Goal: Task Accomplishment & Management: Complete application form

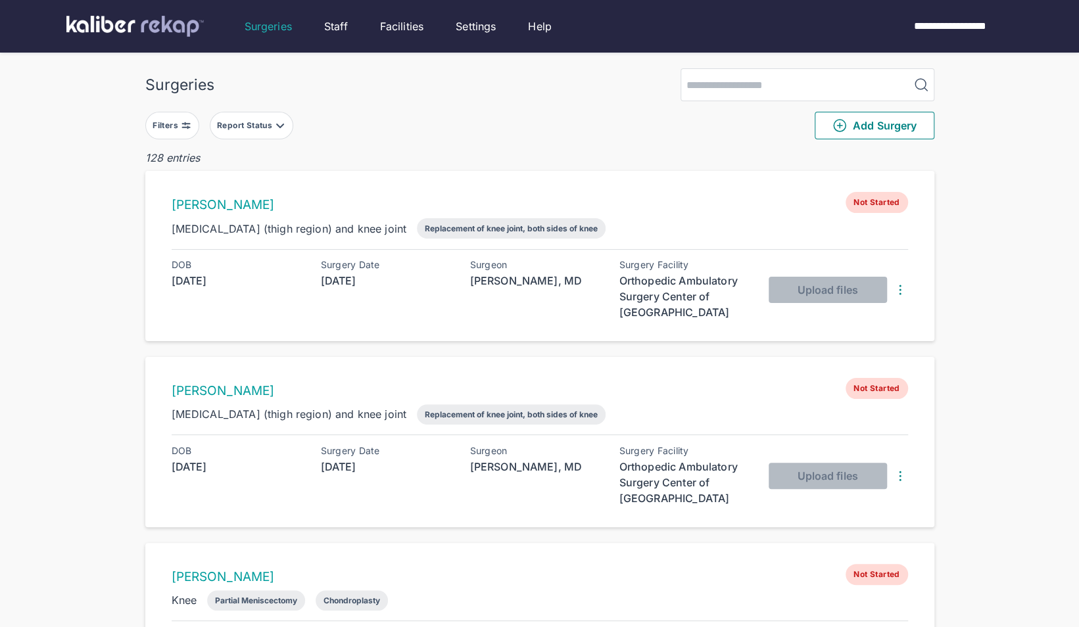
click at [255, 123] on div "Report Status" at bounding box center [246, 125] width 58 height 11
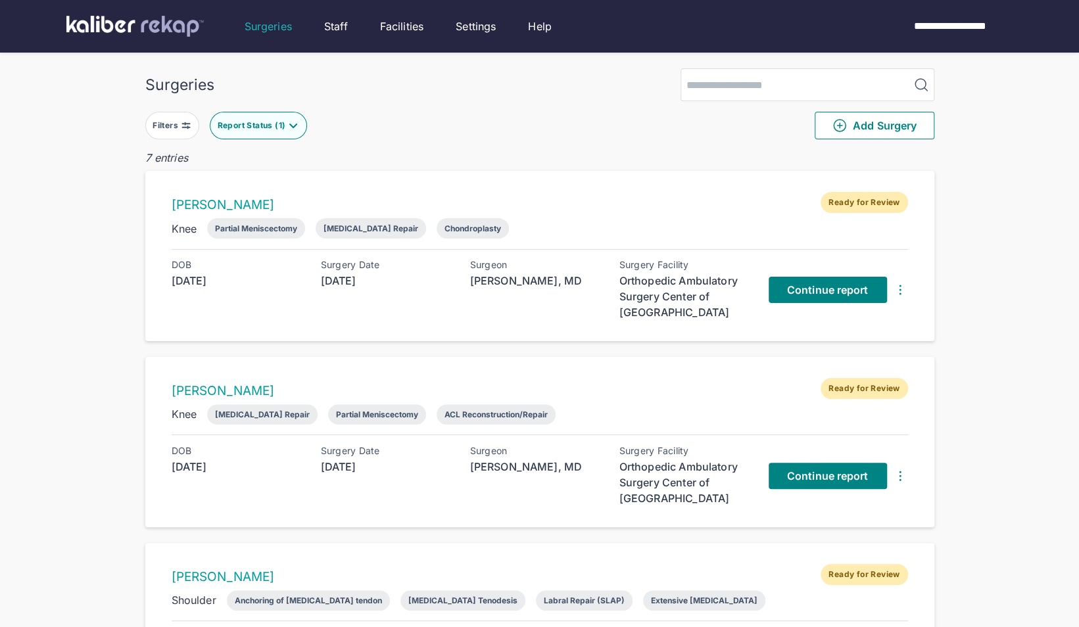
click at [793, 285] on span "Continue report" at bounding box center [828, 289] width 82 height 13
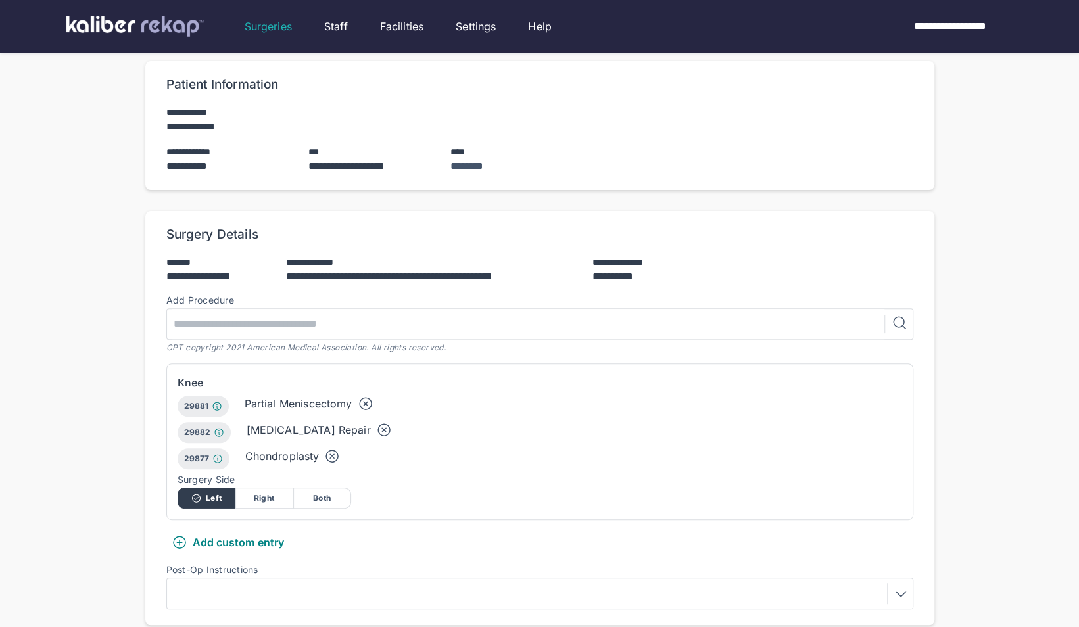
scroll to position [108, 0]
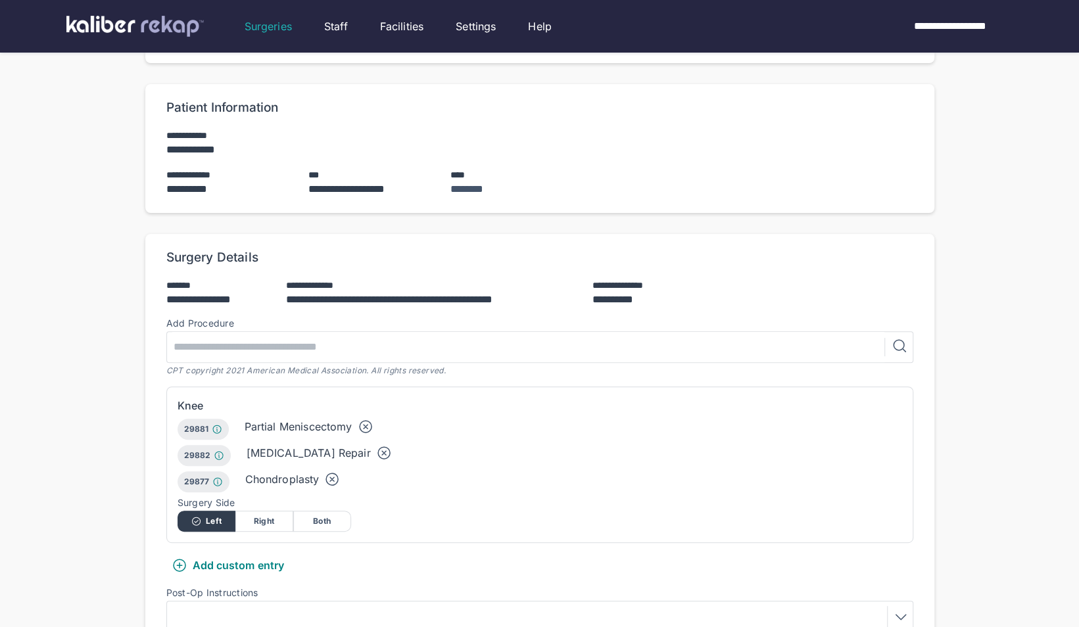
click at [382, 451] on icon at bounding box center [384, 453] width 4 height 4
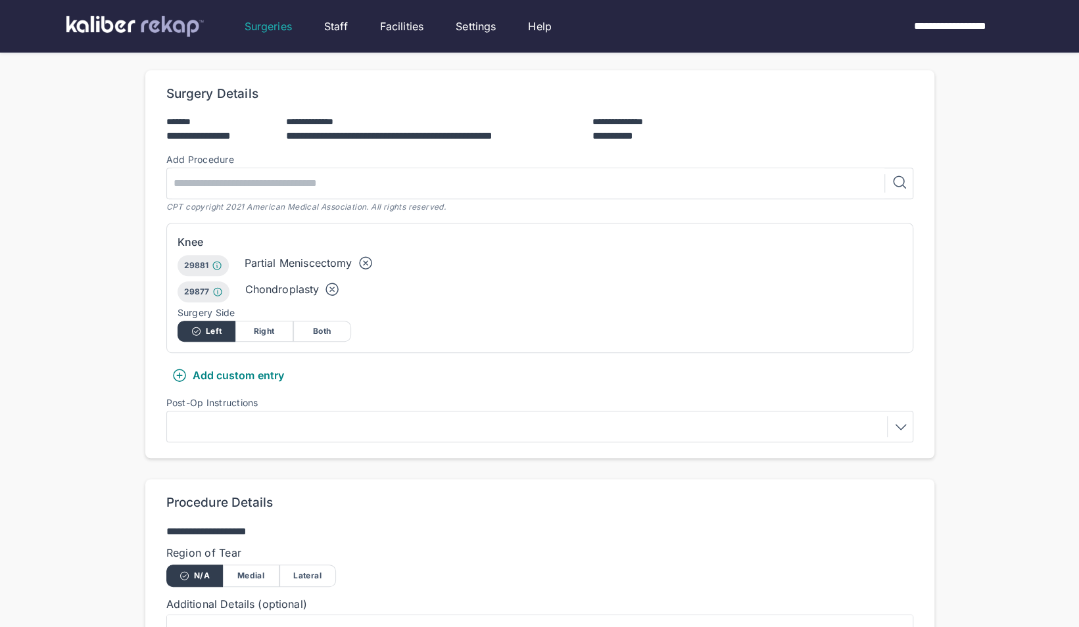
scroll to position [272, 0]
click at [296, 416] on div at bounding box center [540, 426] width 738 height 21
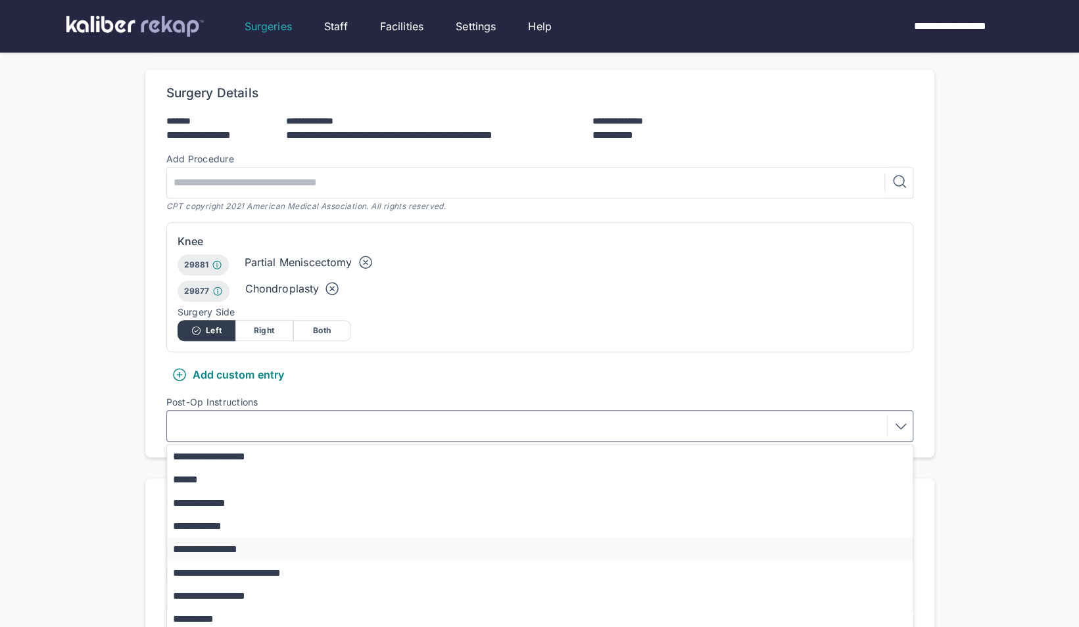
click at [205, 538] on button "**********" at bounding box center [546, 549] width 758 height 23
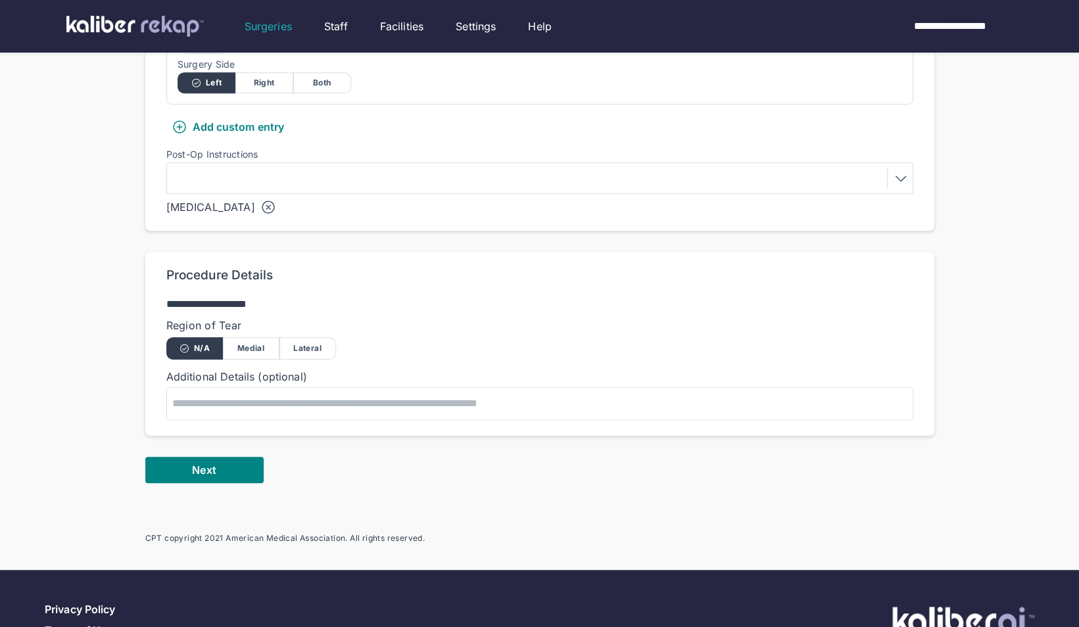
scroll to position [521, 0]
click at [210, 463] on span "Next" at bounding box center [204, 469] width 24 height 13
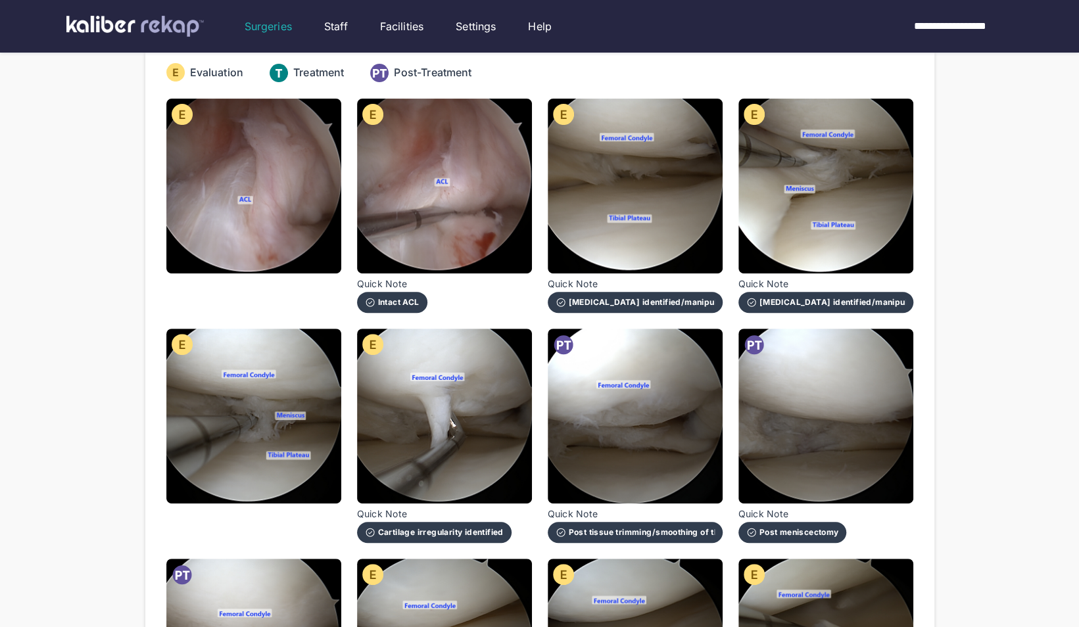
scroll to position [180, 0]
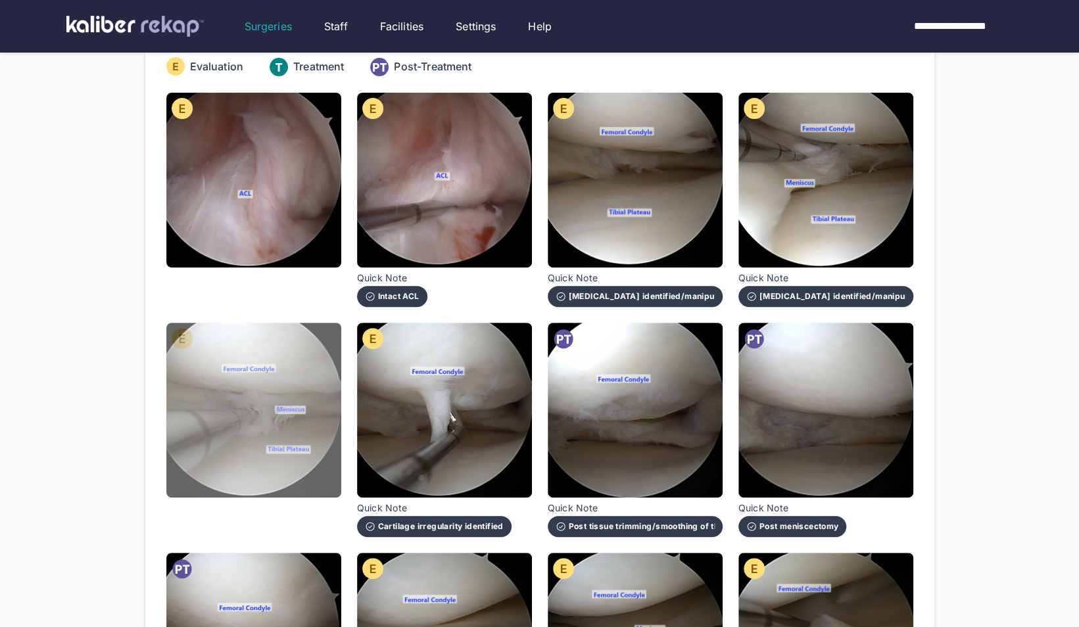
click at [214, 396] on img at bounding box center [253, 410] width 175 height 175
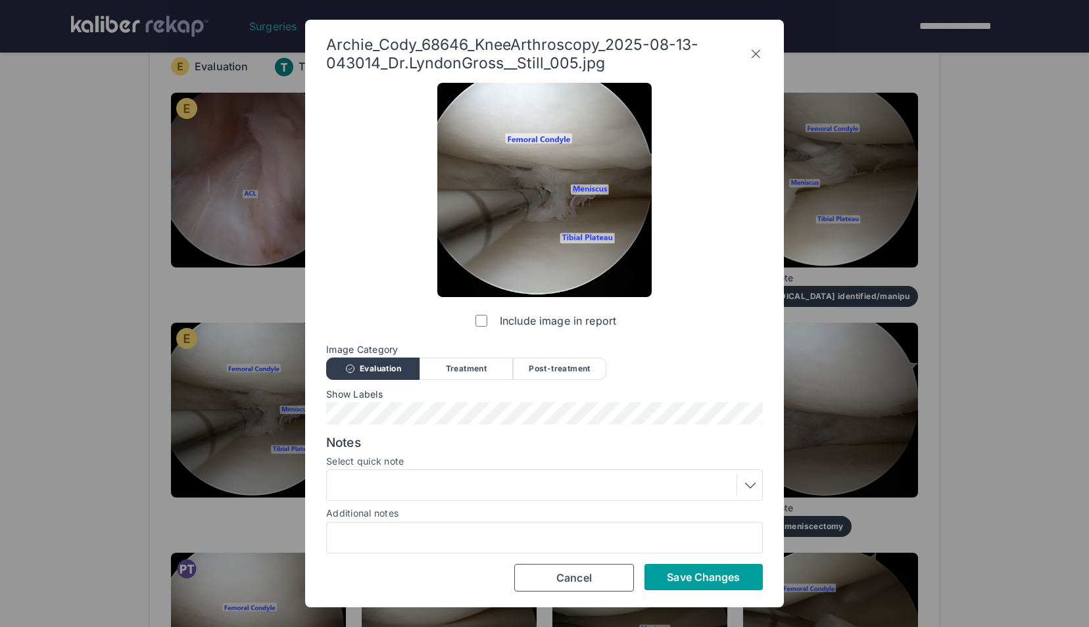
click at [698, 583] on span "Save Changes" at bounding box center [703, 577] width 73 height 13
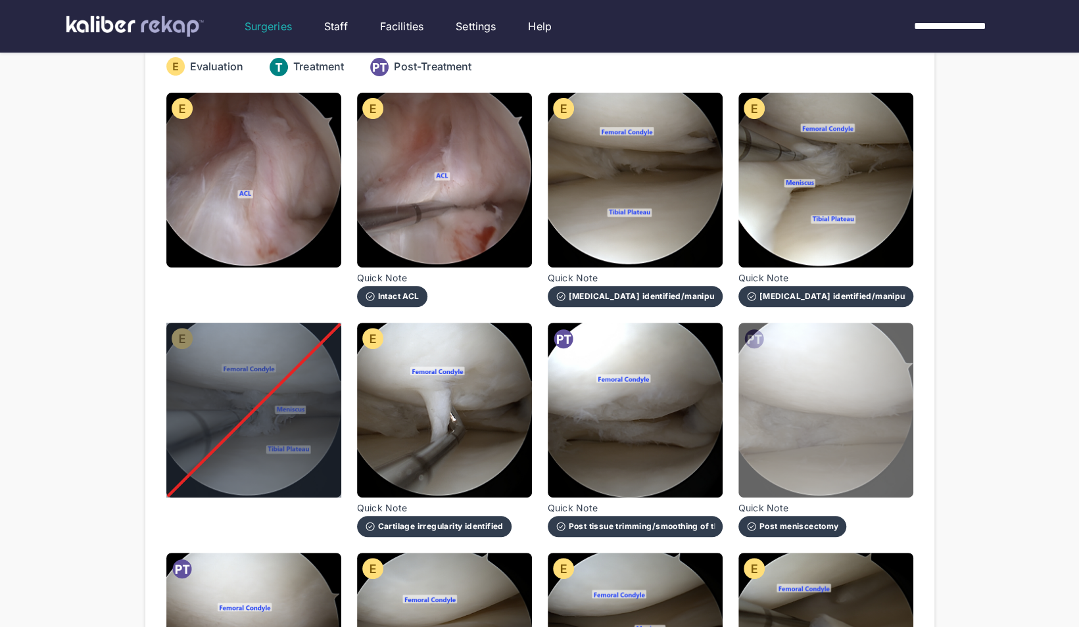
click at [805, 395] on img at bounding box center [825, 410] width 175 height 175
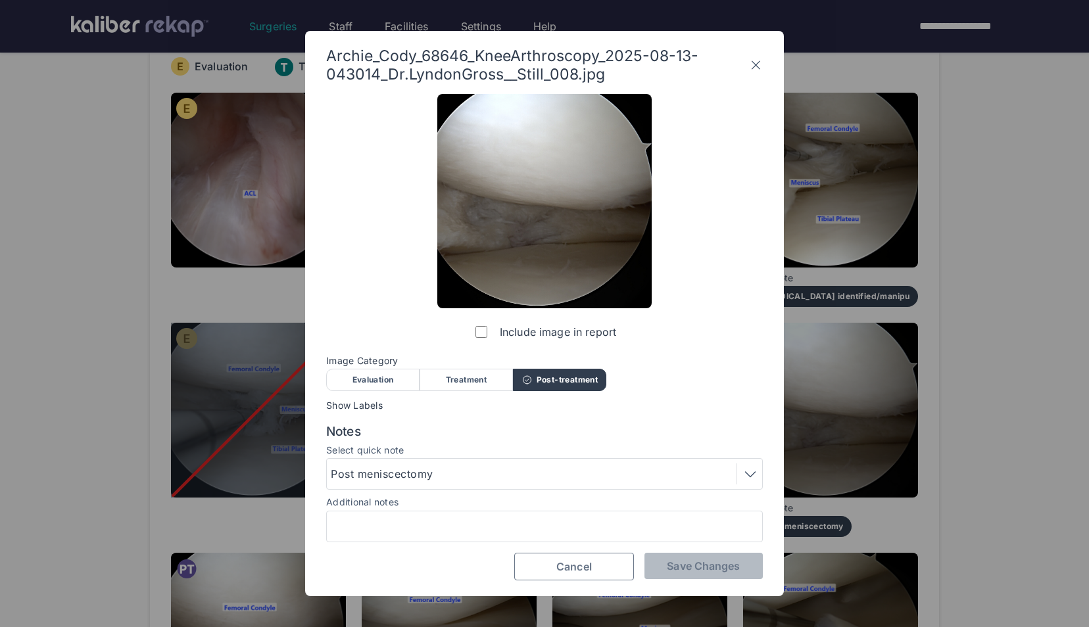
click at [527, 566] on button "Cancel" at bounding box center [574, 567] width 120 height 28
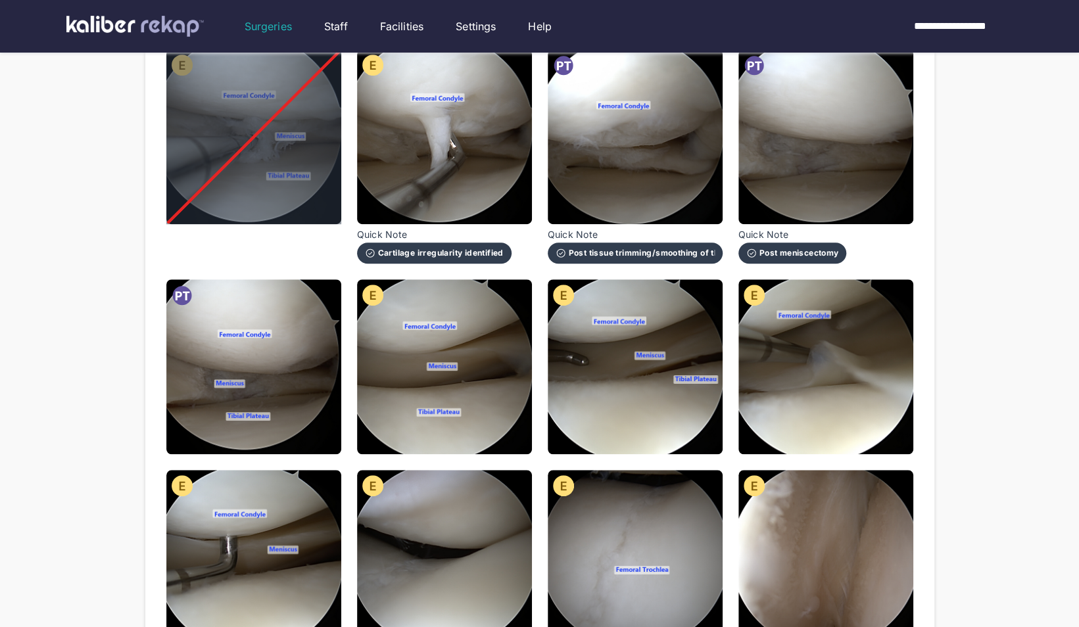
scroll to position [454, 0]
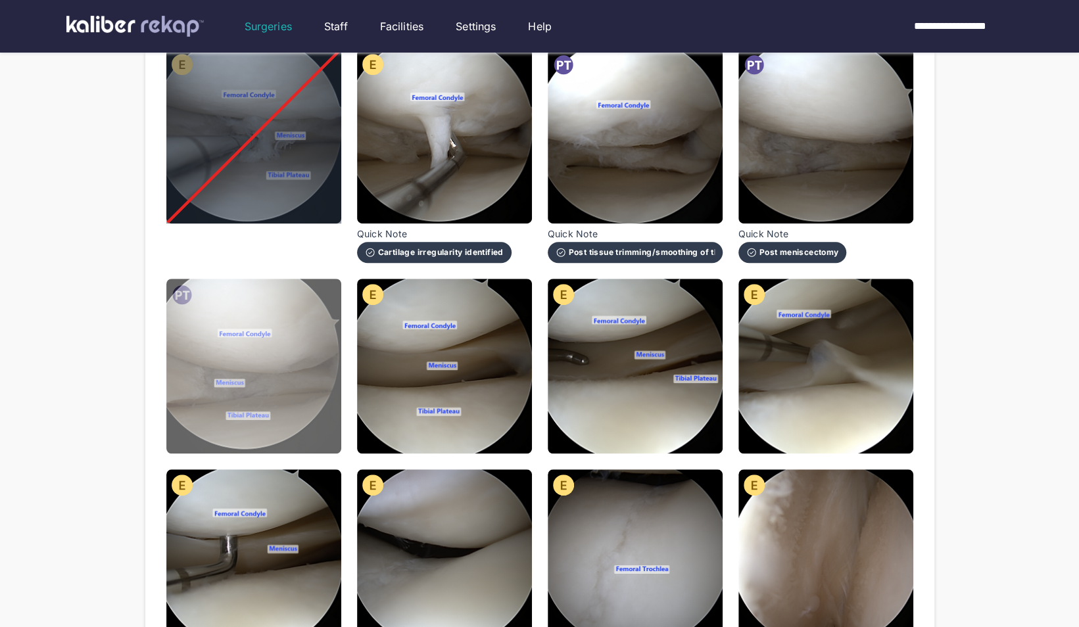
click at [305, 335] on img at bounding box center [253, 366] width 175 height 175
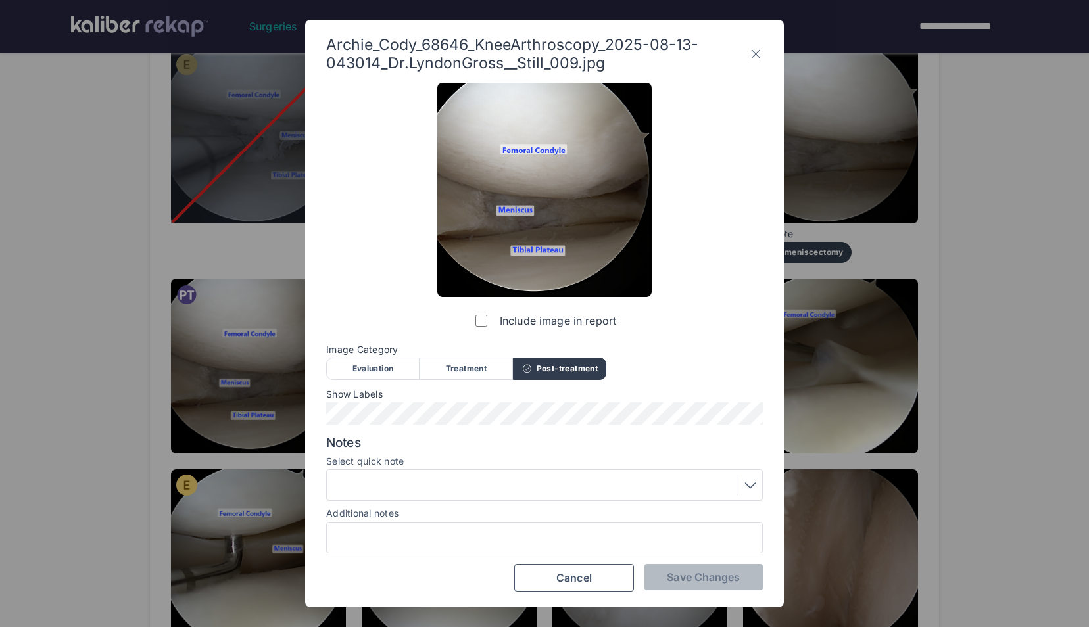
click at [468, 324] on div "Include image in report" at bounding box center [544, 208] width 214 height 251
click at [489, 320] on label "Include image in report" at bounding box center [544, 321] width 143 height 26
click at [717, 576] on span "Save Changes" at bounding box center [703, 577] width 73 height 13
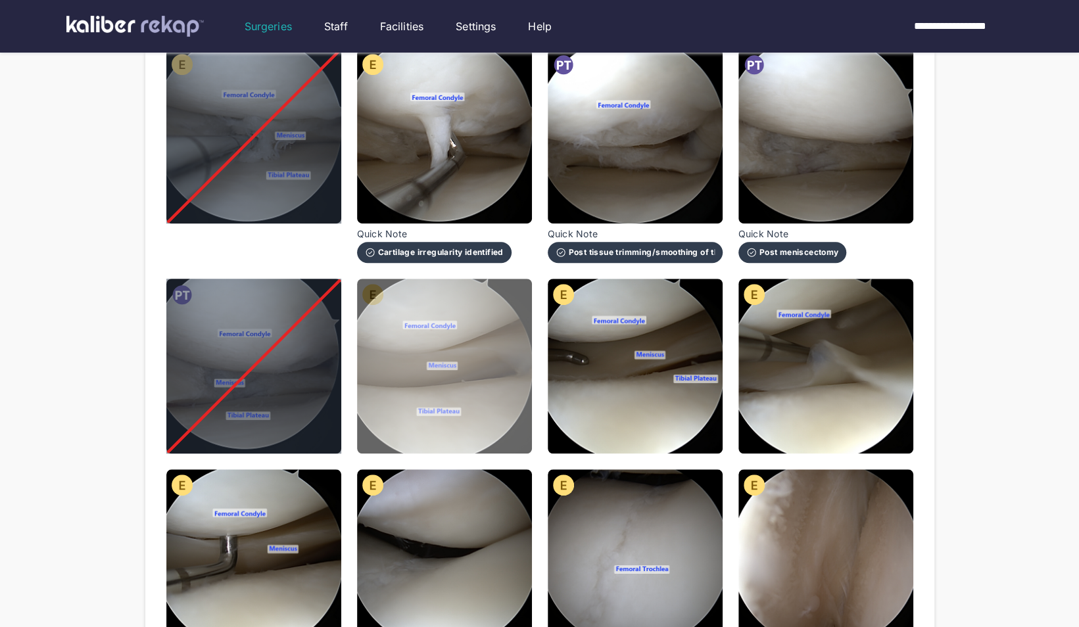
click at [507, 353] on img at bounding box center [444, 366] width 175 height 175
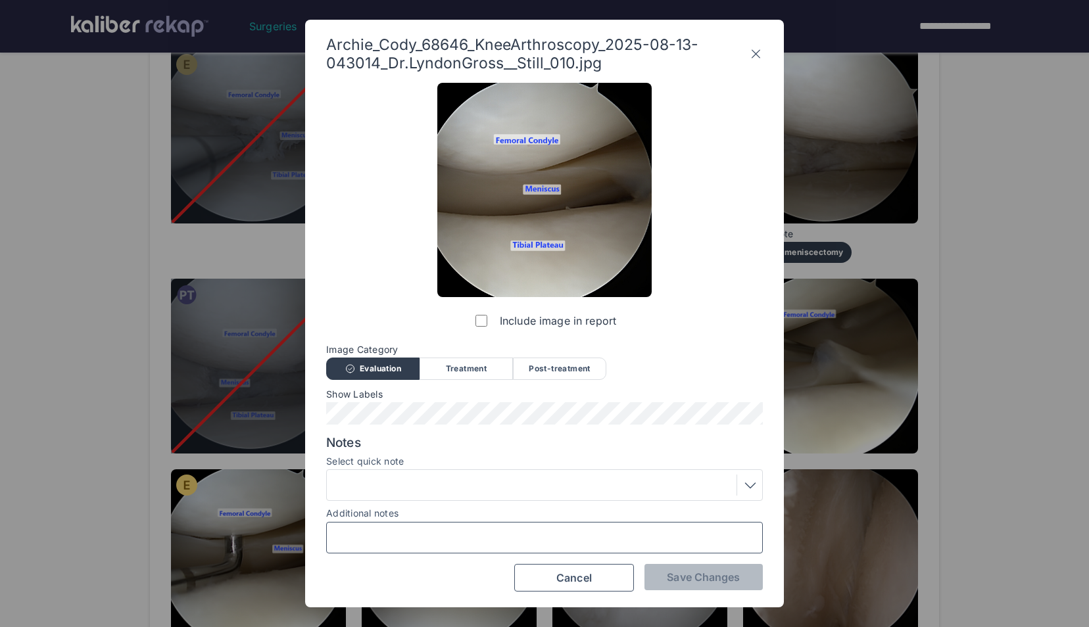
click at [497, 539] on input "Additional notes" at bounding box center [544, 537] width 425 height 17
type input "**********"
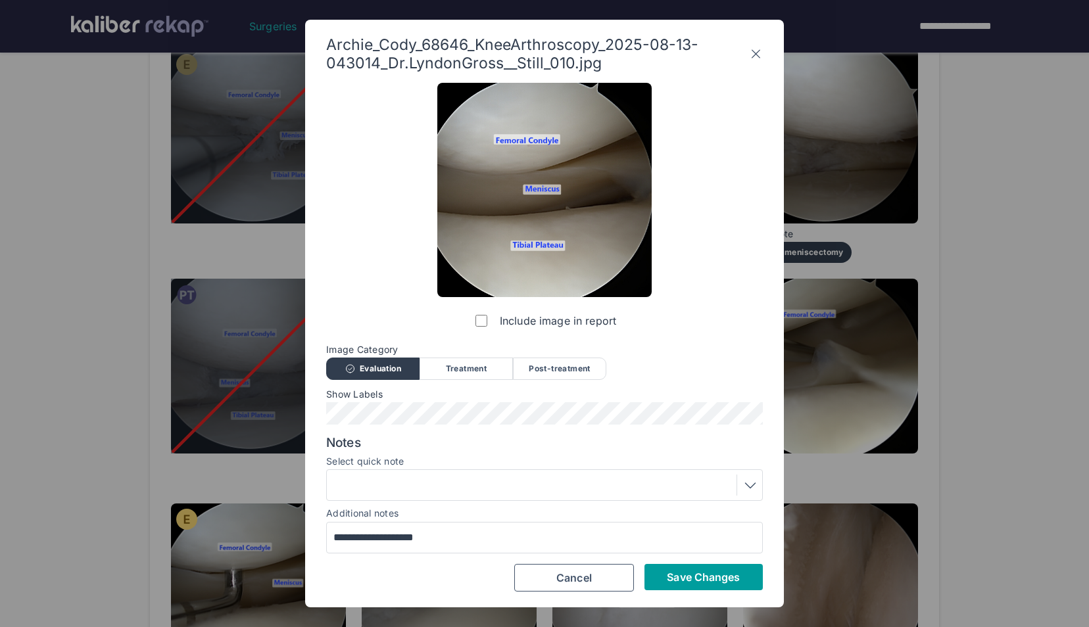
click at [703, 577] on span "Save Changes" at bounding box center [703, 577] width 73 height 13
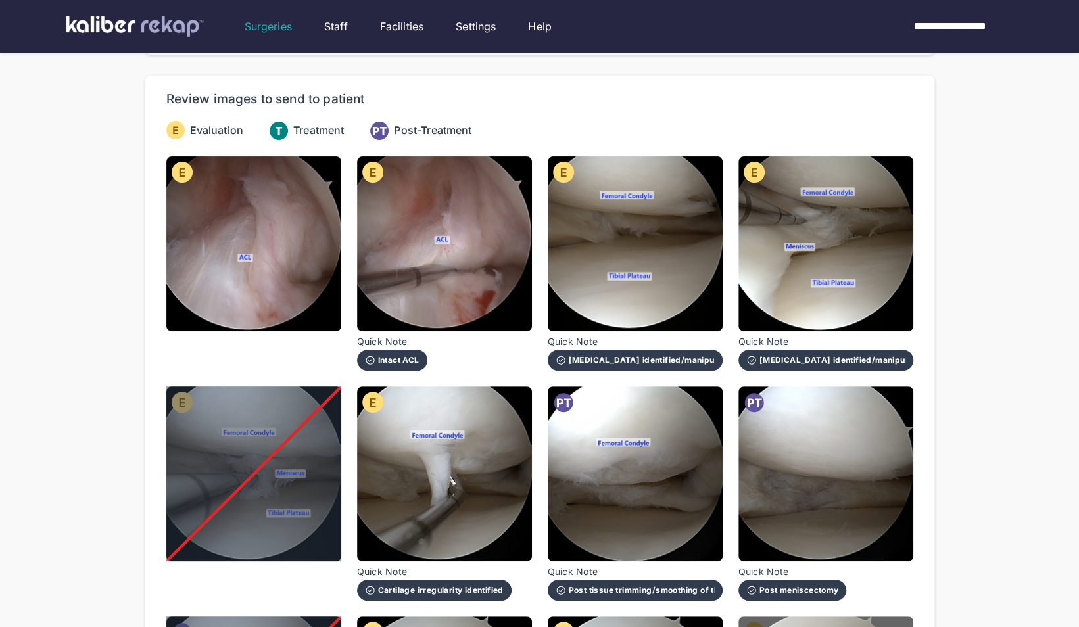
scroll to position [109, 0]
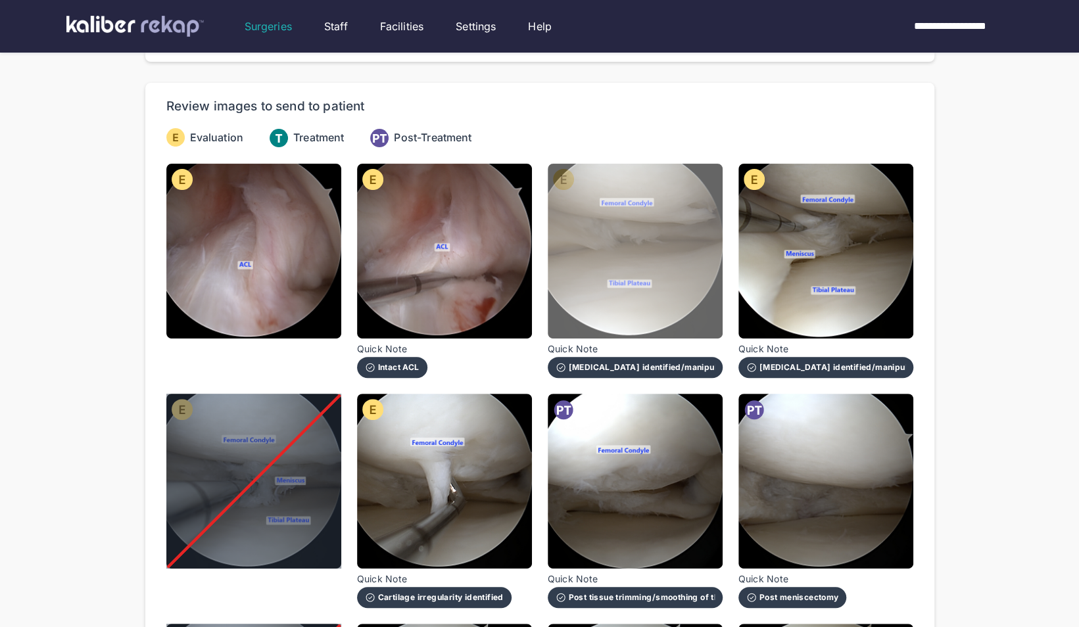
click at [671, 181] on img at bounding box center [635, 251] width 175 height 175
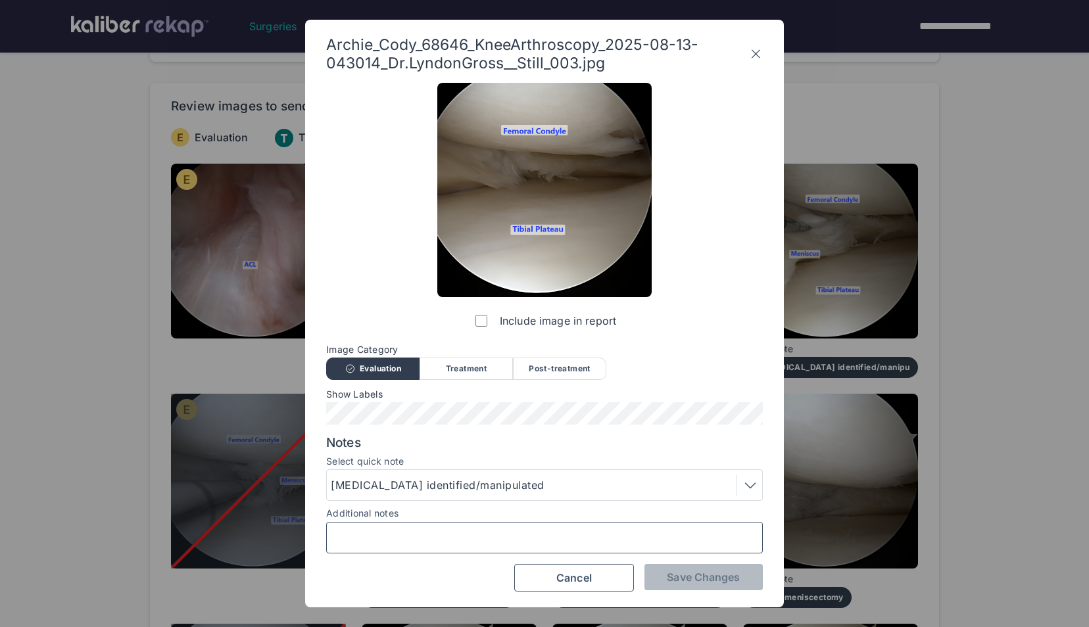
click at [447, 533] on input "Additional notes" at bounding box center [544, 537] width 425 height 17
type input "**********"
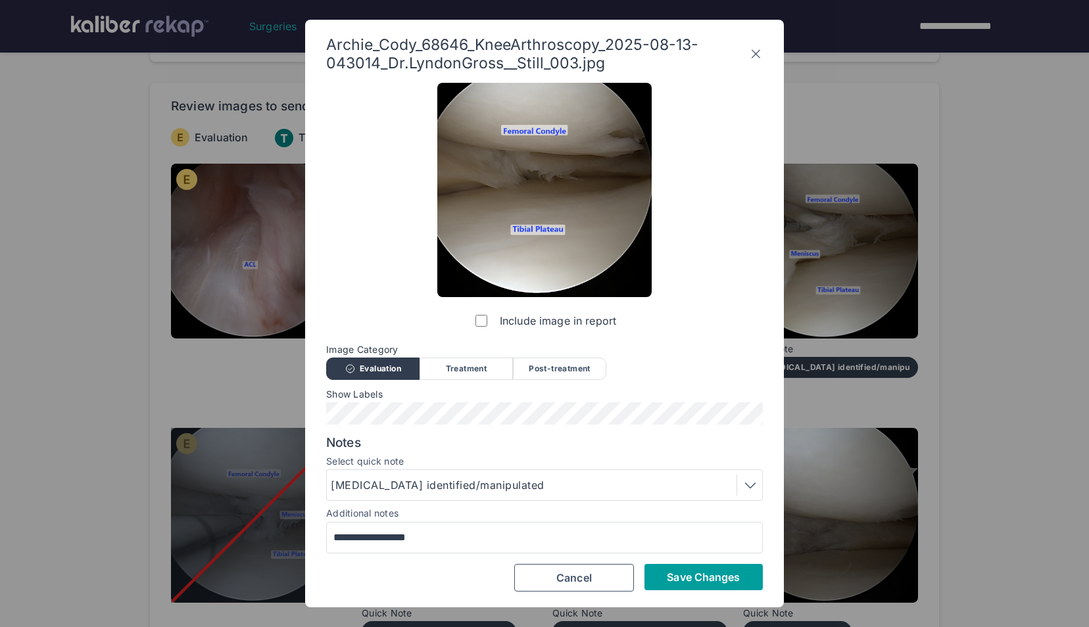
click at [687, 577] on span "Save Changes" at bounding box center [703, 577] width 73 height 13
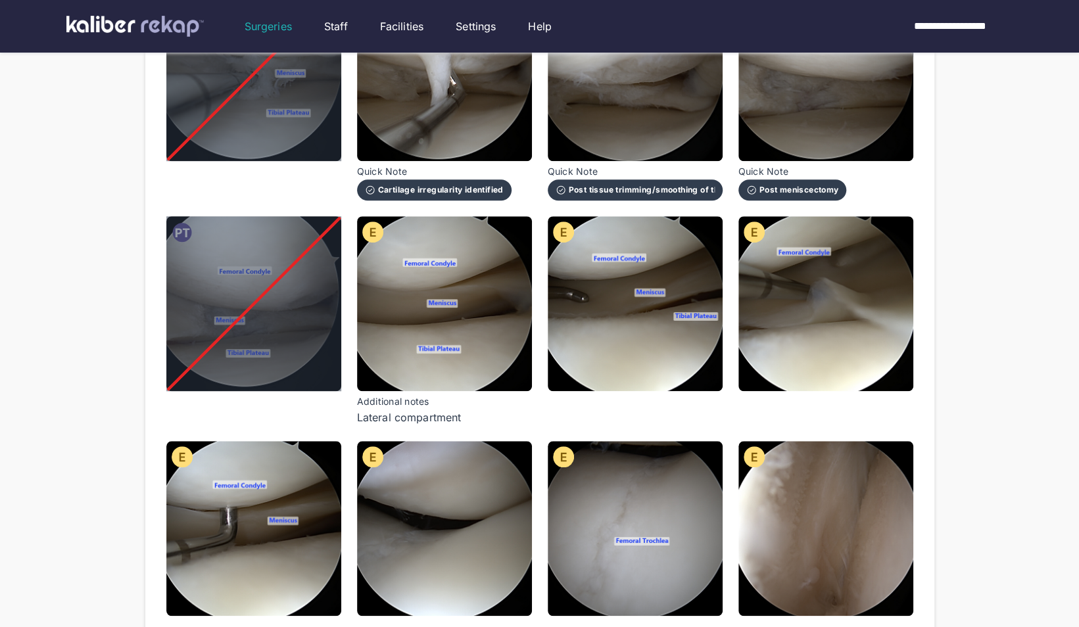
scroll to position [552, 0]
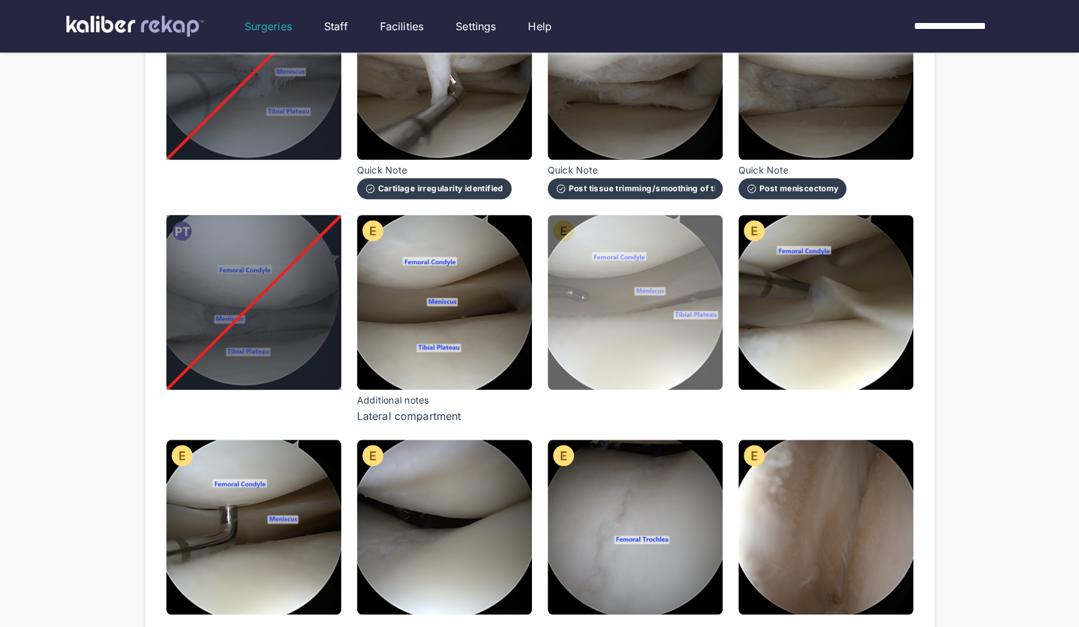
click at [673, 333] on img at bounding box center [635, 302] width 175 height 175
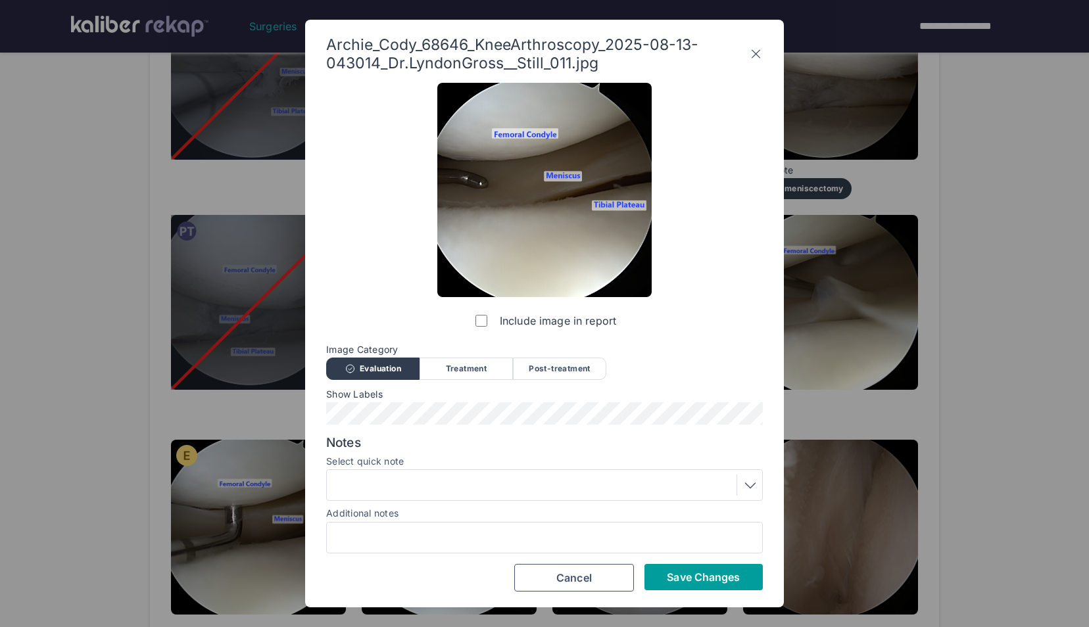
click at [721, 577] on span "Save Changes" at bounding box center [703, 577] width 73 height 13
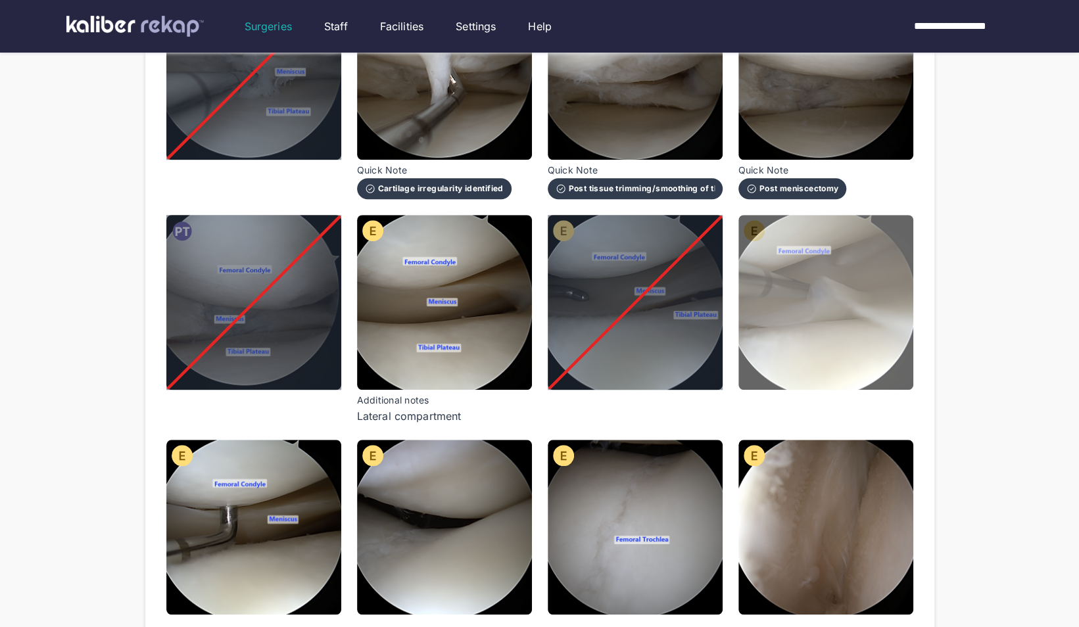
click at [854, 264] on img at bounding box center [825, 302] width 175 height 175
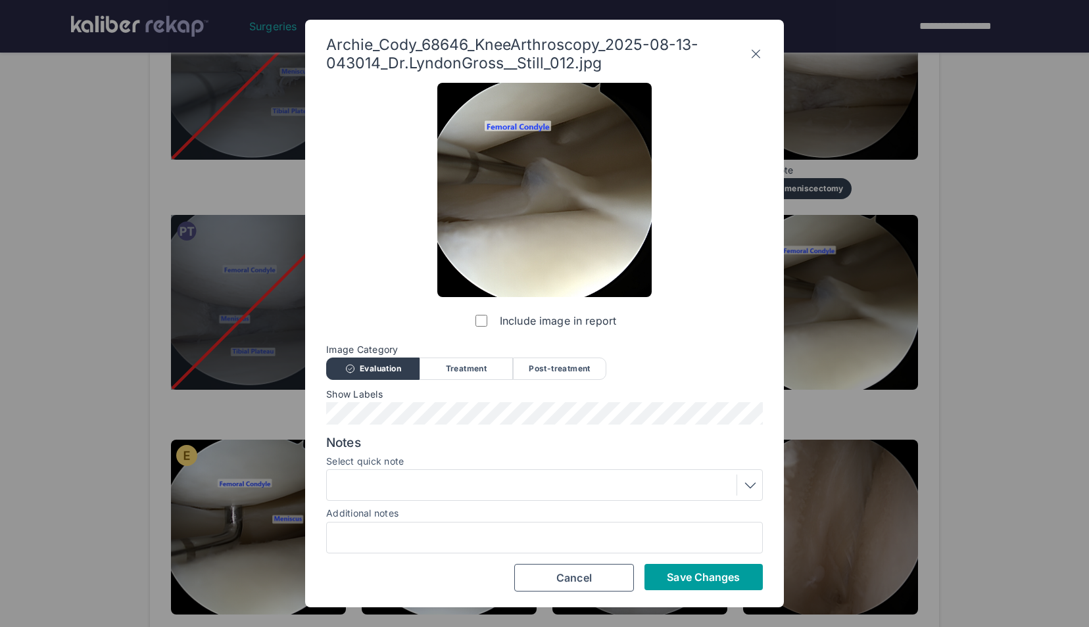
click at [708, 577] on span "Save Changes" at bounding box center [703, 577] width 73 height 13
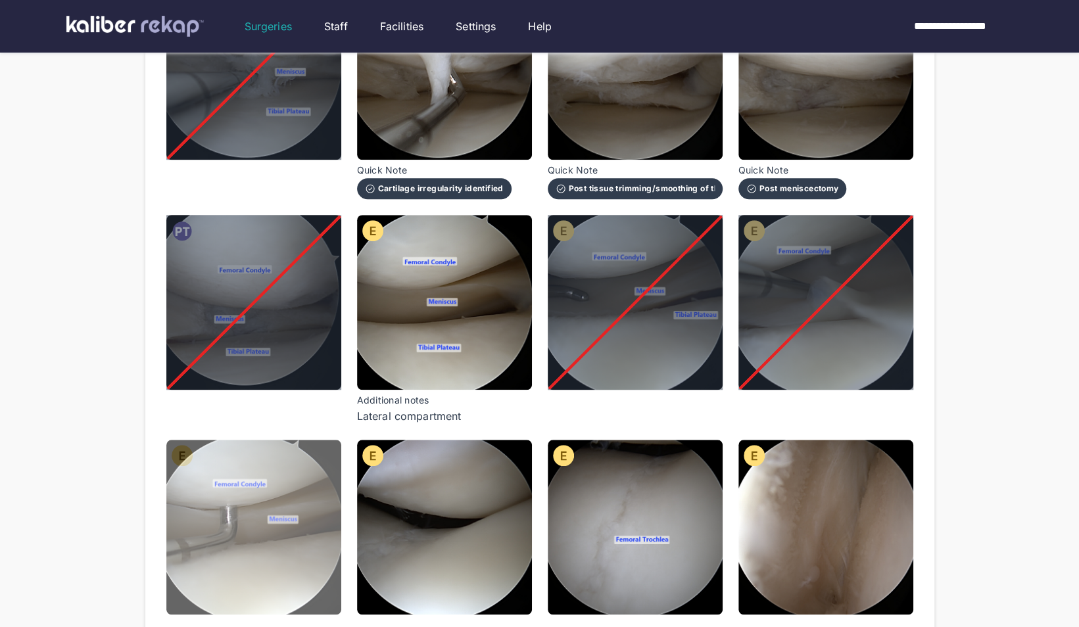
click at [274, 531] on img at bounding box center [253, 527] width 175 height 175
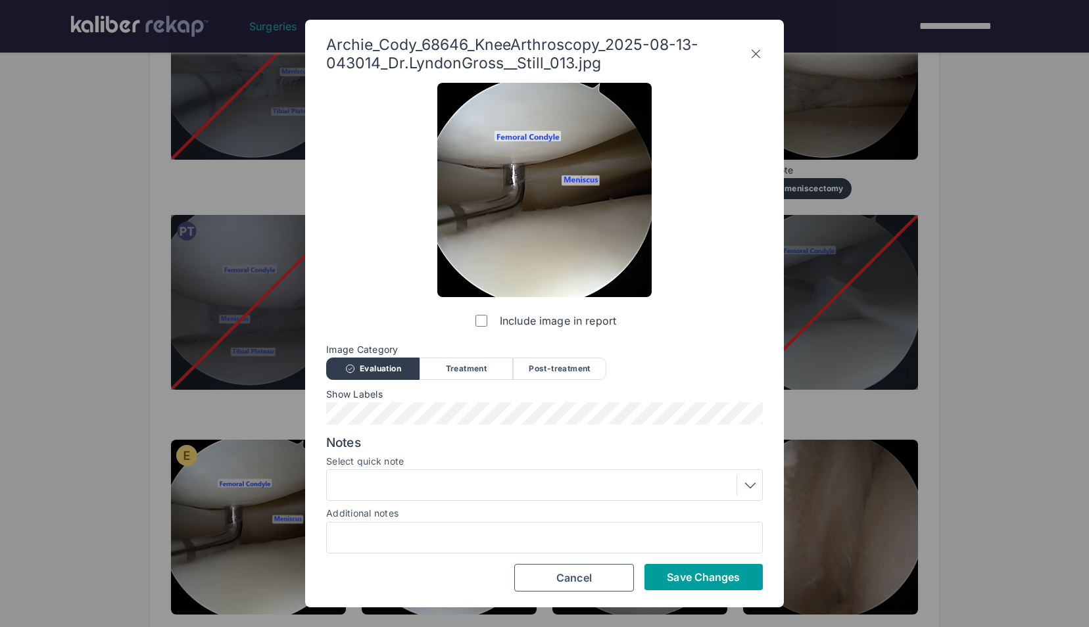
click at [675, 575] on span "Save Changes" at bounding box center [703, 577] width 73 height 13
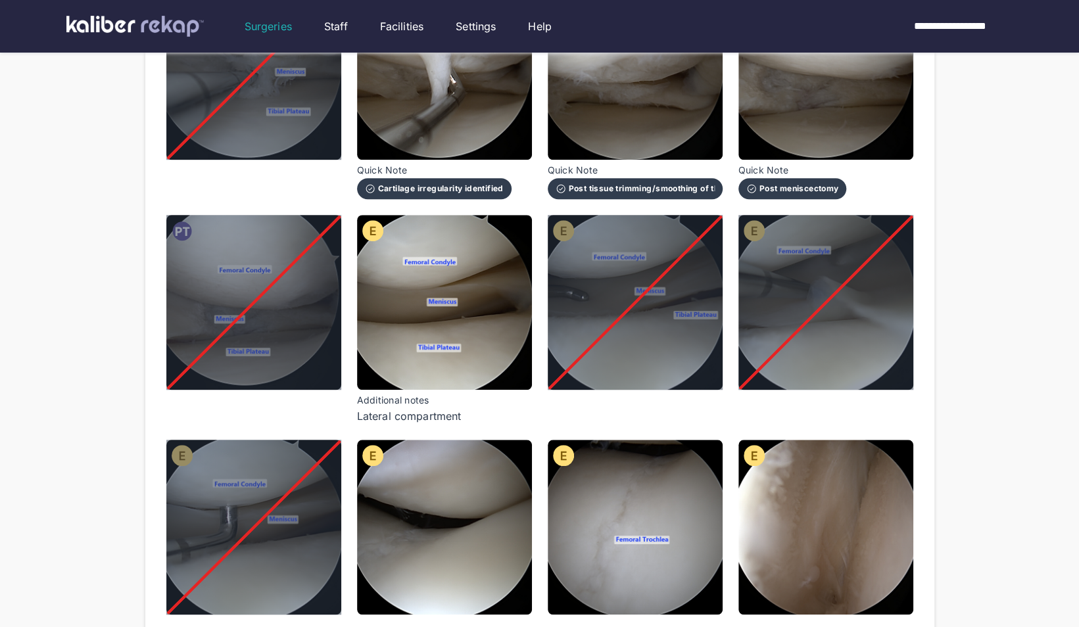
scroll to position [745, 0]
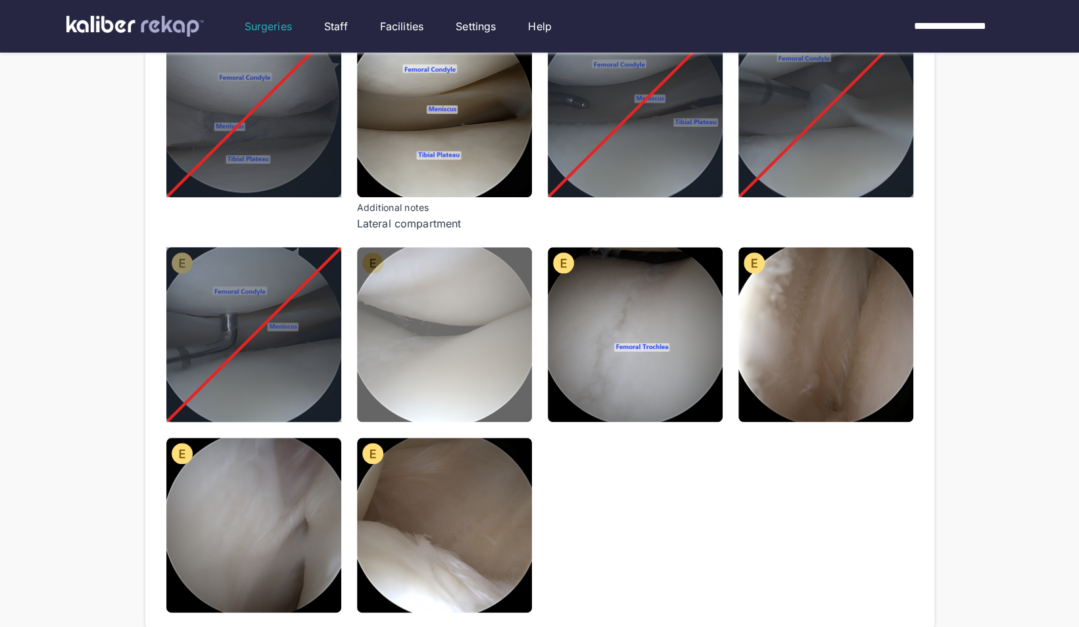
click at [451, 347] on img at bounding box center [444, 334] width 175 height 175
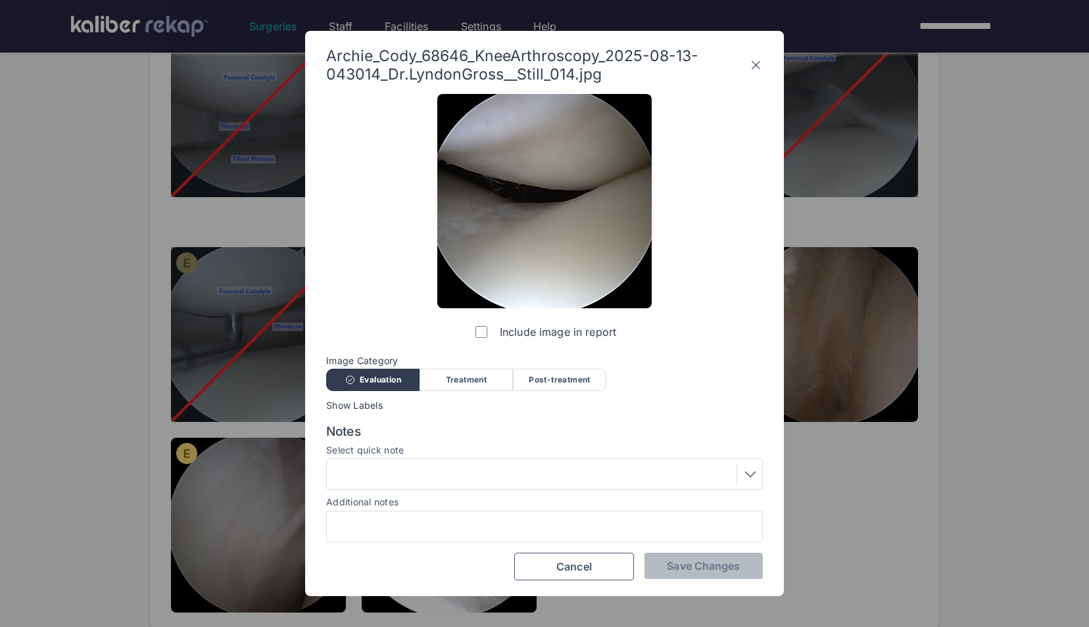
click at [443, 470] on div at bounding box center [544, 474] width 427 height 21
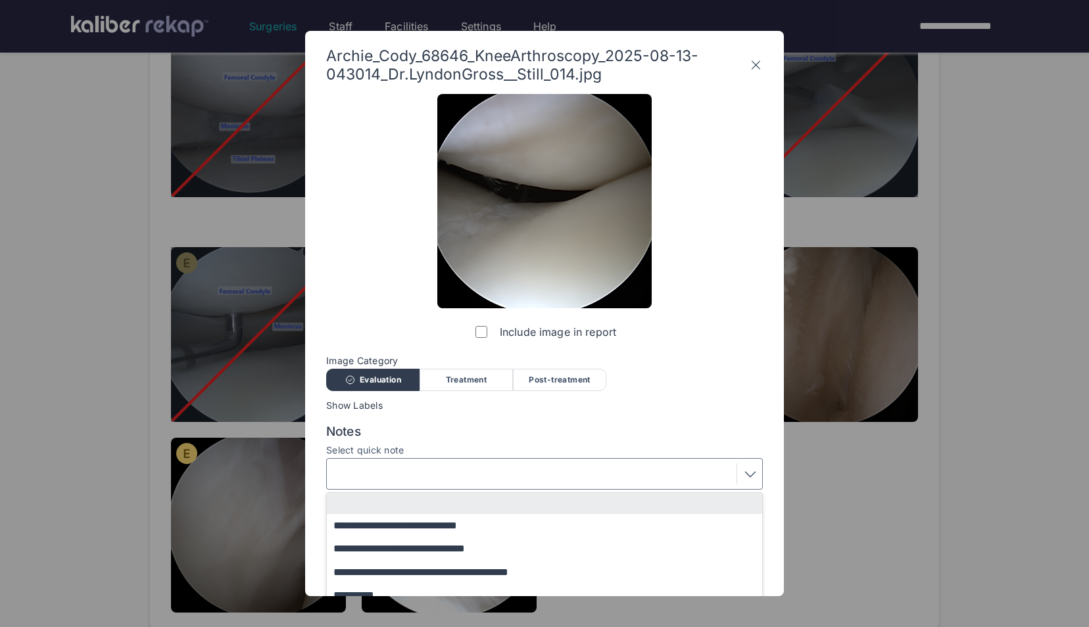
click at [443, 470] on div at bounding box center [544, 474] width 427 height 21
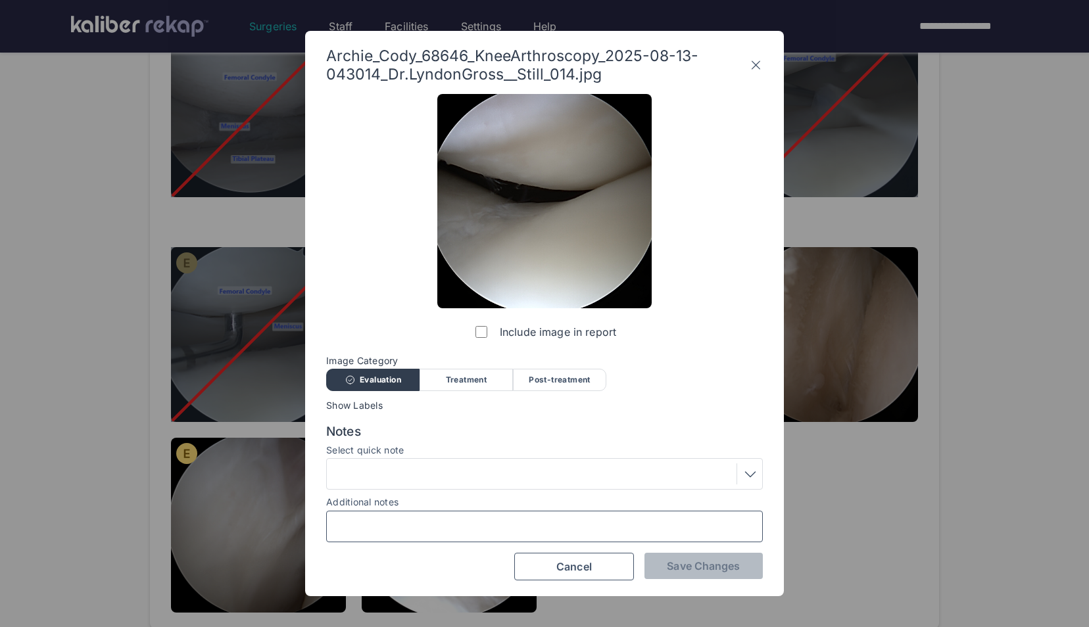
click at [441, 521] on input "Additional notes" at bounding box center [544, 526] width 425 height 17
type input "**********"
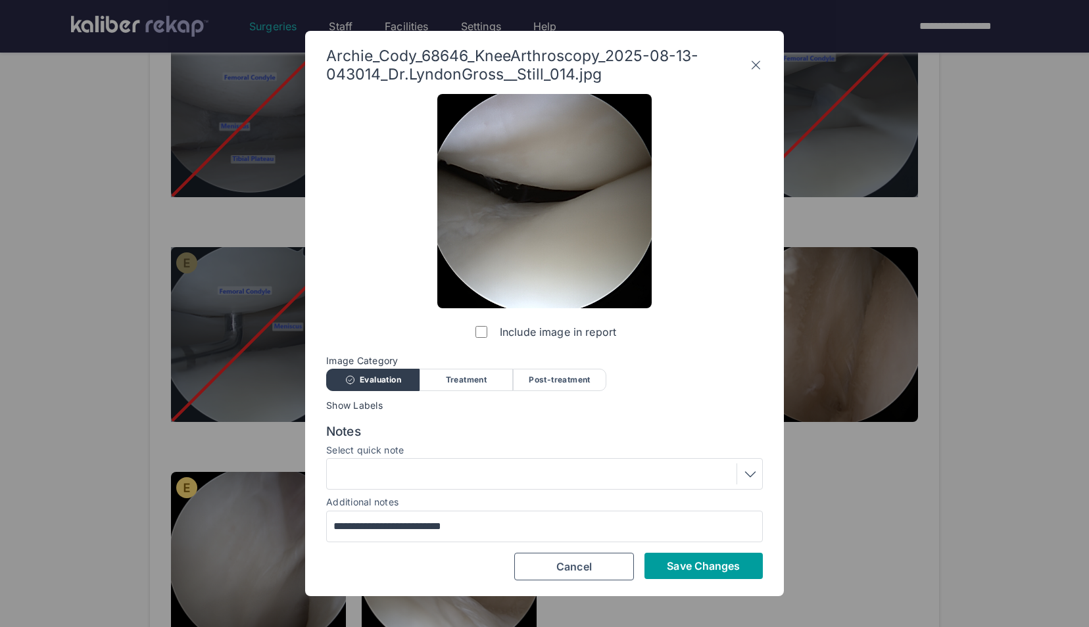
click at [696, 569] on span "Save Changes" at bounding box center [703, 566] width 73 height 13
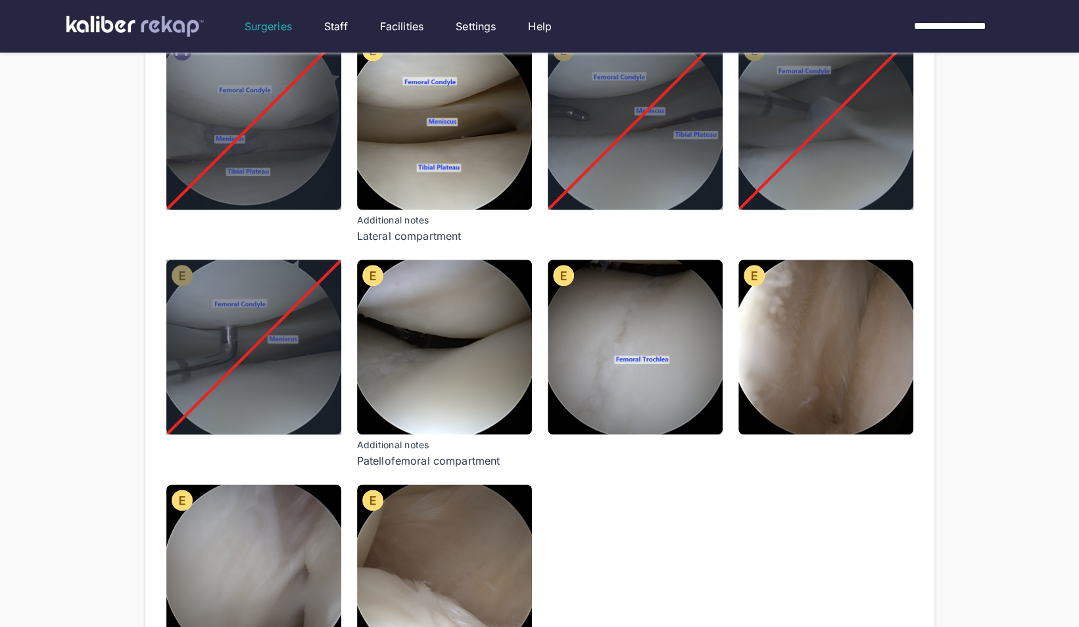
scroll to position [758, 0]
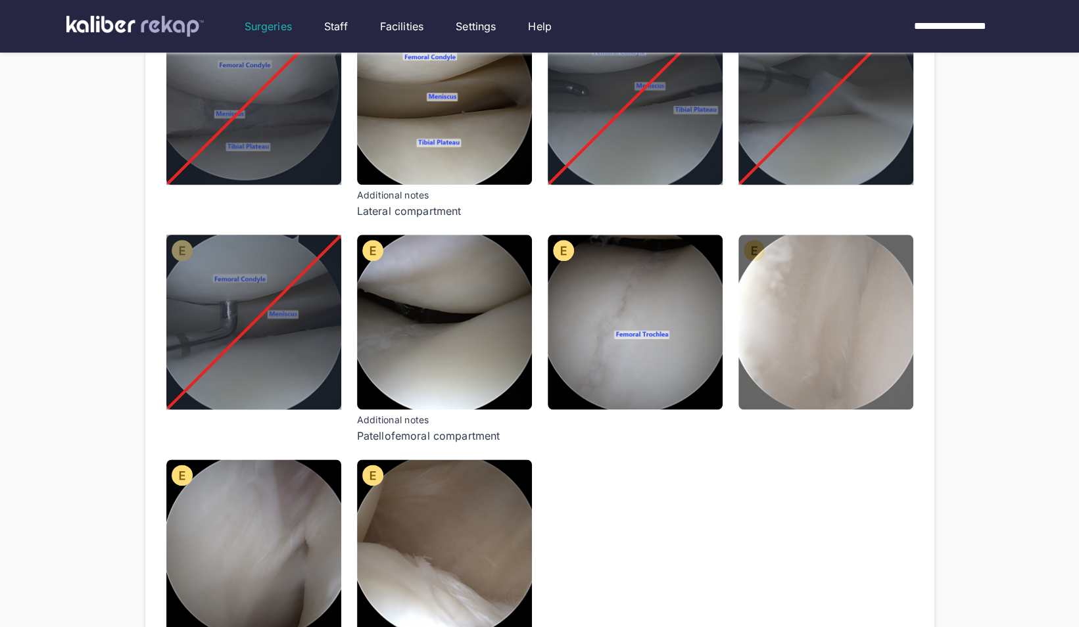
click at [833, 331] on img at bounding box center [825, 322] width 175 height 175
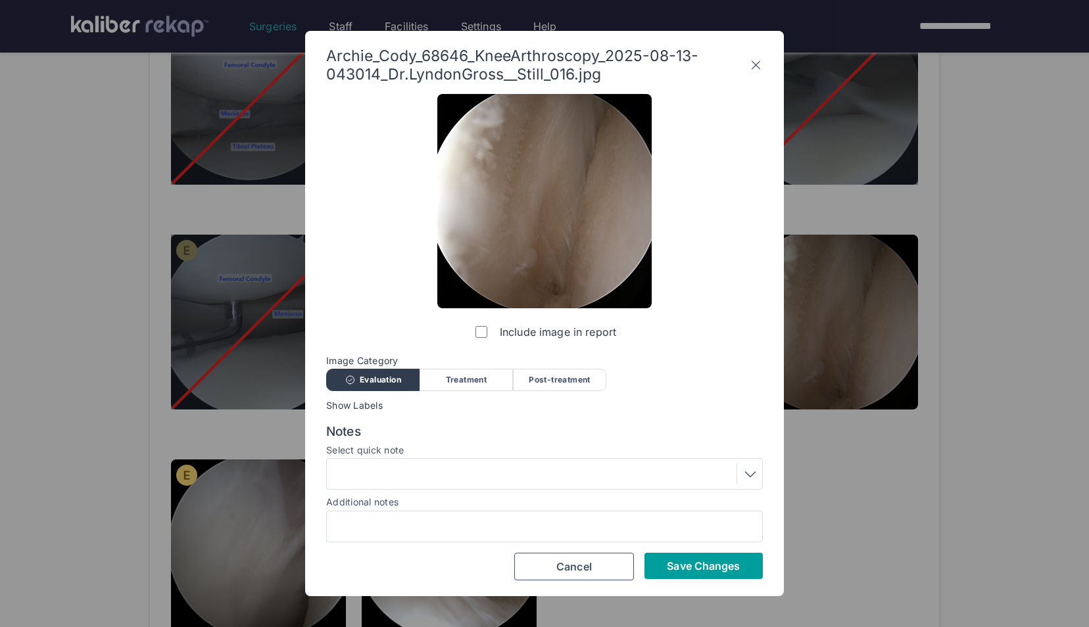
click at [671, 569] on span "Save Changes" at bounding box center [703, 566] width 73 height 13
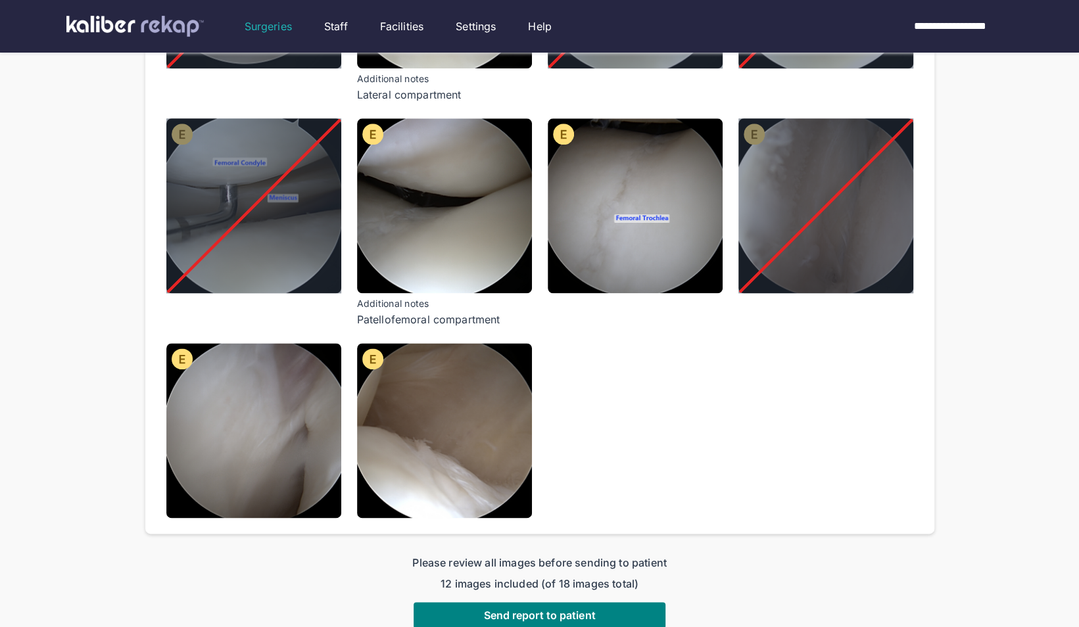
scroll to position [875, 0]
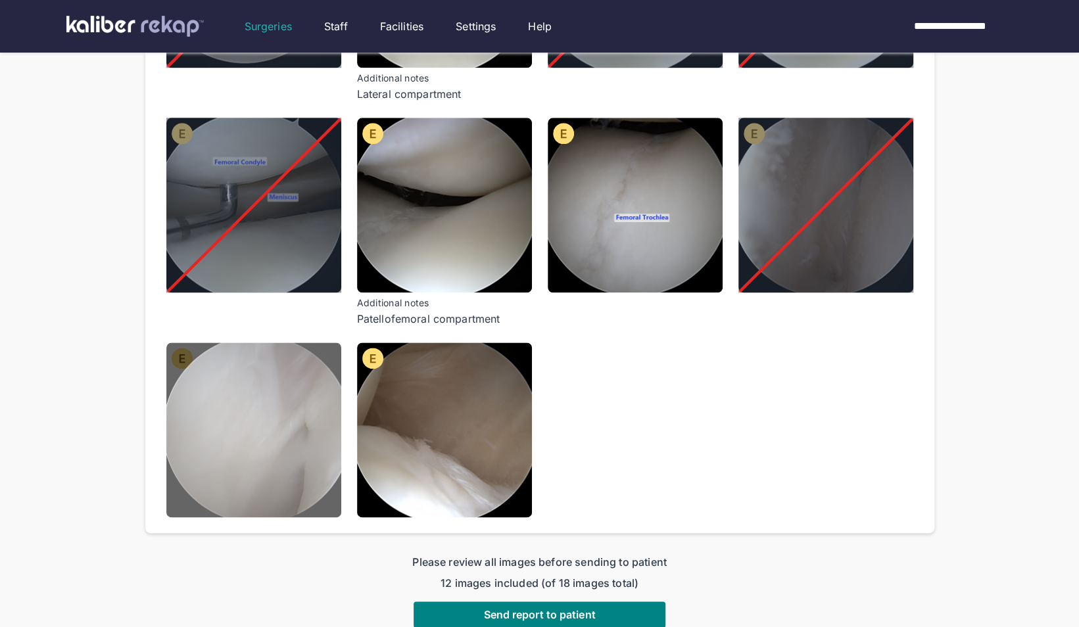
click at [241, 449] on img at bounding box center [253, 430] width 175 height 175
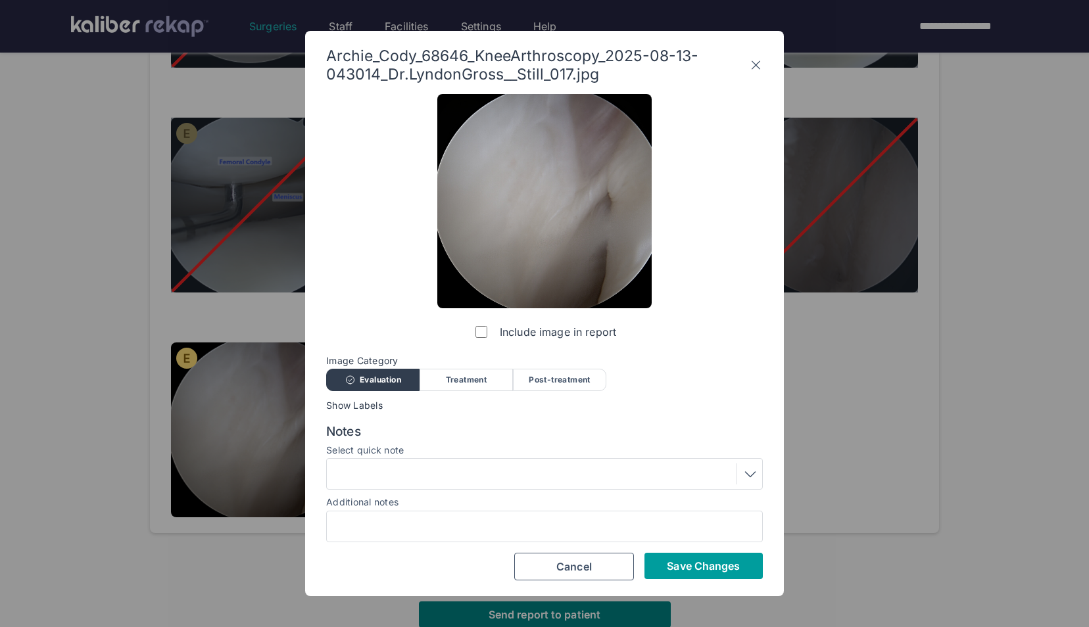
click at [746, 571] on button "Save Changes" at bounding box center [703, 566] width 118 height 26
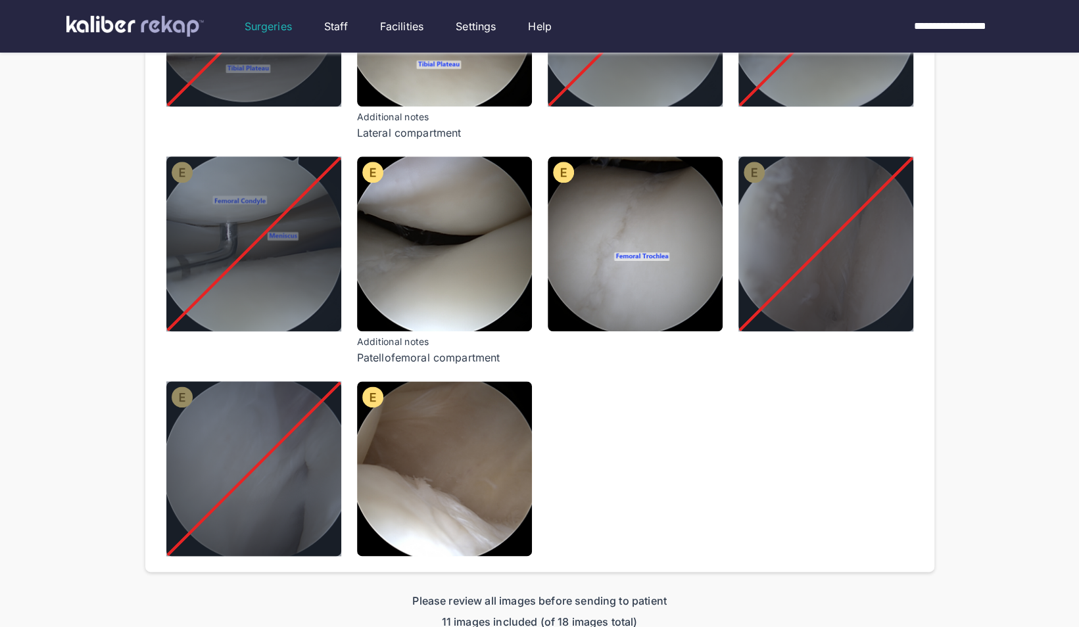
scroll to position [834, 0]
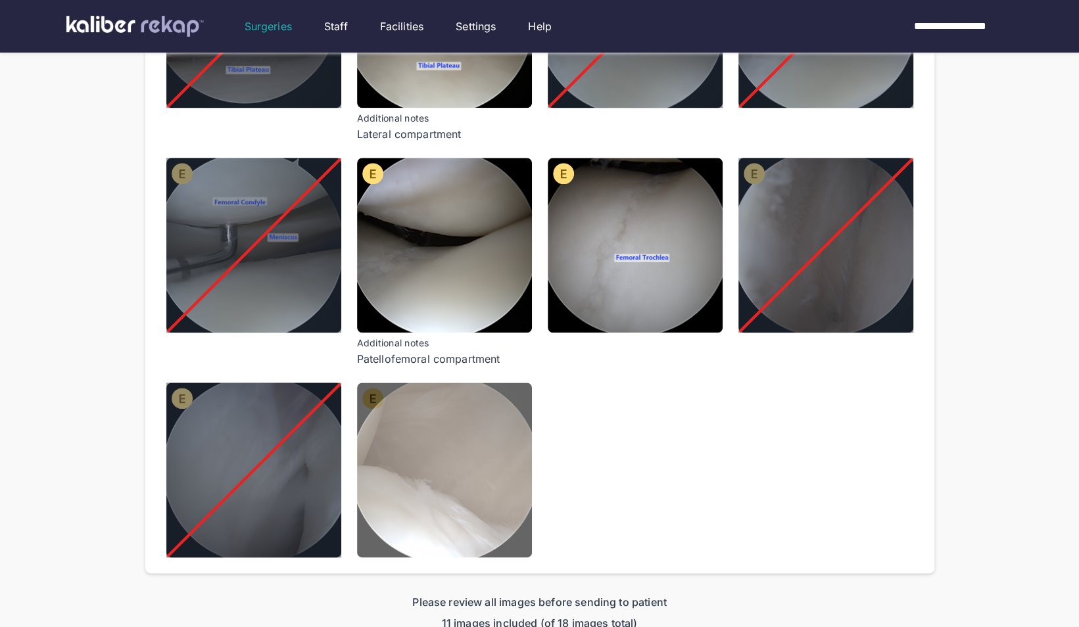
click at [430, 431] on img at bounding box center [444, 470] width 175 height 175
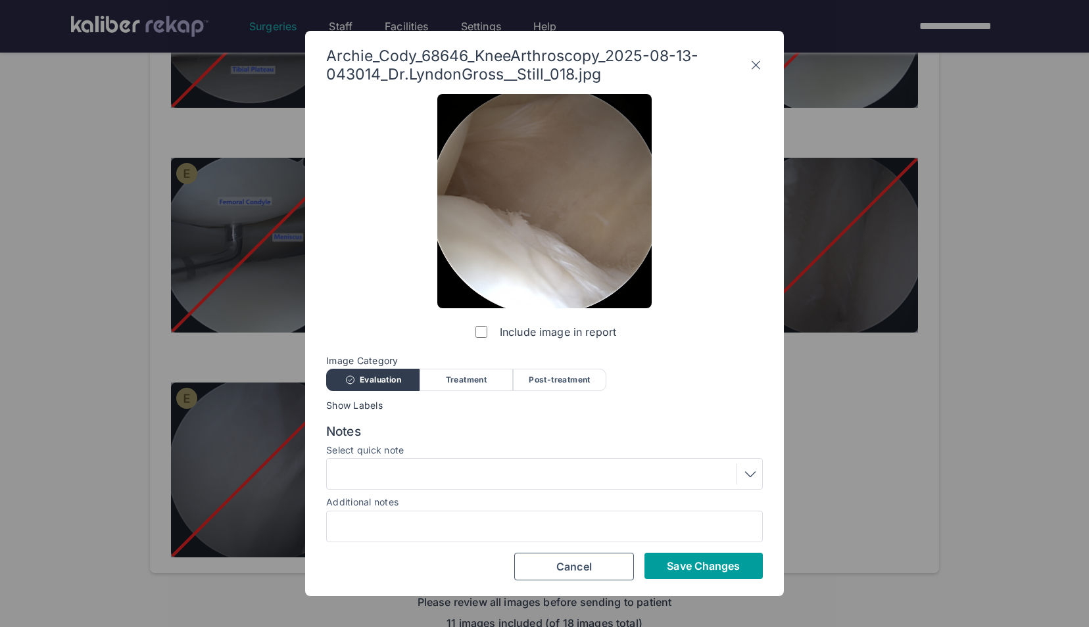
click at [700, 560] on span "Save Changes" at bounding box center [703, 566] width 73 height 13
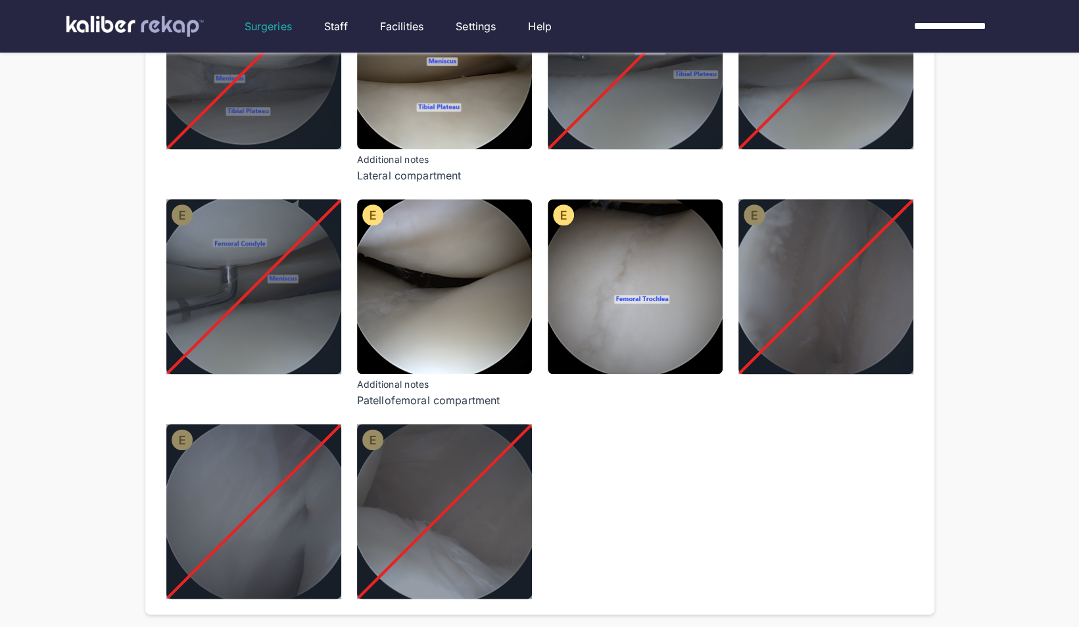
scroll to position [794, 0]
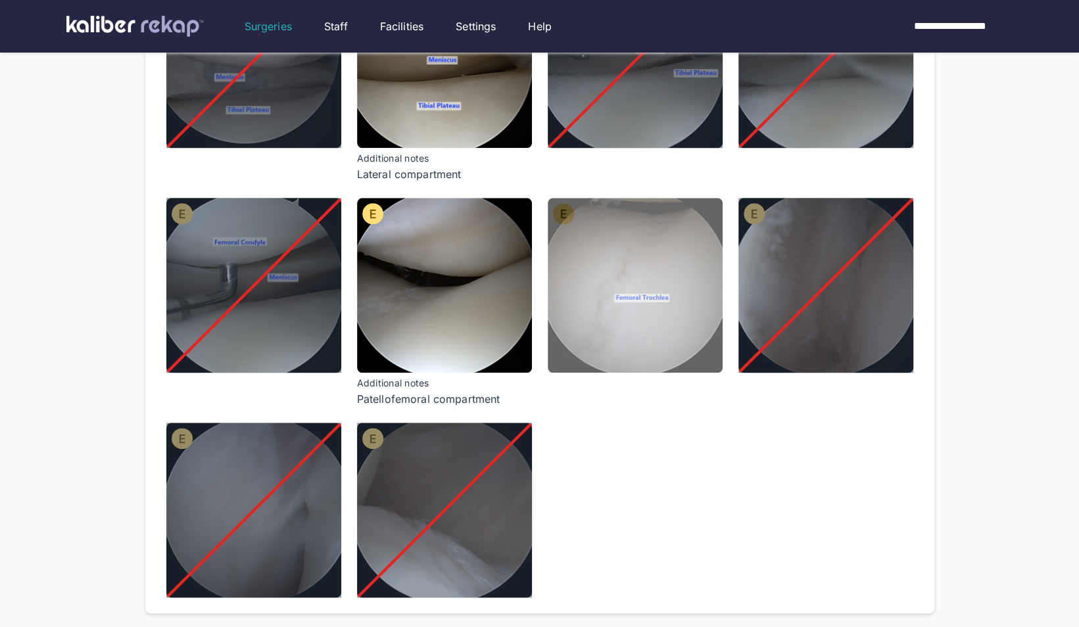
click at [577, 314] on img at bounding box center [635, 285] width 175 height 175
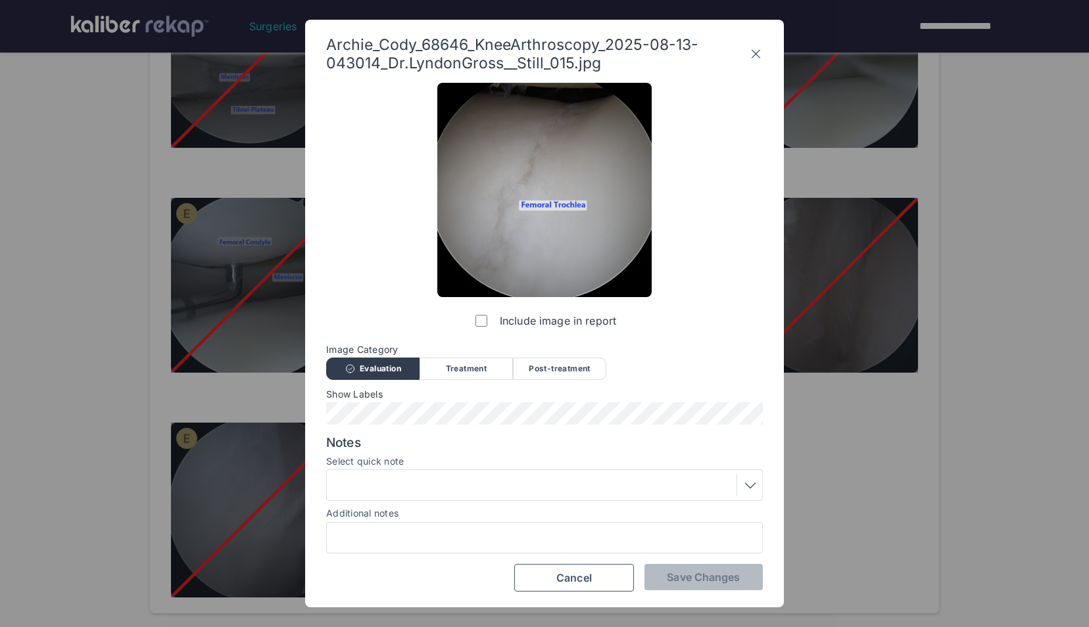
click at [563, 480] on div at bounding box center [544, 485] width 427 height 21
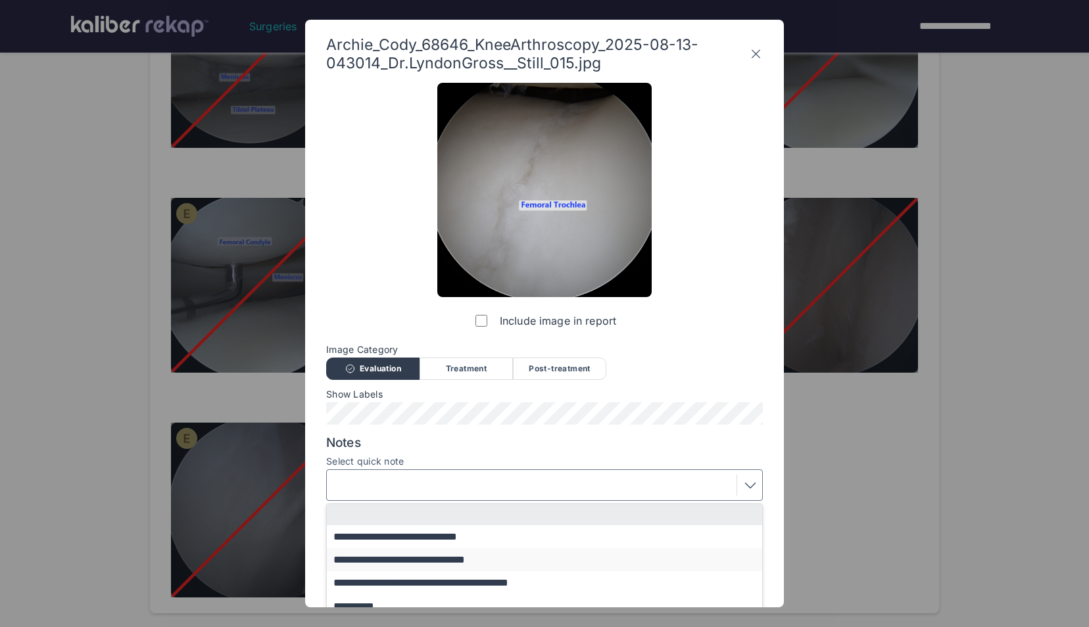
click at [467, 563] on button "**********" at bounding box center [551, 559] width 448 height 23
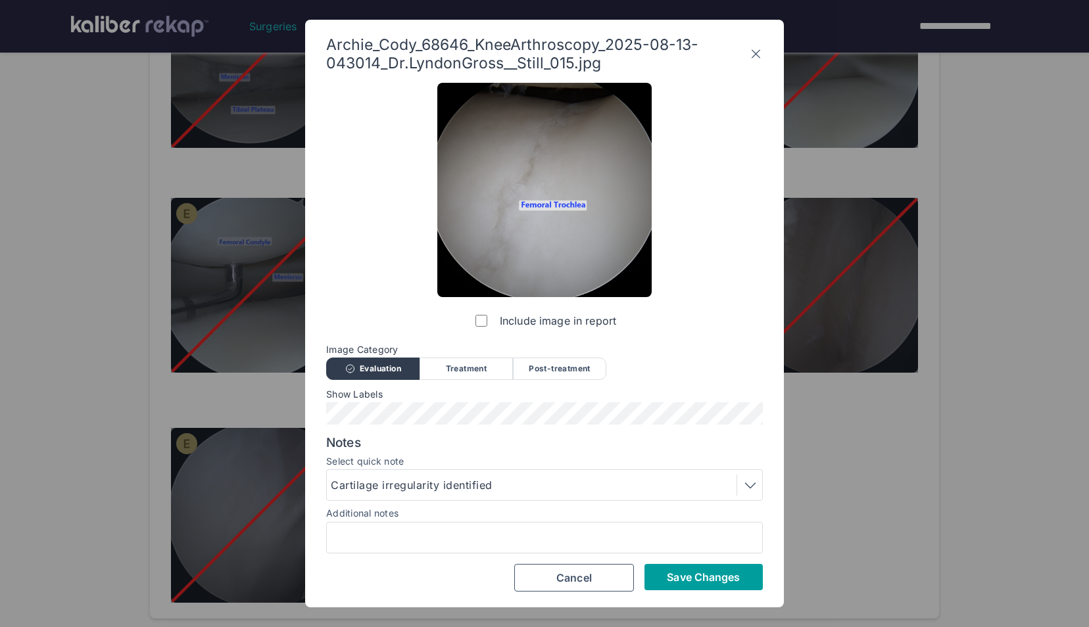
click at [679, 576] on span "Save Changes" at bounding box center [703, 577] width 73 height 13
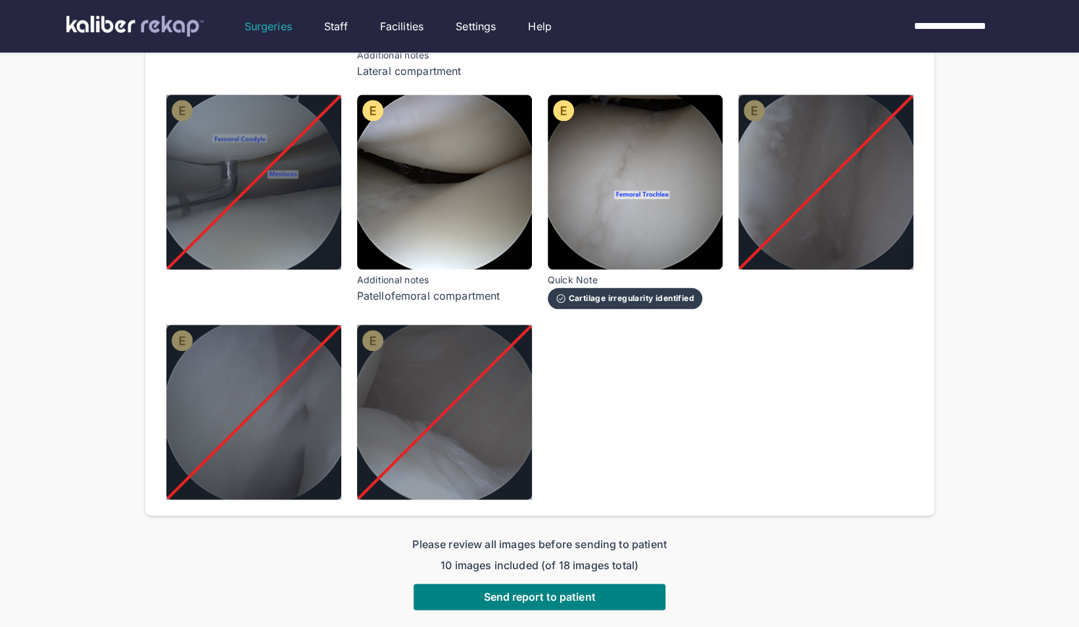
scroll to position [916, 0]
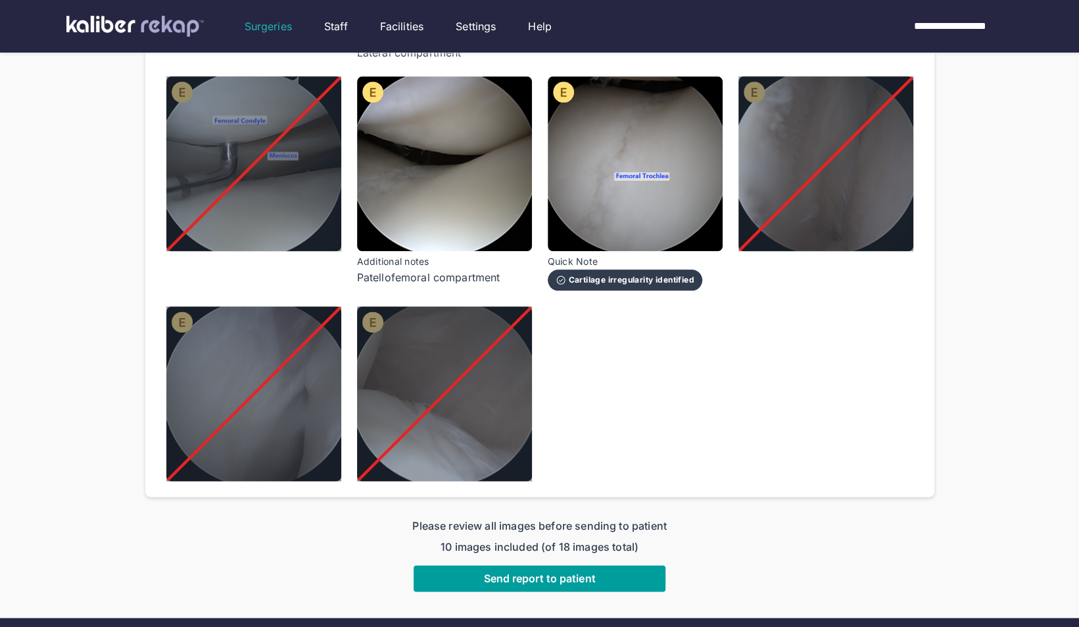
click at [543, 572] on span "Send report to patient" at bounding box center [539, 578] width 112 height 13
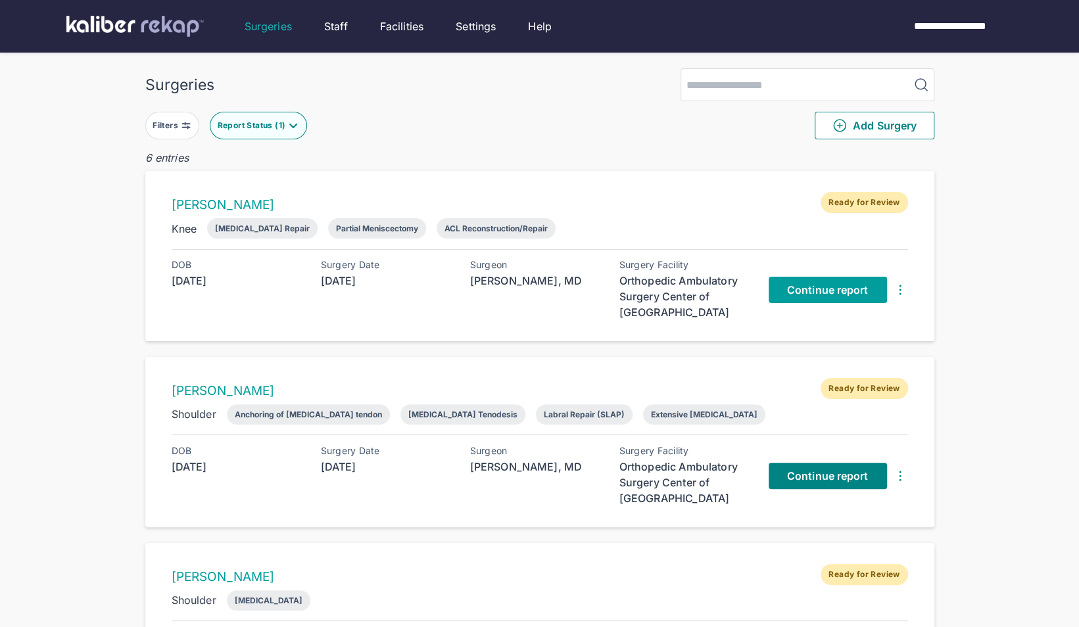
click at [787, 292] on span "Continue report" at bounding box center [828, 289] width 82 height 13
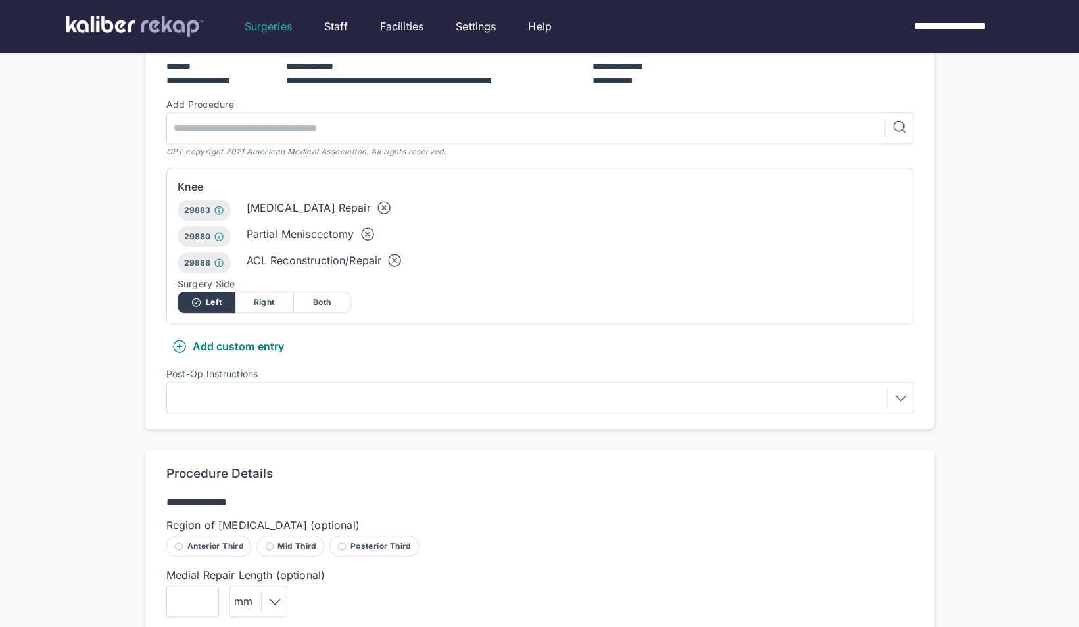
scroll to position [312, 0]
click at [409, 387] on div at bounding box center [540, 397] width 738 height 21
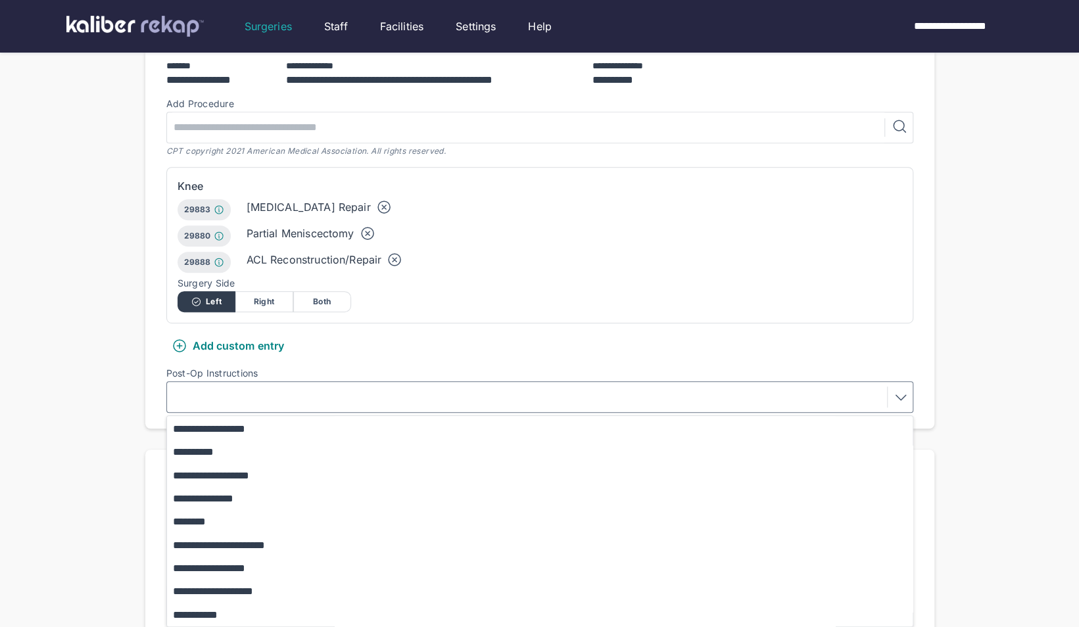
scroll to position [0, 0]
click at [225, 416] on button "**********" at bounding box center [546, 427] width 758 height 23
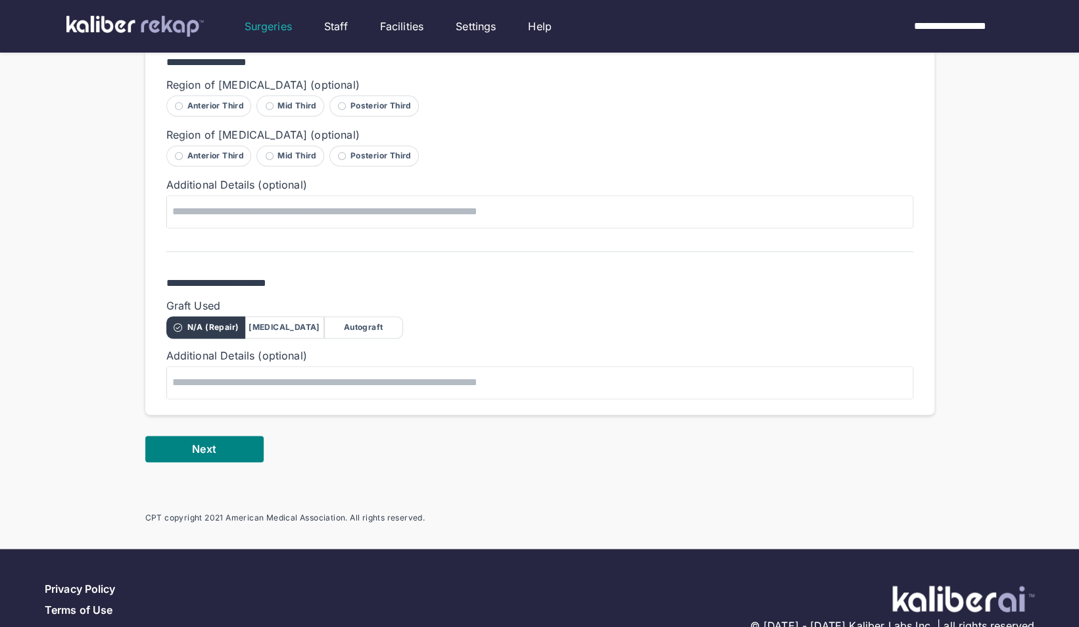
scroll to position [1121, 0]
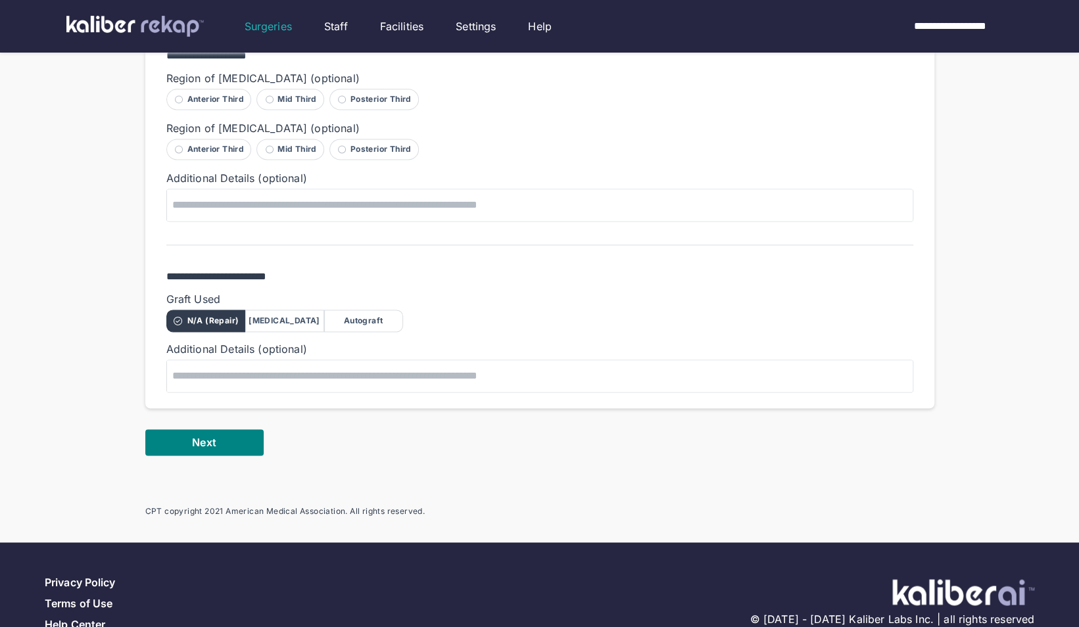
click at [370, 310] on div "Autograft" at bounding box center [363, 321] width 79 height 22
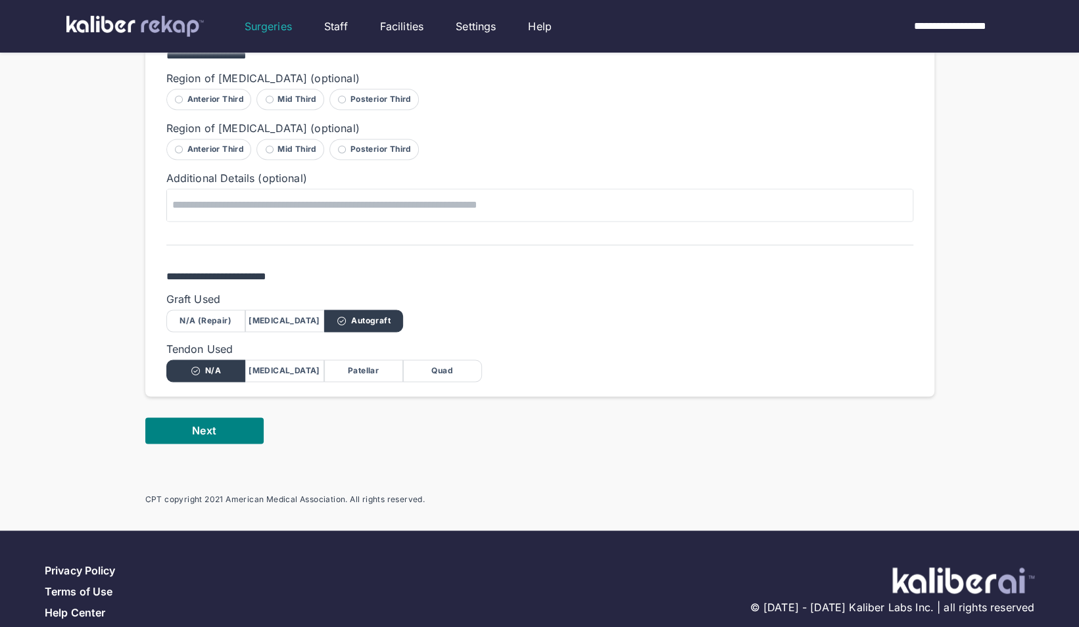
click at [431, 360] on div "Quad" at bounding box center [442, 371] width 79 height 22
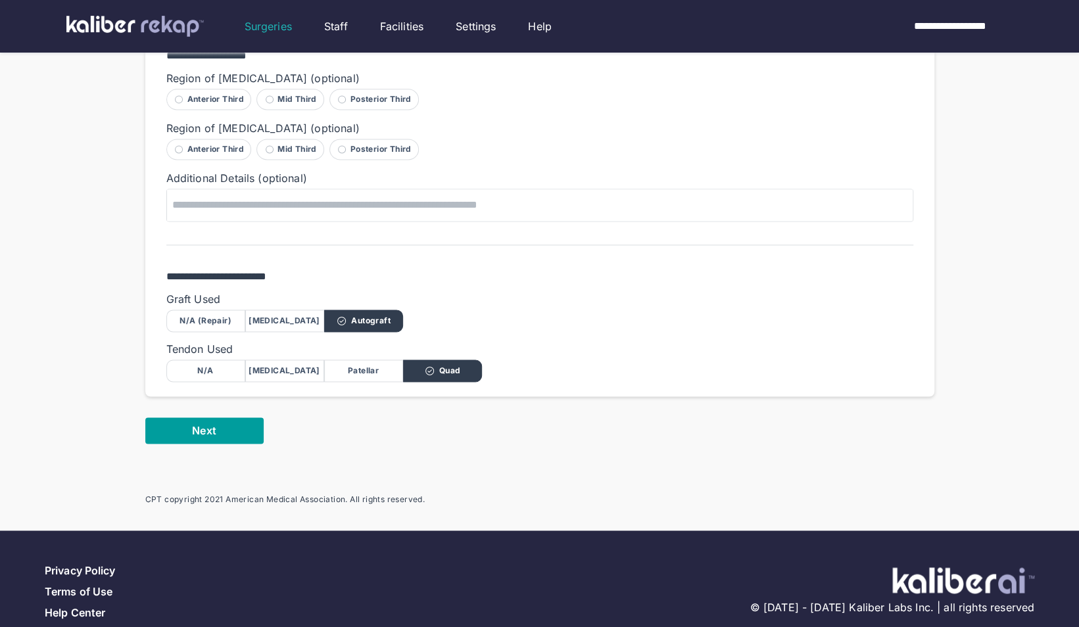
click at [214, 424] on span "Next" at bounding box center [204, 430] width 24 height 13
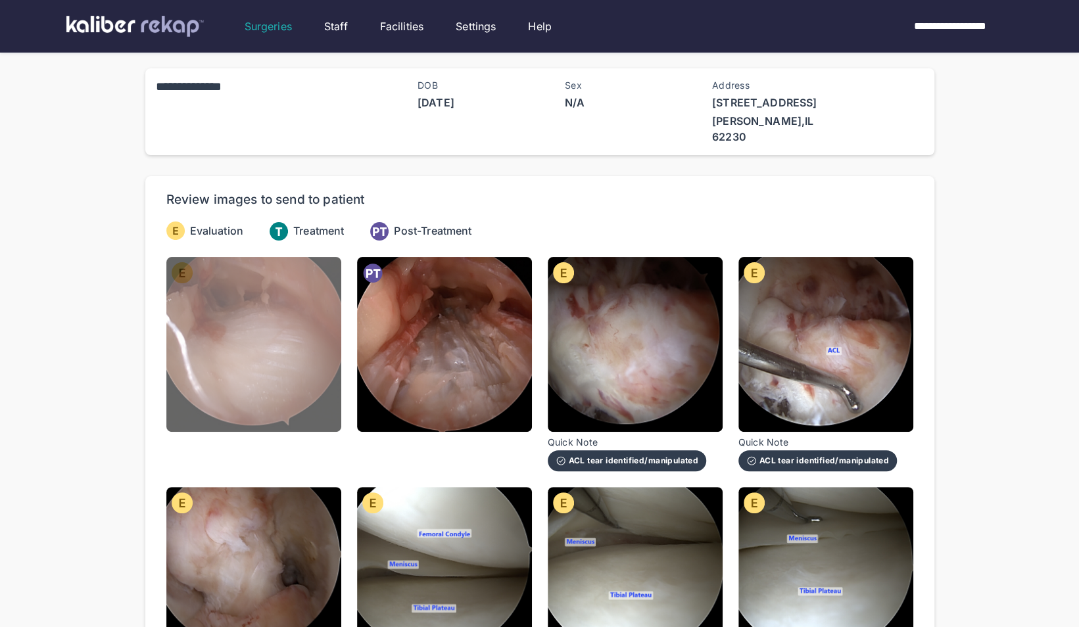
click at [224, 297] on img at bounding box center [253, 344] width 175 height 175
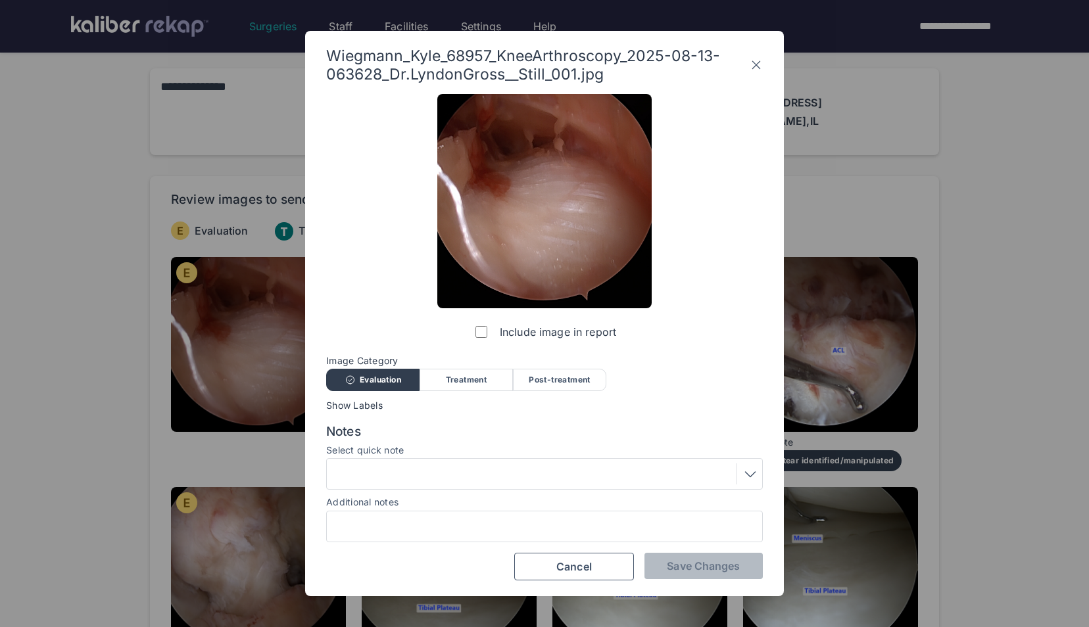
click at [473, 341] on label "Include image in report" at bounding box center [544, 332] width 143 height 26
click at [725, 566] on span "Save Changes" at bounding box center [703, 566] width 73 height 13
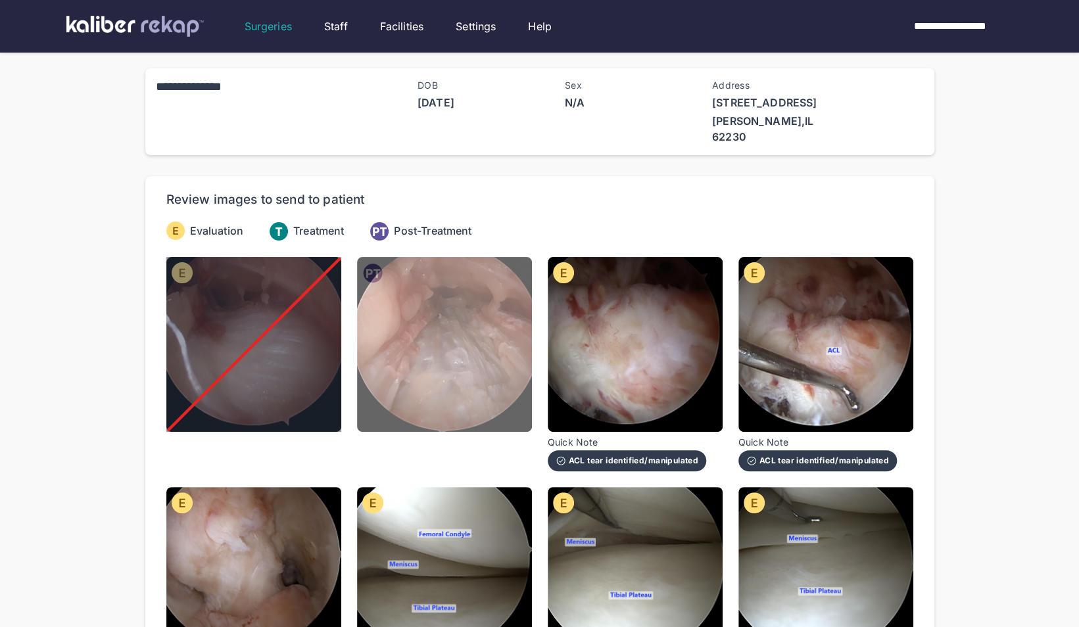
click at [463, 354] on img at bounding box center [444, 344] width 175 height 175
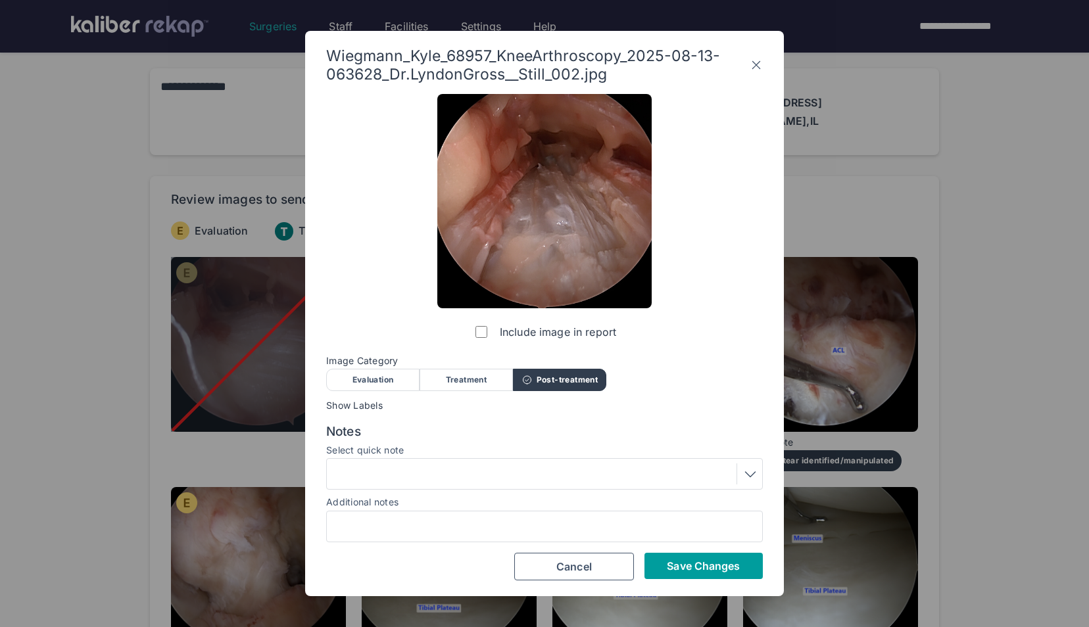
click at [687, 572] on span "Save Changes" at bounding box center [703, 566] width 73 height 13
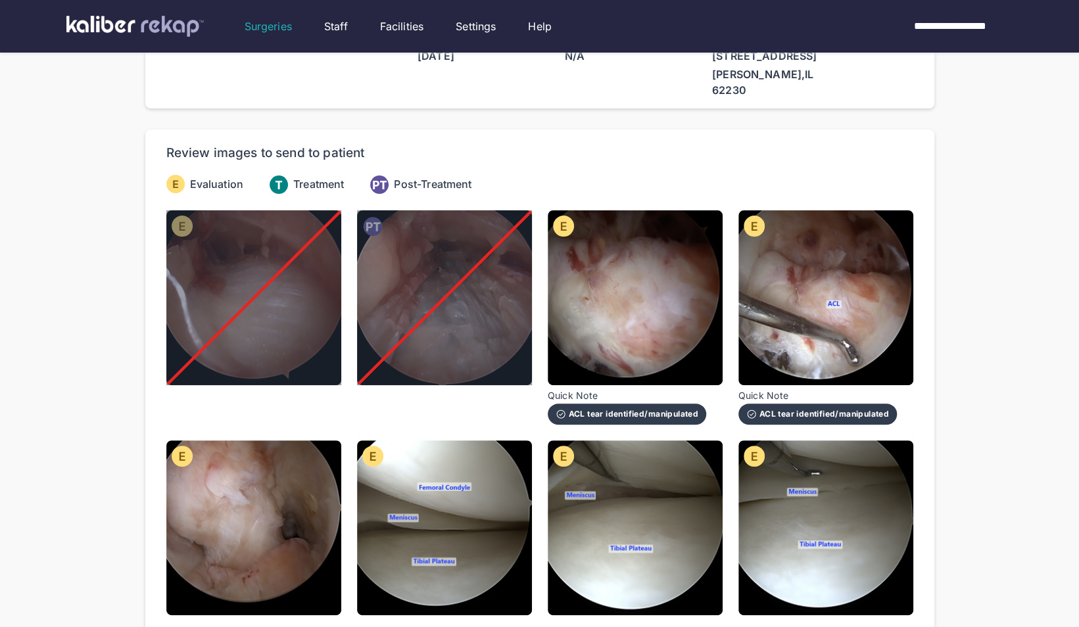
scroll to position [47, 0]
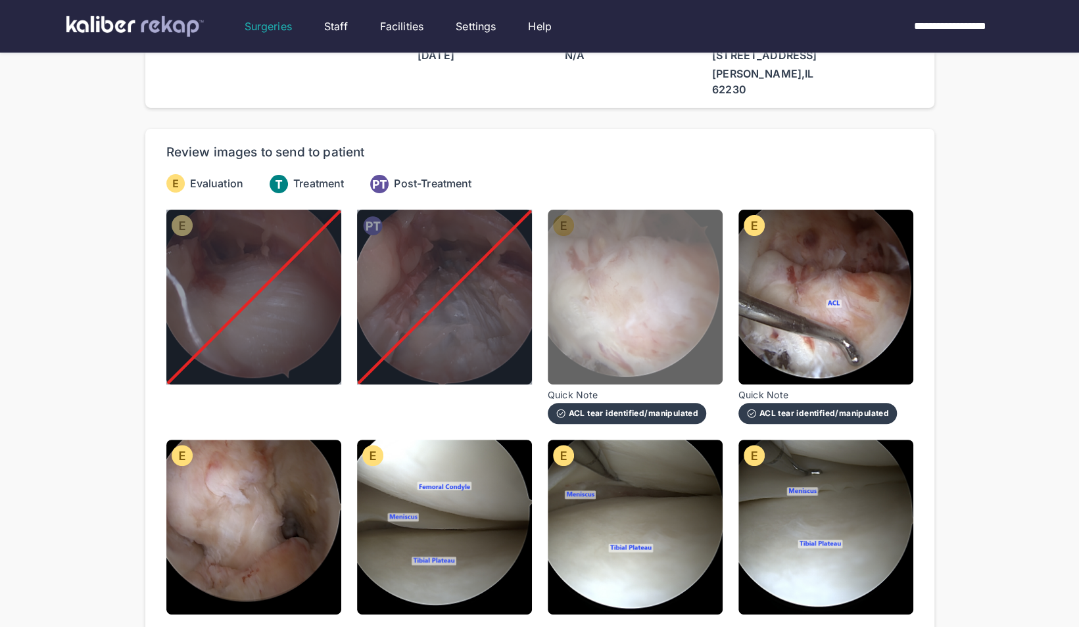
click at [660, 323] on img at bounding box center [635, 297] width 175 height 175
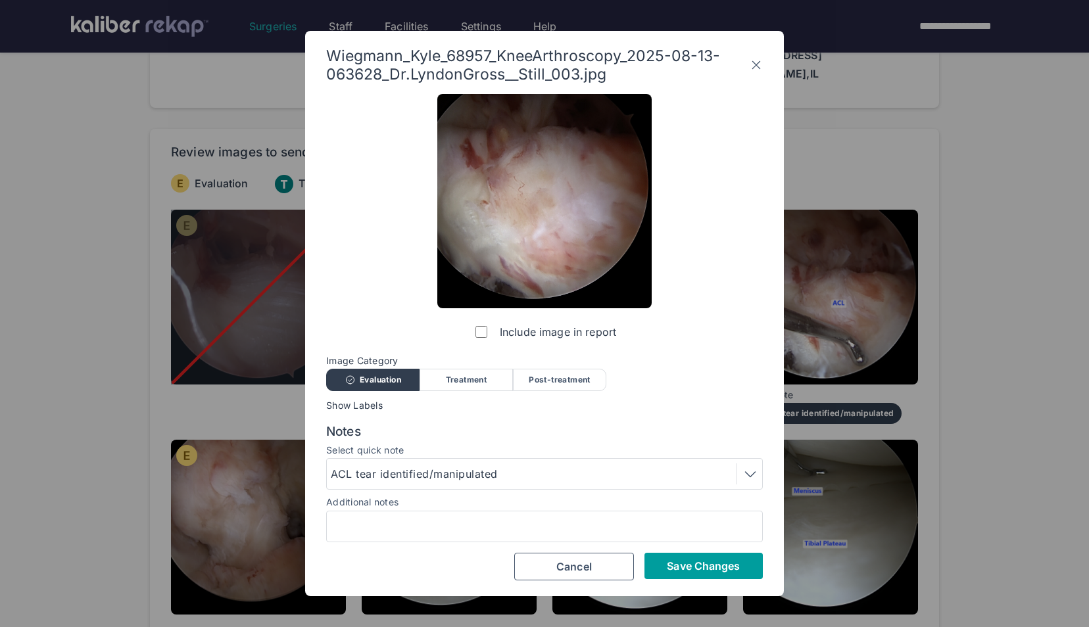
click at [719, 562] on span "Save Changes" at bounding box center [703, 566] width 73 height 13
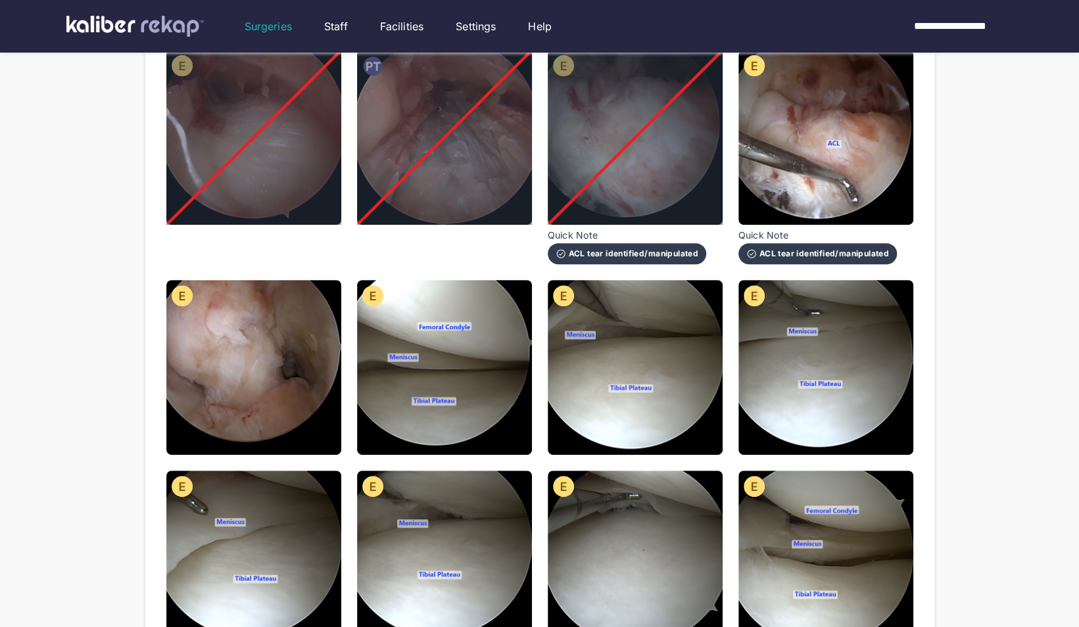
scroll to position [208, 0]
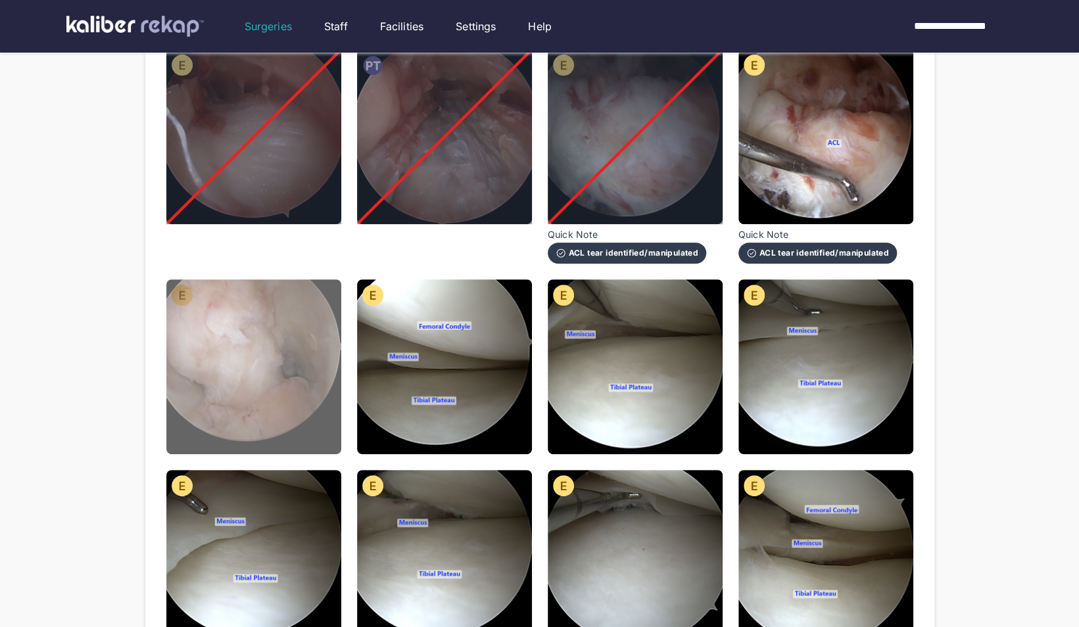
click at [324, 372] on img at bounding box center [253, 366] width 175 height 175
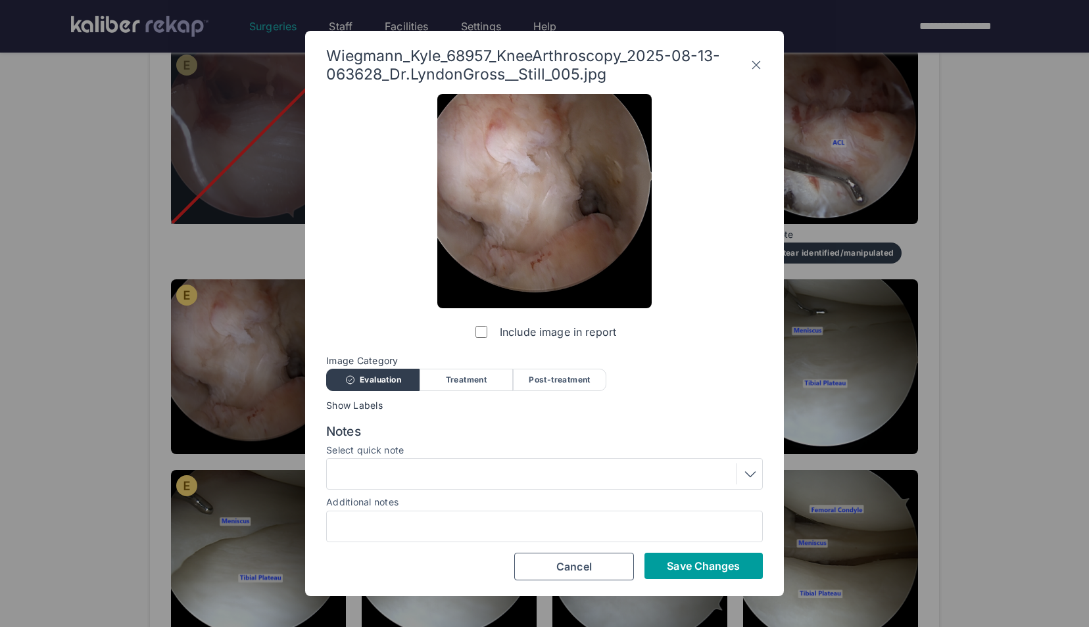
click at [693, 559] on button "Save Changes" at bounding box center [703, 566] width 118 height 26
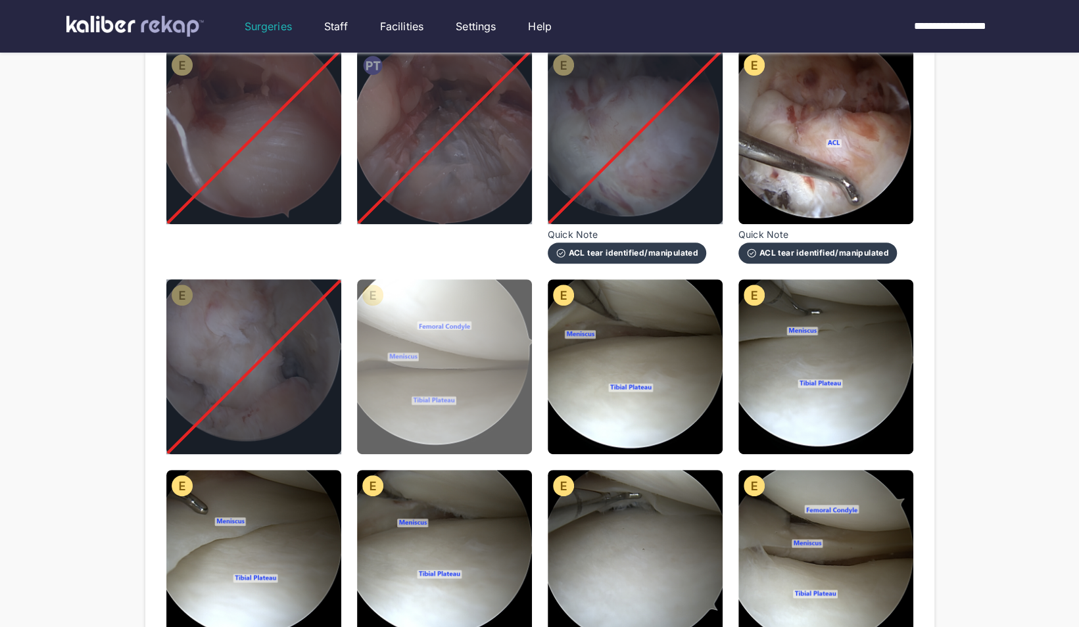
click at [488, 368] on img at bounding box center [444, 366] width 175 height 175
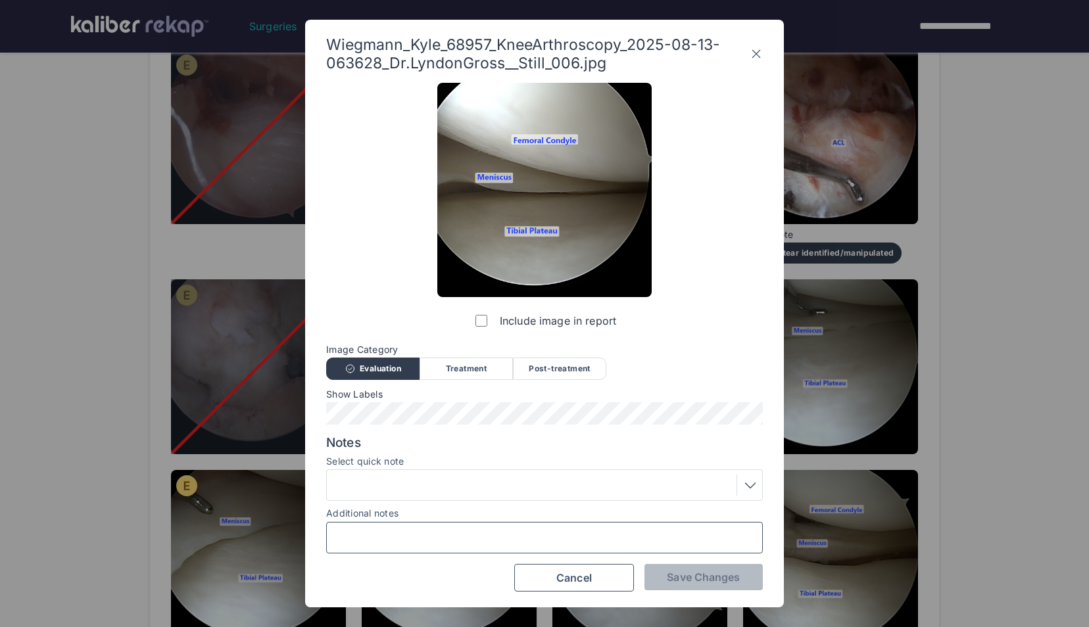
click at [487, 533] on input "Additional notes" at bounding box center [544, 537] width 425 height 17
type input "**********"
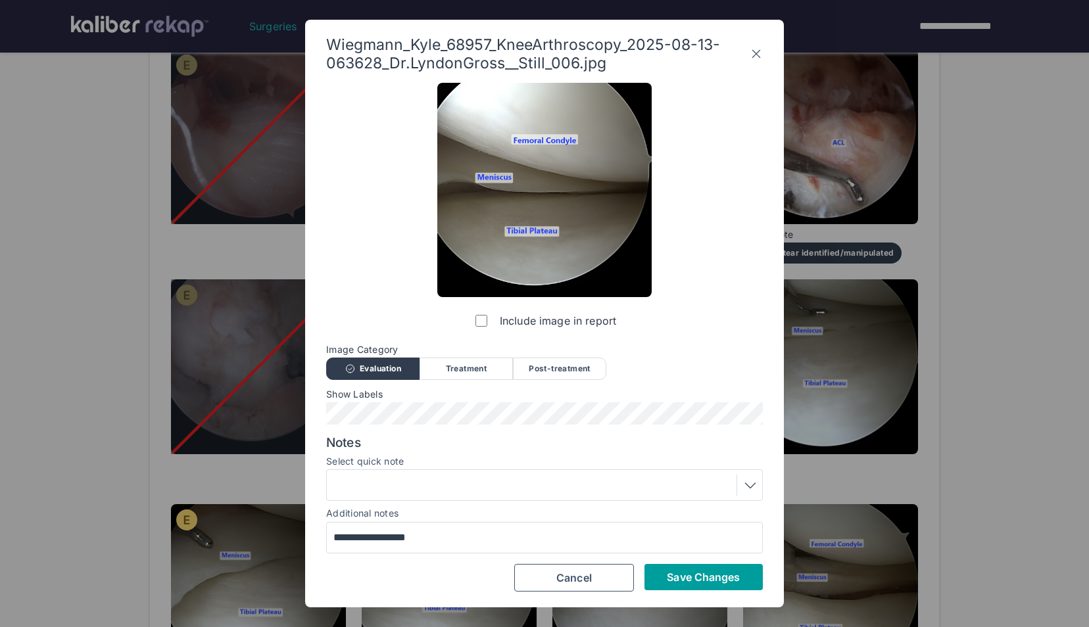
click at [700, 581] on span "Save Changes" at bounding box center [703, 577] width 73 height 13
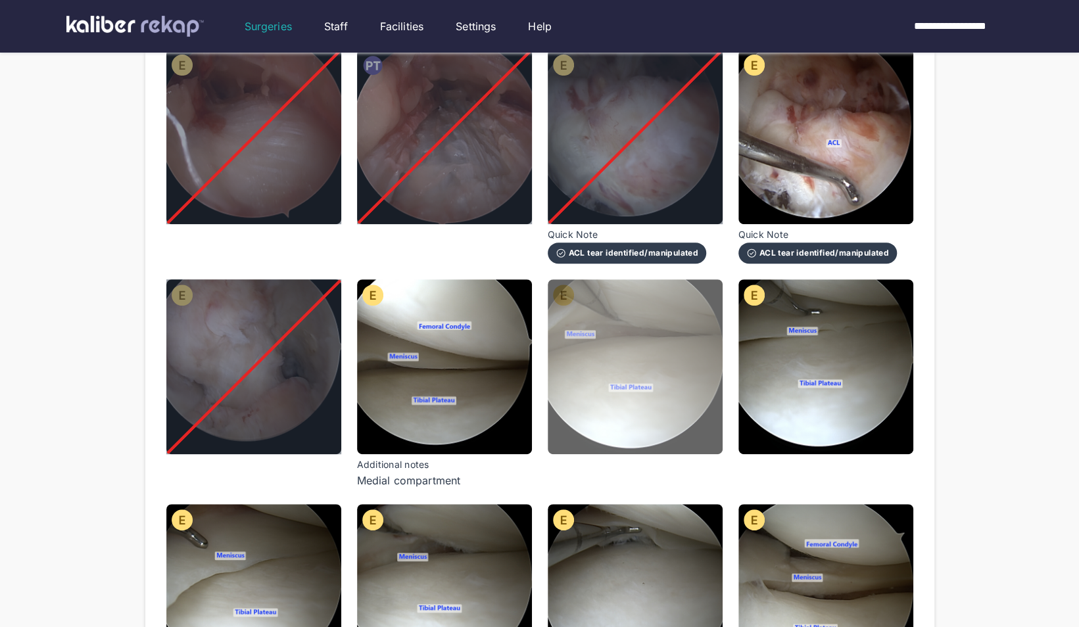
click at [679, 372] on img at bounding box center [635, 366] width 175 height 175
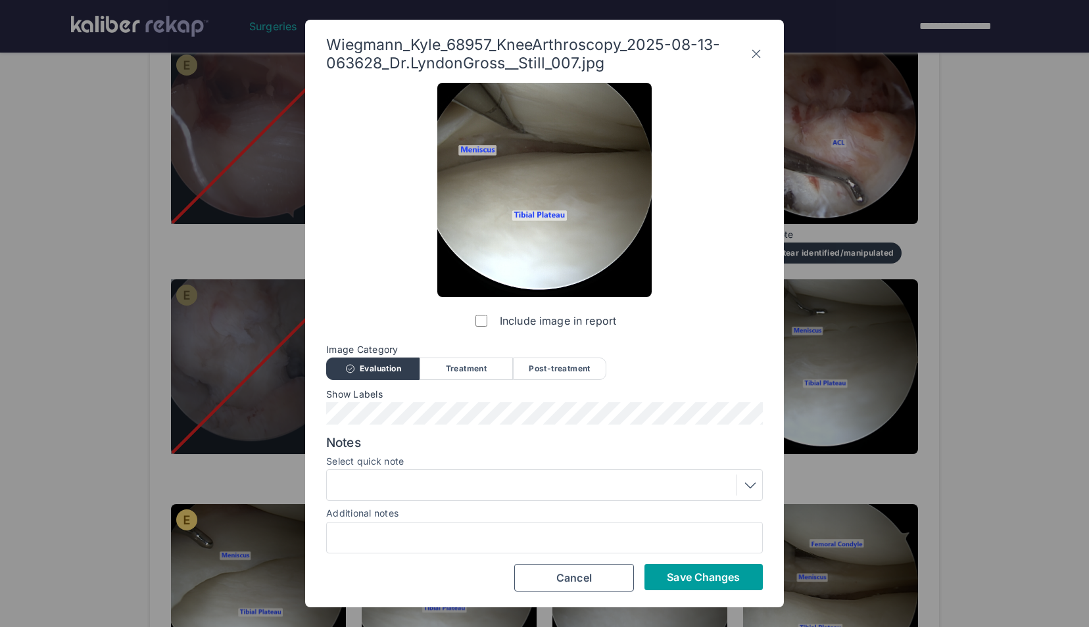
click at [685, 575] on span "Save Changes" at bounding box center [703, 577] width 73 height 13
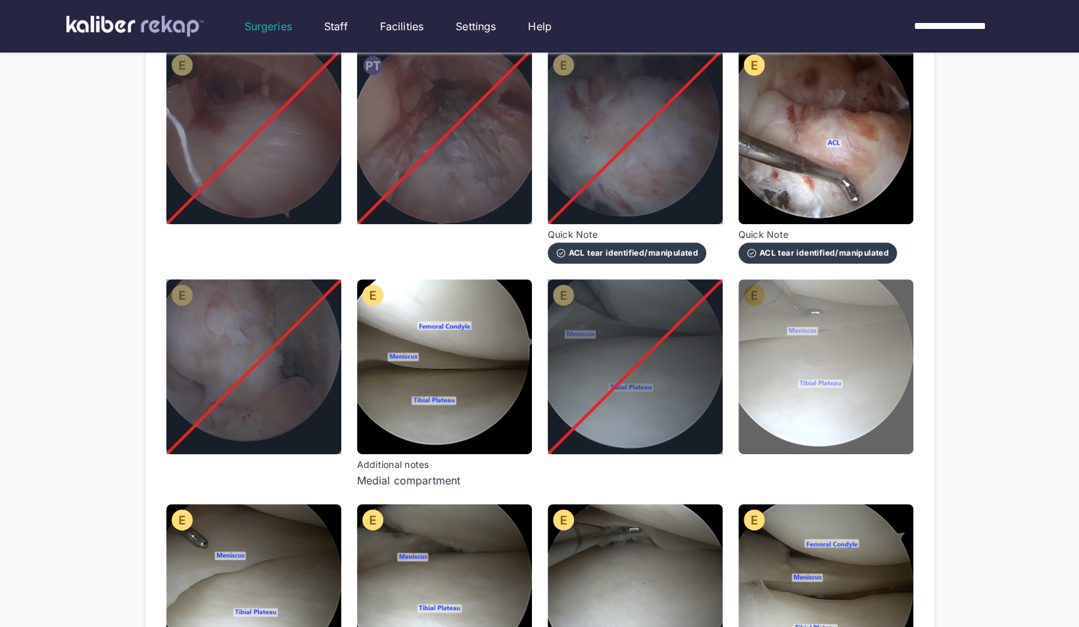
click at [899, 337] on img at bounding box center [825, 366] width 175 height 175
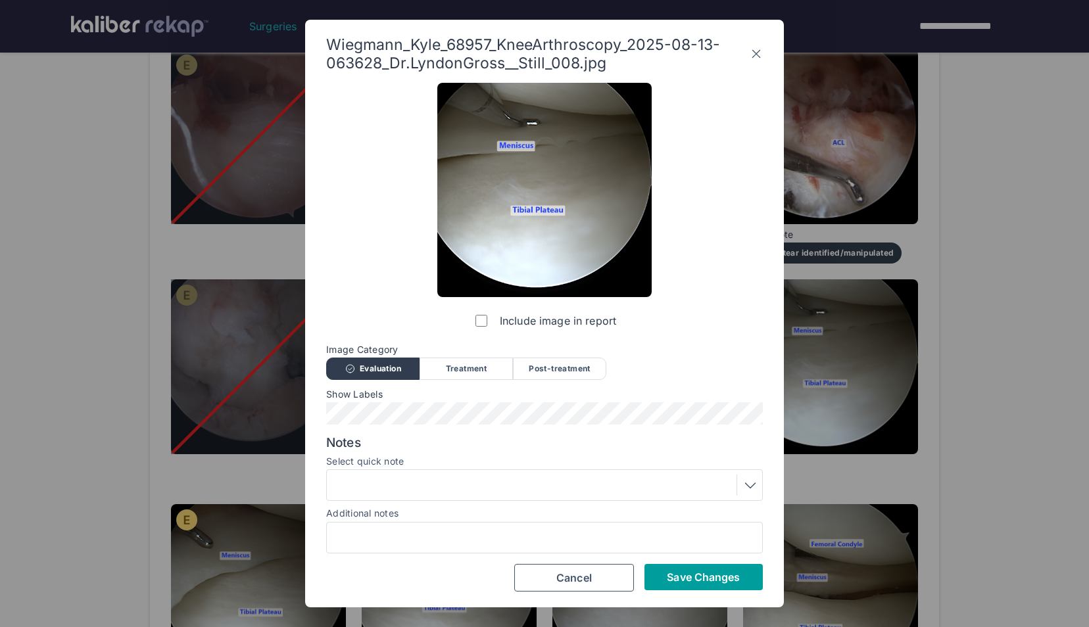
click at [661, 571] on button "Save Changes" at bounding box center [703, 577] width 118 height 26
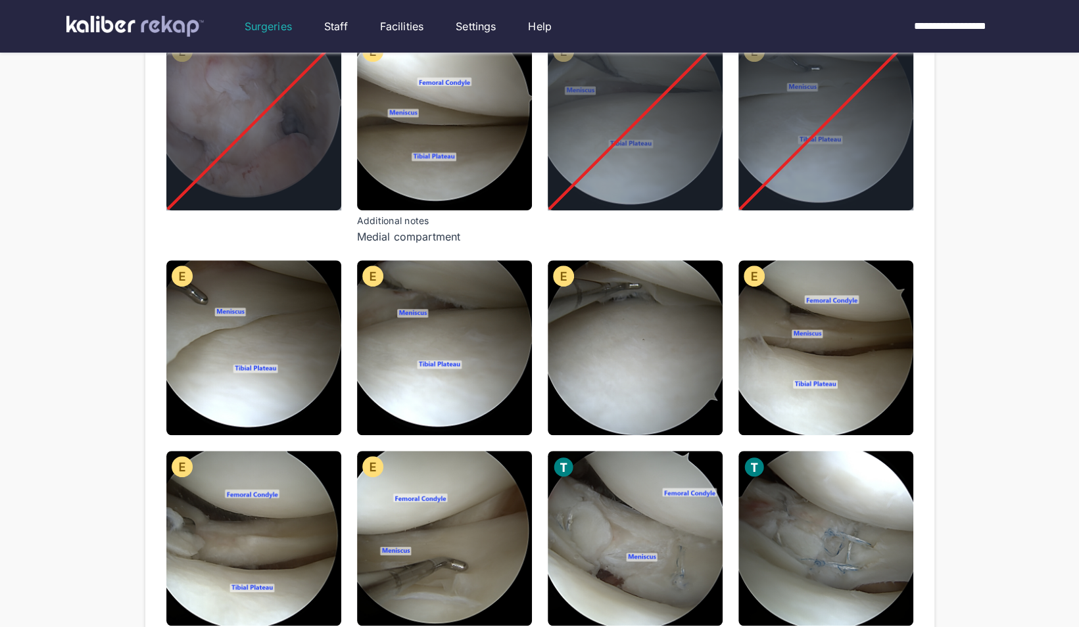
scroll to position [457, 0]
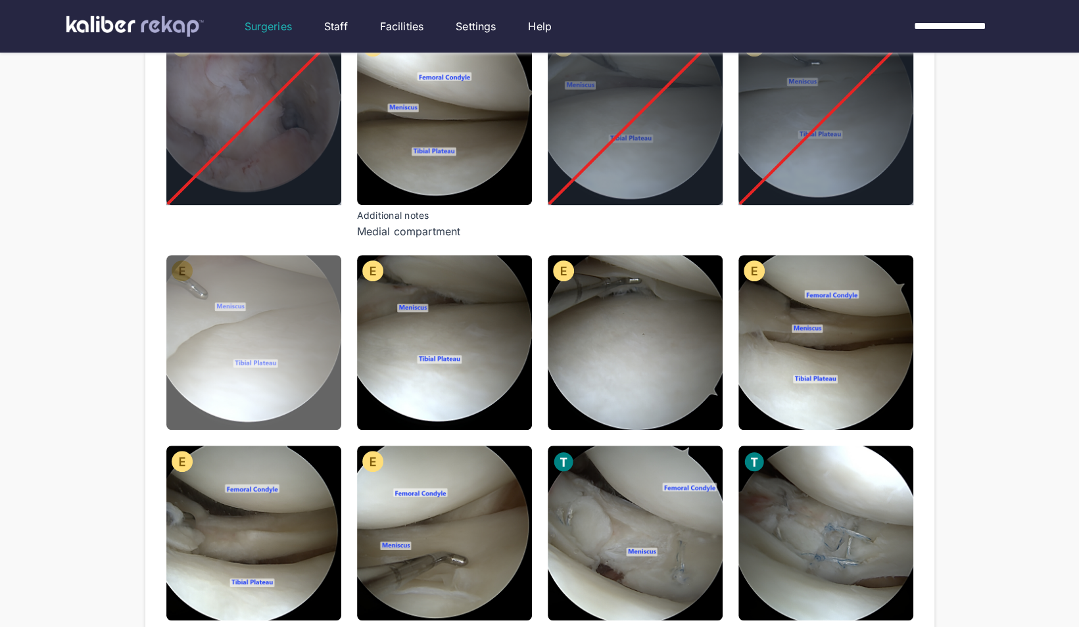
click at [256, 306] on img at bounding box center [253, 342] width 175 height 175
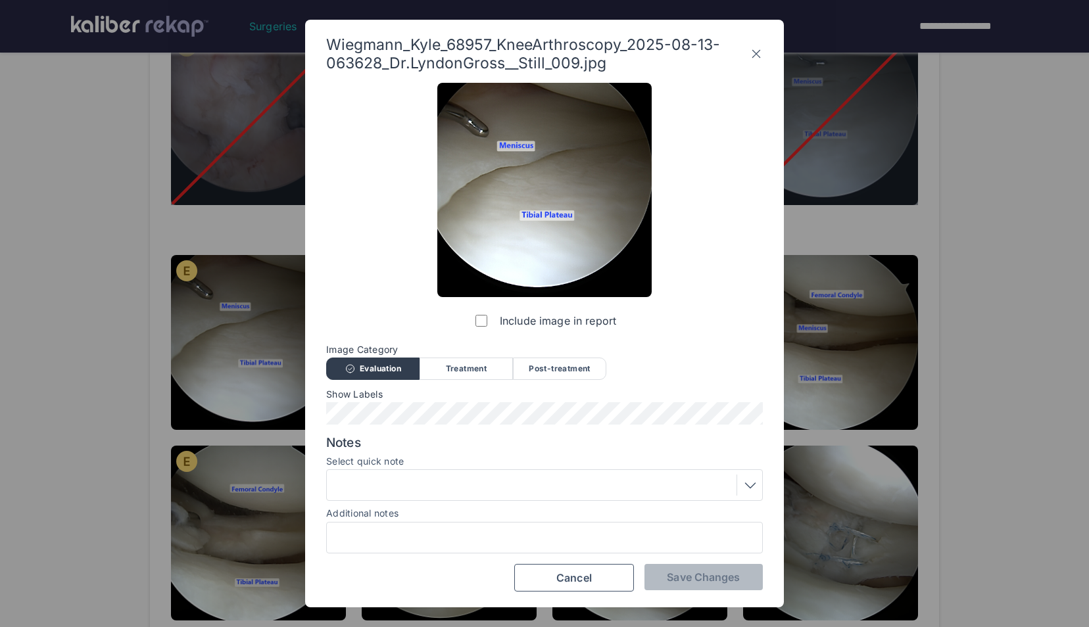
click at [485, 334] on label "Include image in report" at bounding box center [544, 321] width 143 height 26
click at [709, 575] on span "Save Changes" at bounding box center [703, 577] width 73 height 13
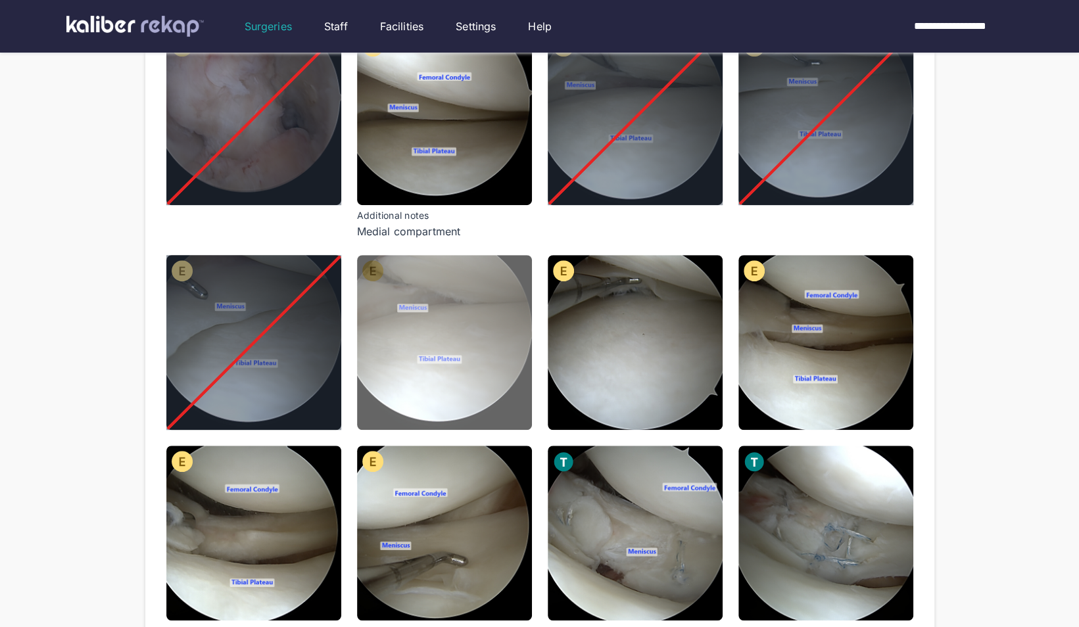
click at [504, 341] on img at bounding box center [444, 342] width 175 height 175
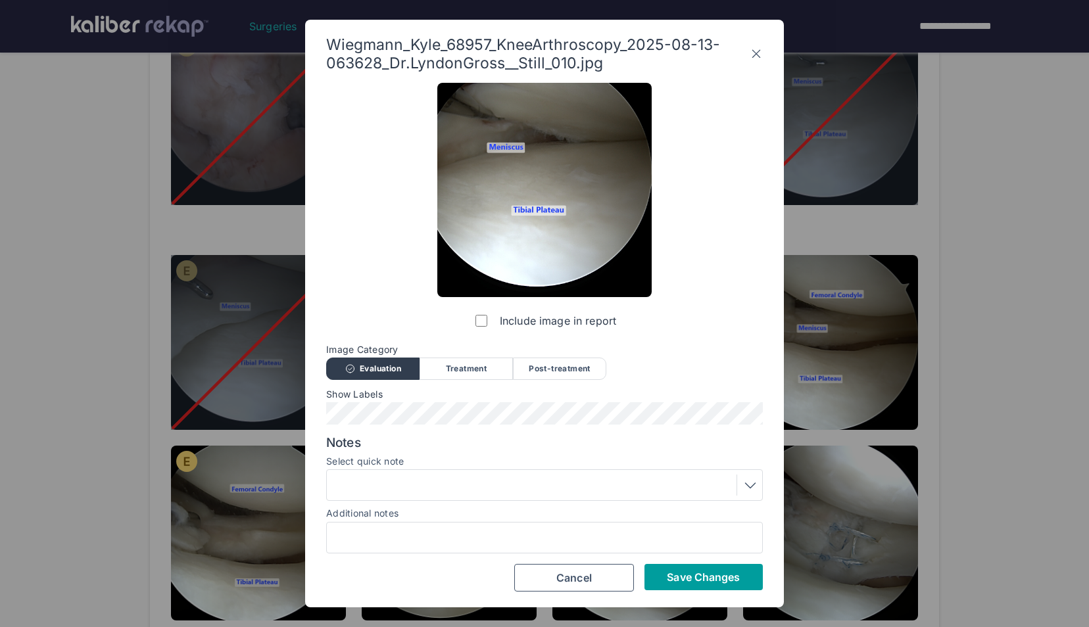
click at [677, 571] on span "Save Changes" at bounding box center [703, 577] width 73 height 13
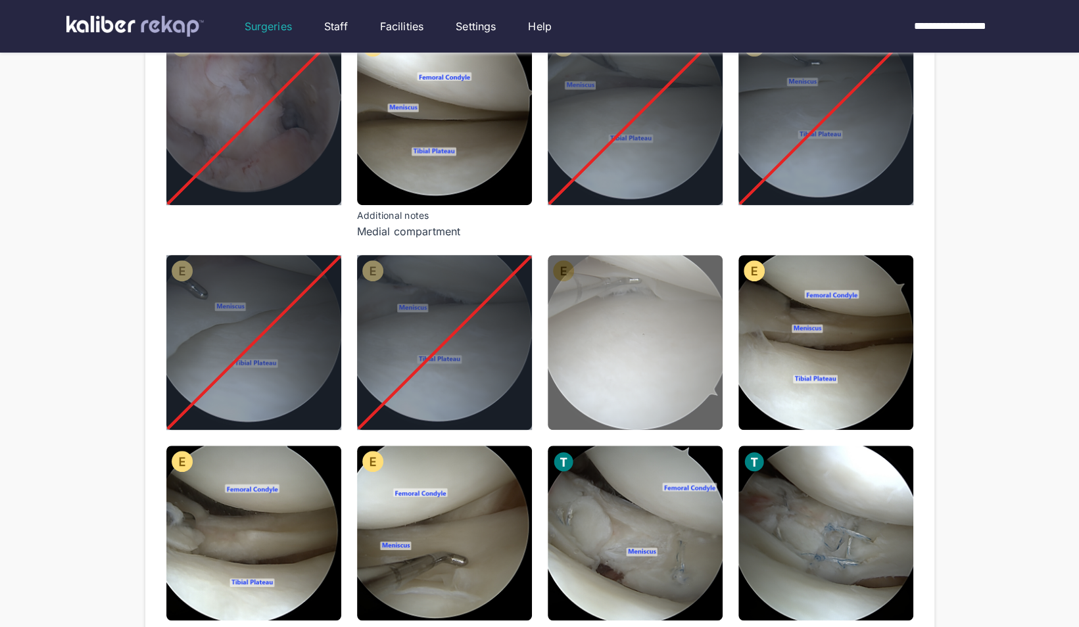
click at [673, 322] on img at bounding box center [635, 342] width 175 height 175
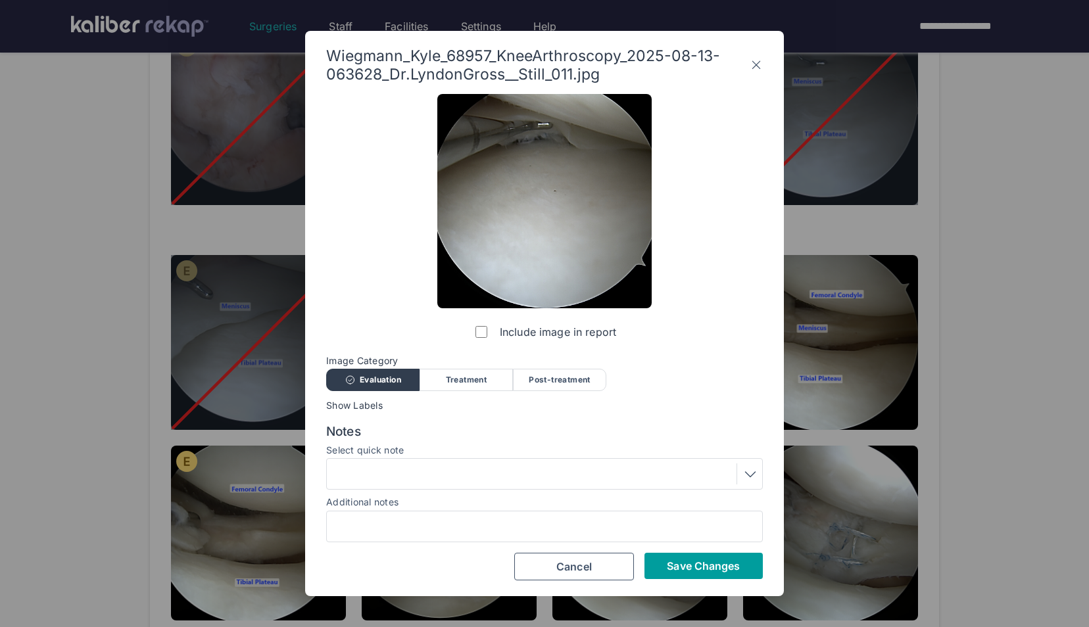
click at [714, 555] on button "Save Changes" at bounding box center [703, 566] width 118 height 26
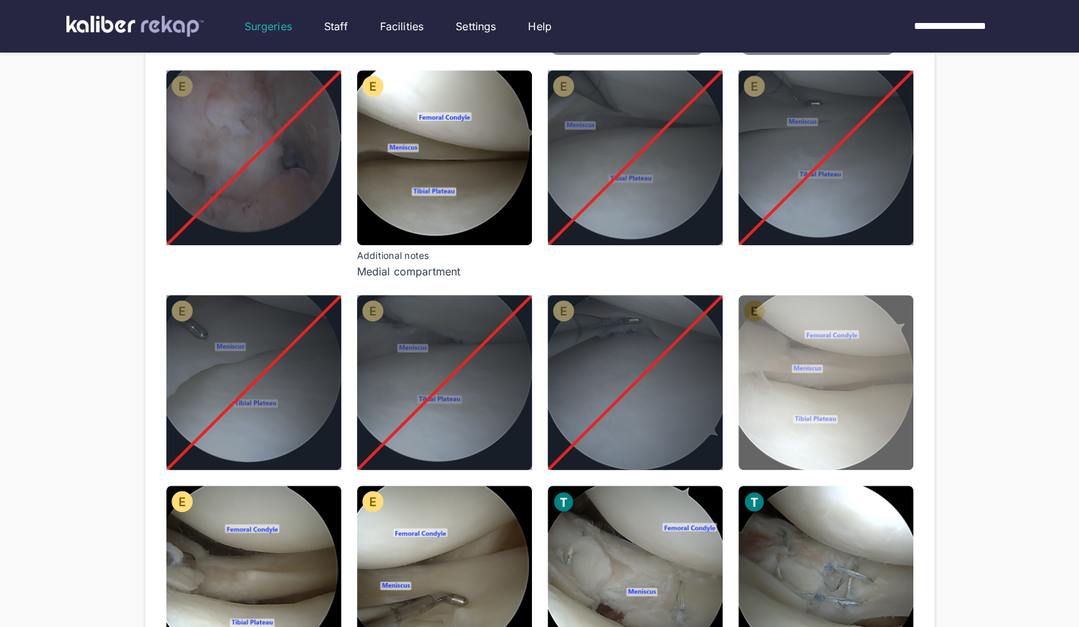
scroll to position [415, 0]
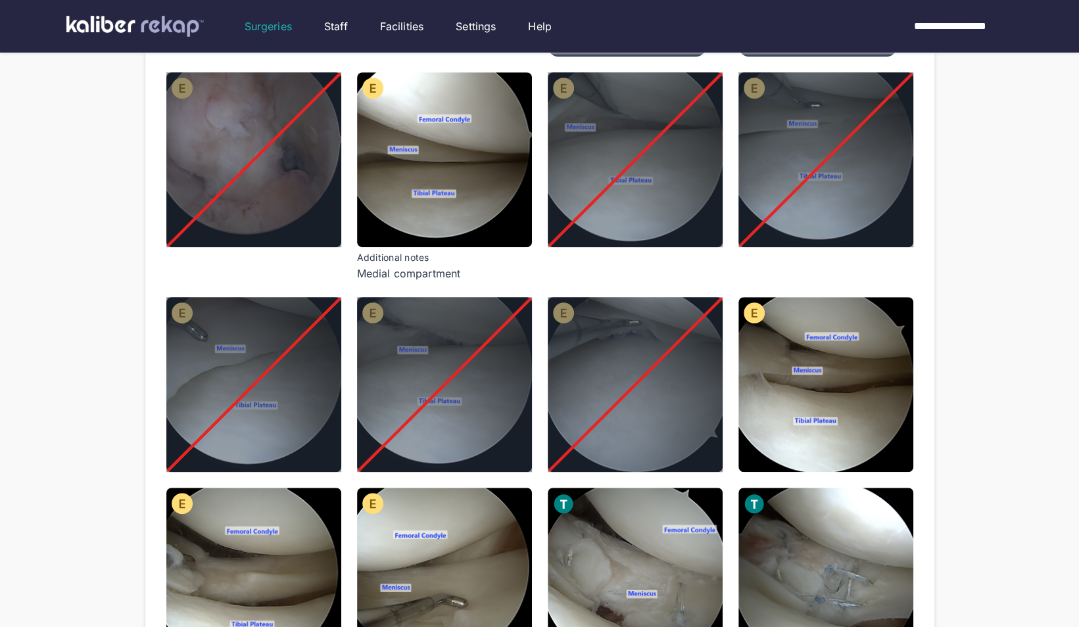
drag, startPoint x: 890, startPoint y: 360, endPoint x: 771, endPoint y: 382, distance: 121.1
click at [771, 382] on img at bounding box center [825, 384] width 175 height 175
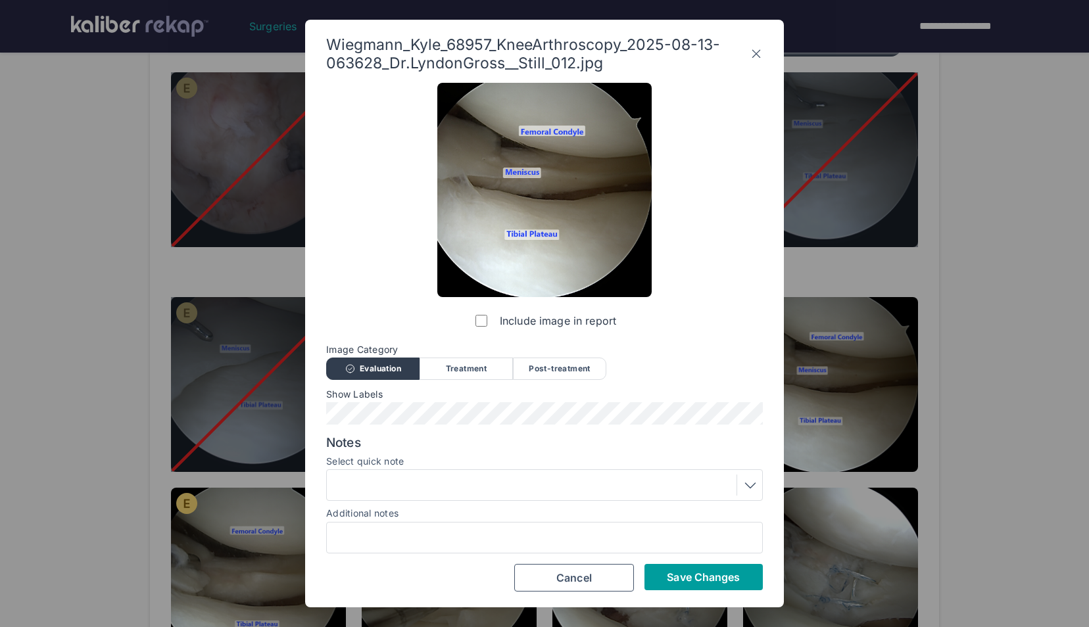
click at [665, 577] on button "Save Changes" at bounding box center [703, 577] width 118 height 26
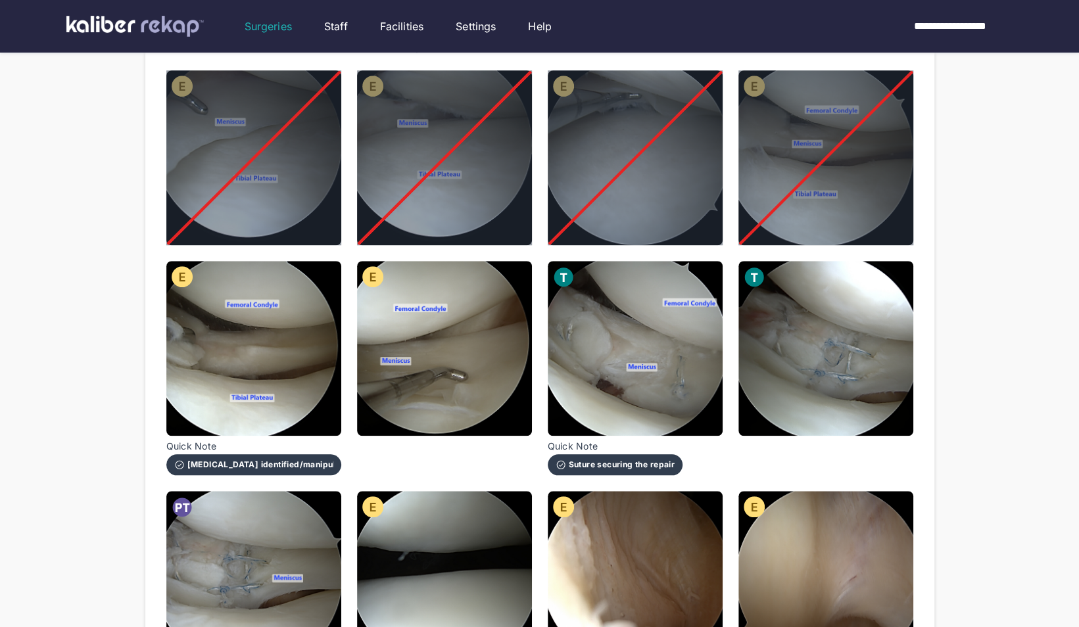
scroll to position [643, 0]
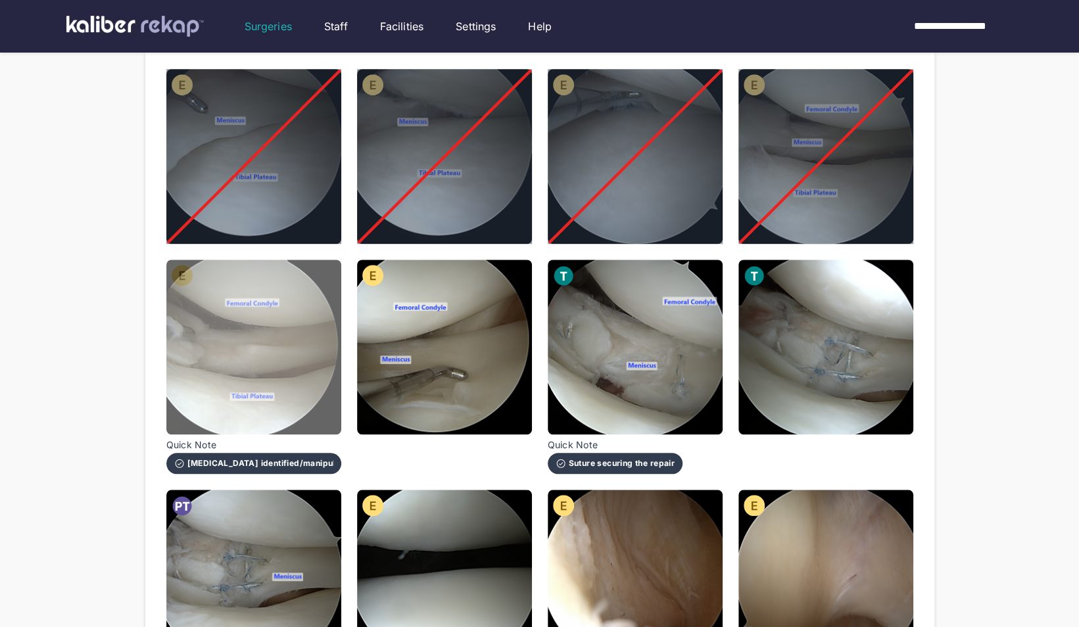
click at [195, 339] on img at bounding box center [253, 347] width 175 height 175
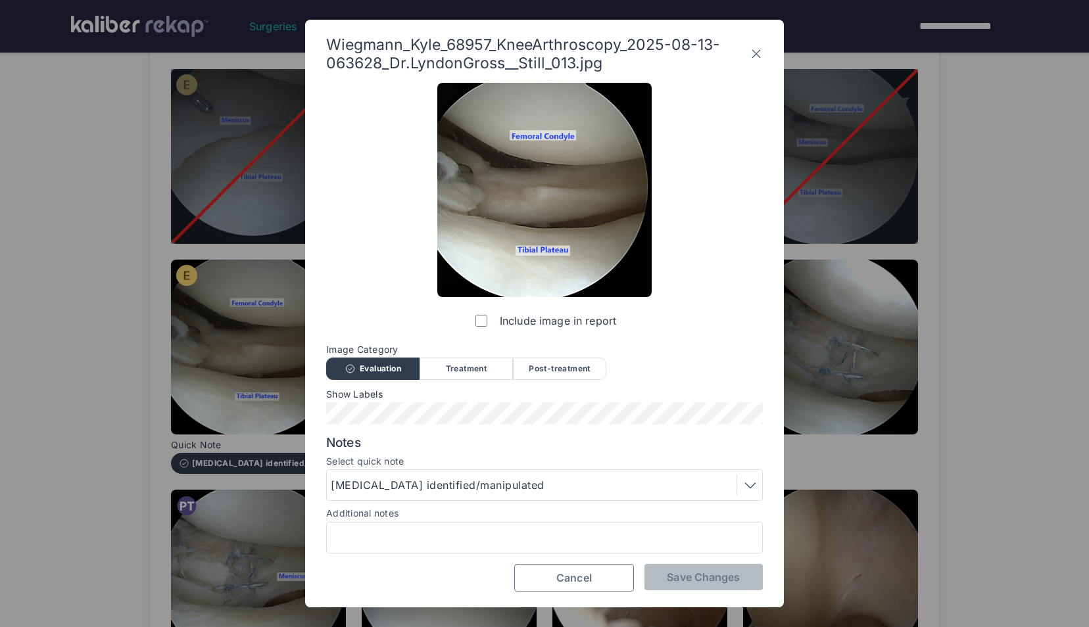
click at [594, 572] on button "Cancel" at bounding box center [574, 578] width 120 height 28
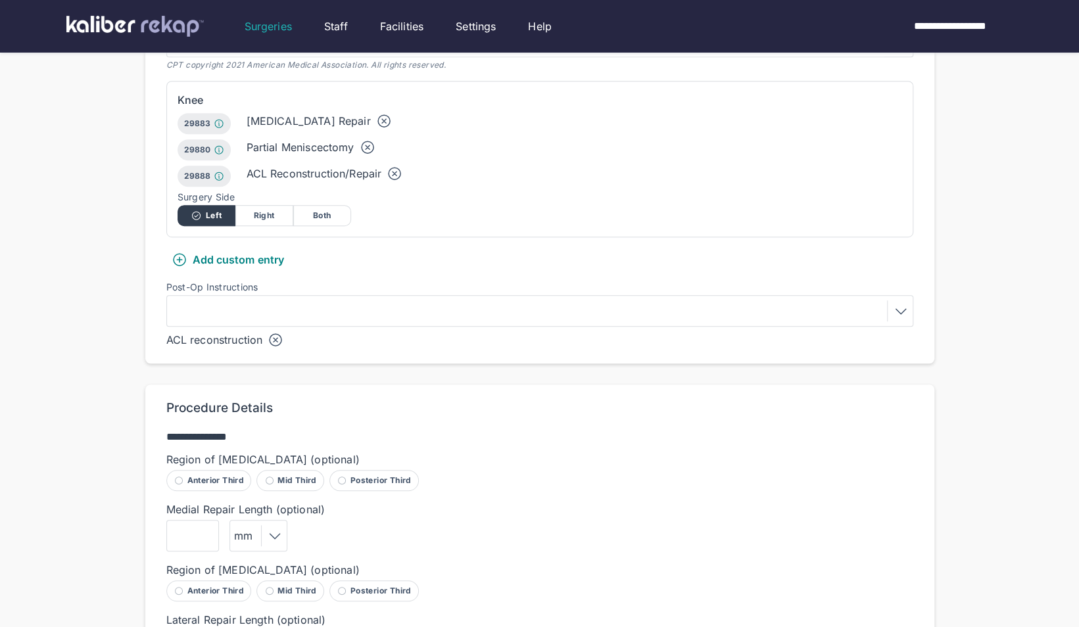
scroll to position [395, 0]
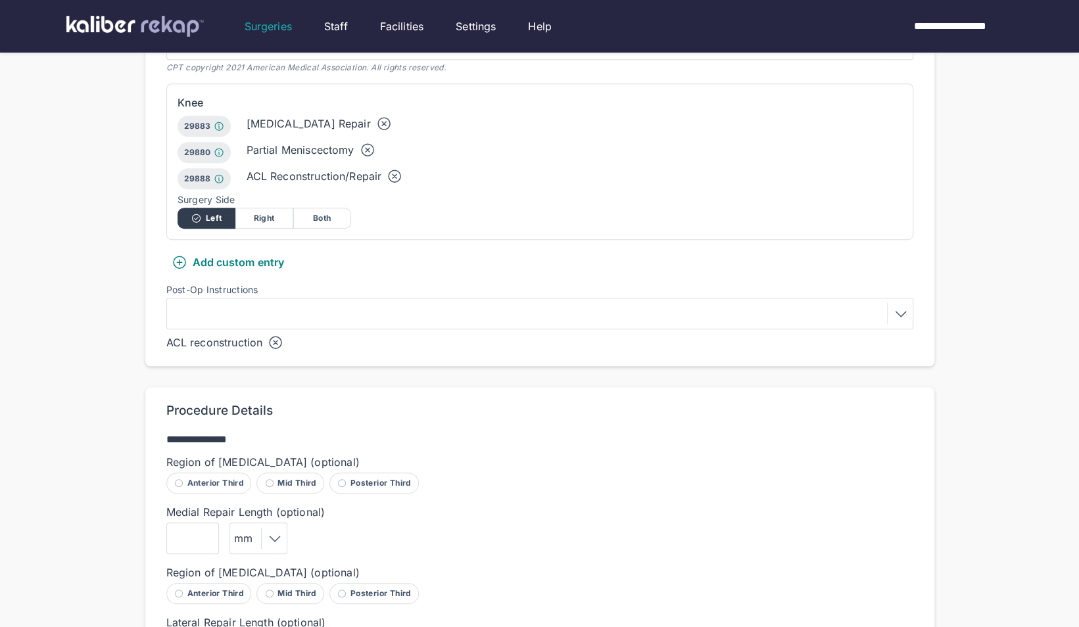
click at [285, 303] on div at bounding box center [540, 313] width 738 height 21
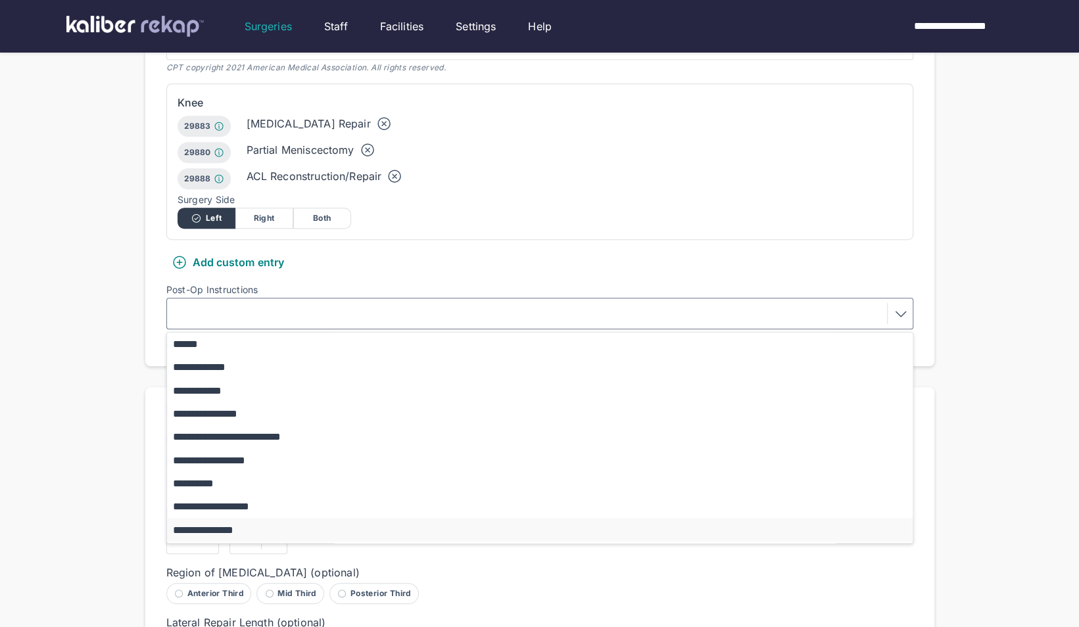
click at [203, 518] on button "**********" at bounding box center [546, 529] width 758 height 23
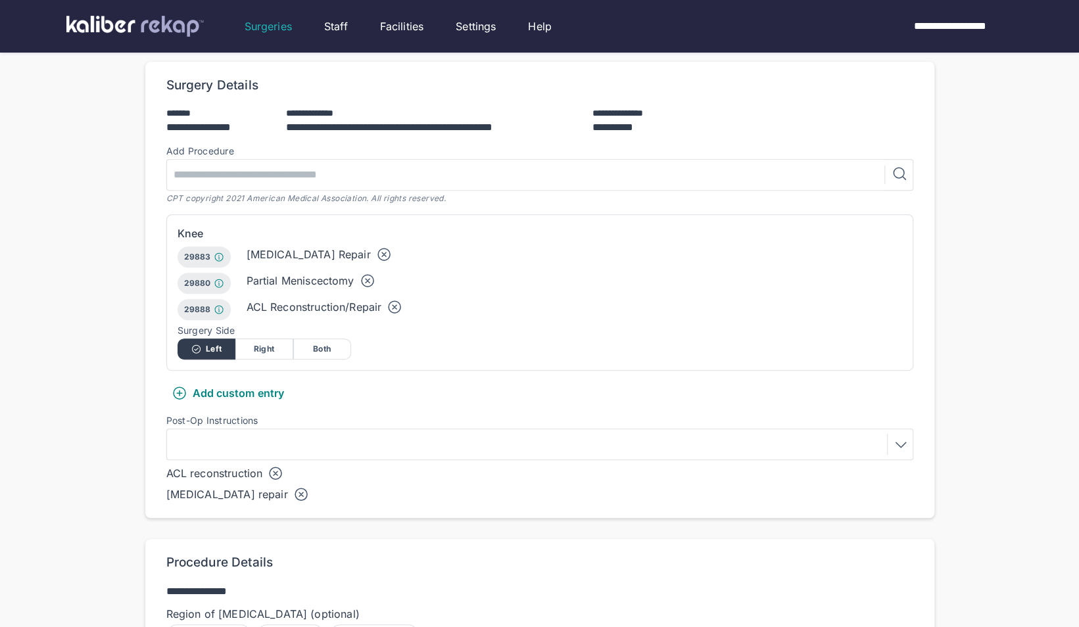
scroll to position [264, 0]
click at [366, 279] on icon at bounding box center [368, 281] width 4 height 4
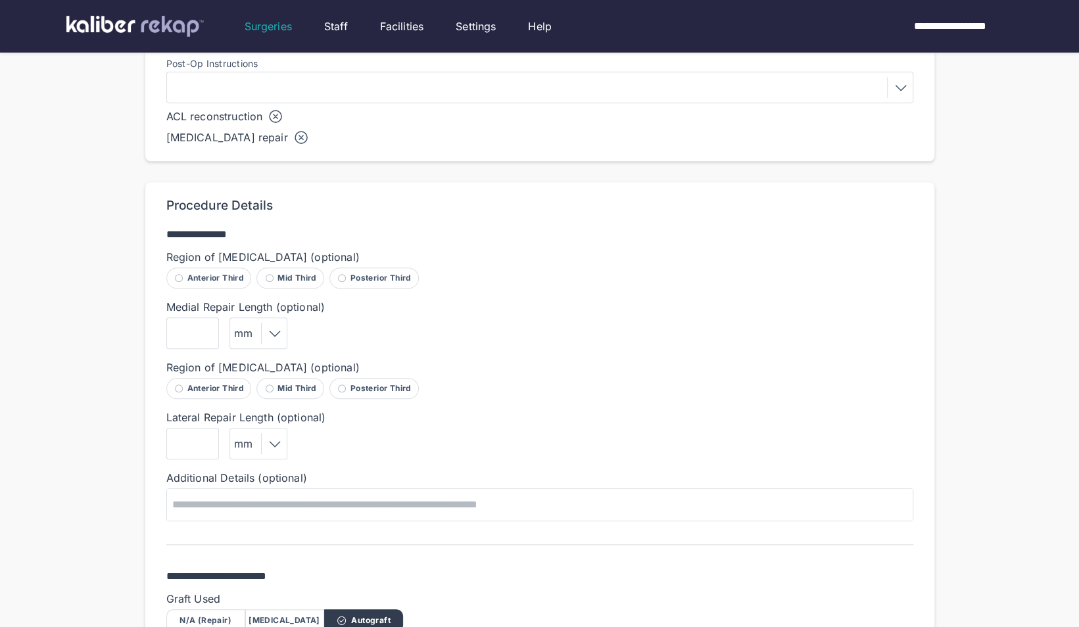
scroll to position [901, 0]
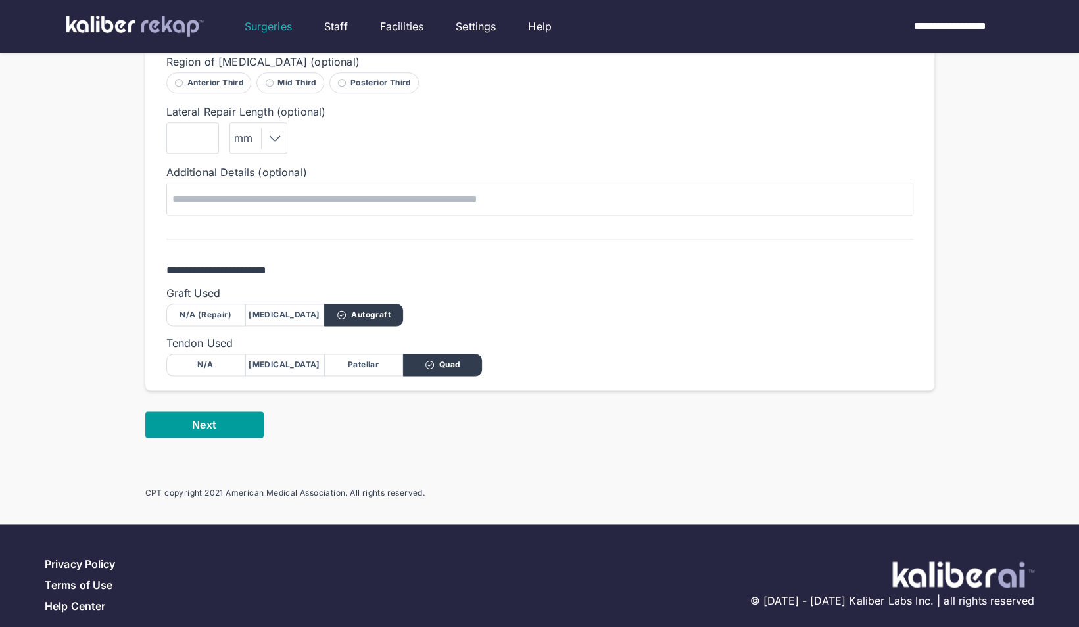
click at [162, 412] on button "Next" at bounding box center [204, 425] width 118 height 26
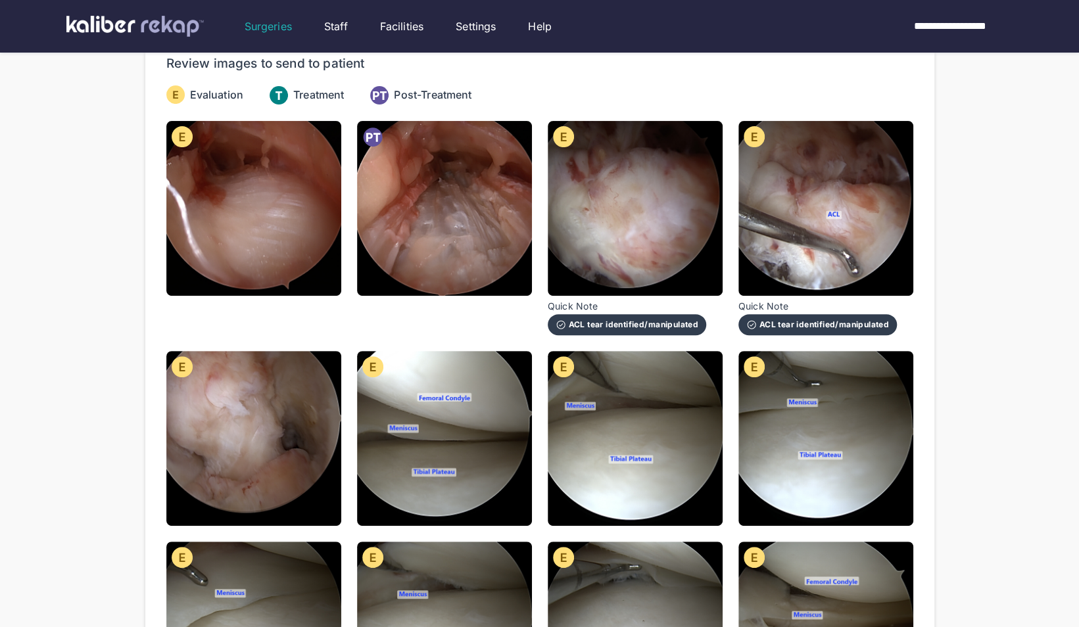
scroll to position [139, 0]
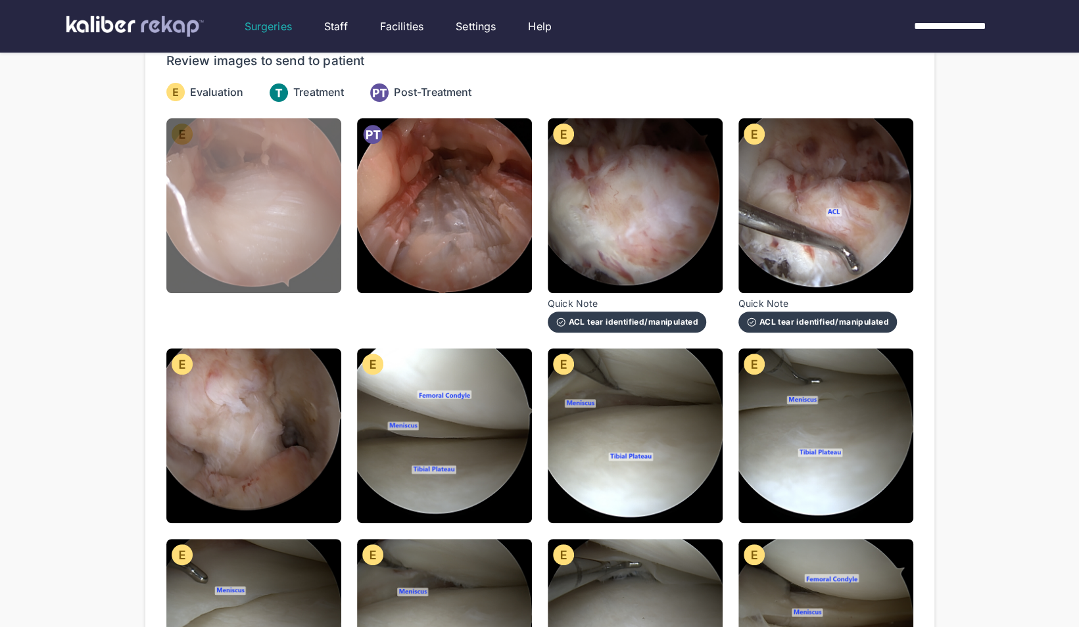
click at [330, 187] on img at bounding box center [253, 205] width 175 height 175
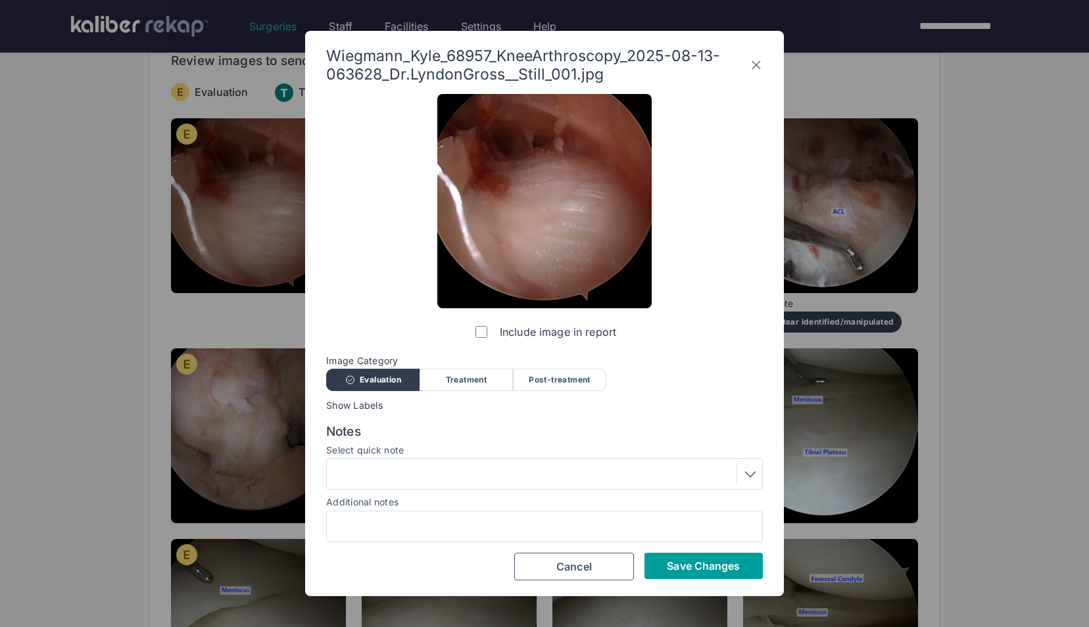
click at [677, 562] on span "Save Changes" at bounding box center [703, 566] width 73 height 13
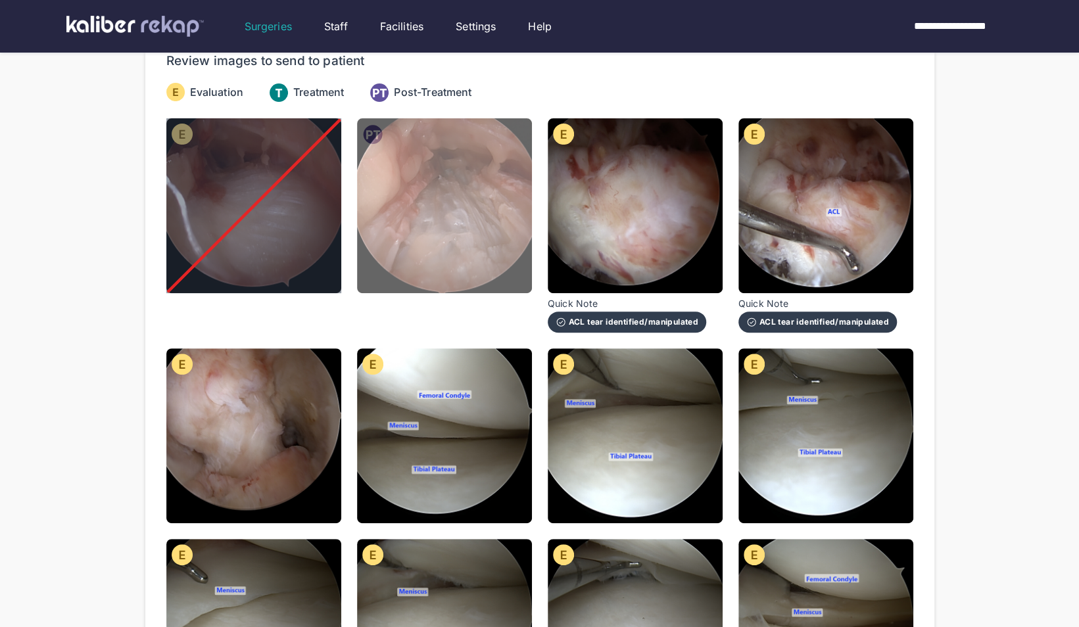
click at [443, 230] on img at bounding box center [444, 205] width 175 height 175
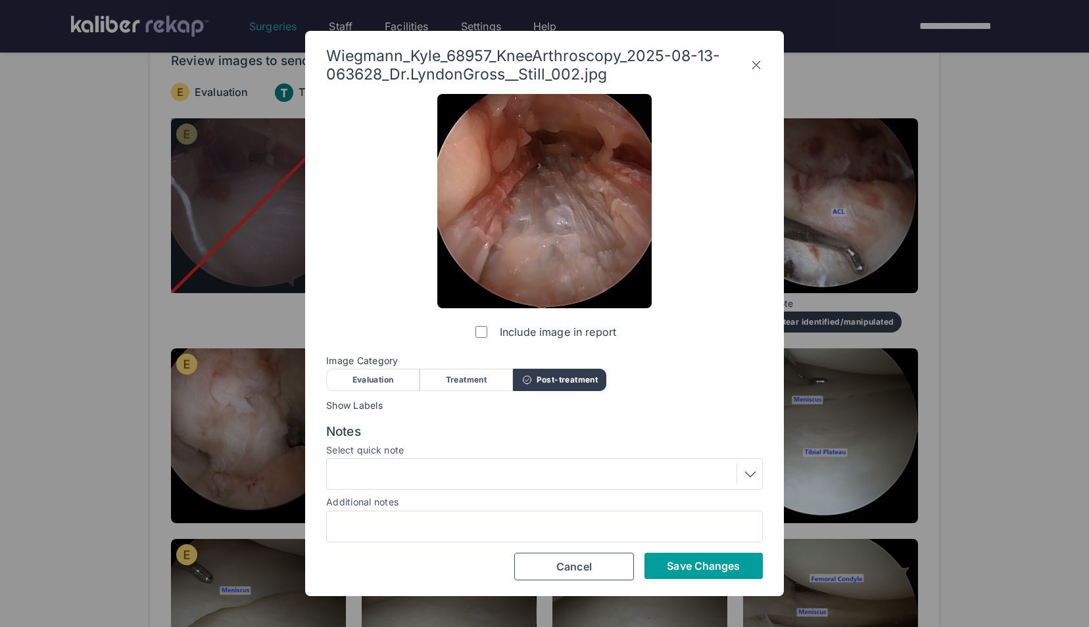
click at [675, 560] on span "Save Changes" at bounding box center [703, 566] width 73 height 13
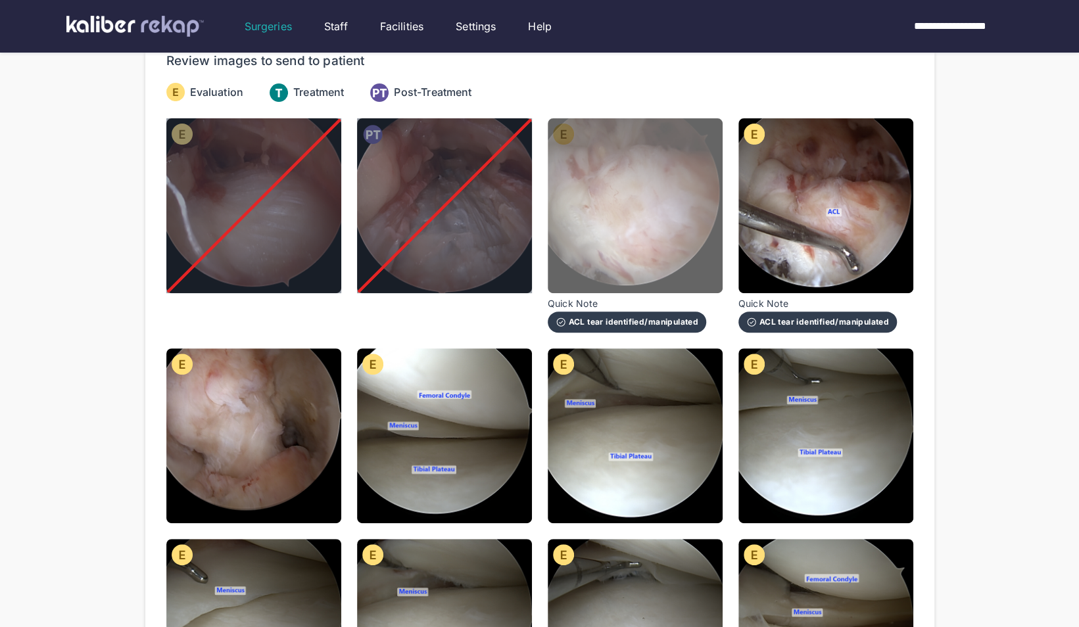
click at [681, 210] on img at bounding box center [635, 205] width 175 height 175
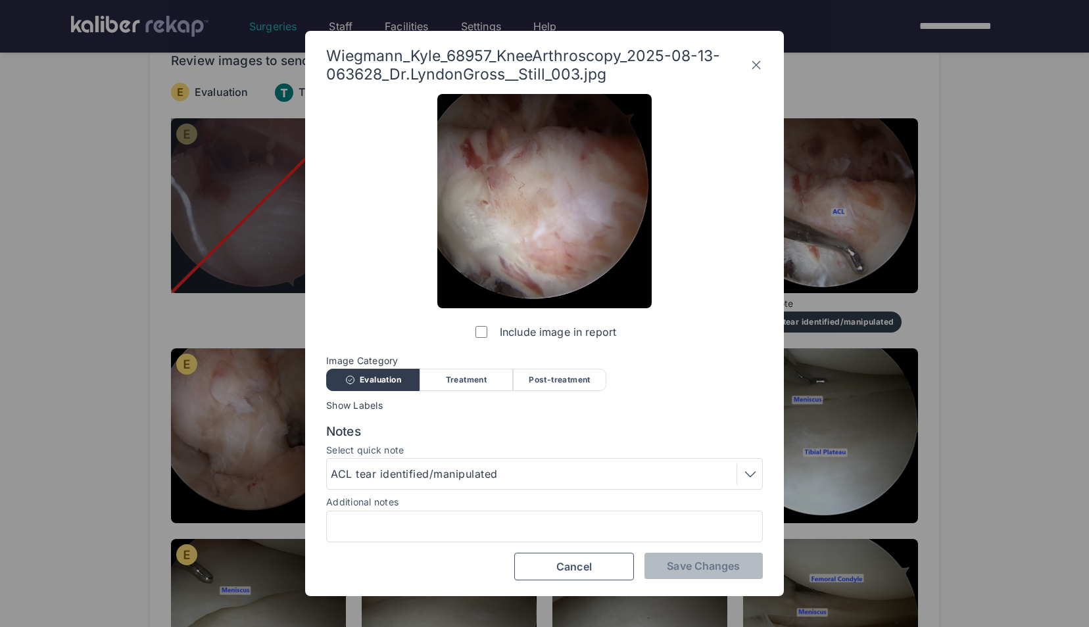
click at [473, 333] on label "Include image in report" at bounding box center [544, 332] width 143 height 26
click at [694, 563] on span "Save Changes" at bounding box center [703, 566] width 73 height 13
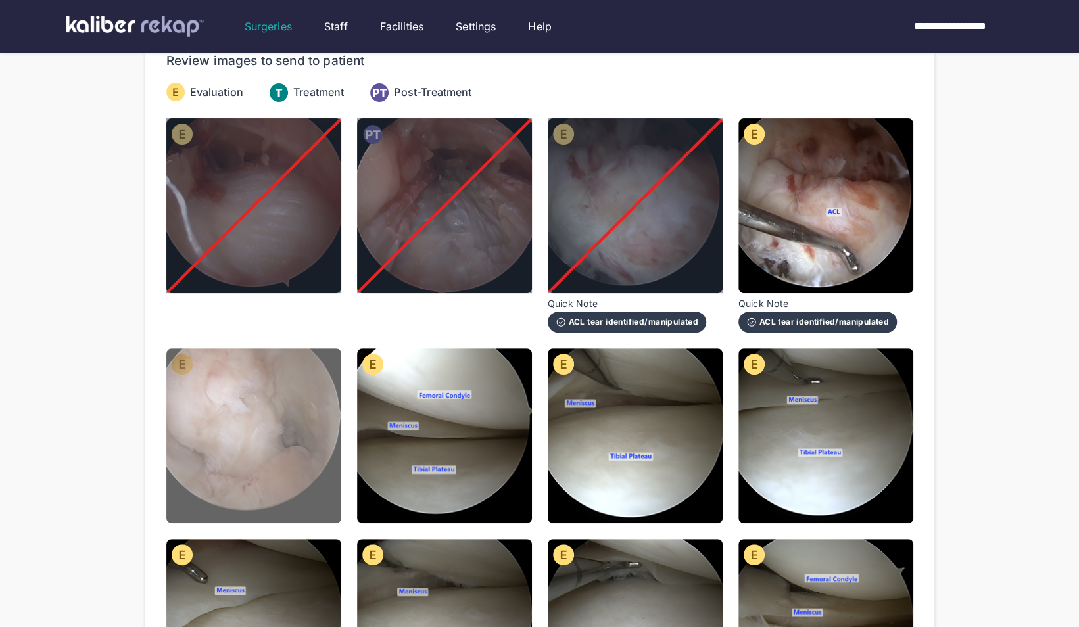
click at [261, 445] on img at bounding box center [253, 436] width 175 height 175
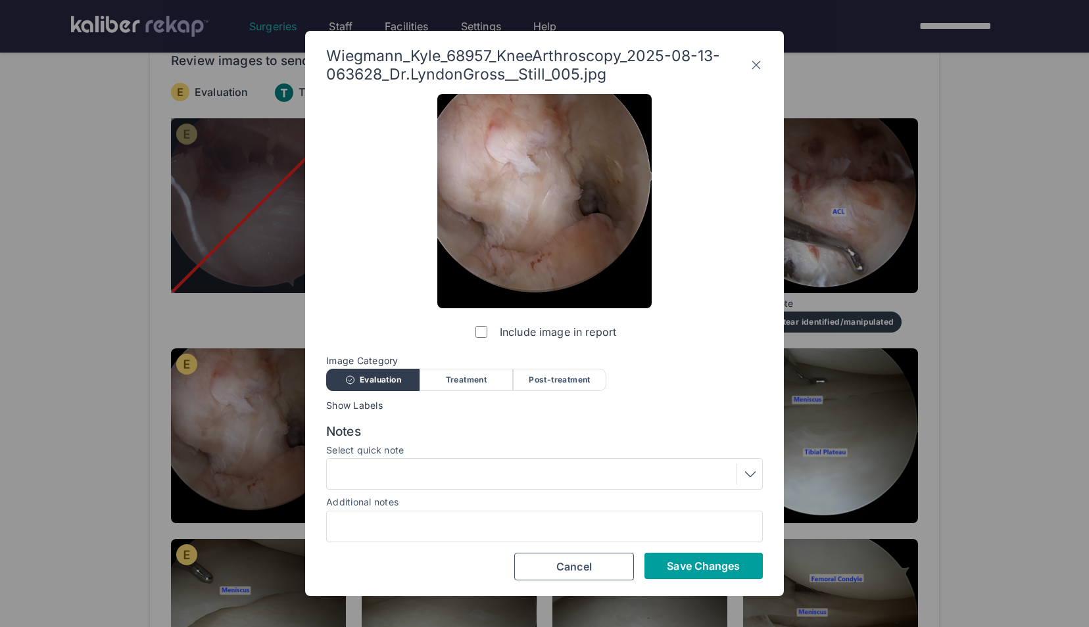
click at [714, 569] on span "Save Changes" at bounding box center [703, 566] width 73 height 13
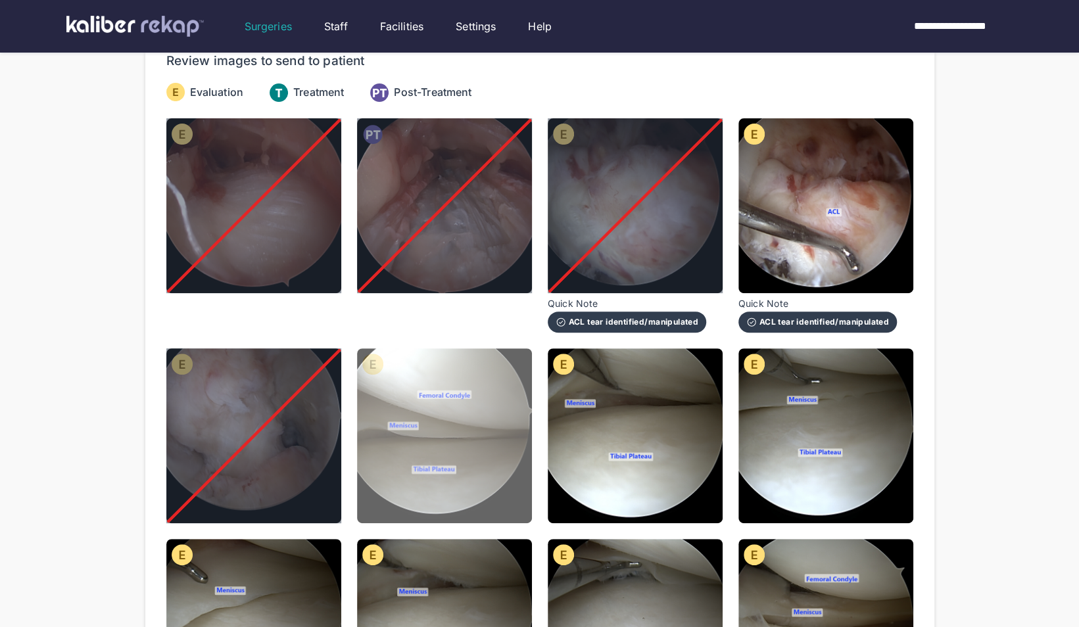
click at [451, 423] on img at bounding box center [444, 436] width 175 height 175
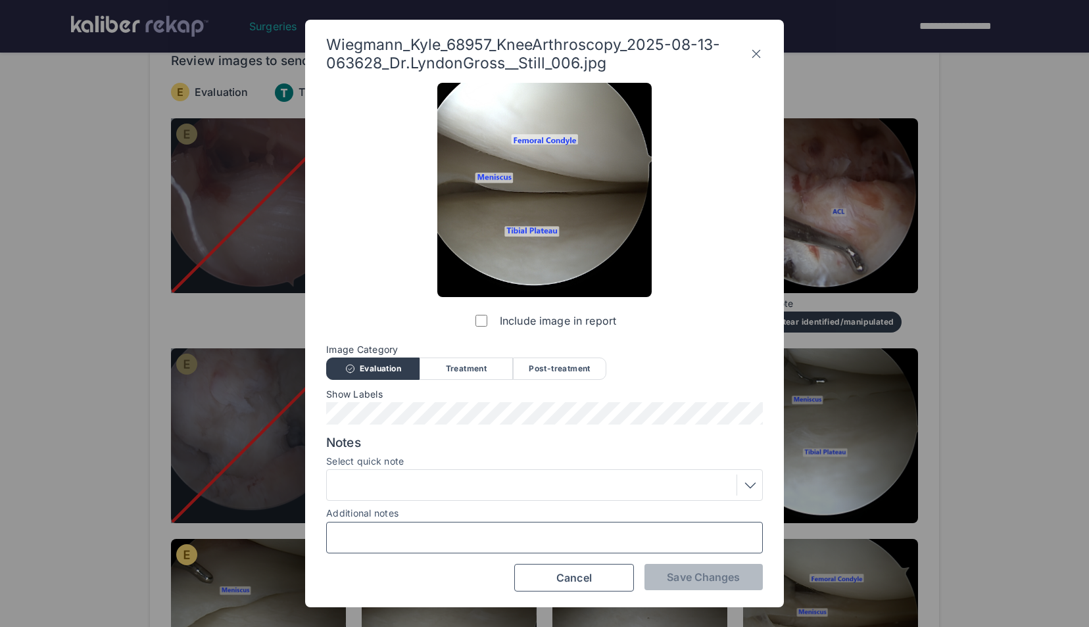
click at [516, 530] on input "Additional notes" at bounding box center [544, 537] width 425 height 17
type input "**********"
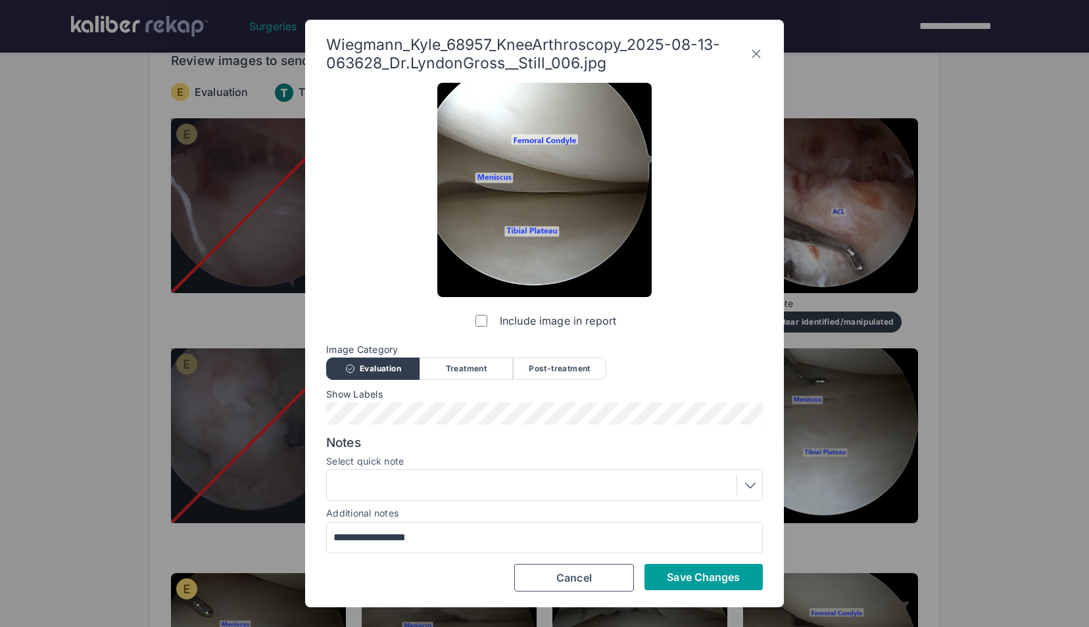
click at [720, 576] on span "Save Changes" at bounding box center [703, 577] width 73 height 13
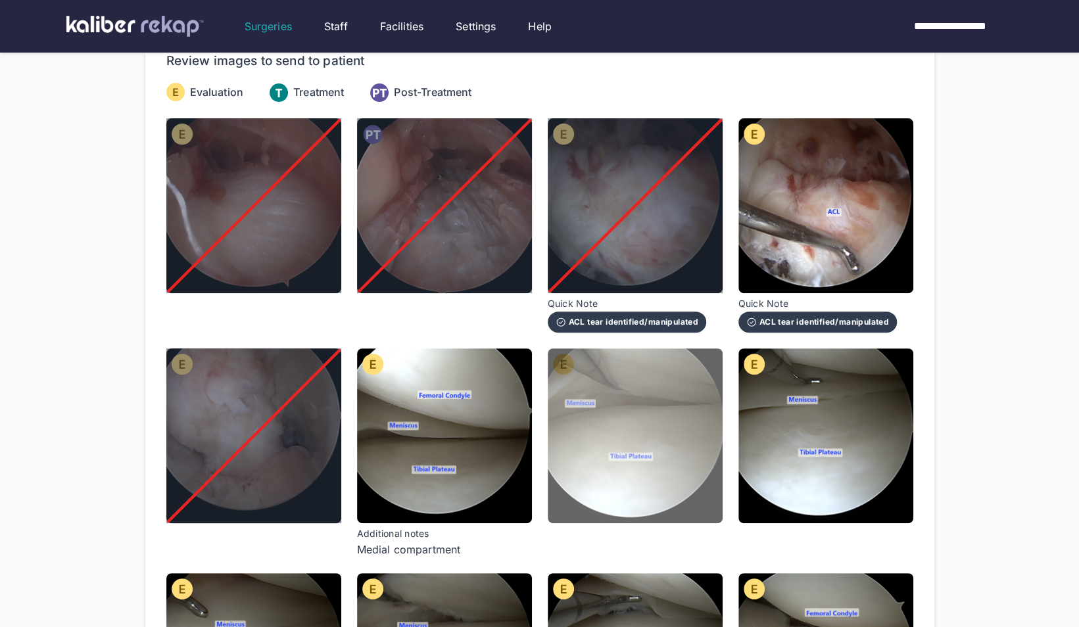
click at [681, 447] on img at bounding box center [635, 436] width 175 height 175
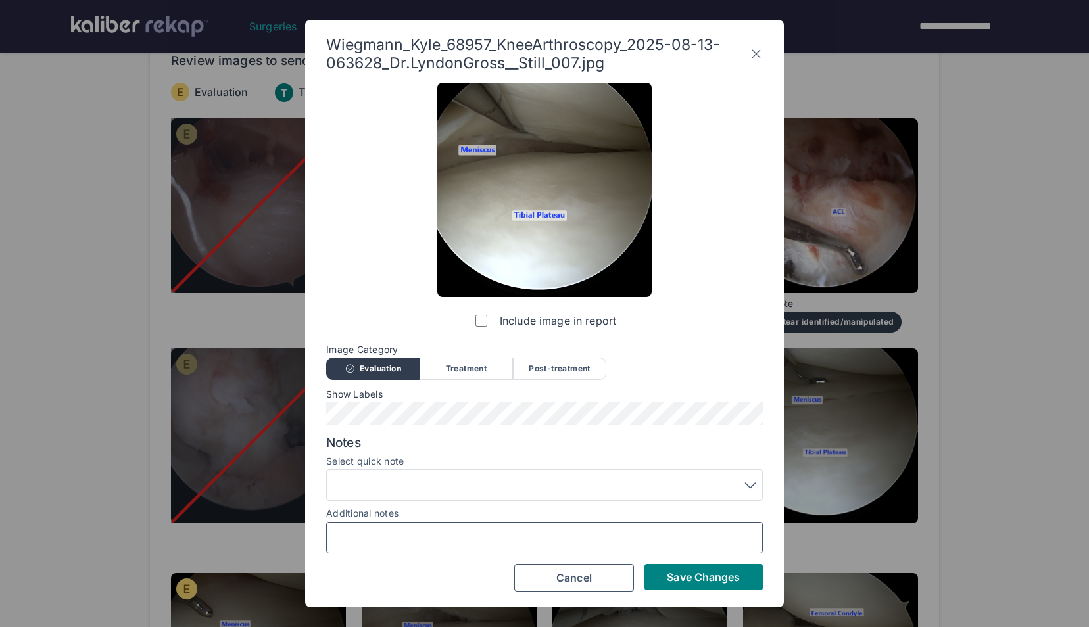
click at [696, 544] on input "Additional notes" at bounding box center [544, 537] width 425 height 17
click at [688, 583] on span "Save Changes" at bounding box center [703, 577] width 73 height 13
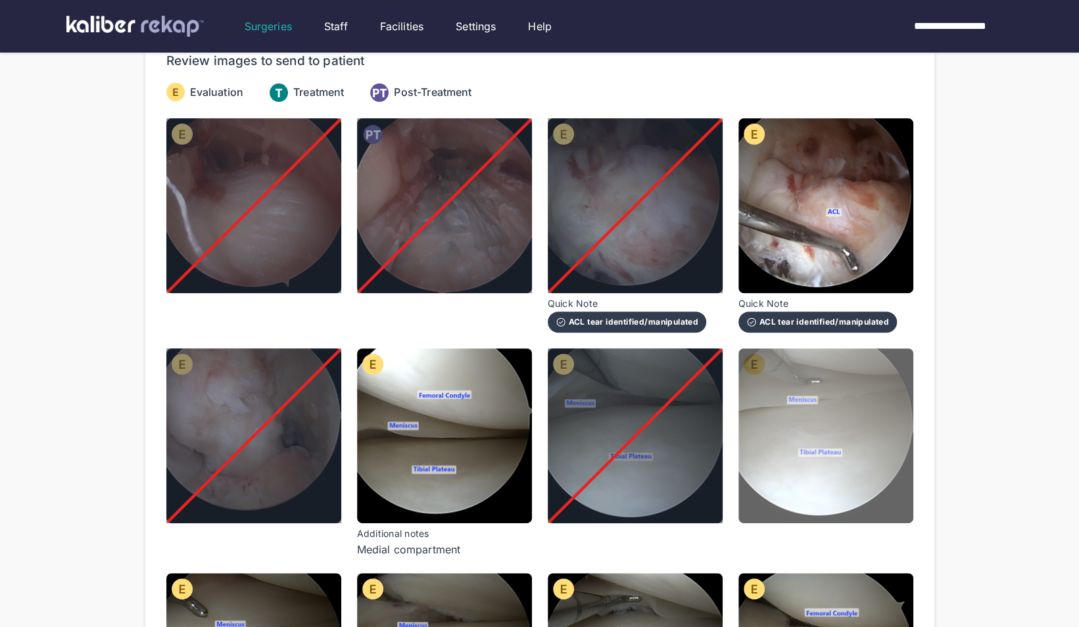
click at [790, 404] on img at bounding box center [825, 436] width 175 height 175
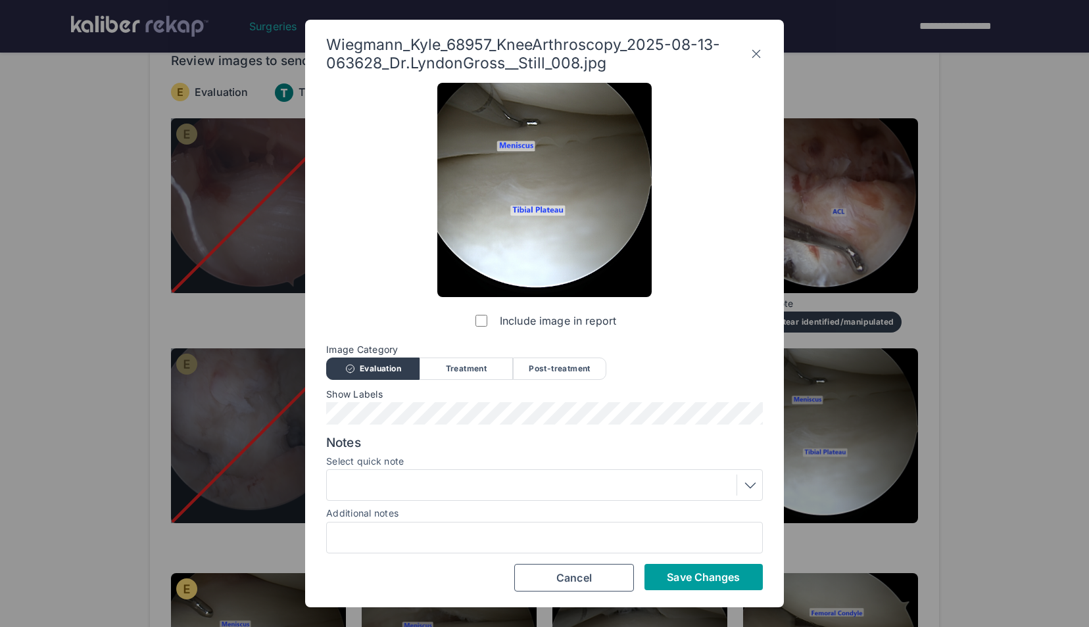
click at [719, 571] on span "Save Changes" at bounding box center [703, 577] width 73 height 13
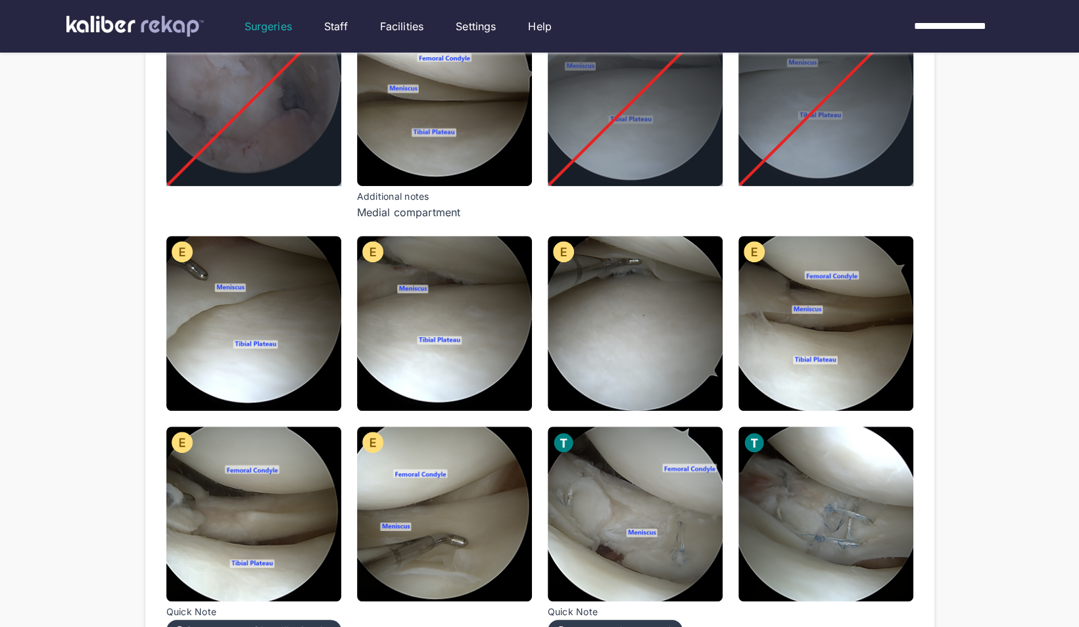
scroll to position [477, 0]
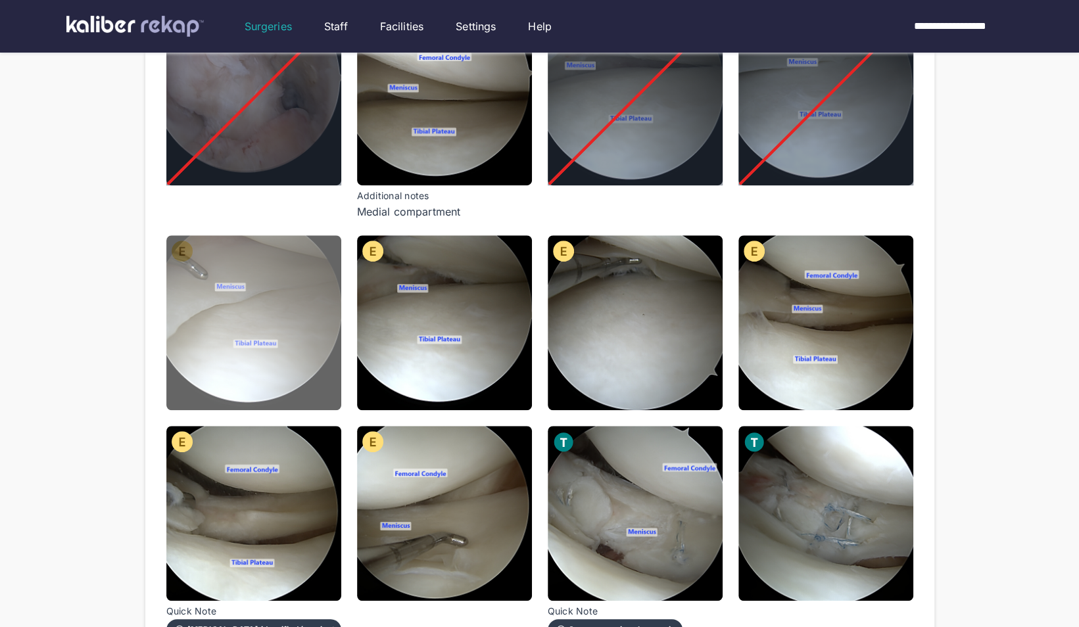
click at [325, 316] on img at bounding box center [253, 322] width 175 height 175
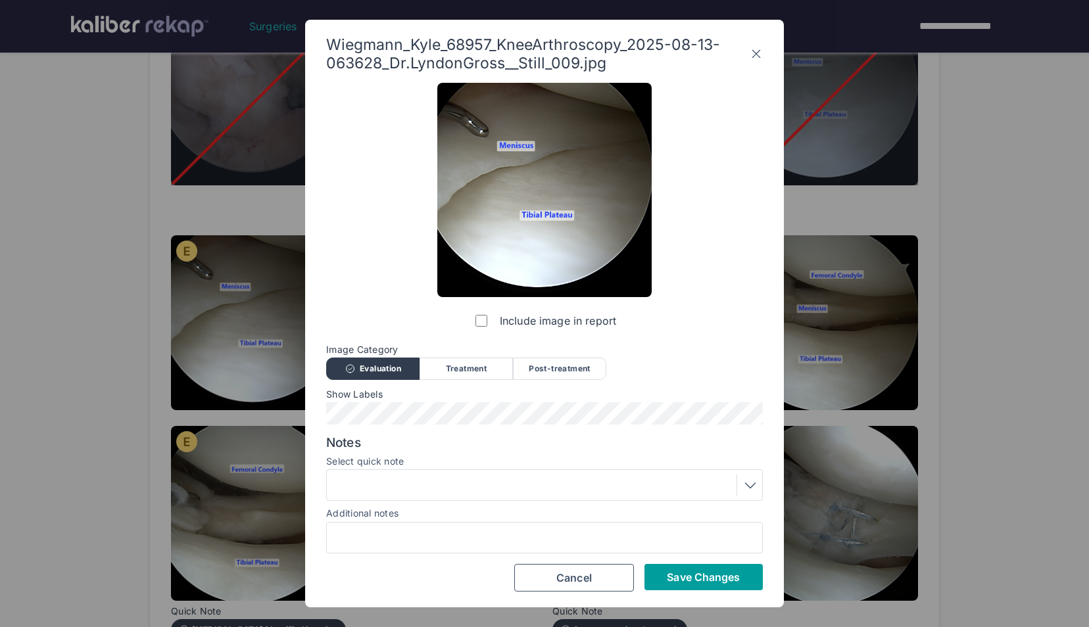
click at [682, 566] on button "Save Changes" at bounding box center [703, 577] width 118 height 26
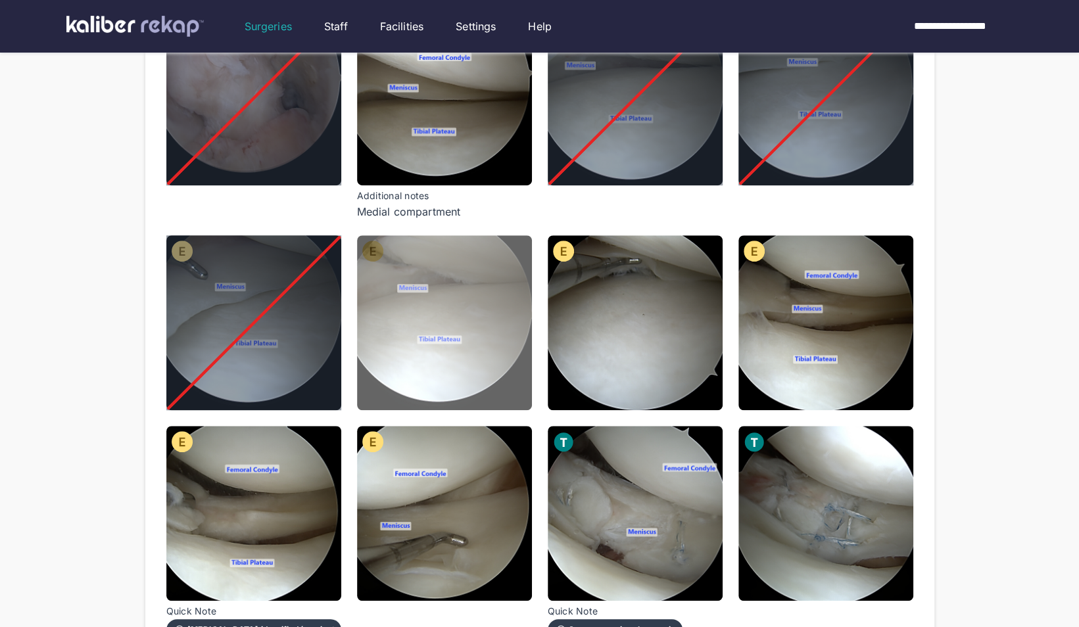
click at [512, 302] on img at bounding box center [444, 322] width 175 height 175
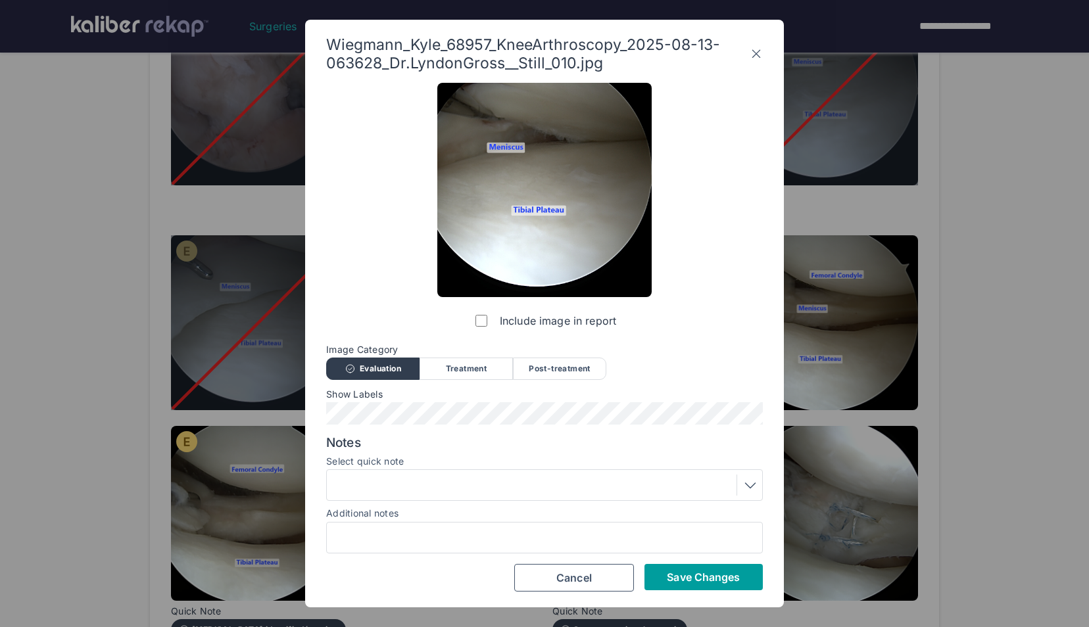
click at [685, 577] on span "Save Changes" at bounding box center [703, 577] width 73 height 13
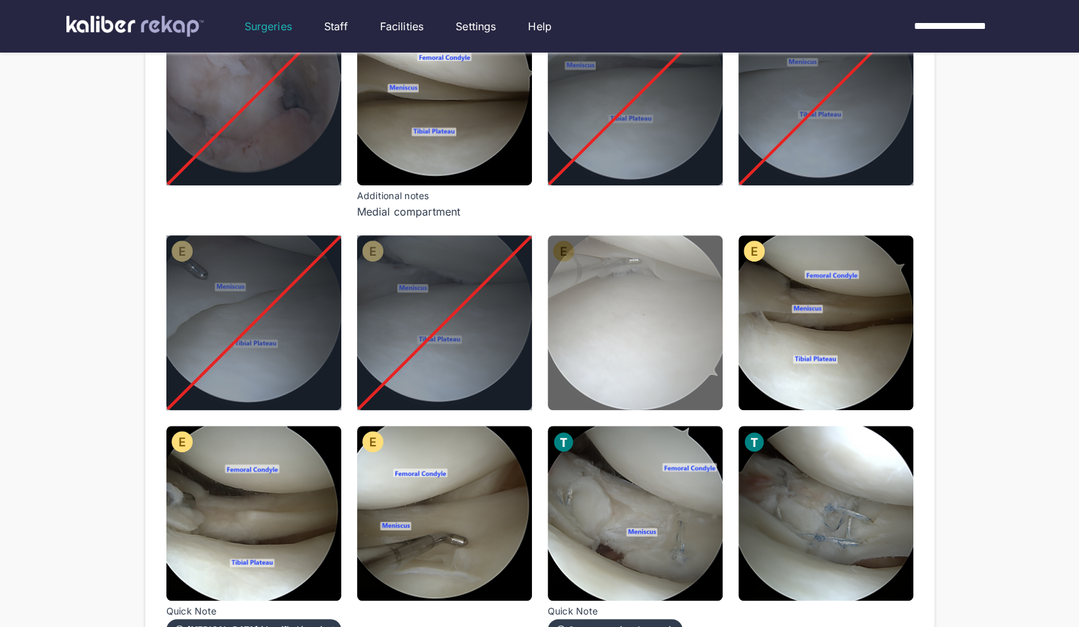
click at [631, 359] on img at bounding box center [635, 322] width 175 height 175
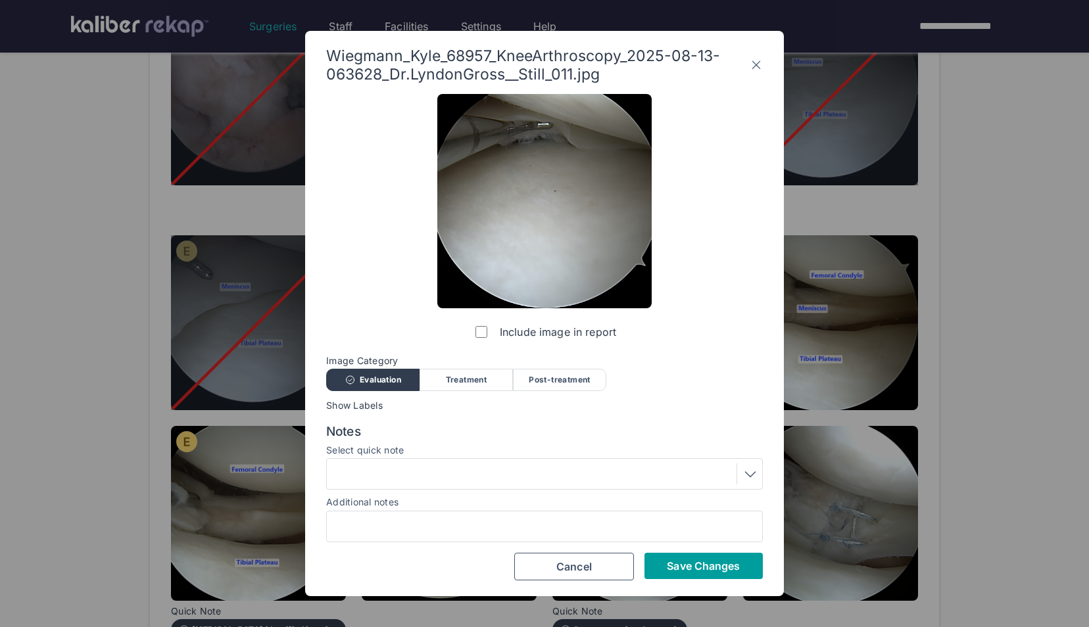
click at [731, 558] on button "Save Changes" at bounding box center [703, 566] width 118 height 26
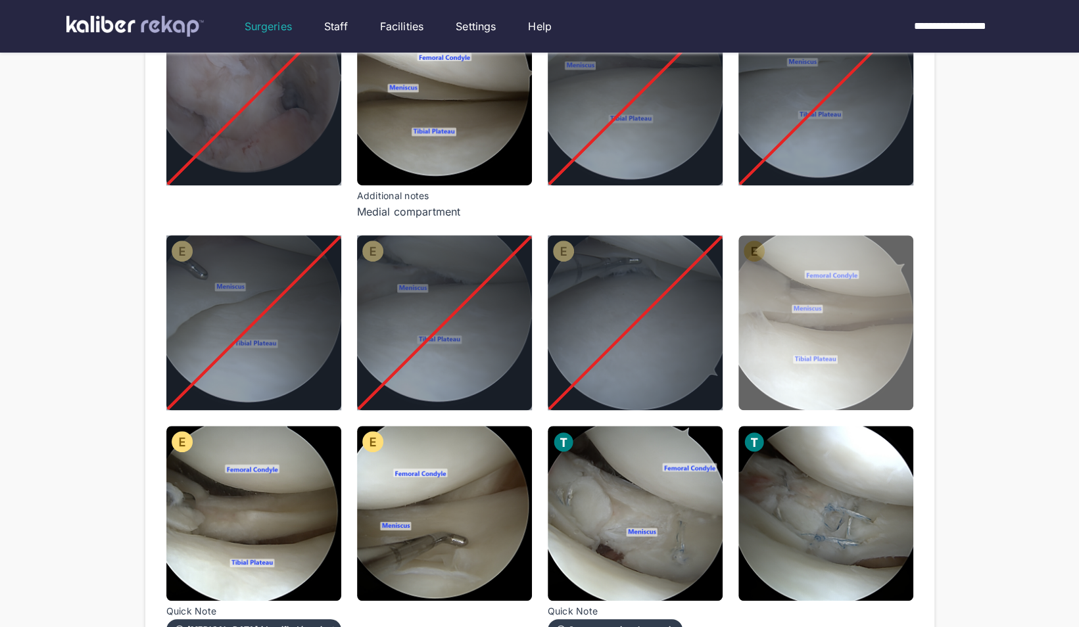
click at [879, 329] on img at bounding box center [825, 322] width 175 height 175
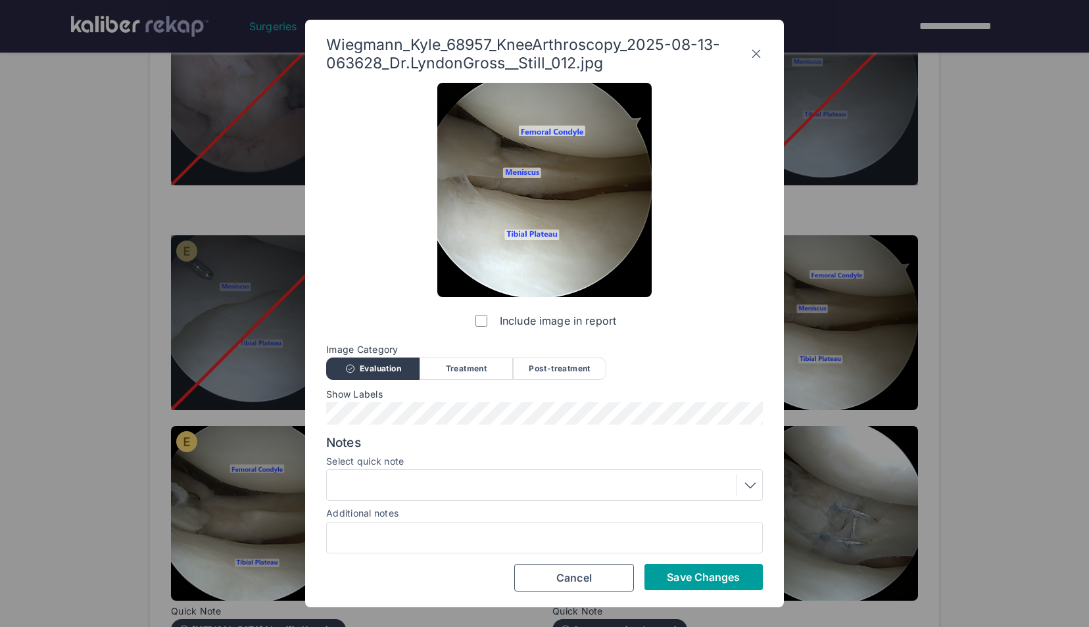
click at [692, 567] on button "Save Changes" at bounding box center [703, 577] width 118 height 26
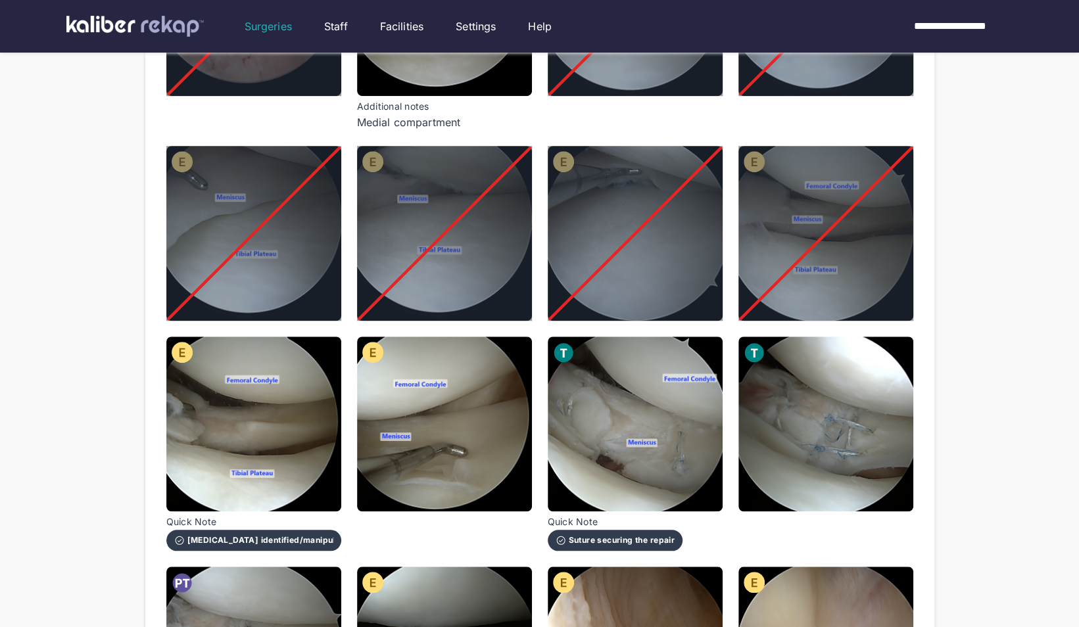
scroll to position [566, 0]
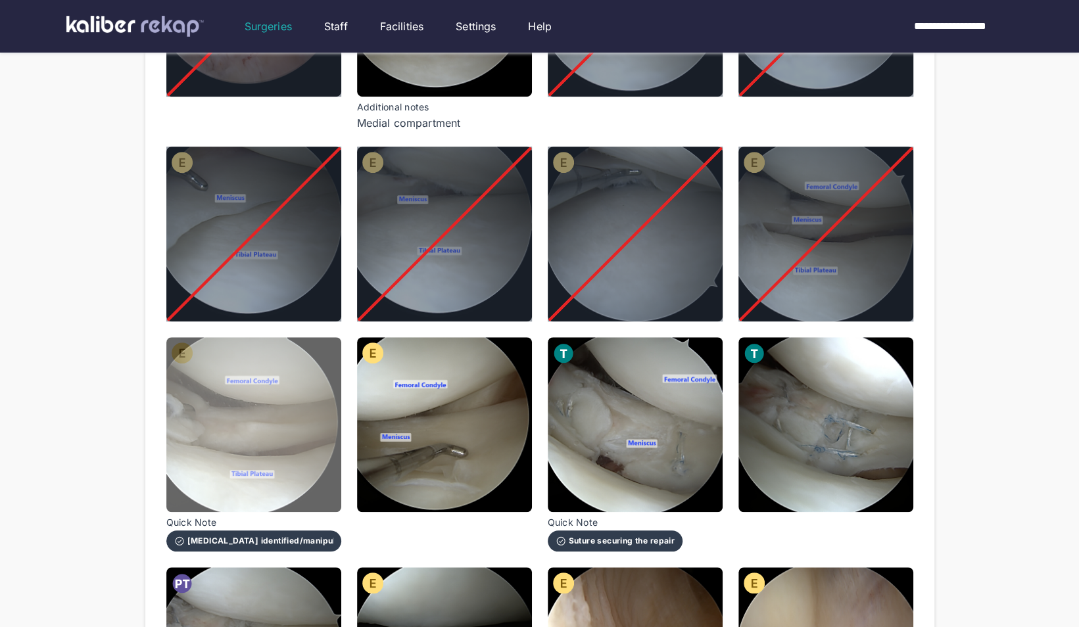
click at [192, 393] on img at bounding box center [253, 424] width 175 height 175
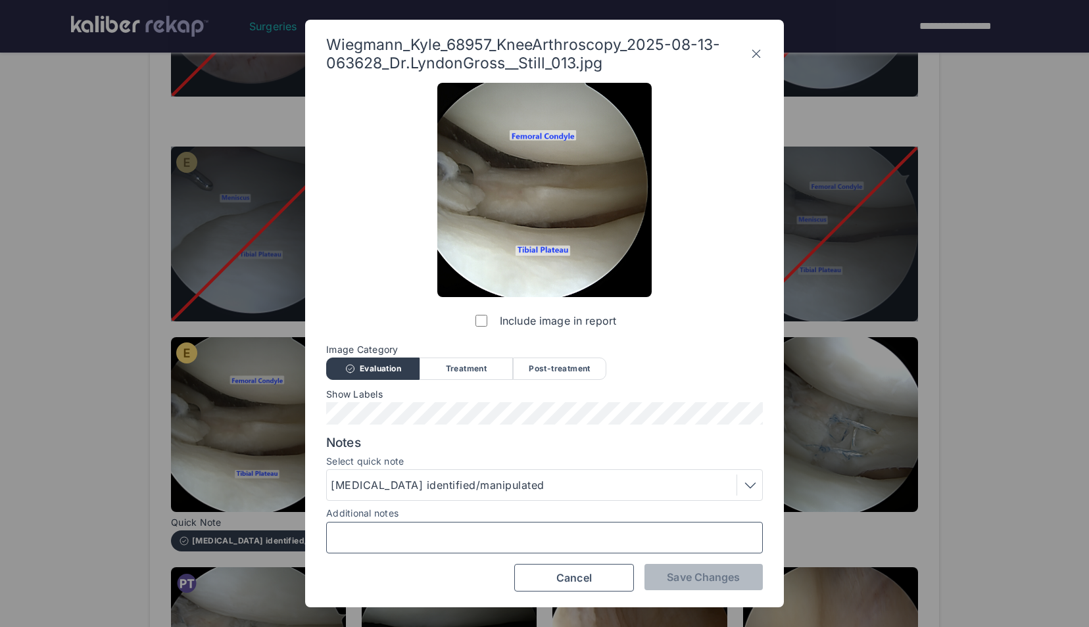
click at [431, 537] on input "Additional notes" at bounding box center [544, 537] width 425 height 17
type input "**********"
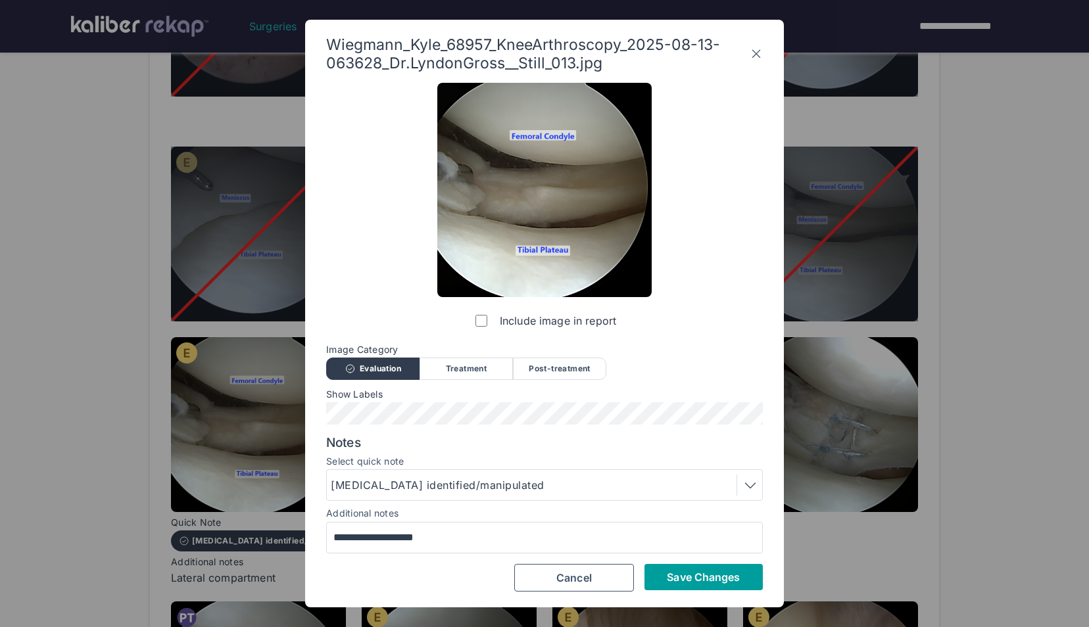
click at [702, 572] on span "Save Changes" at bounding box center [703, 577] width 73 height 13
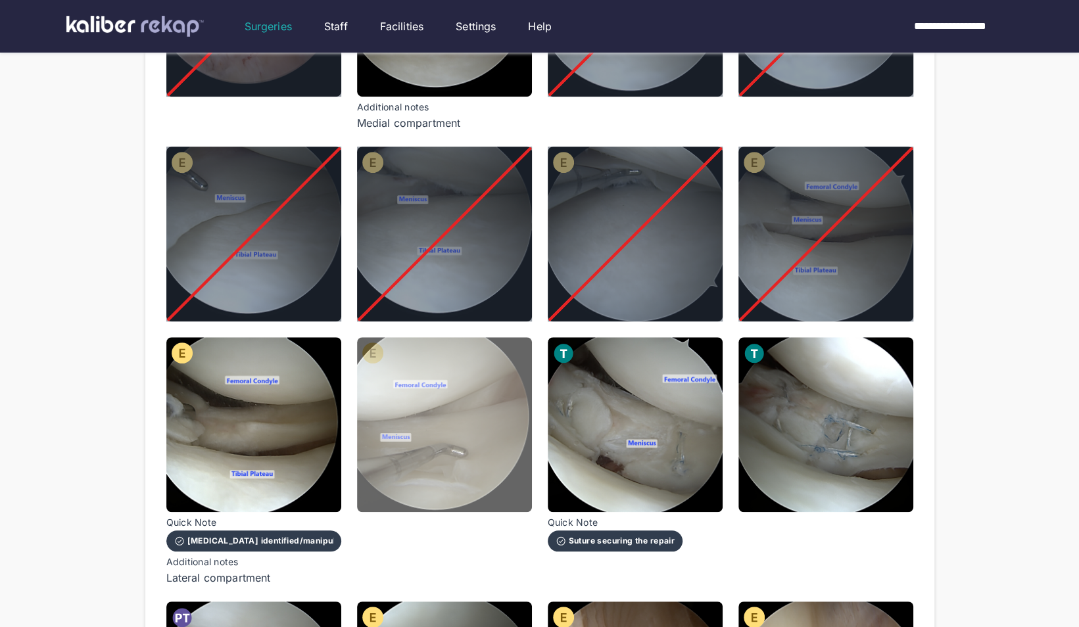
click at [504, 451] on img at bounding box center [444, 424] width 175 height 175
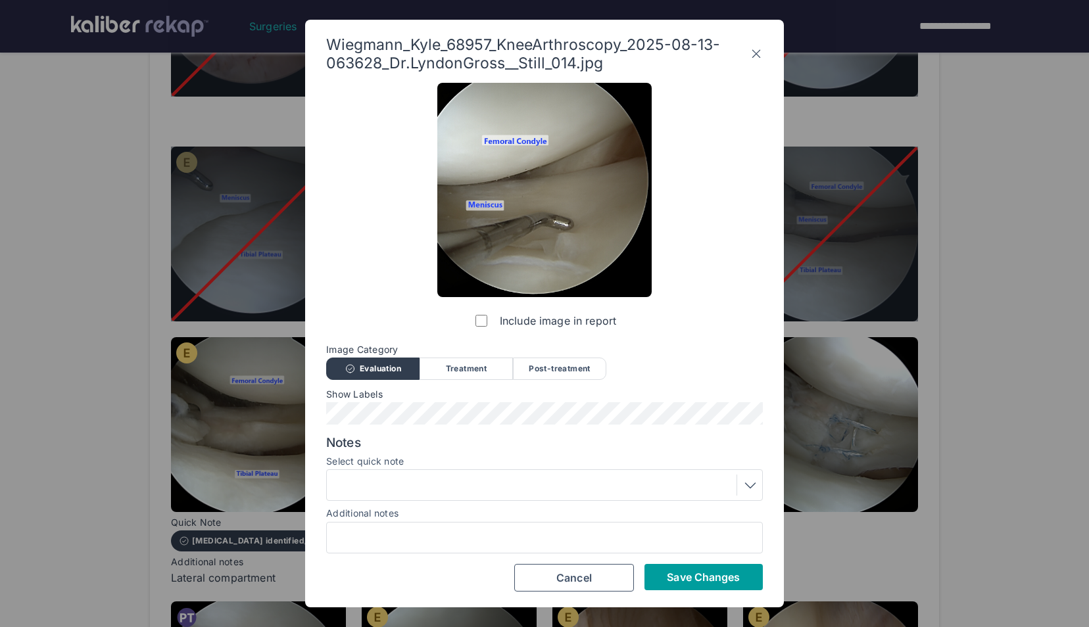
click at [686, 575] on span "Save Changes" at bounding box center [703, 577] width 73 height 13
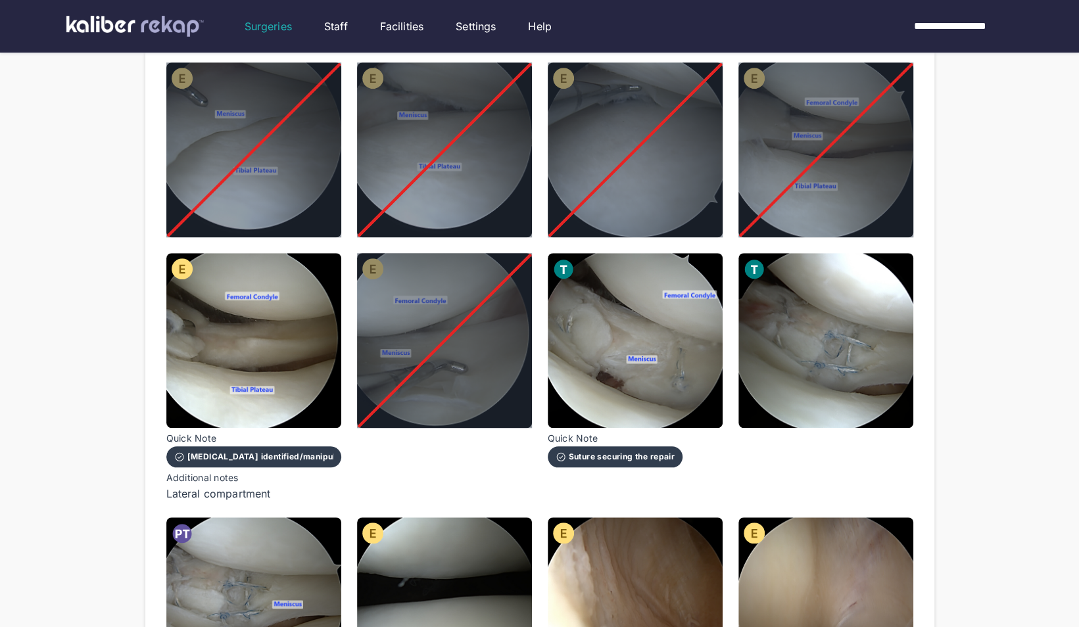
scroll to position [679, 0]
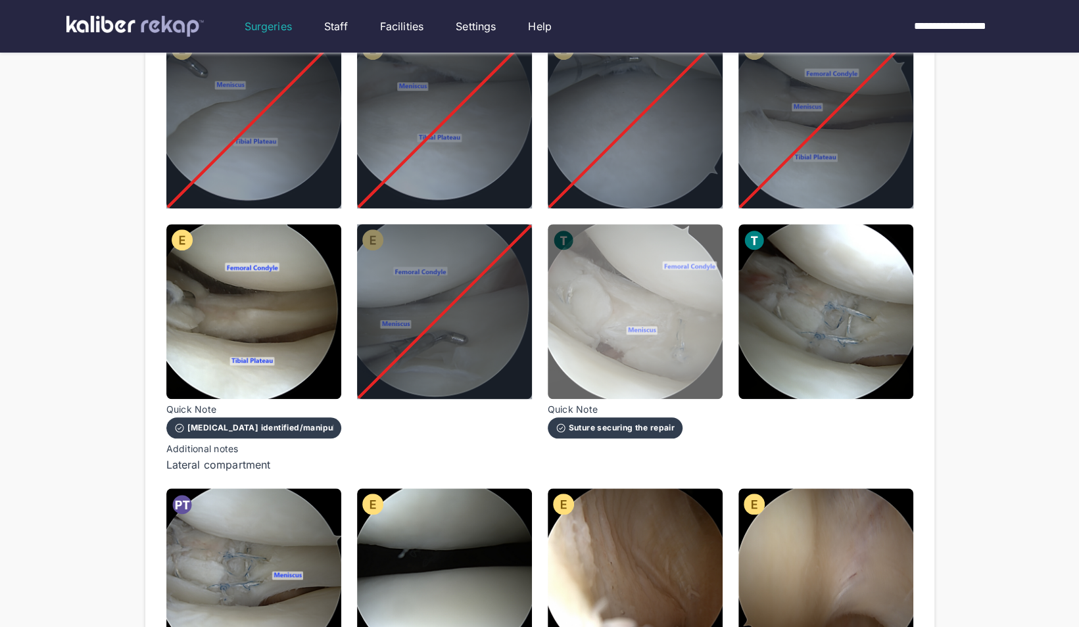
click at [667, 347] on img at bounding box center [635, 311] width 175 height 175
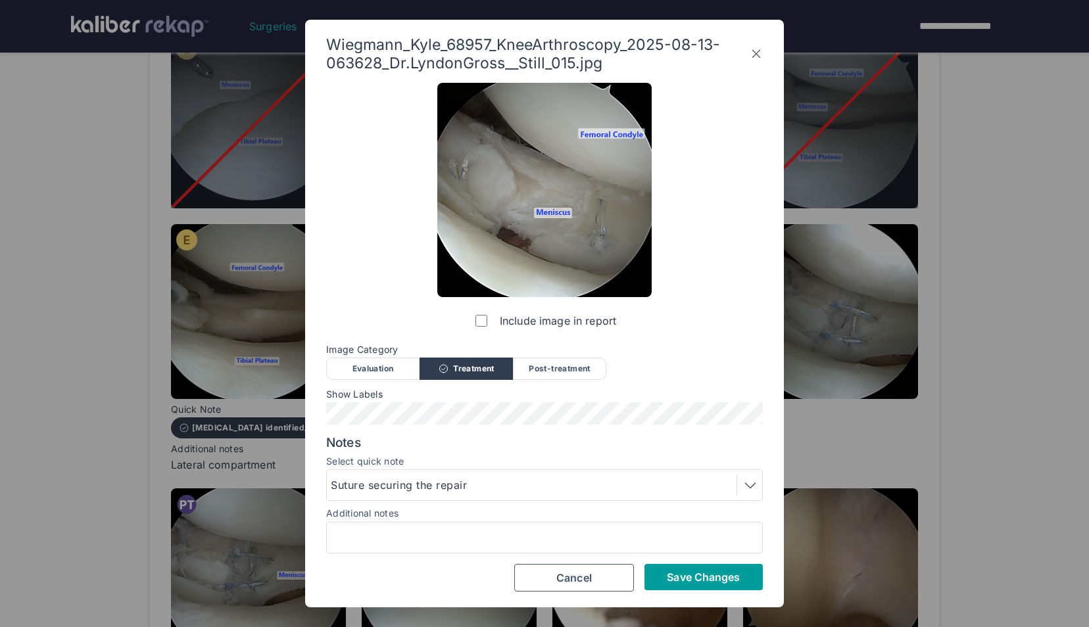
click at [683, 581] on span "Save Changes" at bounding box center [703, 577] width 73 height 13
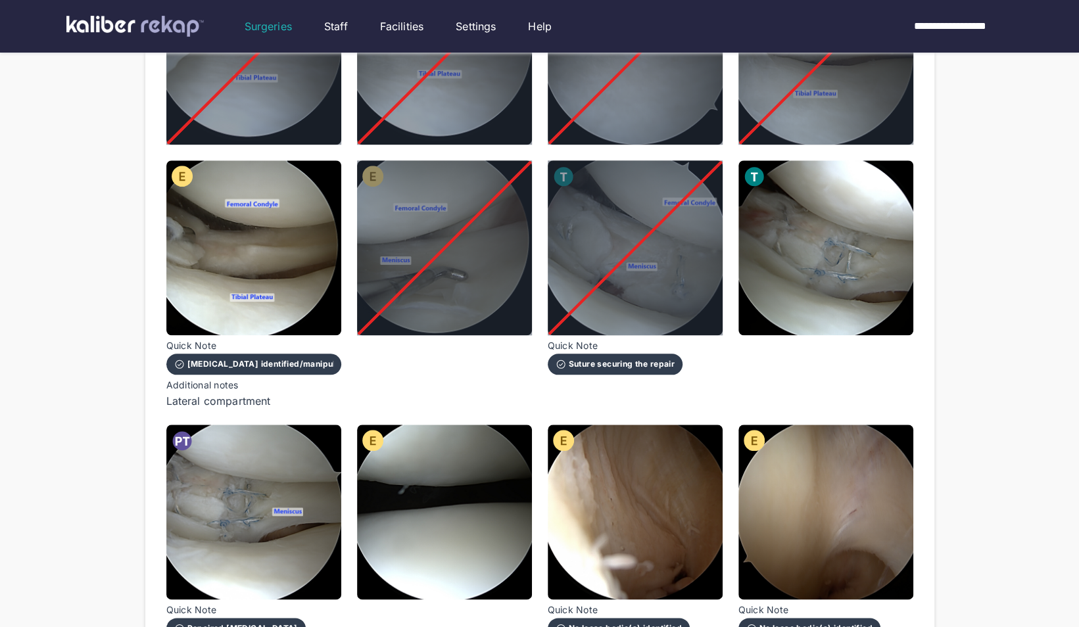
scroll to position [744, 0]
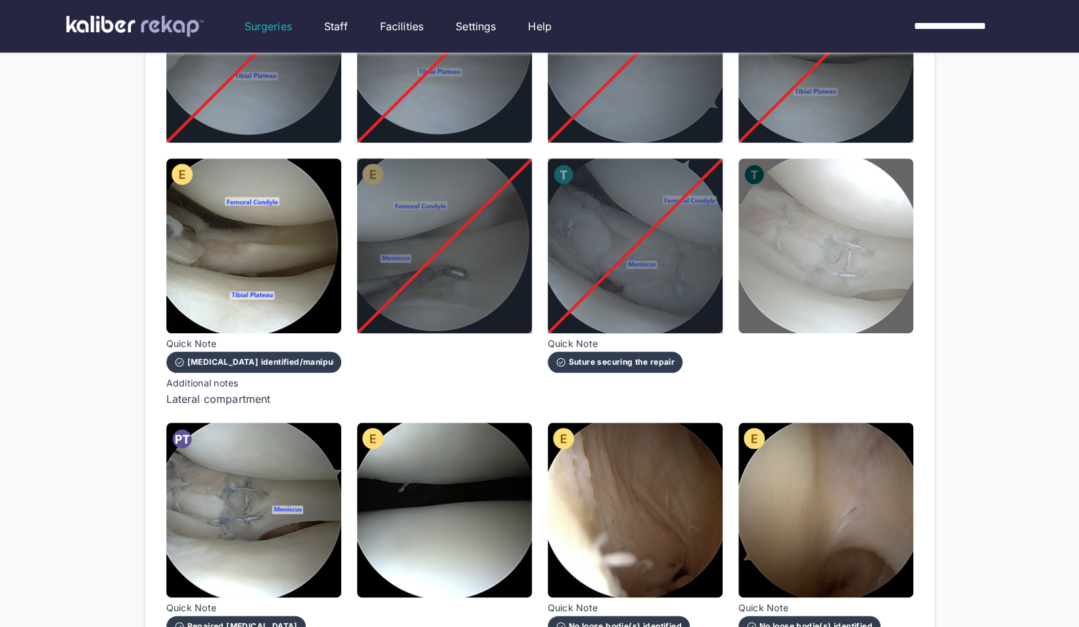
click at [880, 264] on img at bounding box center [825, 245] width 175 height 175
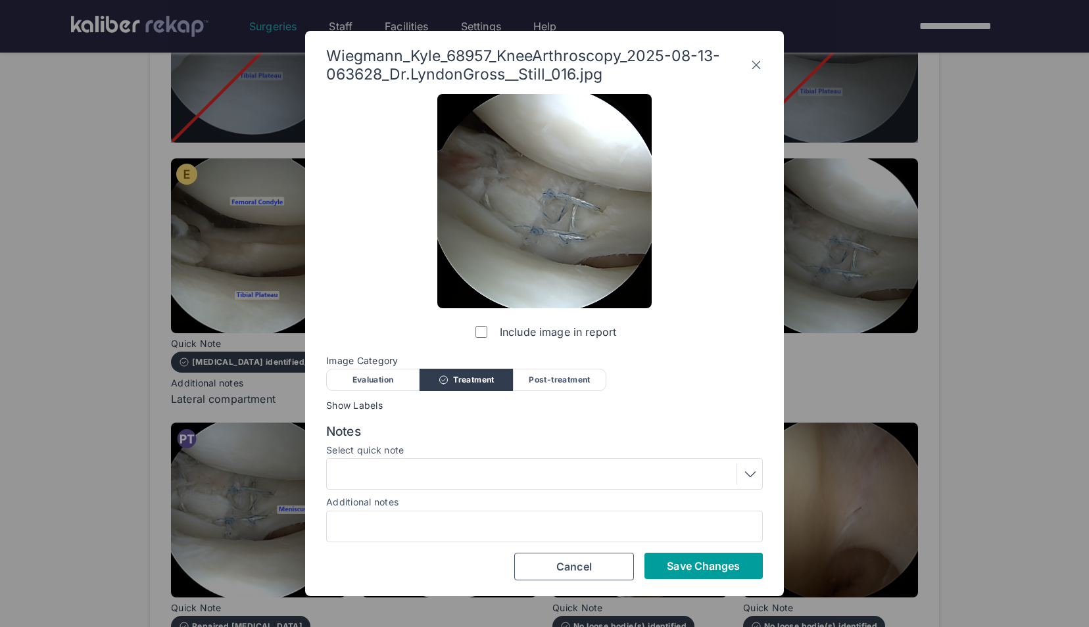
click at [750, 560] on button "Save Changes" at bounding box center [703, 566] width 118 height 26
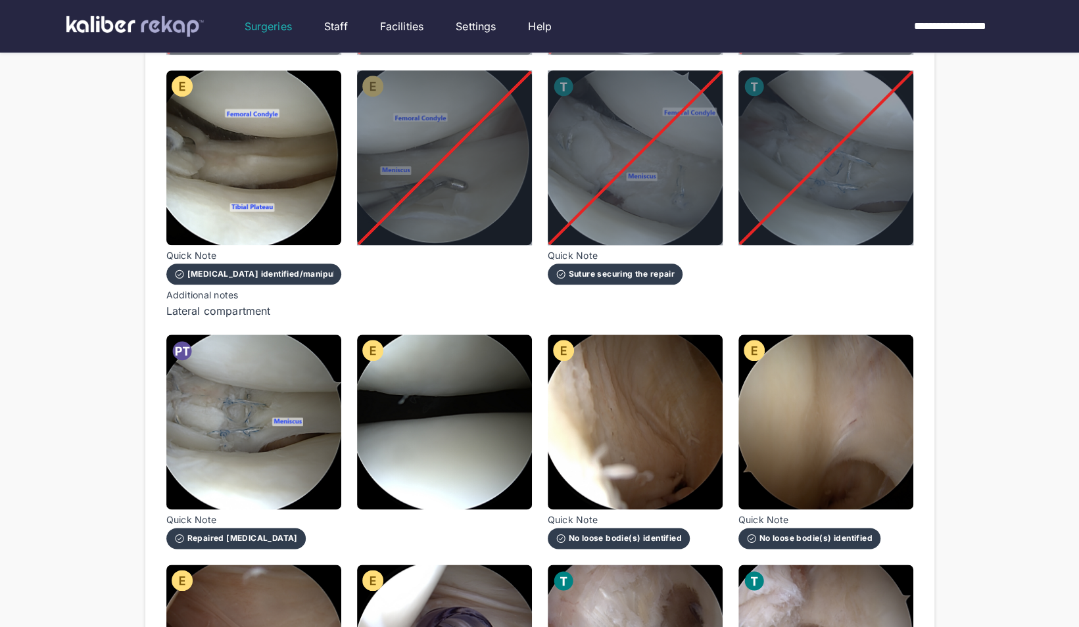
scroll to position [840, 0]
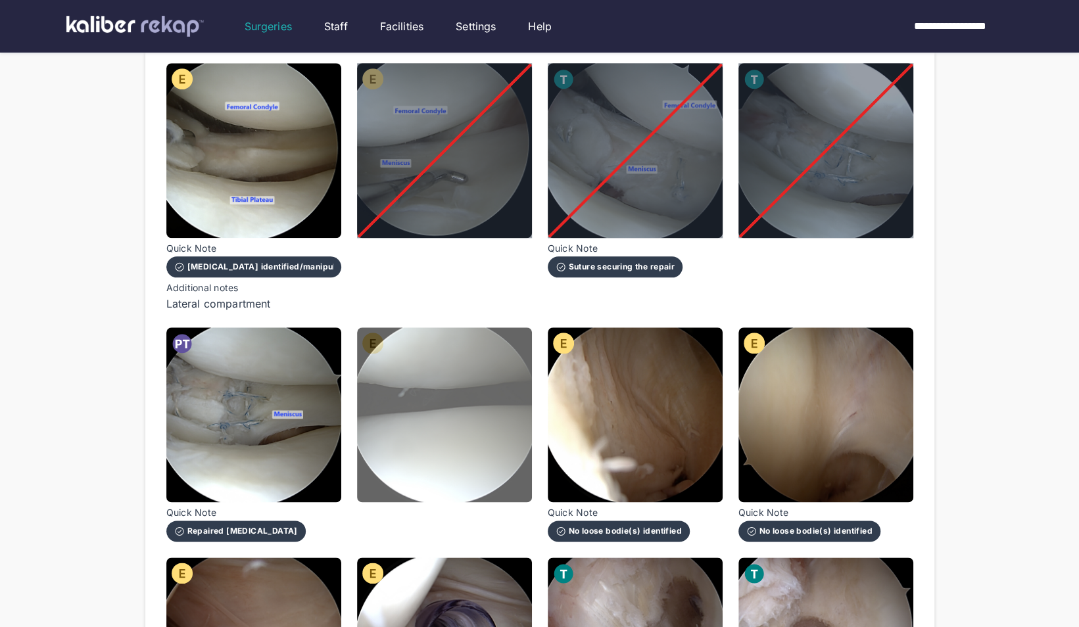
click at [426, 448] on img at bounding box center [444, 414] width 175 height 175
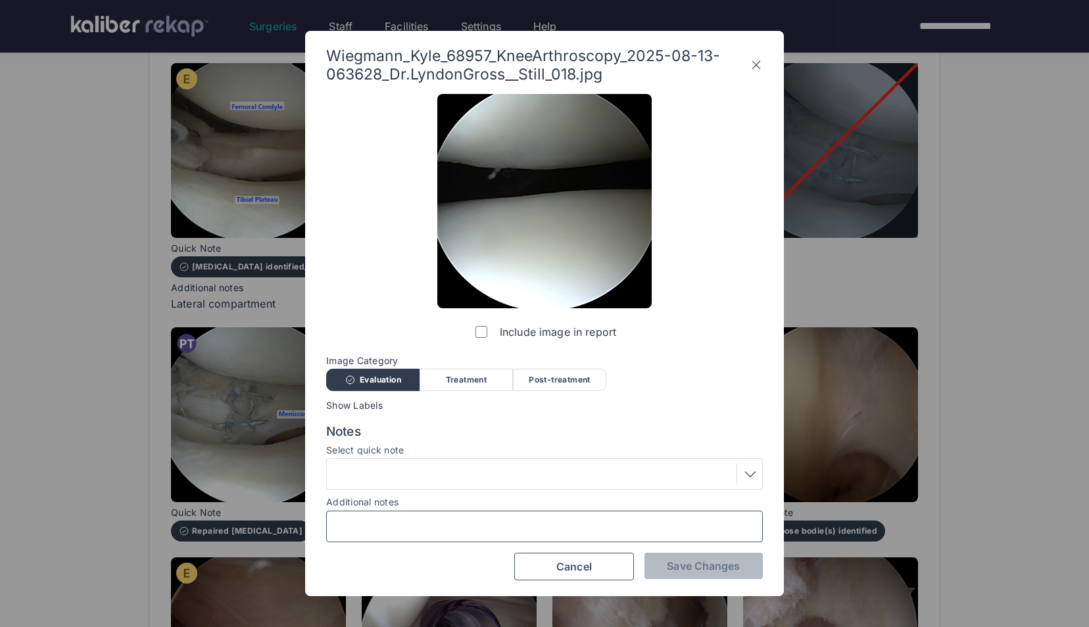
click at [455, 533] on input "Additional notes" at bounding box center [544, 526] width 425 height 17
type input "**********"
click at [710, 557] on button "Save Changes" at bounding box center [703, 566] width 118 height 26
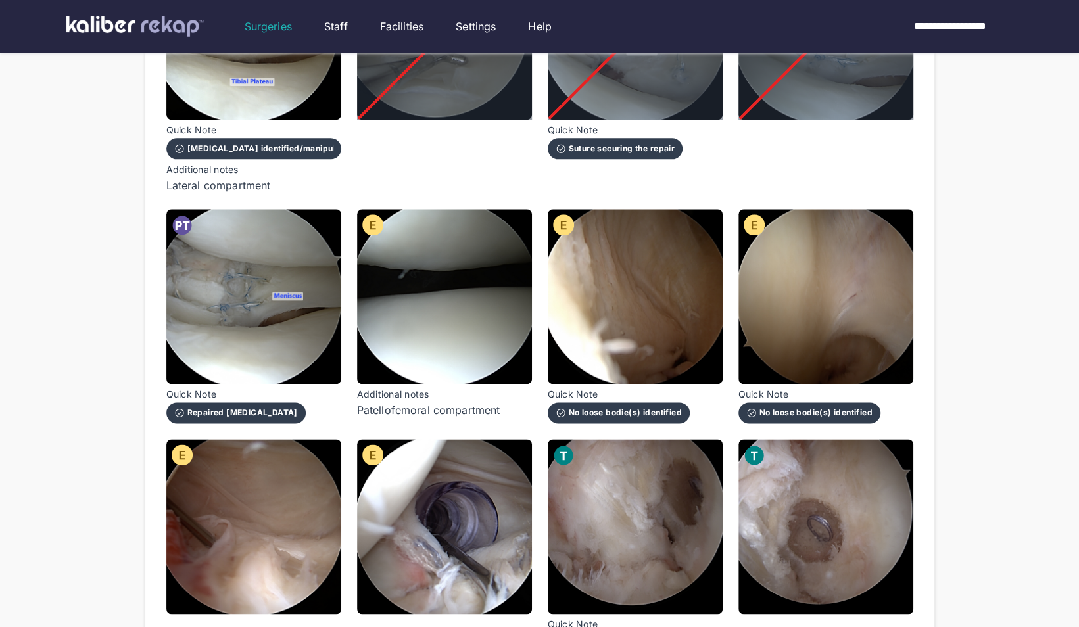
scroll to position [959, 0]
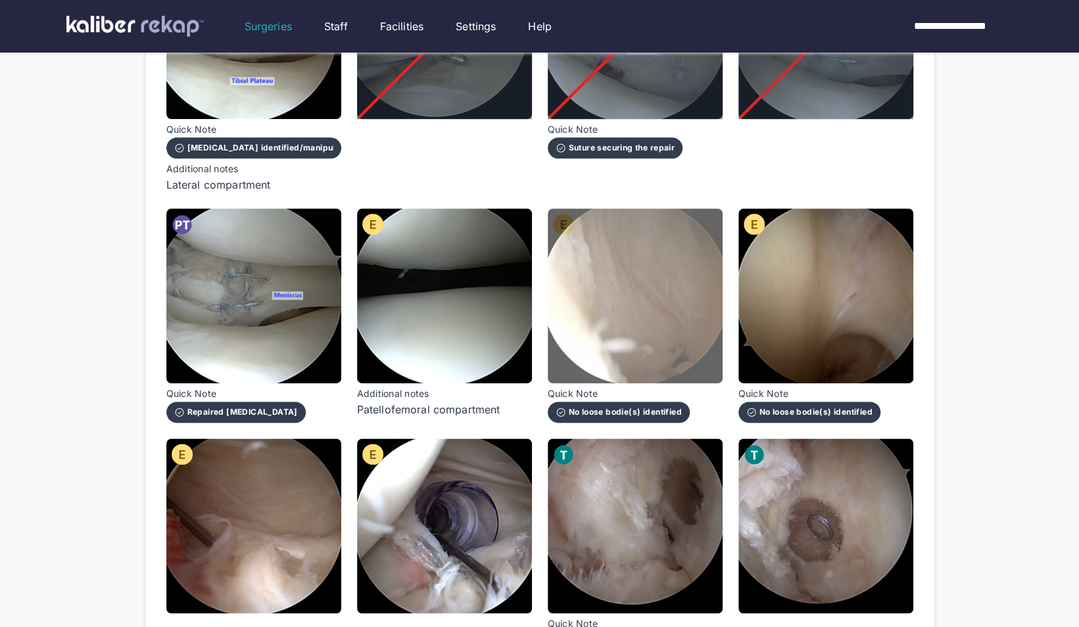
click at [653, 317] on img at bounding box center [635, 295] width 175 height 175
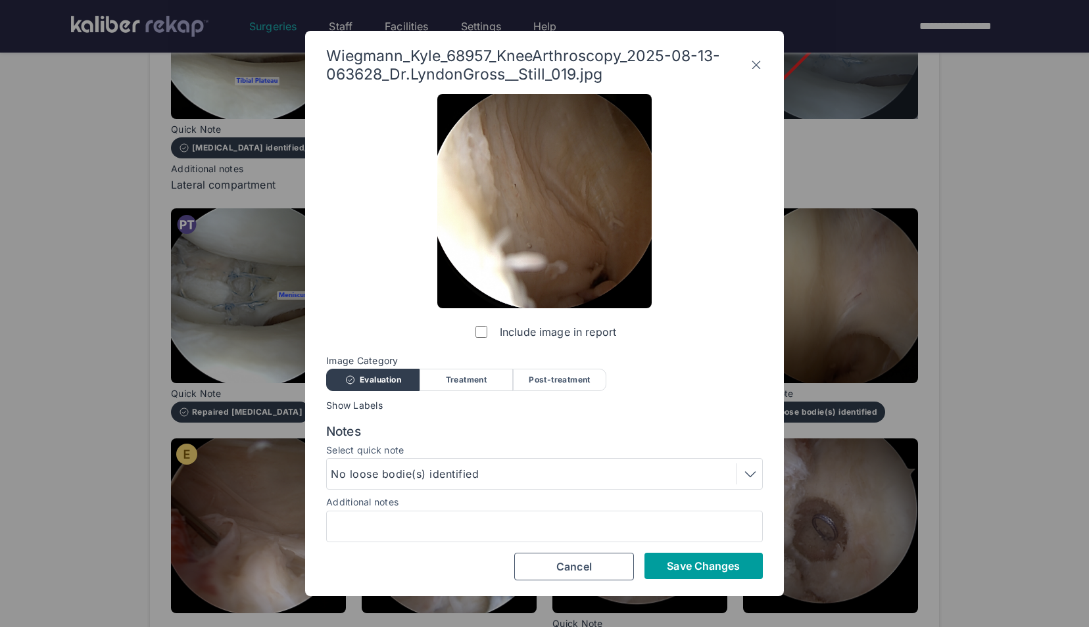
click at [743, 560] on button "Save Changes" at bounding box center [703, 566] width 118 height 26
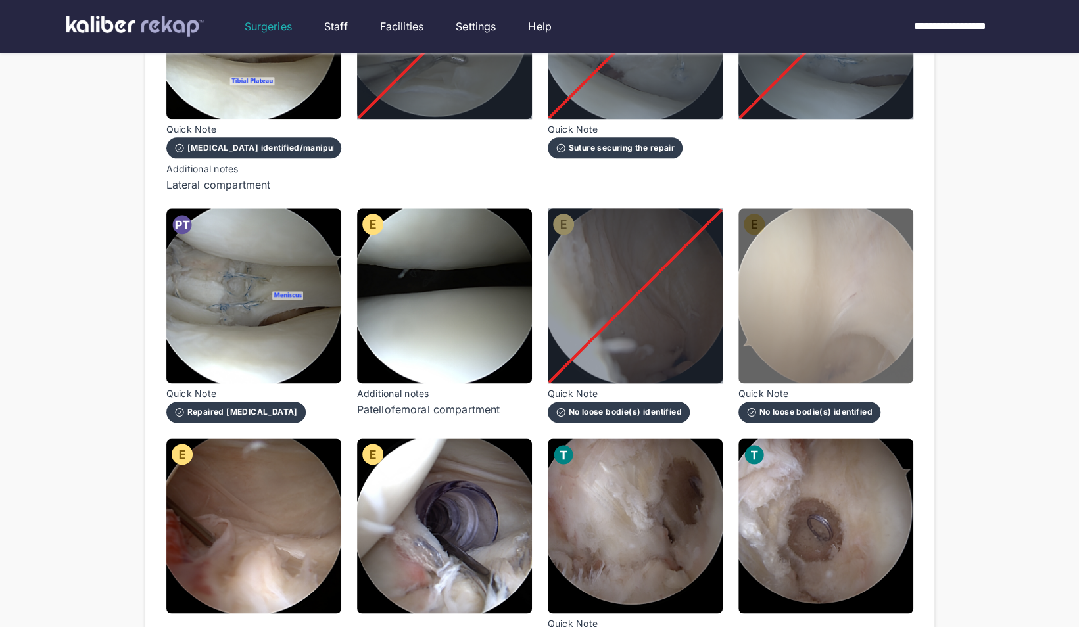
click at [797, 295] on img at bounding box center [825, 295] width 175 height 175
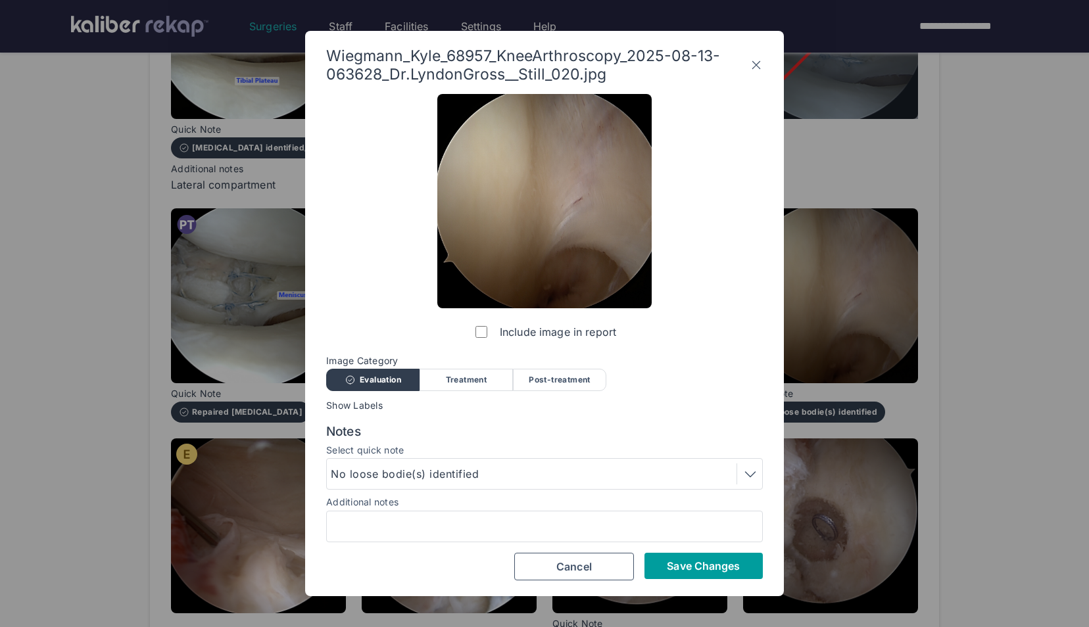
click at [704, 569] on span "Save Changes" at bounding box center [703, 566] width 73 height 13
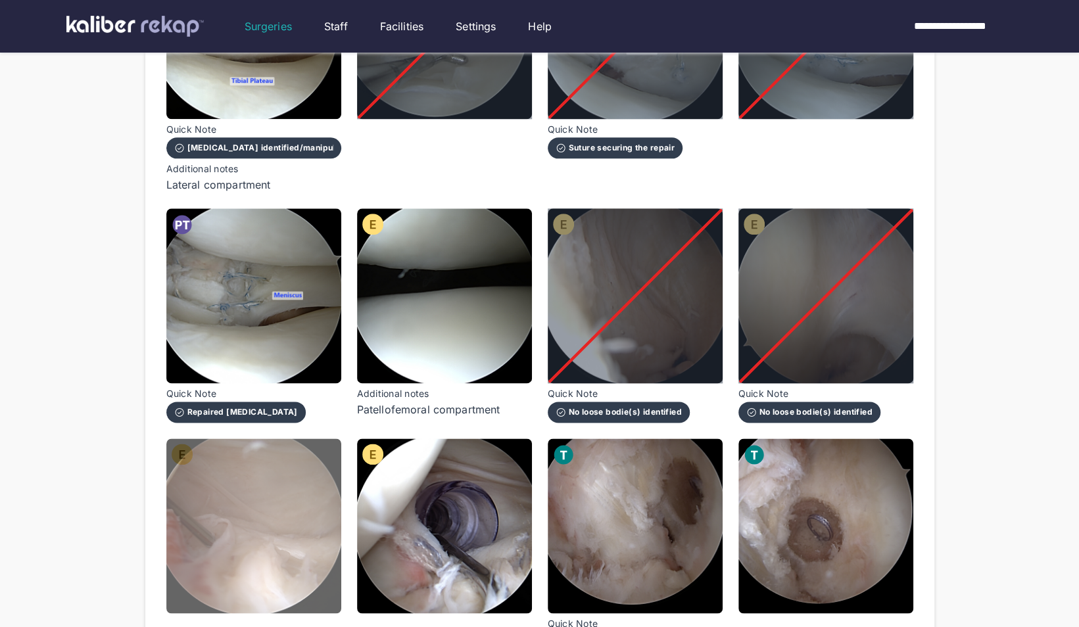
click at [264, 499] on img at bounding box center [253, 526] width 175 height 175
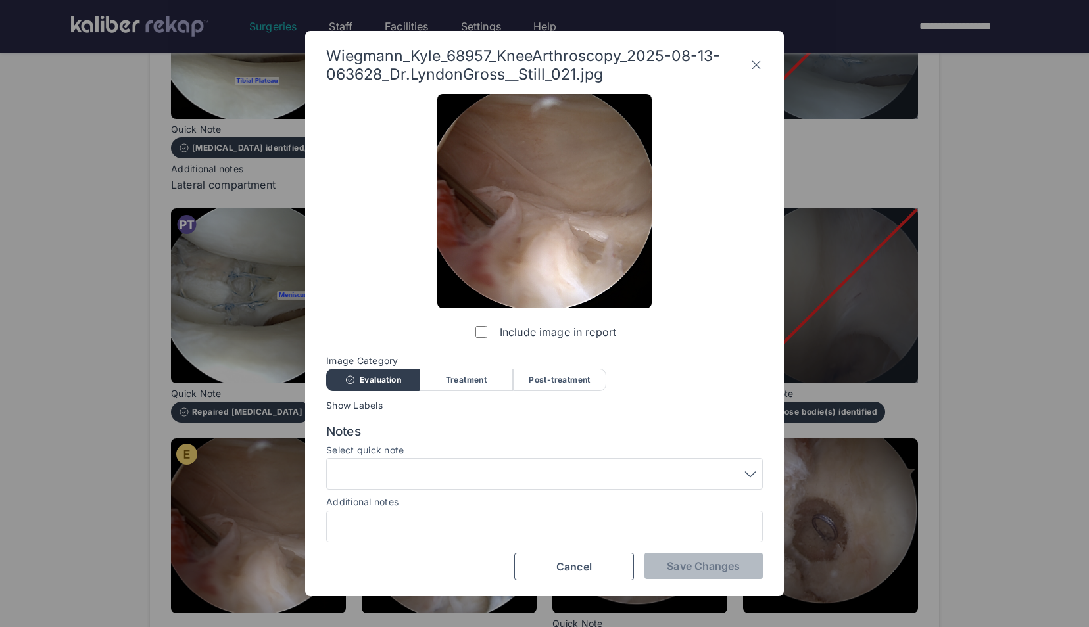
click at [471, 331] on div "Include image in report" at bounding box center [544, 219] width 214 height 251
click at [715, 556] on button "Save Changes" at bounding box center [703, 566] width 118 height 26
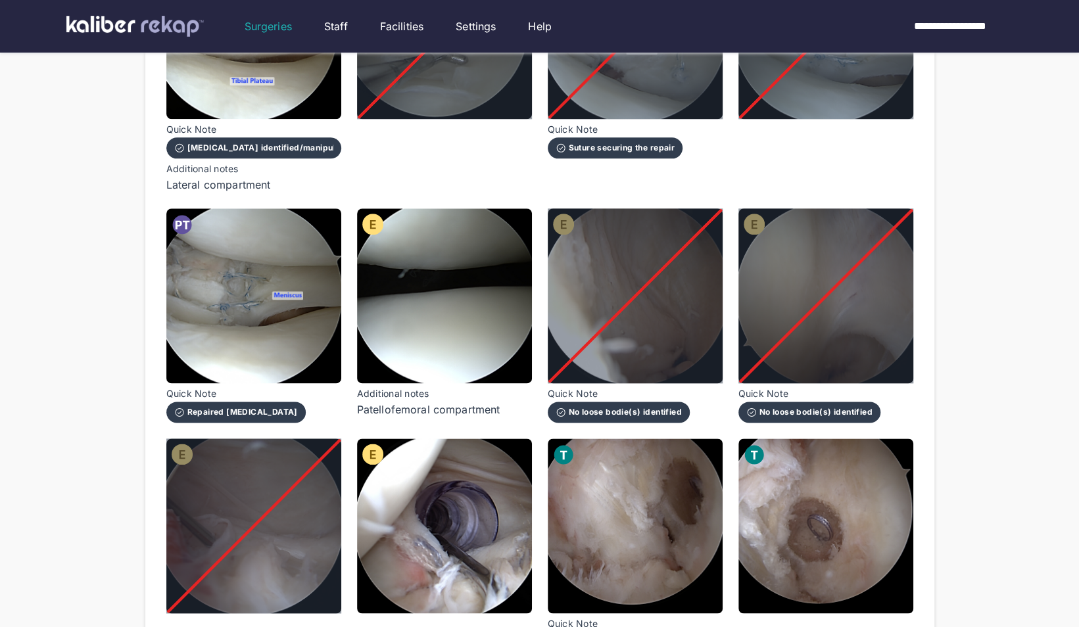
click at [253, 505] on div at bounding box center [253, 526] width 175 height 175
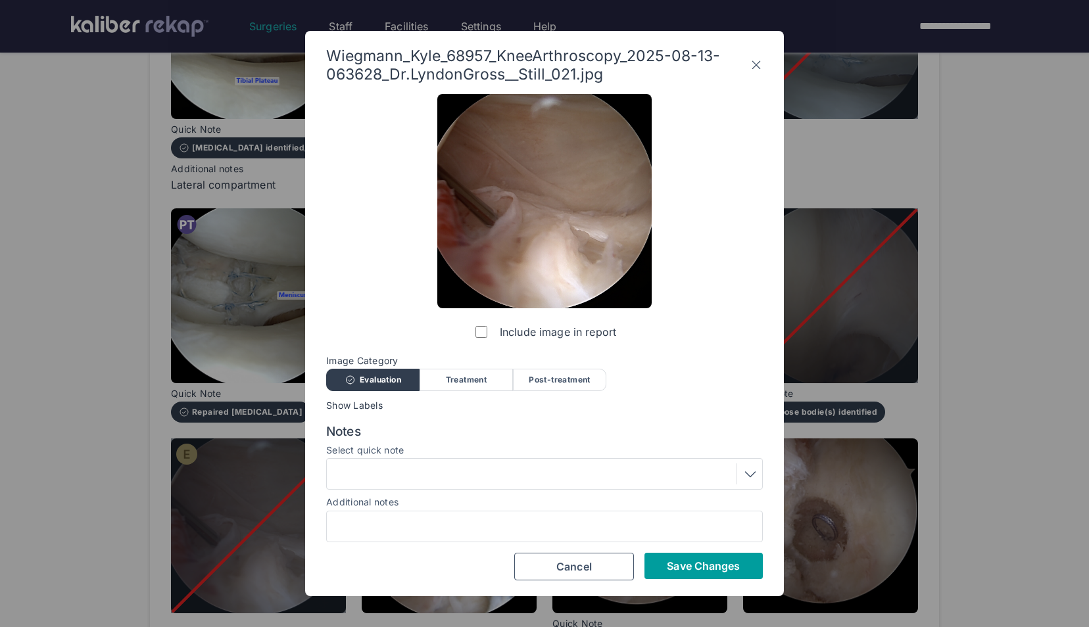
click at [693, 572] on span "Save Changes" at bounding box center [703, 566] width 73 height 13
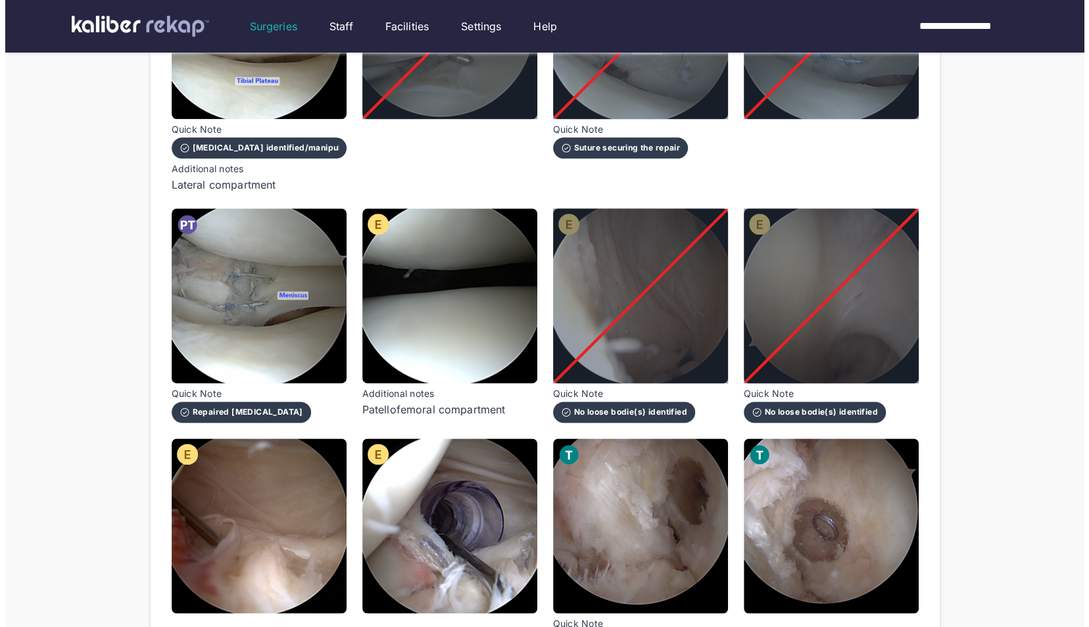
scroll to position [1136, 0]
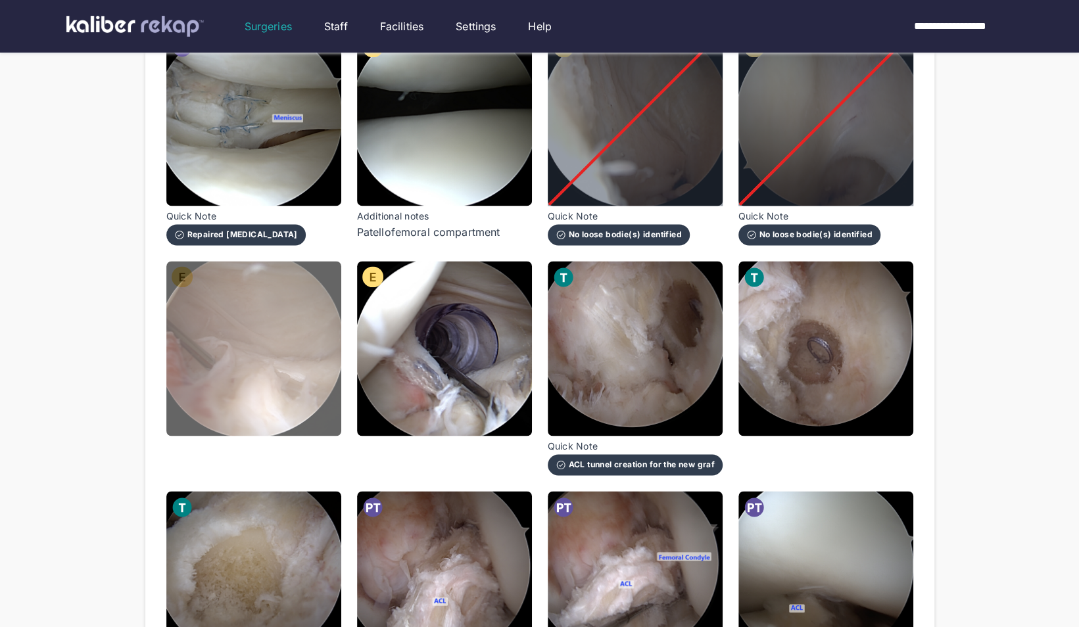
click at [256, 372] on img at bounding box center [253, 348] width 175 height 175
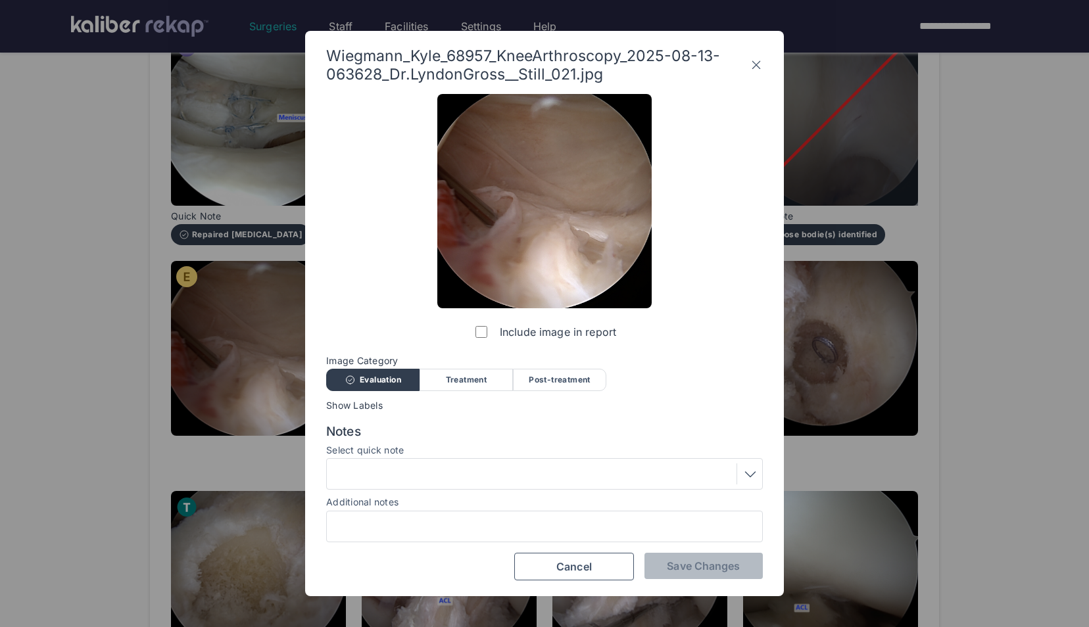
click at [383, 514] on div at bounding box center [544, 527] width 437 height 32
click at [373, 522] on input "Additional notes" at bounding box center [544, 526] width 425 height 17
click at [684, 473] on div at bounding box center [544, 474] width 427 height 21
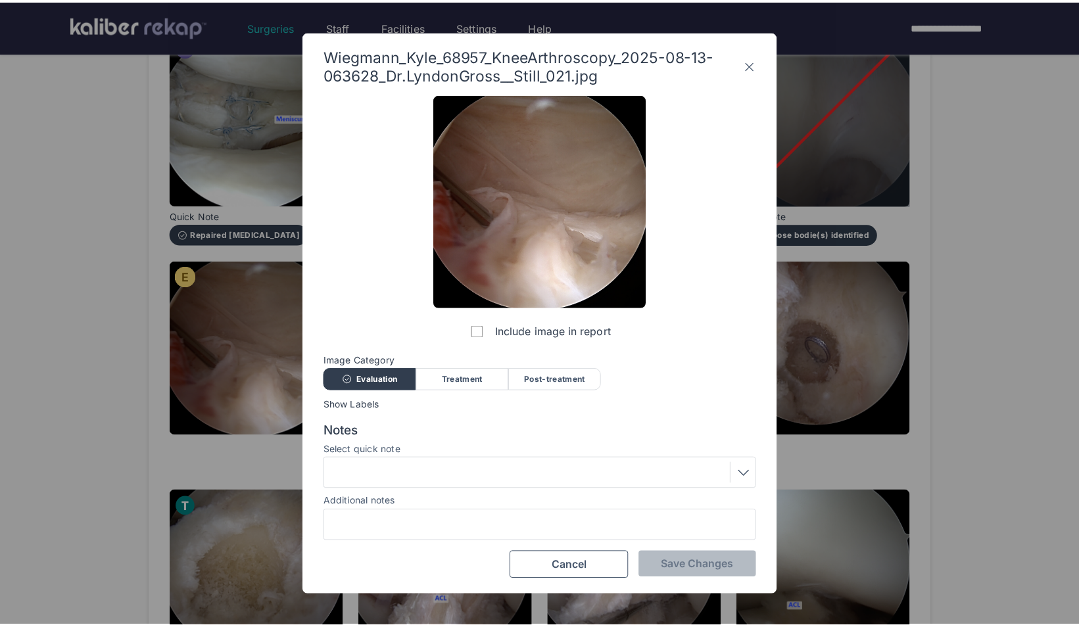
scroll to position [0, 0]
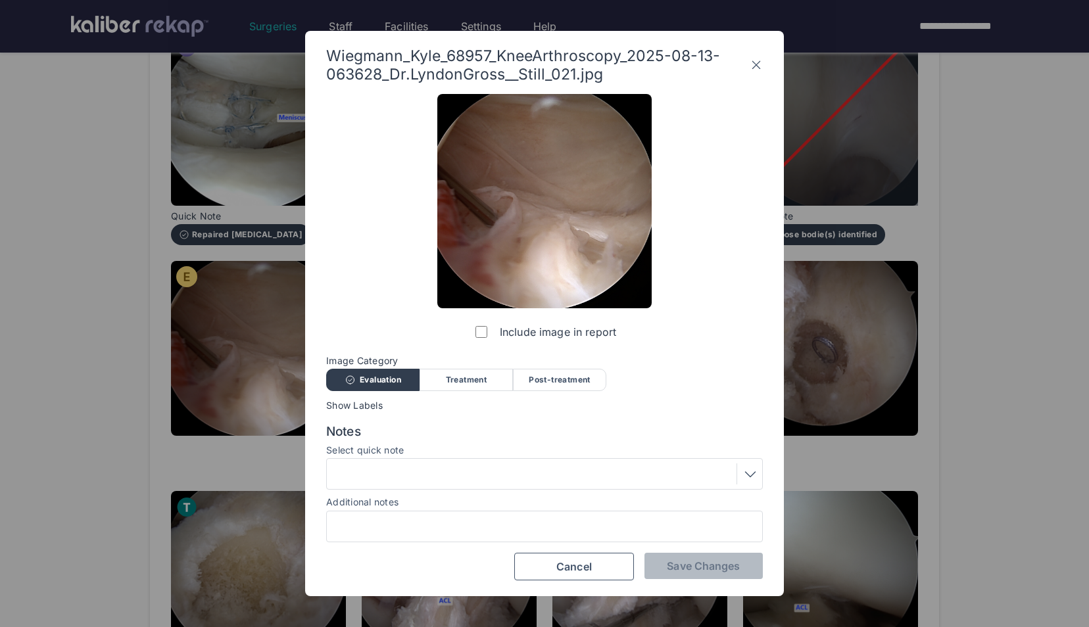
click at [536, 352] on div "Include image in report Image Category Evaluation Treatment Post-treatment Eval…" at bounding box center [544, 337] width 437 height 487
click at [425, 525] on input "Additional notes" at bounding box center [544, 526] width 425 height 17
type input "**********"
click button "Save Changes" at bounding box center [703, 566] width 118 height 26
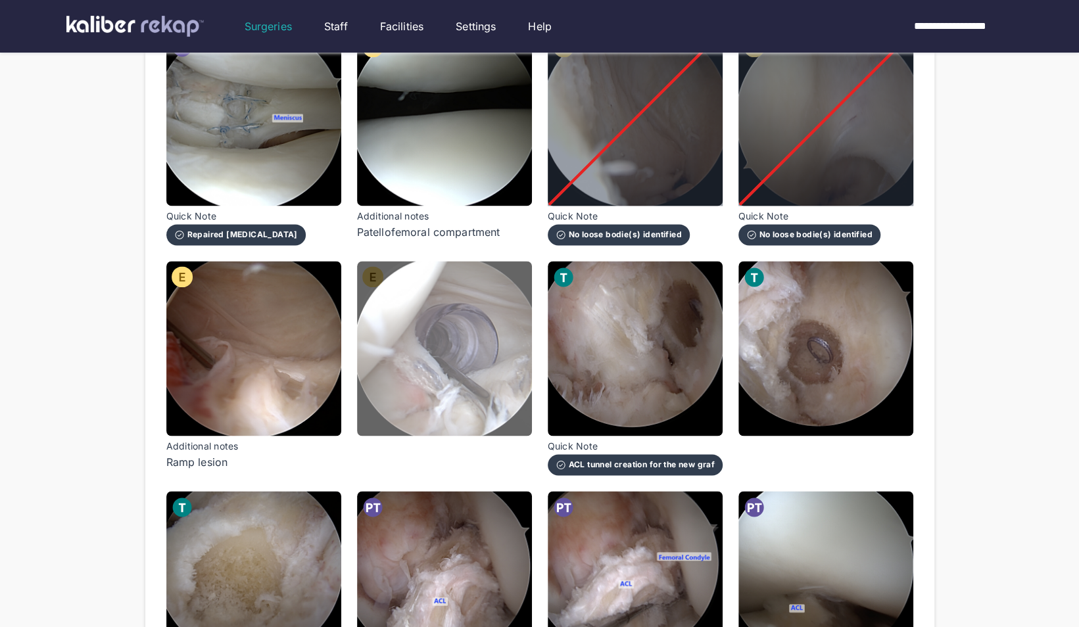
click at [475, 349] on img at bounding box center [444, 348] width 175 height 175
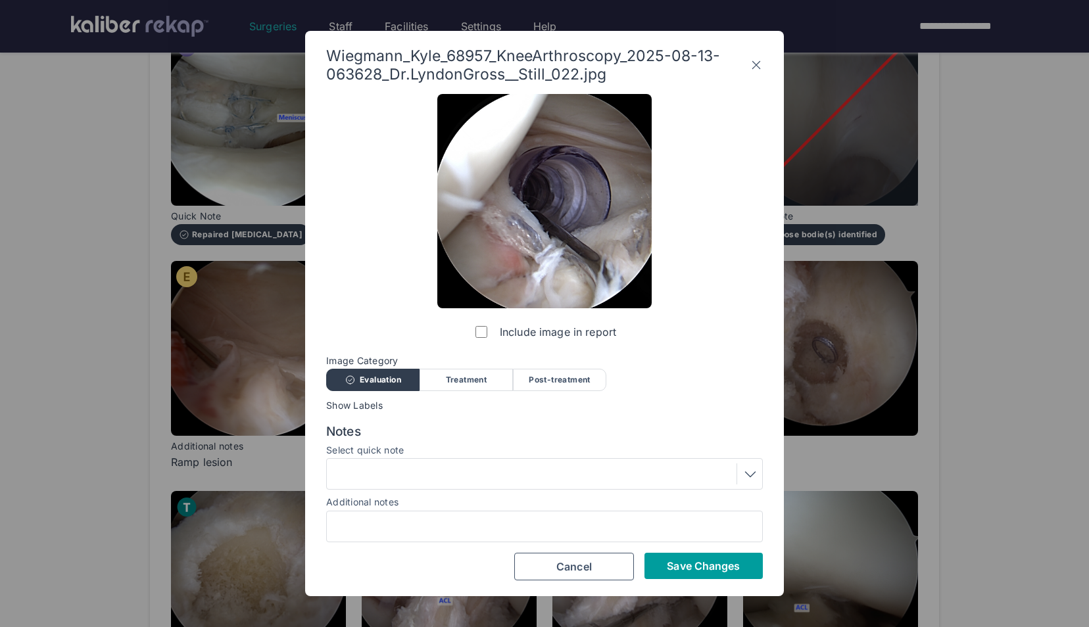
click at [702, 566] on span "Save Changes" at bounding box center [703, 566] width 73 height 13
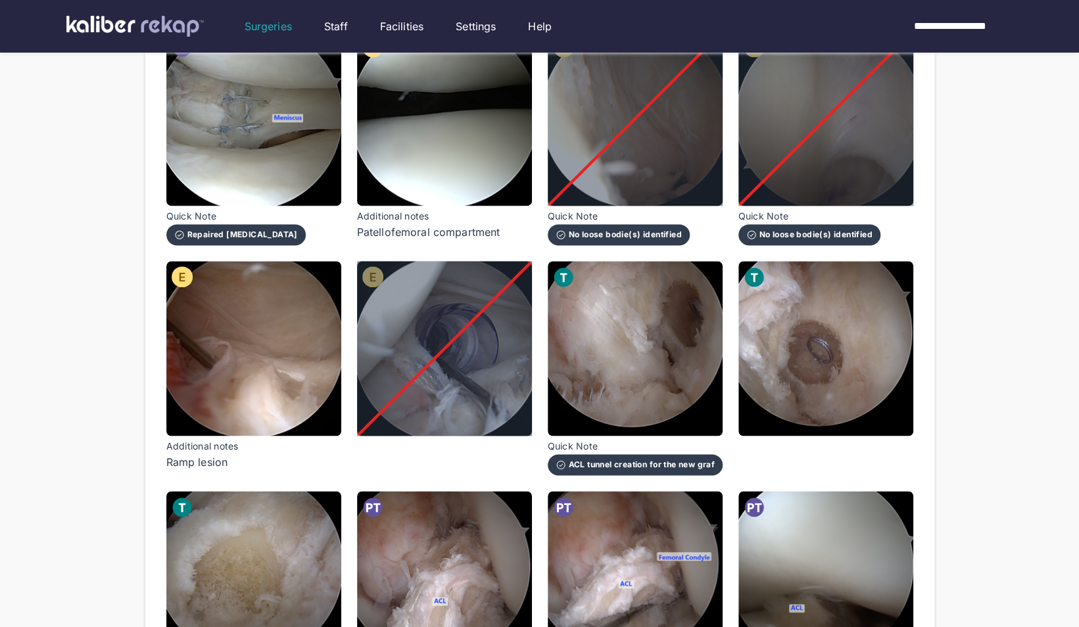
click at [496, 364] on div at bounding box center [444, 348] width 175 height 175
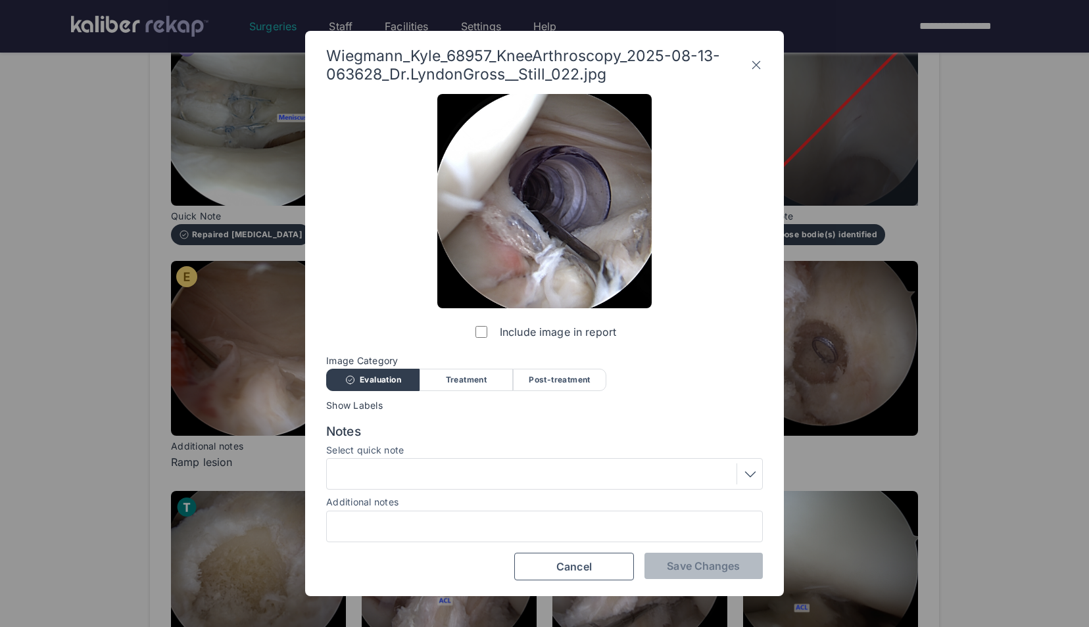
click at [574, 380] on div "Post-treatment" at bounding box center [559, 380] width 93 height 22
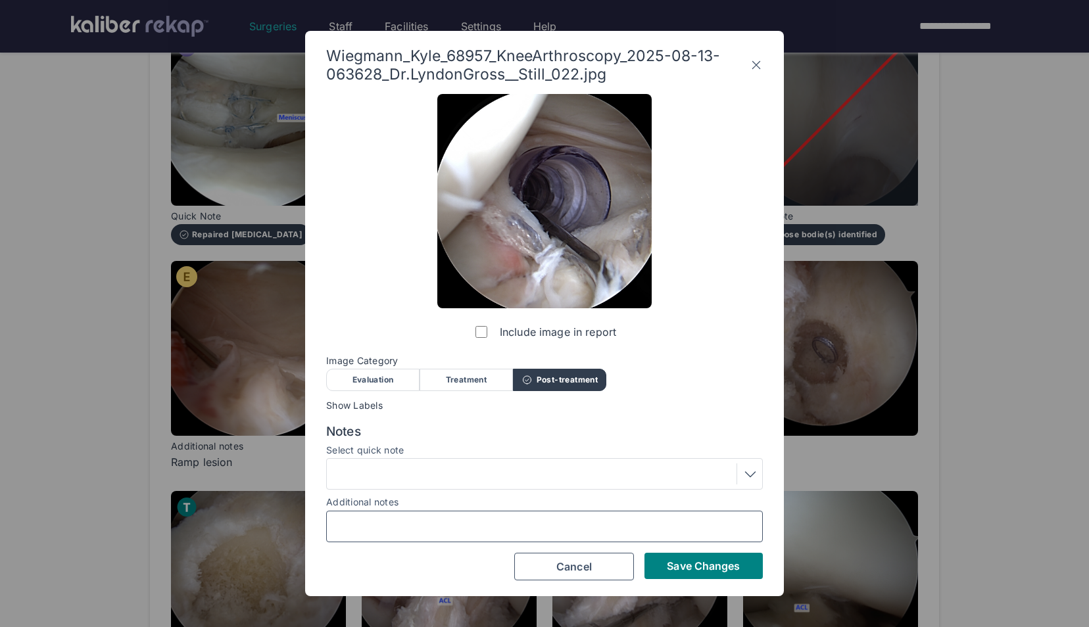
click at [651, 532] on input "Additional notes" at bounding box center [544, 526] width 425 height 17
type input "**********"
click at [673, 561] on span "Save Changes" at bounding box center [703, 566] width 73 height 13
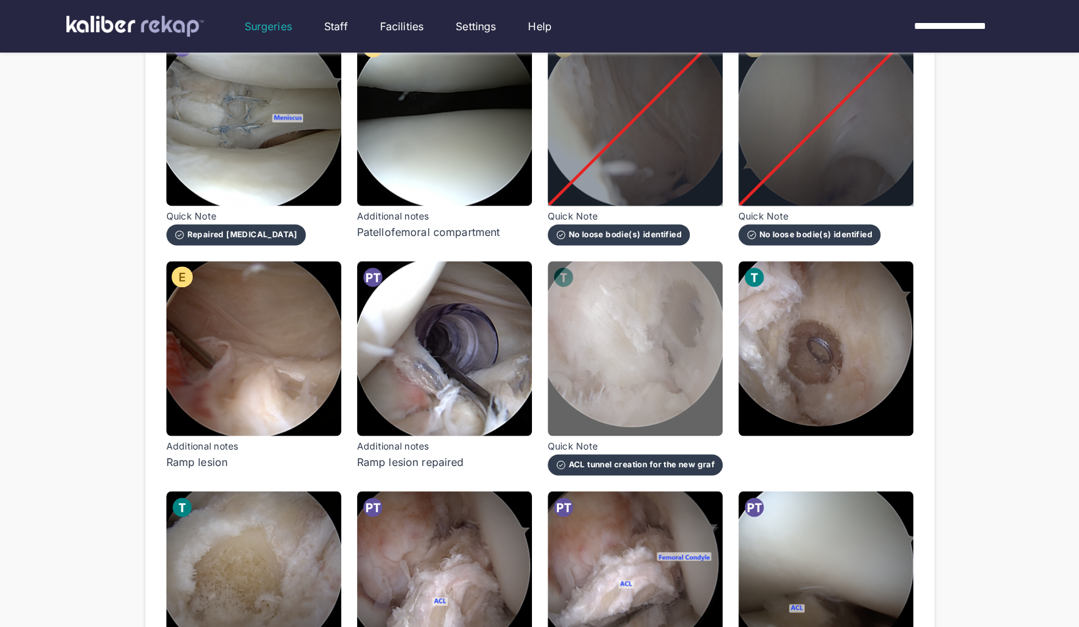
click at [656, 353] on img at bounding box center [635, 348] width 175 height 175
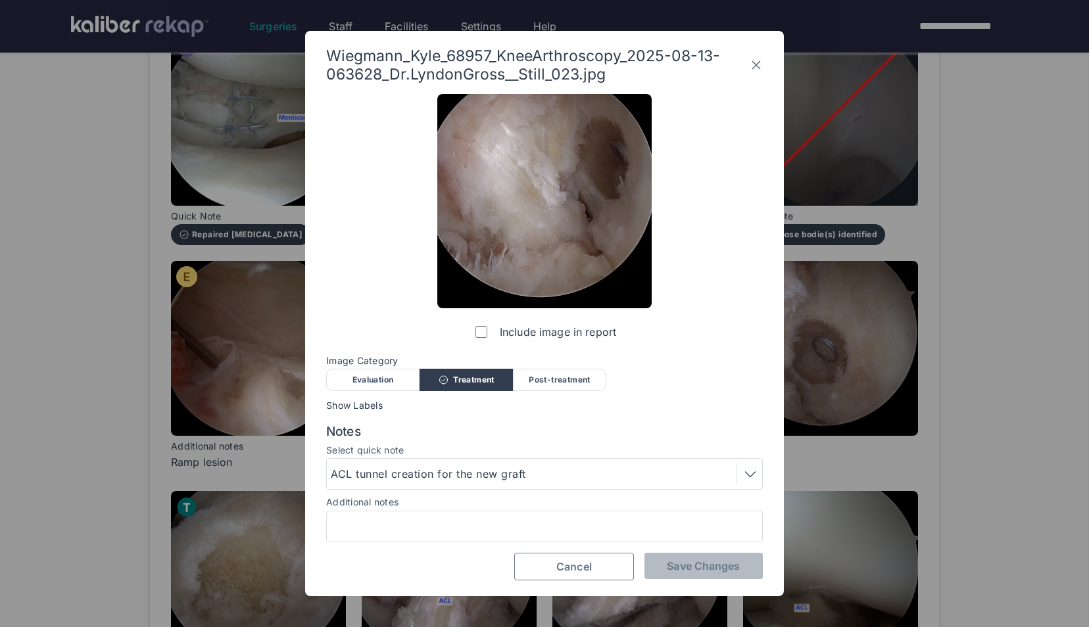
click at [539, 566] on button "Cancel" at bounding box center [574, 567] width 120 height 28
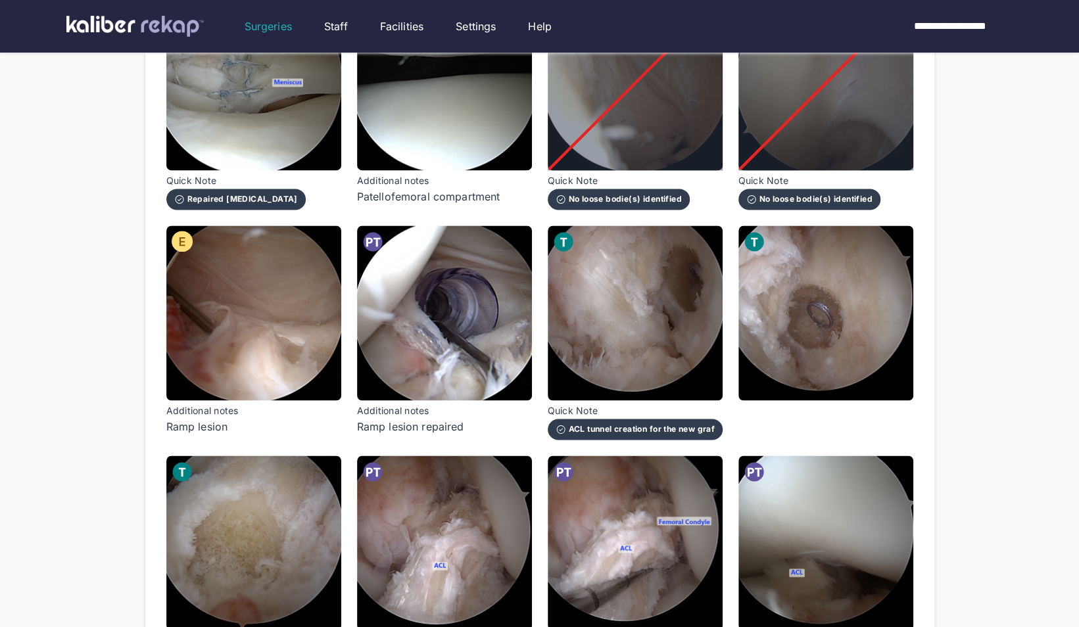
scroll to position [1177, 0]
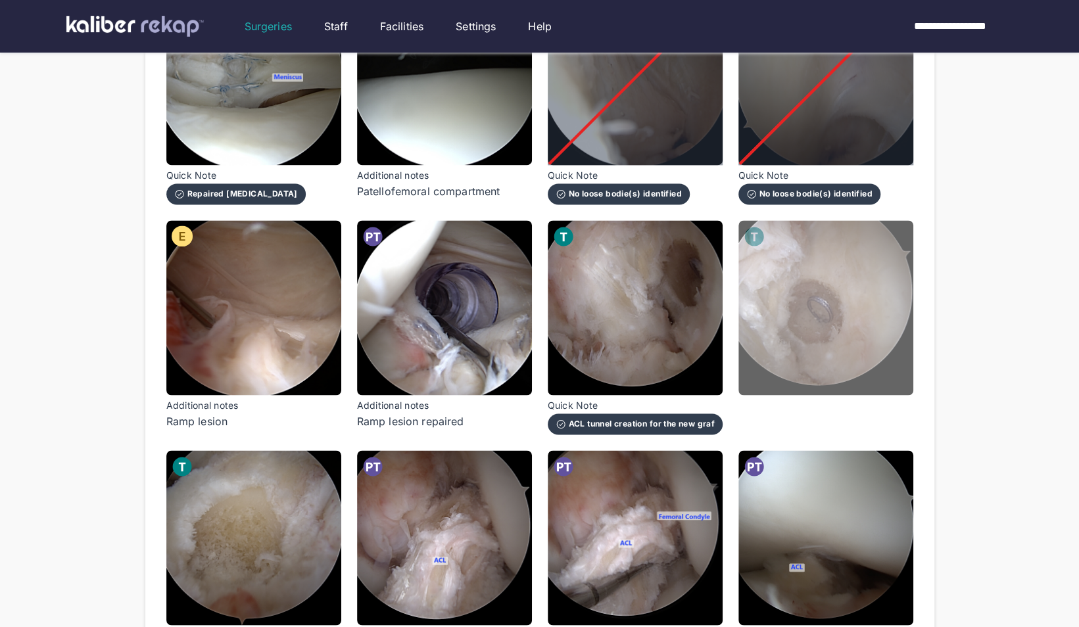
click at [835, 346] on img at bounding box center [825, 307] width 175 height 175
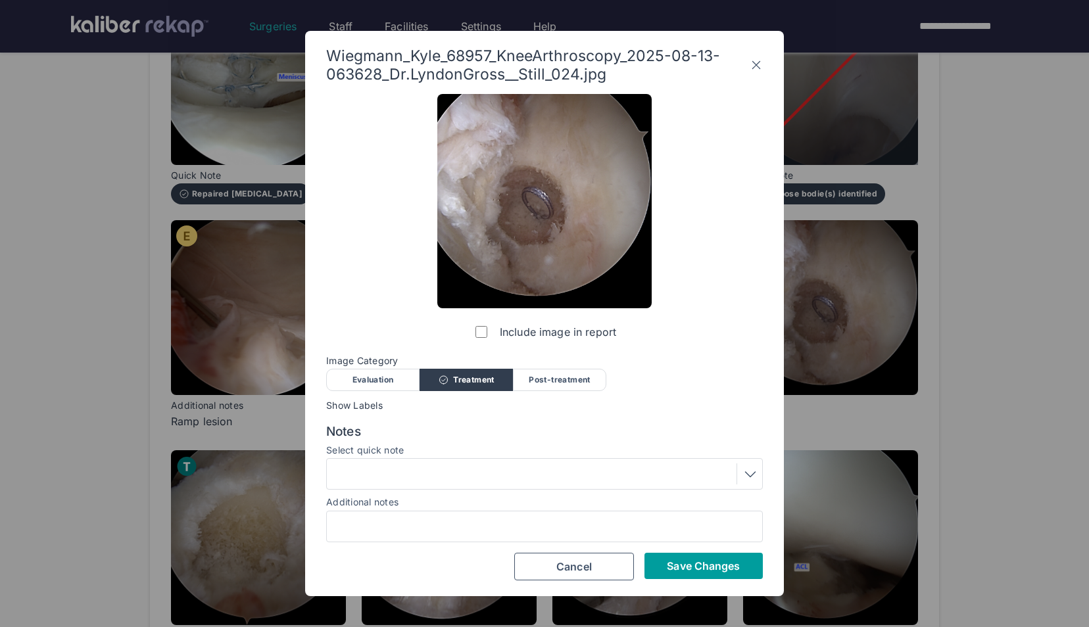
click at [708, 572] on span "Save Changes" at bounding box center [703, 566] width 73 height 13
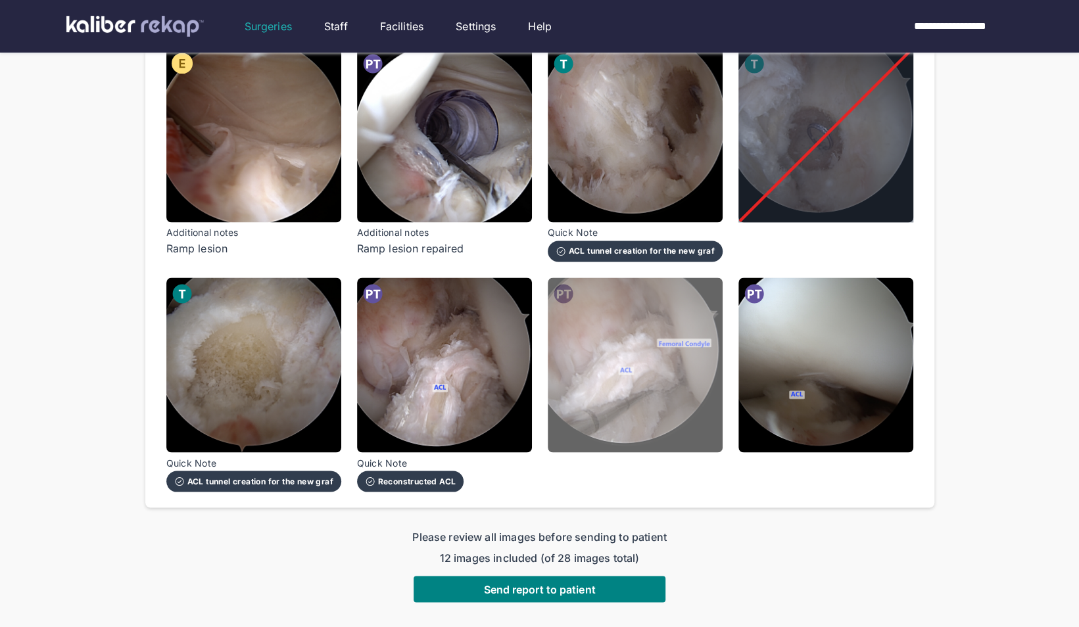
scroll to position [1349, 0]
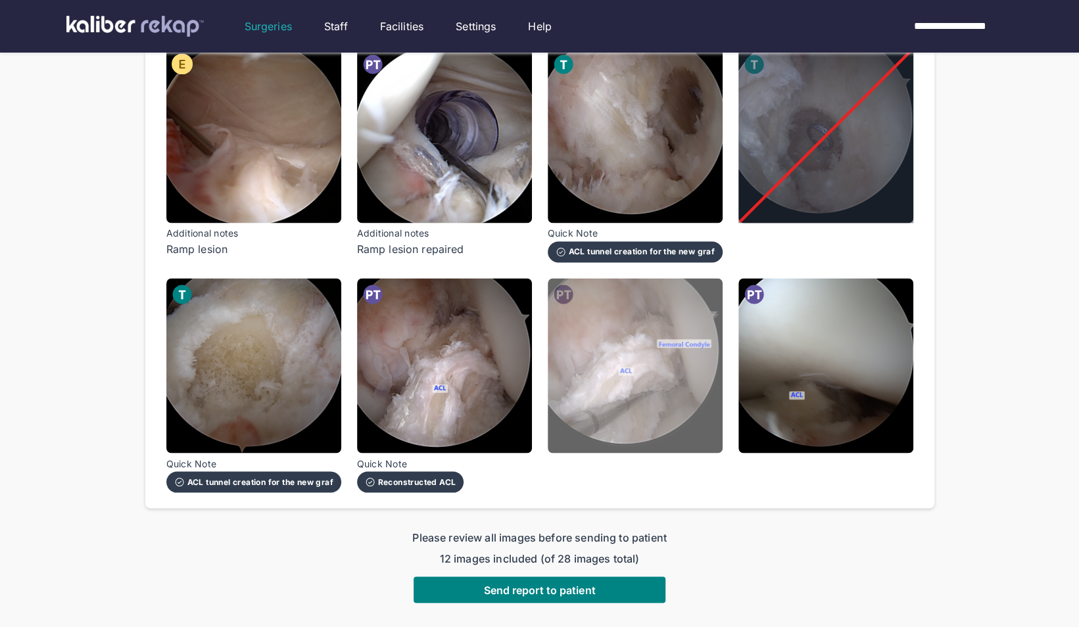
click at [667, 385] on img at bounding box center [635, 365] width 175 height 175
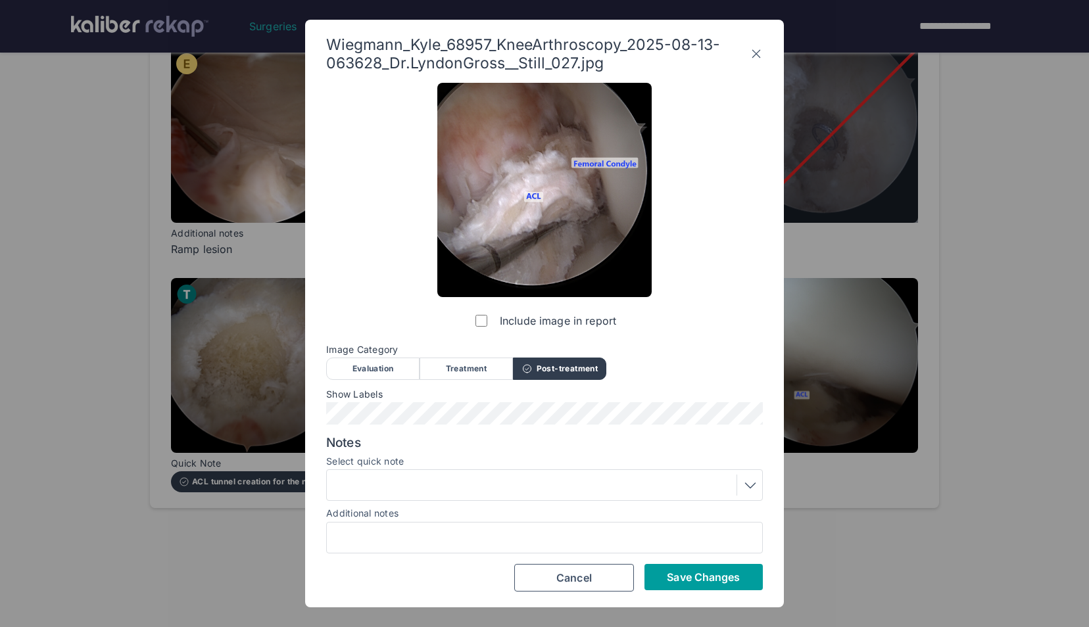
click at [678, 576] on span "Save Changes" at bounding box center [703, 577] width 73 height 13
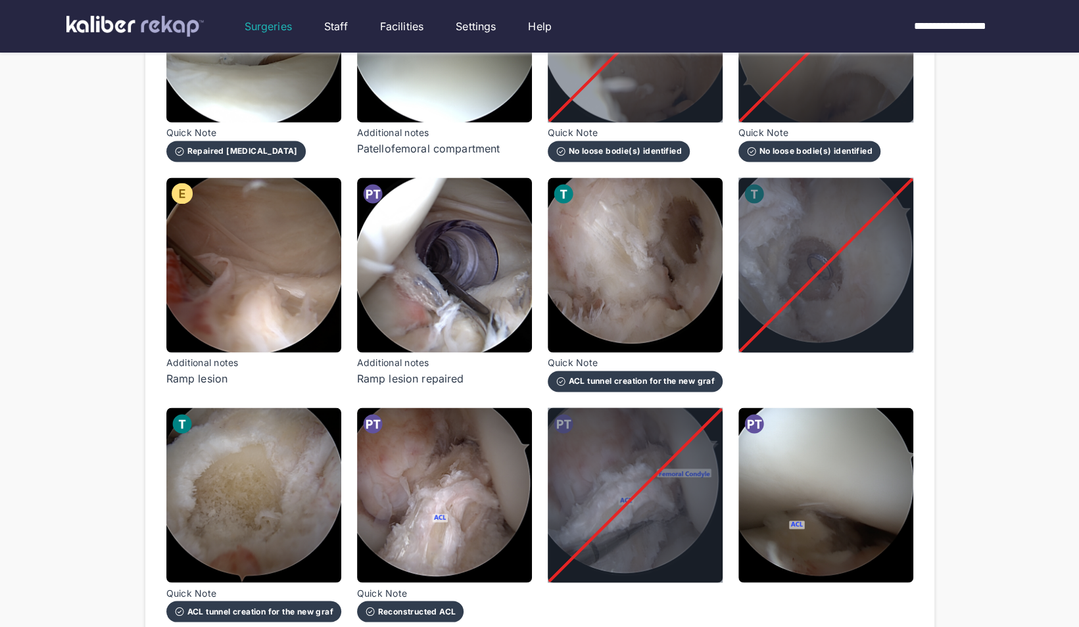
scroll to position [1456, 0]
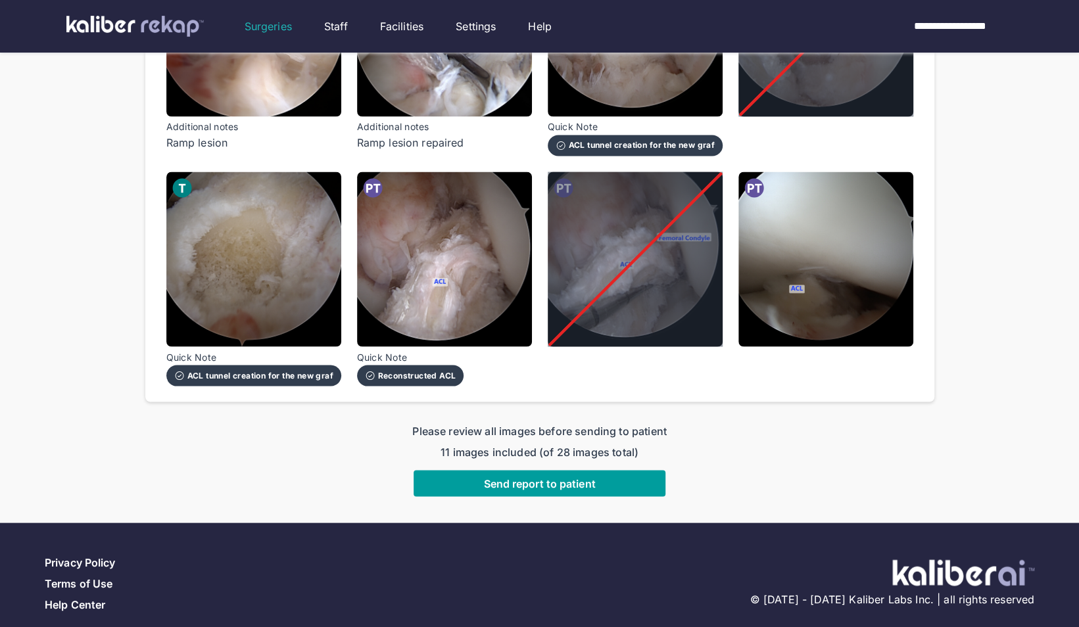
click at [538, 470] on button "Send report to patient" at bounding box center [540, 483] width 252 height 26
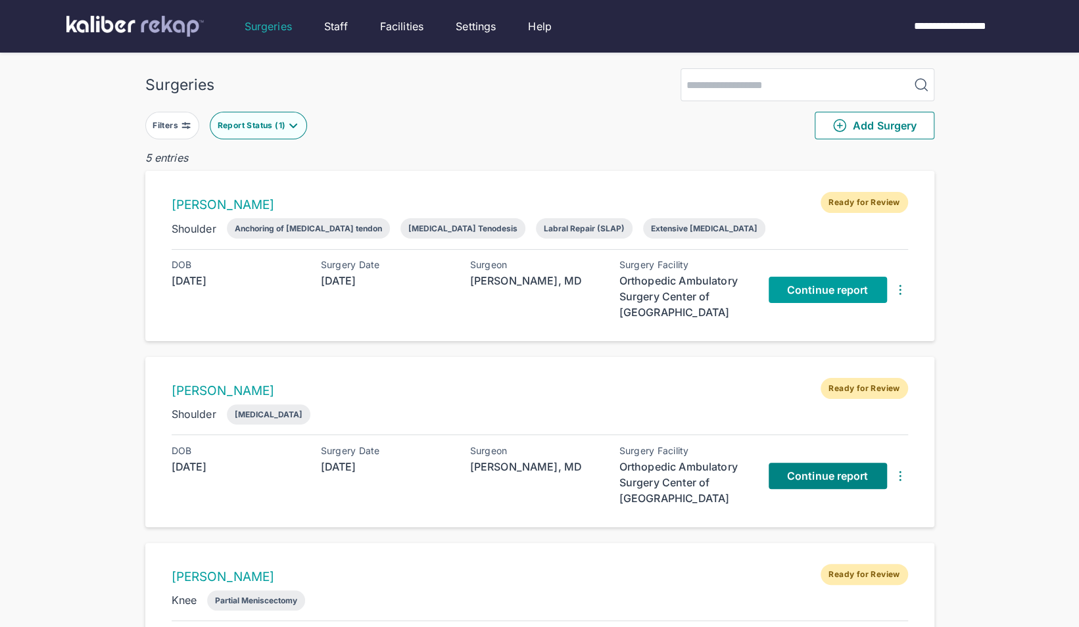
click at [821, 285] on span "Continue report" at bounding box center [828, 289] width 82 height 13
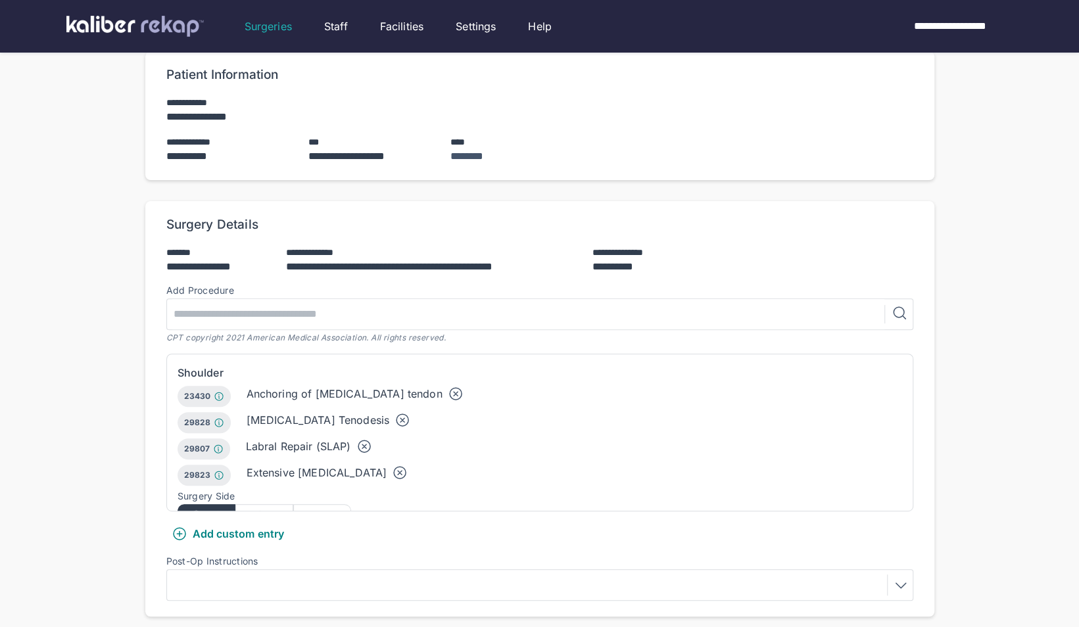
scroll to position [144, 0]
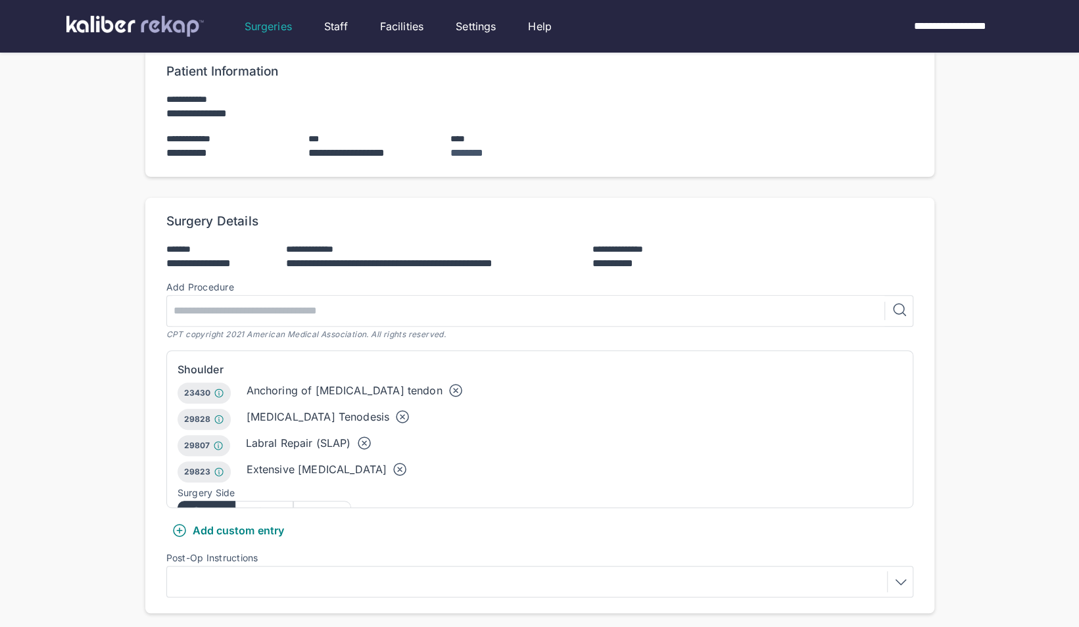
click at [448, 383] on icon at bounding box center [456, 391] width 16 height 16
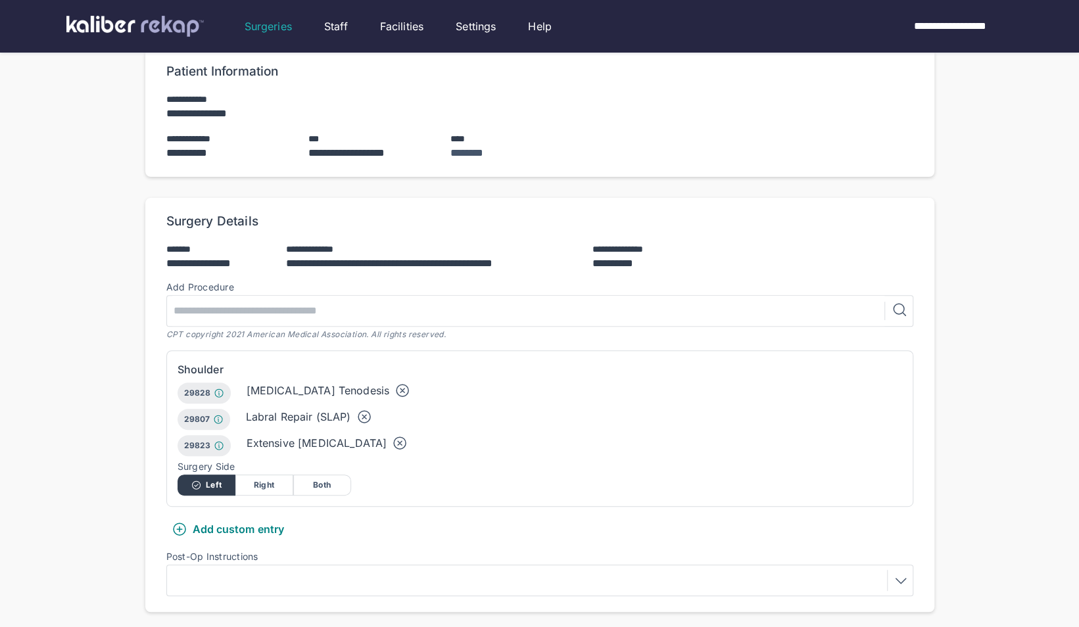
click at [395, 383] on icon at bounding box center [403, 391] width 16 height 16
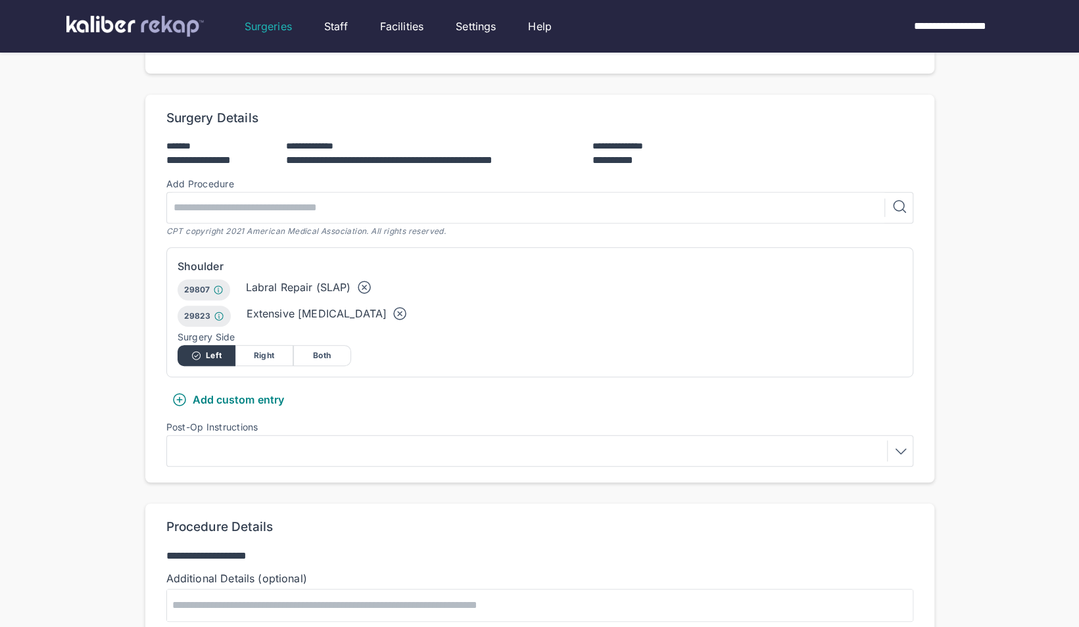
scroll to position [248, 0]
click at [234, 440] on div at bounding box center [540, 450] width 738 height 21
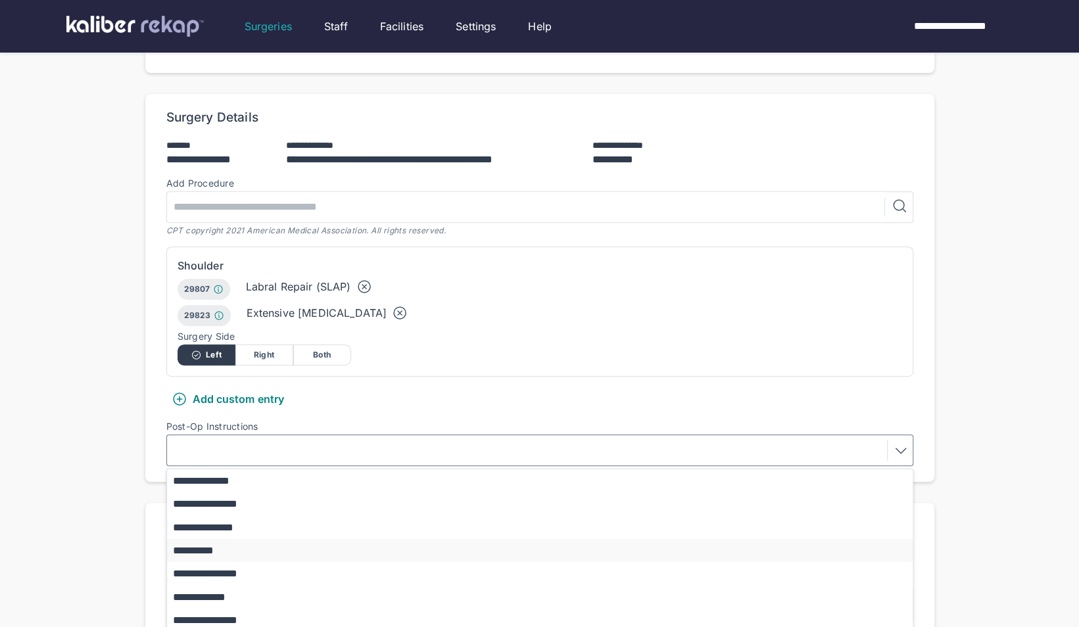
scroll to position [114, 0]
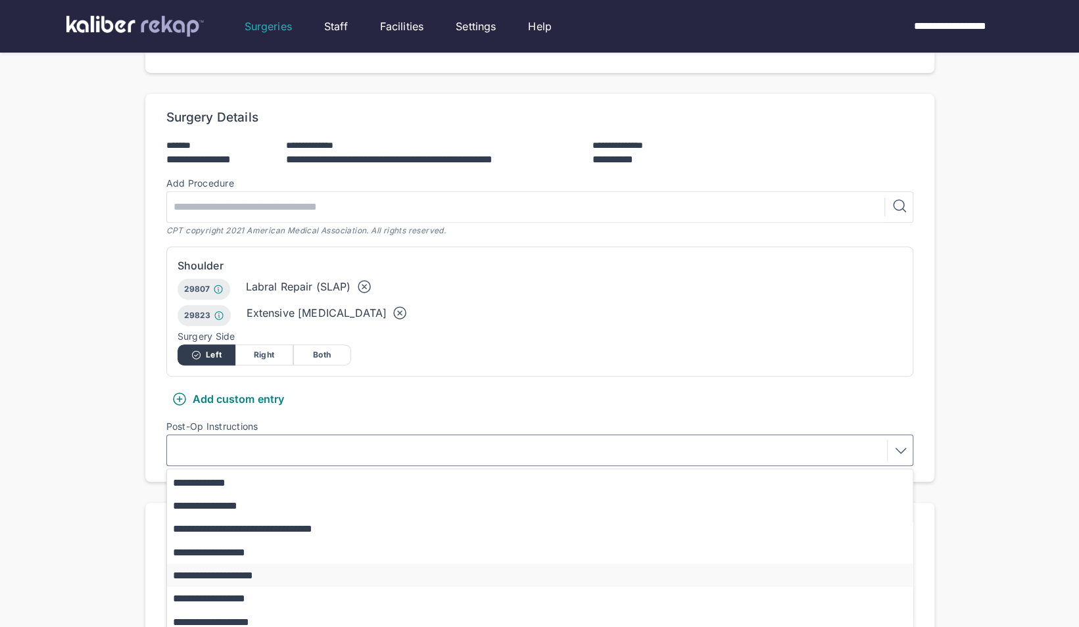
click at [251, 564] on button "**********" at bounding box center [546, 575] width 758 height 23
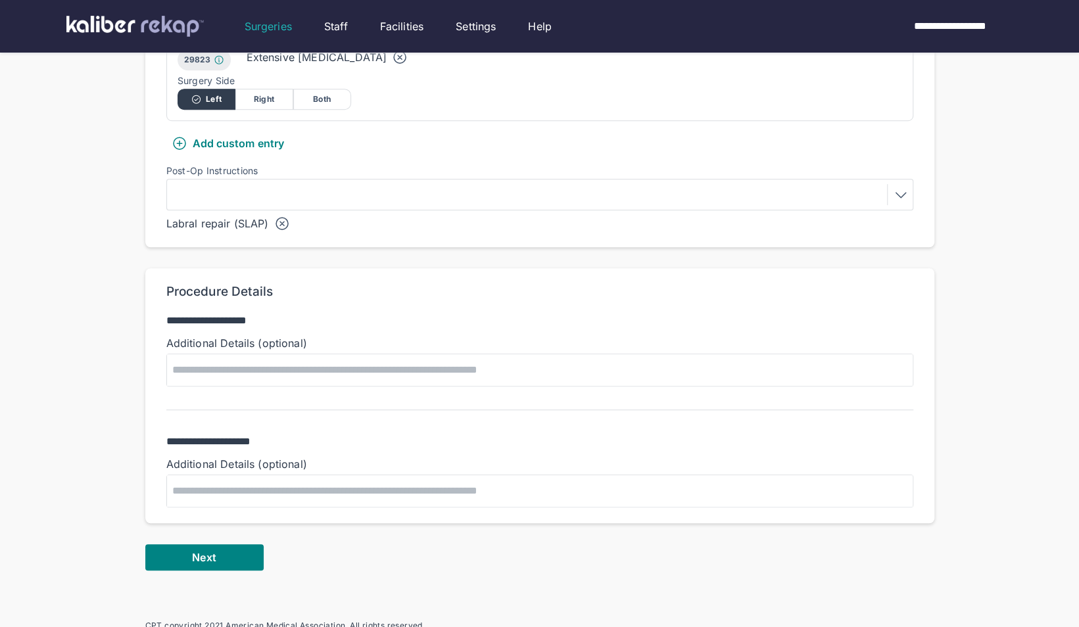
scroll to position [554, 0]
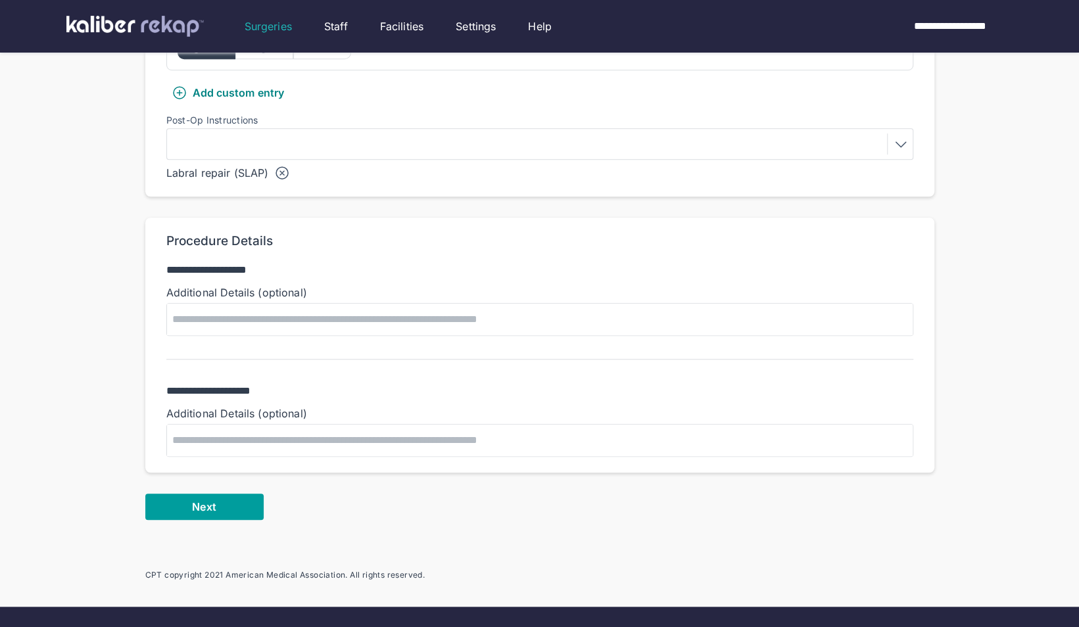
click at [224, 494] on button "Next" at bounding box center [204, 507] width 118 height 26
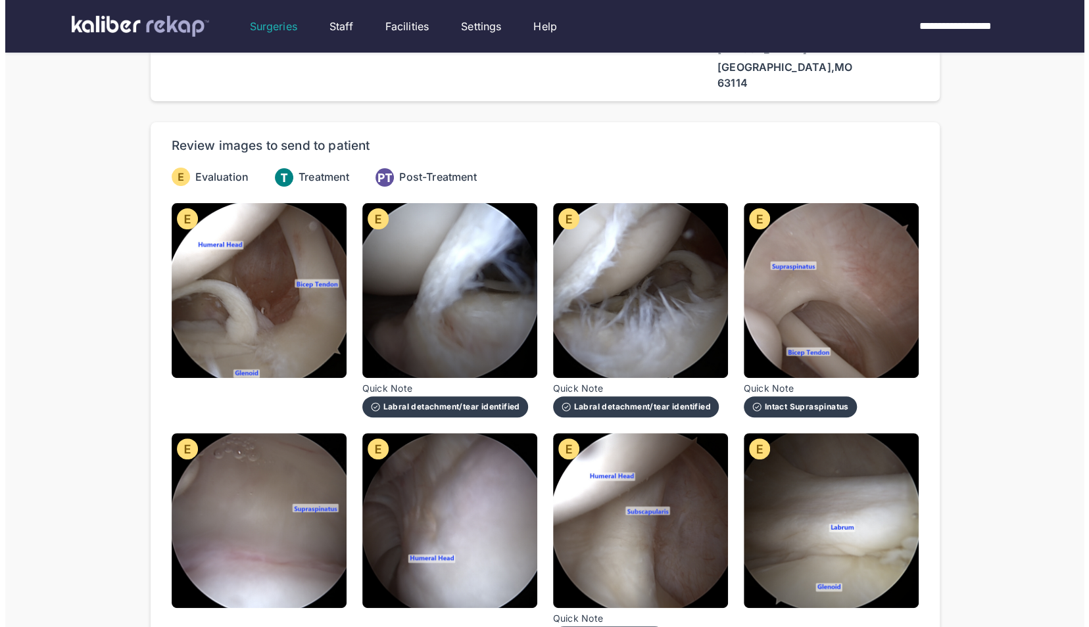
scroll to position [70, 0]
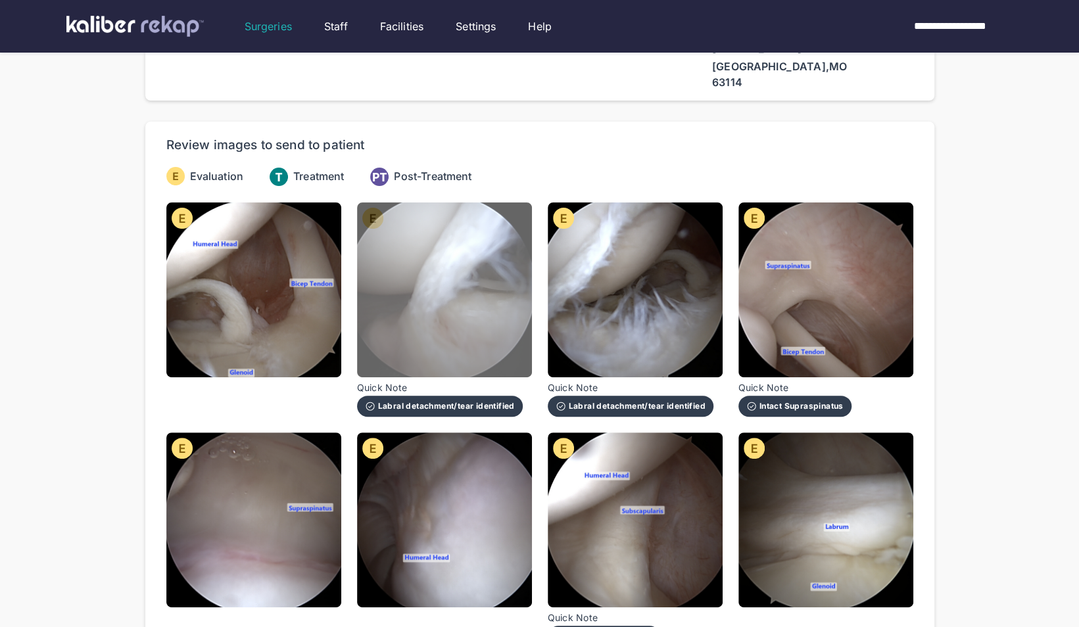
click at [389, 326] on img at bounding box center [444, 290] width 175 height 175
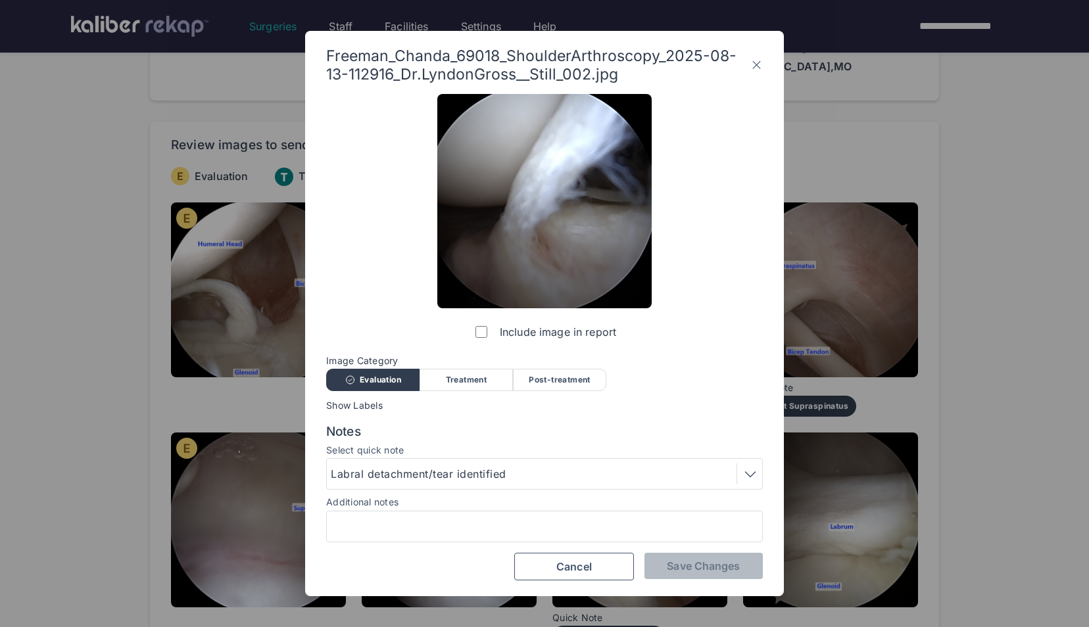
click at [481, 324] on label "Include image in report" at bounding box center [544, 332] width 143 height 26
click at [675, 567] on span "Save Changes" at bounding box center [703, 566] width 73 height 13
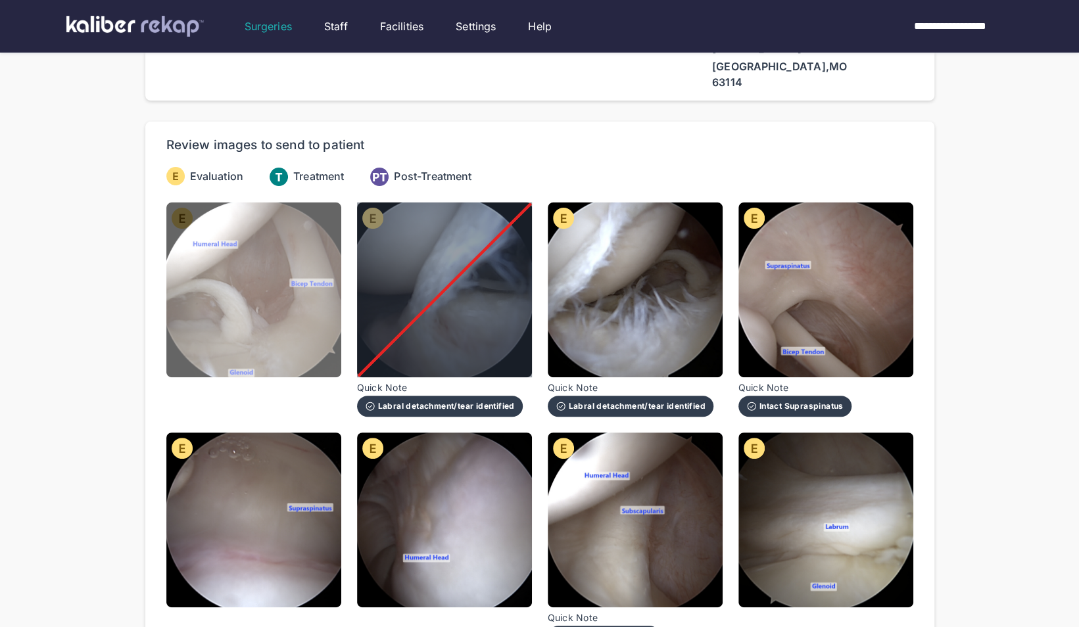
click at [268, 297] on img at bounding box center [253, 290] width 175 height 175
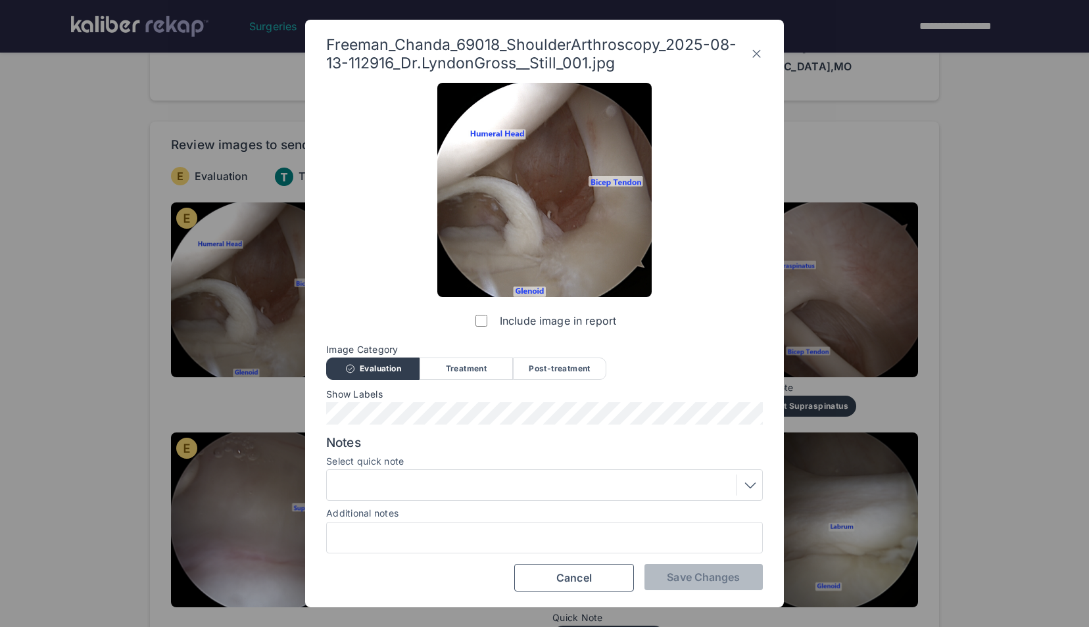
click at [421, 489] on div at bounding box center [544, 485] width 427 height 21
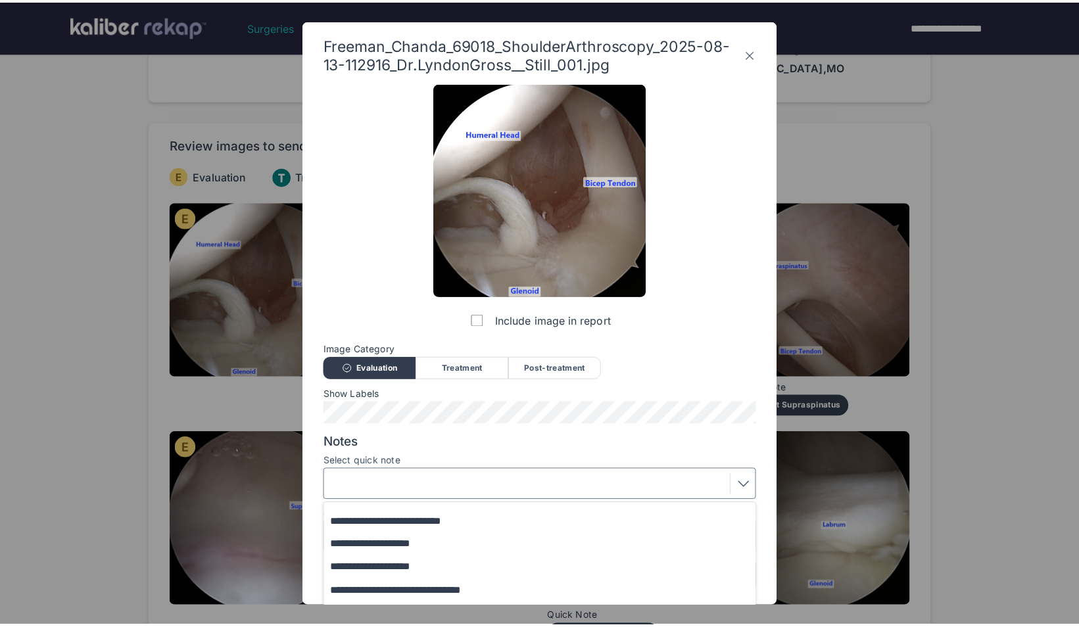
scroll to position [159, 0]
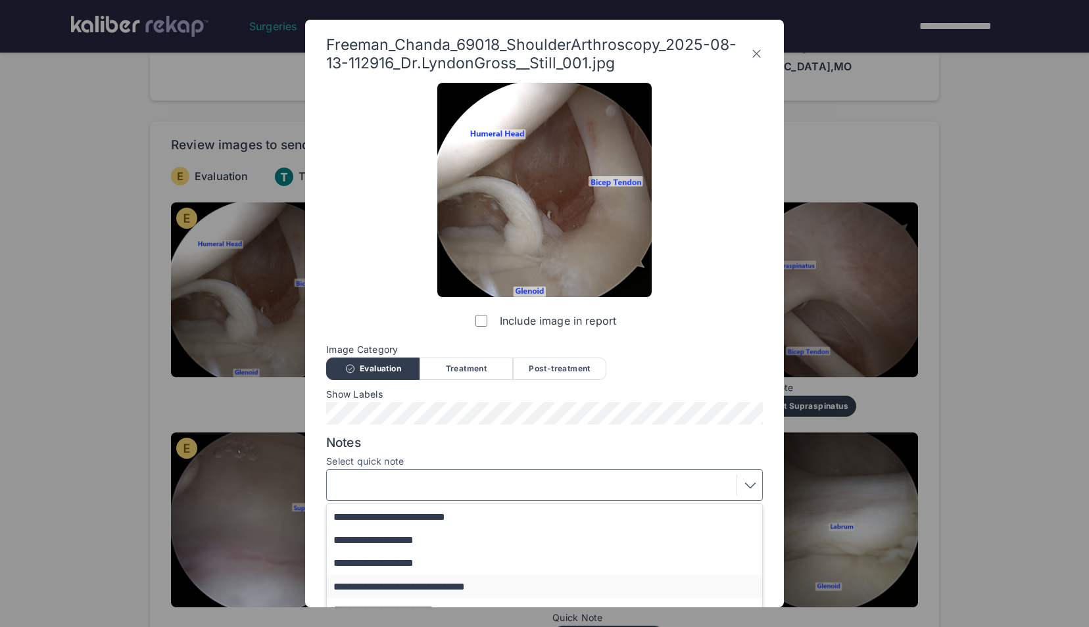
click at [452, 587] on button "**********" at bounding box center [551, 586] width 448 height 23
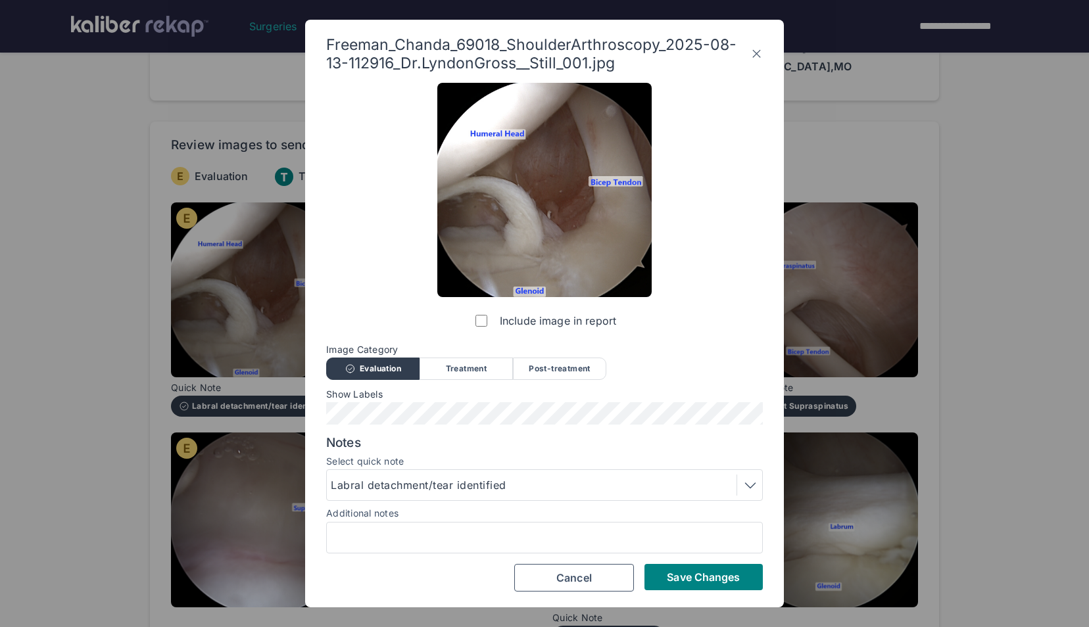
click at [678, 591] on div "Save Changes Cancel" at bounding box center [544, 578] width 437 height 28
click at [677, 587] on button "Save Changes" at bounding box center [703, 577] width 118 height 26
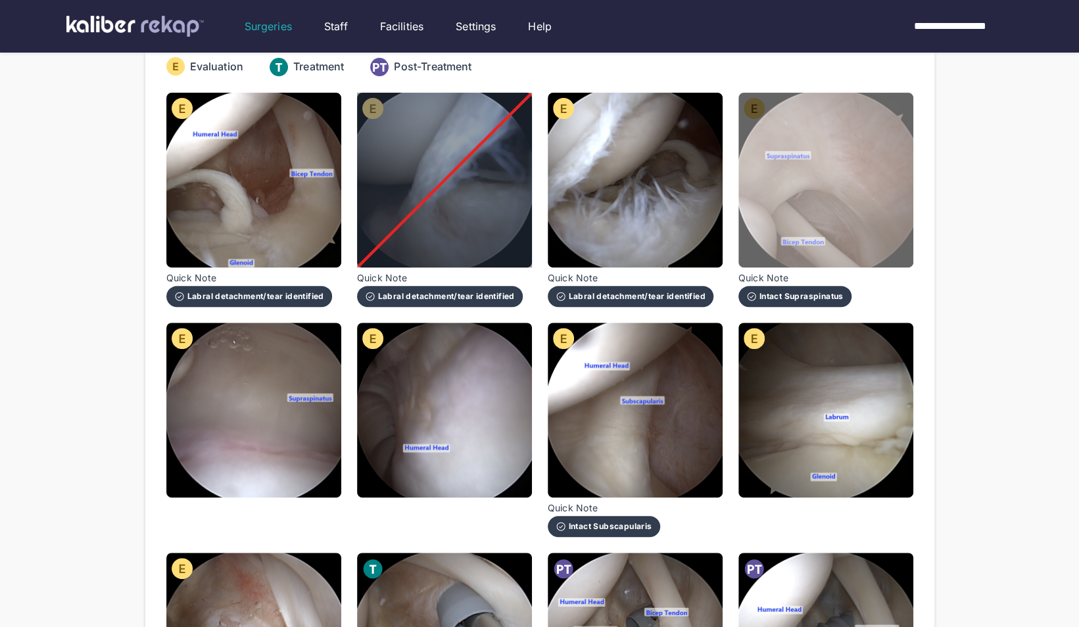
scroll to position [181, 0]
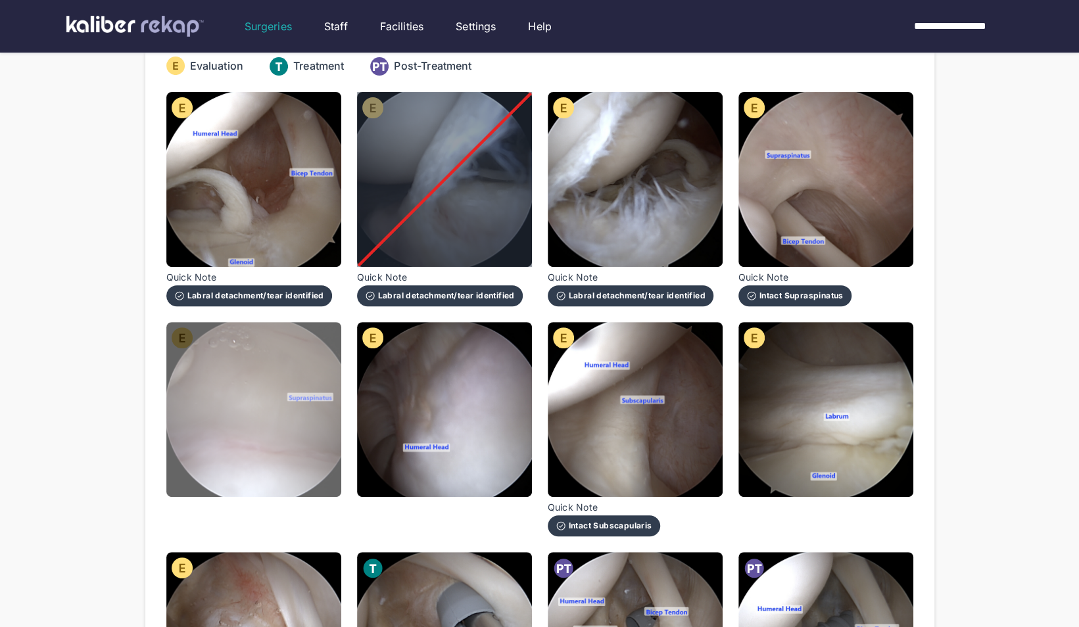
click at [247, 398] on img at bounding box center [253, 409] width 175 height 175
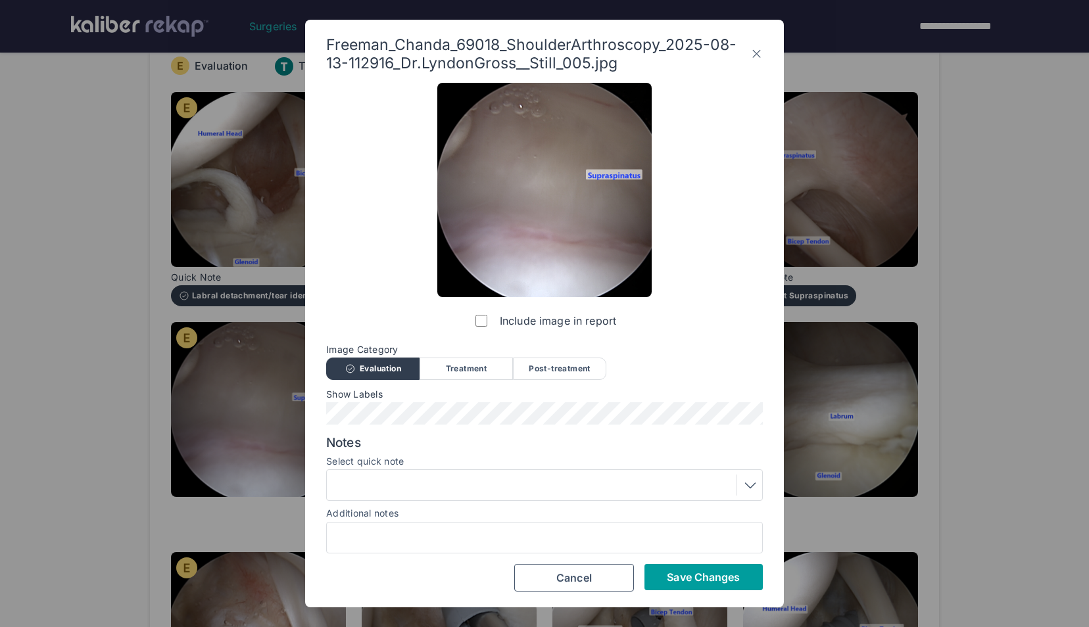
click at [683, 589] on button "Save Changes" at bounding box center [703, 577] width 118 height 26
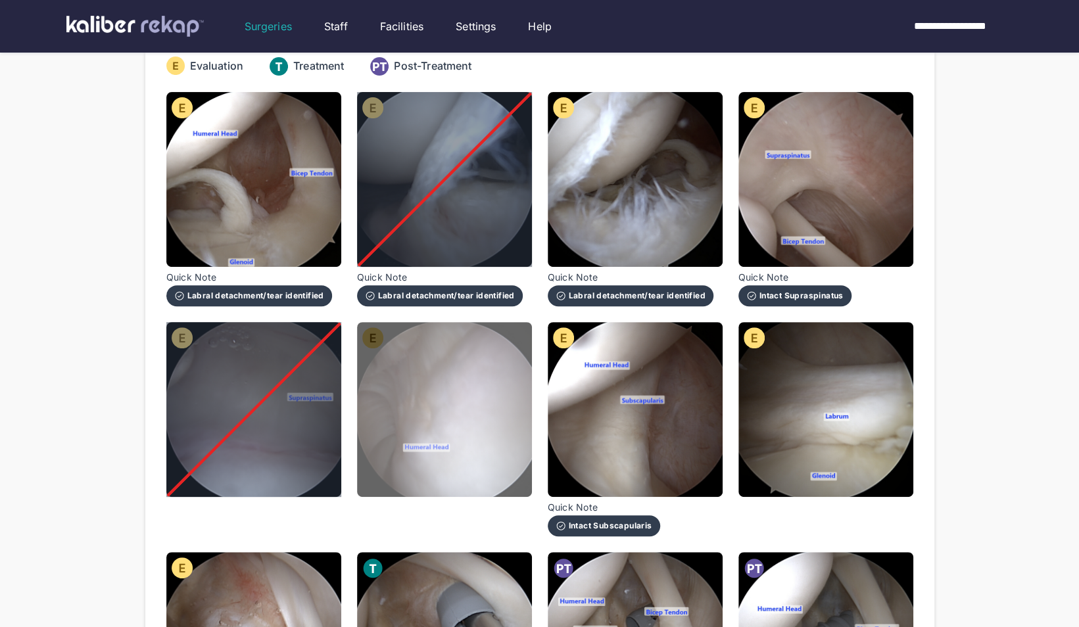
click at [489, 429] on img at bounding box center [444, 409] width 175 height 175
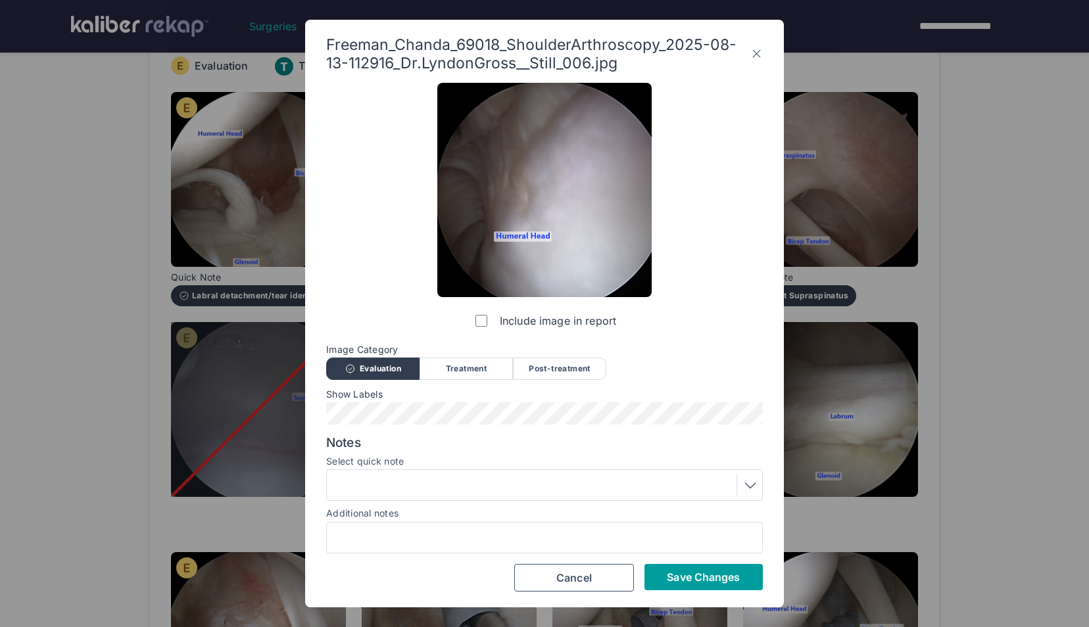
click at [672, 568] on button "Save Changes" at bounding box center [703, 577] width 118 height 26
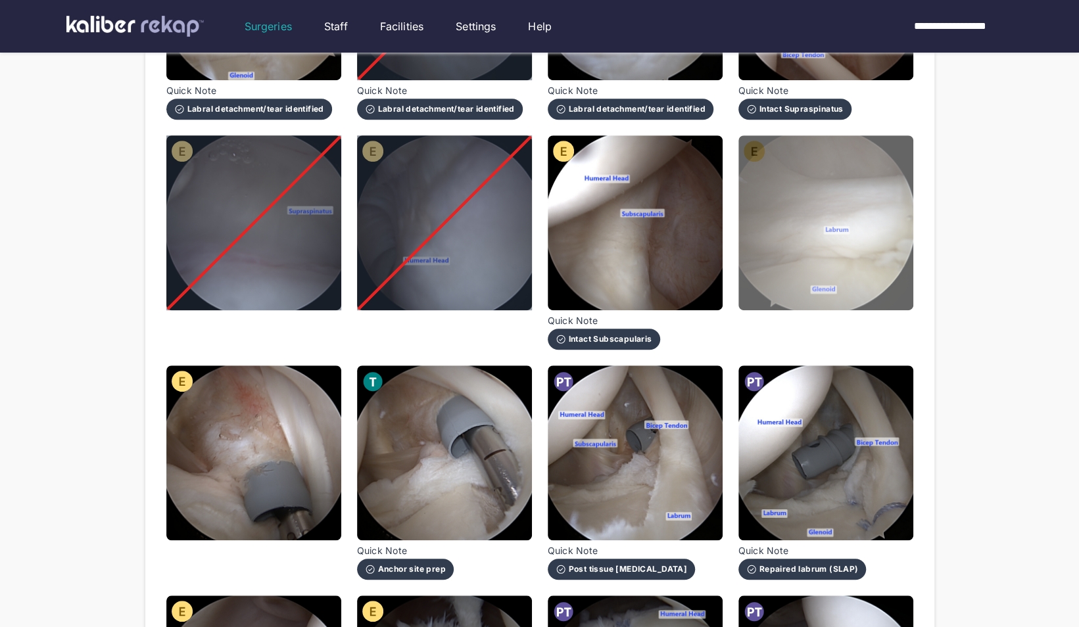
scroll to position [369, 0]
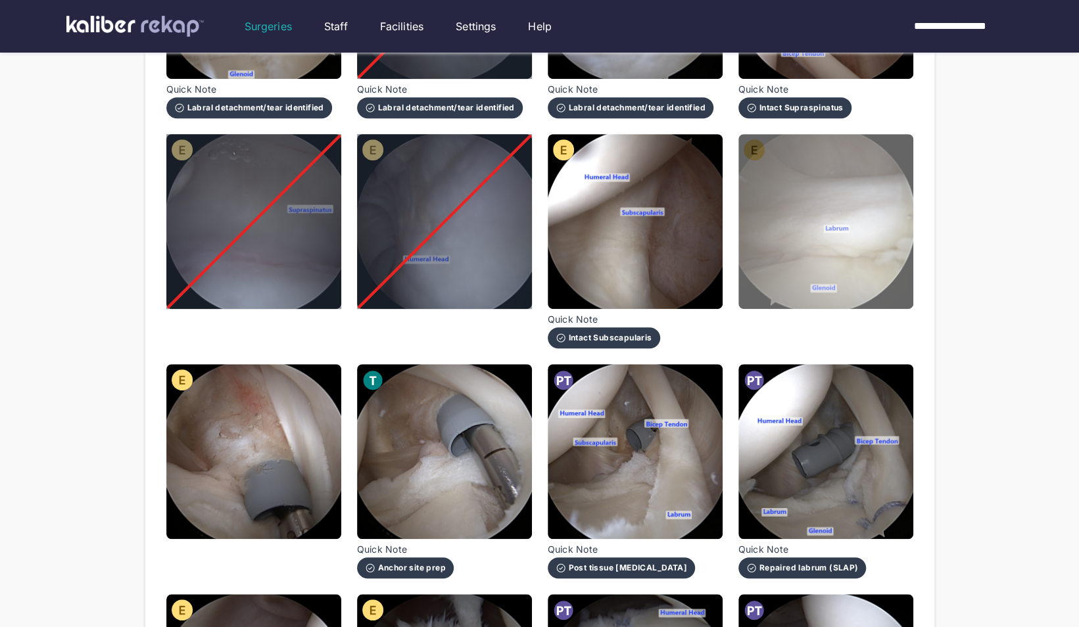
click at [761, 229] on img at bounding box center [825, 221] width 175 height 175
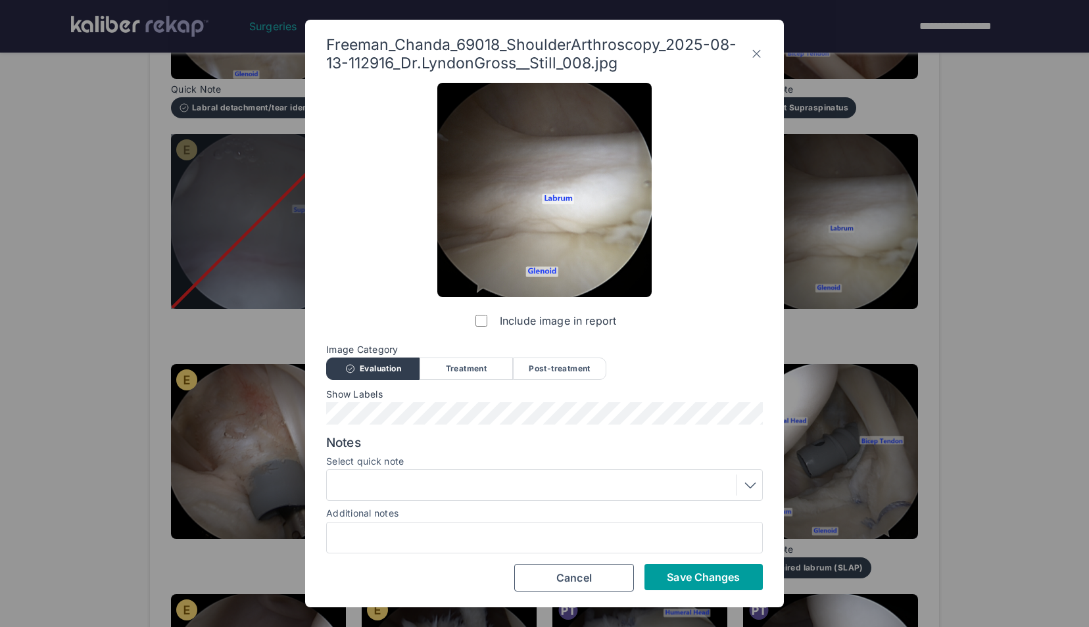
click at [684, 578] on span "Save Changes" at bounding box center [703, 577] width 73 height 13
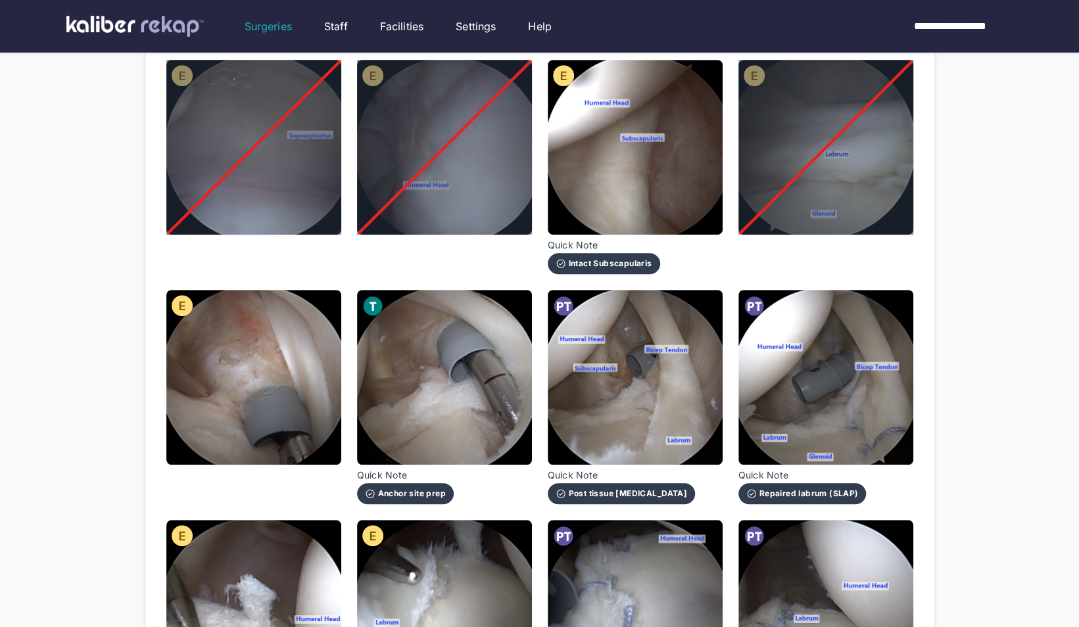
scroll to position [437, 0]
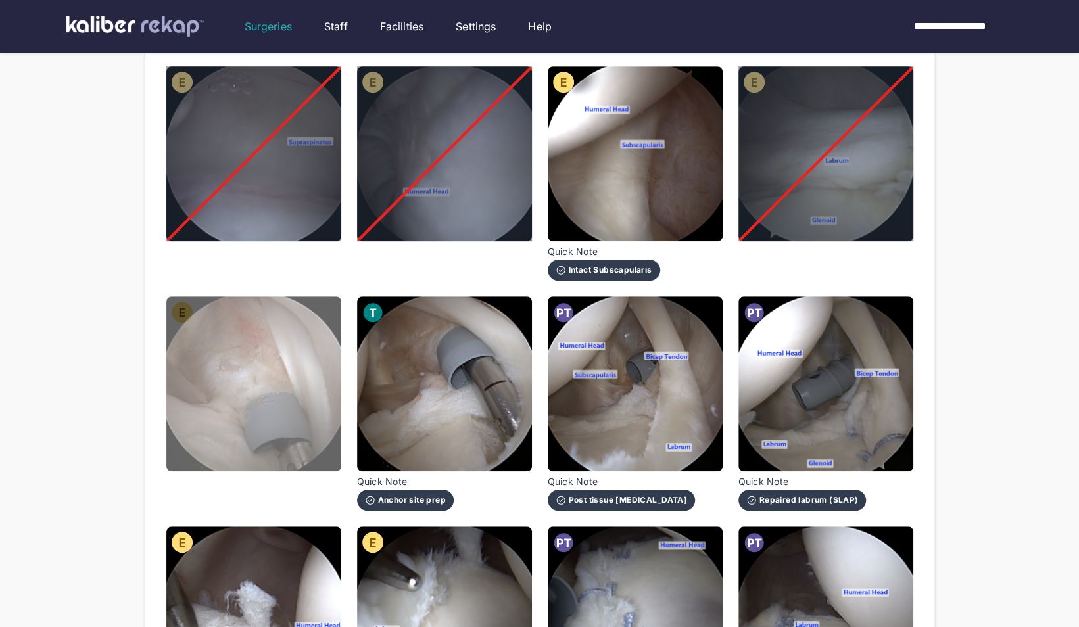
click at [261, 354] on img at bounding box center [253, 384] width 175 height 175
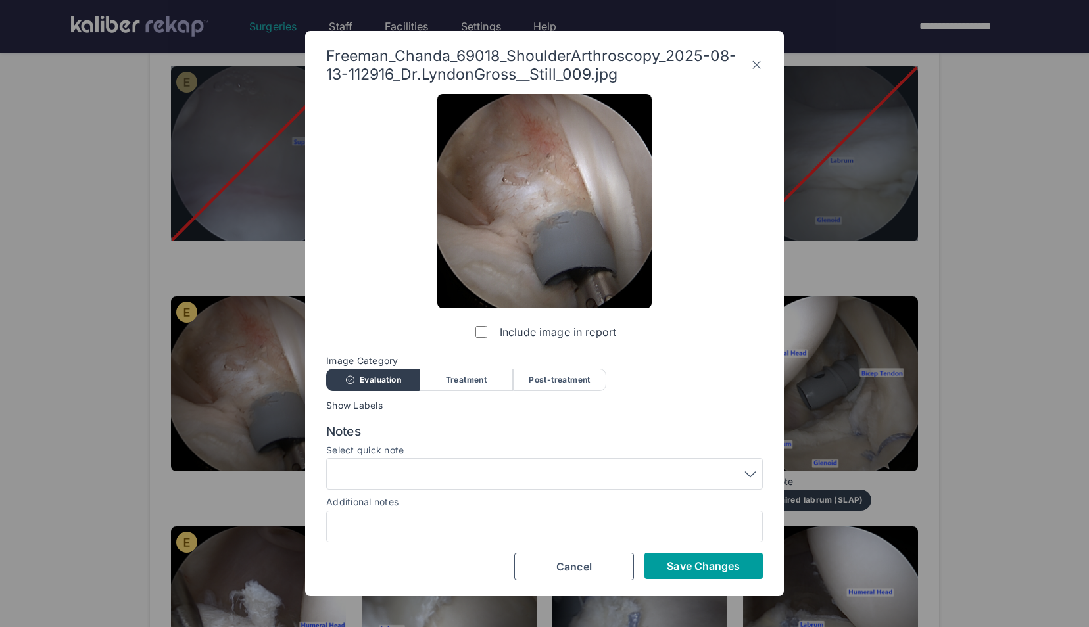
click at [670, 555] on button "Save Changes" at bounding box center [703, 566] width 118 height 26
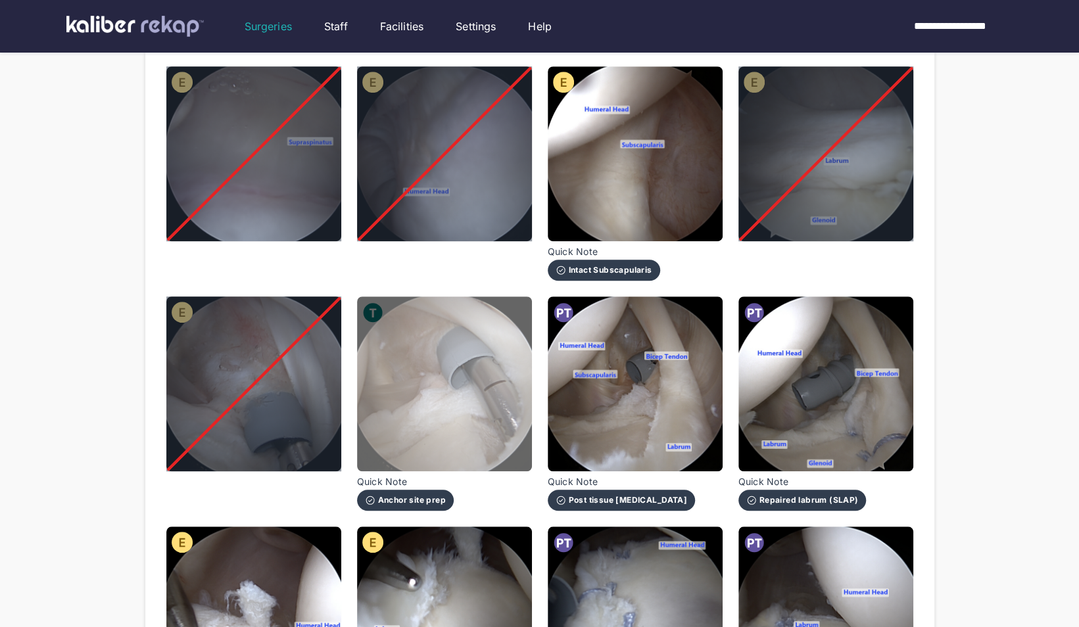
click at [417, 395] on img at bounding box center [444, 384] width 175 height 175
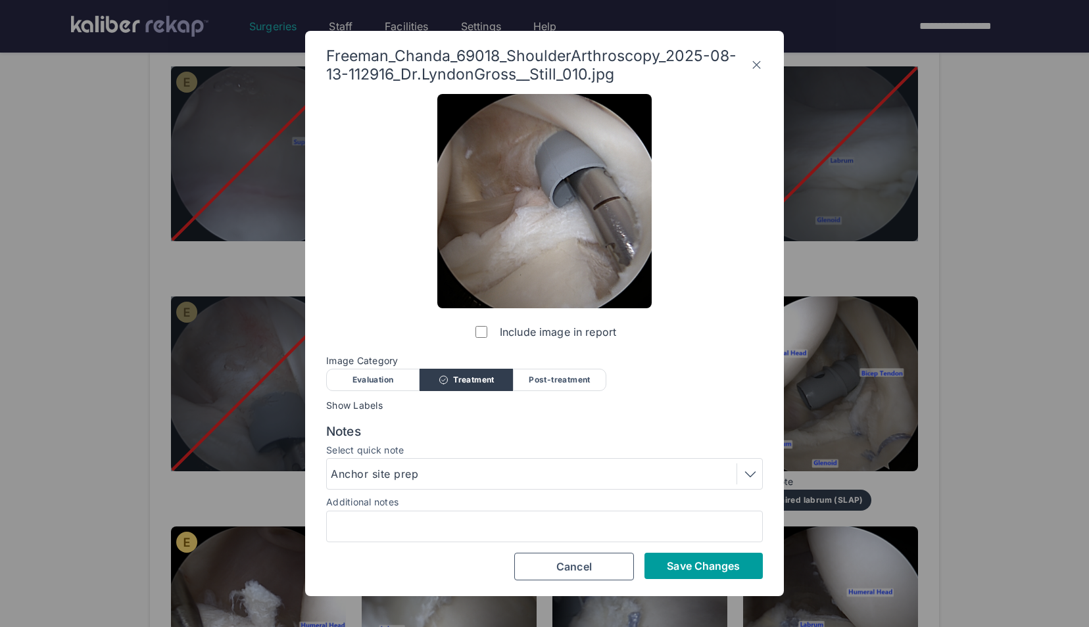
click at [687, 567] on span "Save Changes" at bounding box center [703, 566] width 73 height 13
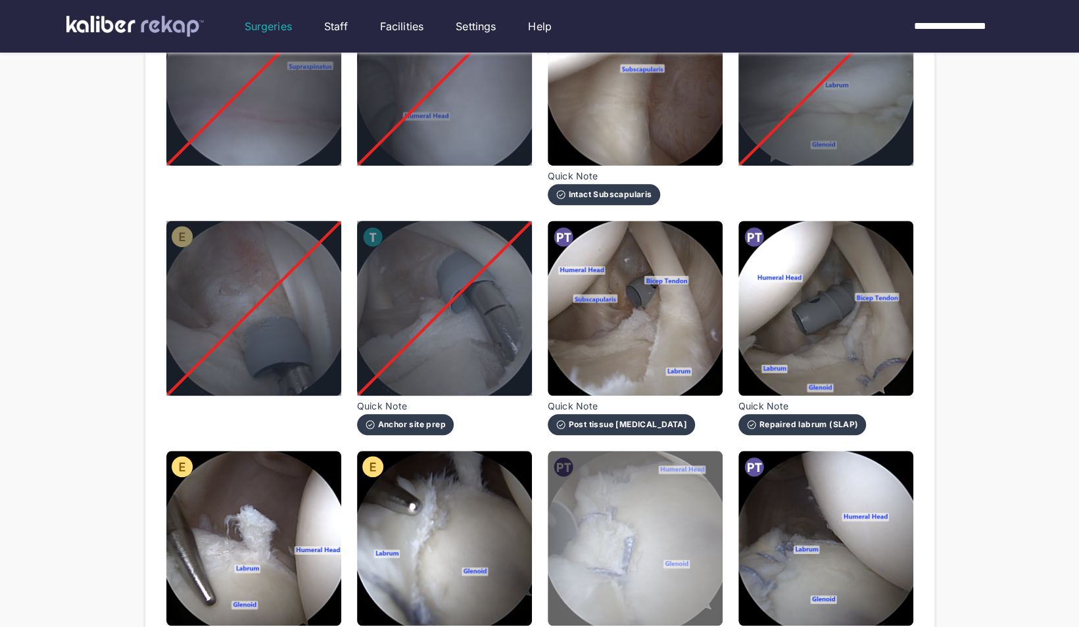
scroll to position [514, 0]
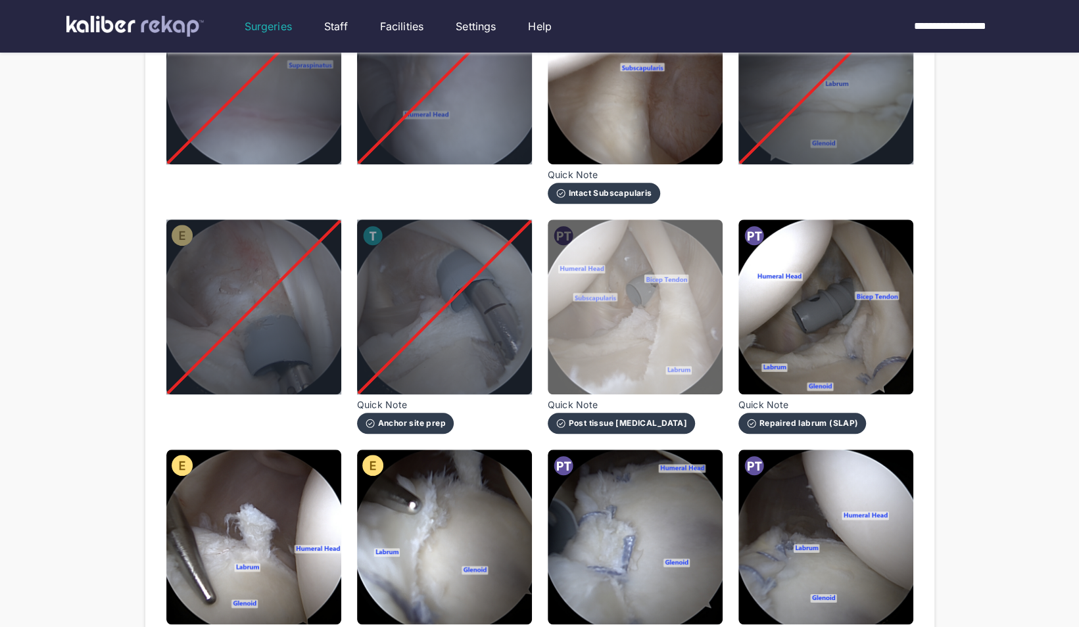
click at [608, 320] on img at bounding box center [635, 307] width 175 height 175
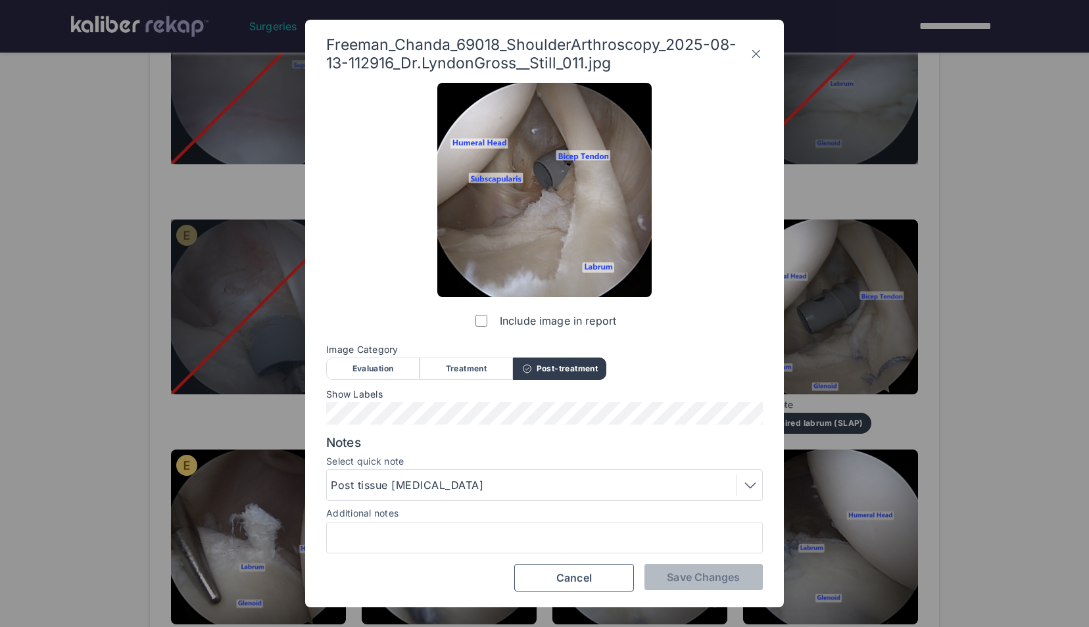
click at [463, 375] on div "Treatment" at bounding box center [466, 369] width 93 height 22
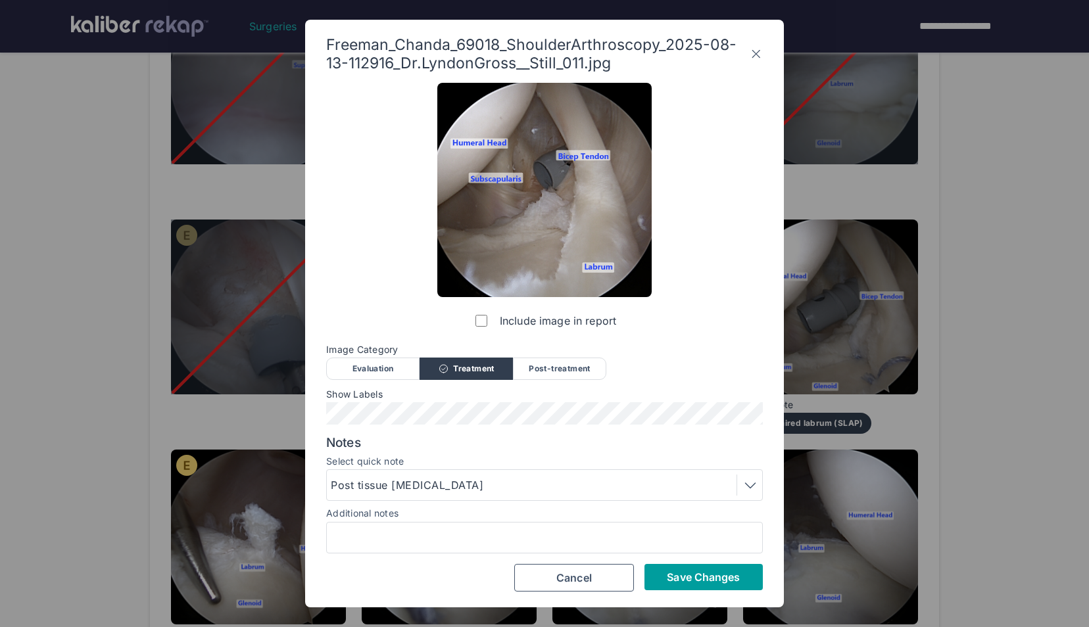
click at [686, 575] on span "Save Changes" at bounding box center [703, 577] width 73 height 13
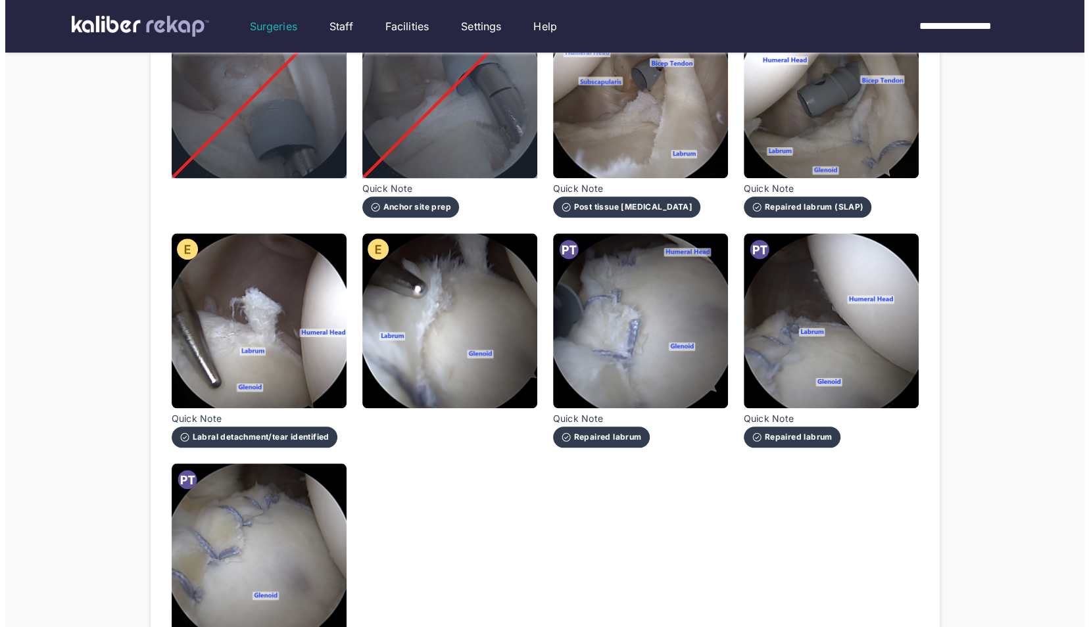
scroll to position [733, 0]
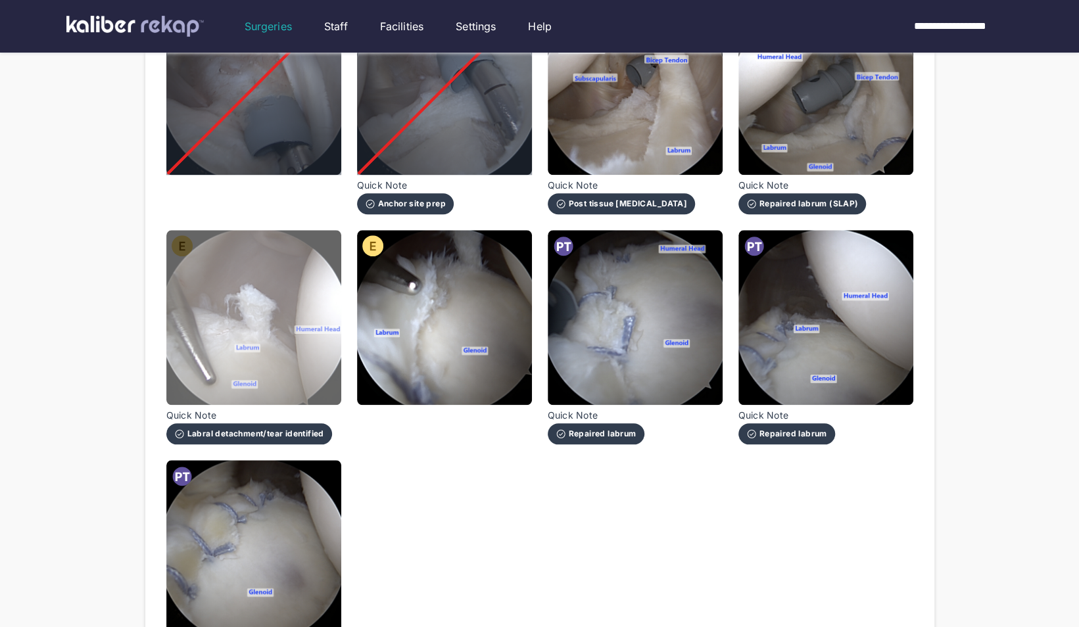
click at [200, 289] on img at bounding box center [253, 317] width 175 height 175
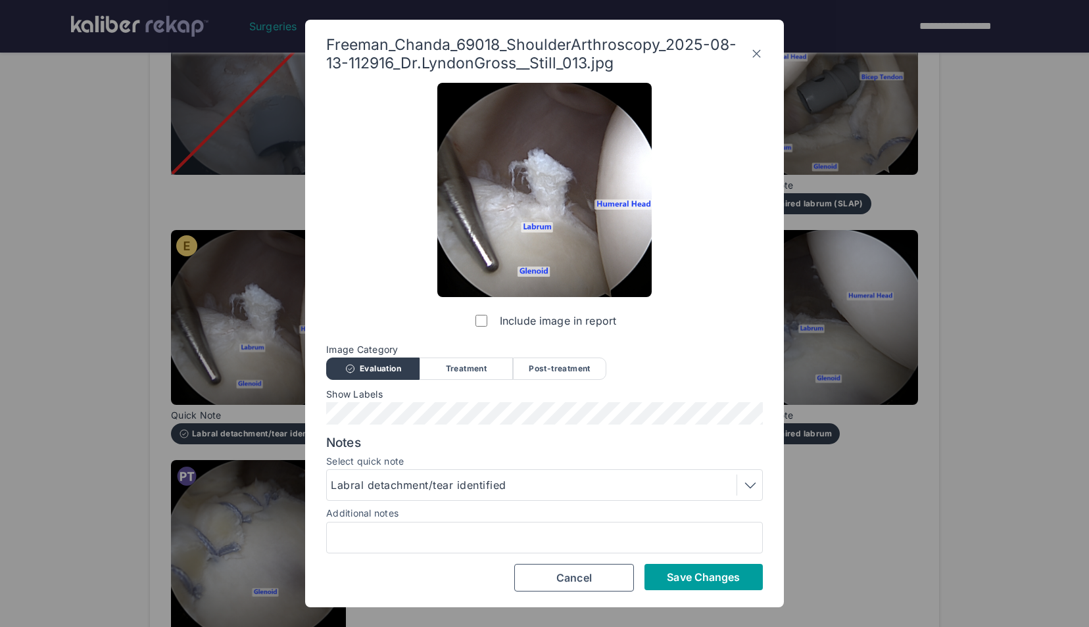
click at [680, 571] on span "Save Changes" at bounding box center [703, 577] width 73 height 13
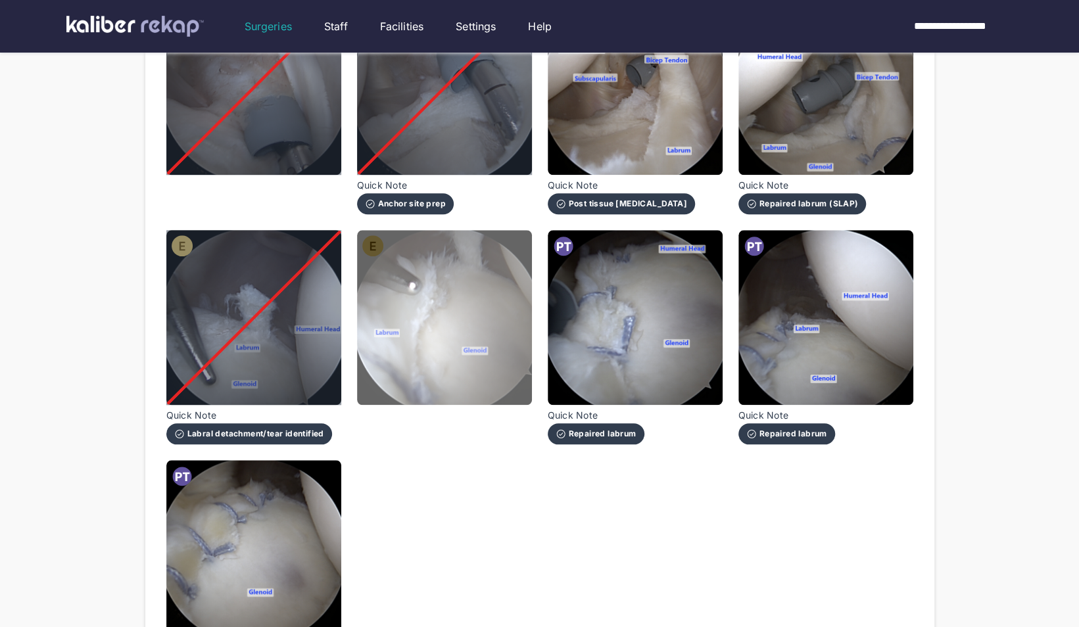
click at [432, 278] on img at bounding box center [444, 317] width 175 height 175
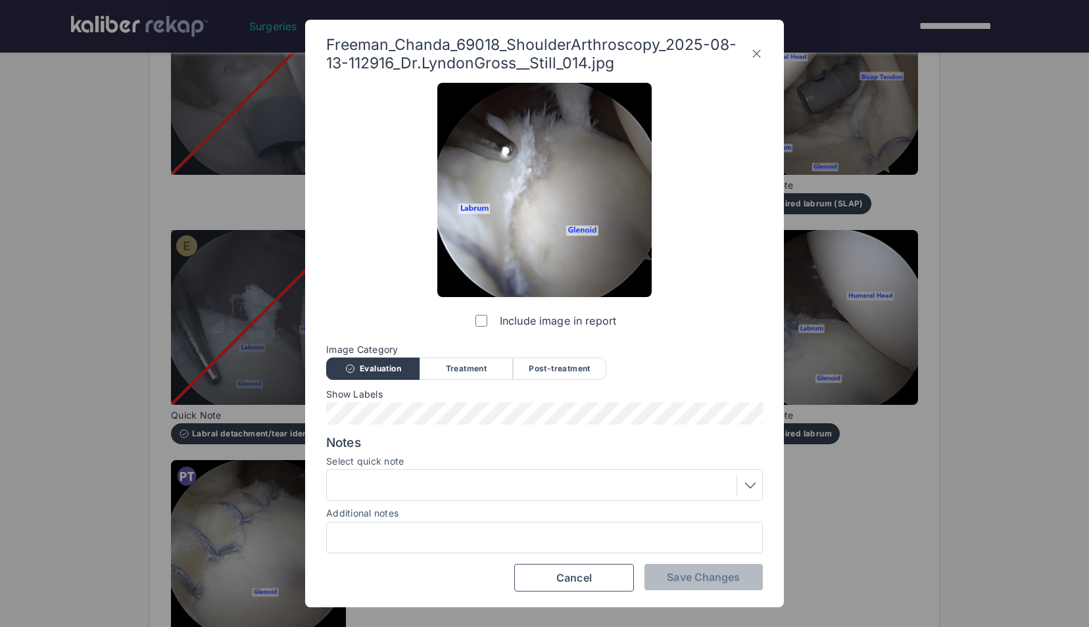
click at [513, 485] on div at bounding box center [544, 485] width 427 height 21
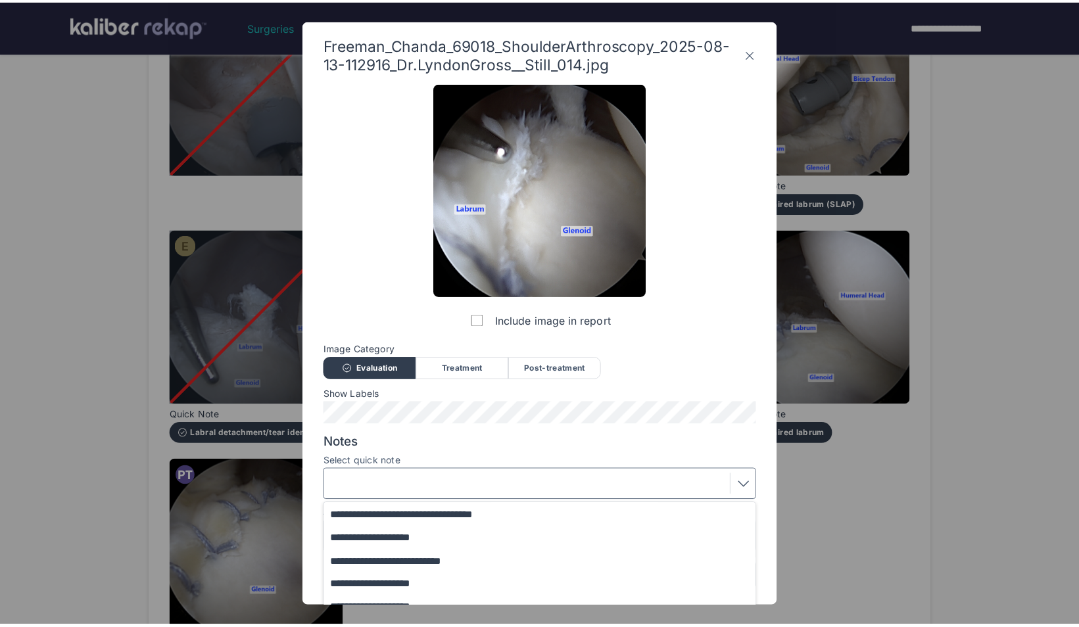
scroll to position [159, 0]
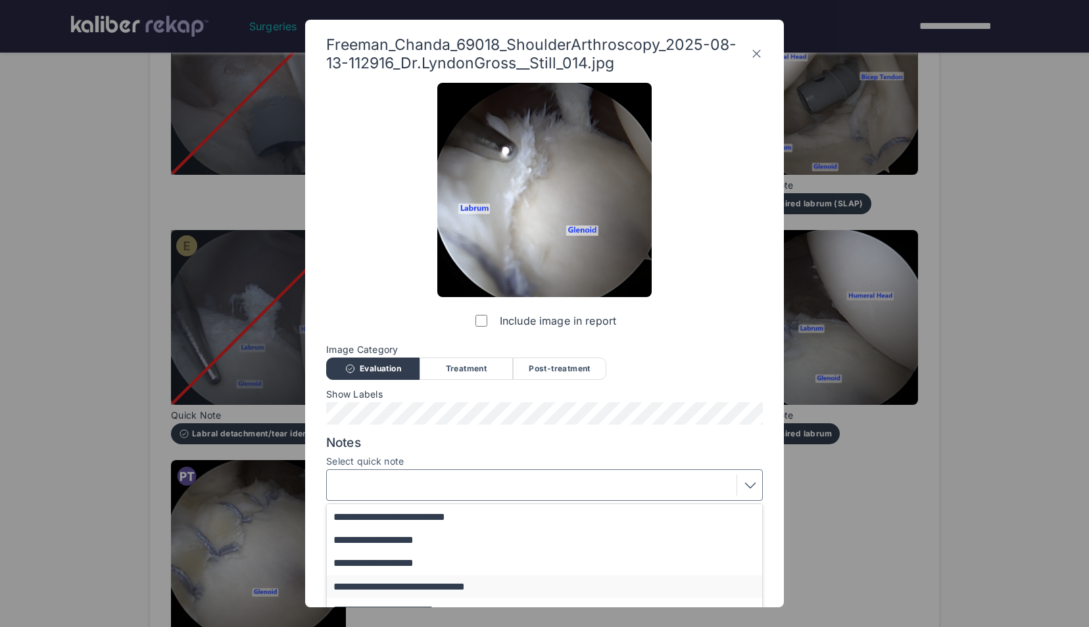
click at [455, 583] on button "**********" at bounding box center [551, 586] width 448 height 23
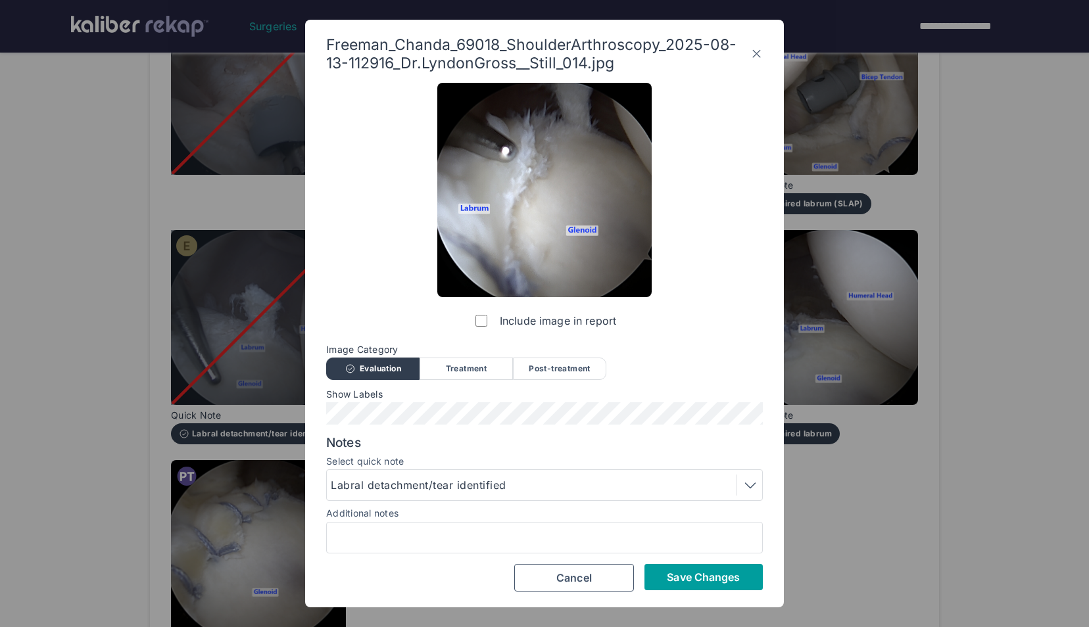
click at [687, 573] on span "Save Changes" at bounding box center [703, 577] width 73 height 13
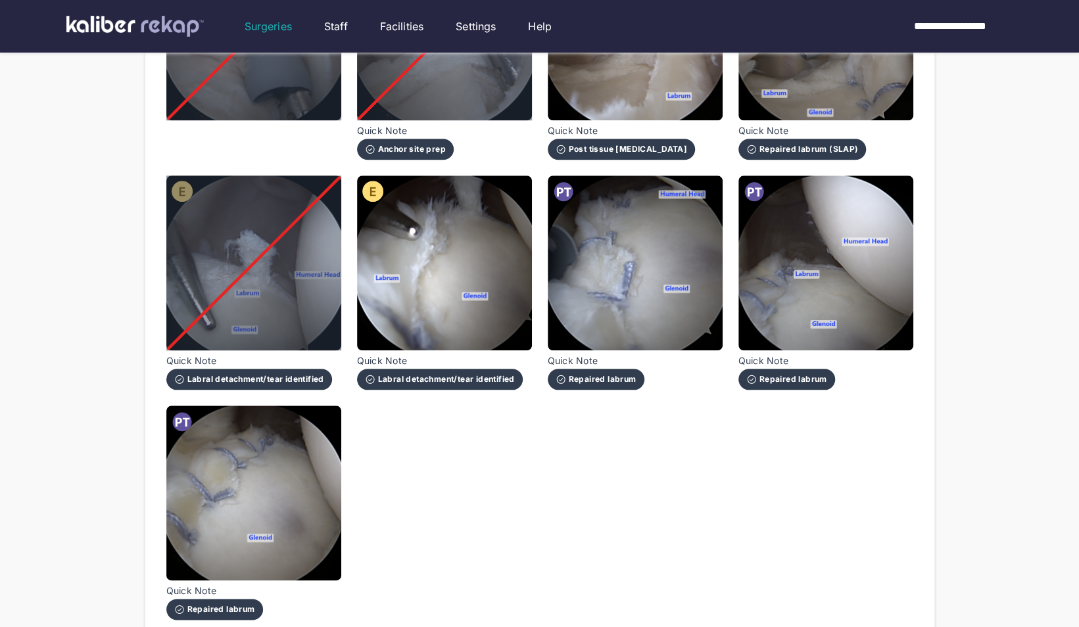
scroll to position [788, 0]
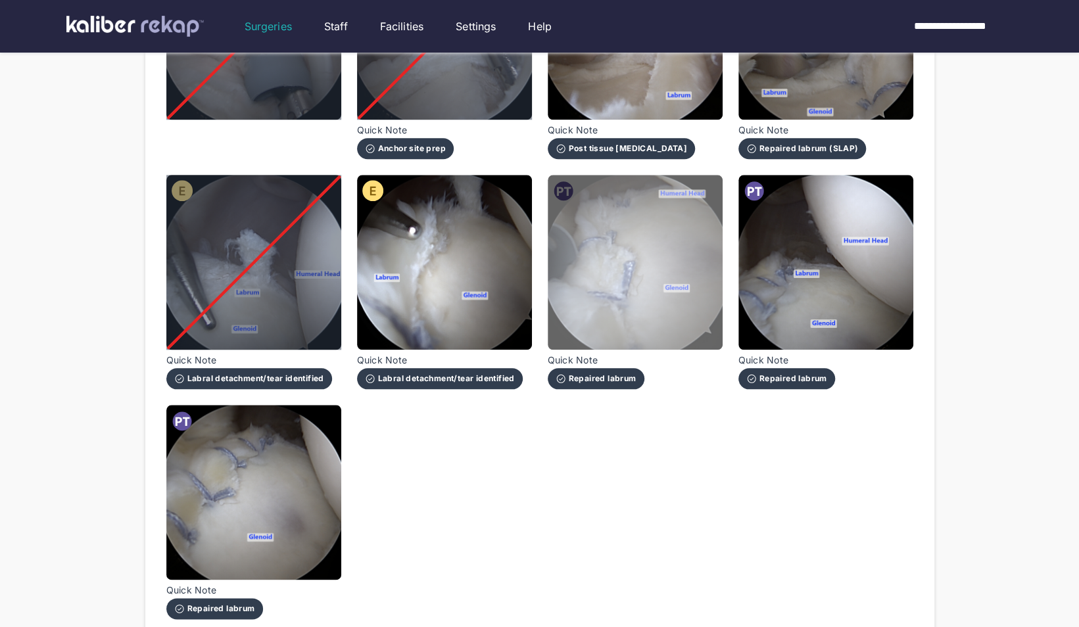
click at [579, 264] on img at bounding box center [635, 262] width 175 height 175
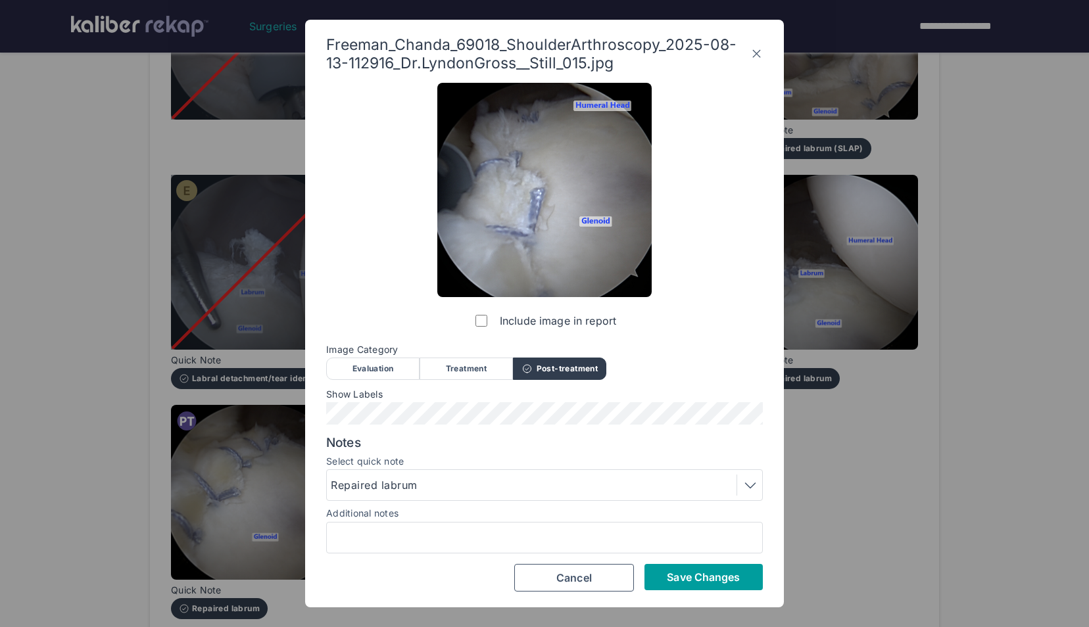
click at [717, 575] on span "Save Changes" at bounding box center [703, 577] width 73 height 13
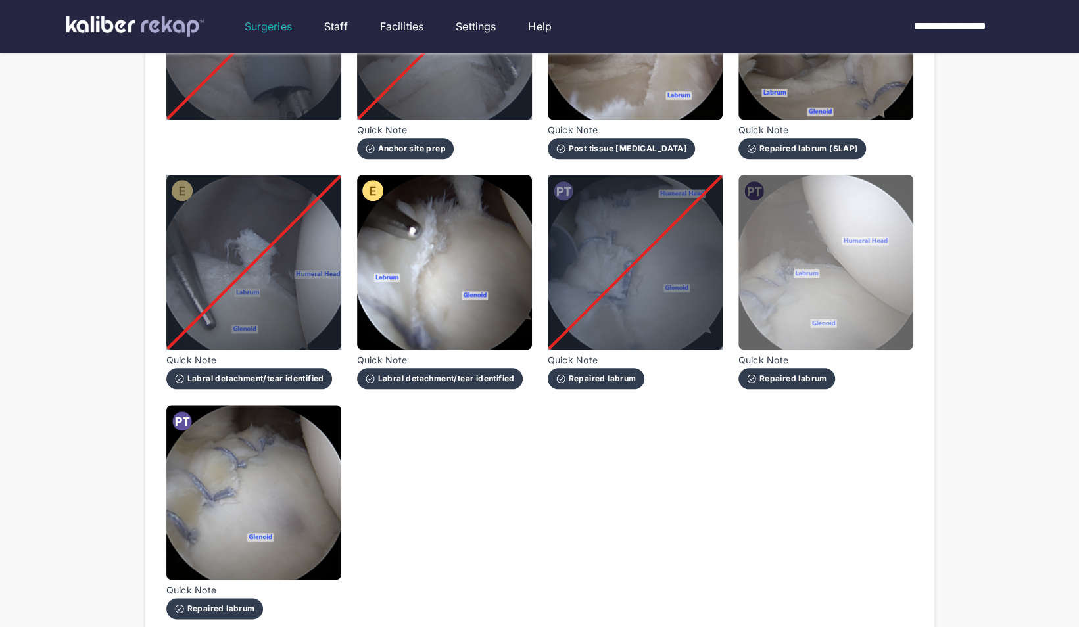
click at [798, 246] on img at bounding box center [825, 262] width 175 height 175
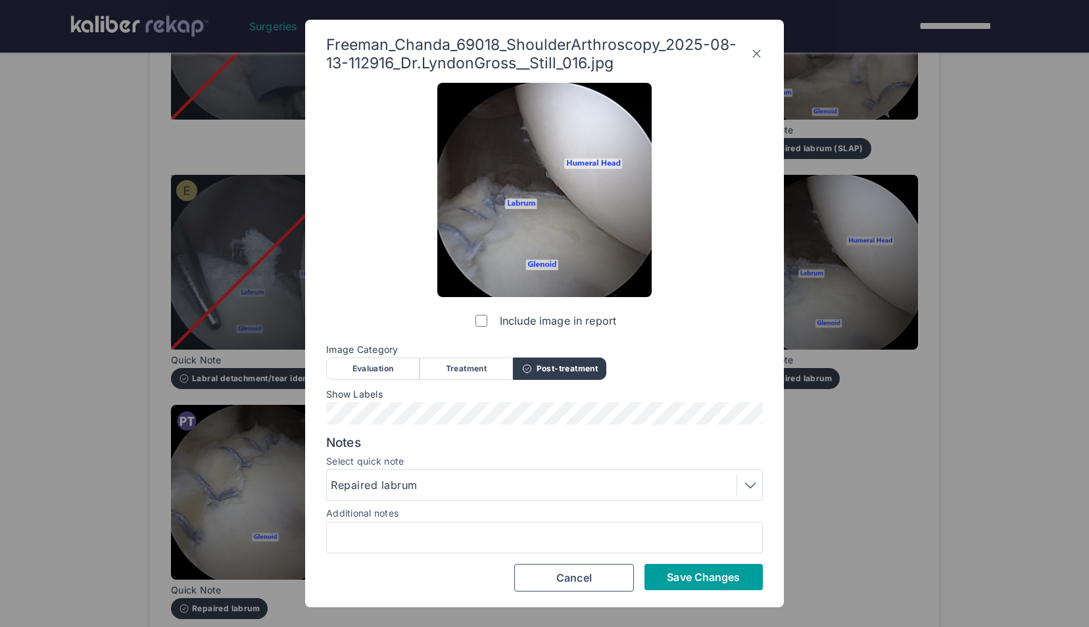
click at [708, 579] on span "Save Changes" at bounding box center [703, 577] width 73 height 13
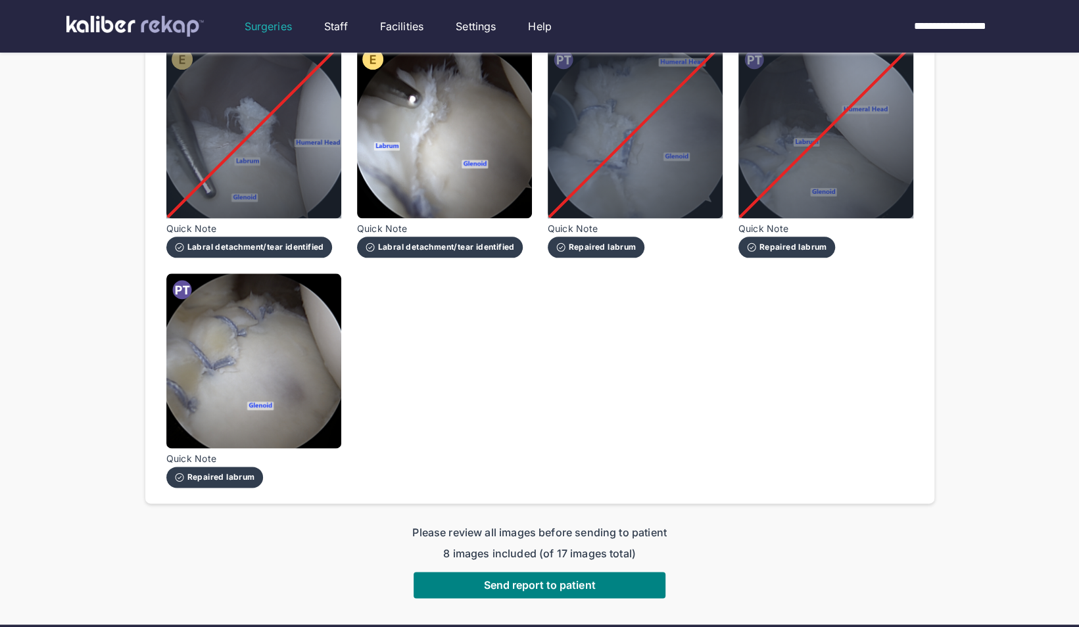
scroll to position [923, 0]
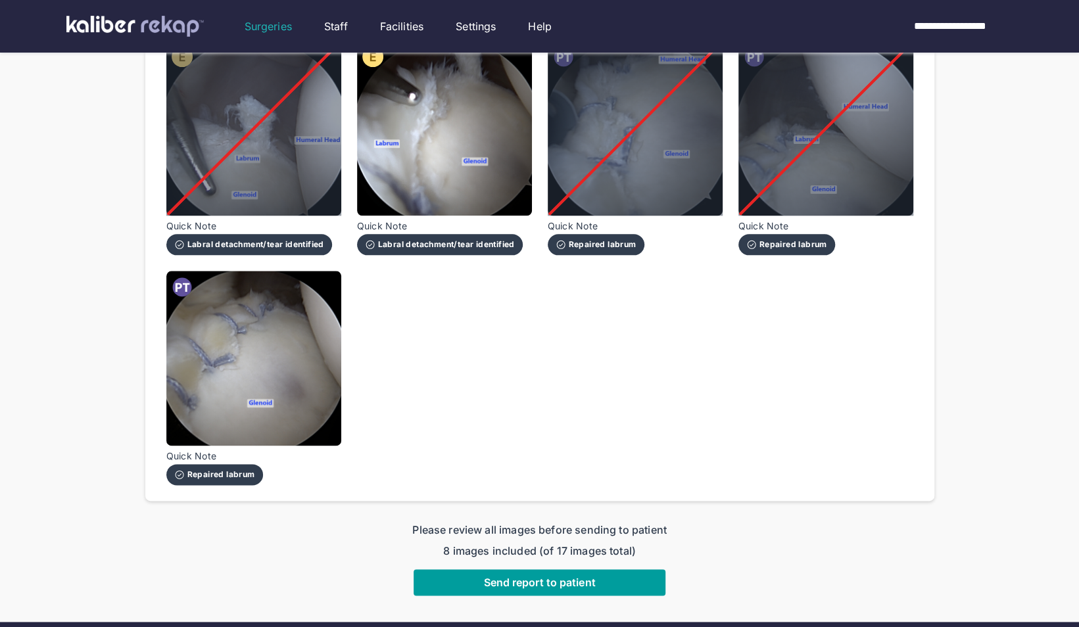
click at [493, 576] on span "Send report to patient" at bounding box center [539, 582] width 112 height 13
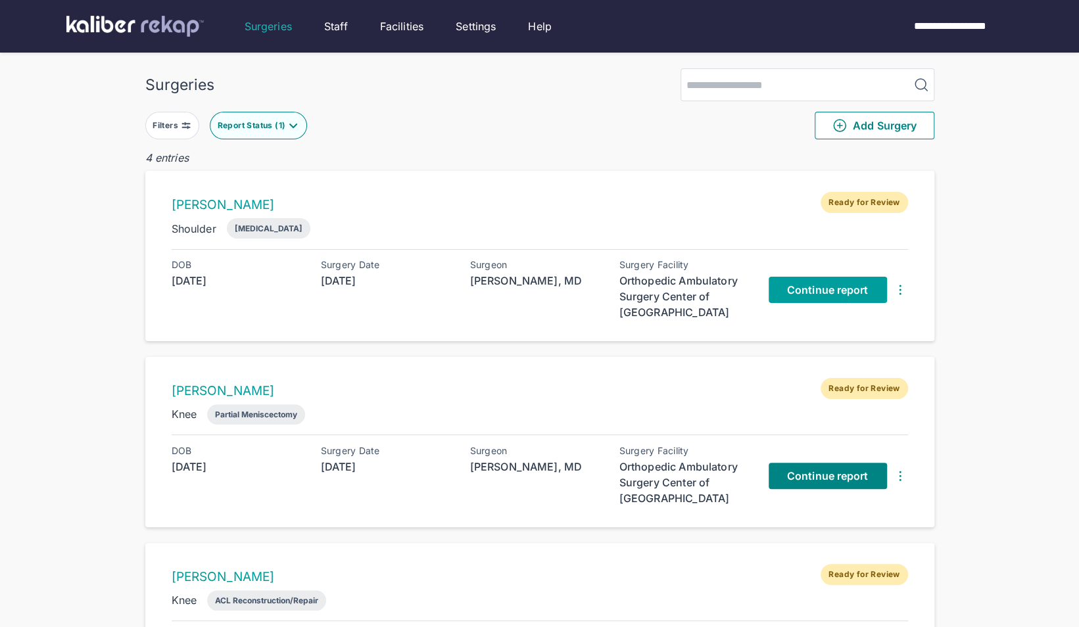
click at [802, 283] on span "Continue report" at bounding box center [828, 289] width 82 height 13
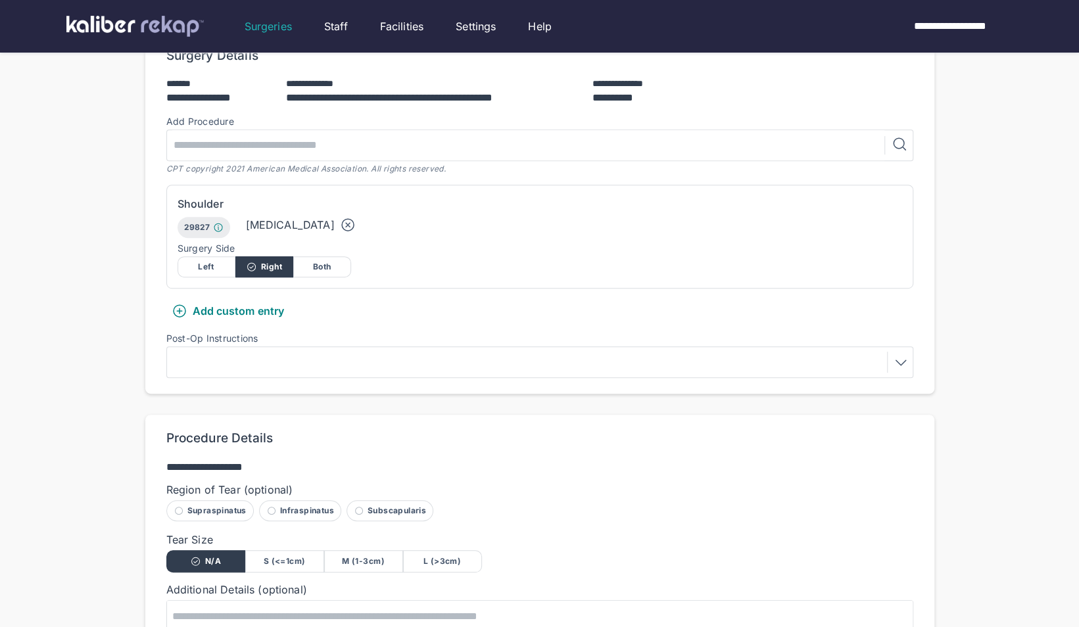
scroll to position [299, 0]
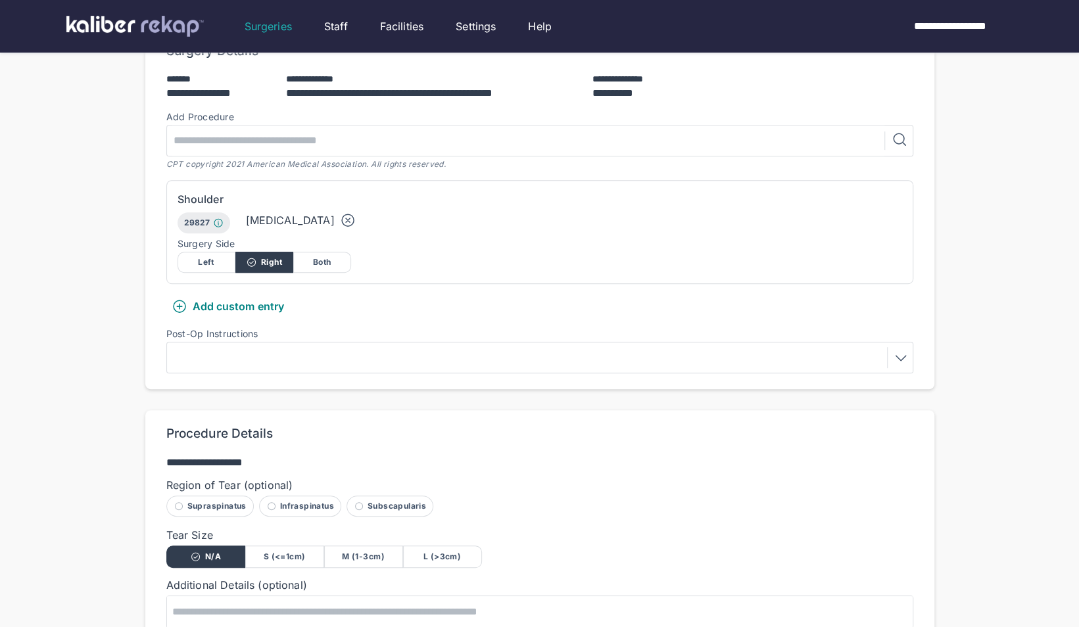
click at [530, 347] on div at bounding box center [540, 357] width 738 height 21
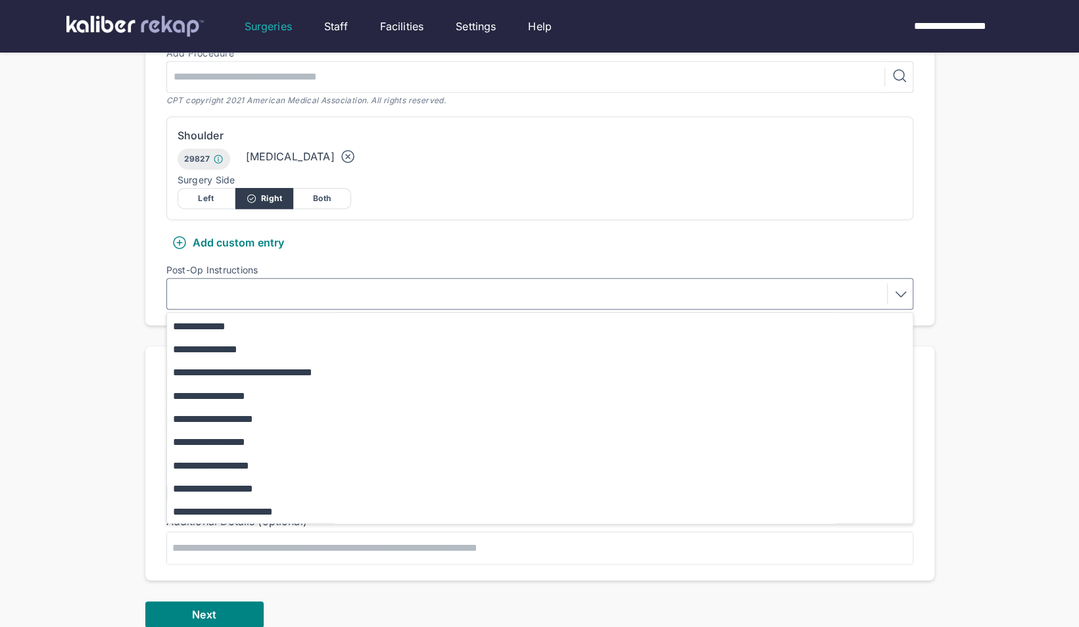
scroll to position [363, 0]
click at [277, 453] on button "**********" at bounding box center [546, 464] width 758 height 23
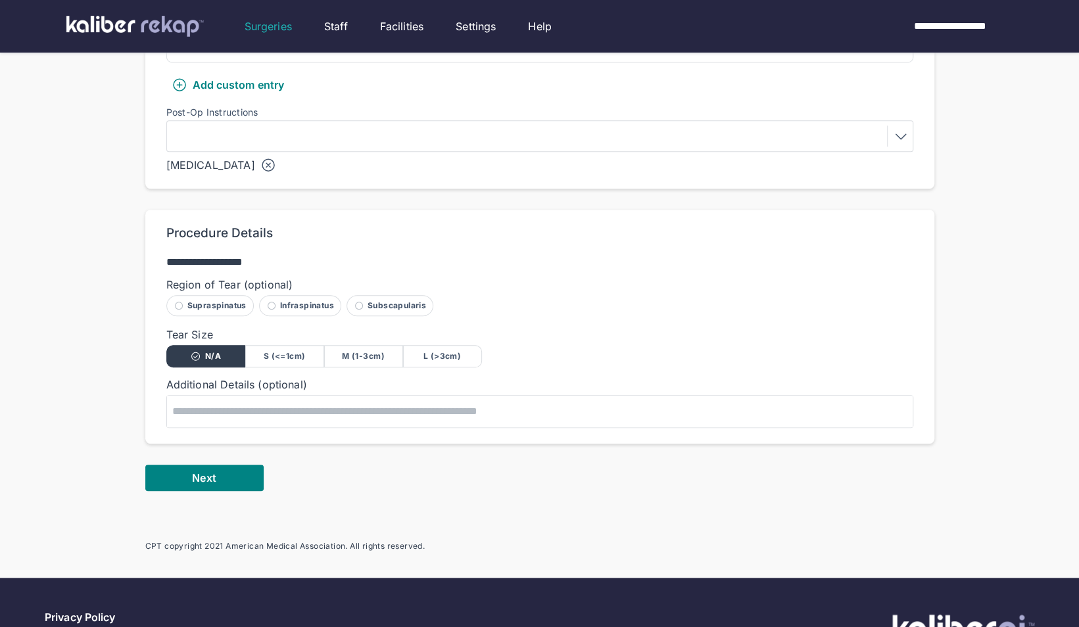
scroll to position [521, 0]
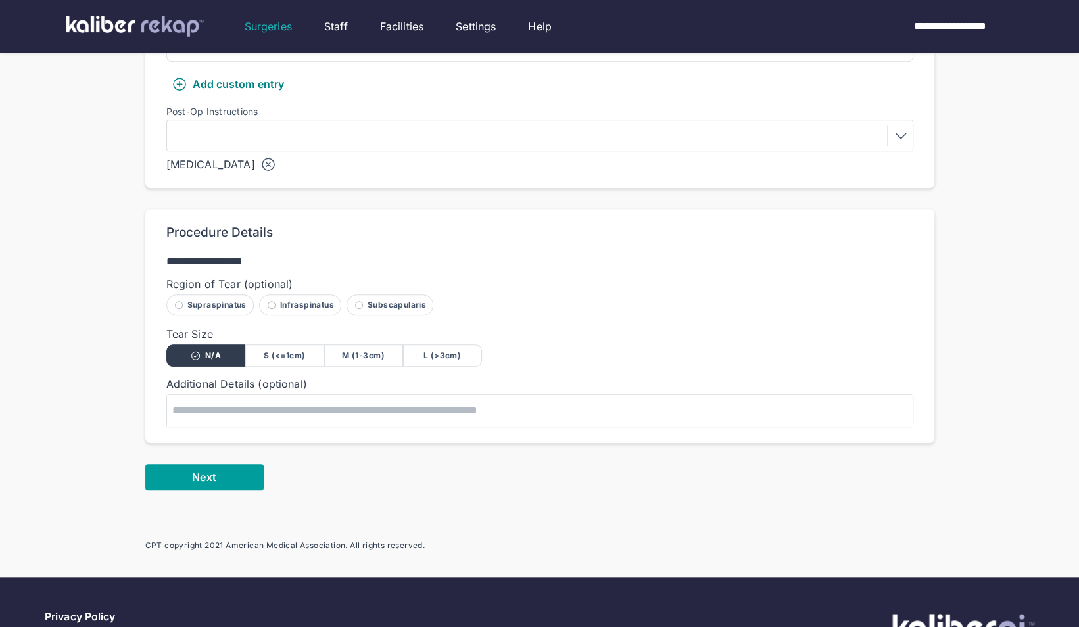
click at [218, 464] on button "Next" at bounding box center [204, 477] width 118 height 26
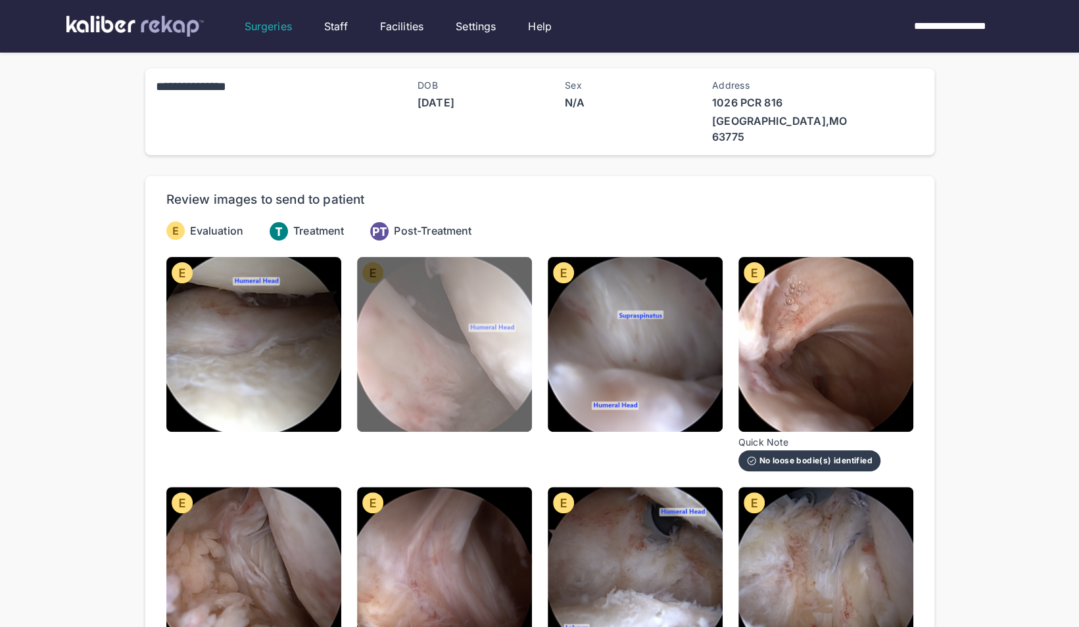
click at [408, 327] on img at bounding box center [444, 344] width 175 height 175
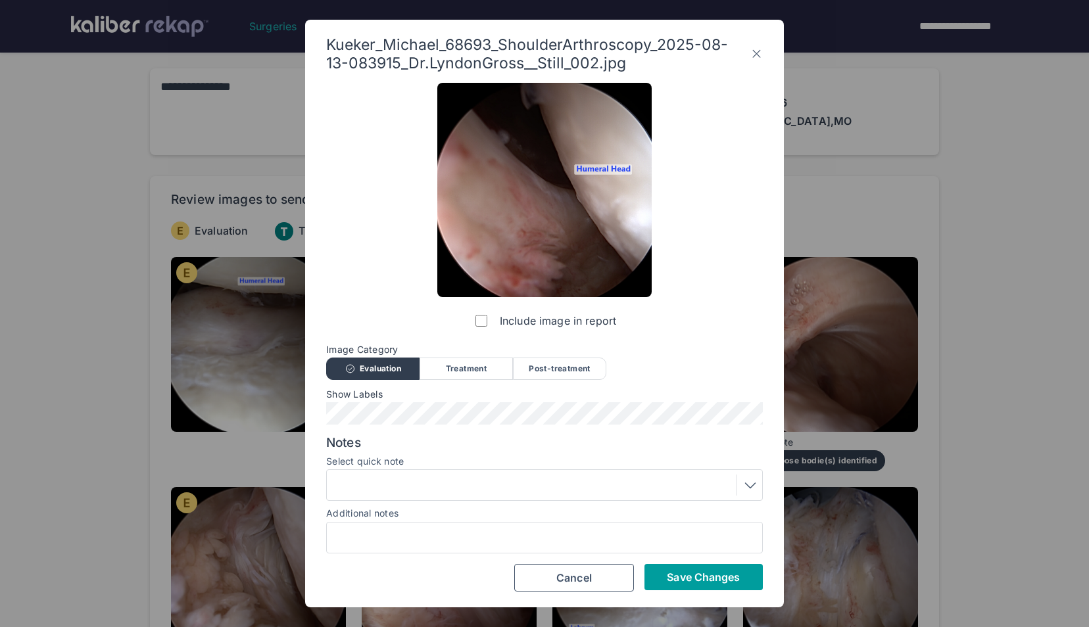
click at [714, 579] on span "Save Changes" at bounding box center [703, 577] width 73 height 13
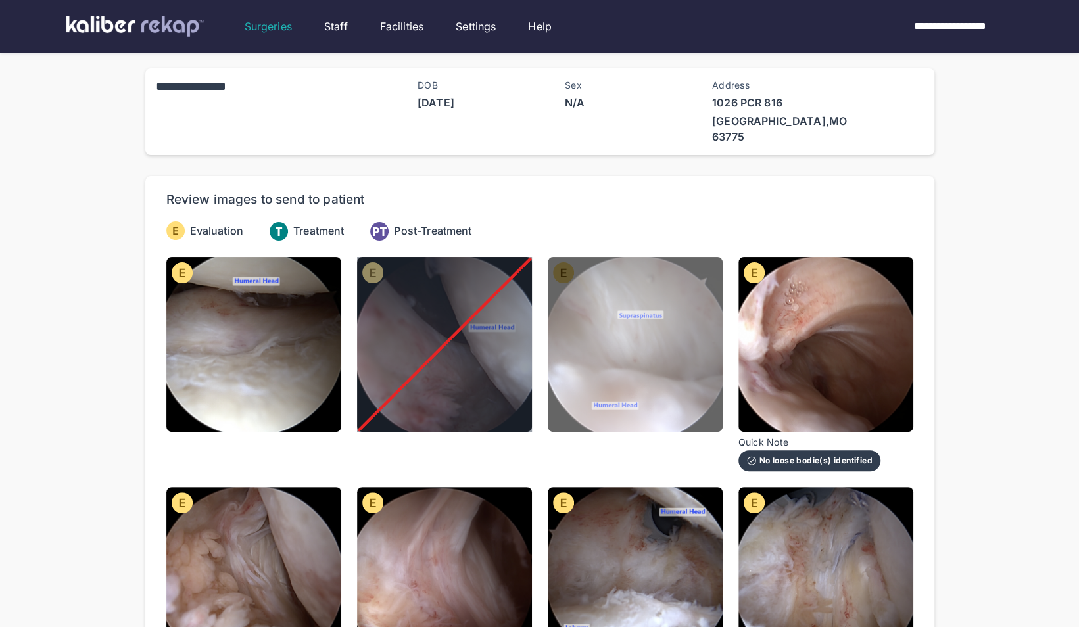
click at [585, 345] on img at bounding box center [635, 344] width 175 height 175
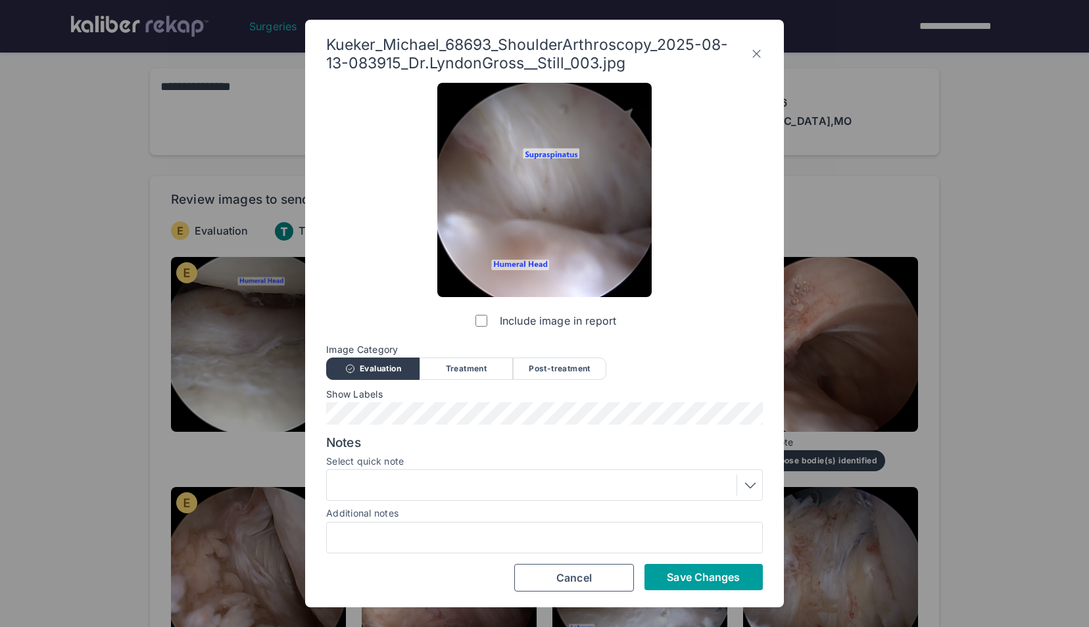
click at [702, 578] on span "Save Changes" at bounding box center [703, 577] width 73 height 13
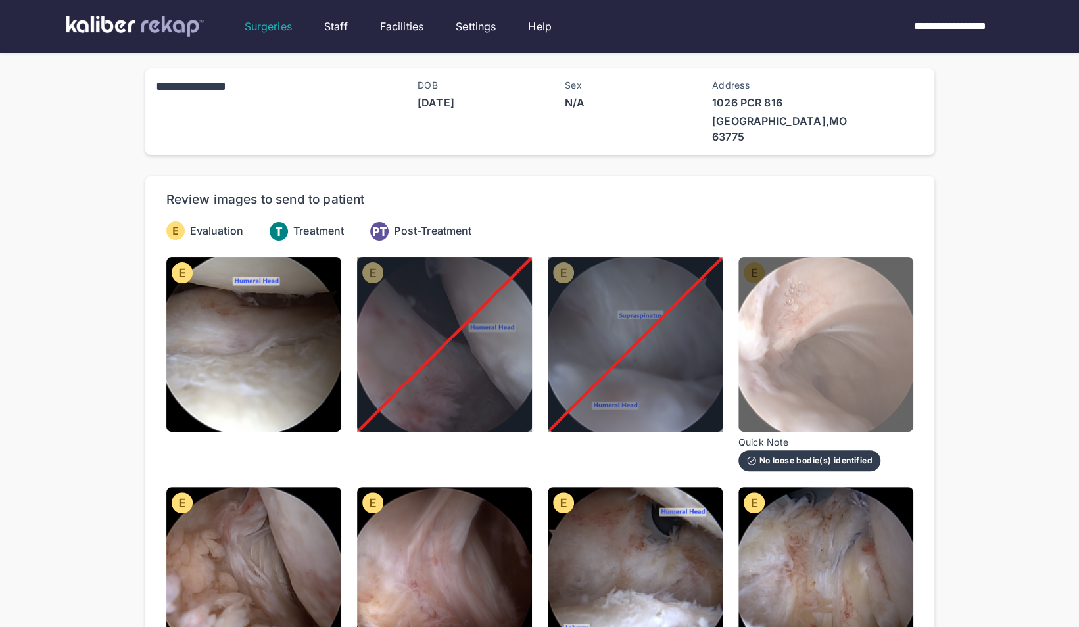
click at [821, 387] on img at bounding box center [825, 344] width 175 height 175
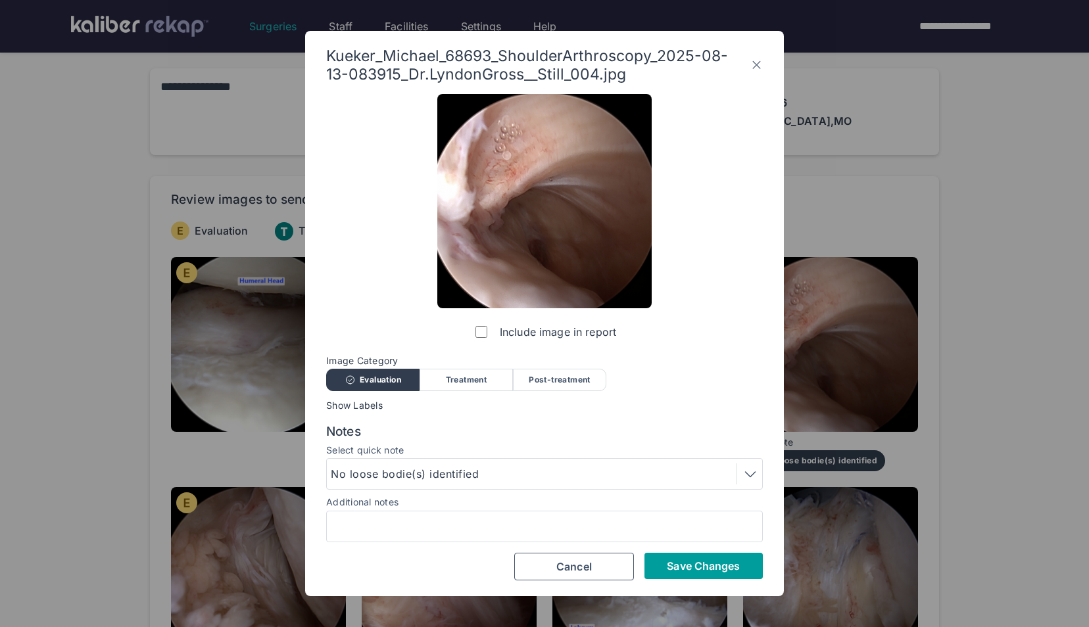
click at [688, 566] on span "Save Changes" at bounding box center [703, 566] width 73 height 13
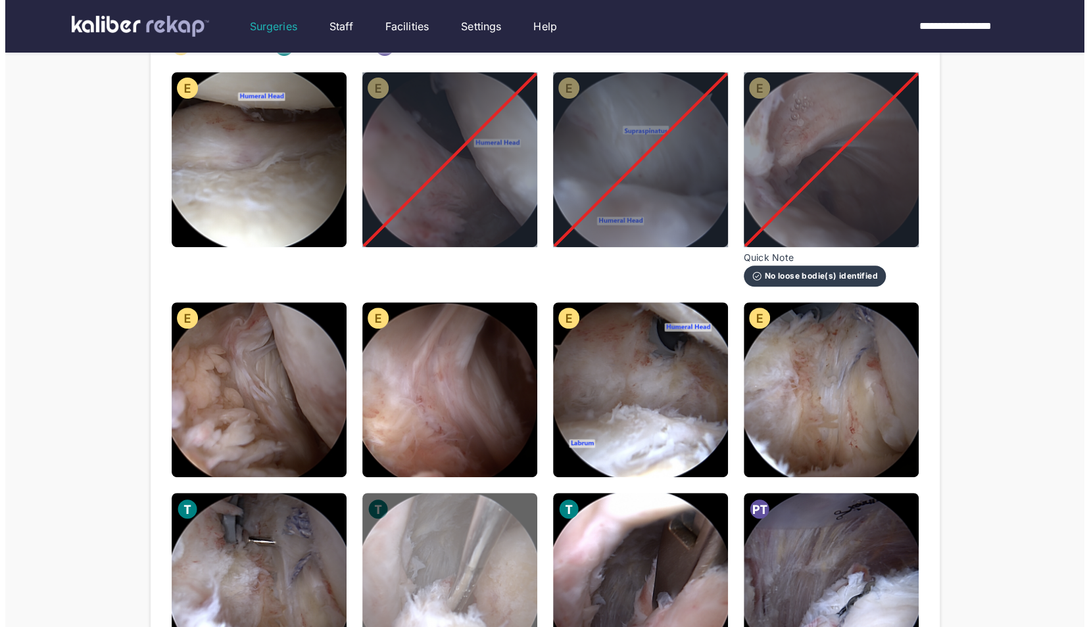
scroll to position [184, 0]
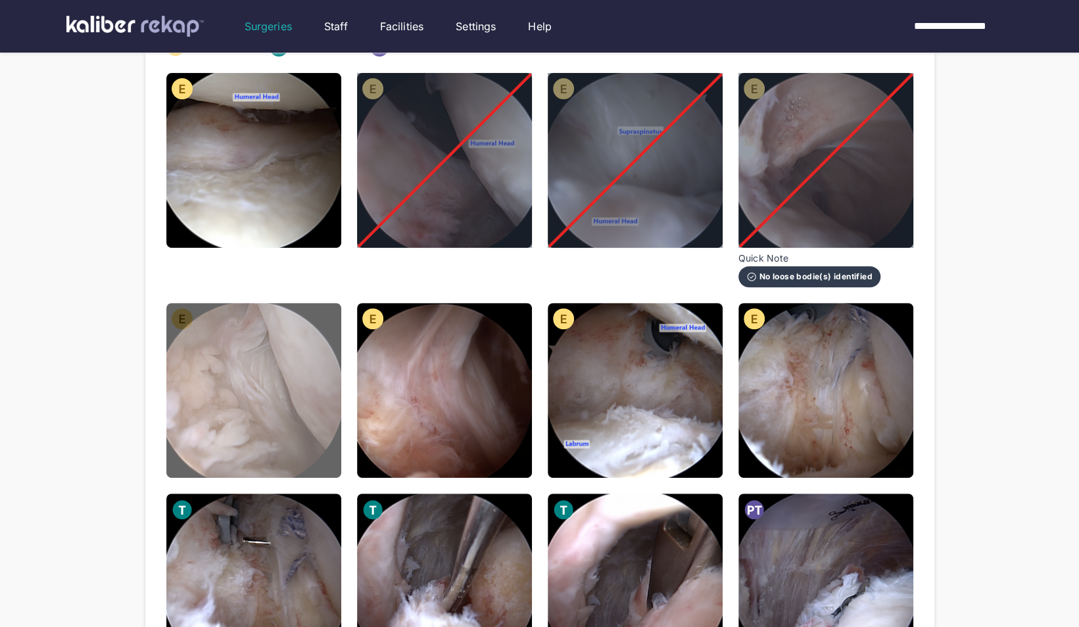
click at [220, 412] on img at bounding box center [253, 390] width 175 height 175
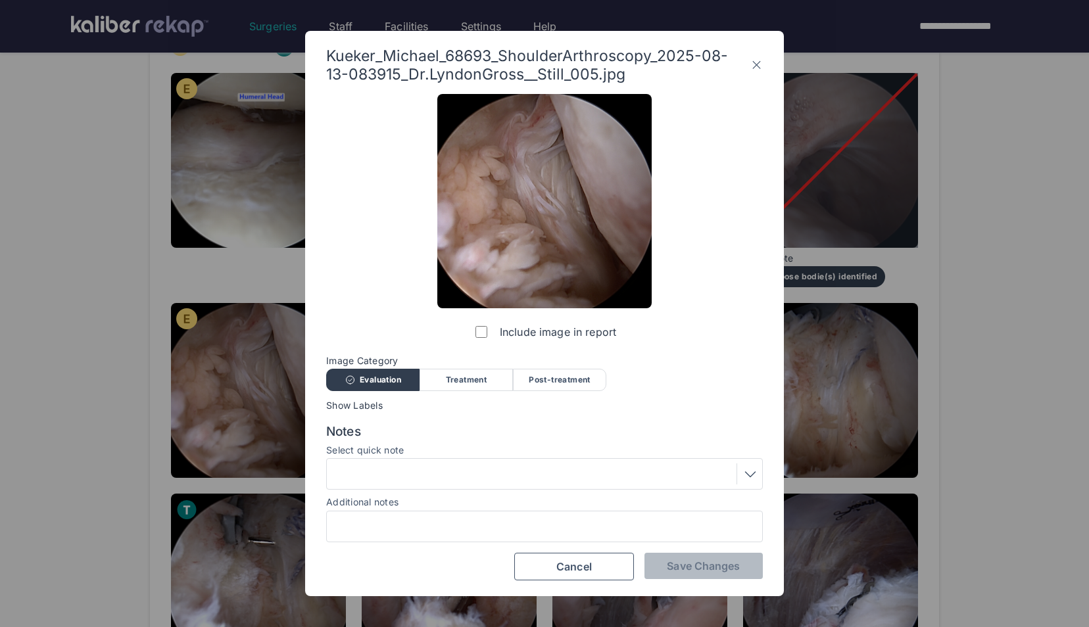
click at [562, 480] on div at bounding box center [544, 474] width 427 height 21
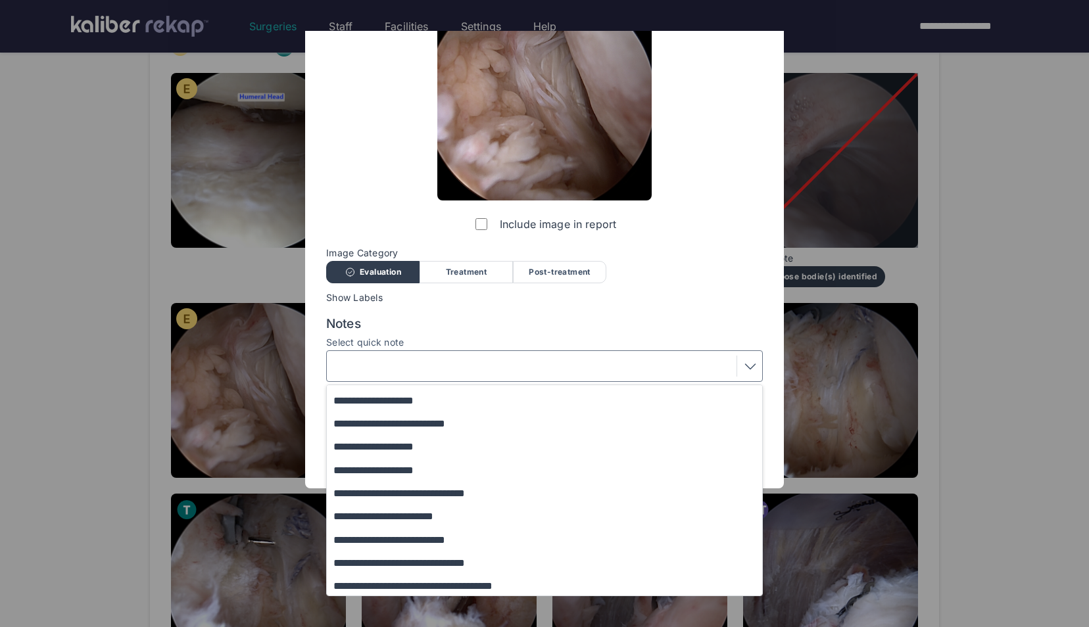
scroll to position [159, 0]
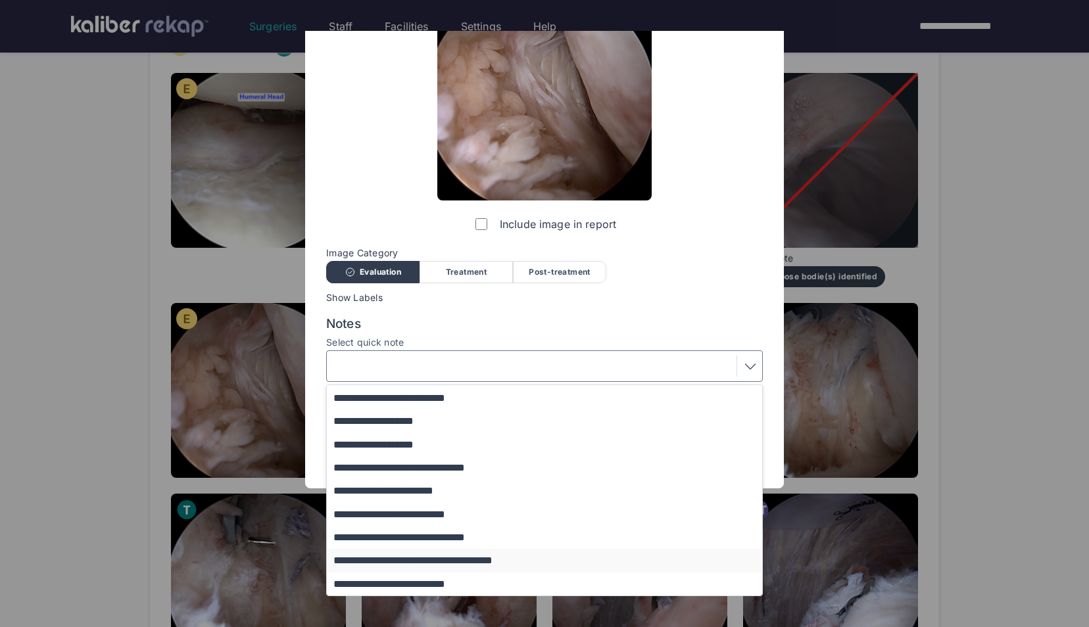
click at [430, 557] on button "**********" at bounding box center [551, 560] width 448 height 23
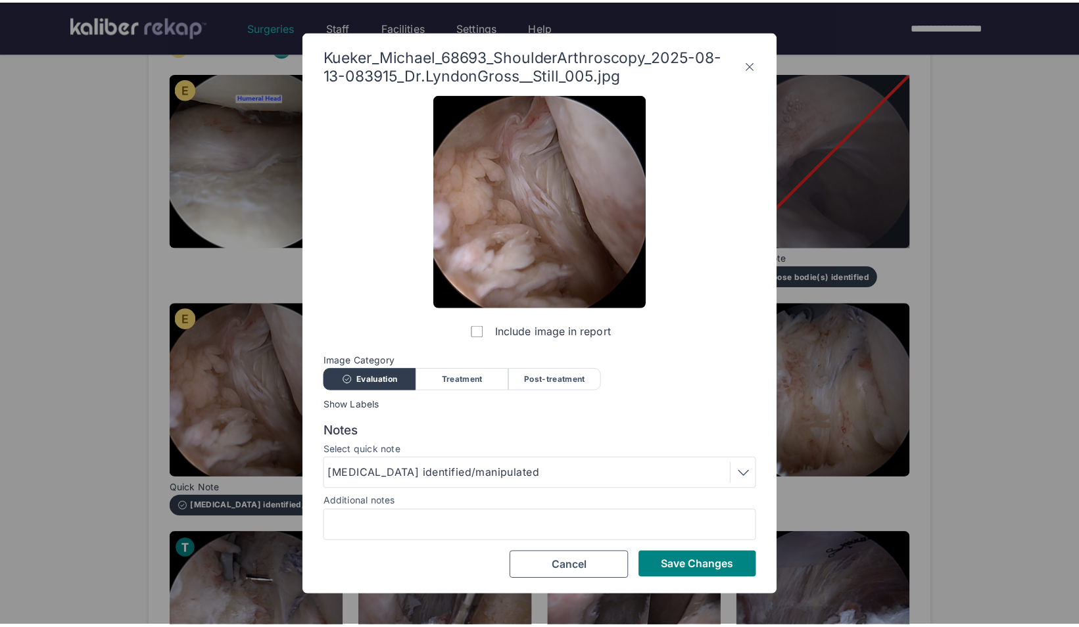
scroll to position [0, 0]
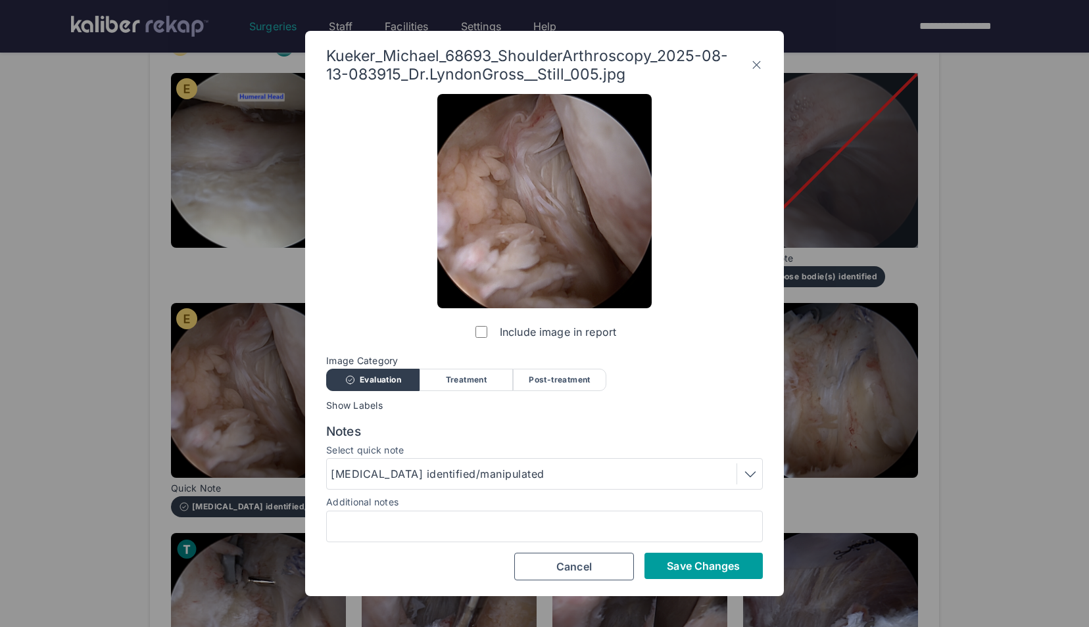
click at [734, 567] on span "Save Changes" at bounding box center [703, 566] width 73 height 13
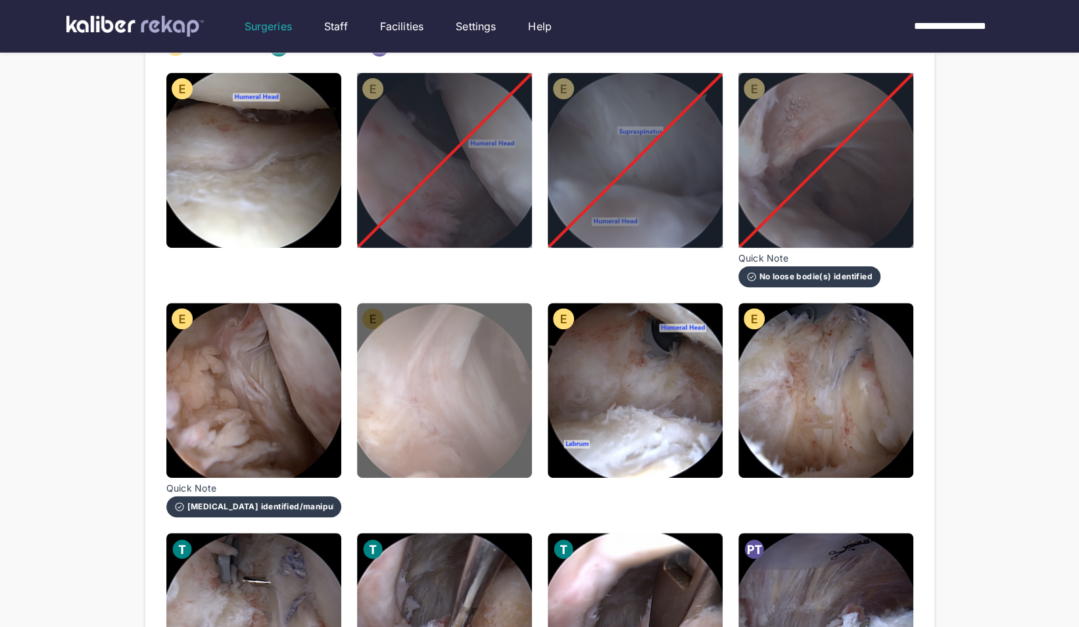
click at [393, 377] on img at bounding box center [444, 390] width 175 height 175
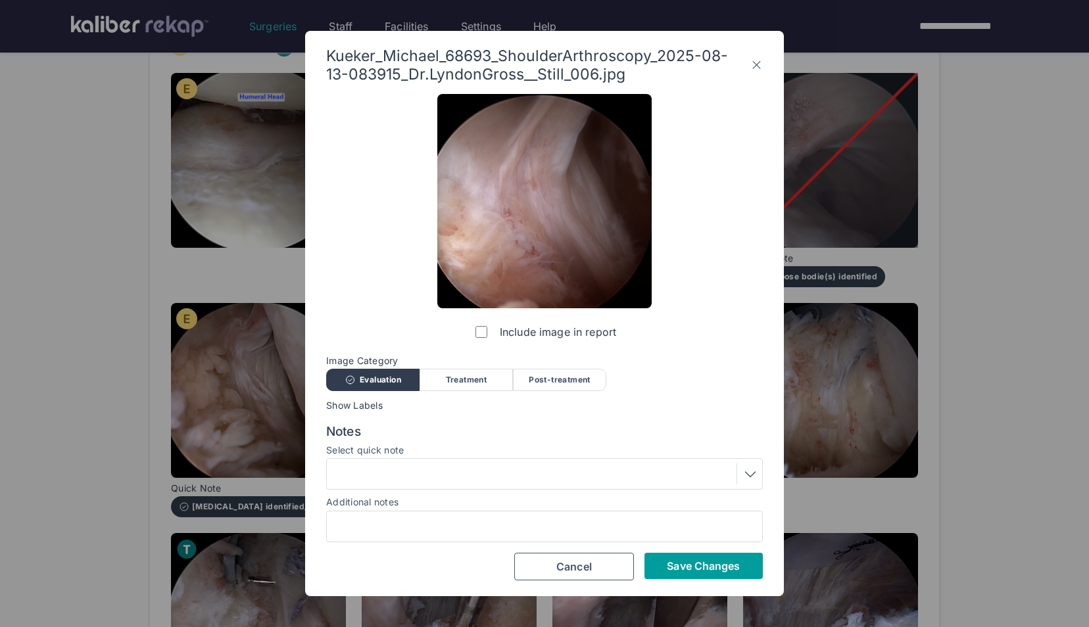
click at [686, 562] on span "Save Changes" at bounding box center [703, 566] width 73 height 13
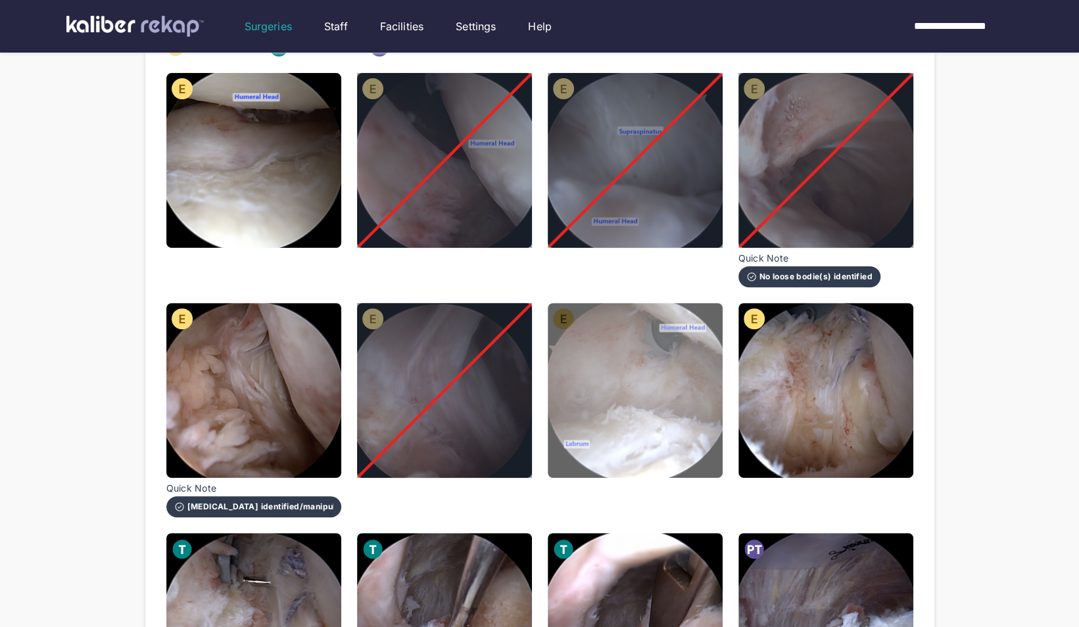
click at [662, 381] on img at bounding box center [635, 390] width 175 height 175
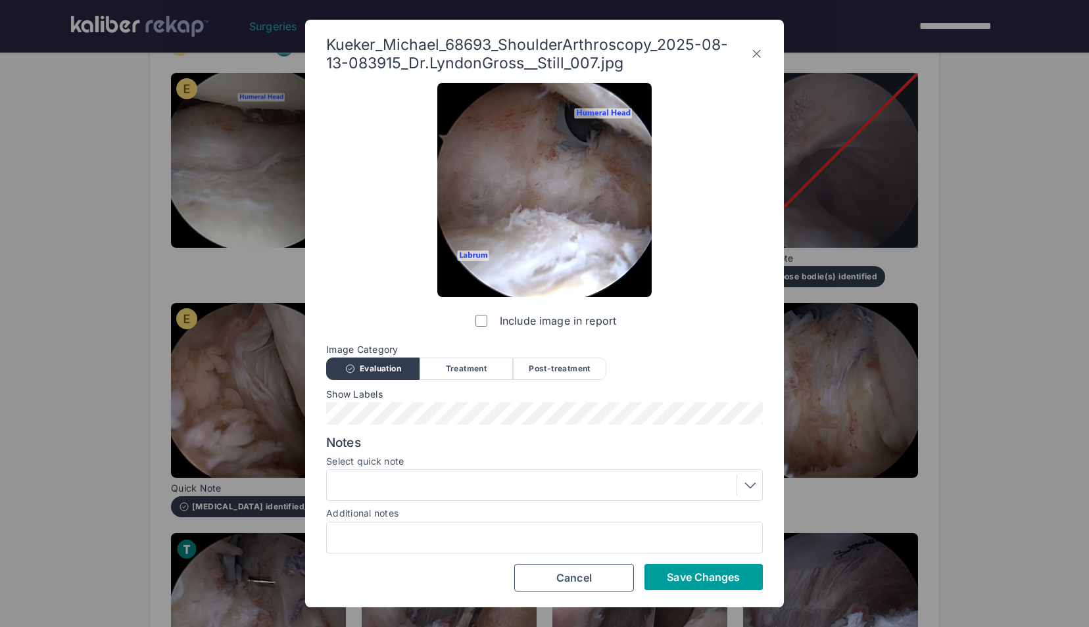
click at [710, 579] on span "Save Changes" at bounding box center [703, 577] width 73 height 13
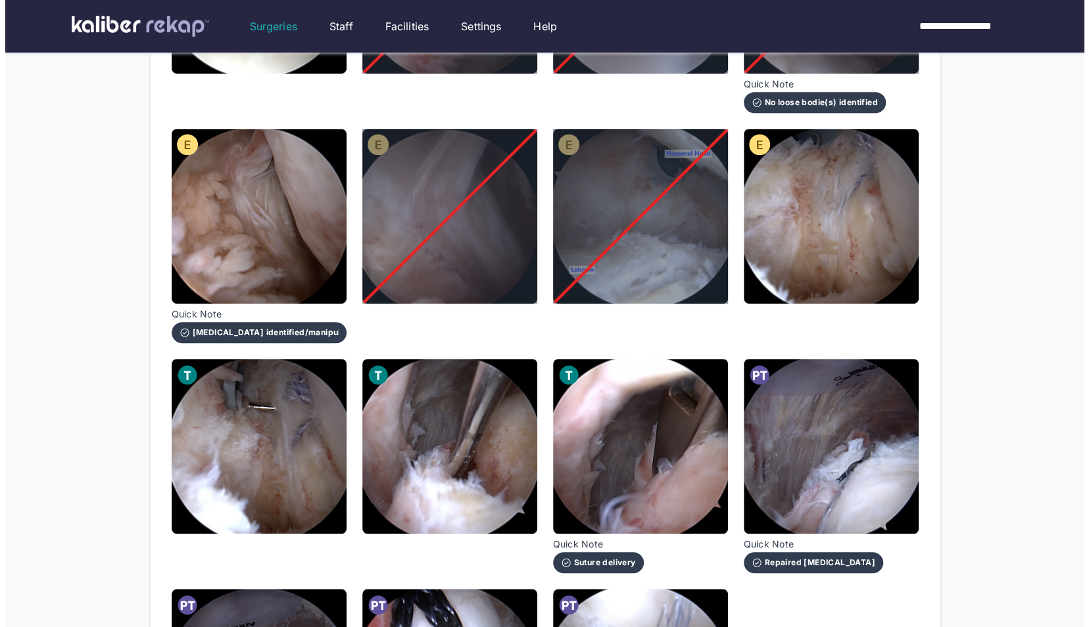
scroll to position [364, 0]
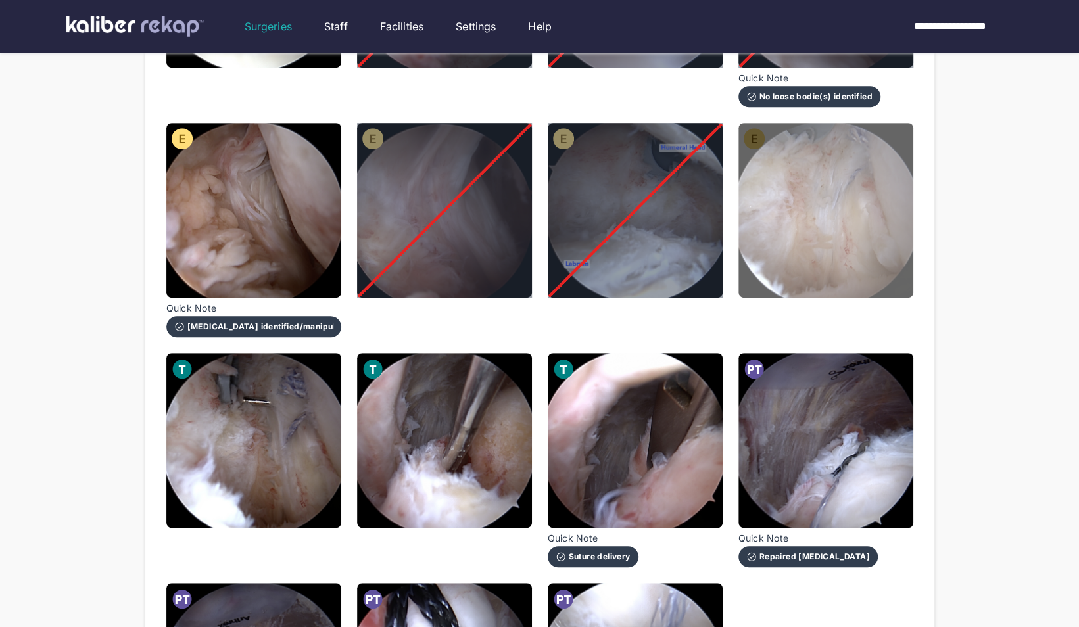
click at [875, 216] on img at bounding box center [825, 210] width 175 height 175
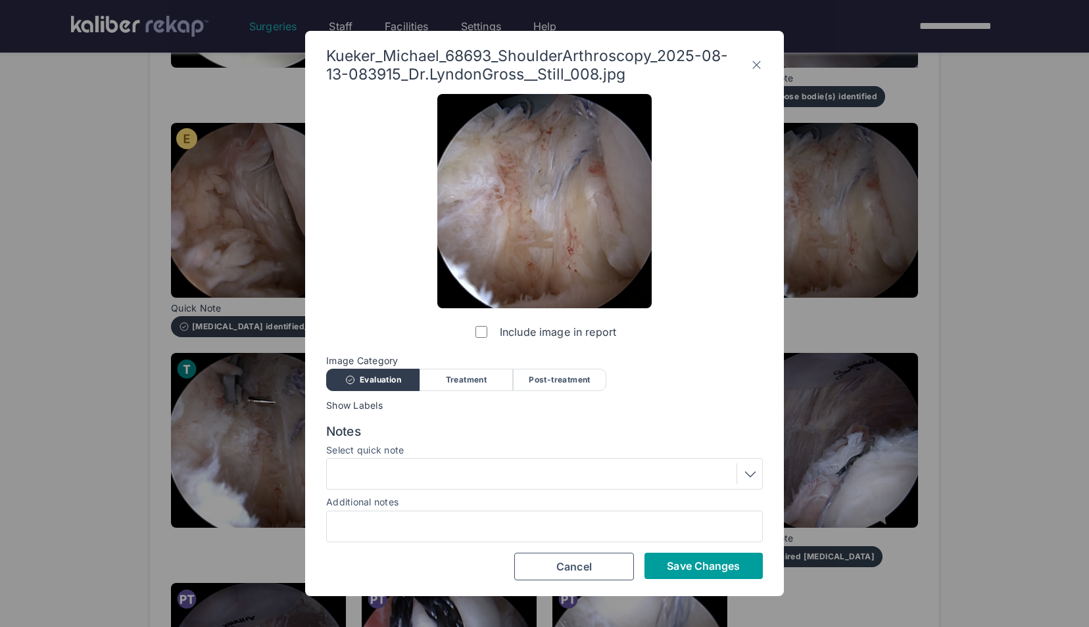
click at [717, 556] on button "Save Changes" at bounding box center [703, 566] width 118 height 26
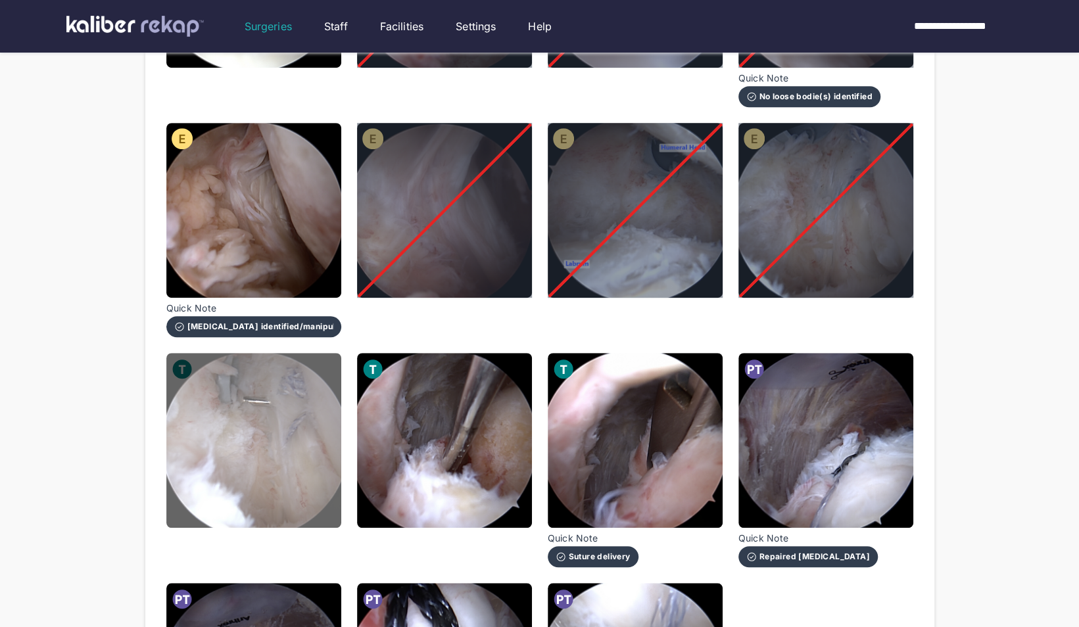
click at [293, 461] on img at bounding box center [253, 440] width 175 height 175
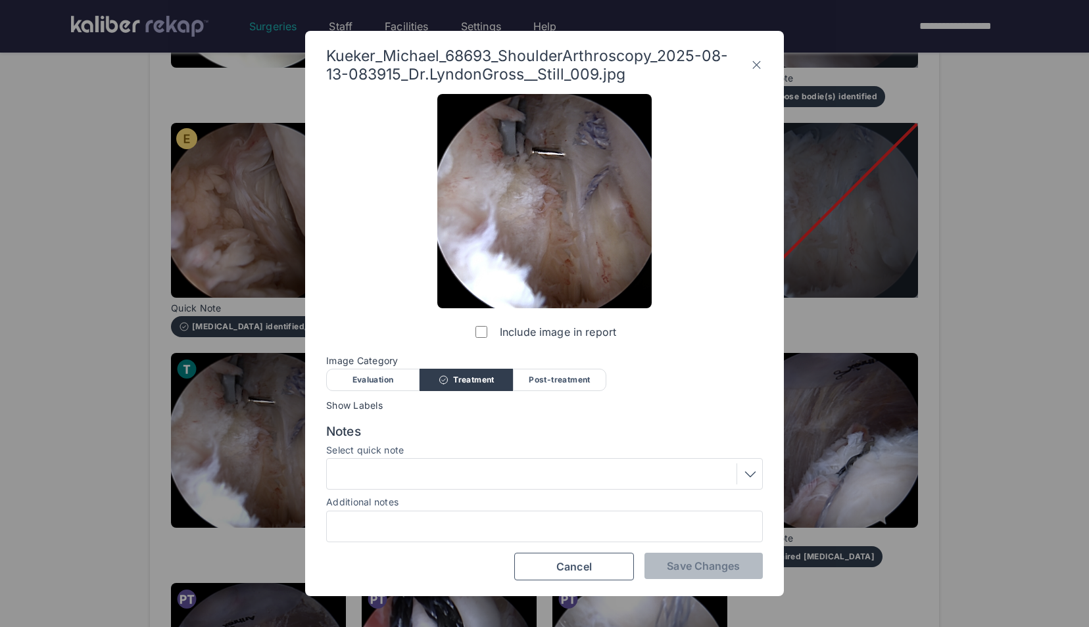
click at [555, 379] on div "Post-treatment" at bounding box center [559, 380] width 93 height 22
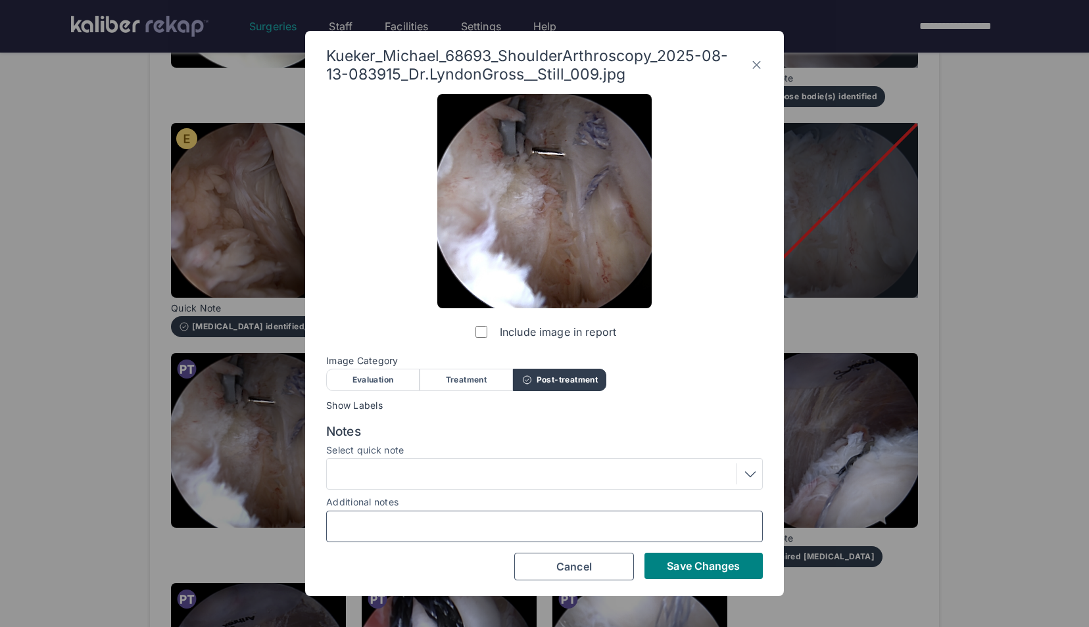
click at [452, 521] on input "Additional notes" at bounding box center [544, 526] width 425 height 17
click at [606, 477] on div at bounding box center [544, 474] width 427 height 21
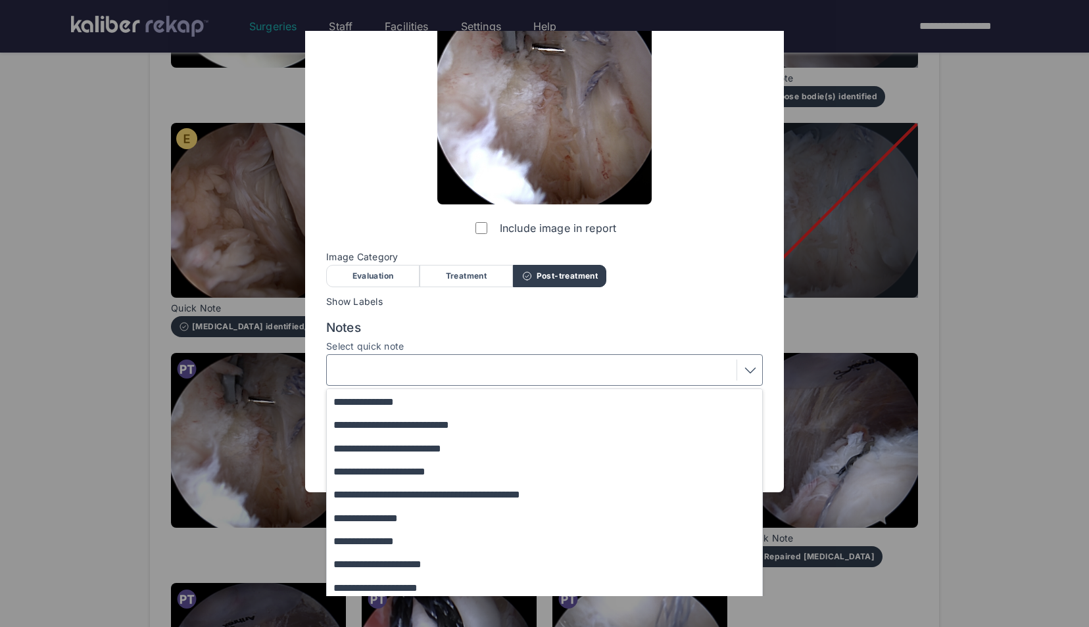
scroll to position [108, 0]
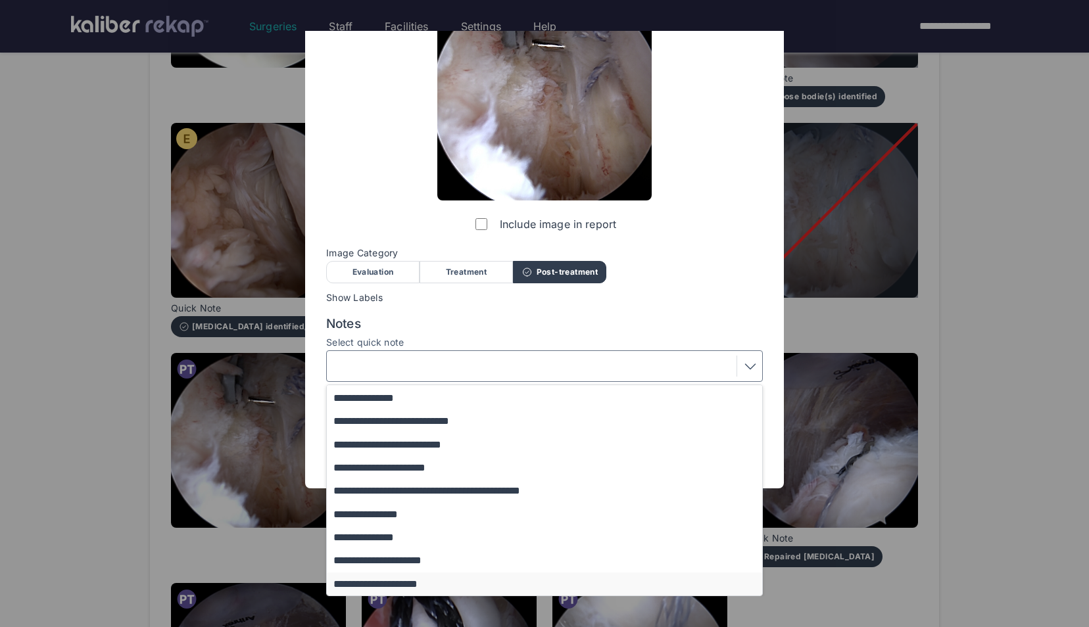
click at [465, 578] on button "**********" at bounding box center [551, 584] width 448 height 23
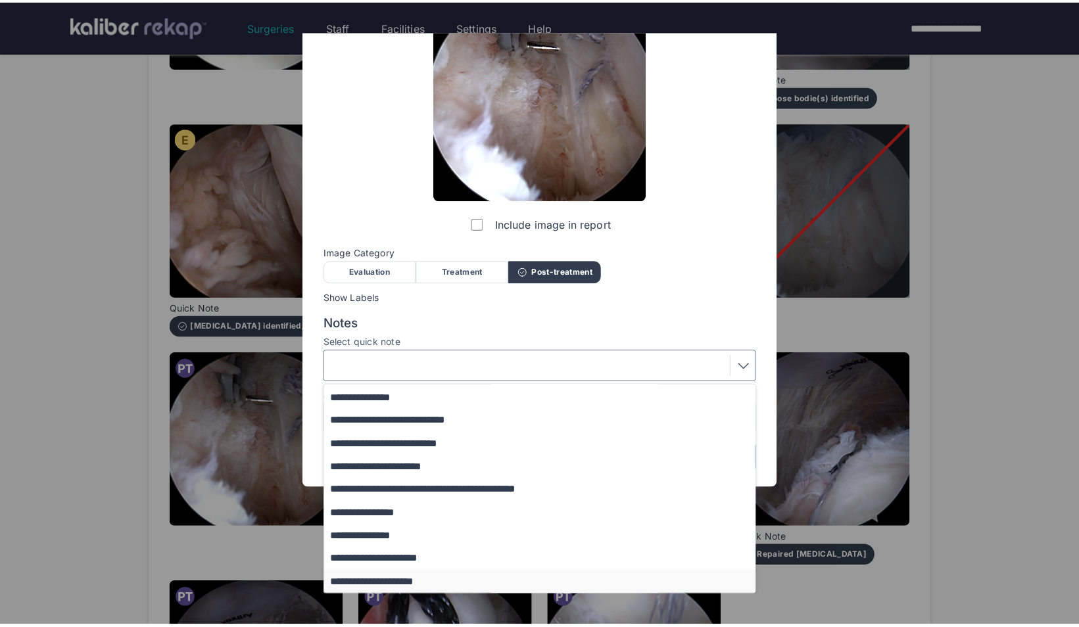
scroll to position [0, 0]
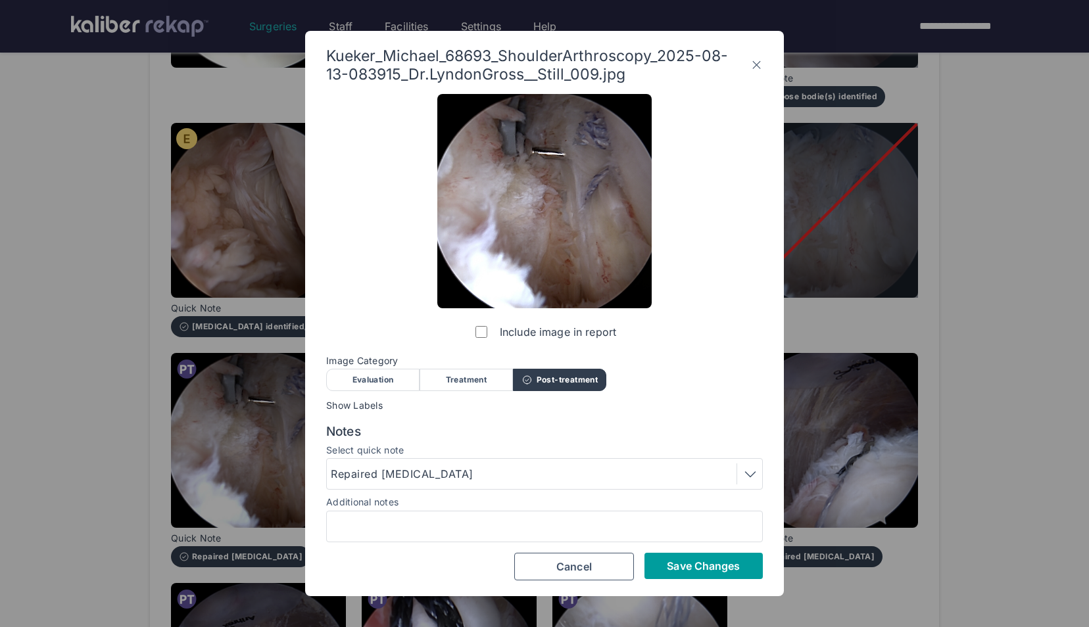
click at [672, 570] on span "Save Changes" at bounding box center [703, 566] width 73 height 13
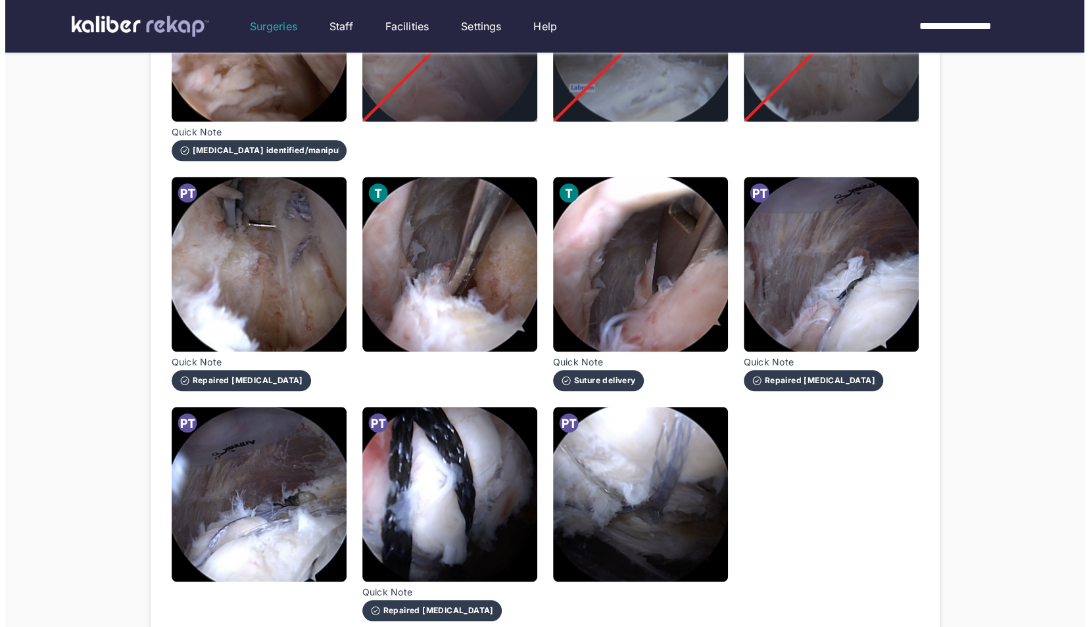
scroll to position [542, 0]
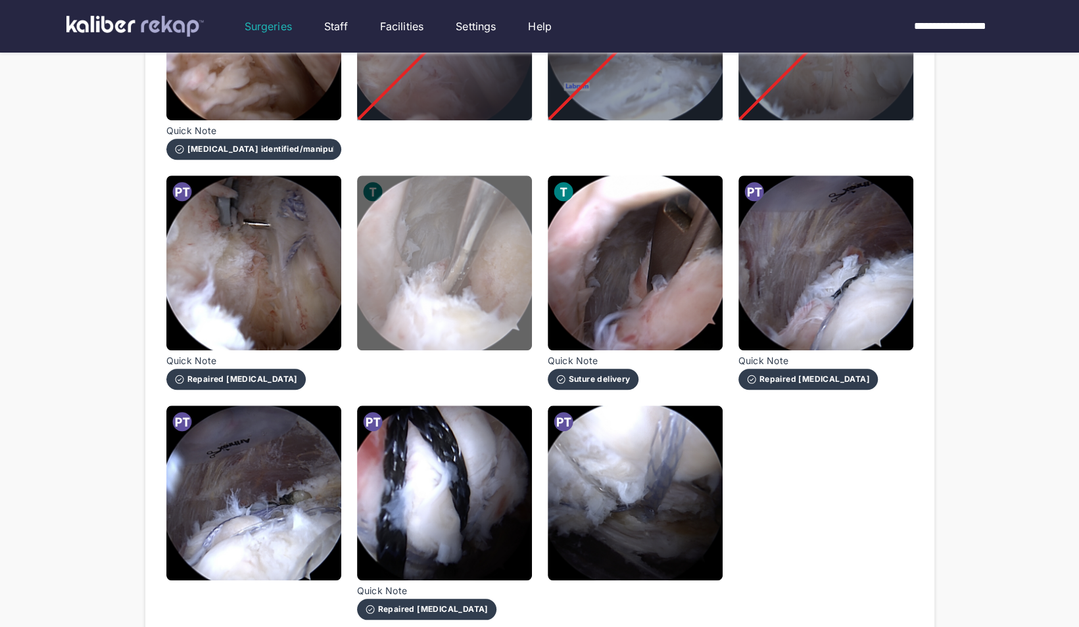
click at [465, 284] on img at bounding box center [444, 263] width 175 height 175
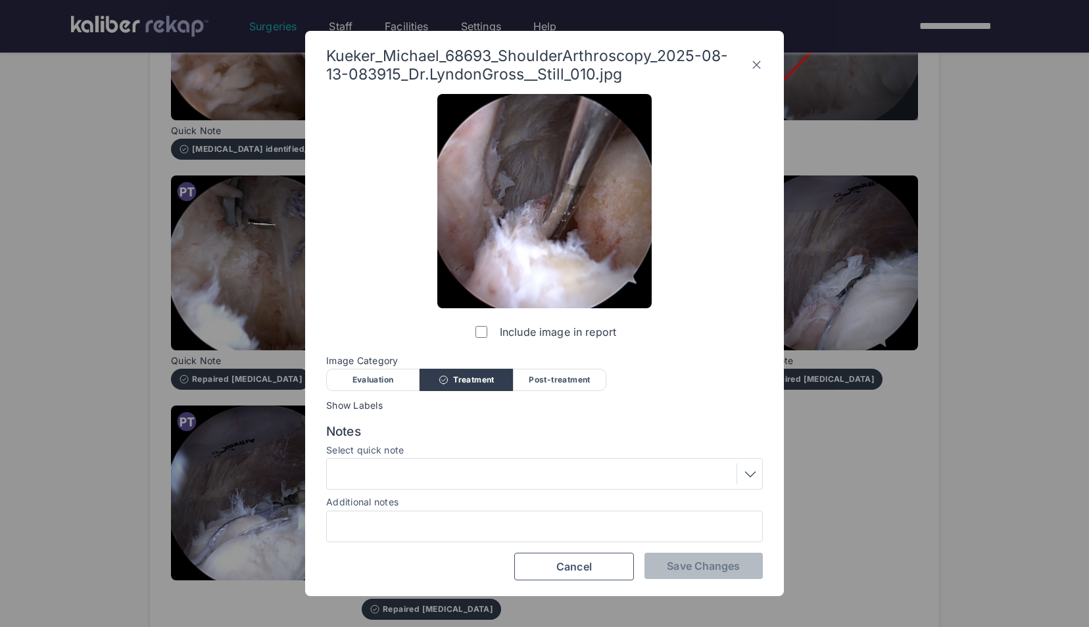
click at [388, 381] on div "Evaluation" at bounding box center [372, 380] width 93 height 22
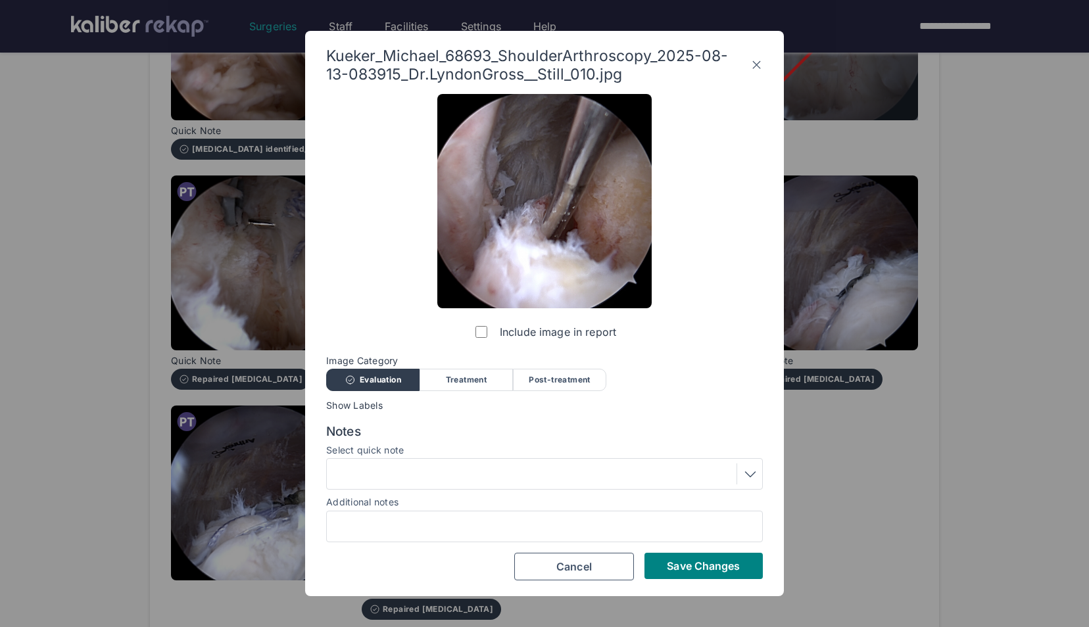
click at [506, 470] on div at bounding box center [544, 474] width 427 height 21
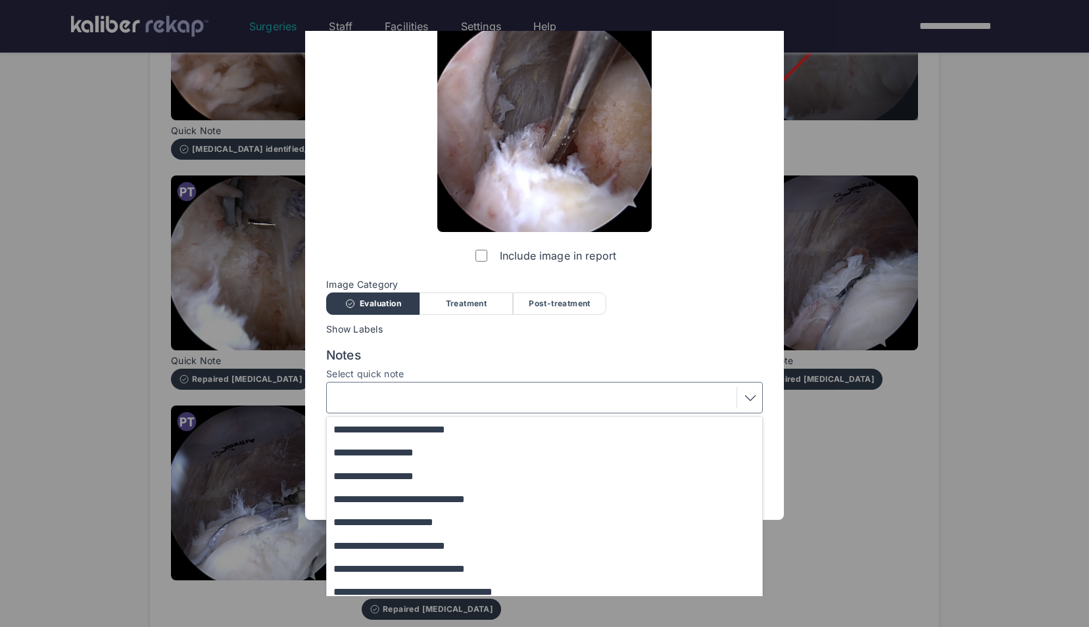
scroll to position [108, 0]
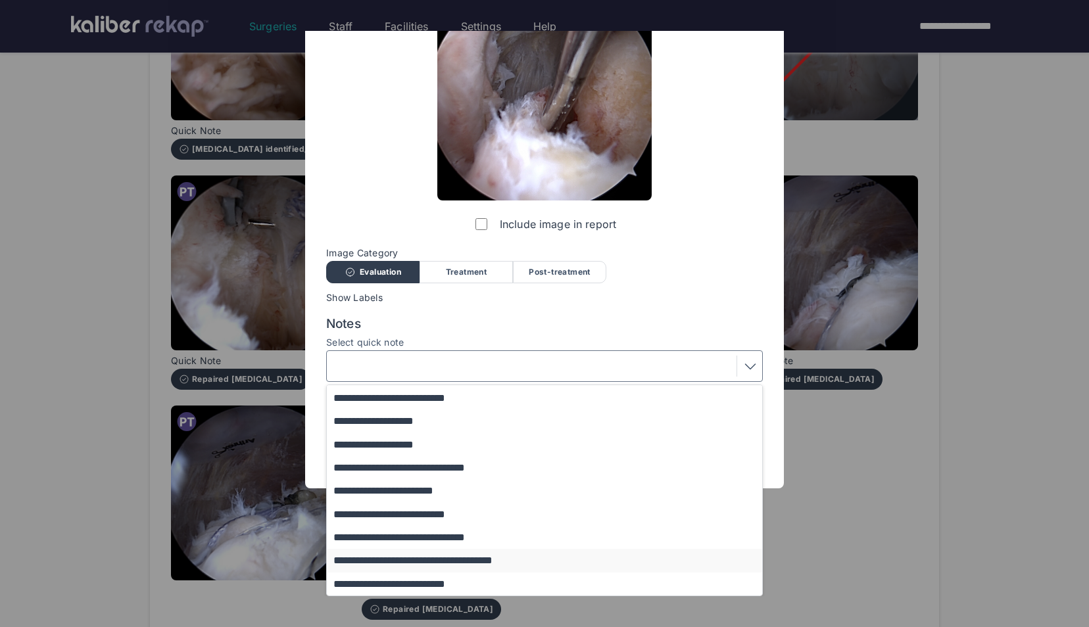
click at [458, 558] on button "**********" at bounding box center [551, 560] width 448 height 23
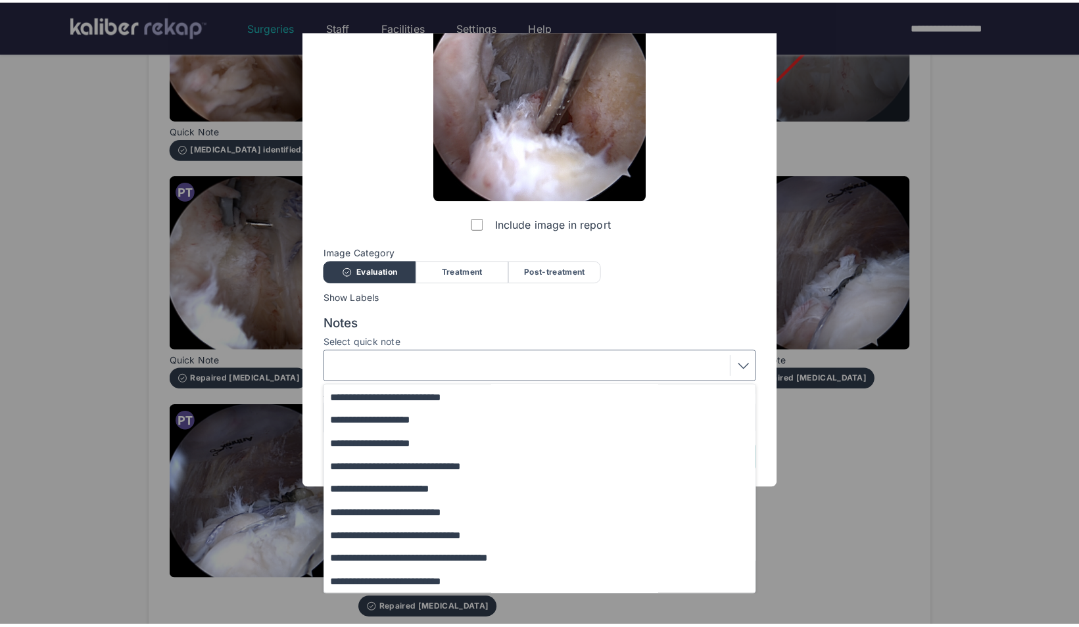
scroll to position [0, 0]
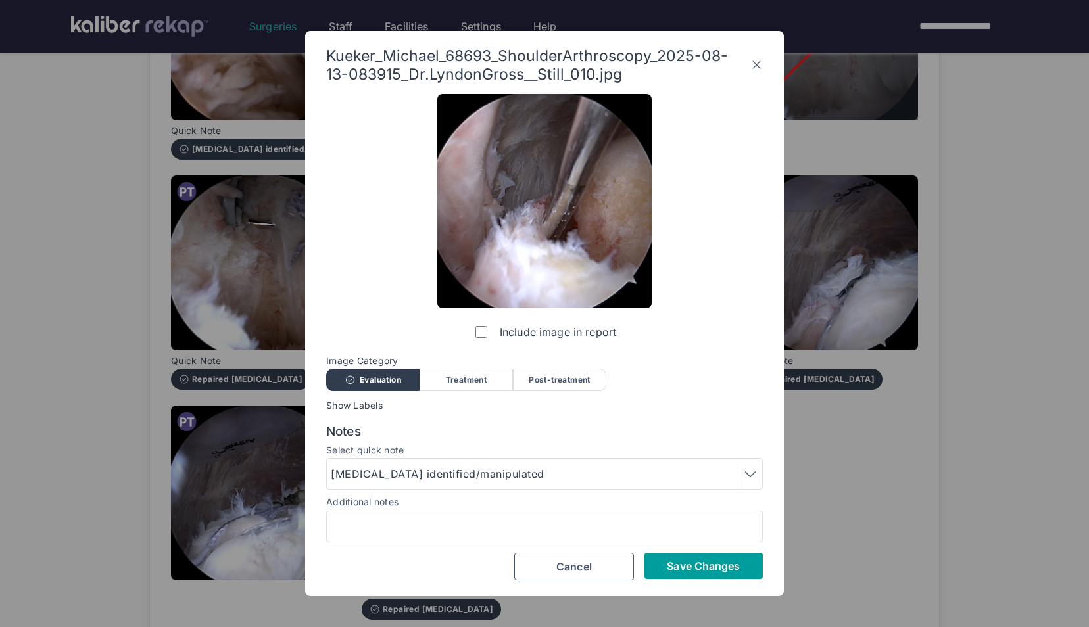
click at [727, 560] on span "Save Changes" at bounding box center [703, 566] width 73 height 13
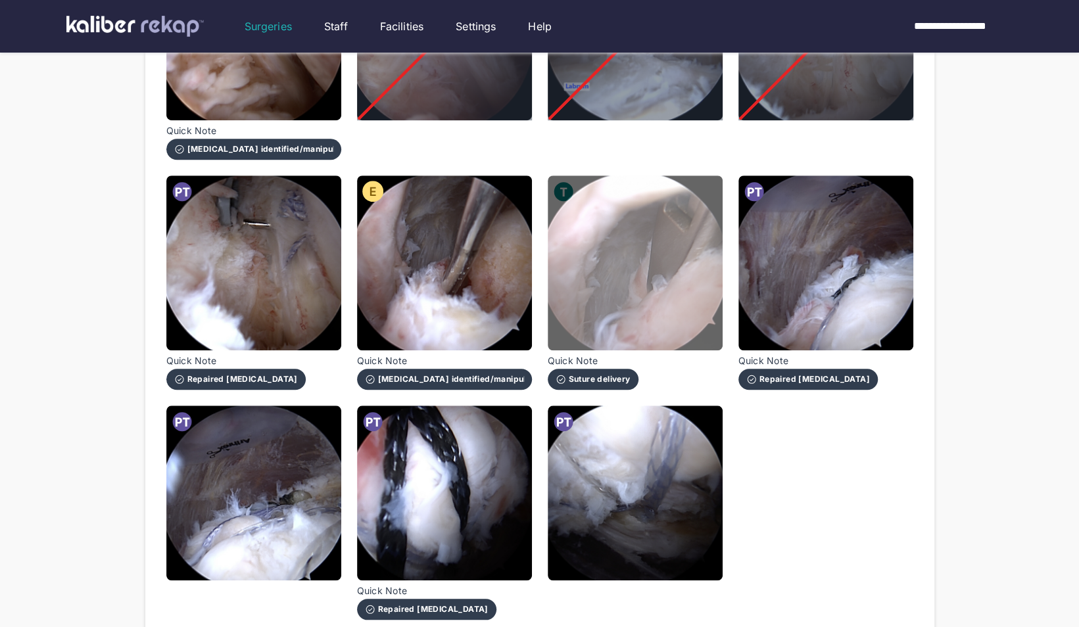
click at [609, 216] on img at bounding box center [635, 263] width 175 height 175
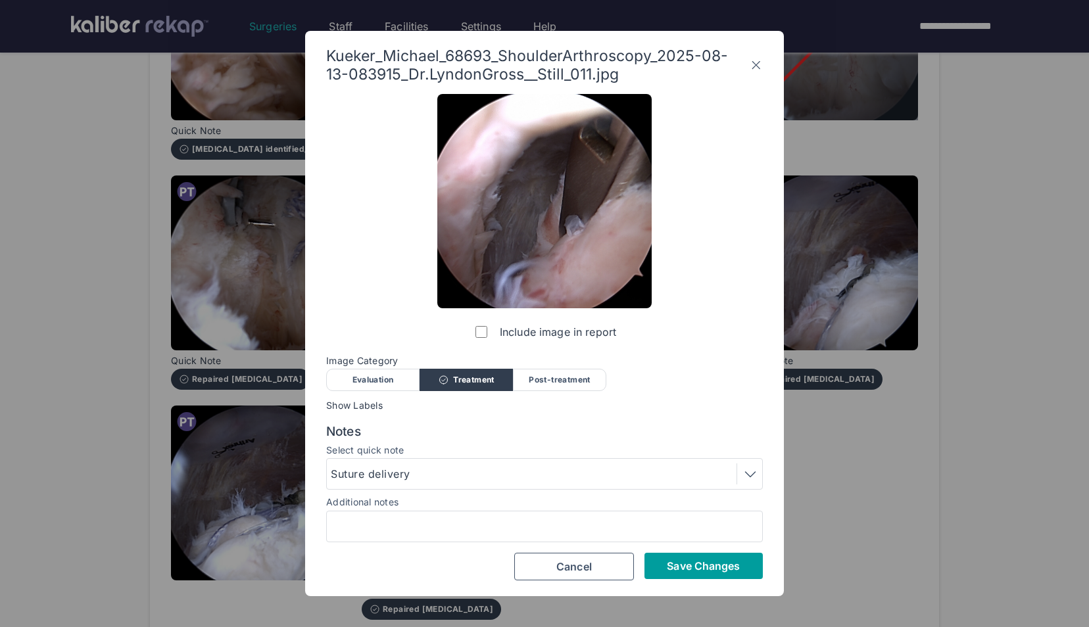
click at [727, 566] on span "Save Changes" at bounding box center [703, 566] width 73 height 13
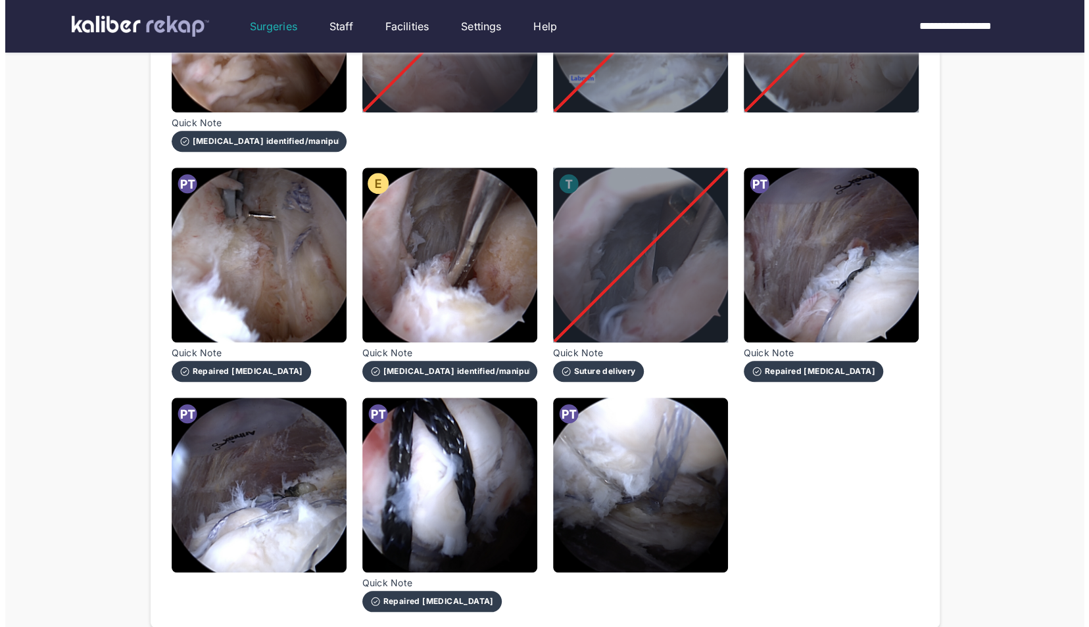
scroll to position [548, 0]
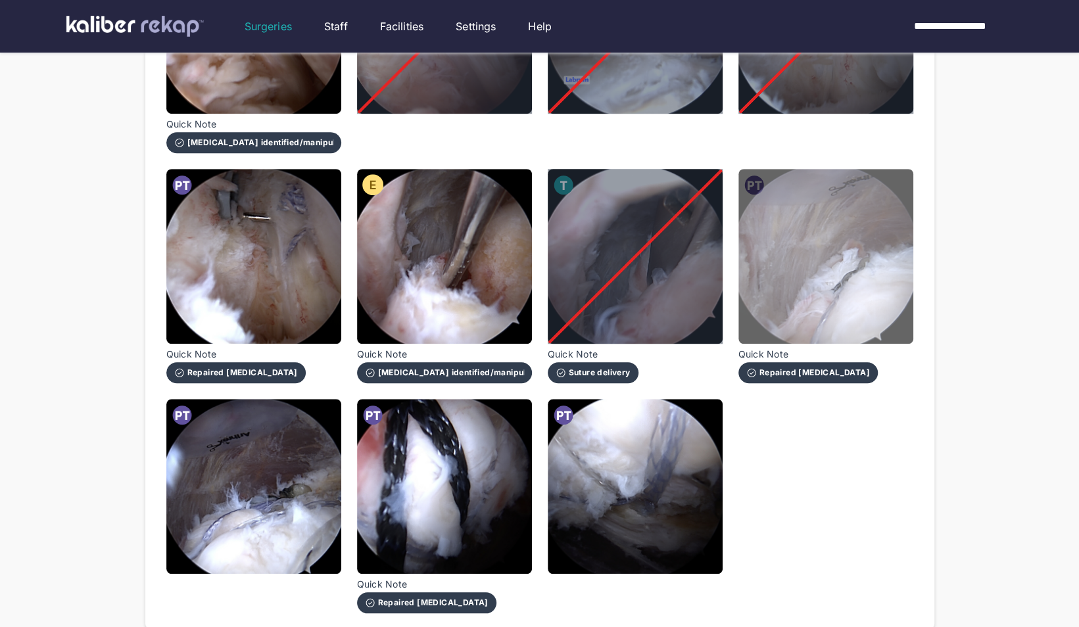
click at [885, 285] on img at bounding box center [825, 256] width 175 height 175
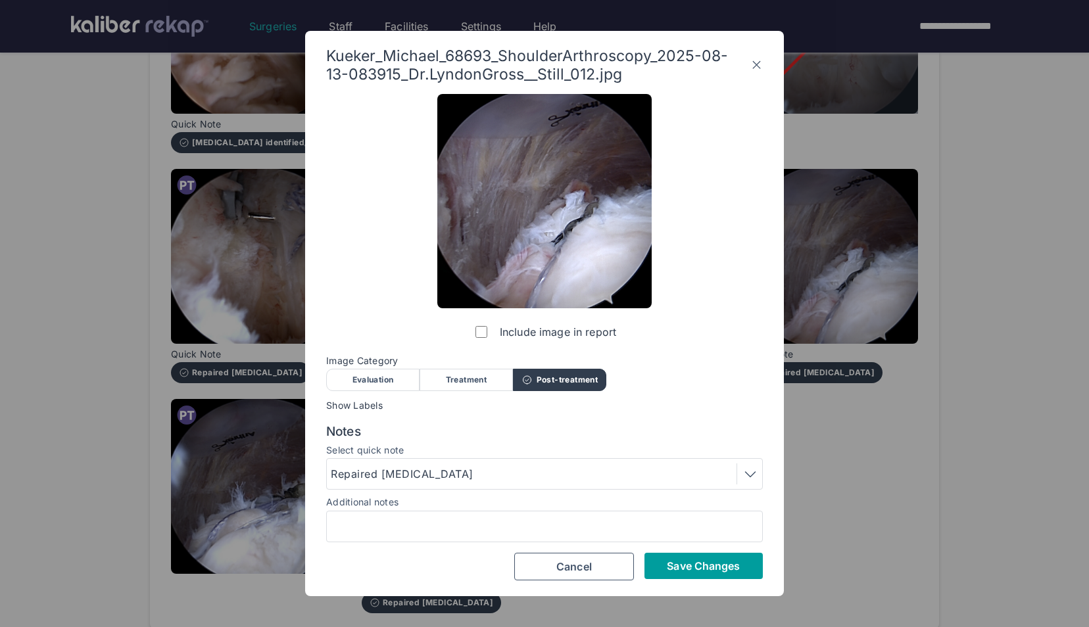
click at [714, 564] on span "Save Changes" at bounding box center [703, 566] width 73 height 13
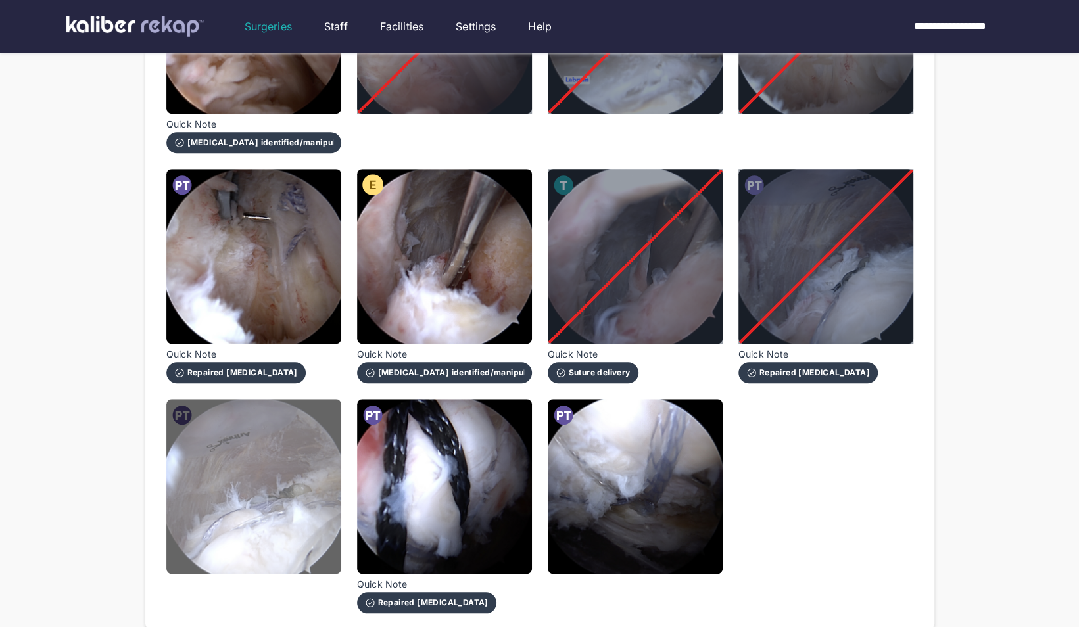
click at [276, 501] on img at bounding box center [253, 486] width 175 height 175
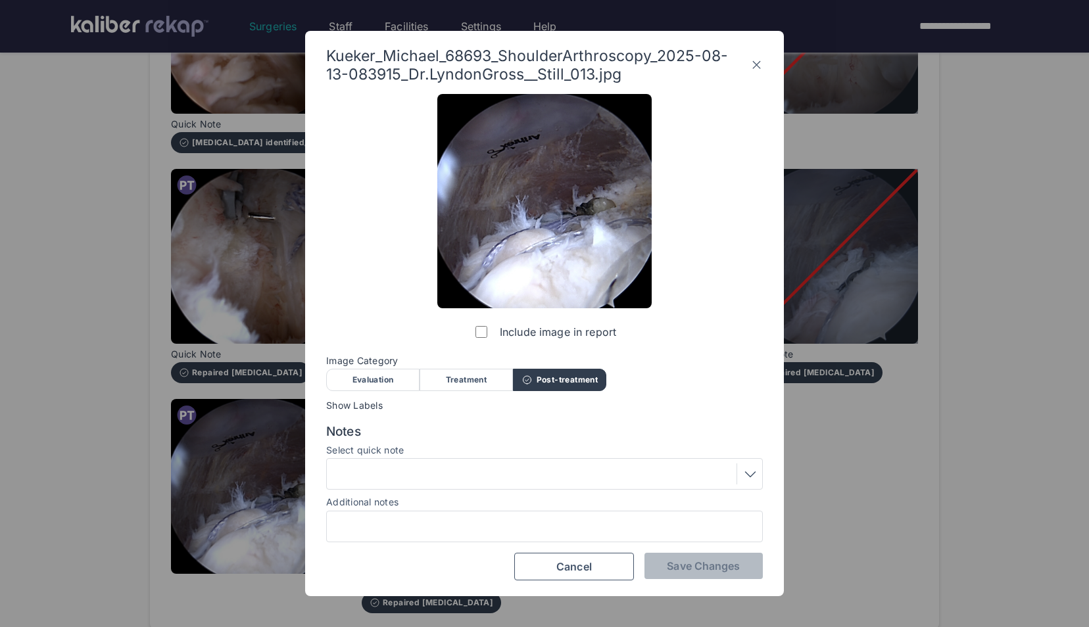
click at [426, 474] on div at bounding box center [544, 474] width 427 height 21
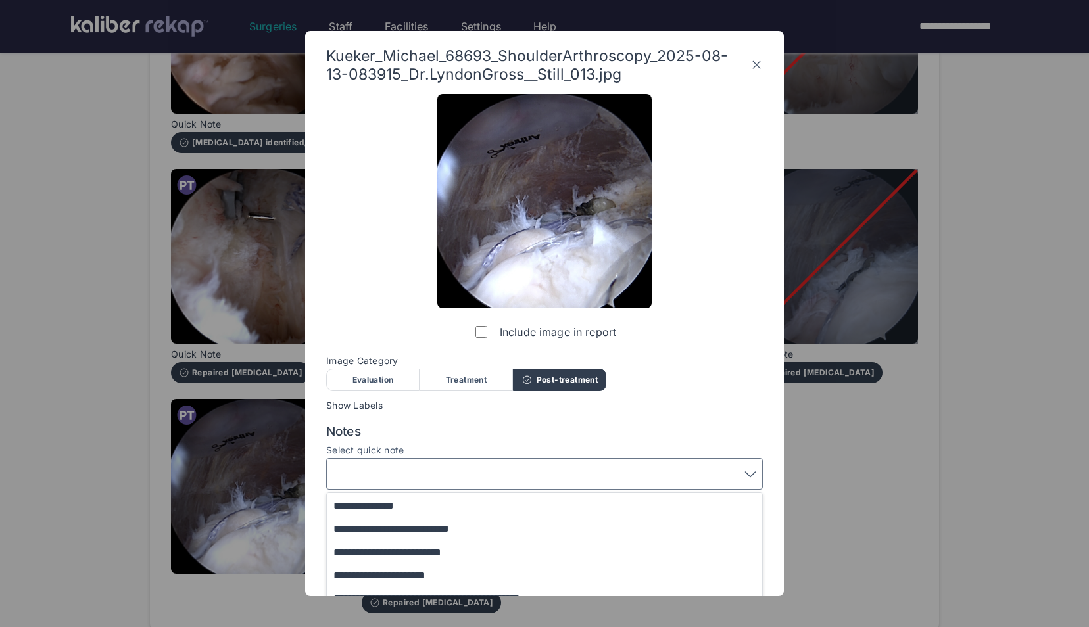
scroll to position [108, 0]
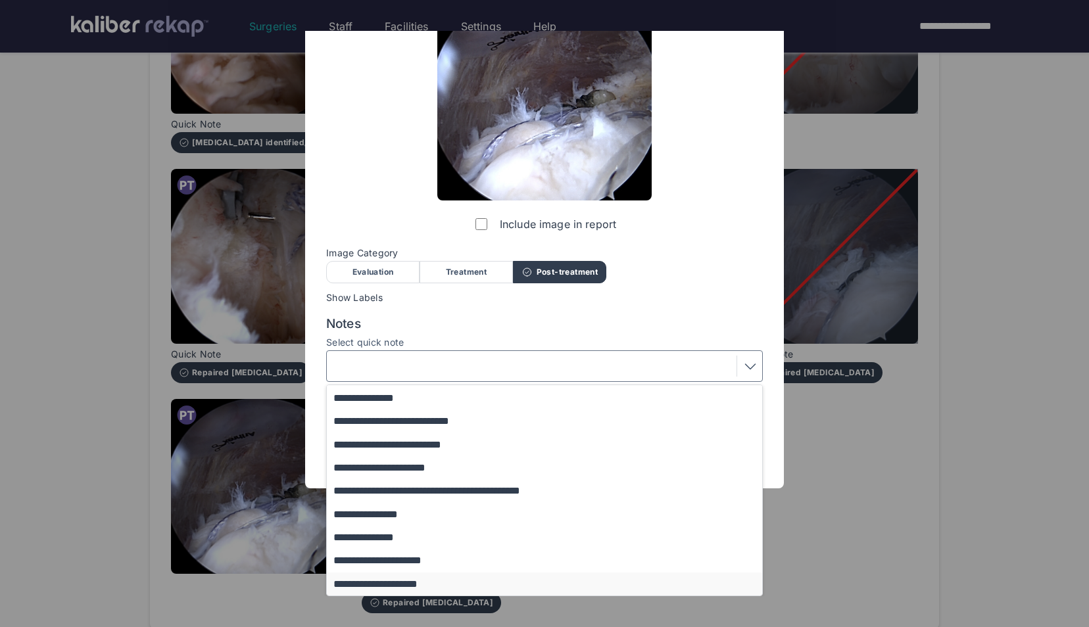
click at [403, 579] on button "**********" at bounding box center [551, 584] width 448 height 23
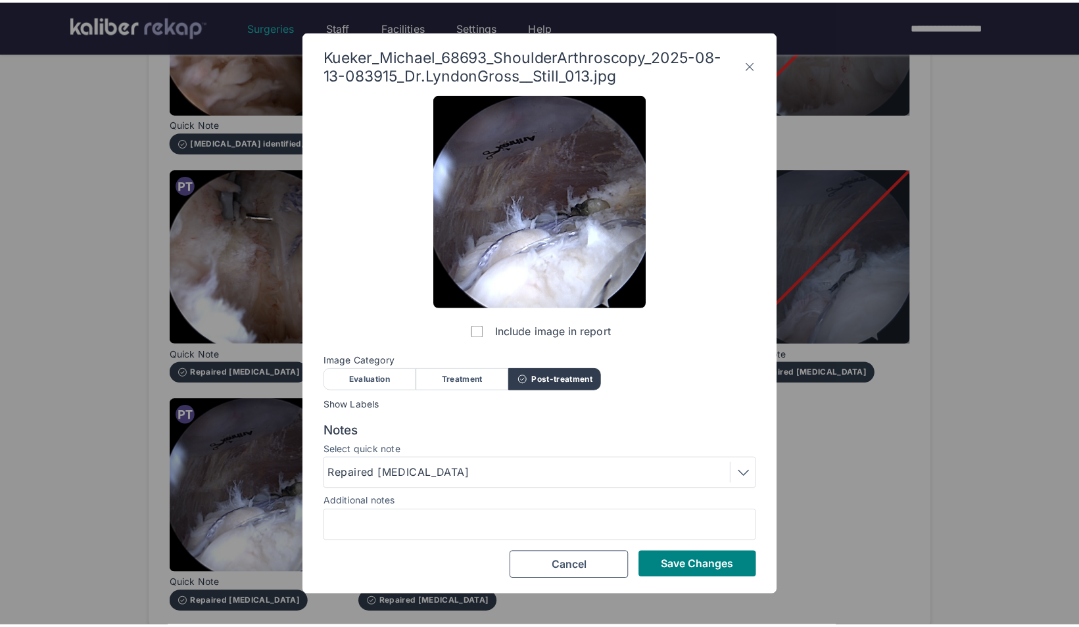
scroll to position [0, 0]
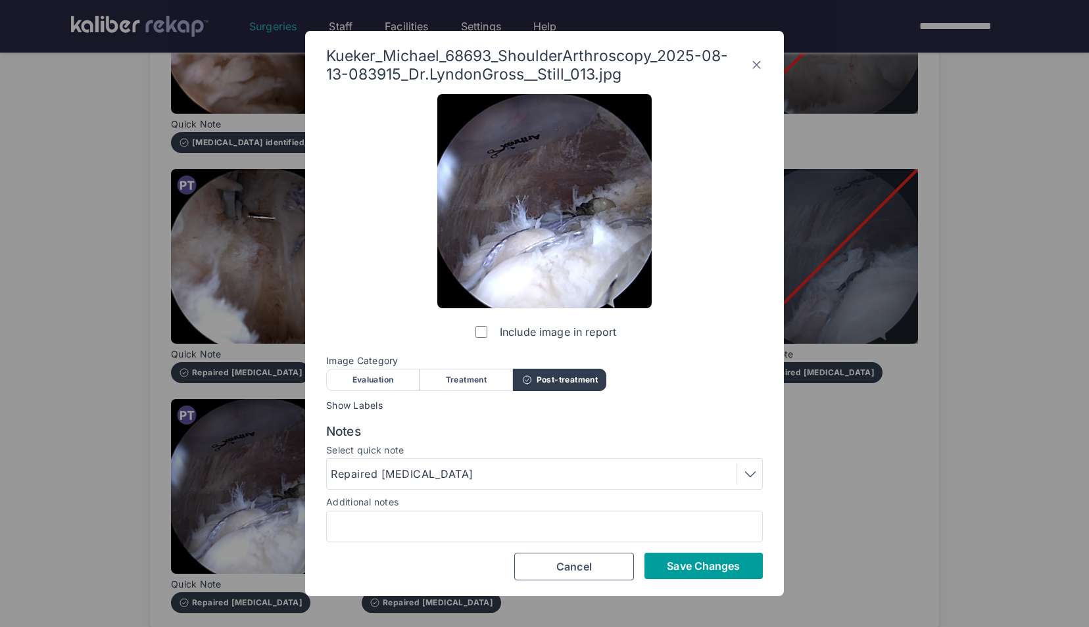
click at [724, 571] on span "Save Changes" at bounding box center [703, 566] width 73 height 13
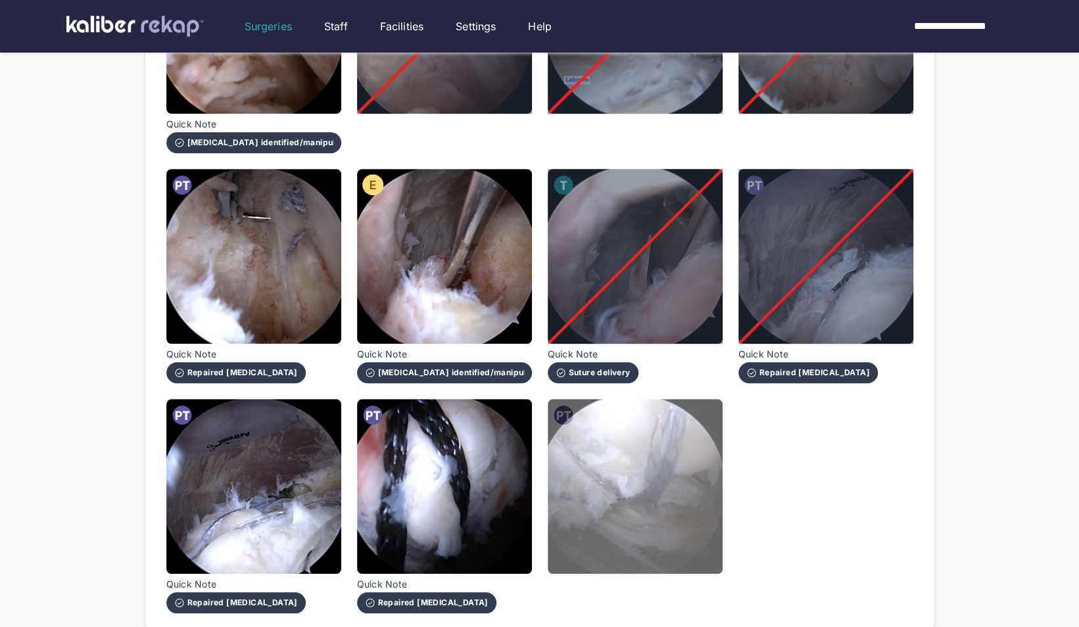
click at [654, 485] on img at bounding box center [635, 486] width 175 height 175
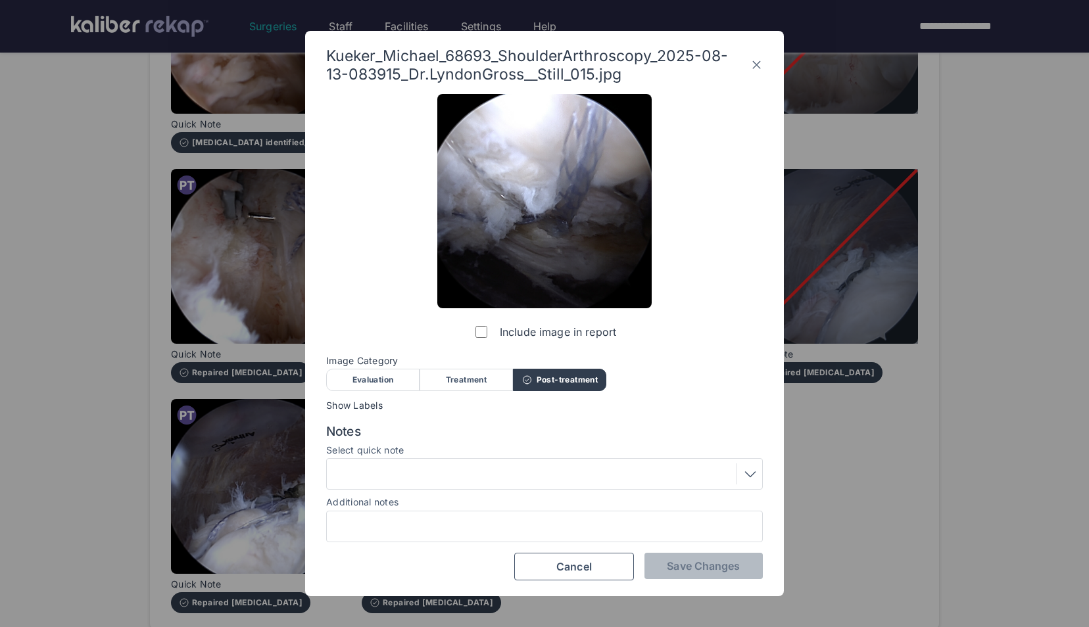
click at [475, 335] on label "Include image in report" at bounding box center [544, 332] width 143 height 26
click at [672, 566] on span "Save Changes" at bounding box center [703, 566] width 73 height 13
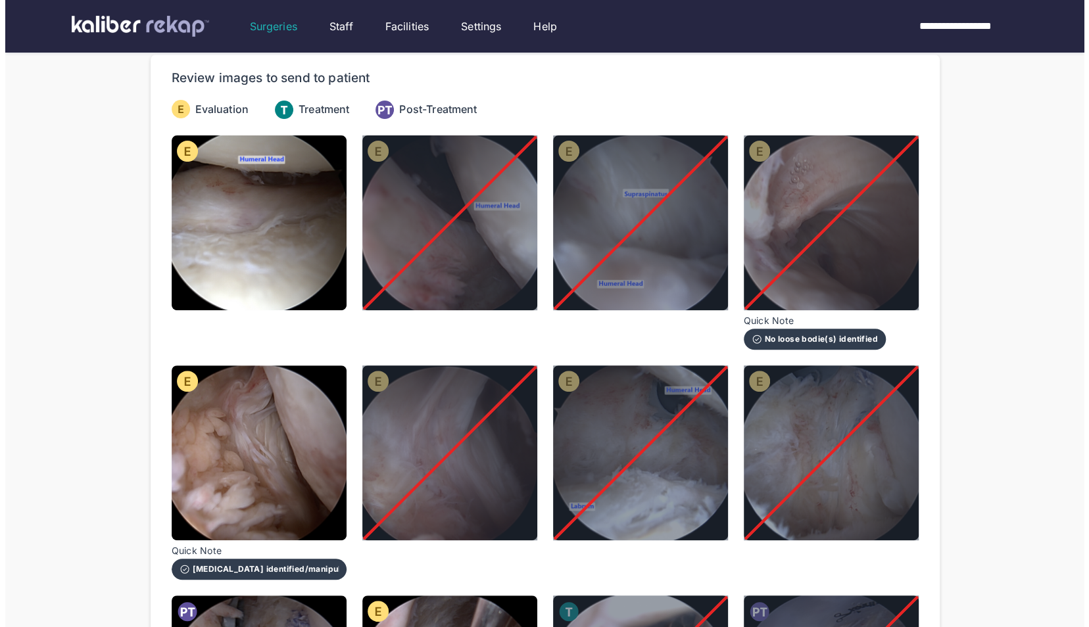
scroll to position [102, 0]
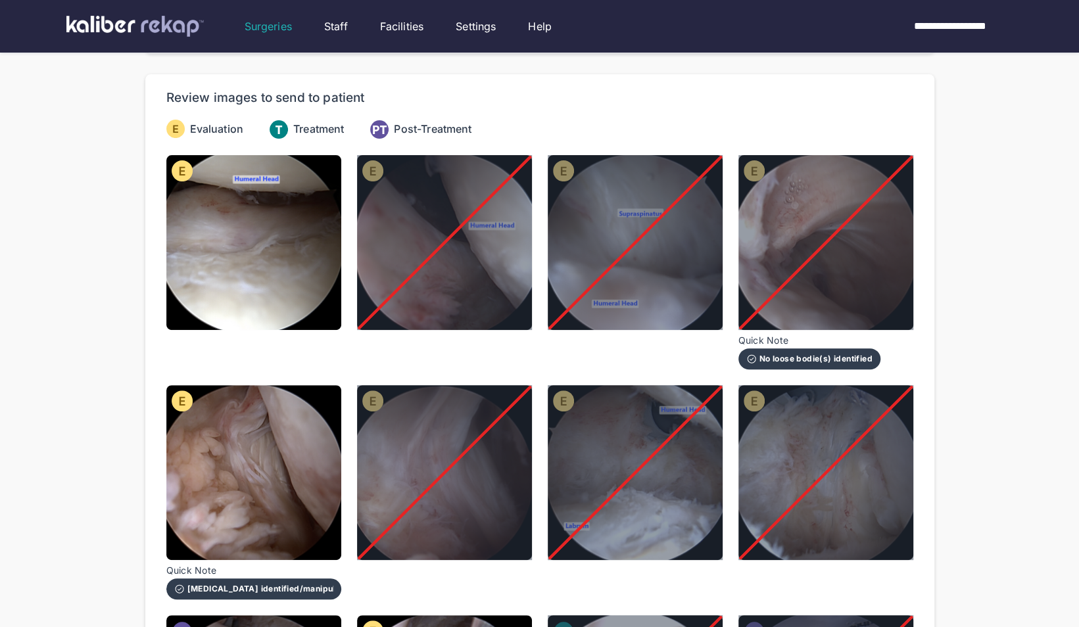
click at [458, 252] on div at bounding box center [444, 242] width 175 height 175
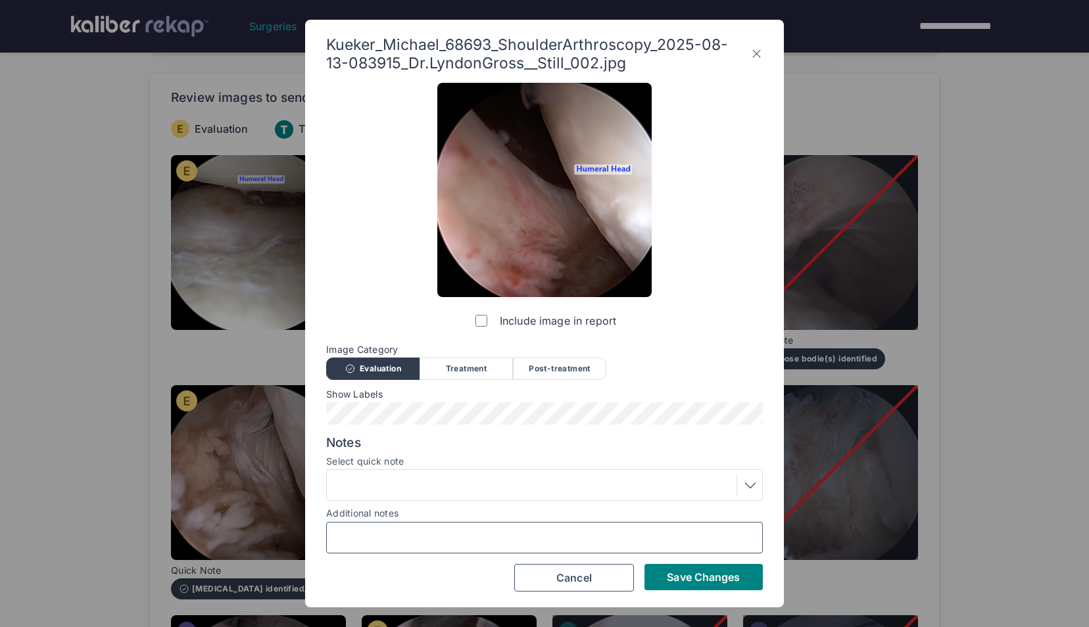
click at [425, 535] on input "Additional notes" at bounding box center [544, 537] width 425 height 17
click at [643, 481] on div at bounding box center [544, 485] width 427 height 21
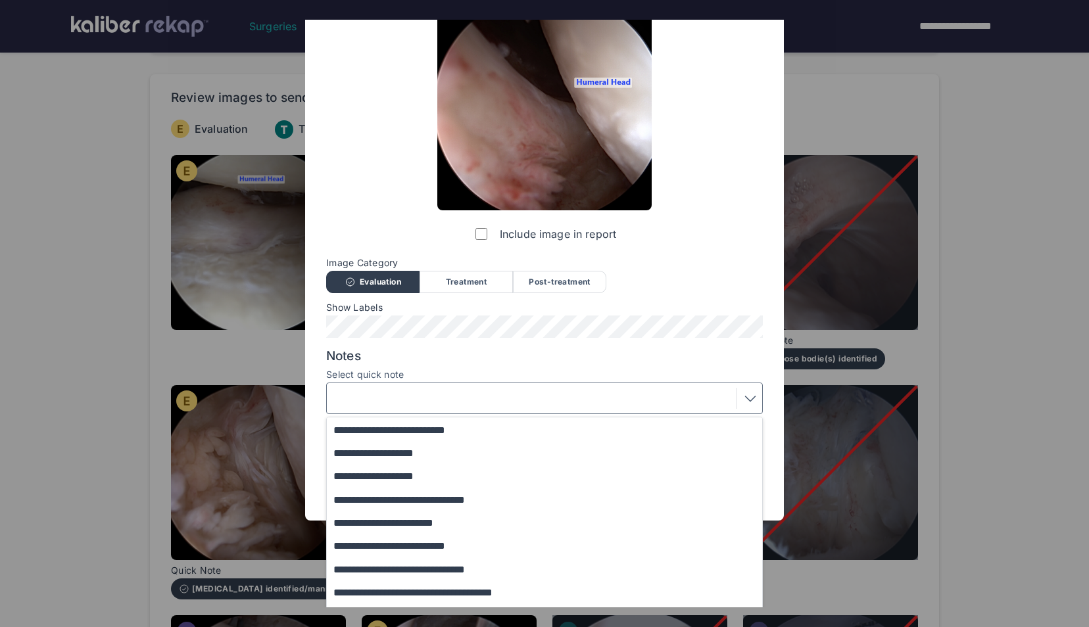
scroll to position [108, 0]
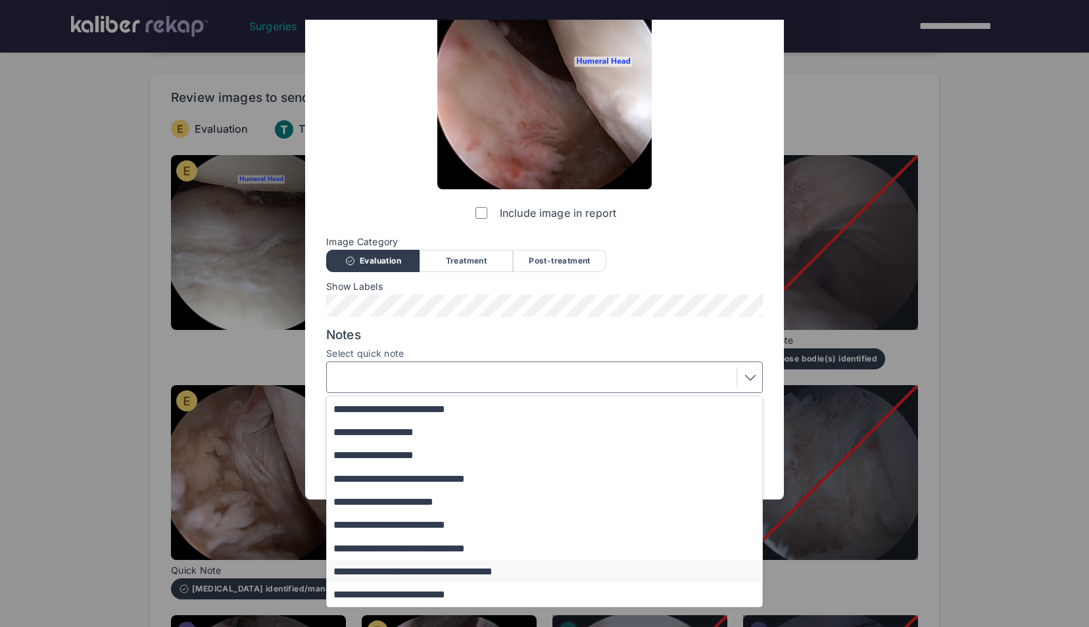
click at [447, 575] on button "**********" at bounding box center [551, 571] width 448 height 23
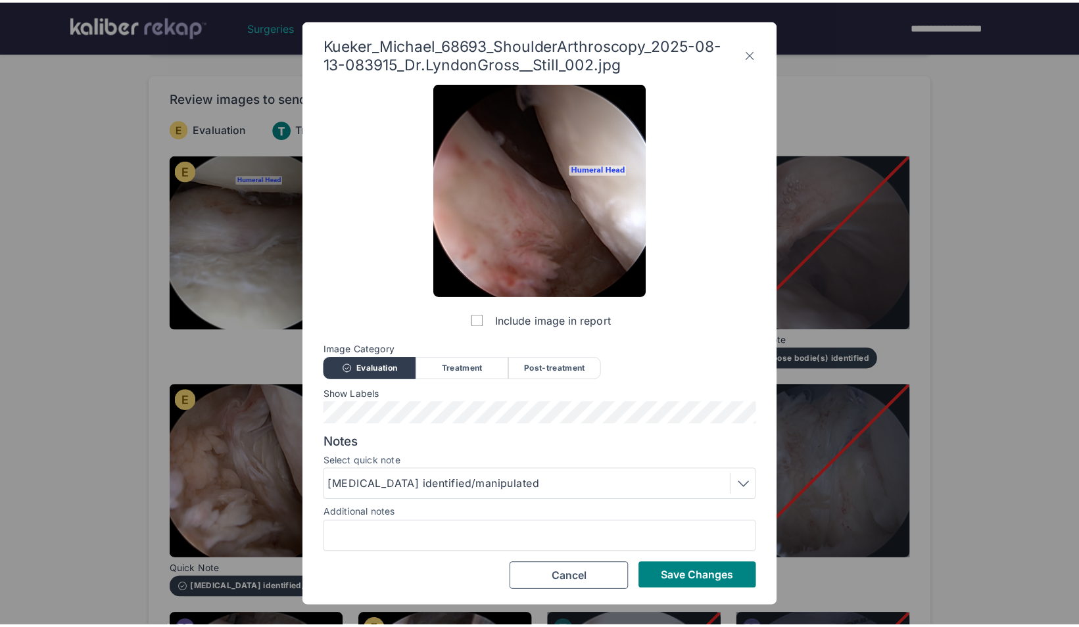
scroll to position [0, 0]
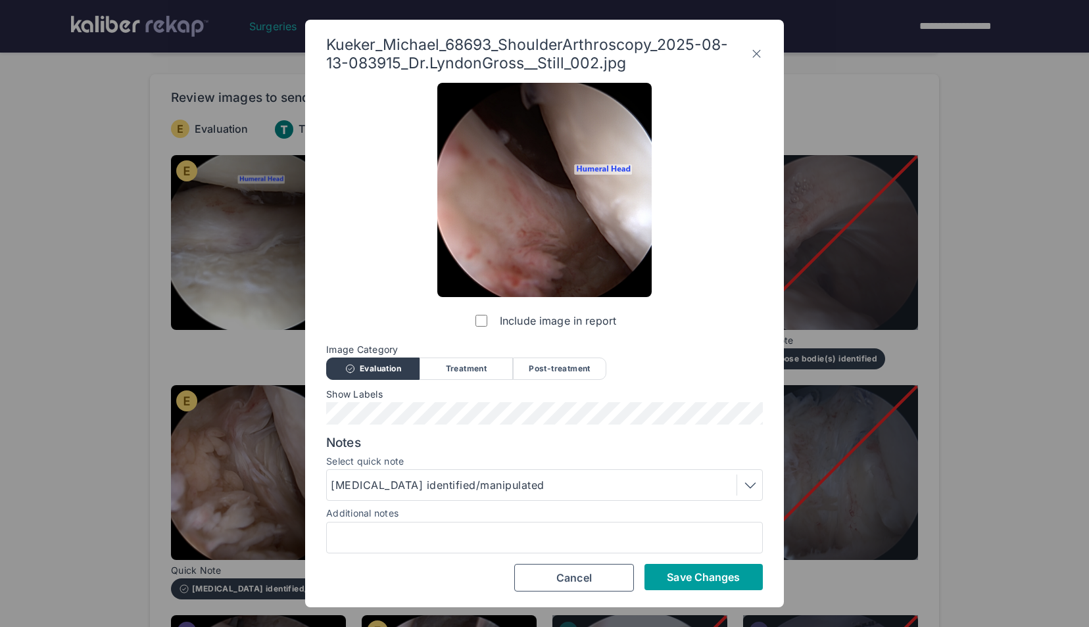
click at [734, 579] on span "Save Changes" at bounding box center [703, 577] width 73 height 13
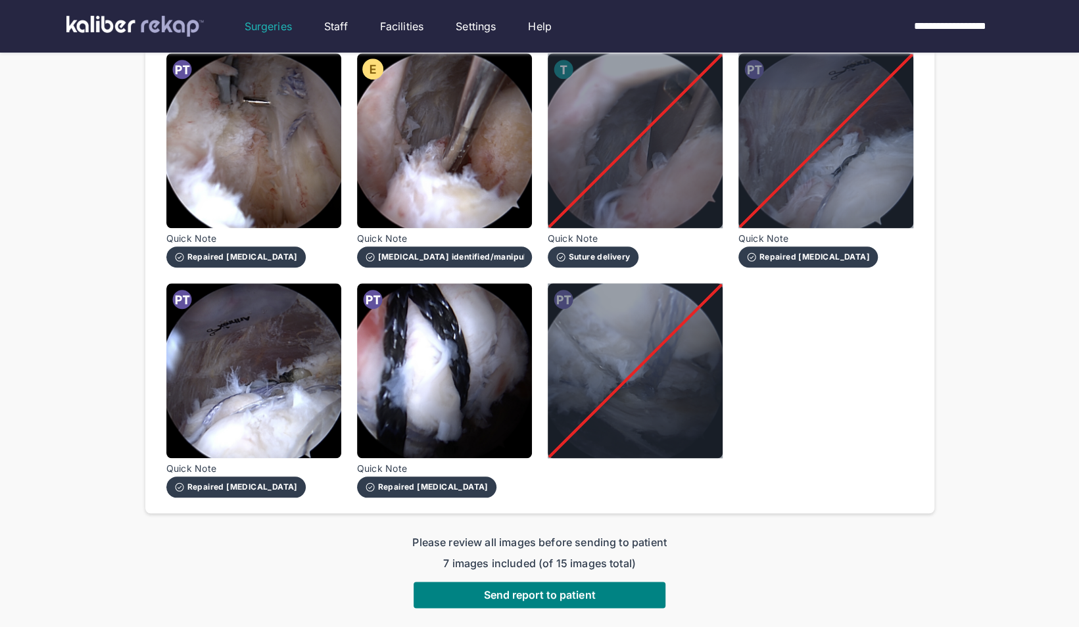
scroll to position [666, 0]
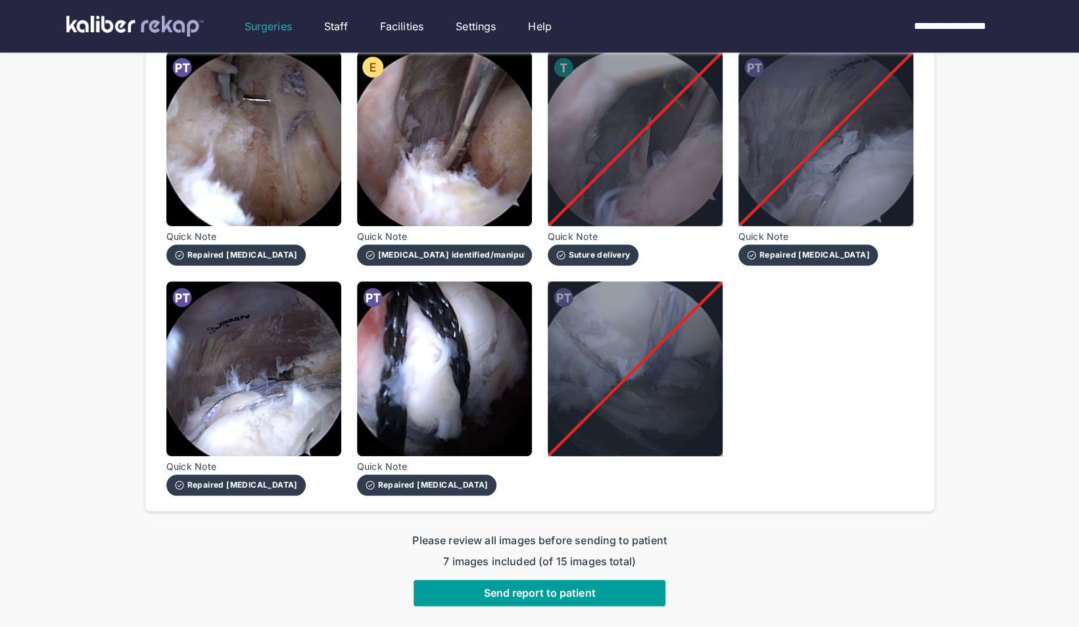
click at [557, 580] on button "Send report to patient" at bounding box center [540, 593] width 252 height 26
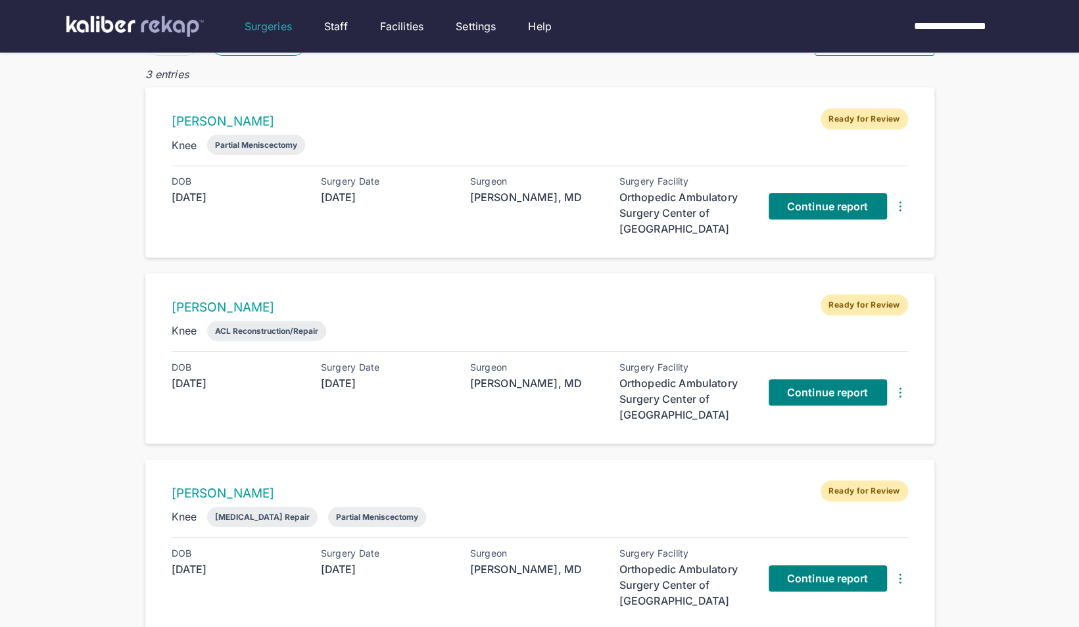
scroll to position [75, 0]
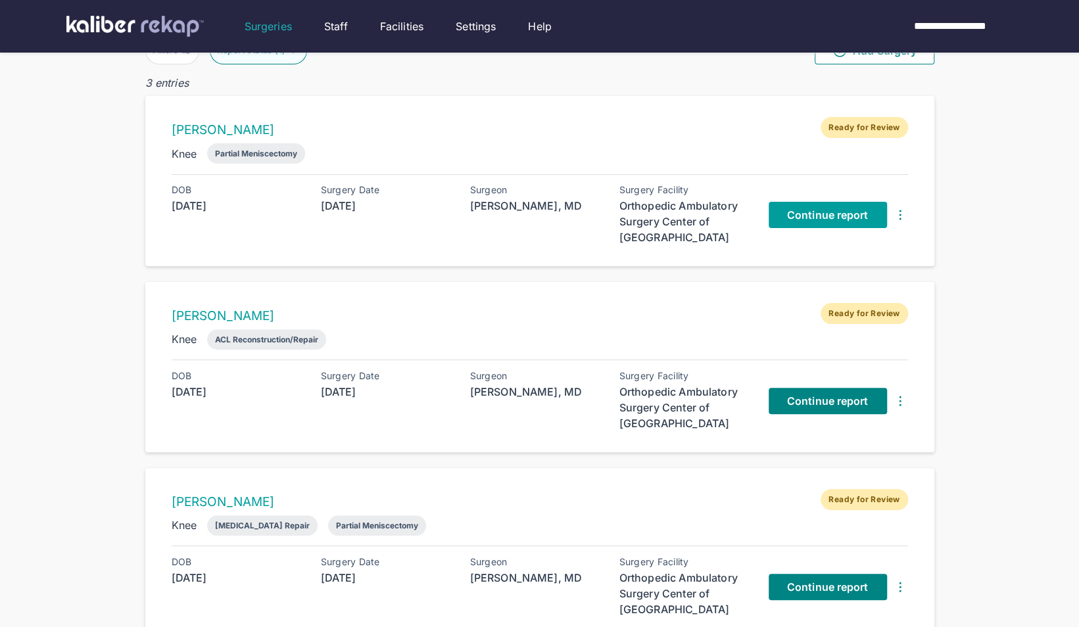
click at [819, 205] on link "Continue report" at bounding box center [828, 215] width 118 height 26
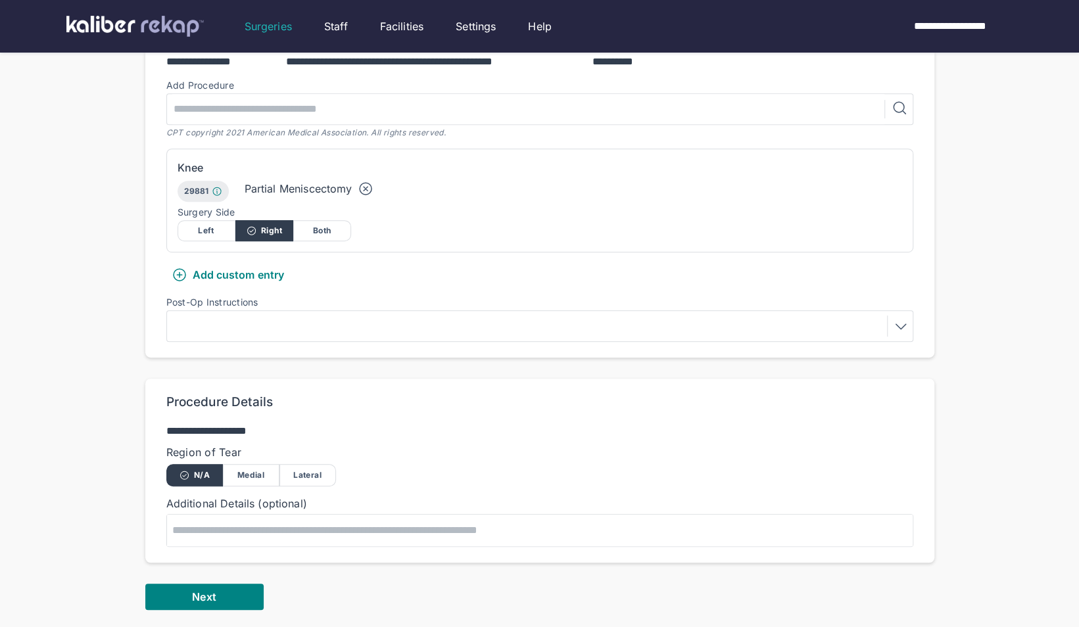
scroll to position [347, 0]
click at [198, 583] on button "Next" at bounding box center [204, 596] width 118 height 26
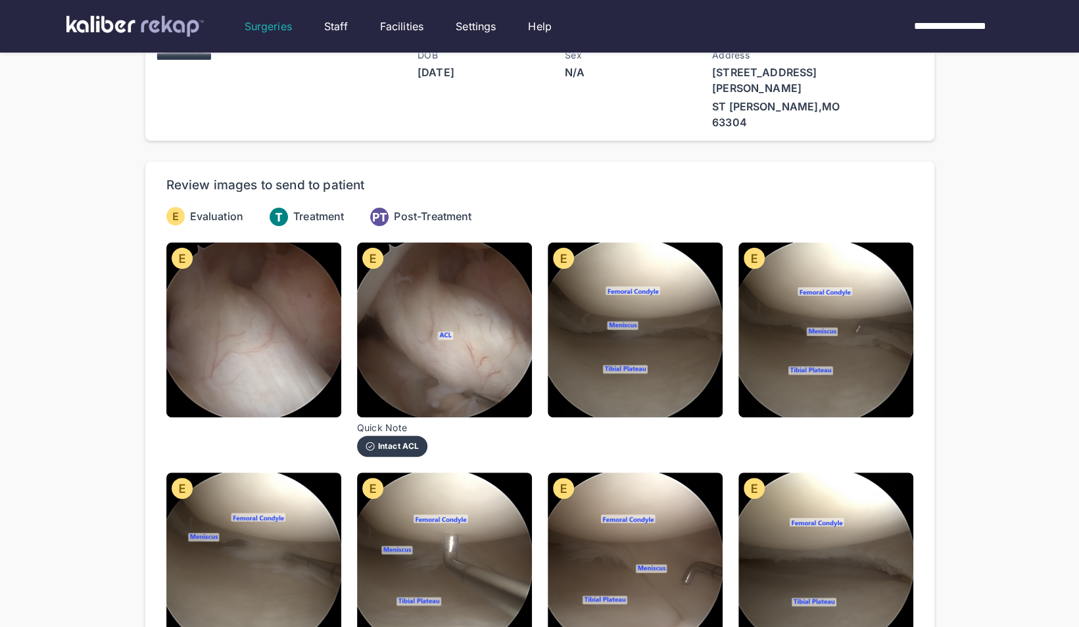
scroll to position [33, 0]
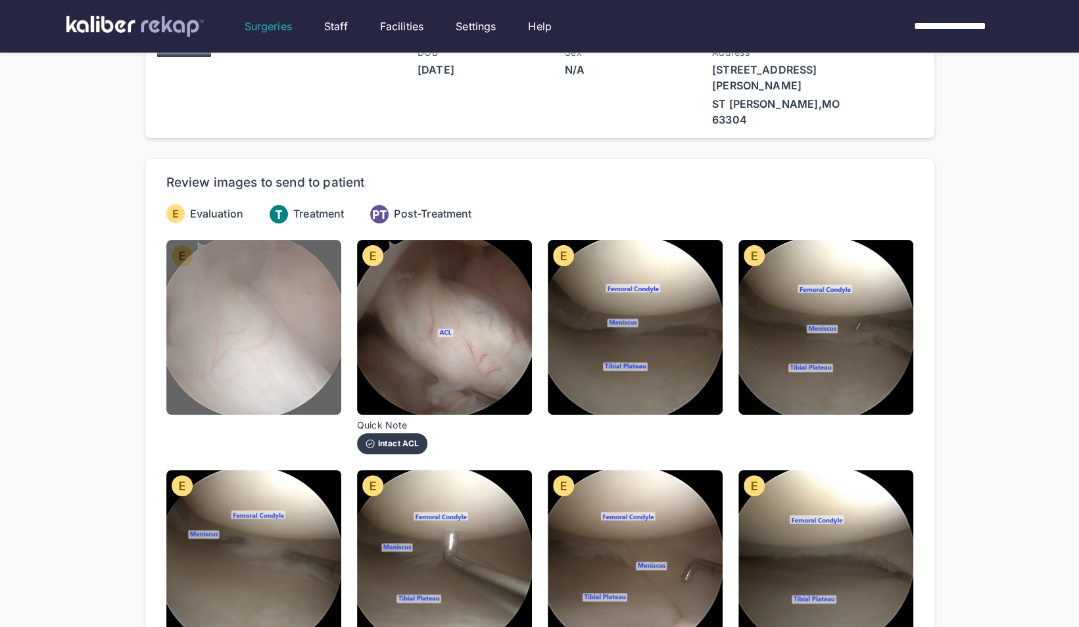
click at [228, 340] on img at bounding box center [253, 327] width 175 height 175
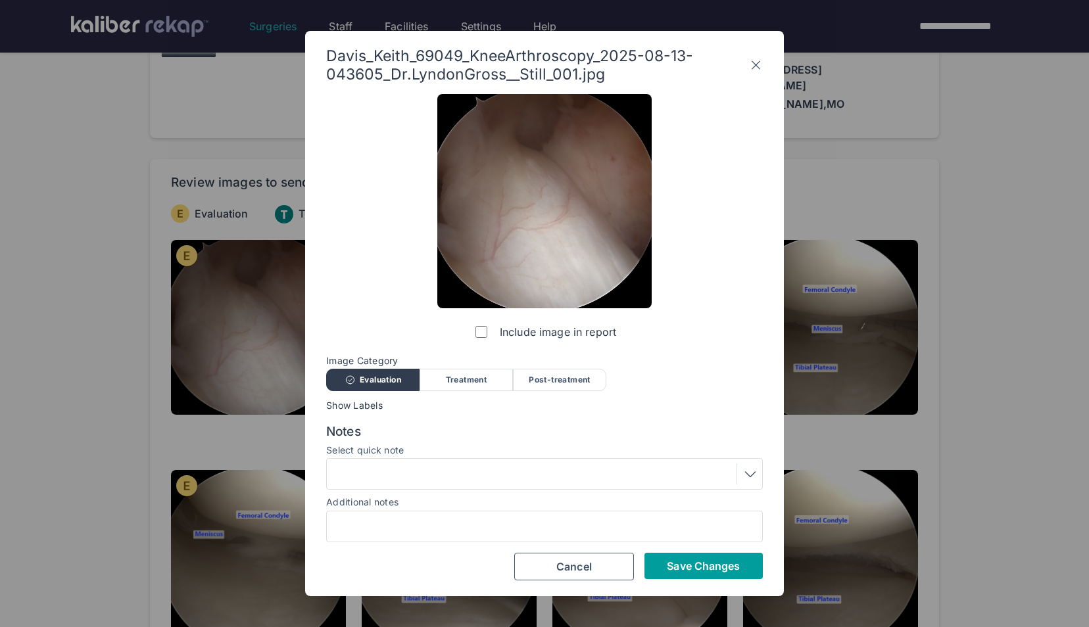
click at [684, 564] on span "Save Changes" at bounding box center [703, 566] width 73 height 13
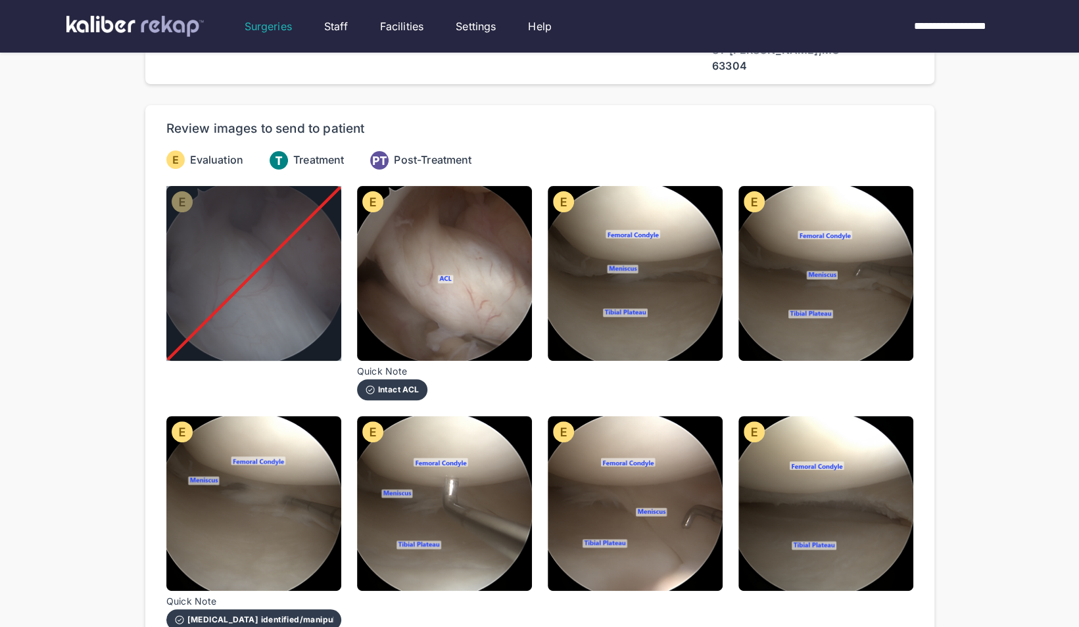
scroll to position [87, 0]
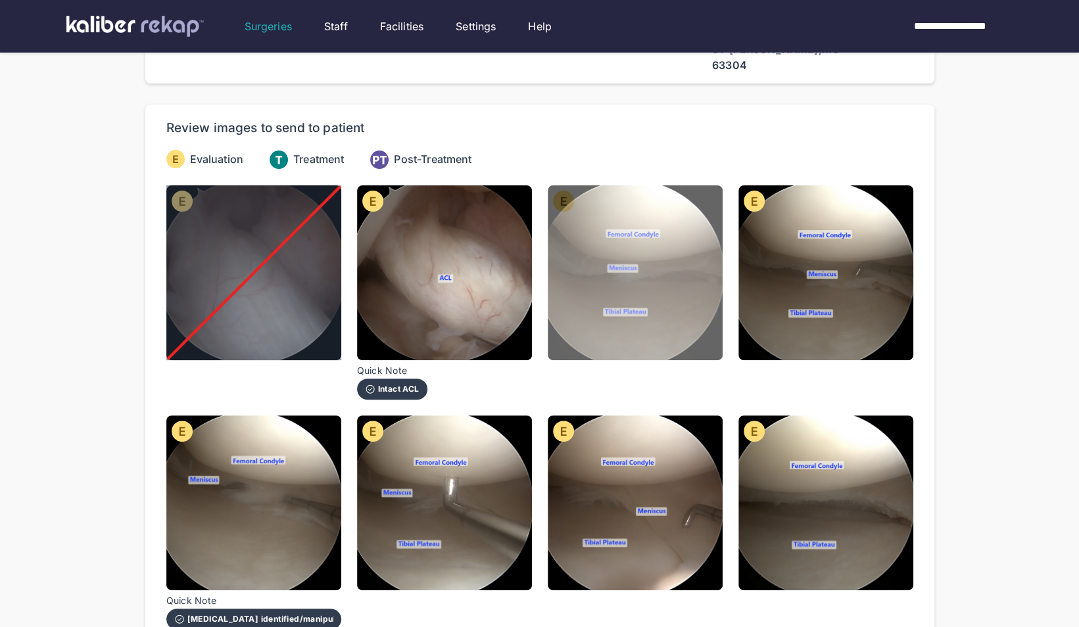
click at [610, 295] on img at bounding box center [635, 272] width 175 height 175
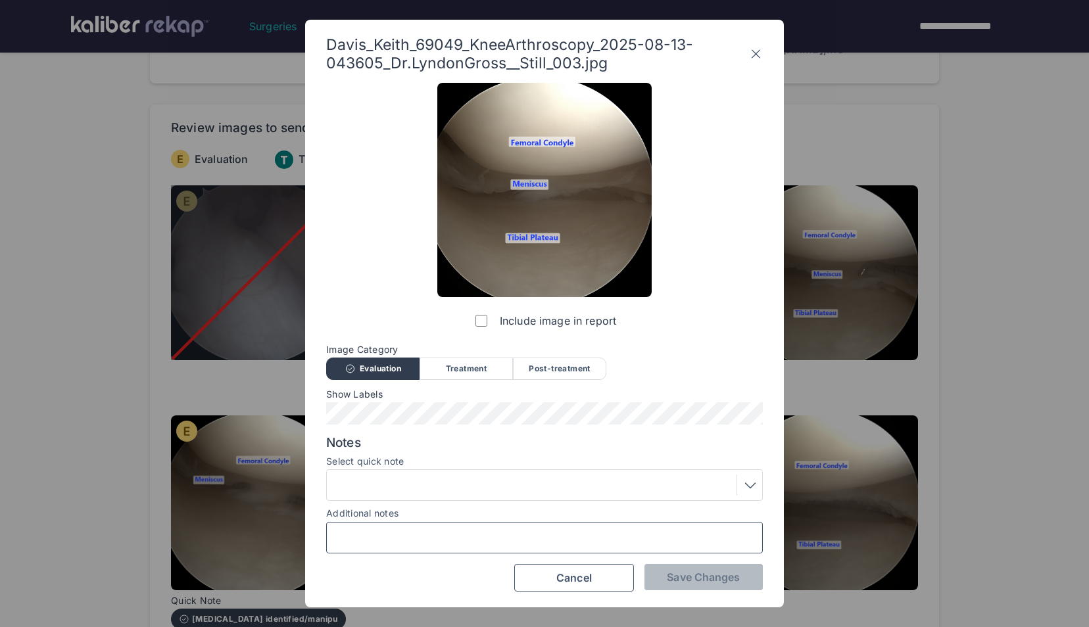
click at [360, 529] on input "Additional notes" at bounding box center [544, 537] width 425 height 17
type input "**********"
click at [667, 580] on span "Save Changes" at bounding box center [703, 577] width 73 height 13
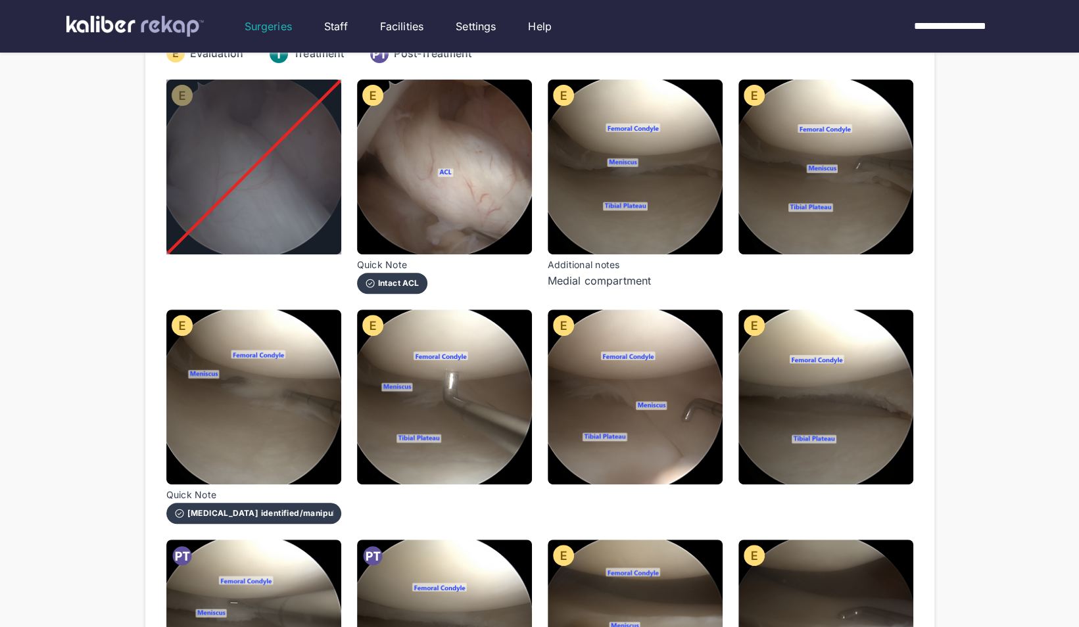
scroll to position [110, 0]
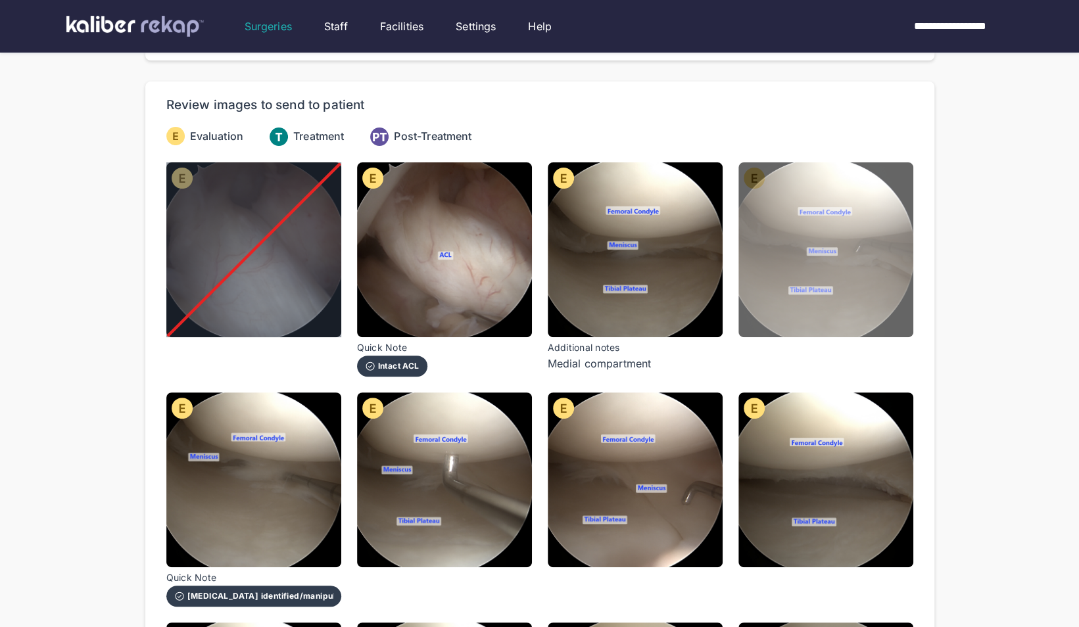
click at [879, 239] on img at bounding box center [825, 249] width 175 height 175
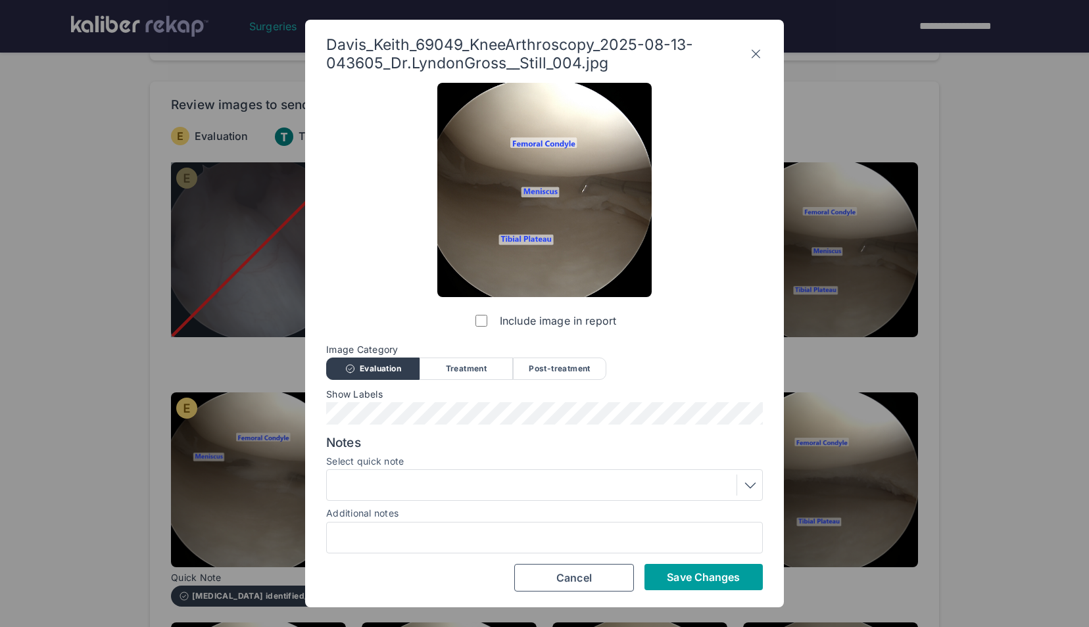
click at [708, 575] on span "Save Changes" at bounding box center [703, 577] width 73 height 13
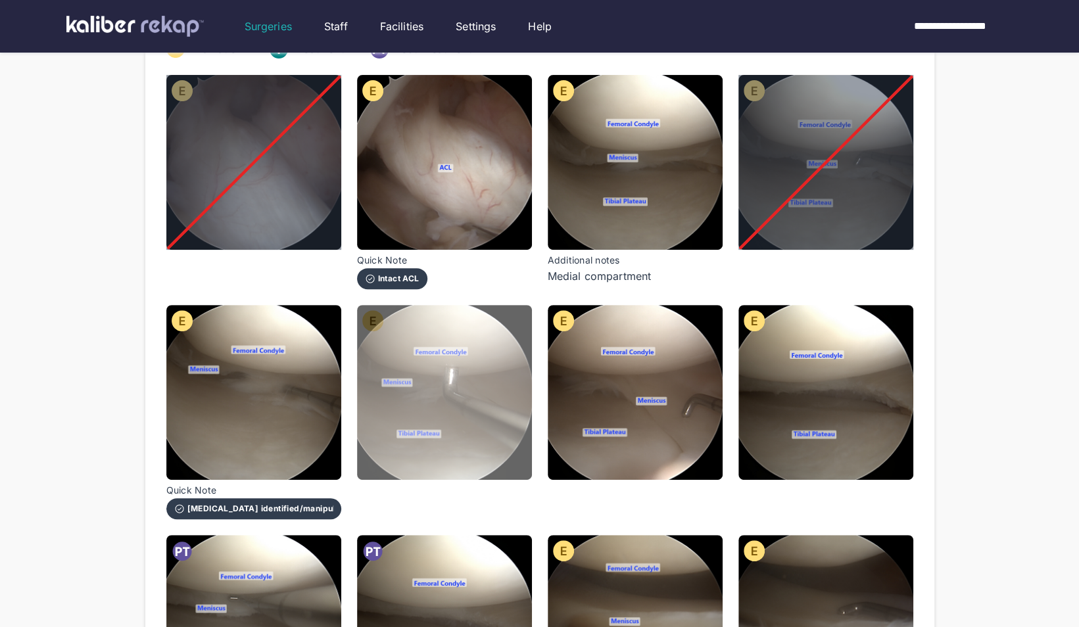
scroll to position [199, 0]
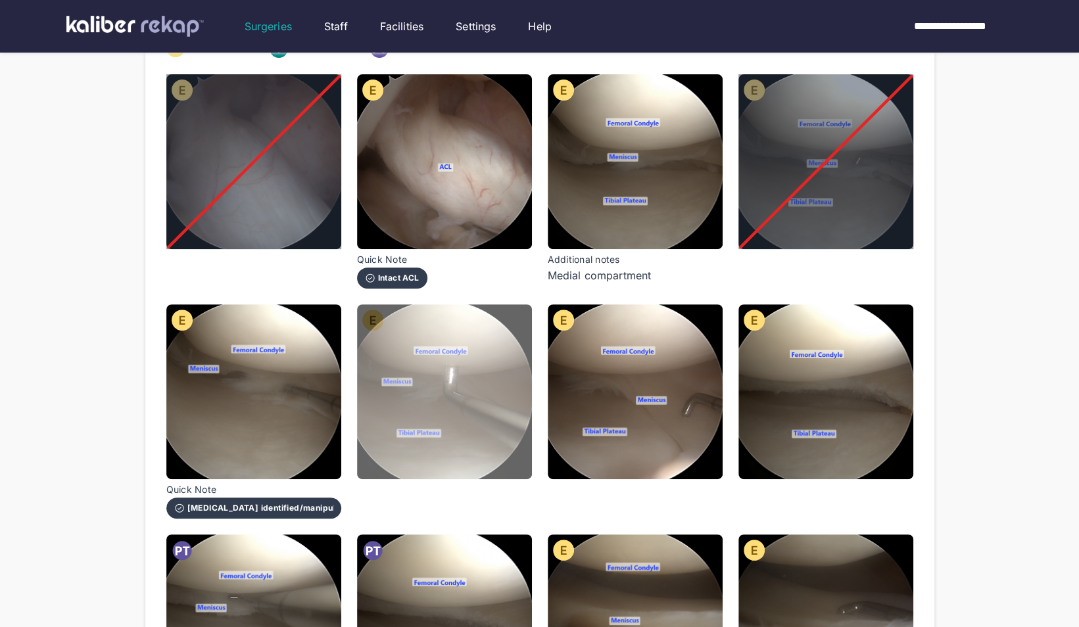
click at [506, 366] on img at bounding box center [444, 391] width 175 height 175
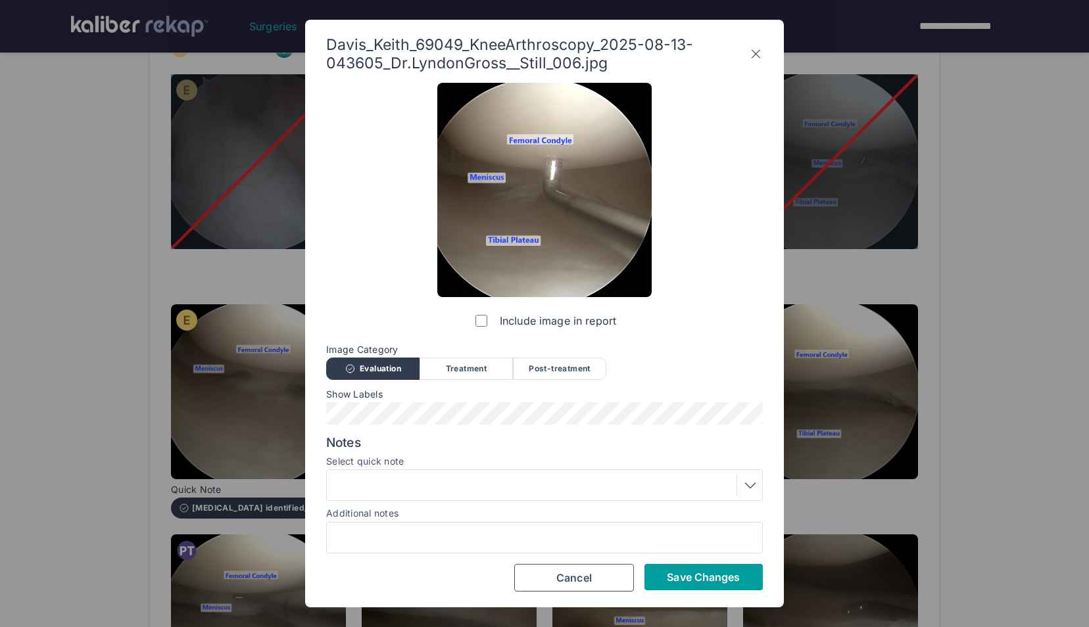
click at [692, 577] on span "Save Changes" at bounding box center [703, 577] width 73 height 13
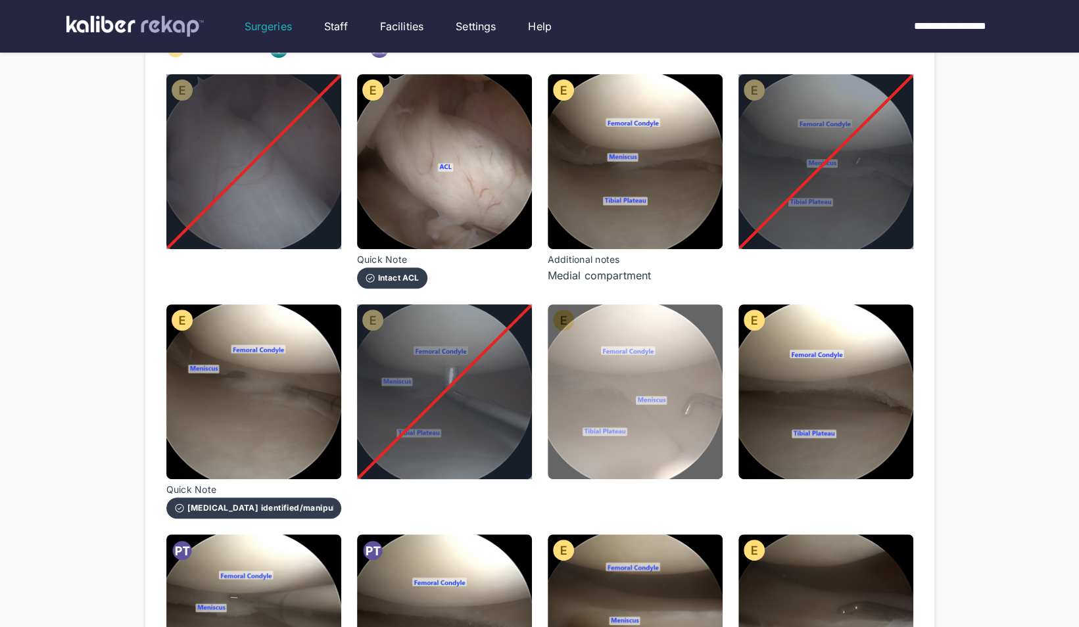
click at [698, 427] on img at bounding box center [635, 391] width 175 height 175
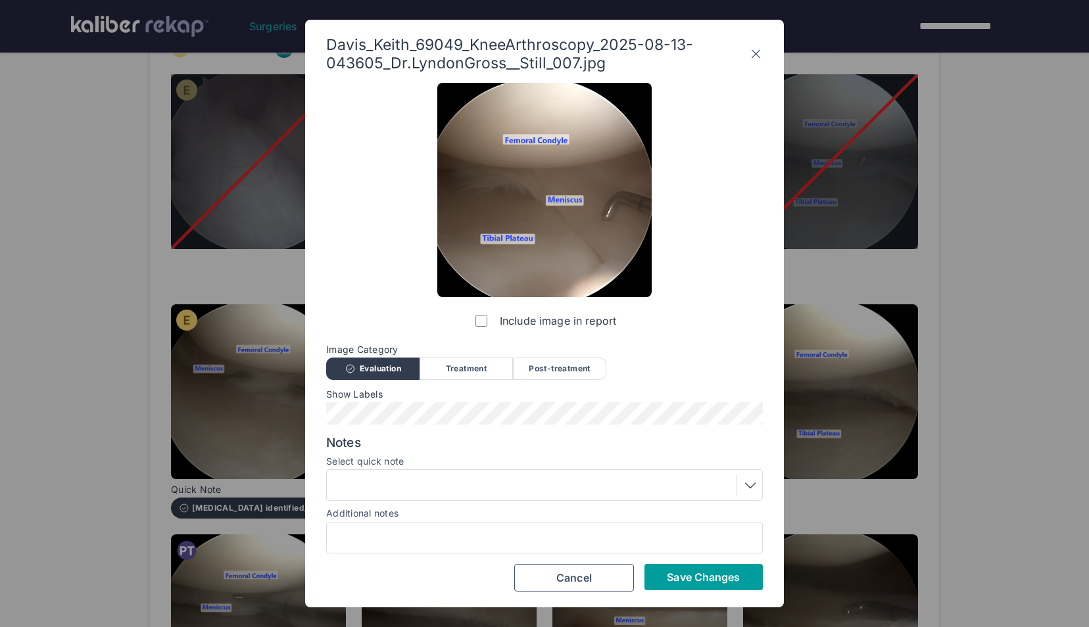
click at [733, 573] on span "Save Changes" at bounding box center [703, 577] width 73 height 13
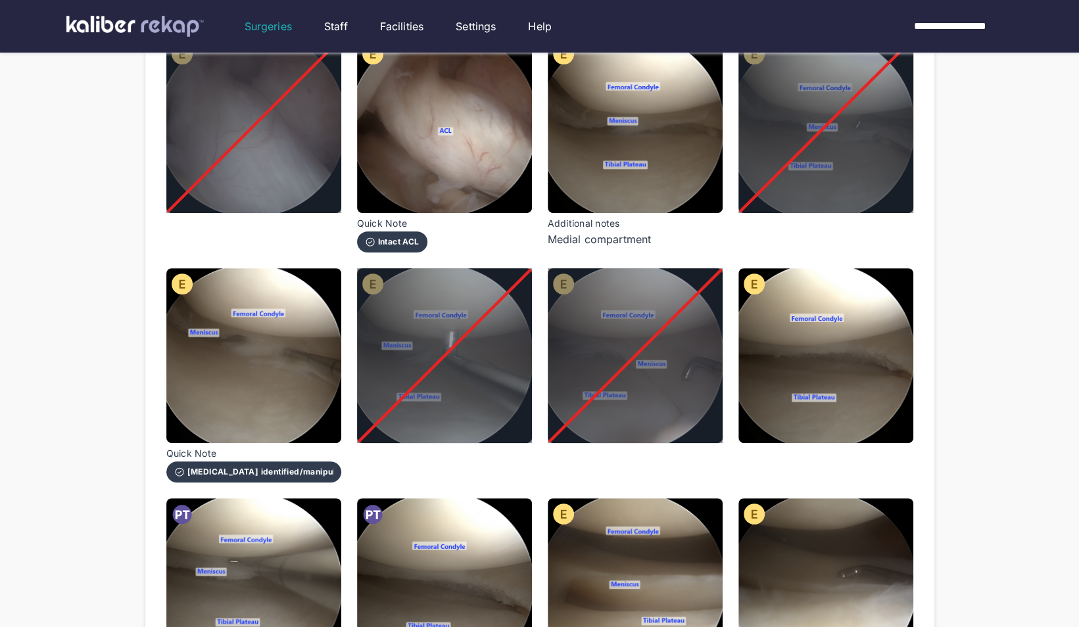
scroll to position [230, 0]
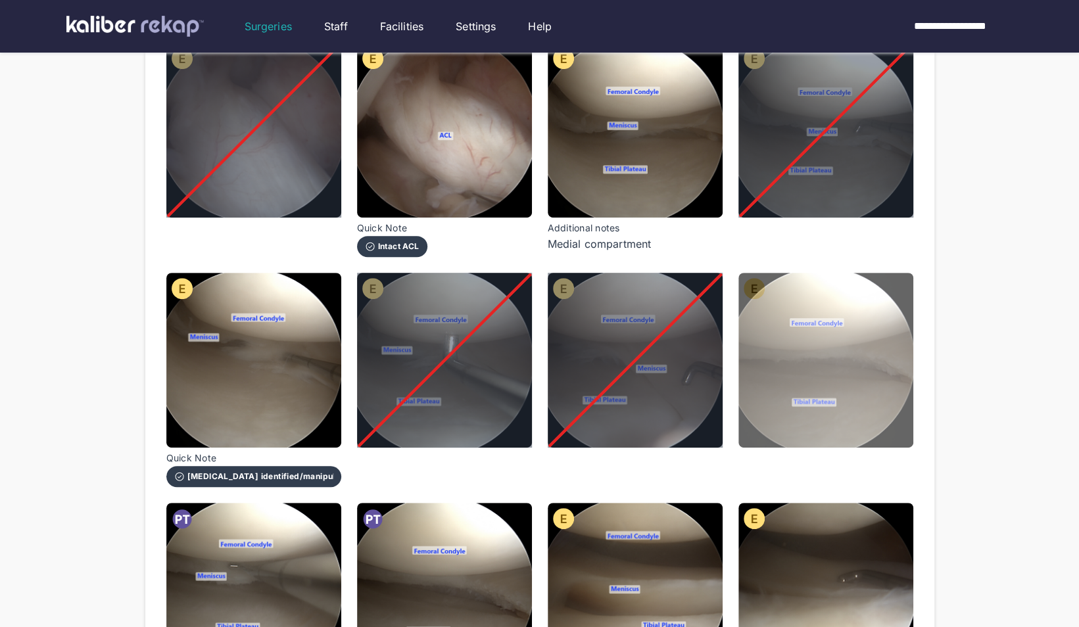
click at [885, 378] on img at bounding box center [825, 360] width 175 height 175
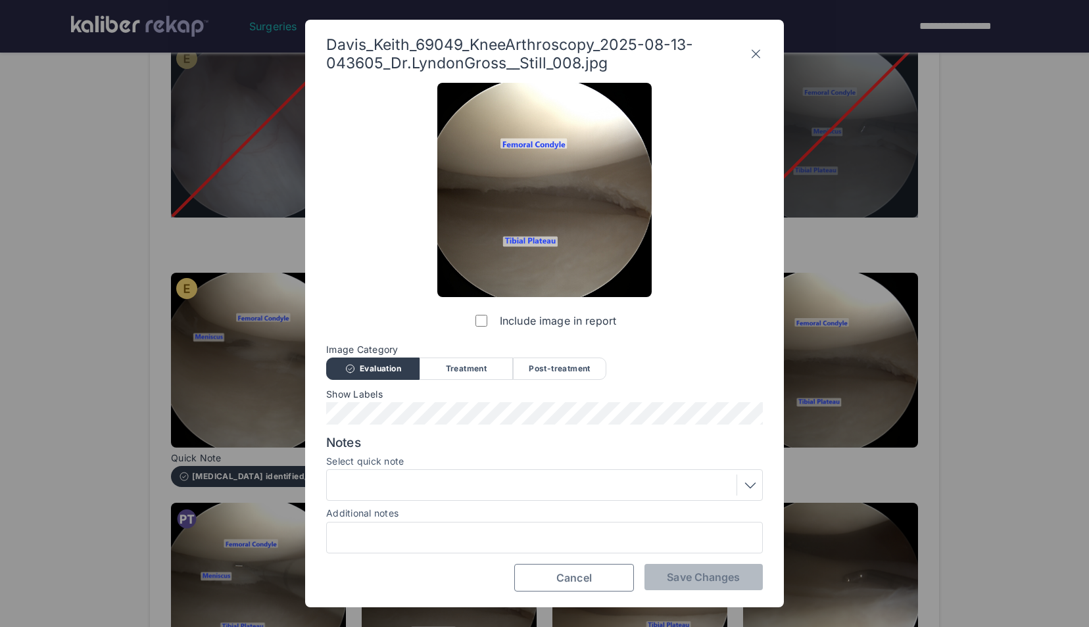
click at [605, 567] on button "Cancel" at bounding box center [574, 578] width 120 height 28
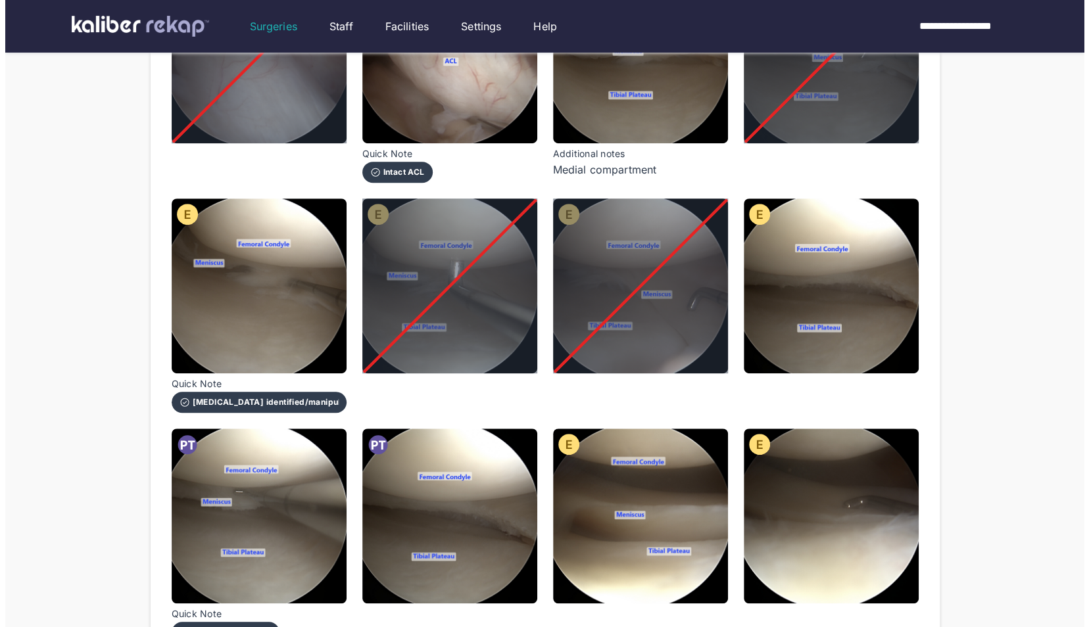
scroll to position [303, 0]
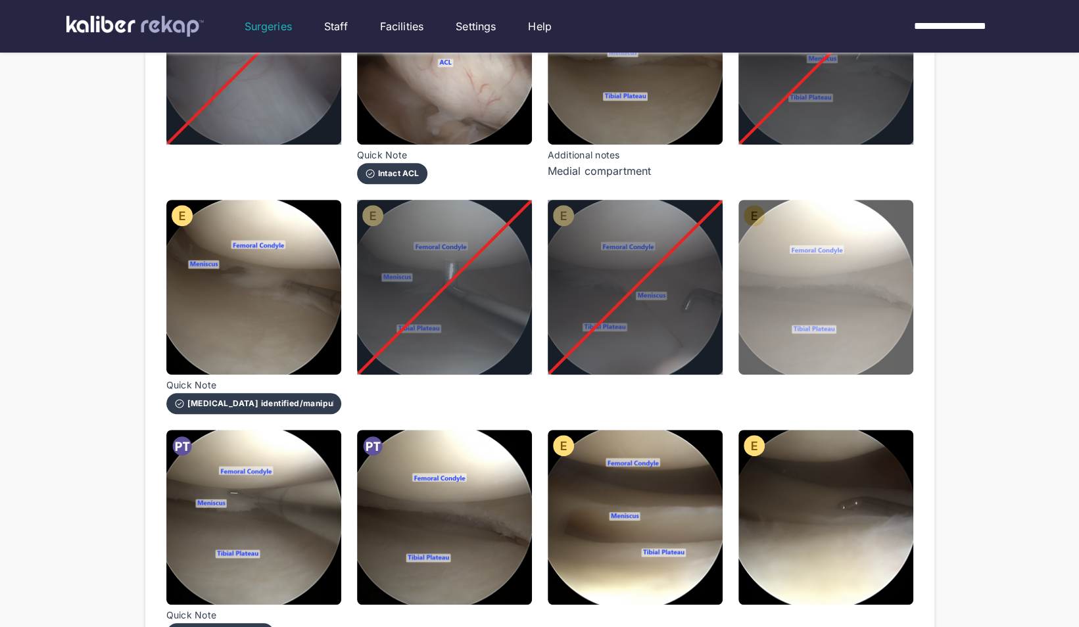
click at [863, 247] on img at bounding box center [825, 287] width 175 height 175
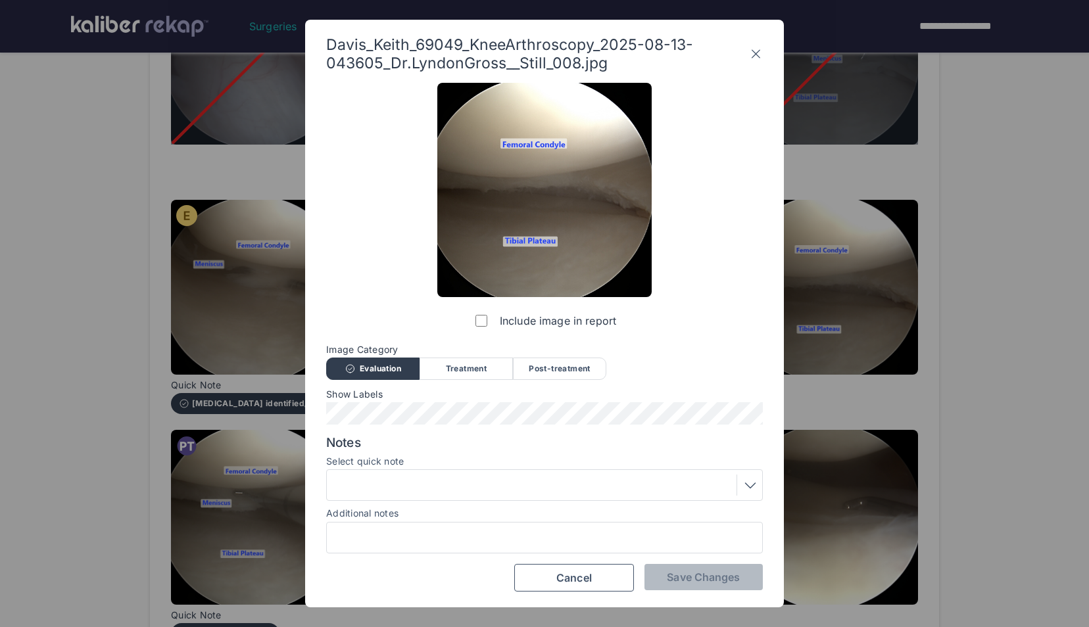
click at [405, 490] on div at bounding box center [544, 485] width 427 height 21
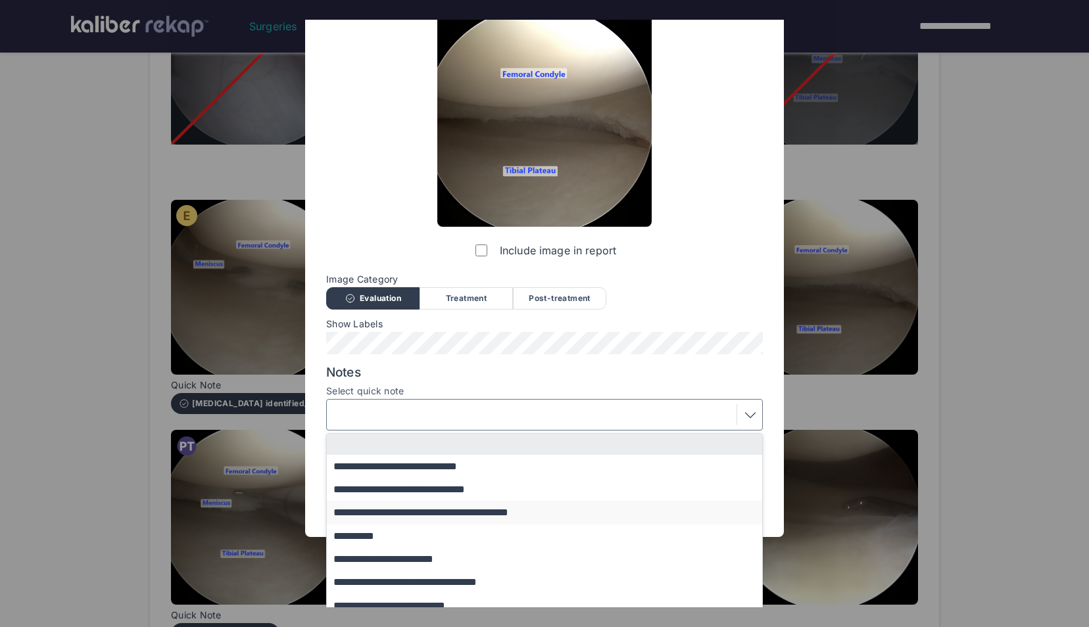
scroll to position [82, 0]
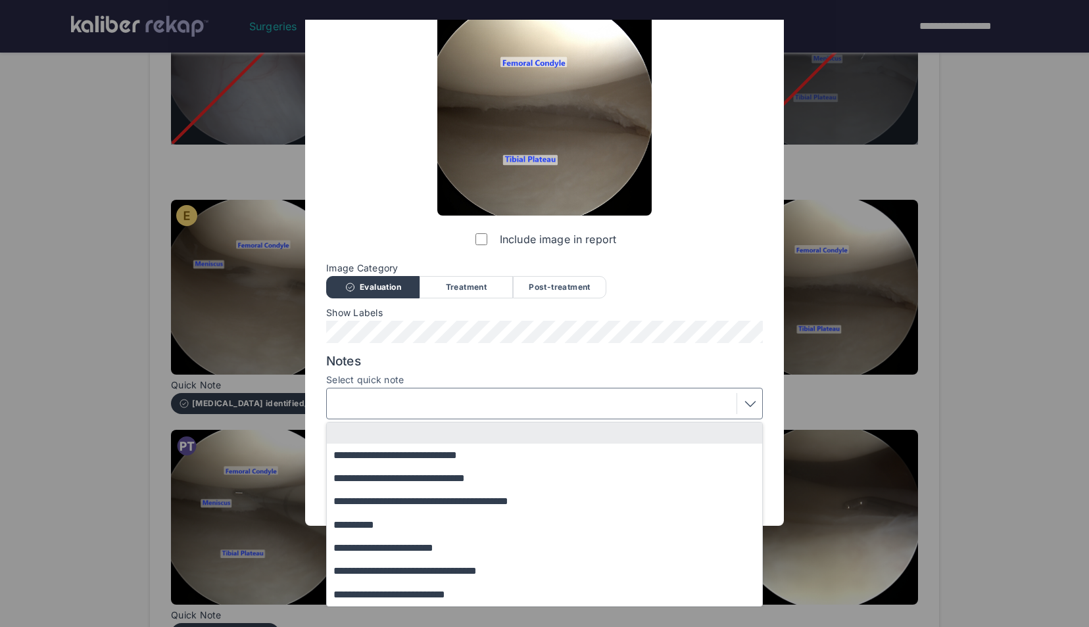
click at [525, 378] on label "Select quick note" at bounding box center [544, 380] width 437 height 11
click at [748, 412] on div at bounding box center [748, 403] width 22 height 21
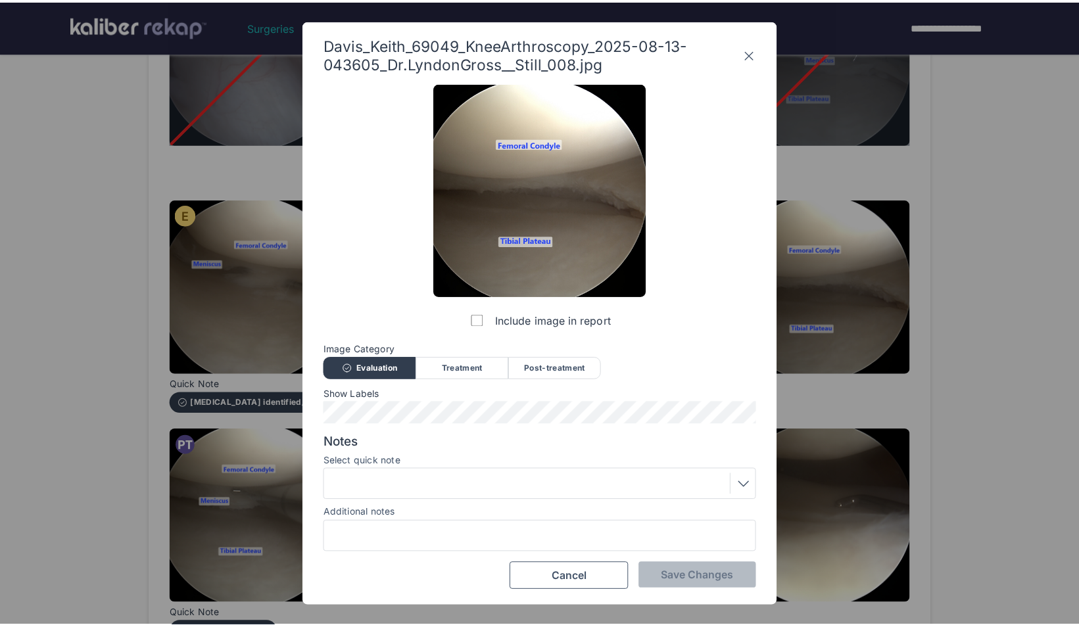
scroll to position [0, 0]
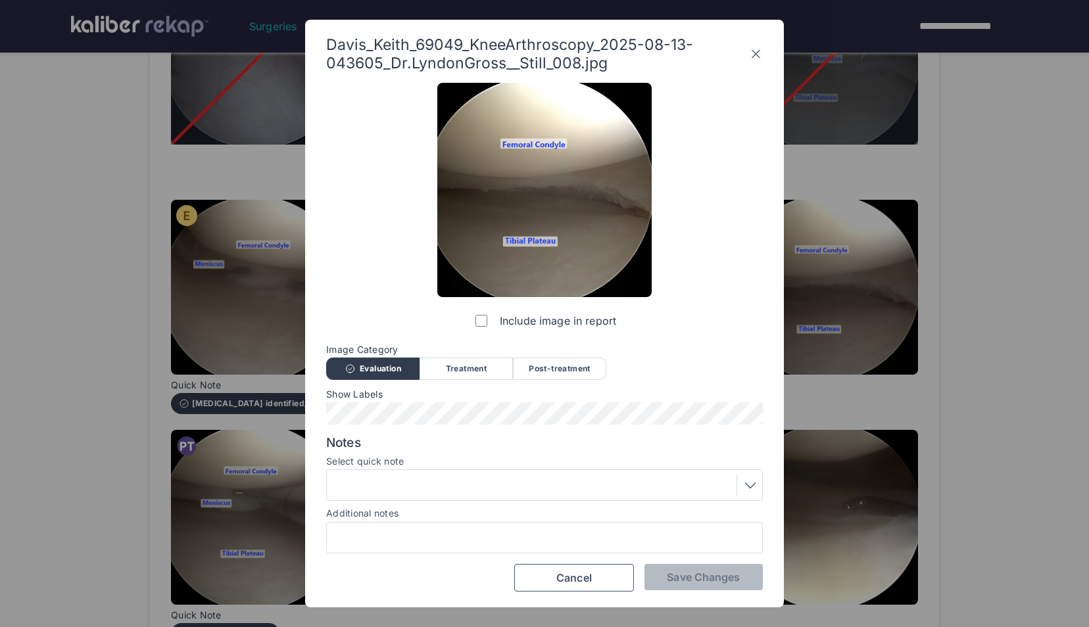
click at [554, 368] on div "Post-treatment" at bounding box center [559, 369] width 93 height 22
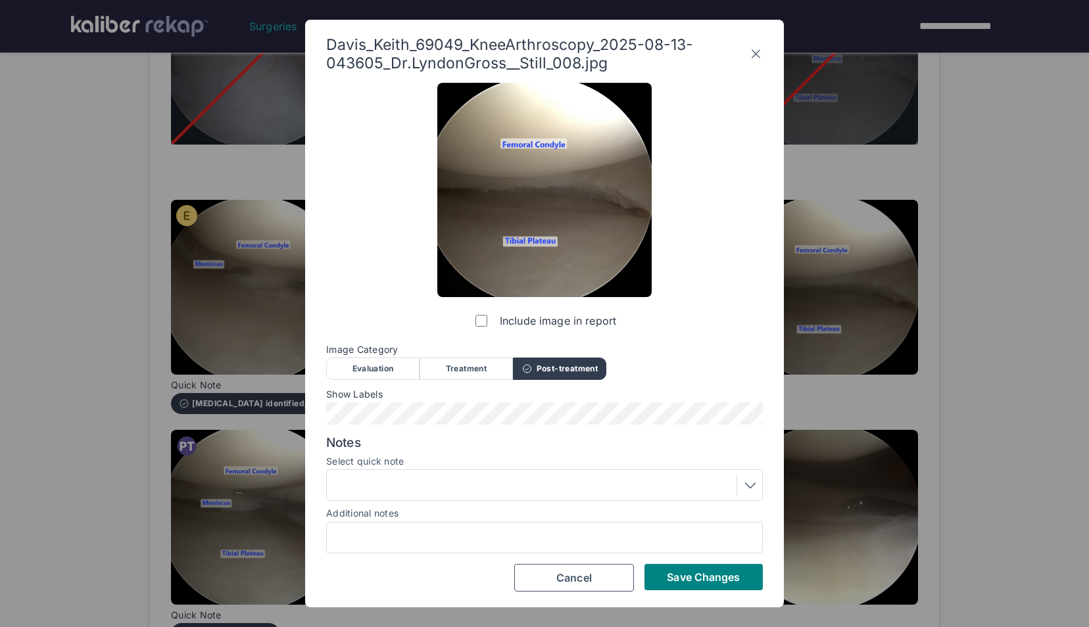
click at [515, 483] on div at bounding box center [544, 485] width 427 height 21
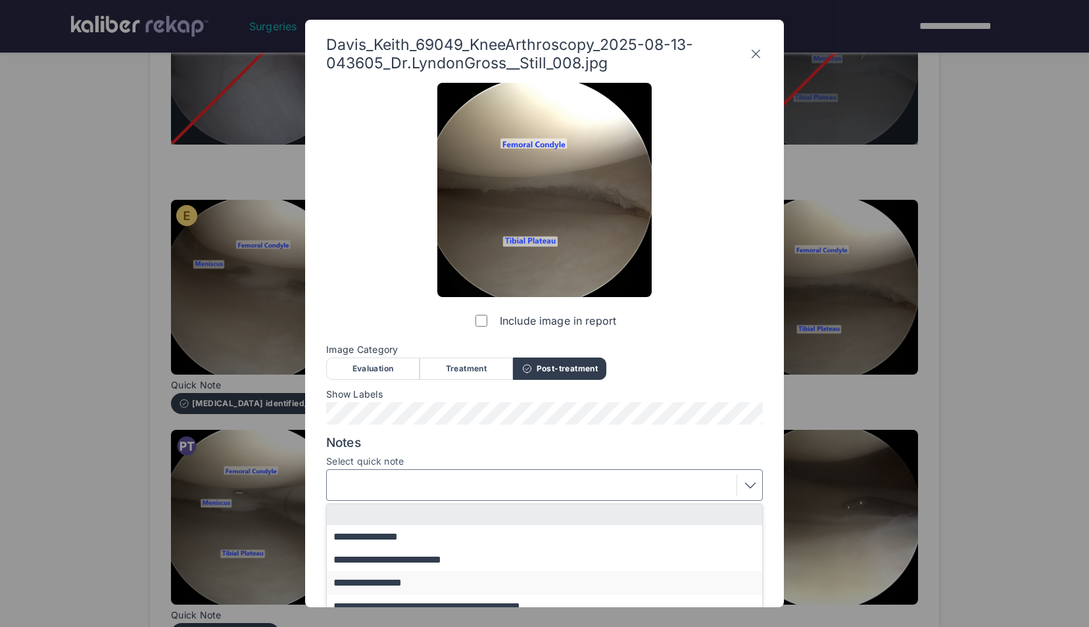
click at [438, 581] on button "**********" at bounding box center [551, 582] width 448 height 23
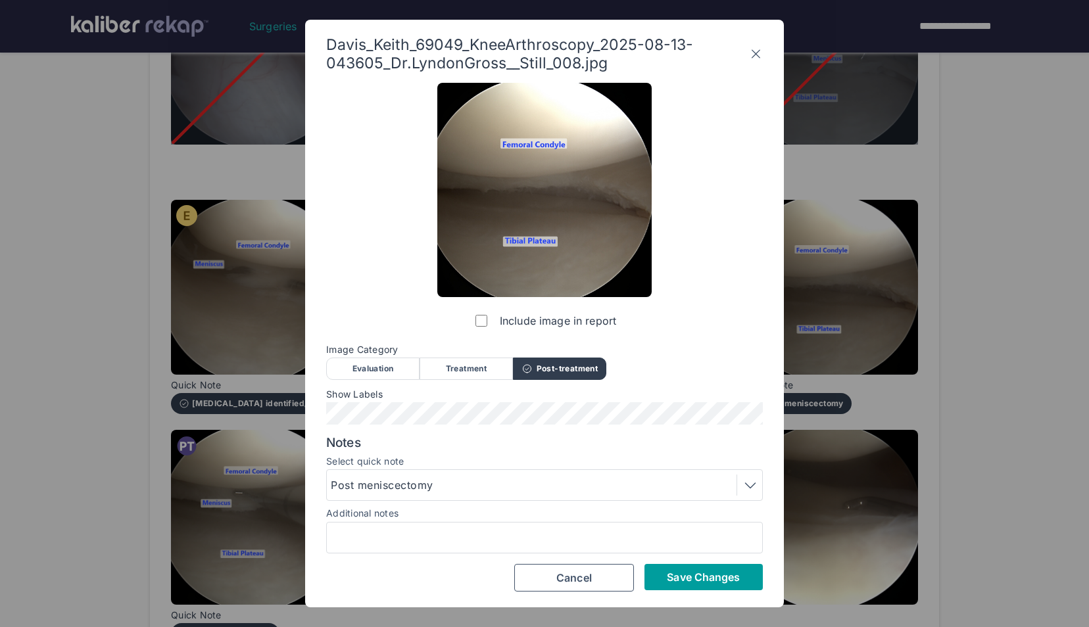
click at [684, 581] on span "Save Changes" at bounding box center [703, 577] width 73 height 13
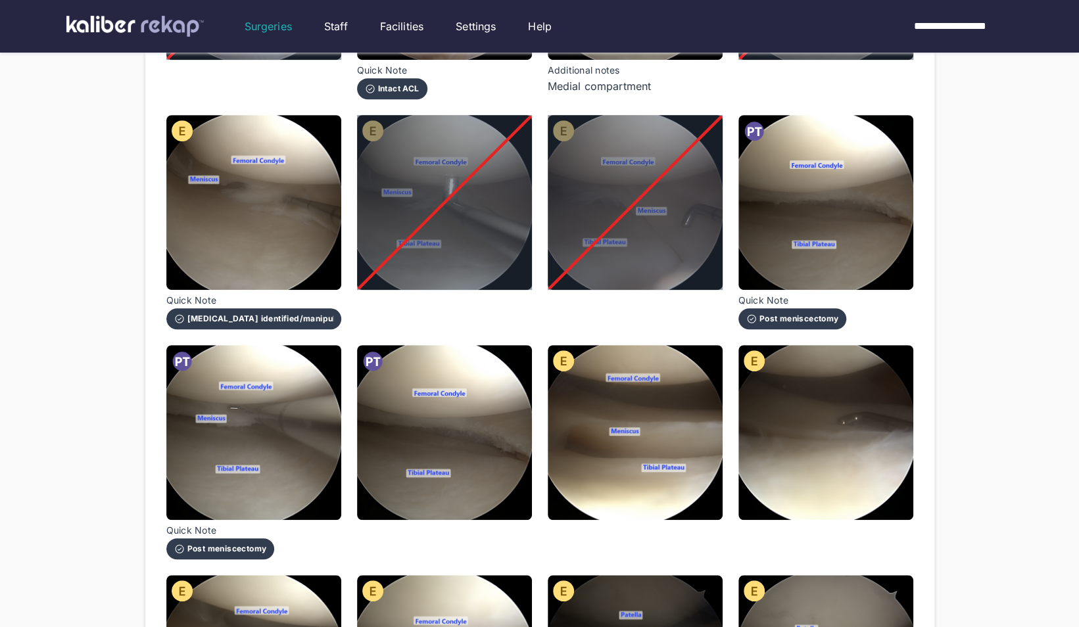
scroll to position [389, 0]
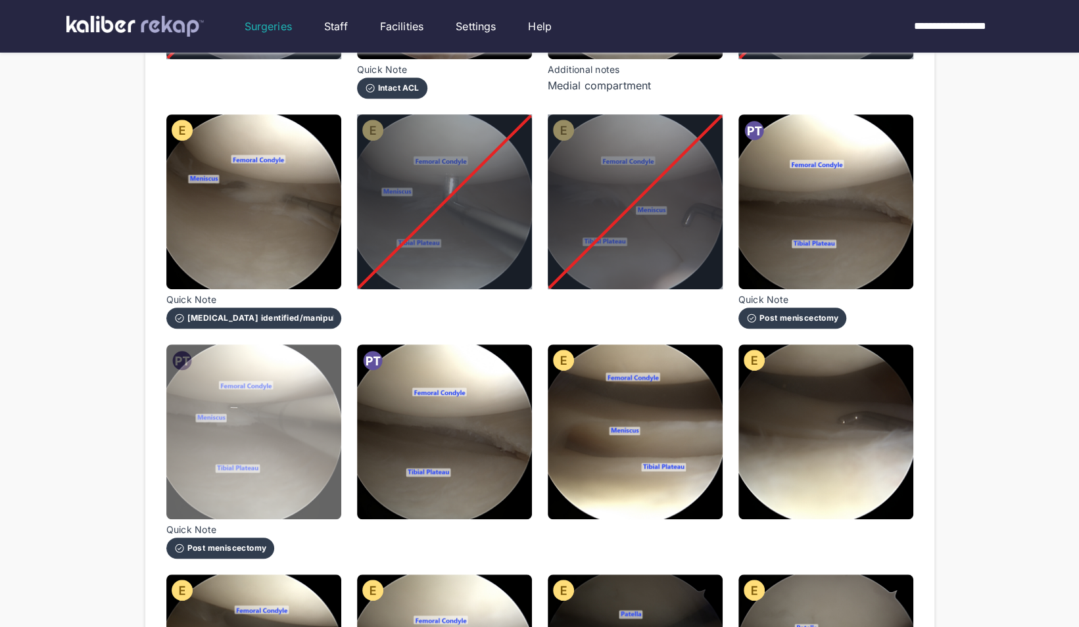
click at [256, 464] on img at bounding box center [253, 432] width 175 height 175
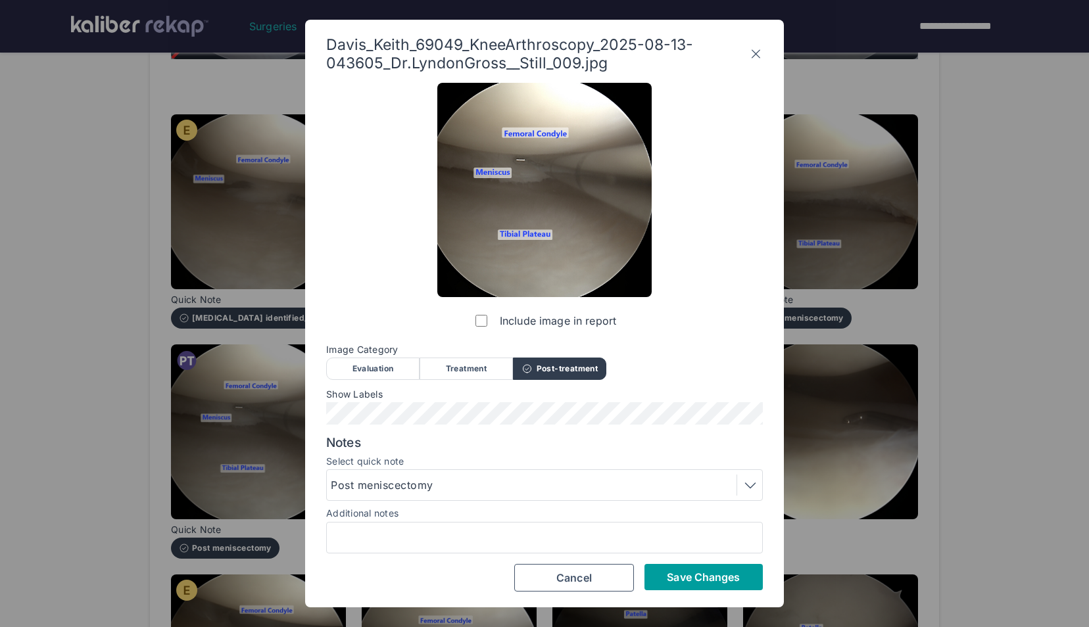
click at [677, 569] on button "Save Changes" at bounding box center [703, 577] width 118 height 26
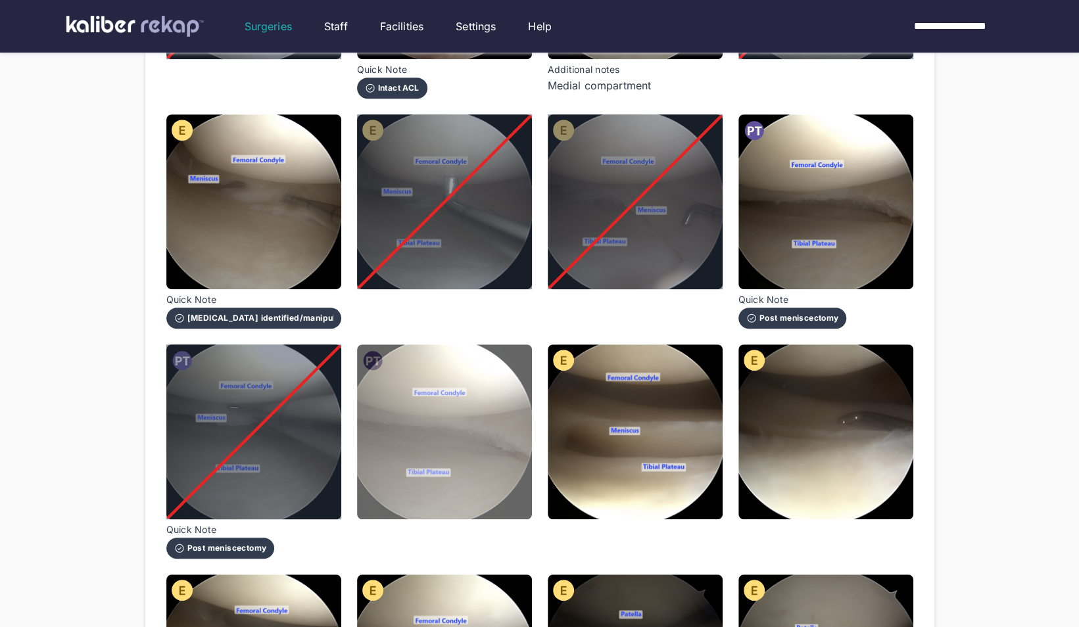
click at [510, 430] on img at bounding box center [444, 432] width 175 height 175
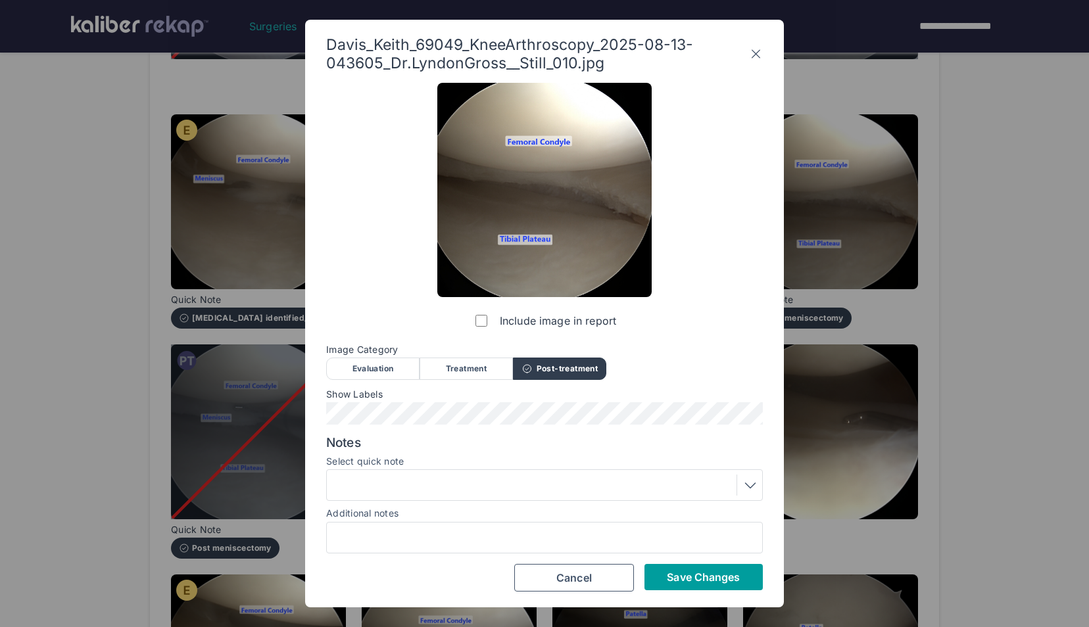
click at [718, 575] on span "Save Changes" at bounding box center [703, 577] width 73 height 13
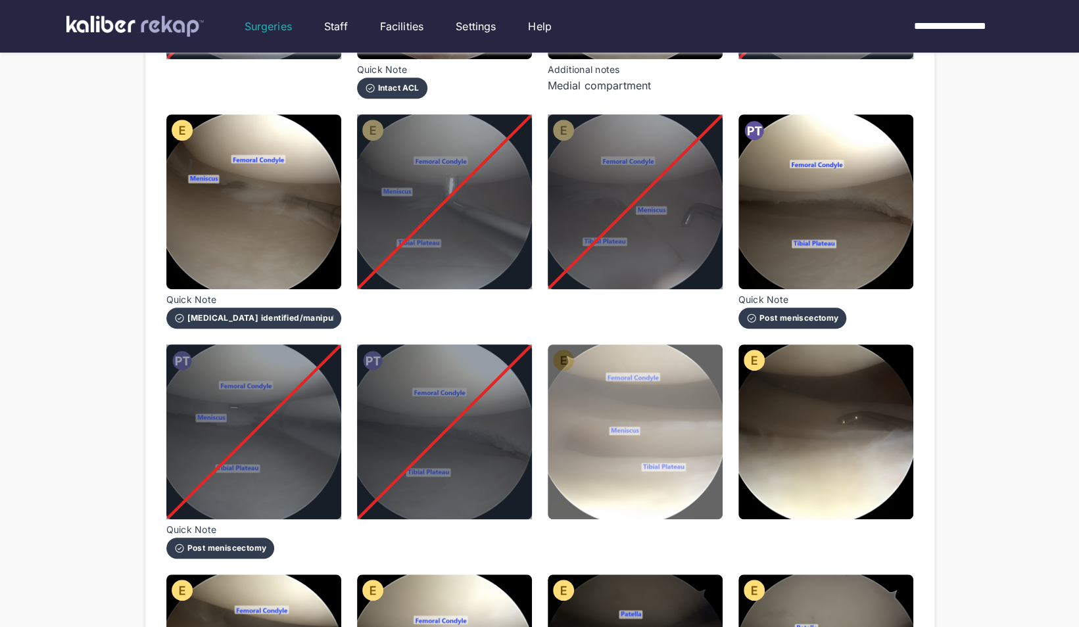
click at [695, 378] on img at bounding box center [635, 432] width 175 height 175
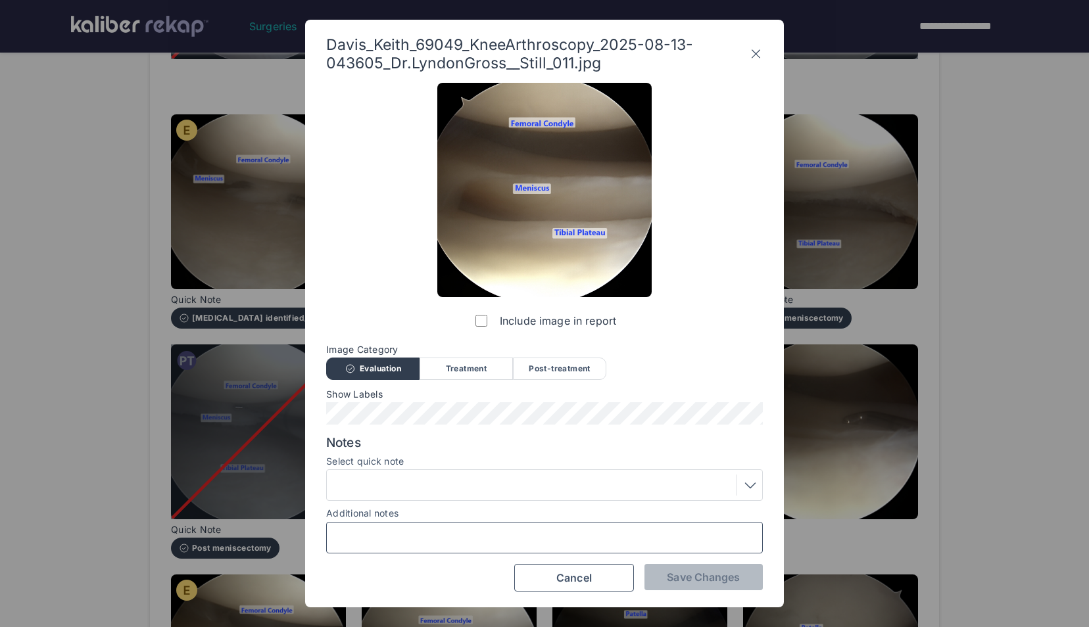
click at [502, 533] on input "Additional notes" at bounding box center [544, 537] width 425 height 17
type input "**********"
click at [698, 575] on span "Save Changes" at bounding box center [703, 577] width 73 height 13
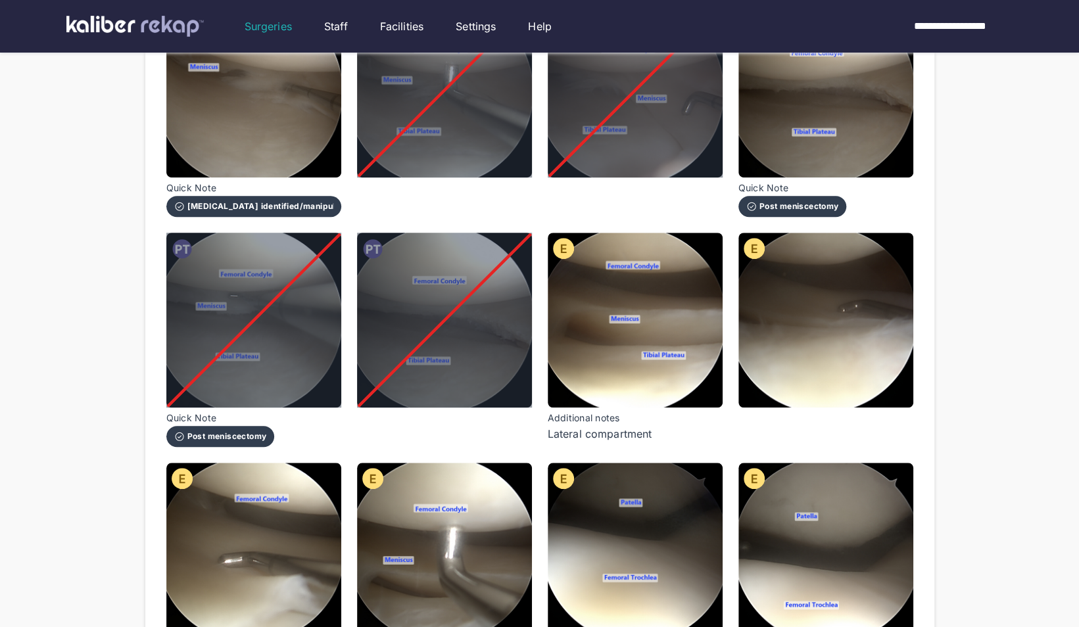
scroll to position [504, 0]
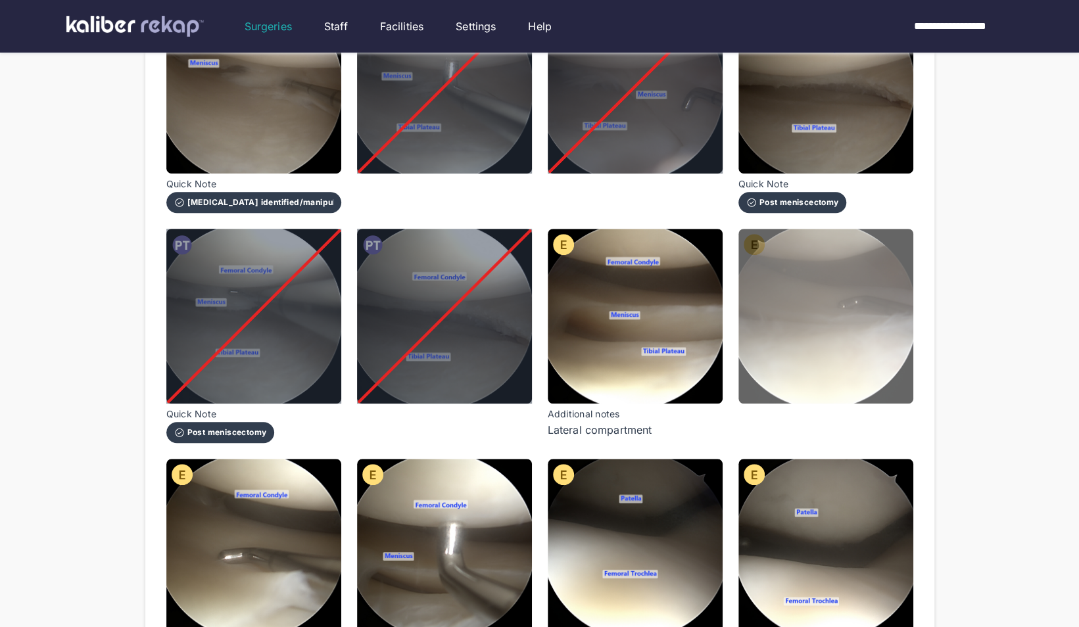
click at [825, 331] on img at bounding box center [825, 316] width 175 height 175
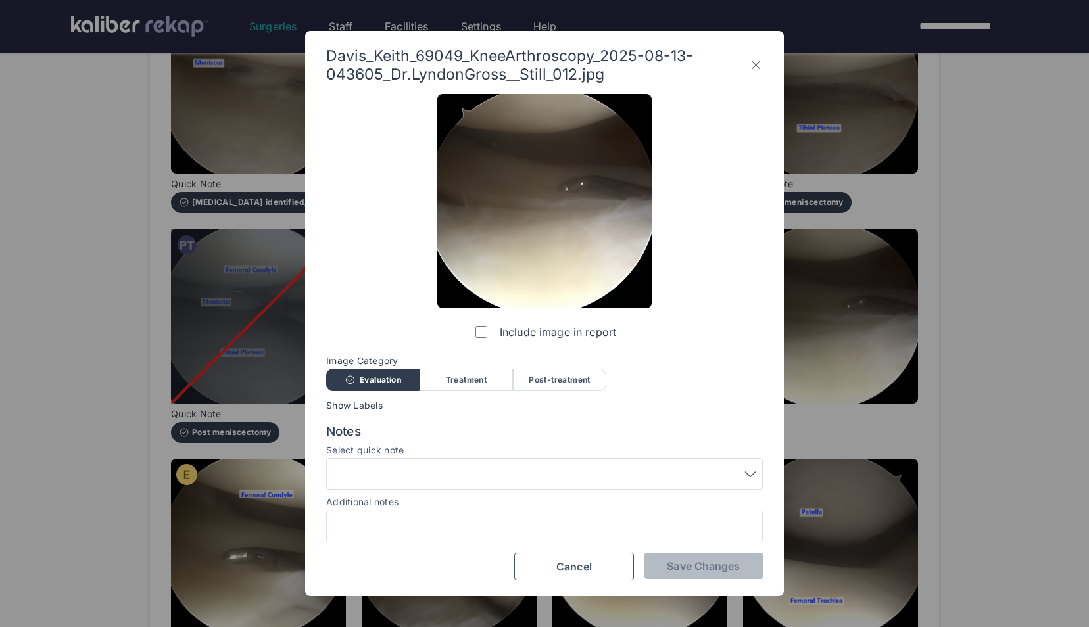
click at [471, 327] on div "Include image in report" at bounding box center [544, 219] width 214 height 251
click at [717, 567] on span "Save Changes" at bounding box center [703, 566] width 73 height 13
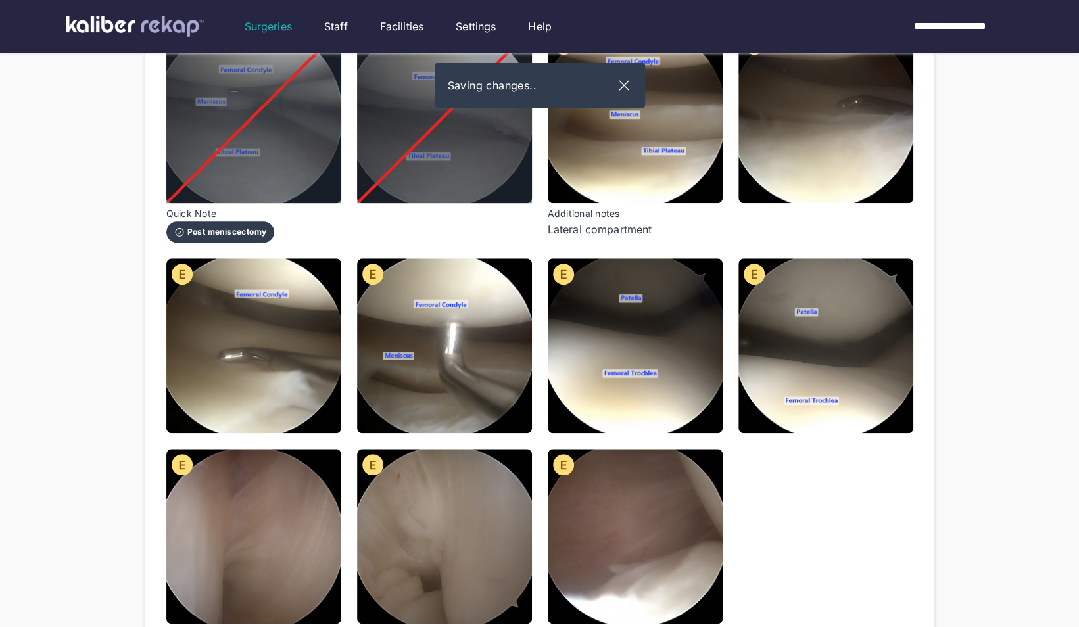
scroll to position [706, 0]
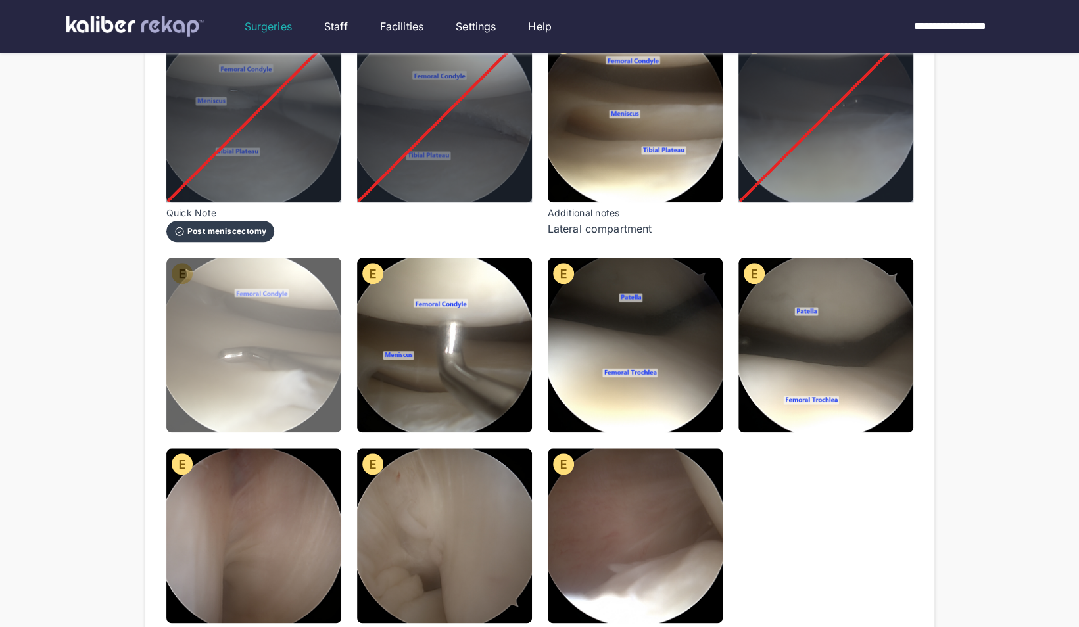
click at [210, 358] on img at bounding box center [253, 345] width 175 height 175
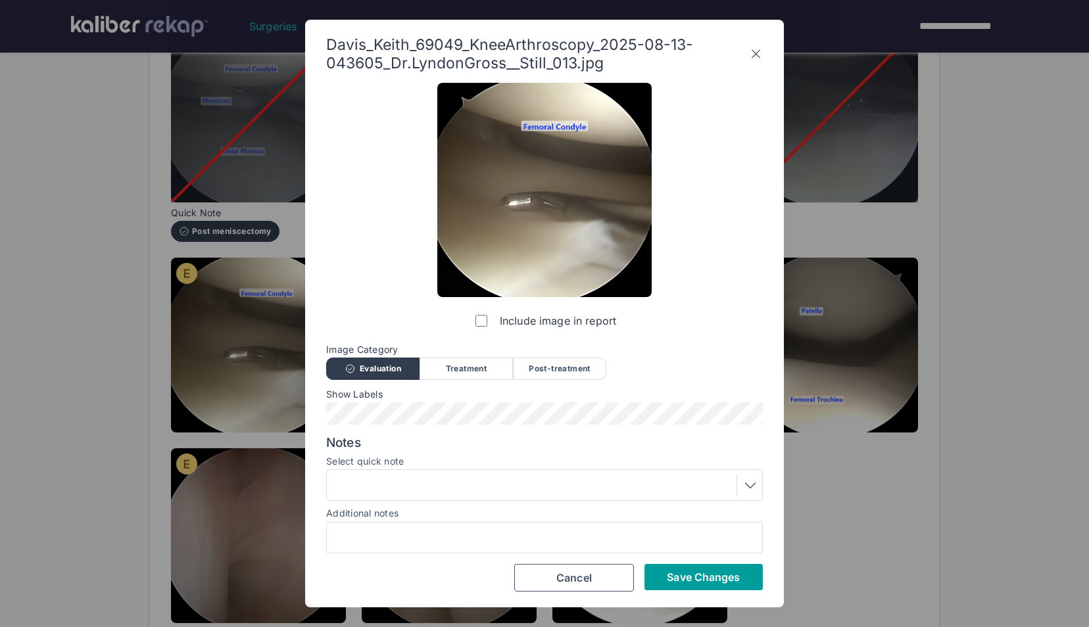
click at [685, 571] on span "Save Changes" at bounding box center [703, 577] width 73 height 13
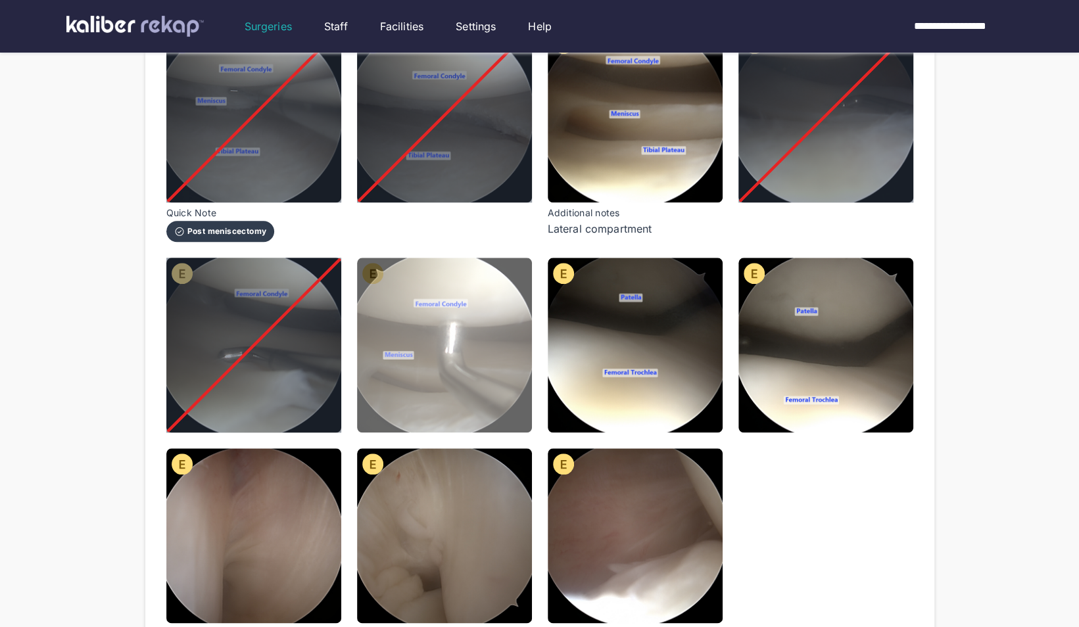
click at [500, 355] on img at bounding box center [444, 345] width 175 height 175
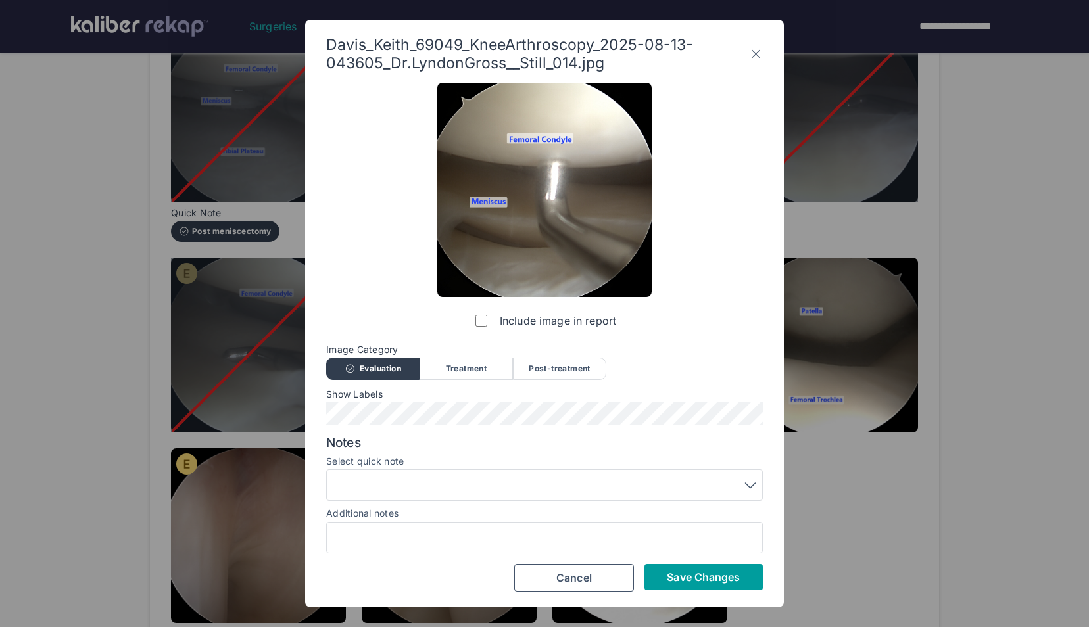
click at [677, 572] on span "Save Changes" at bounding box center [703, 577] width 73 height 13
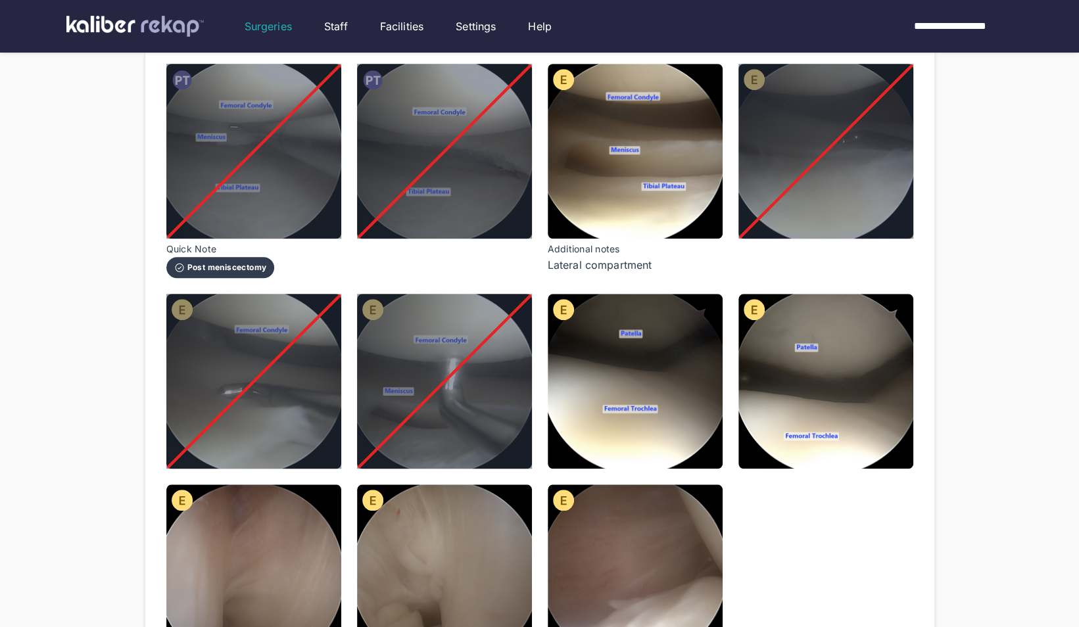
scroll to position [673, 0]
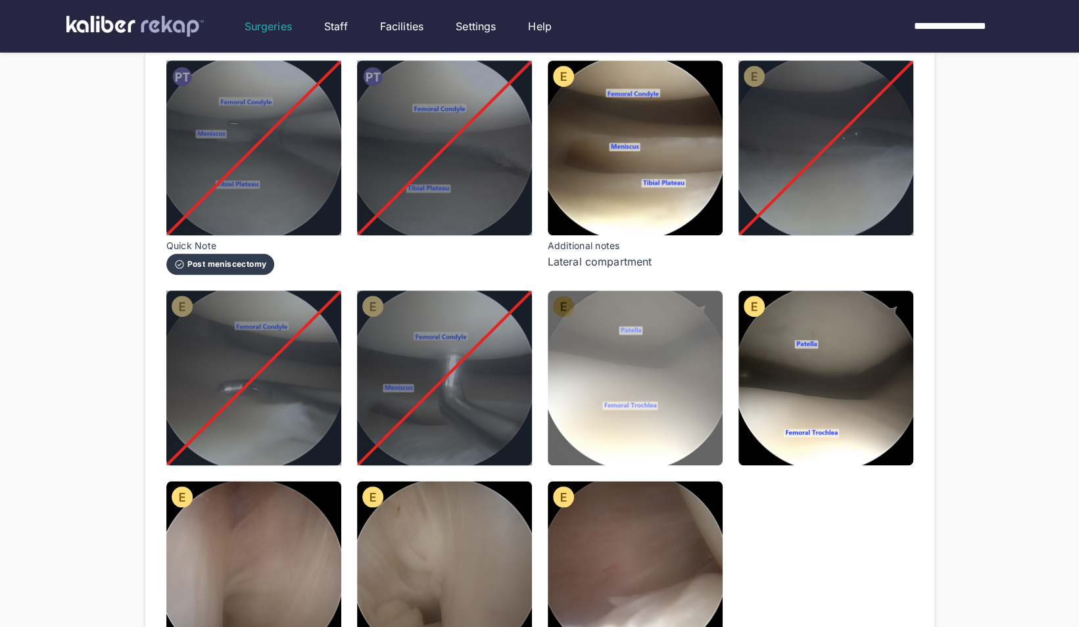
click at [679, 412] on img at bounding box center [635, 378] width 175 height 175
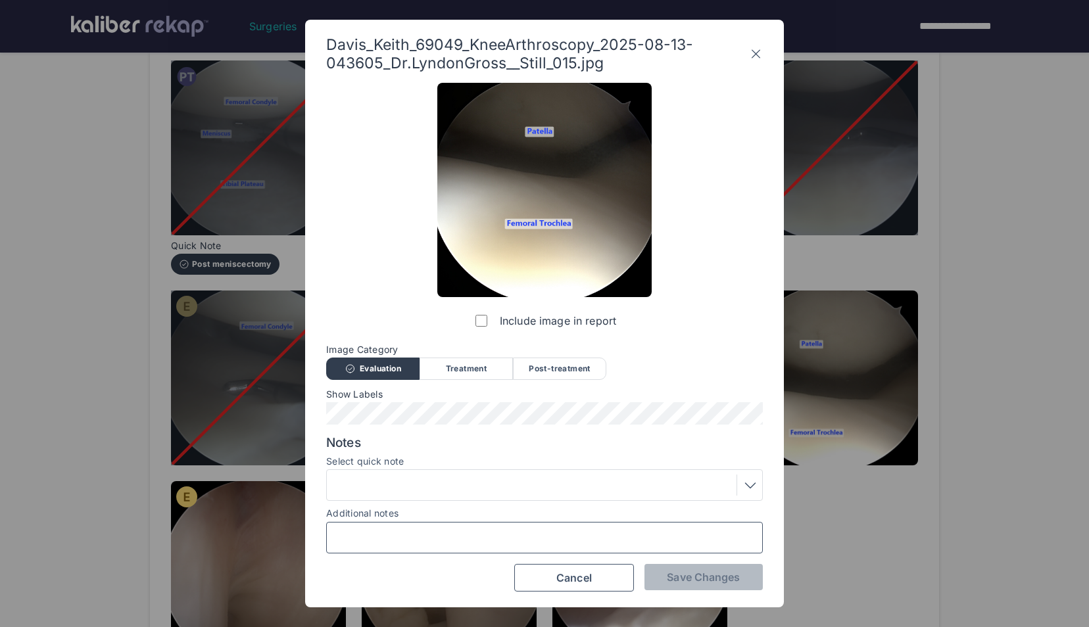
click at [520, 536] on input "Additional notes" at bounding box center [544, 537] width 425 height 17
type input "**********"
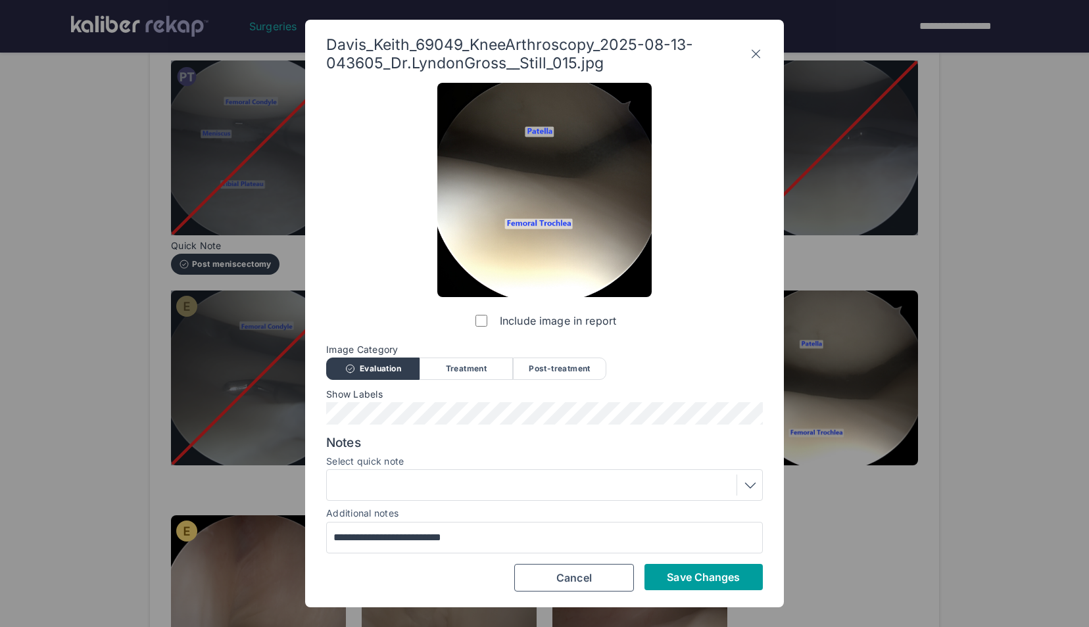
click at [717, 573] on span "Save Changes" at bounding box center [703, 577] width 73 height 13
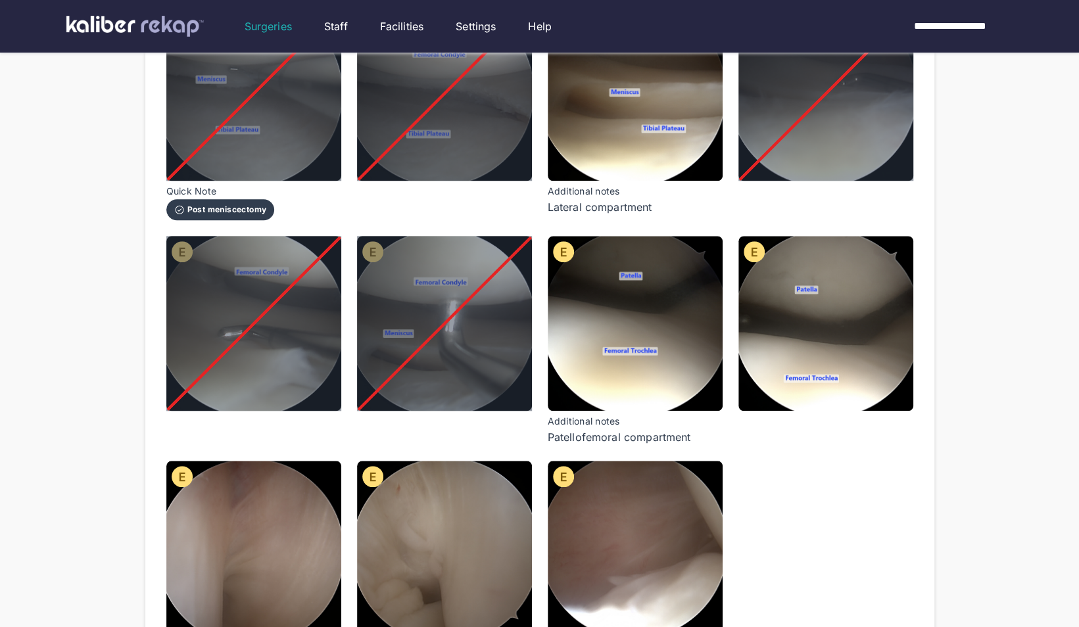
scroll to position [728, 0]
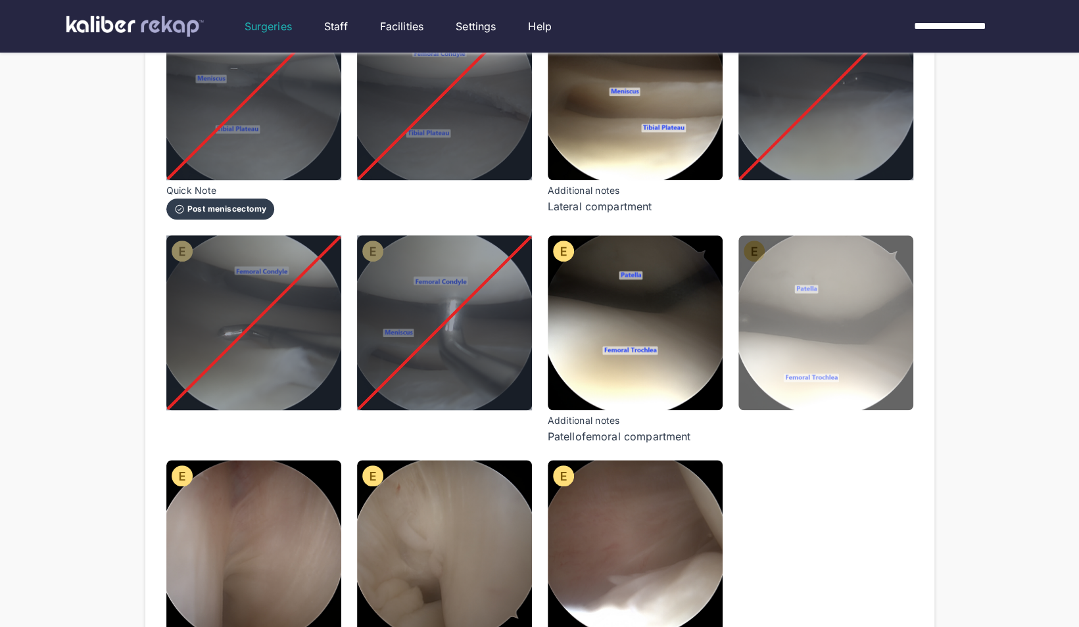
click at [877, 318] on img at bounding box center [825, 322] width 175 height 175
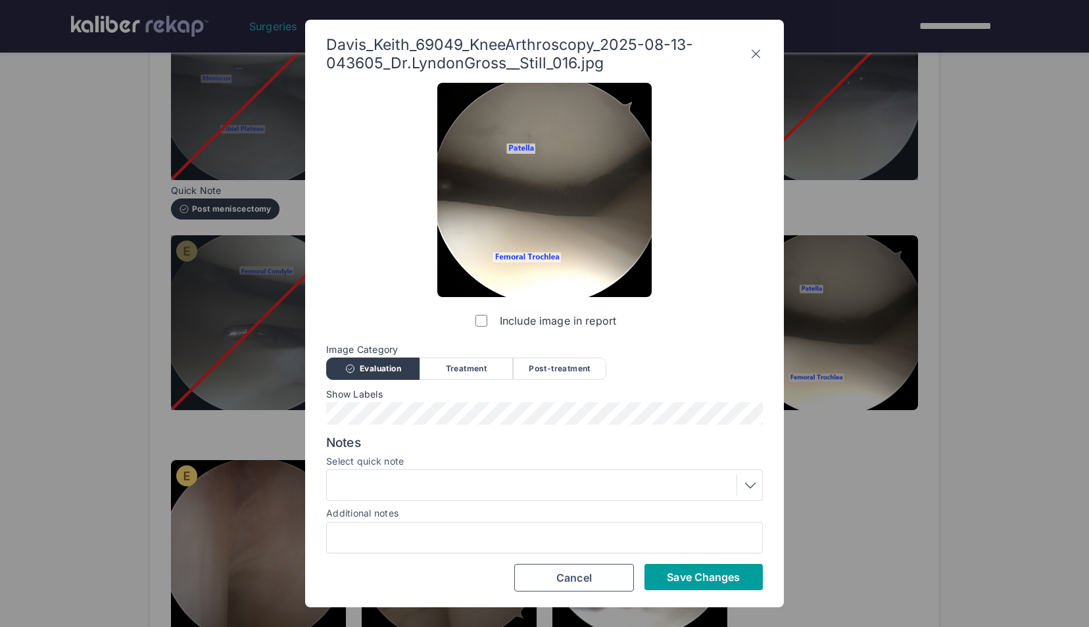
click at [727, 581] on span "Save Changes" at bounding box center [703, 577] width 73 height 13
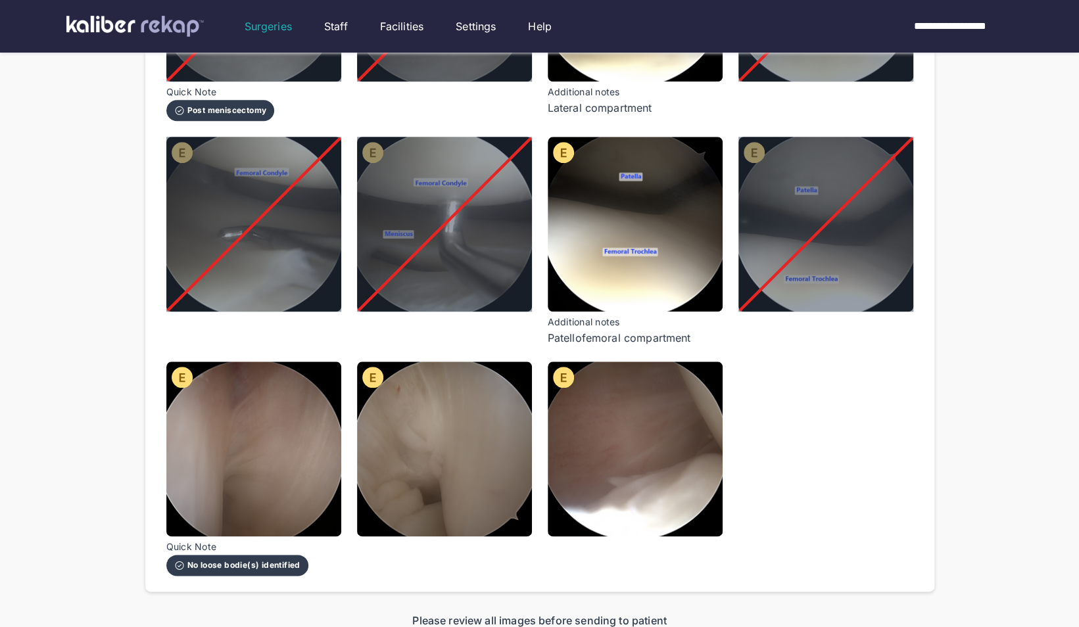
scroll to position [856, 0]
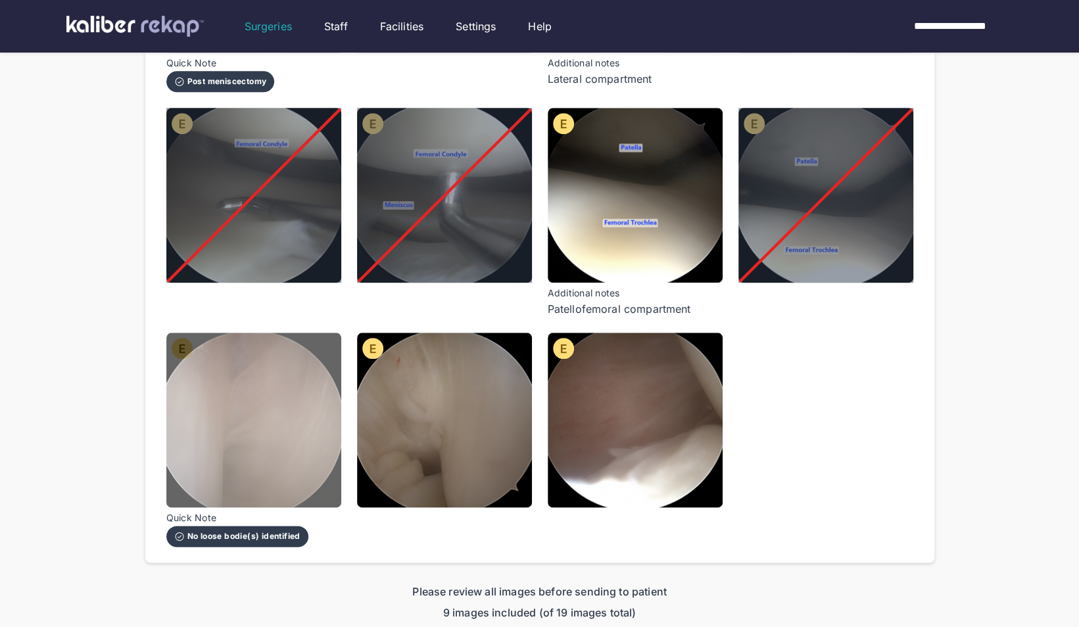
click at [238, 423] on img at bounding box center [253, 420] width 175 height 175
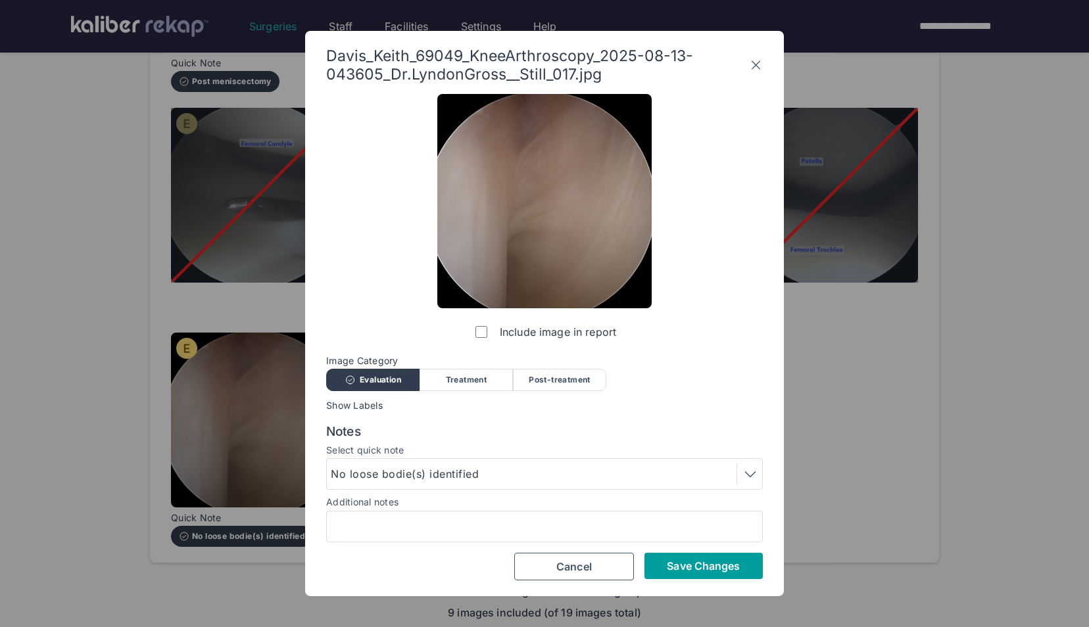
click at [654, 559] on button "Save Changes" at bounding box center [703, 566] width 118 height 26
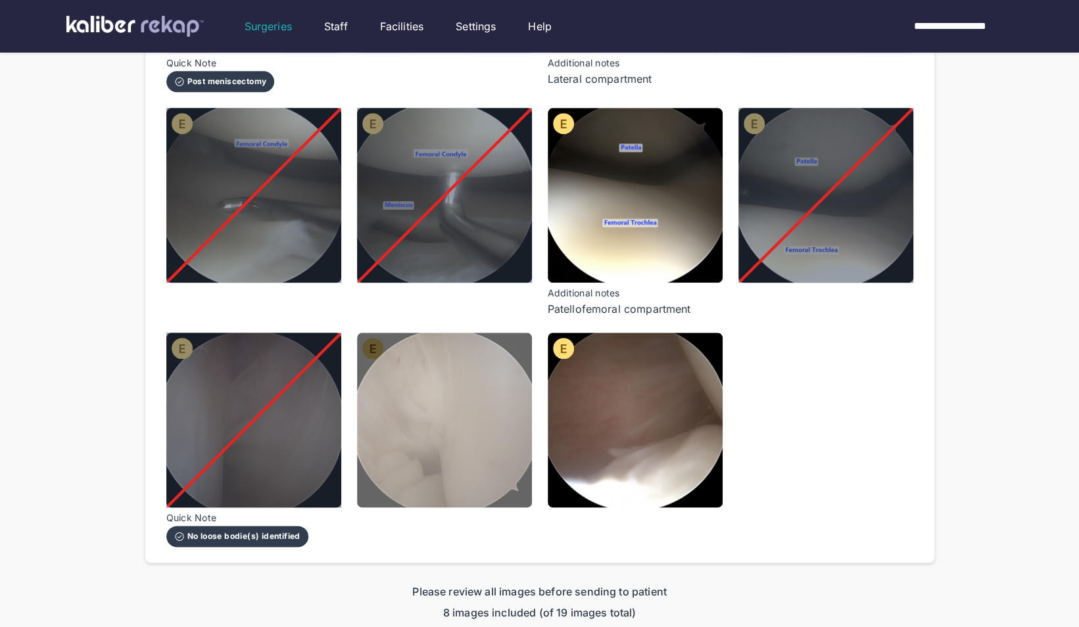
click at [468, 394] on img at bounding box center [444, 420] width 175 height 175
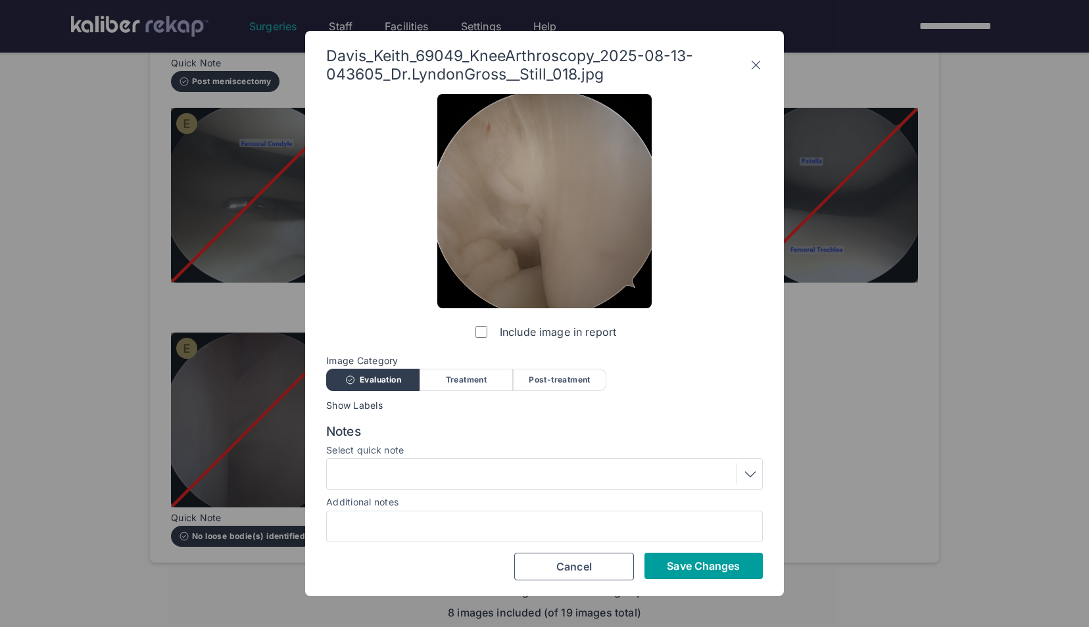
click at [675, 556] on button "Save Changes" at bounding box center [703, 566] width 118 height 26
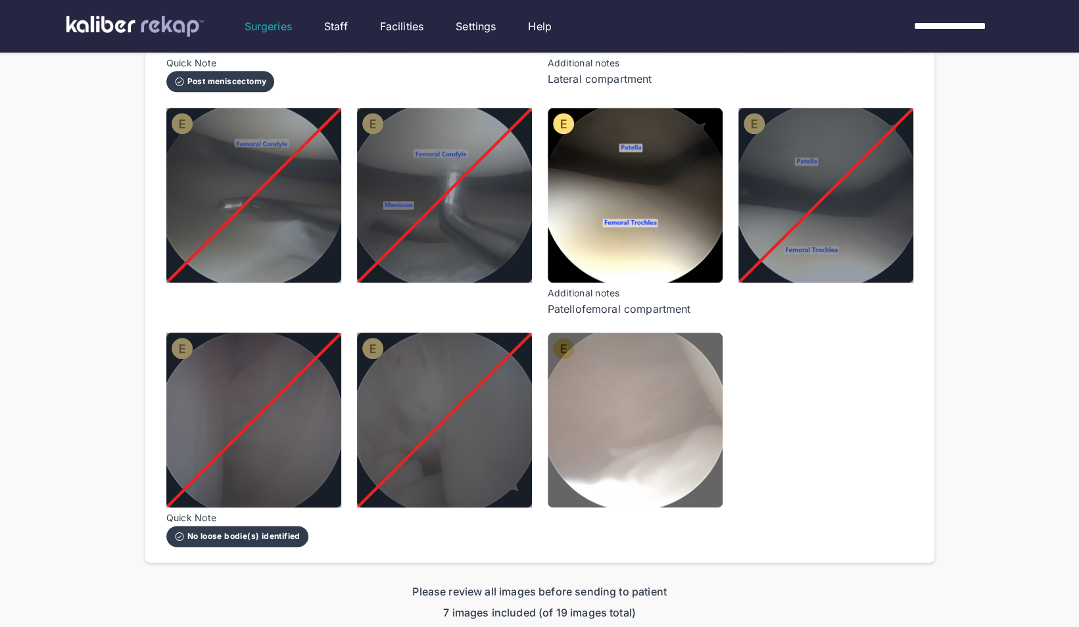
click at [648, 448] on img at bounding box center [635, 420] width 175 height 175
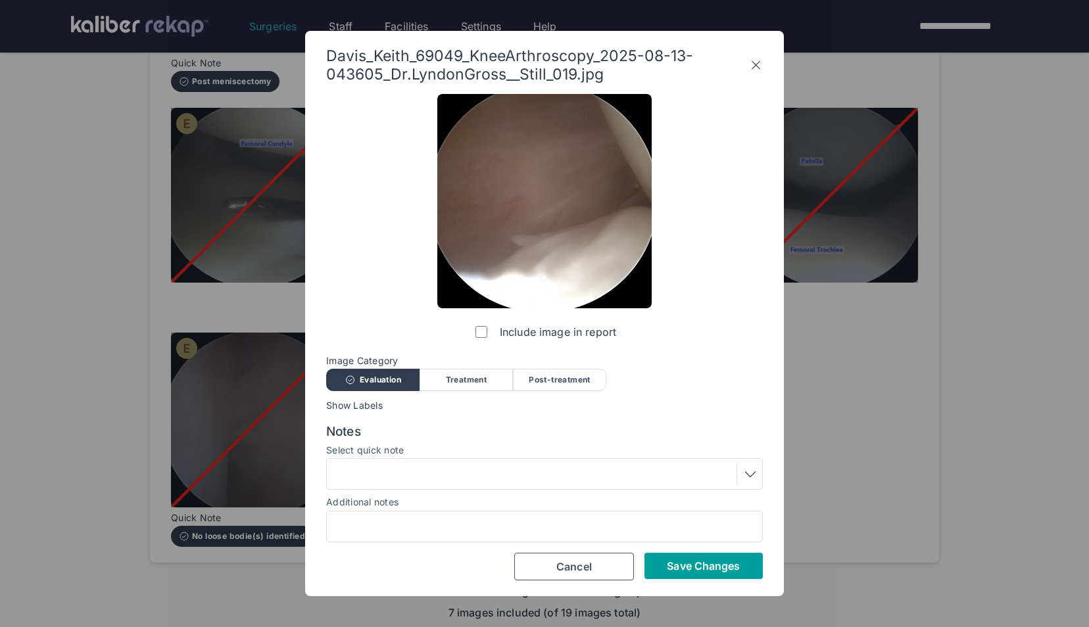
click at [688, 564] on span "Save Changes" at bounding box center [703, 566] width 73 height 13
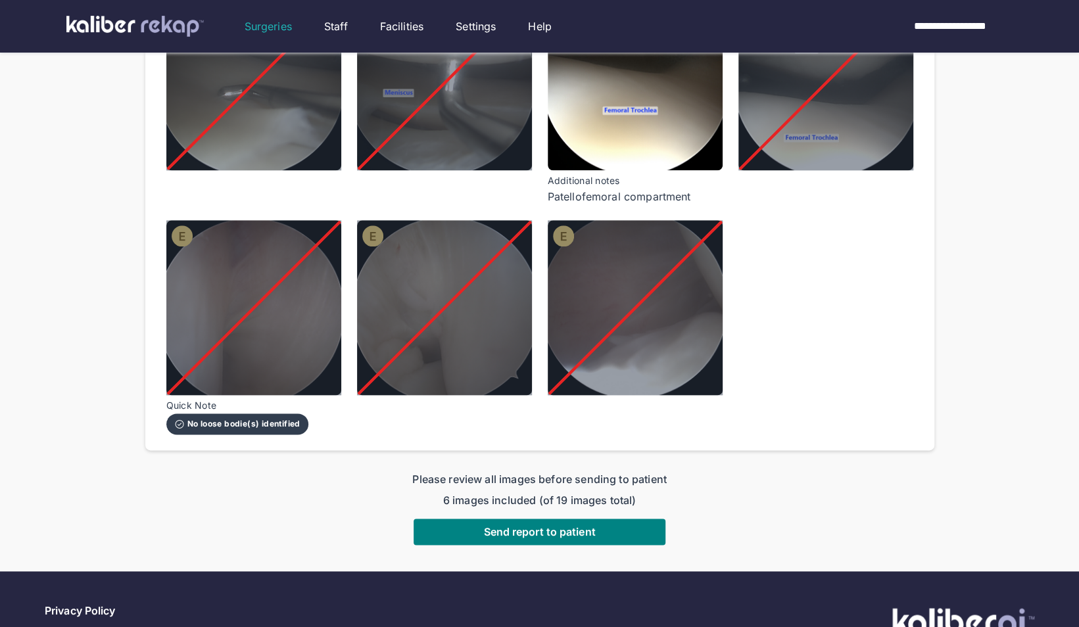
scroll to position [969, 0]
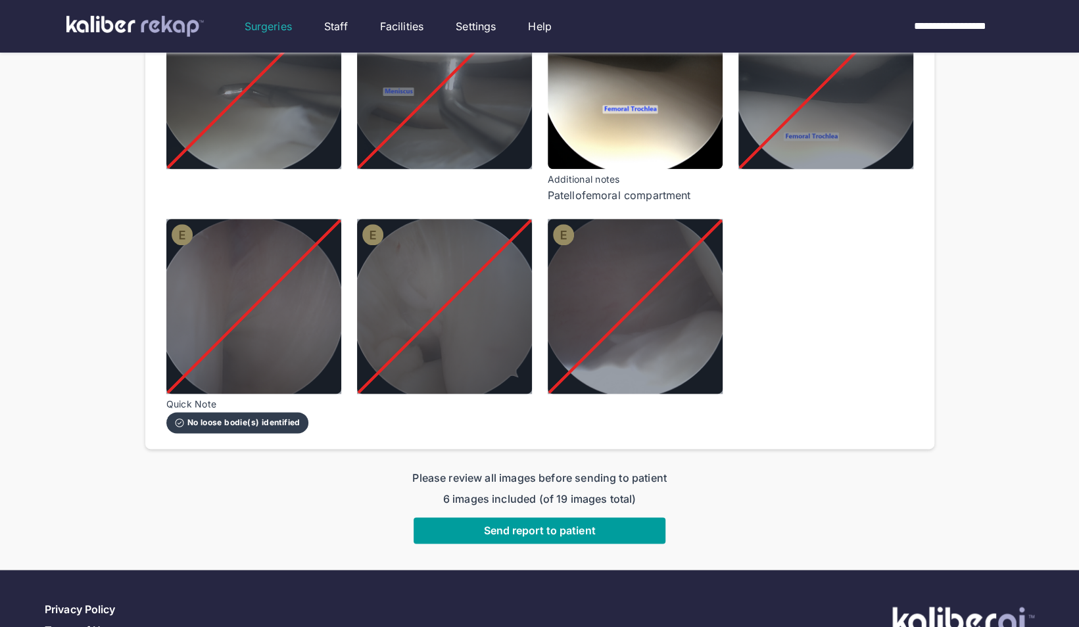
click at [576, 524] on span "Send report to patient" at bounding box center [539, 530] width 112 height 13
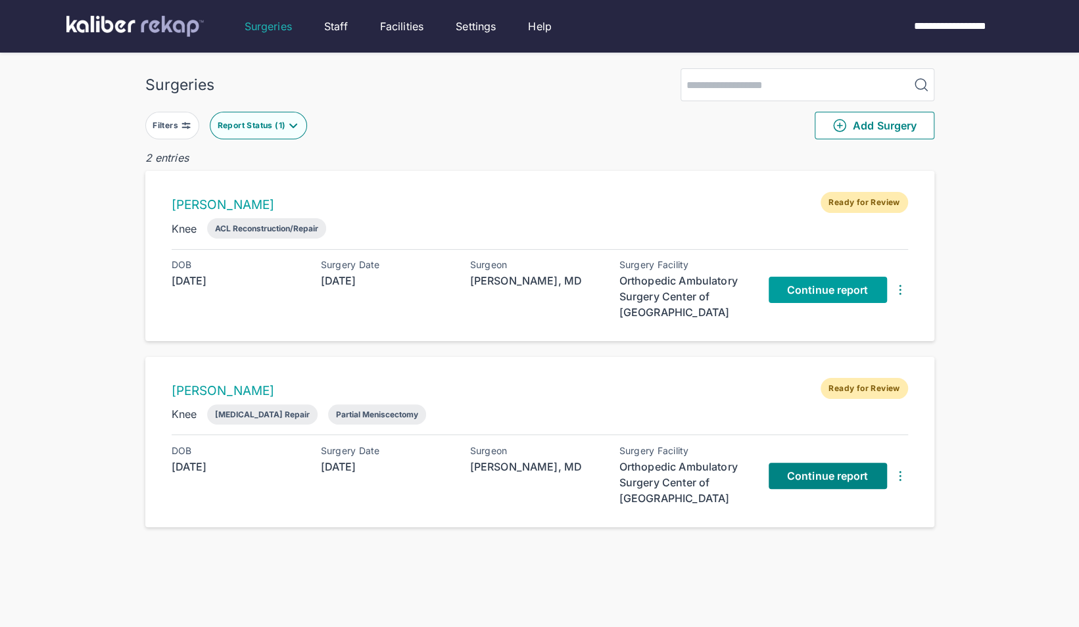
click at [844, 289] on span "Continue report" at bounding box center [828, 289] width 82 height 13
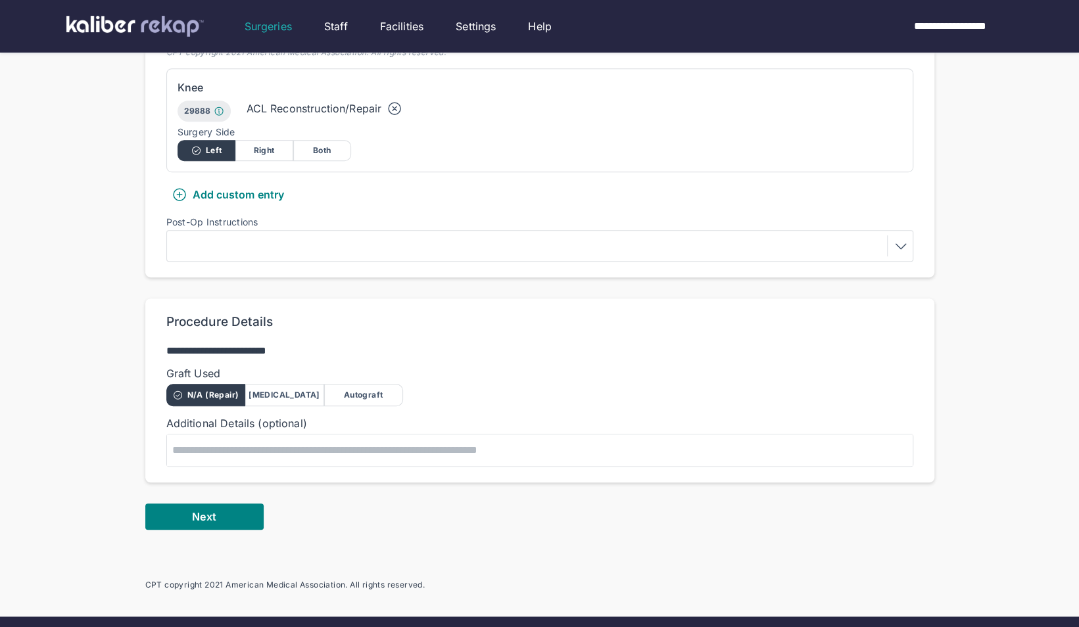
scroll to position [412, 0]
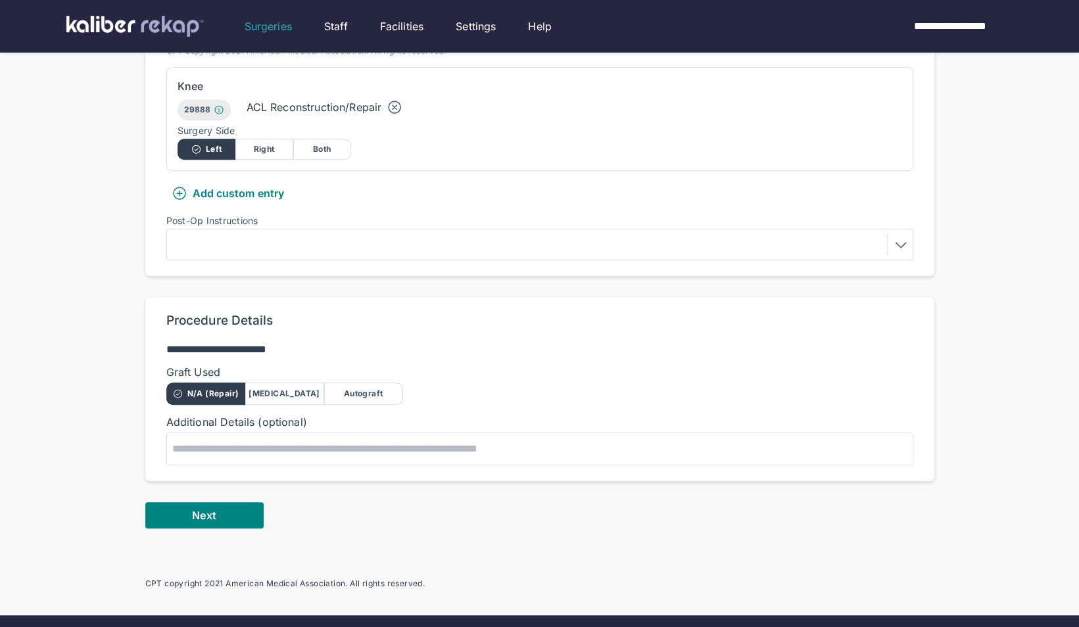
click at [364, 383] on div "Autograft" at bounding box center [363, 394] width 79 height 22
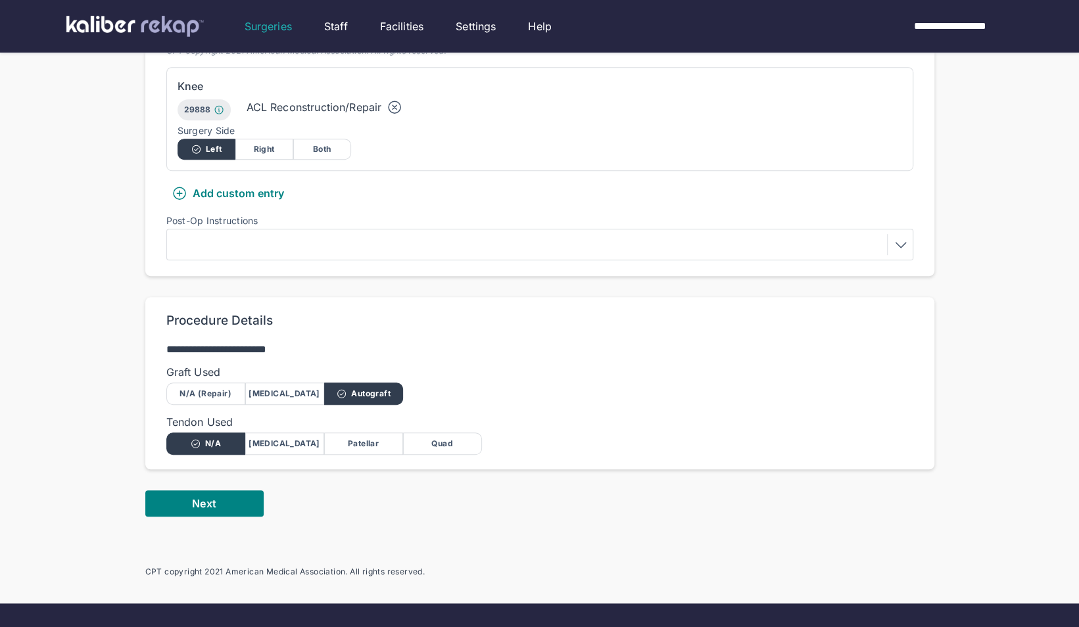
click at [466, 433] on div "Quad" at bounding box center [442, 444] width 79 height 22
click at [218, 491] on button "Next" at bounding box center [204, 504] width 118 height 26
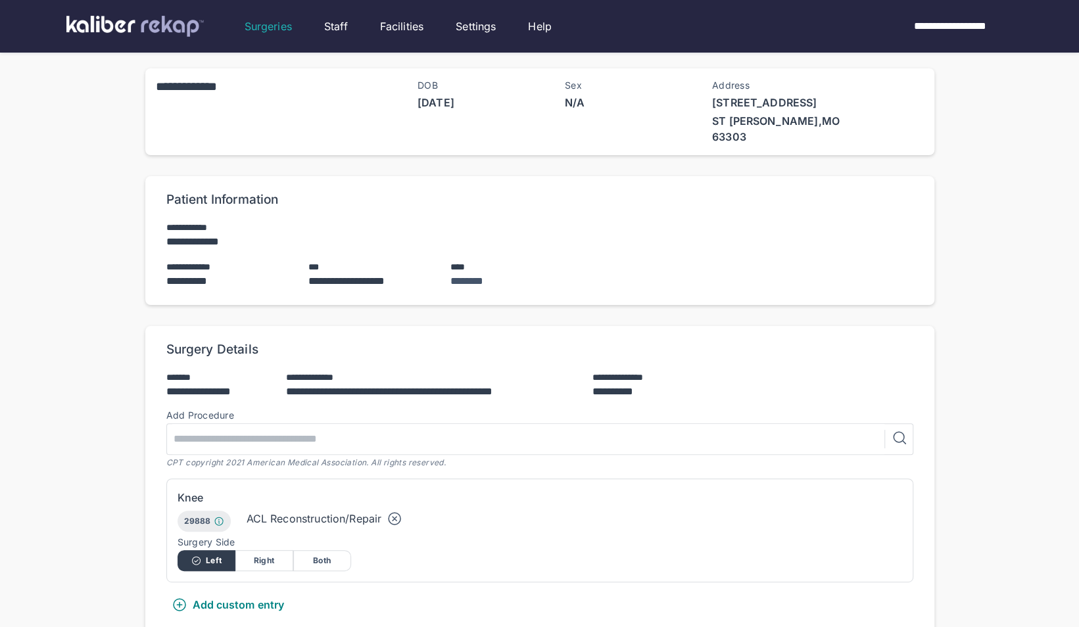
scroll to position [412, 0]
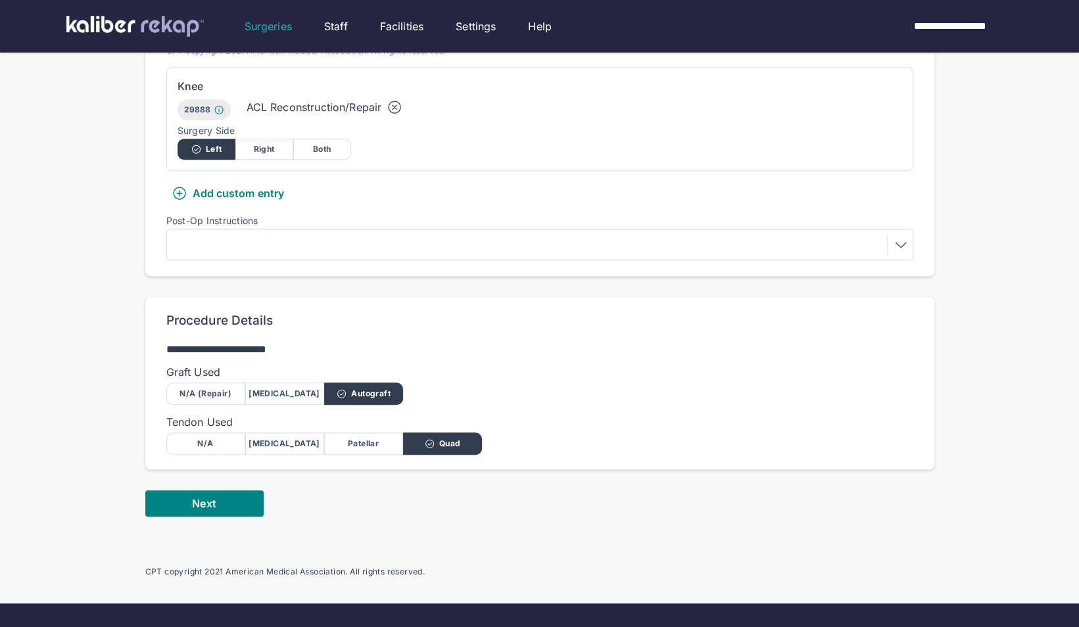
click at [323, 234] on div at bounding box center [540, 244] width 738 height 21
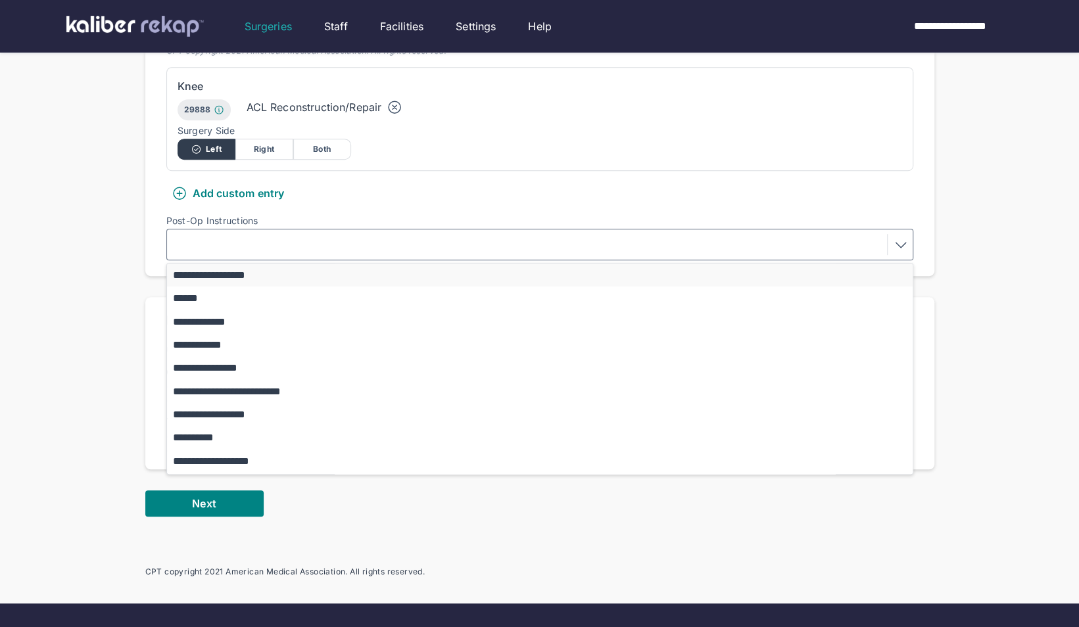
click at [243, 264] on button "**********" at bounding box center [546, 275] width 758 height 23
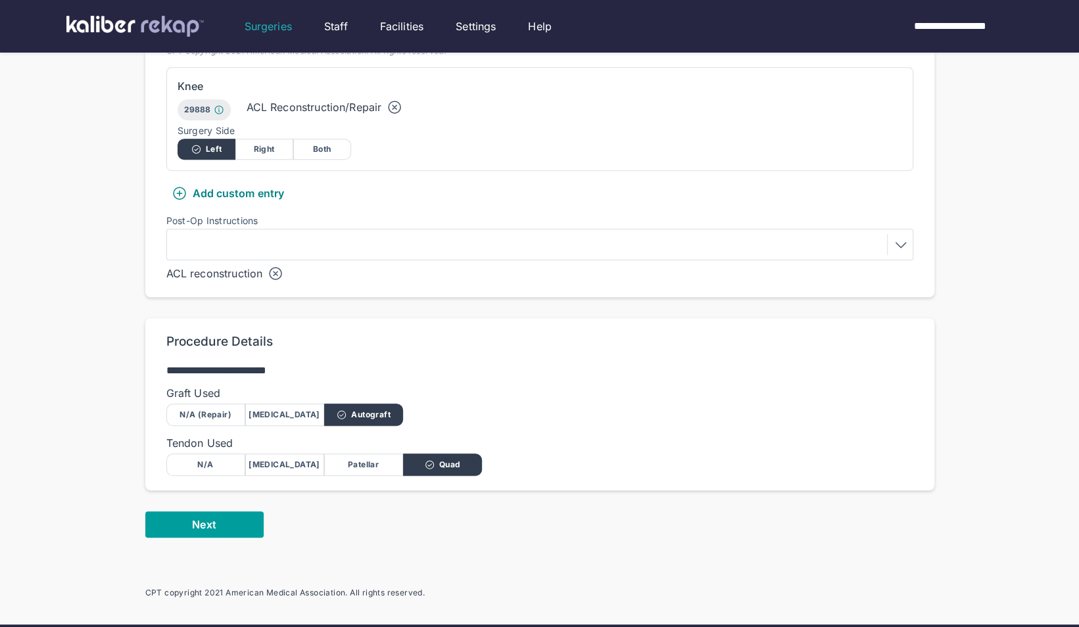
click at [225, 512] on button "Next" at bounding box center [204, 525] width 118 height 26
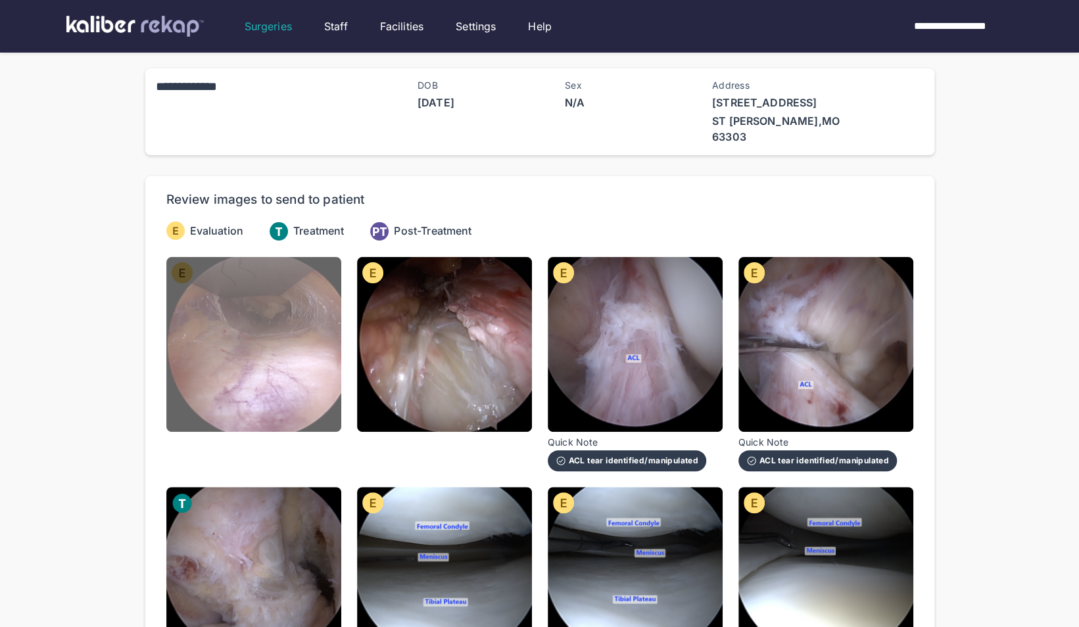
click at [313, 385] on img at bounding box center [253, 344] width 175 height 175
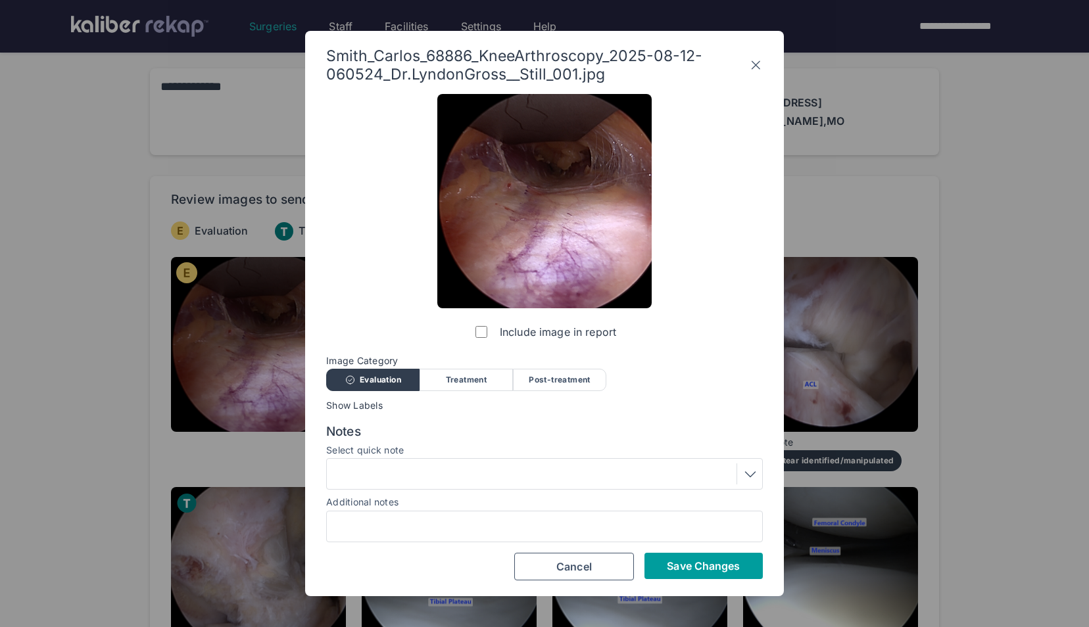
click at [659, 560] on button "Save Changes" at bounding box center [703, 566] width 118 height 26
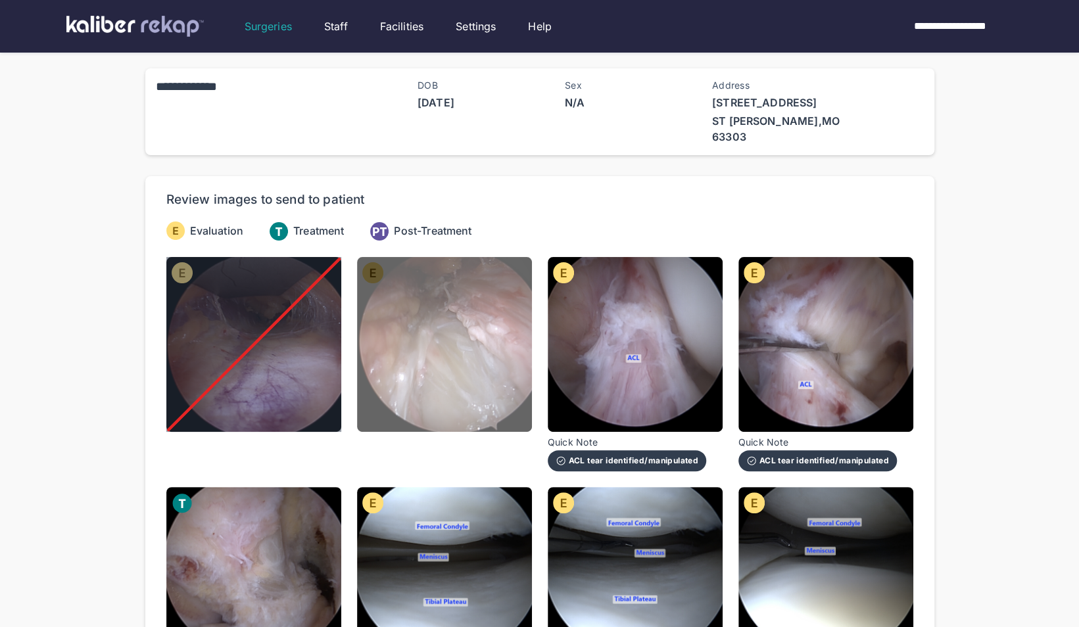
click at [481, 321] on img at bounding box center [444, 344] width 175 height 175
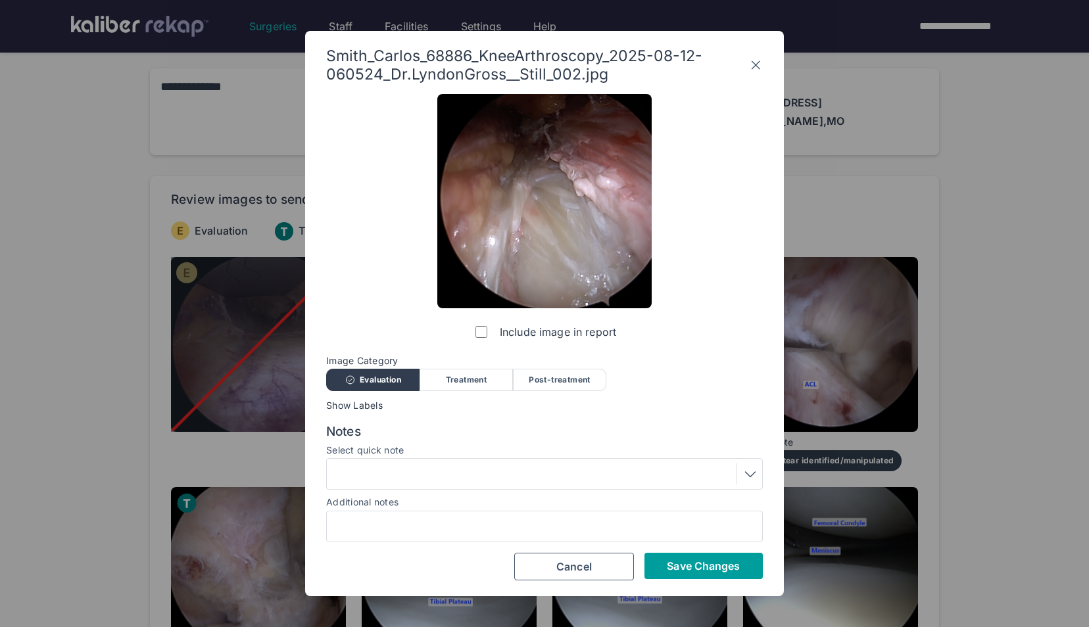
click at [698, 558] on button "Save Changes" at bounding box center [703, 566] width 118 height 26
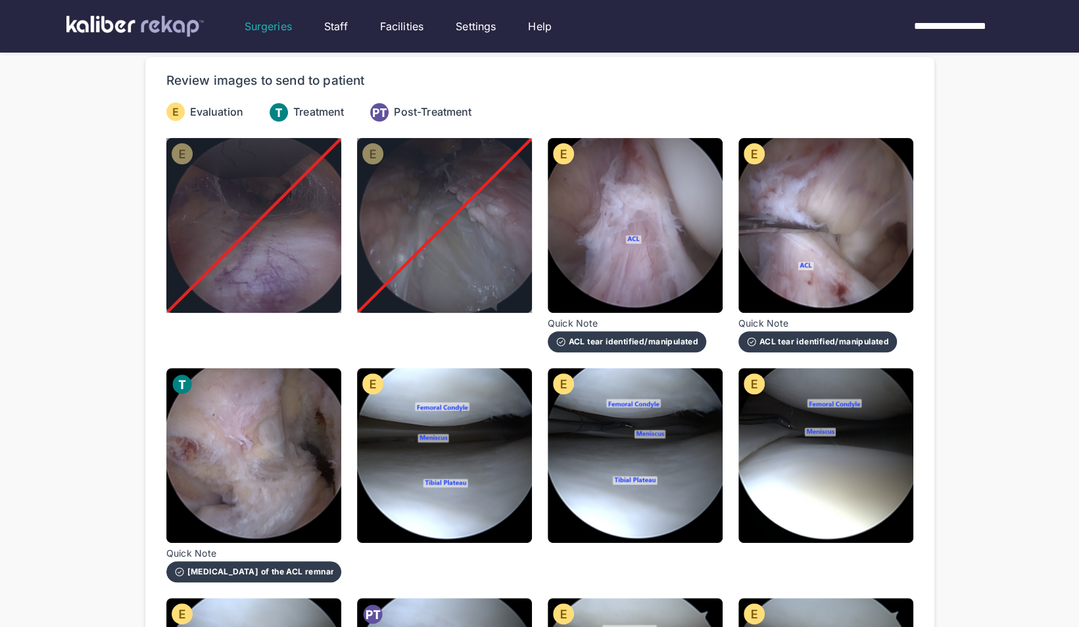
scroll to position [120, 0]
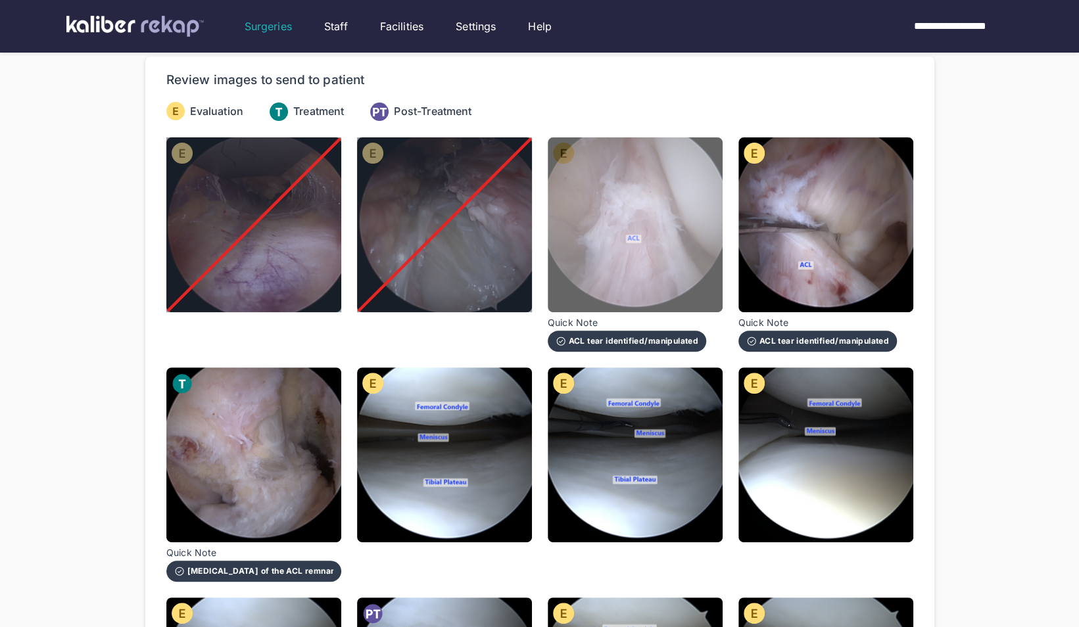
click at [675, 258] on img at bounding box center [635, 224] width 175 height 175
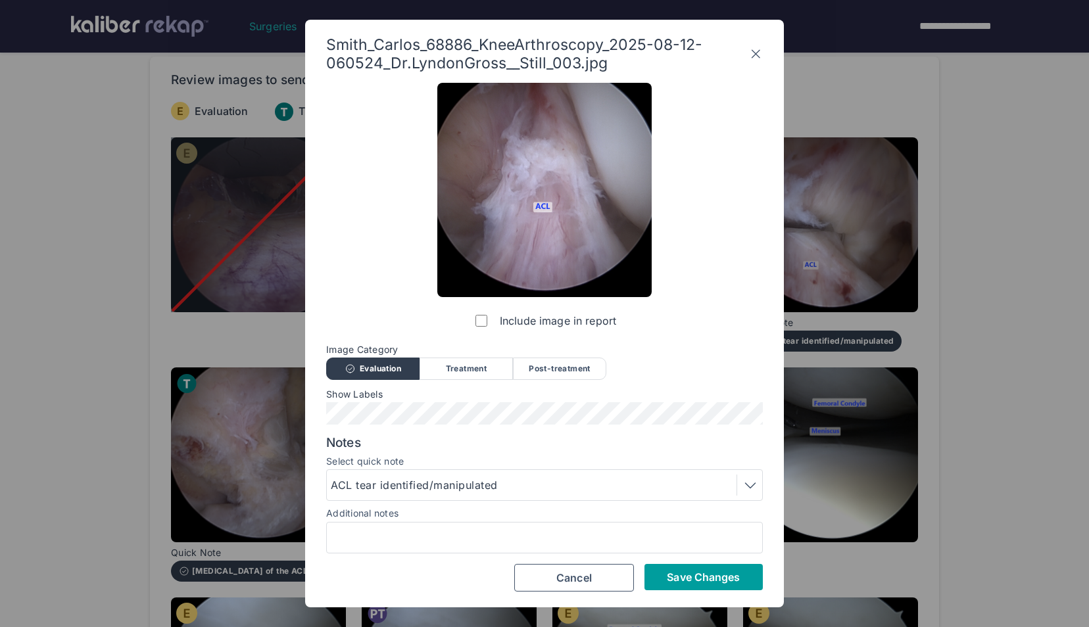
click at [727, 571] on span "Save Changes" at bounding box center [703, 577] width 73 height 13
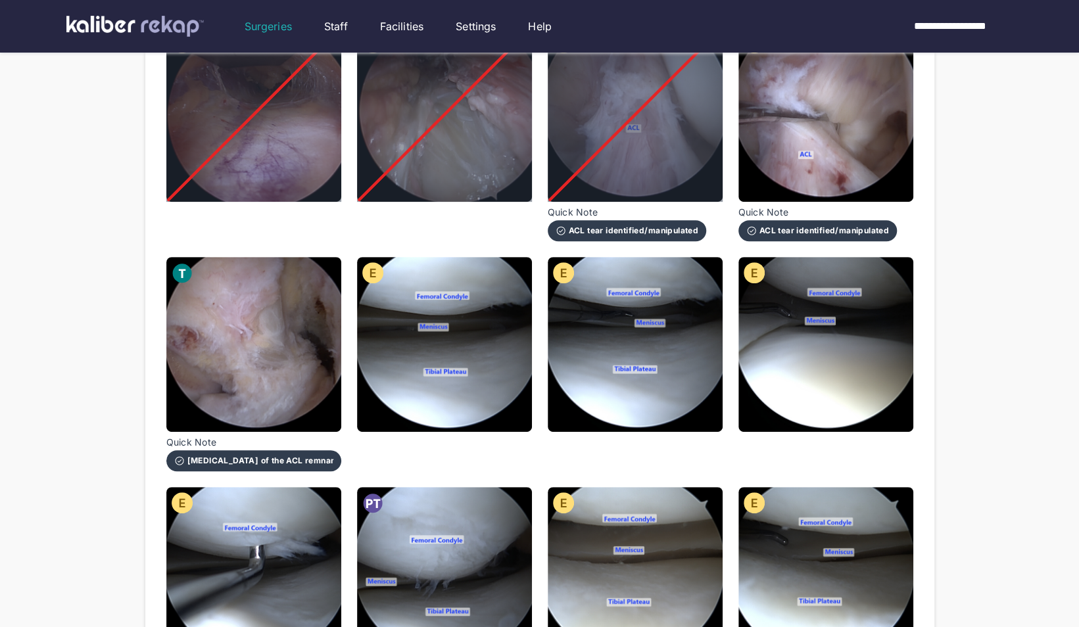
scroll to position [222, 0]
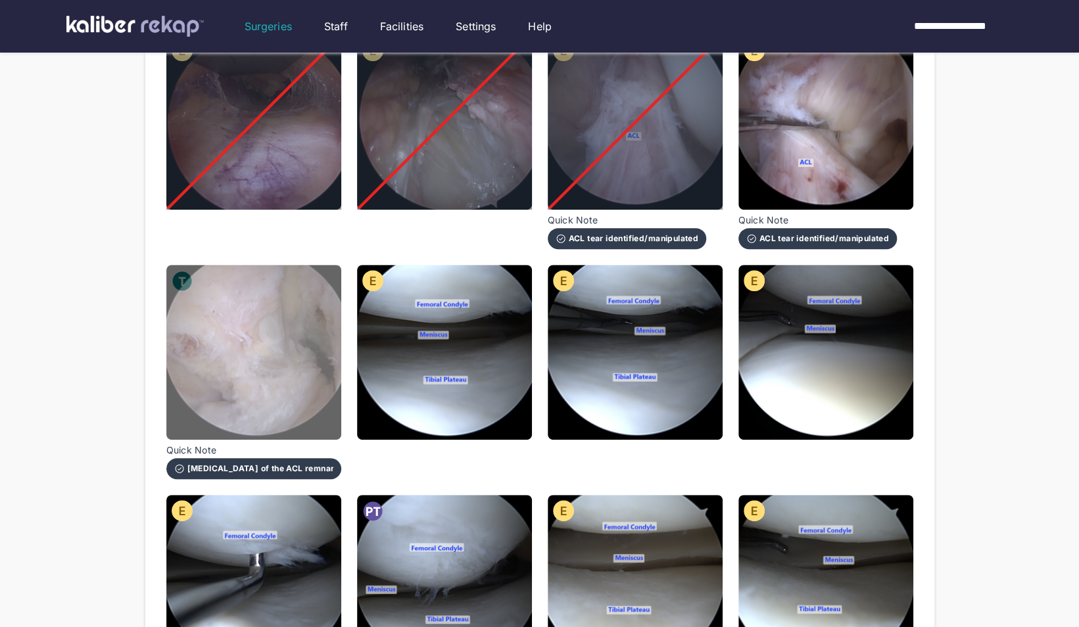
click at [312, 374] on img at bounding box center [253, 352] width 175 height 175
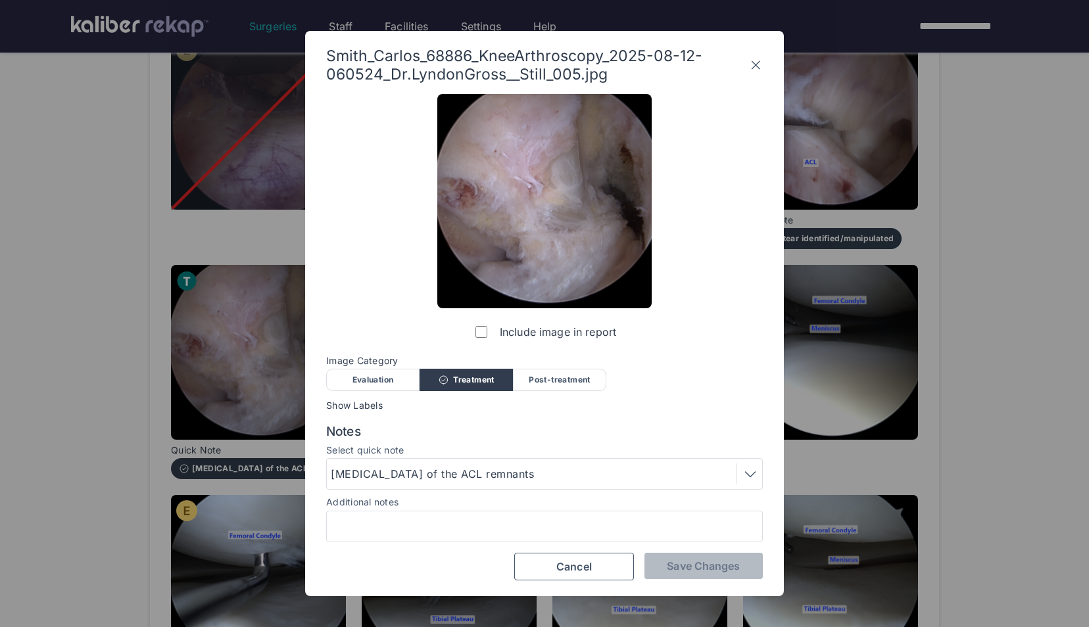
click at [474, 330] on label "Include image in report" at bounding box center [544, 332] width 143 height 26
click at [700, 564] on span "Save Changes" at bounding box center [703, 566] width 73 height 13
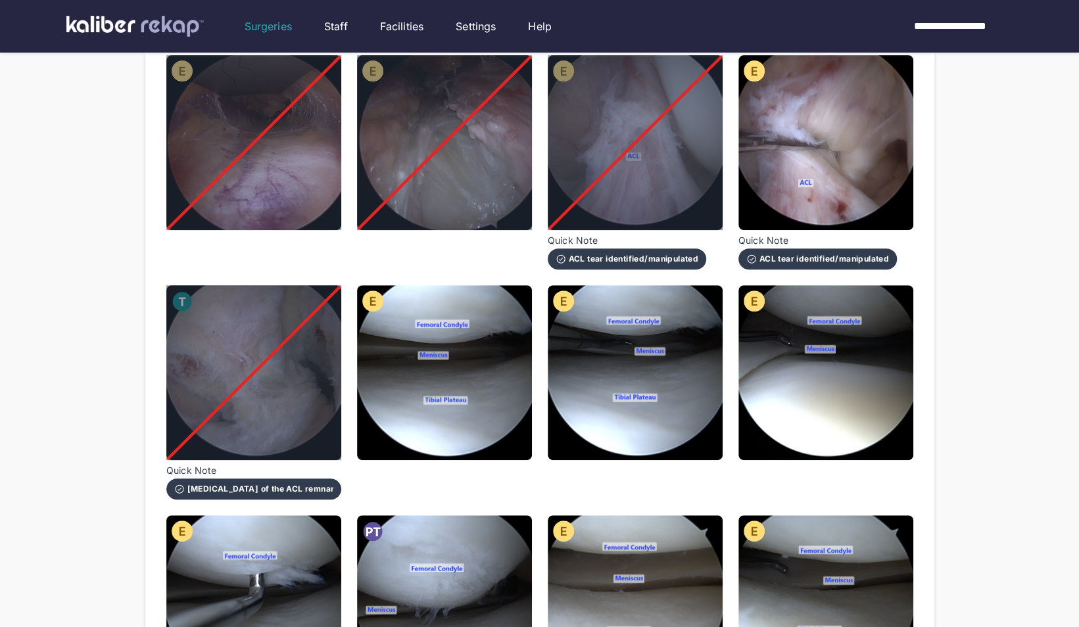
scroll to position [203, 0]
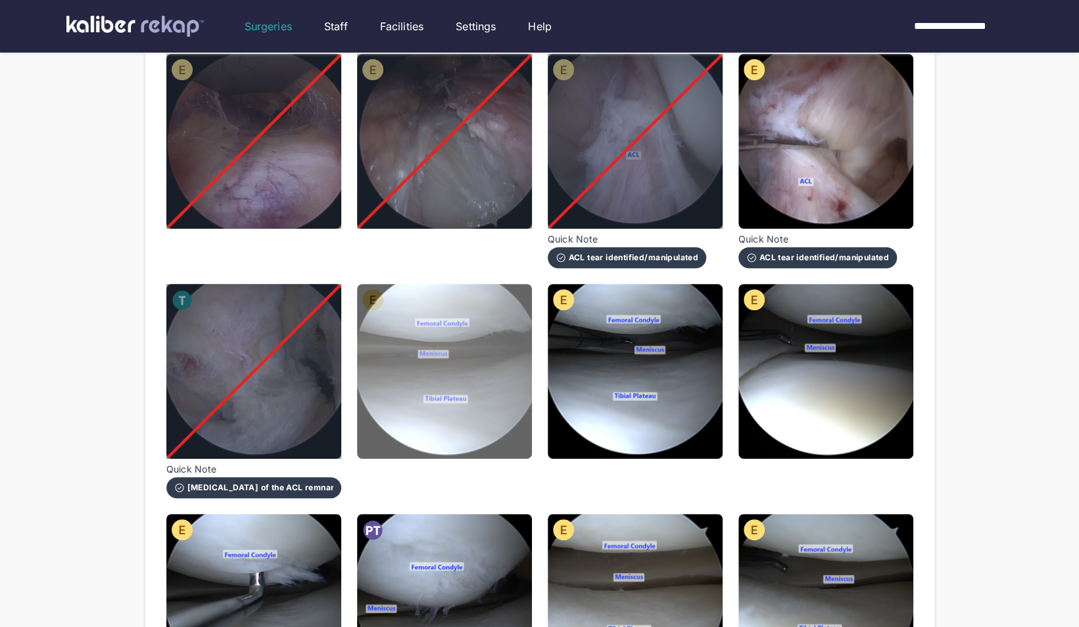
click at [374, 377] on img at bounding box center [444, 371] width 175 height 175
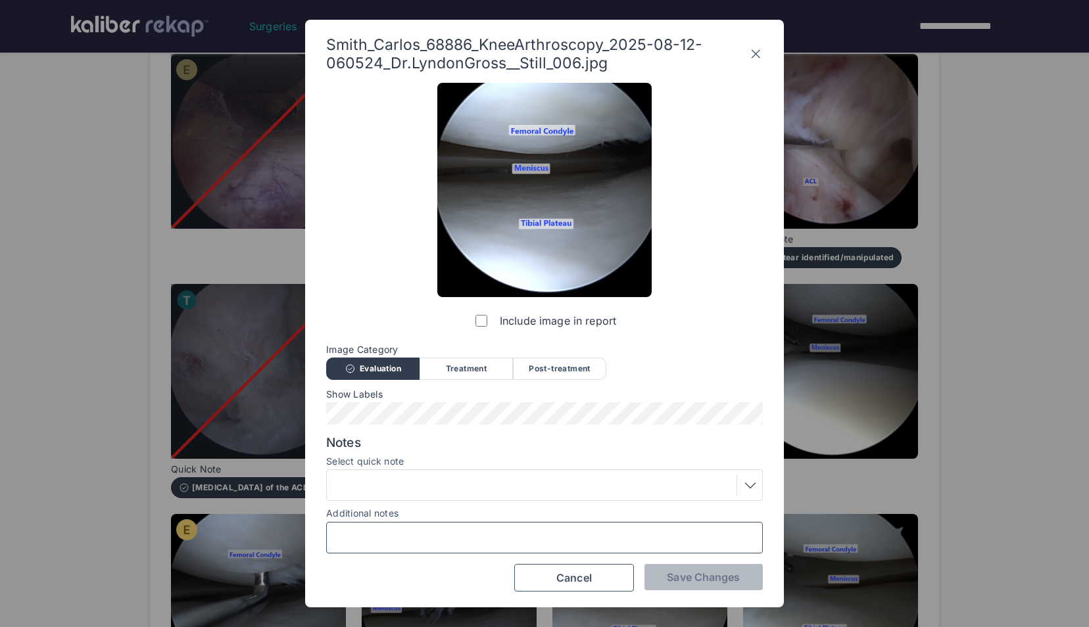
click at [383, 541] on input "Additional notes" at bounding box center [544, 537] width 425 height 17
type input "**********"
click at [712, 575] on span "Save Changes" at bounding box center [703, 577] width 73 height 13
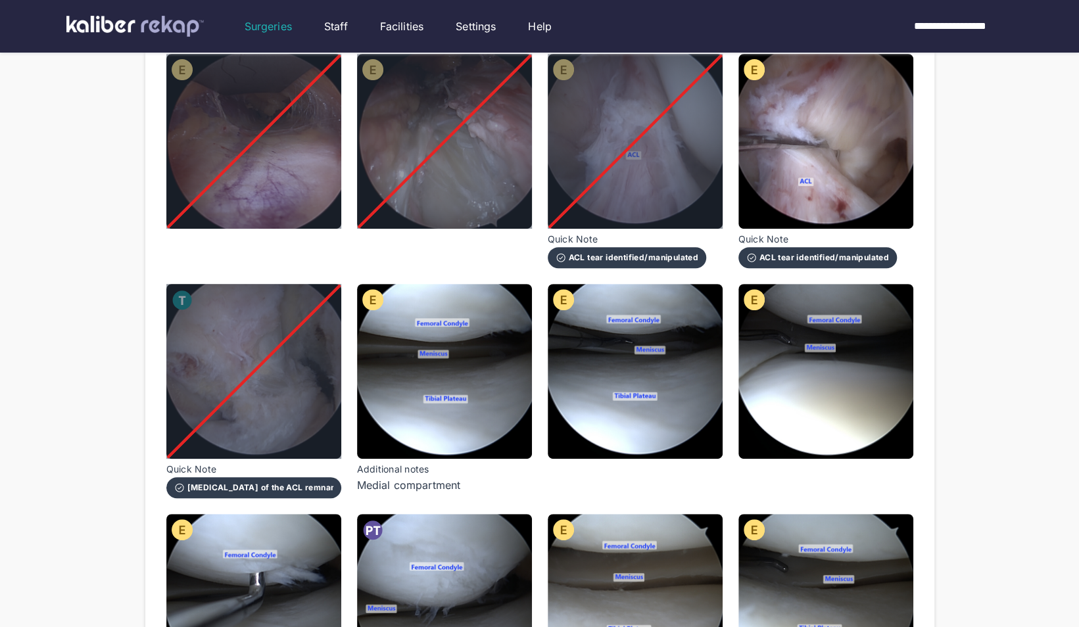
scroll to position [314, 0]
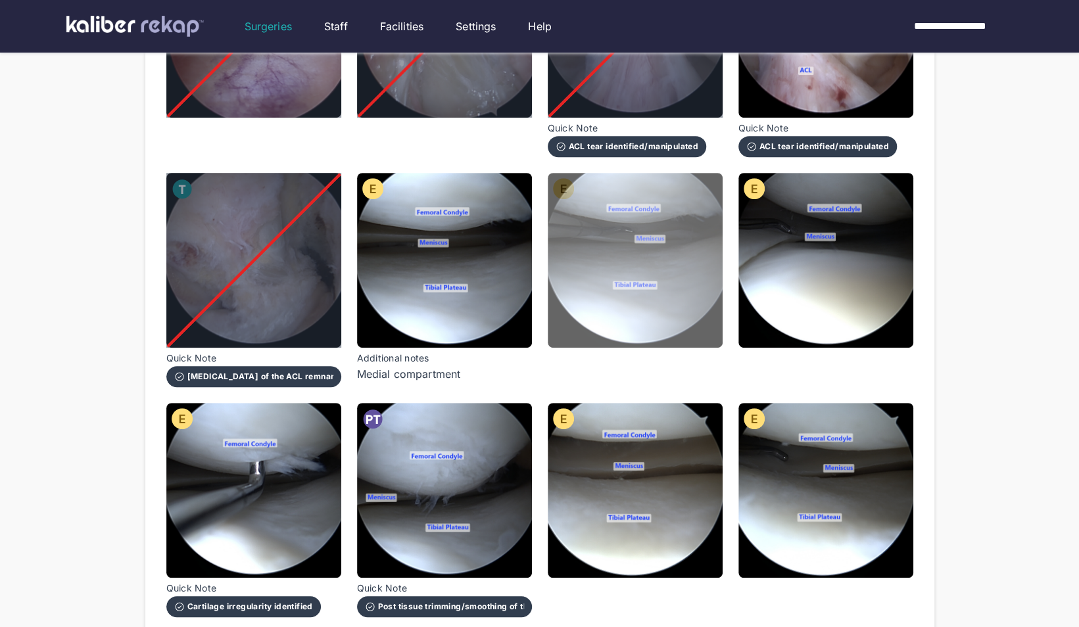
click at [571, 304] on img at bounding box center [635, 260] width 175 height 175
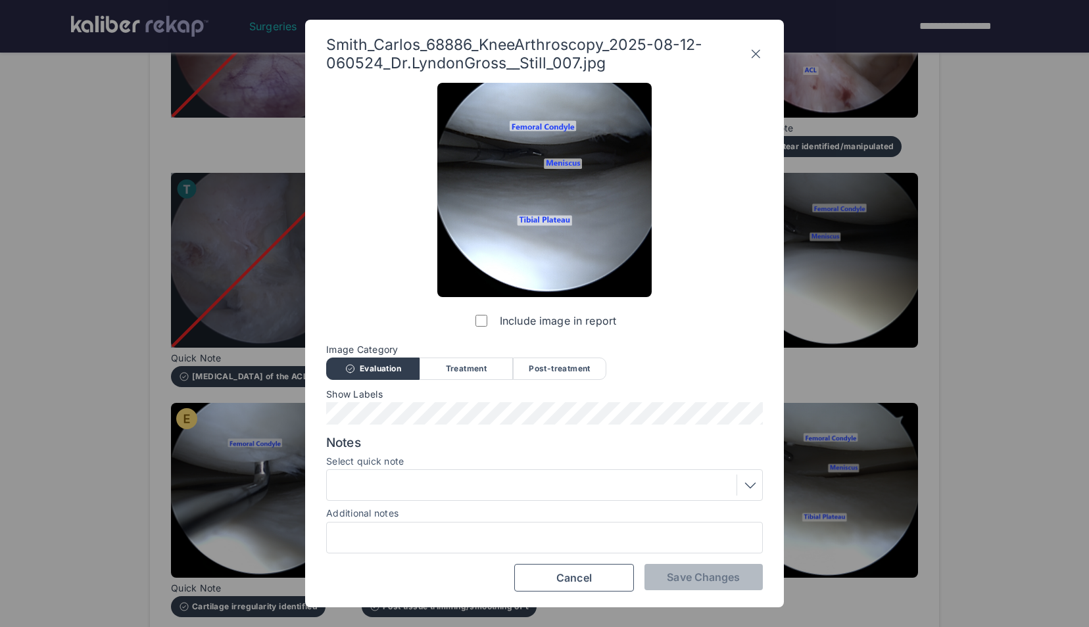
click at [492, 322] on label "Include image in report" at bounding box center [544, 321] width 143 height 26
click at [743, 579] on button "Save Changes" at bounding box center [703, 577] width 118 height 26
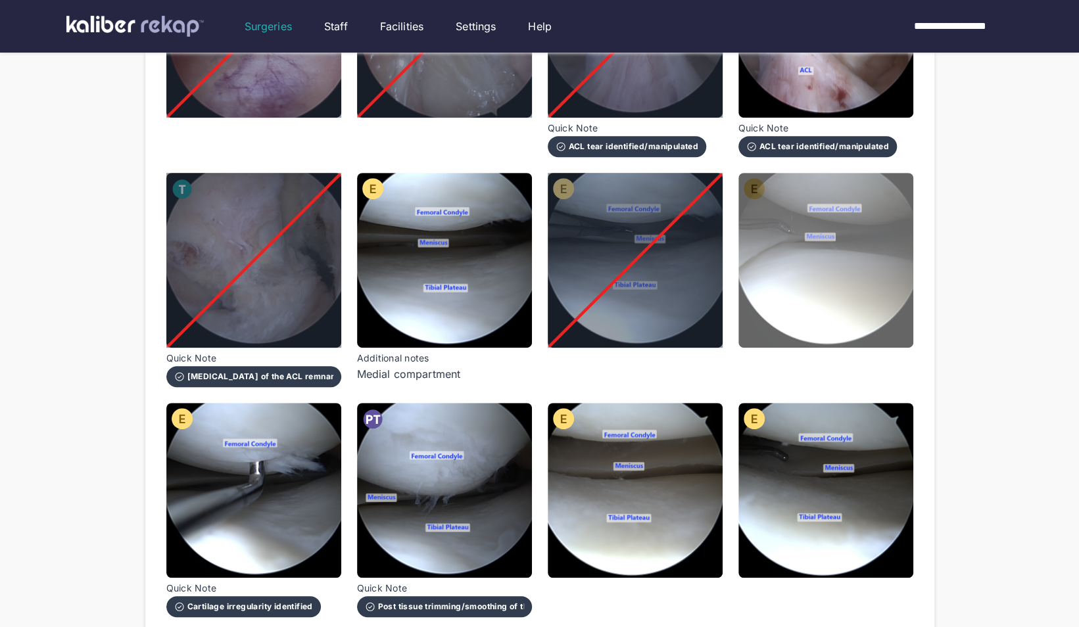
click at [886, 274] on img at bounding box center [825, 260] width 175 height 175
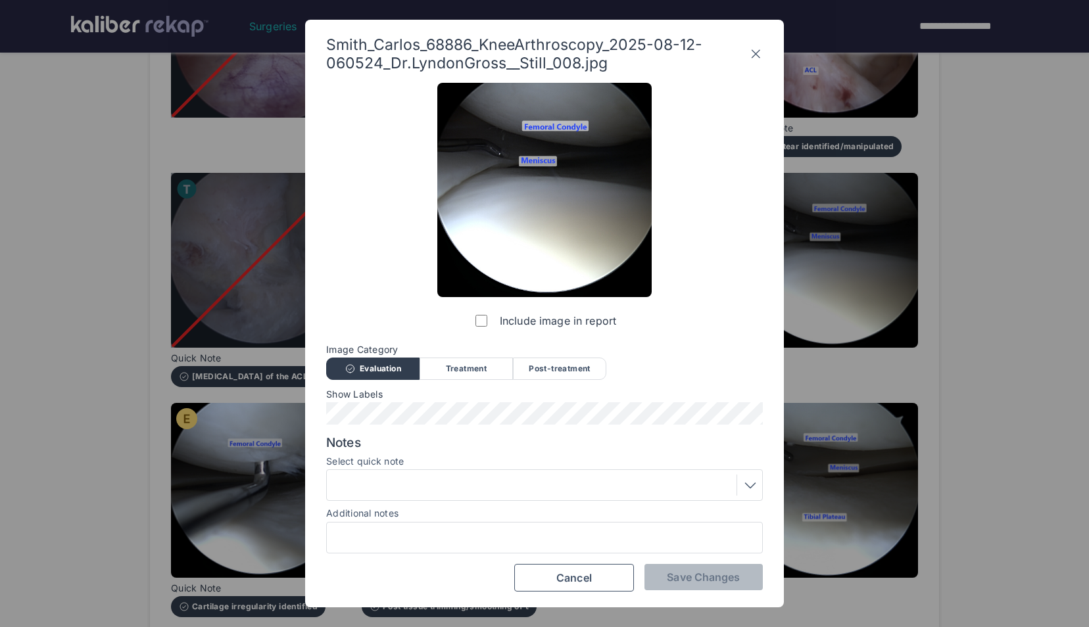
click at [489, 318] on label "Include image in report" at bounding box center [544, 321] width 143 height 26
click at [700, 575] on span "Save Changes" at bounding box center [703, 577] width 73 height 13
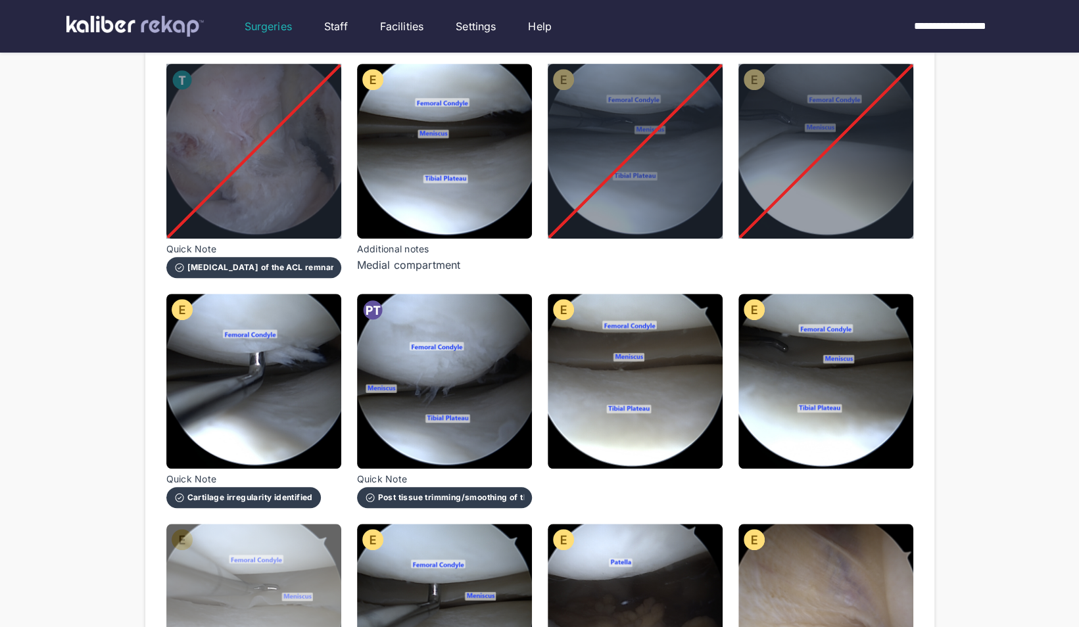
scroll to position [425, 0]
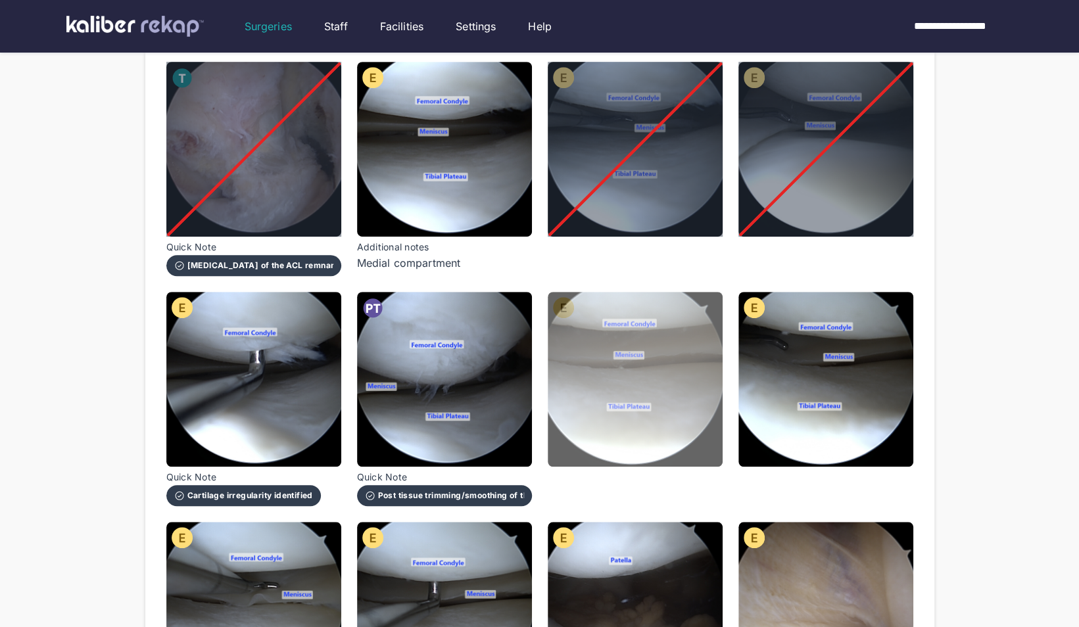
click at [593, 410] on img at bounding box center [635, 379] width 175 height 175
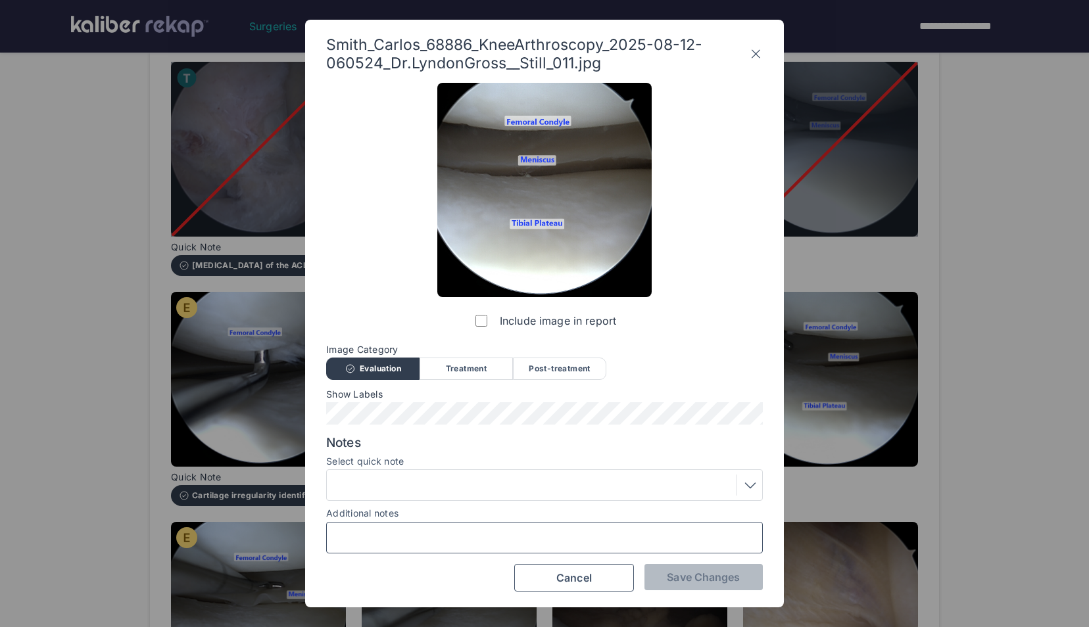
click at [550, 539] on input "Additional notes" at bounding box center [544, 537] width 425 height 17
type input "**********"
click at [700, 575] on span "Save Changes" at bounding box center [703, 577] width 73 height 13
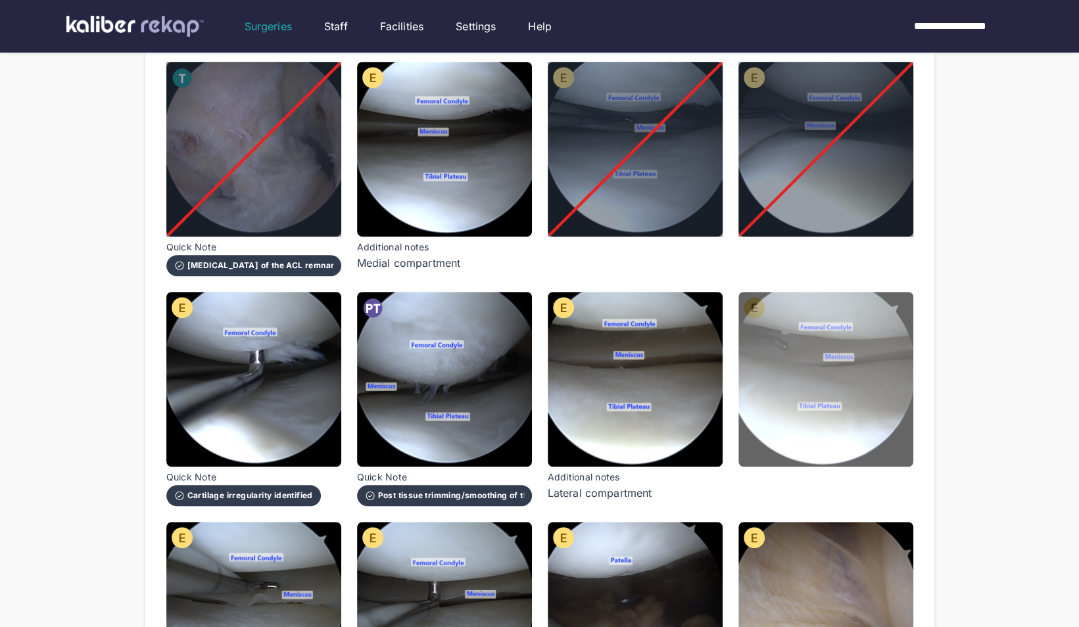
click at [778, 391] on img at bounding box center [825, 379] width 175 height 175
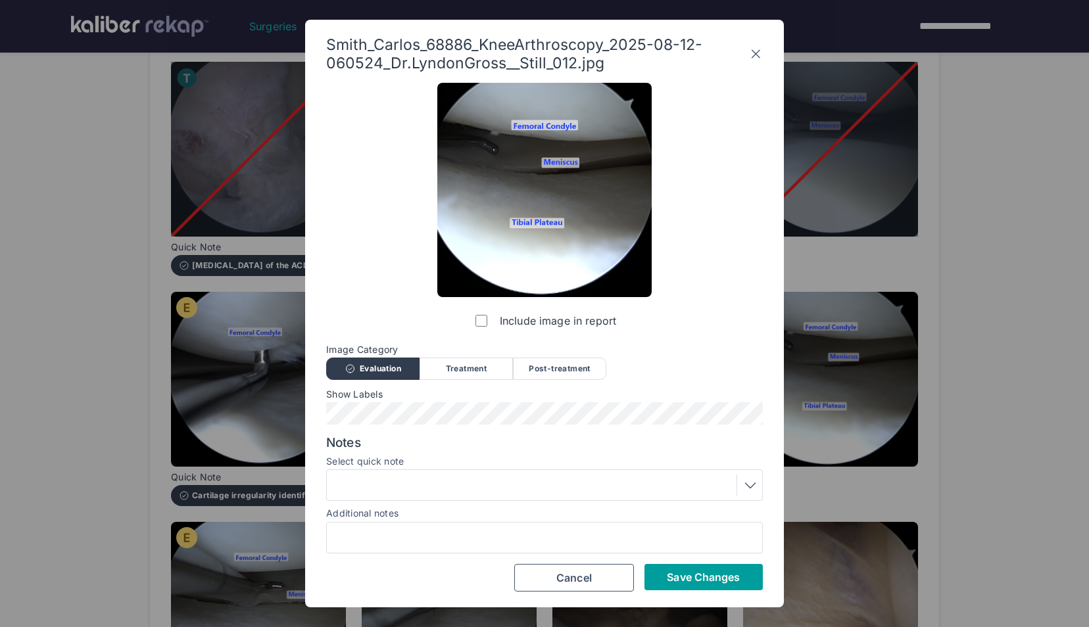
click at [656, 569] on button "Save Changes" at bounding box center [703, 577] width 118 height 26
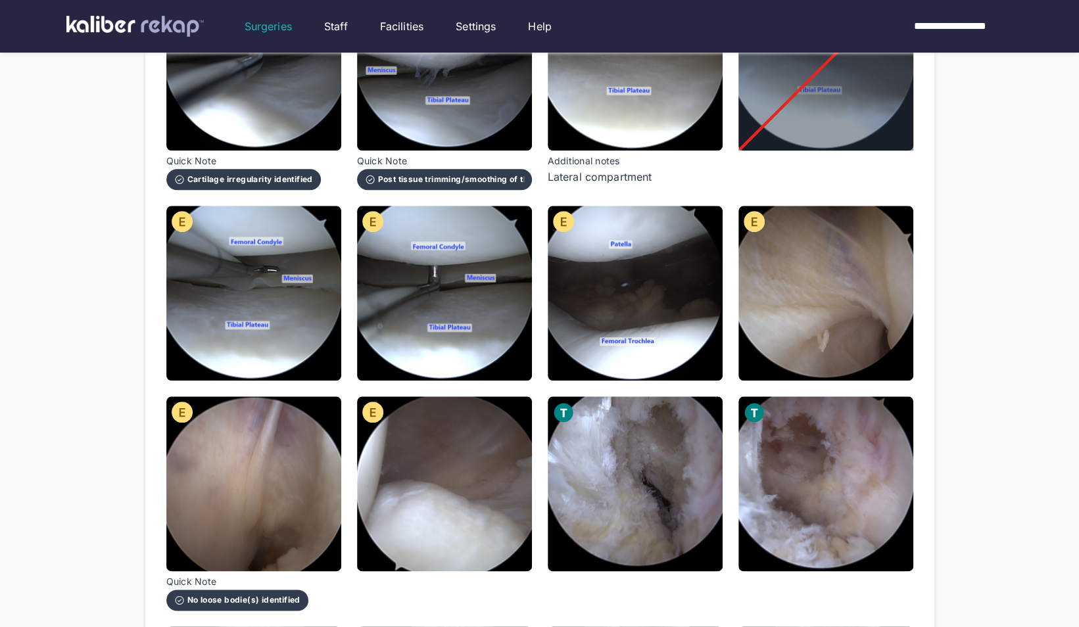
scroll to position [742, 0]
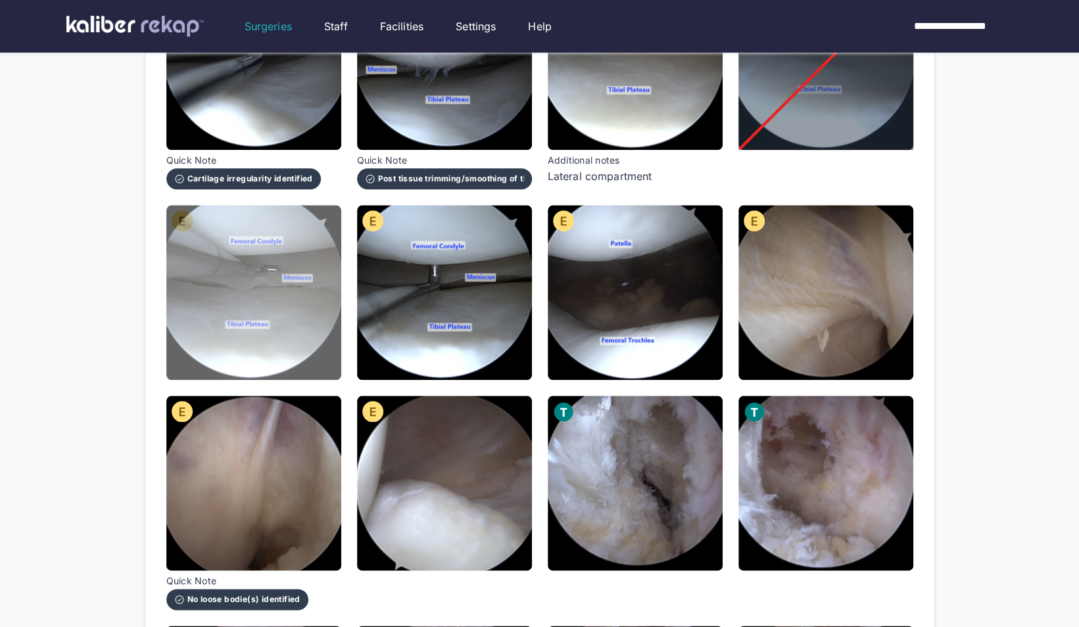
click at [195, 256] on img at bounding box center [253, 292] width 175 height 175
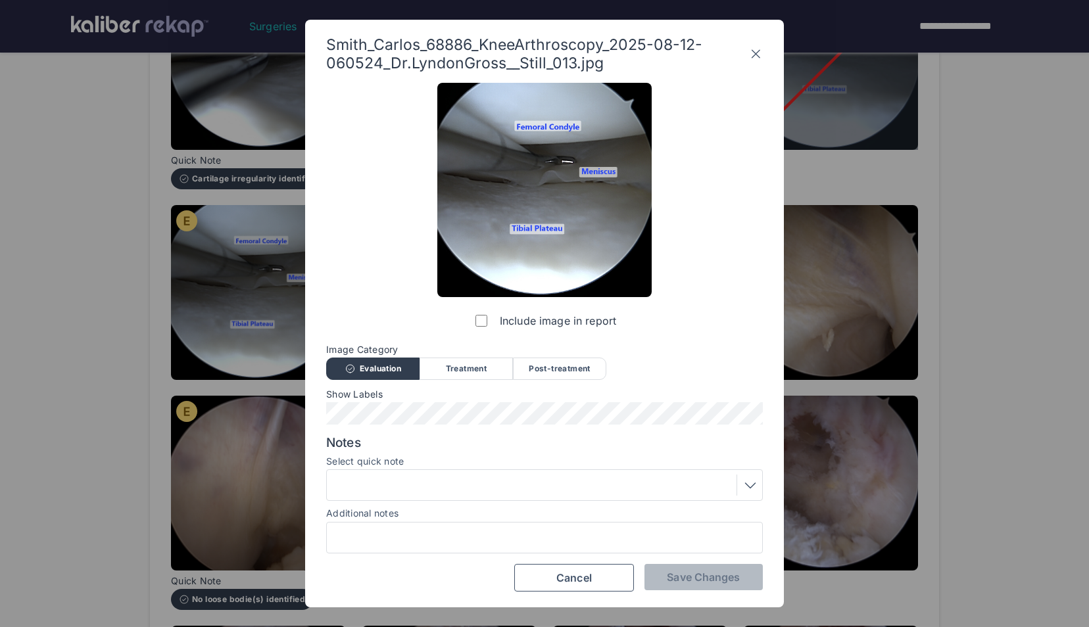
click at [470, 314] on div "Include image in report" at bounding box center [544, 208] width 214 height 251
click at [698, 592] on div "Smith_Carlos_68886_KneeArthroscopy_2025-08-12-060524_Dr.LyndonGross__Still_013.…" at bounding box center [544, 313] width 479 height 587
click at [692, 581] on span "Save Changes" at bounding box center [703, 577] width 73 height 13
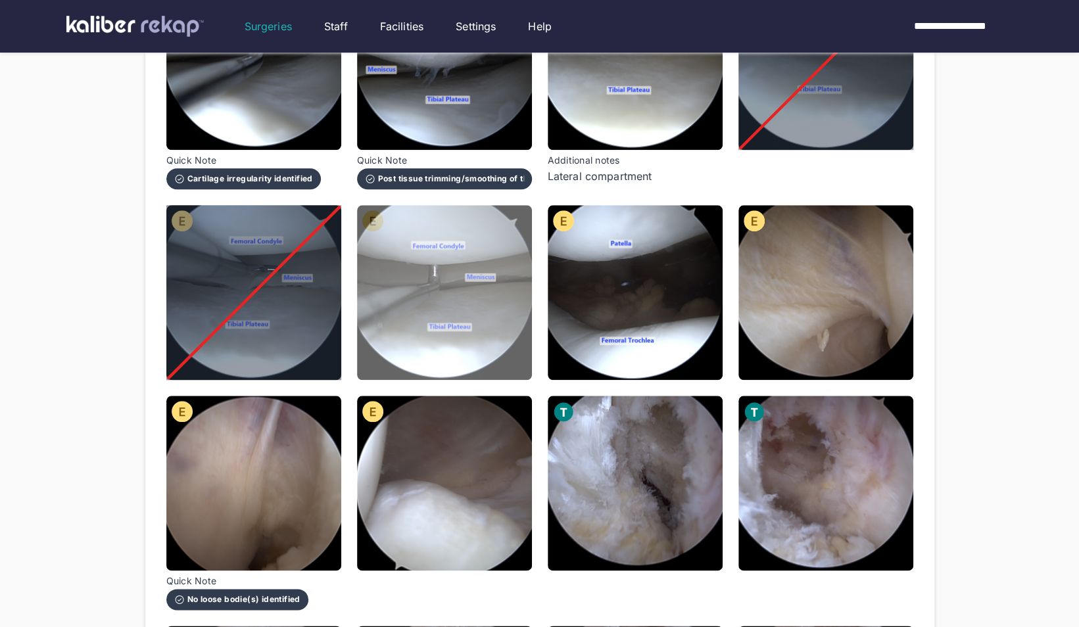
click at [430, 239] on img at bounding box center [444, 292] width 175 height 175
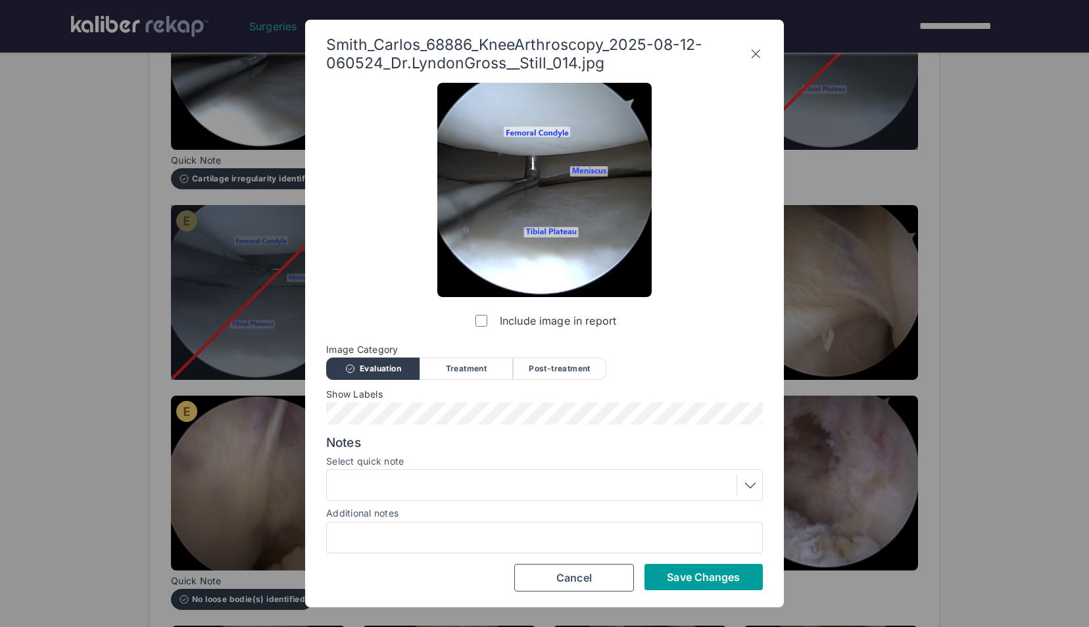
click at [688, 574] on span "Save Changes" at bounding box center [703, 577] width 73 height 13
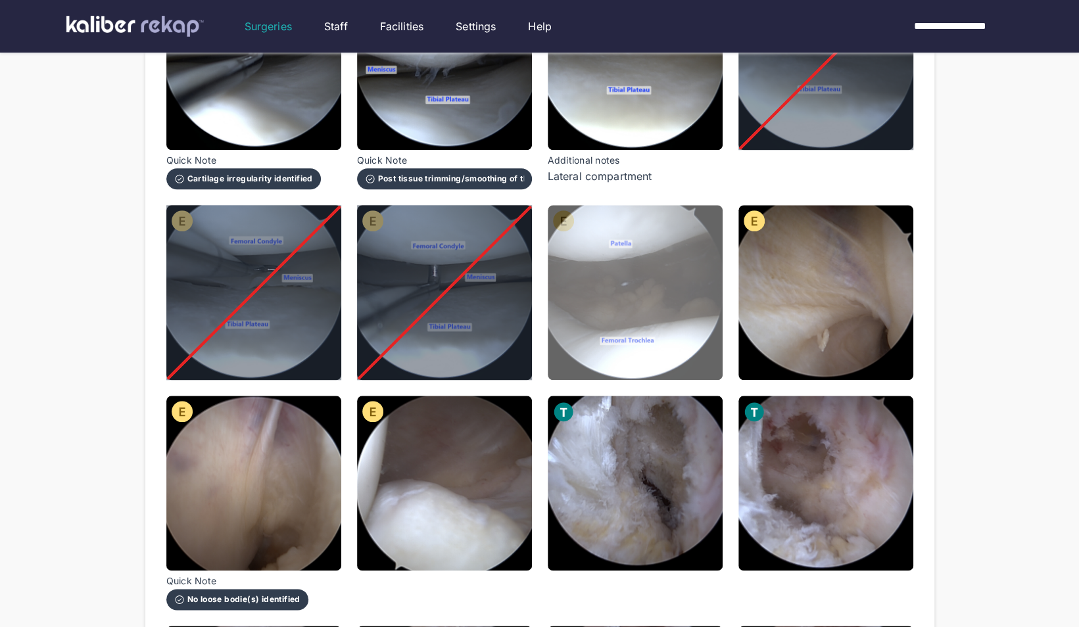
click at [629, 268] on img at bounding box center [635, 292] width 175 height 175
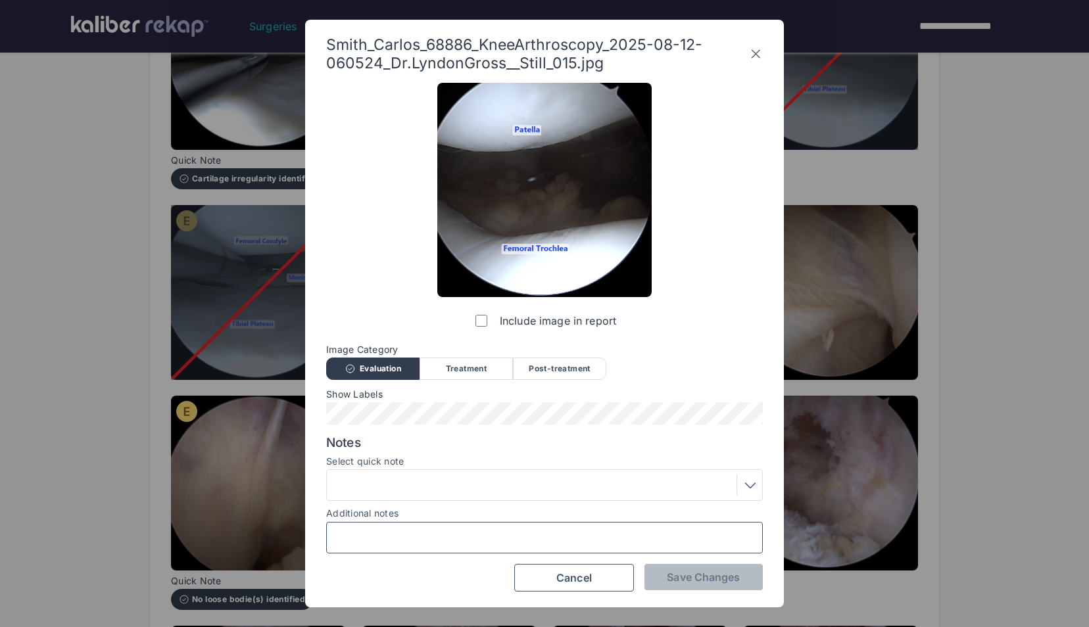
click at [443, 537] on input "Additional notes" at bounding box center [544, 537] width 425 height 17
type input "**********"
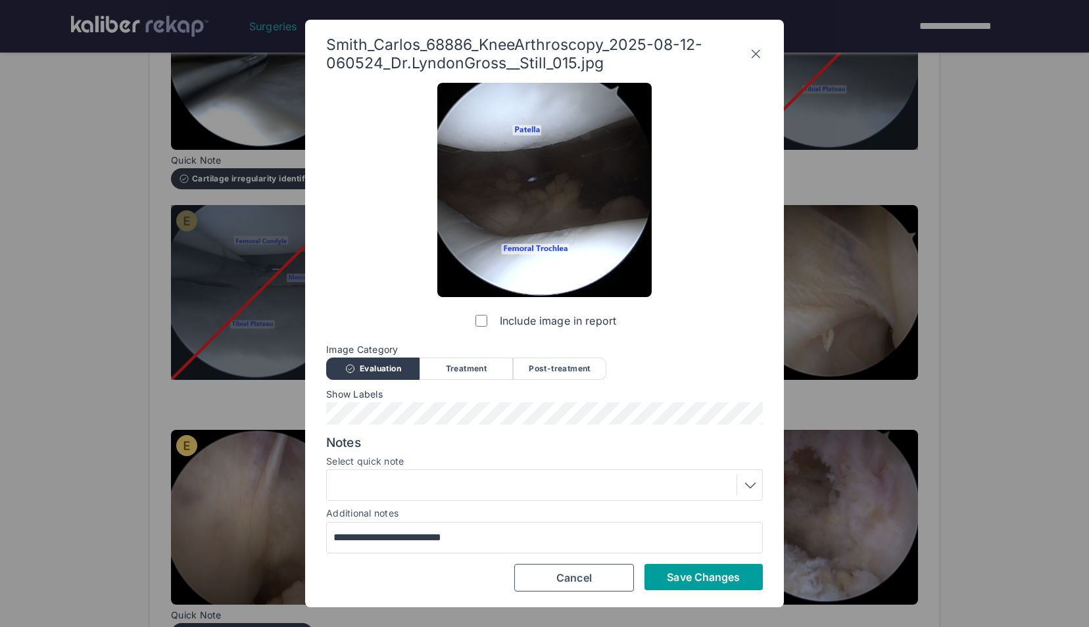
click at [664, 580] on button "Save Changes" at bounding box center [703, 577] width 118 height 26
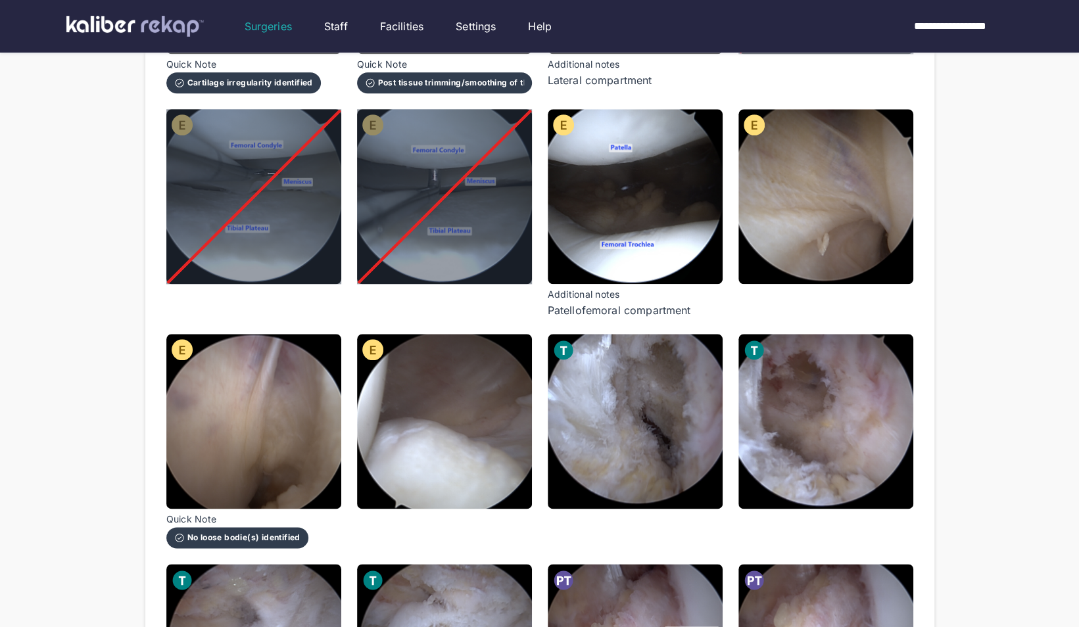
scroll to position [839, 0]
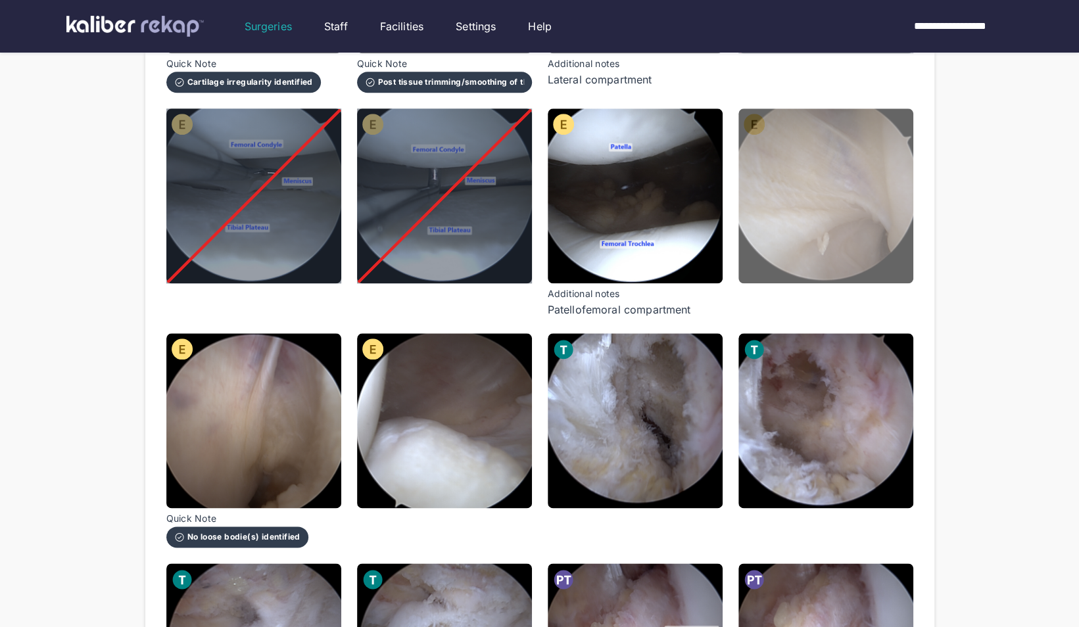
click at [848, 203] on img at bounding box center [825, 196] width 175 height 175
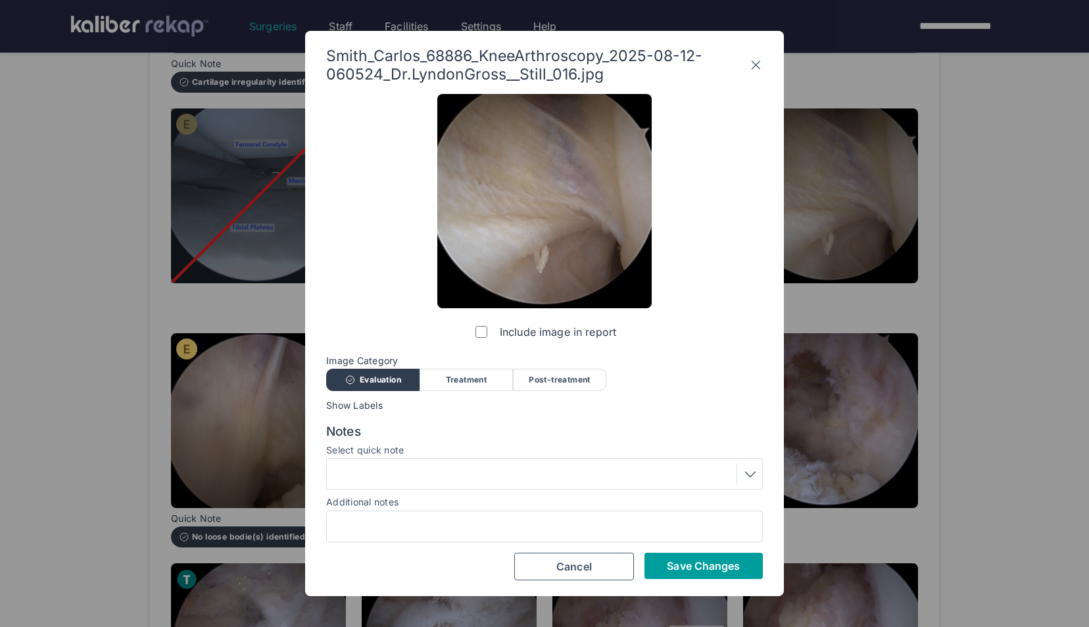
click at [671, 564] on span "Save Changes" at bounding box center [703, 566] width 73 height 13
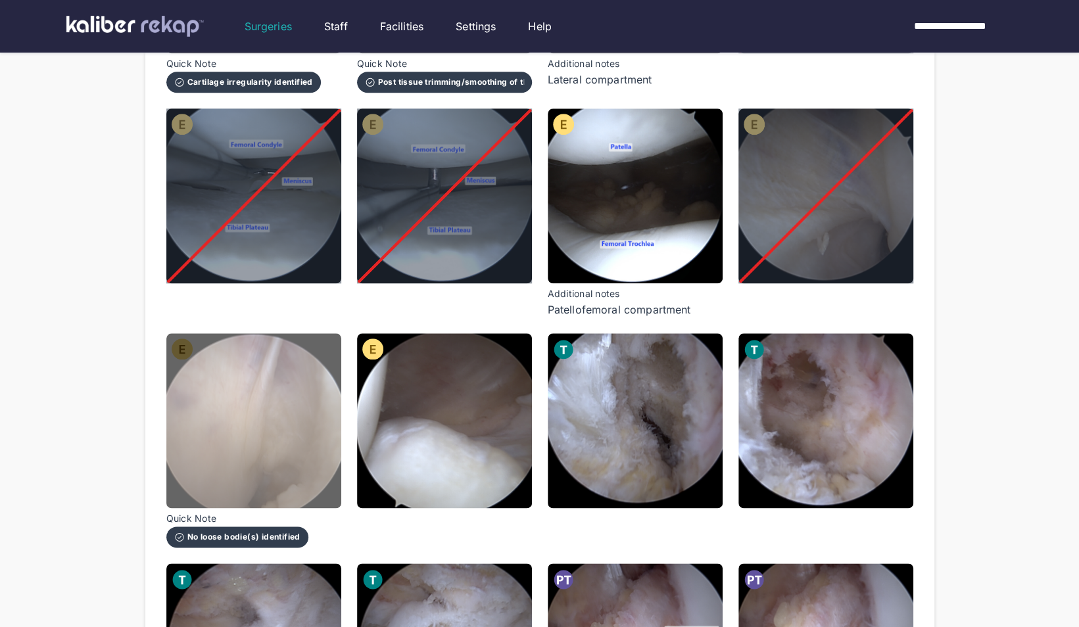
click at [216, 441] on img at bounding box center [253, 420] width 175 height 175
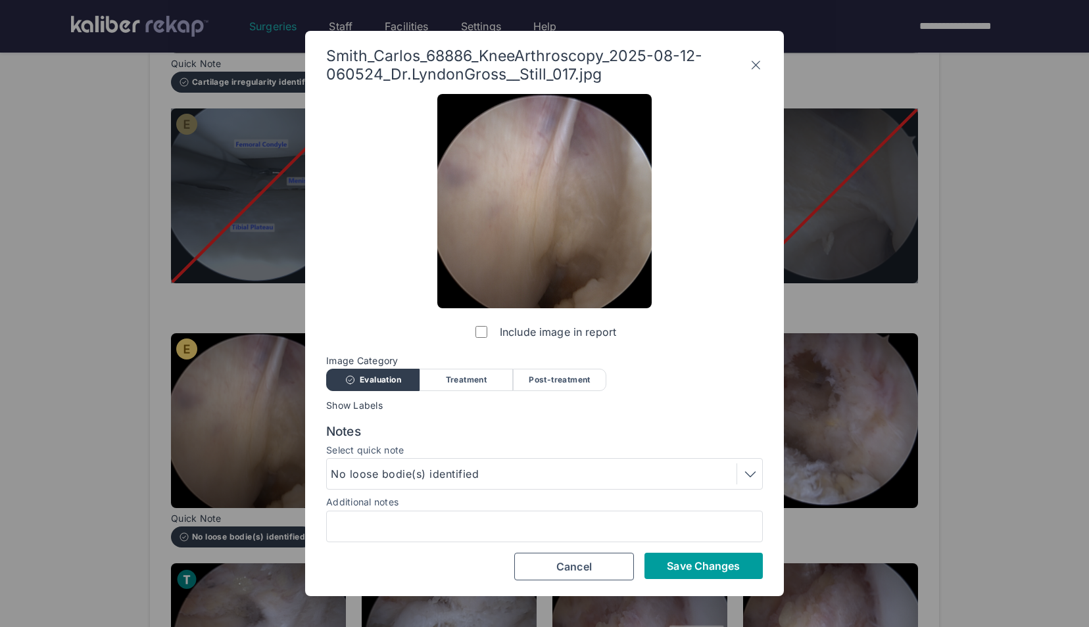
click at [689, 562] on span "Save Changes" at bounding box center [703, 566] width 73 height 13
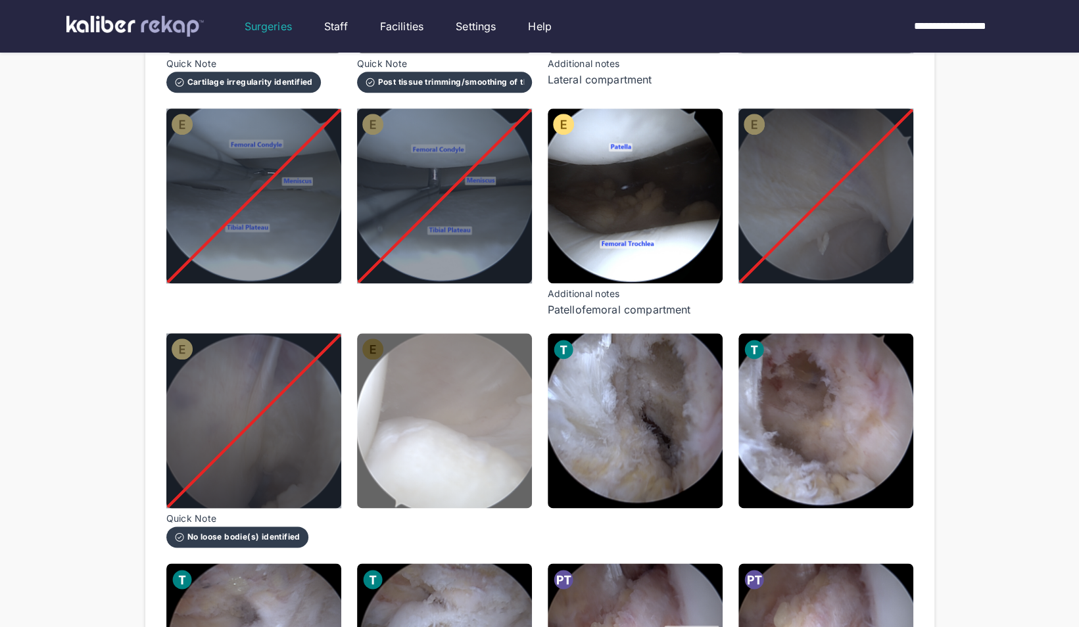
click at [506, 454] on img at bounding box center [444, 420] width 175 height 175
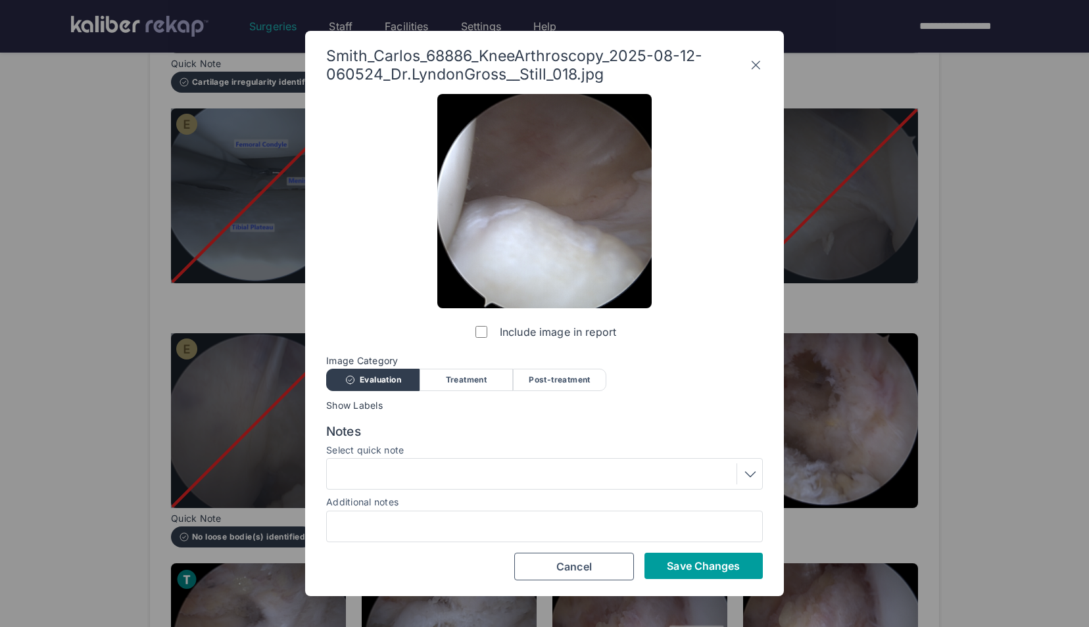
click at [688, 564] on span "Save Changes" at bounding box center [703, 566] width 73 height 13
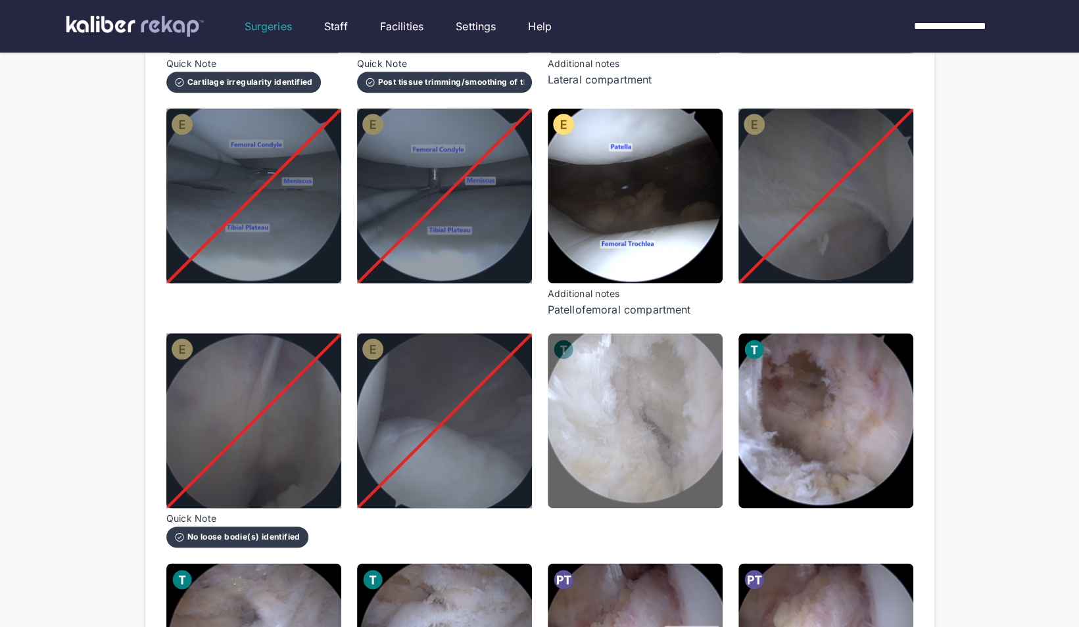
click at [644, 437] on img at bounding box center [635, 420] width 175 height 175
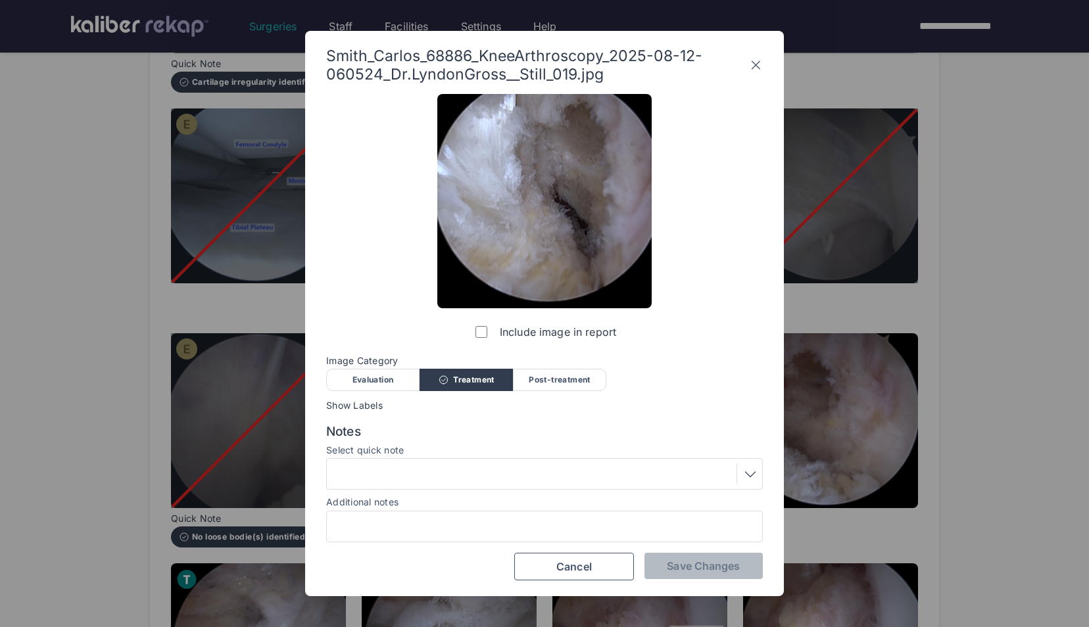
click at [506, 462] on div at bounding box center [544, 474] width 437 height 32
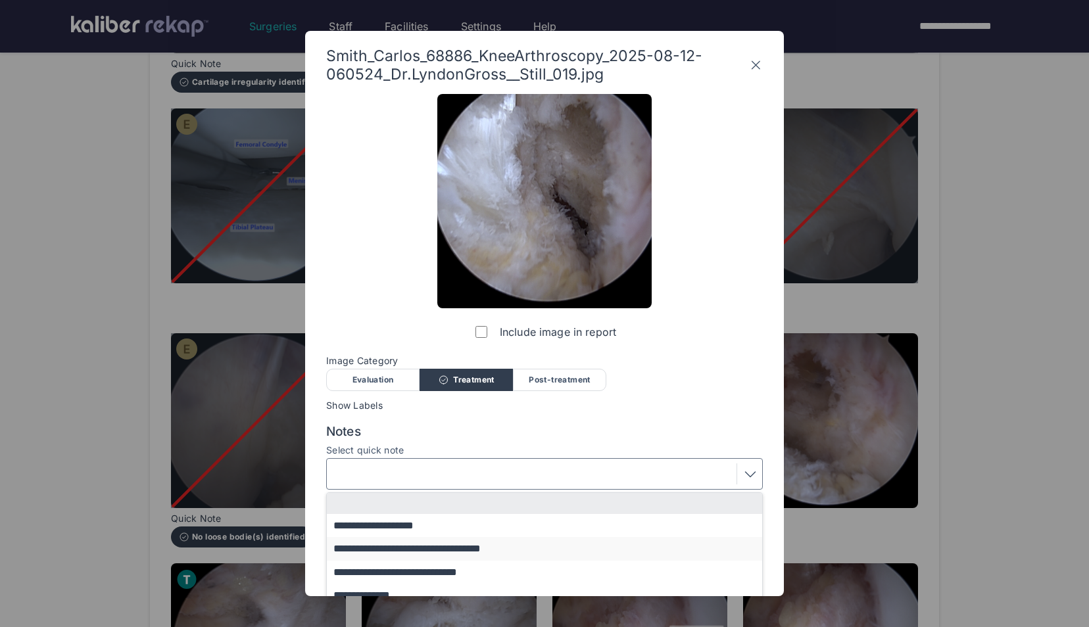
click at [419, 547] on button "**********" at bounding box center [551, 548] width 448 height 23
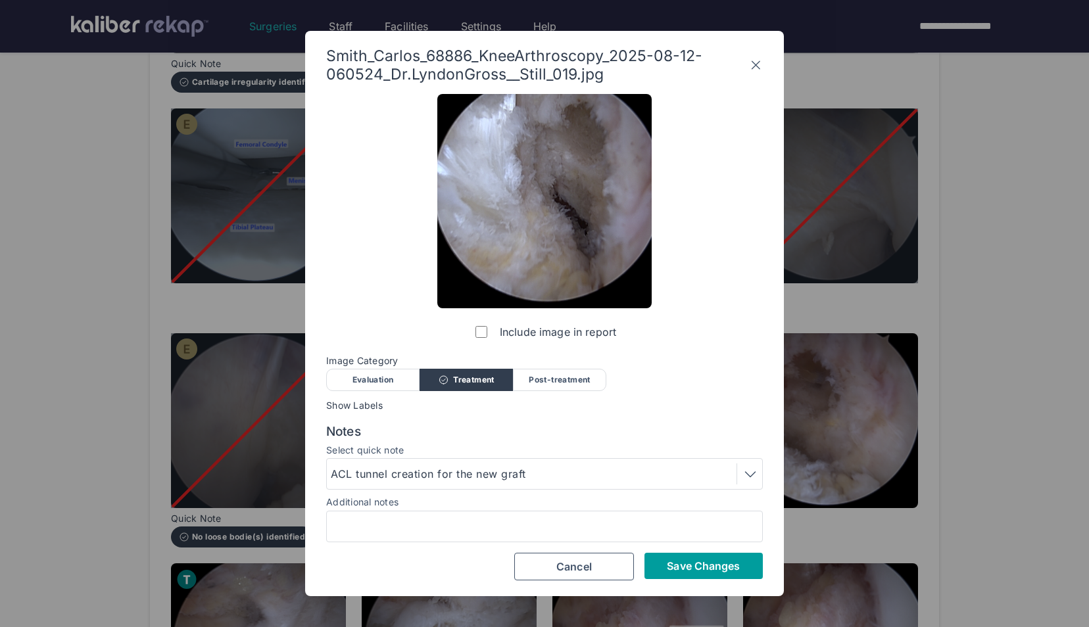
click at [712, 575] on button "Save Changes" at bounding box center [703, 566] width 118 height 26
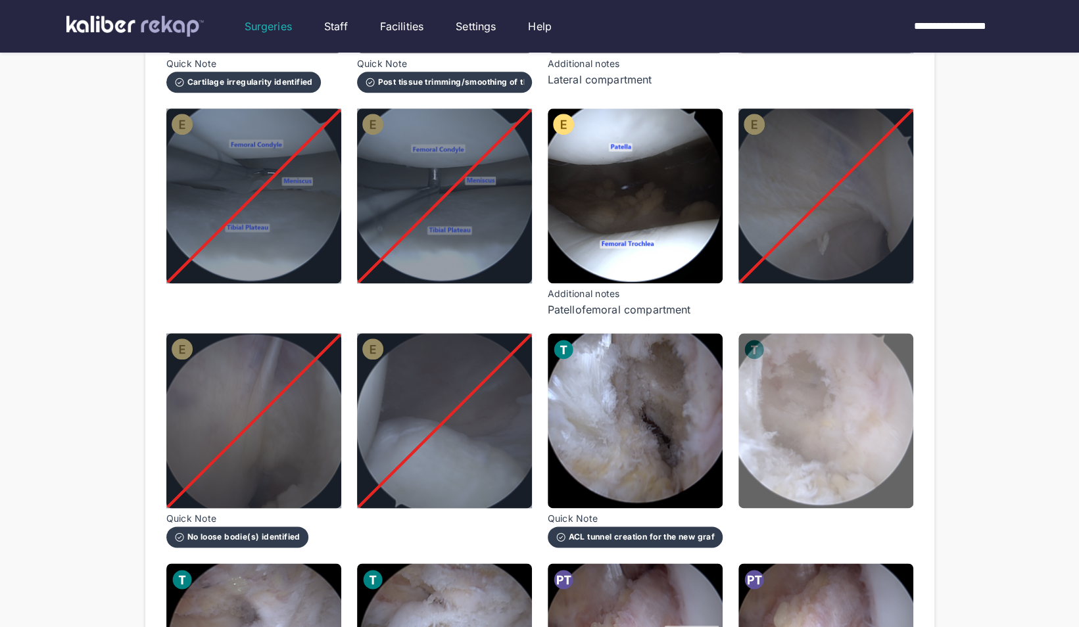
click at [839, 435] on img at bounding box center [825, 420] width 175 height 175
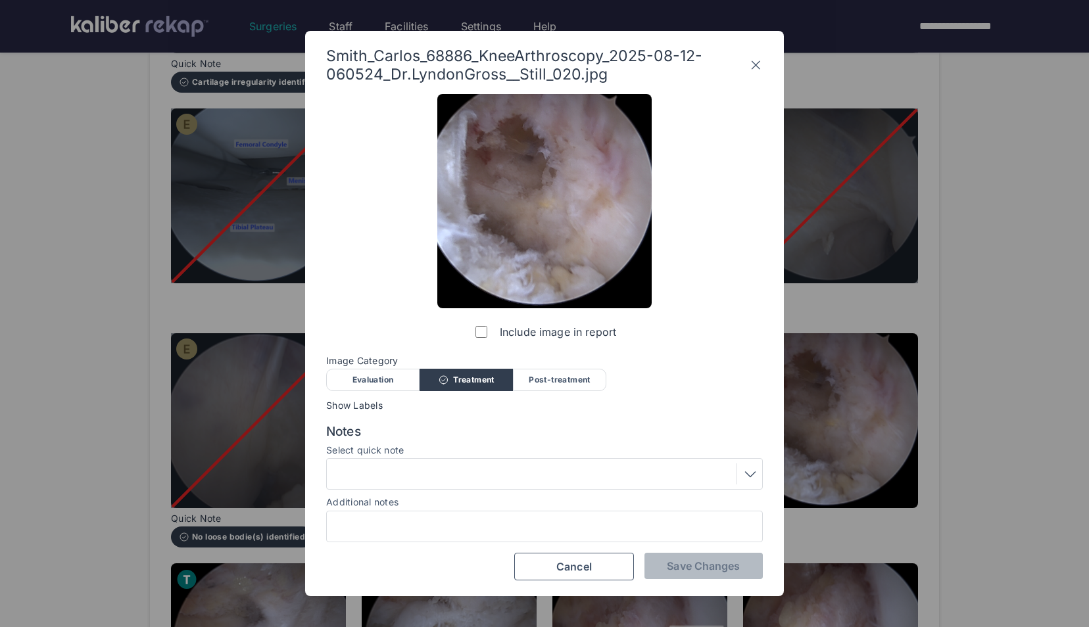
click at [474, 333] on label "Include image in report" at bounding box center [544, 332] width 143 height 26
click at [683, 570] on span "Save Changes" at bounding box center [703, 566] width 73 height 13
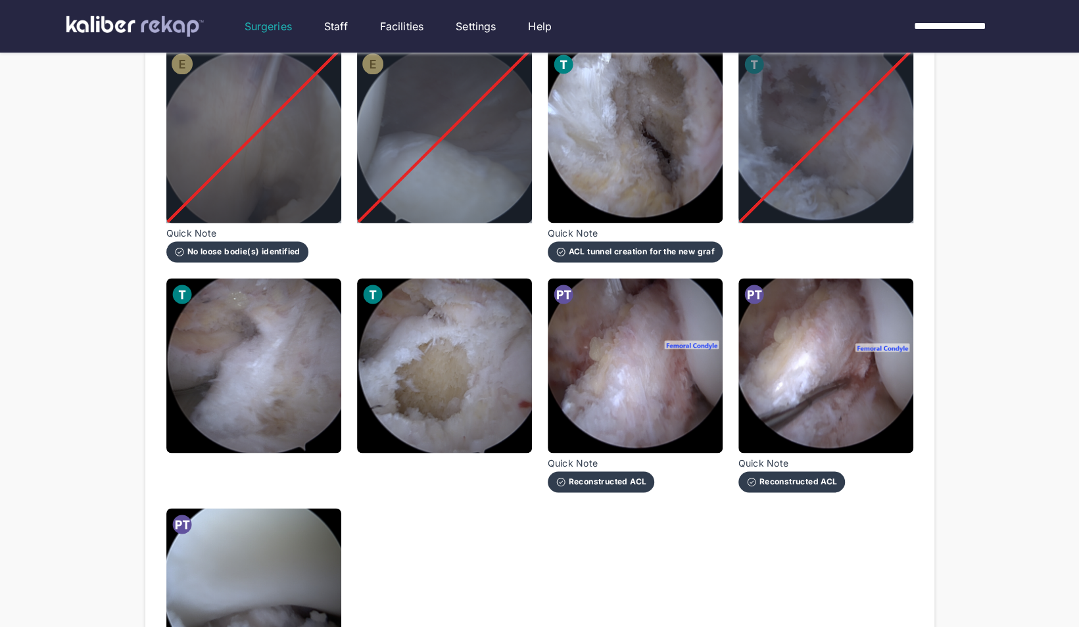
scroll to position [1126, 0]
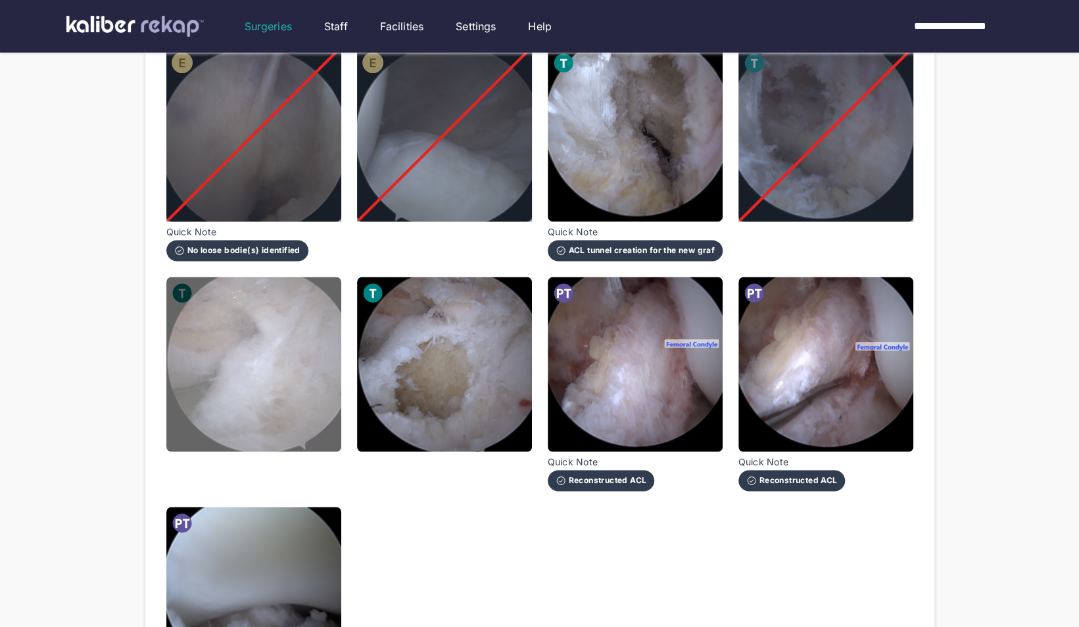
click at [256, 391] on img at bounding box center [253, 364] width 175 height 175
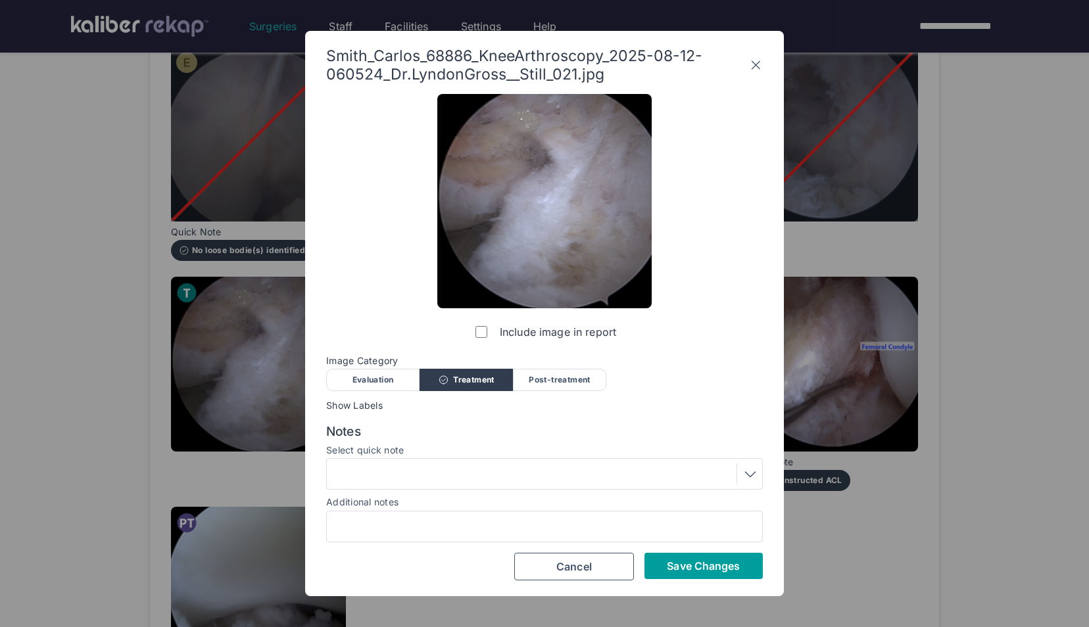
click at [700, 569] on span "Save Changes" at bounding box center [703, 566] width 73 height 13
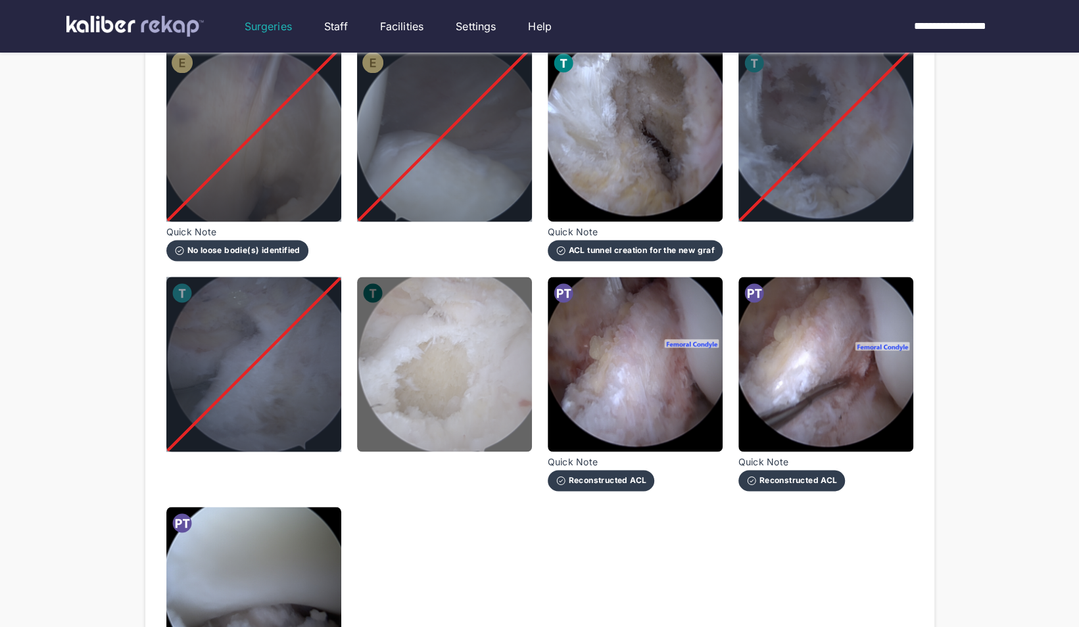
click at [456, 389] on img at bounding box center [444, 364] width 175 height 175
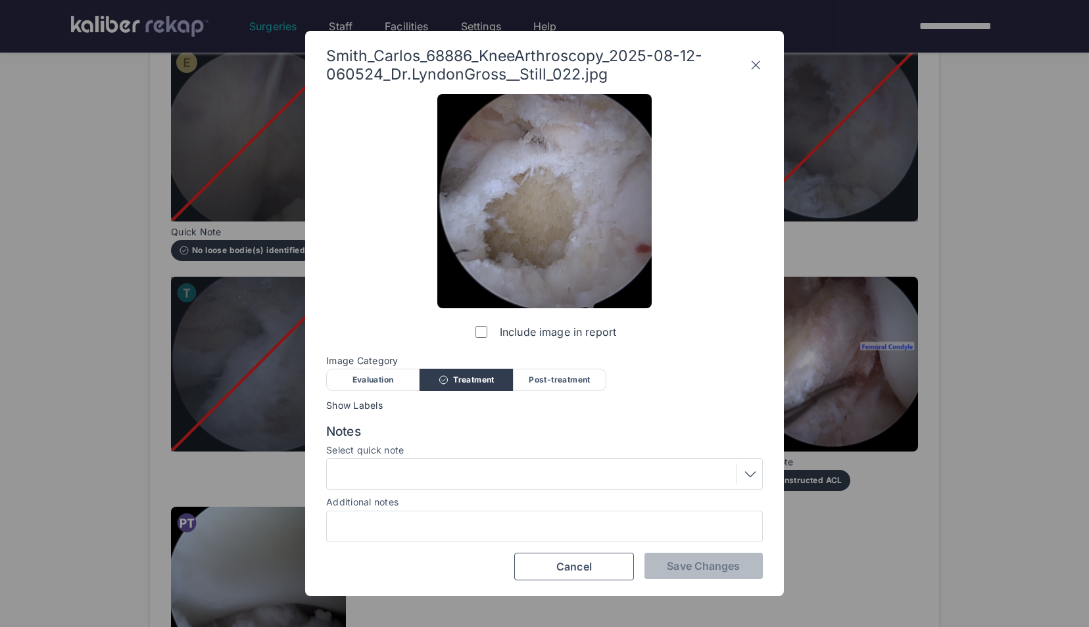
click at [459, 483] on div at bounding box center [544, 474] width 427 height 21
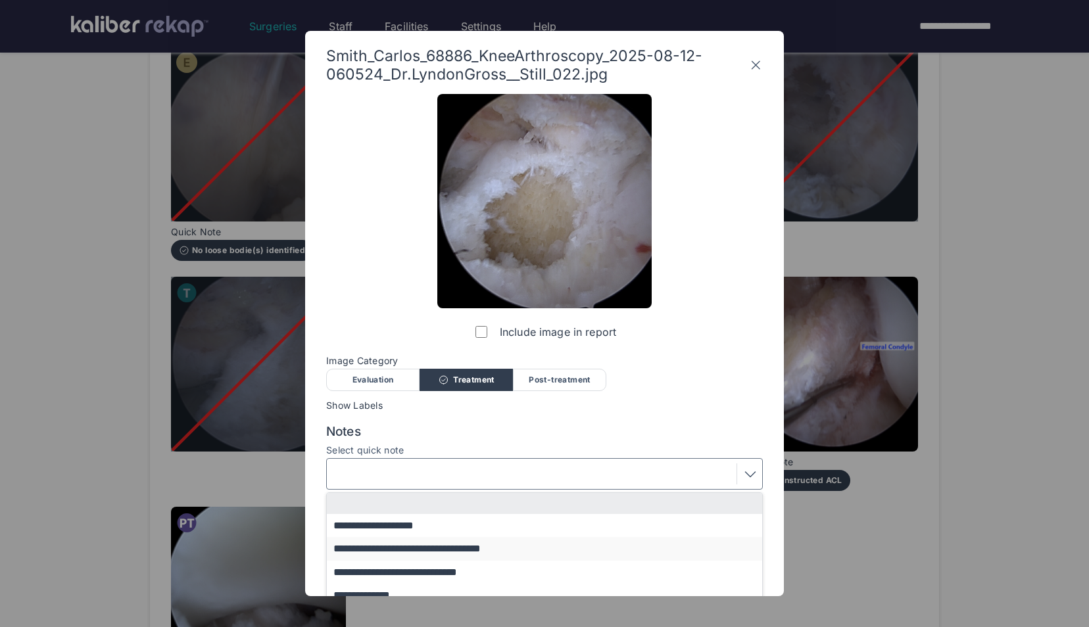
click at [447, 552] on button "**********" at bounding box center [551, 548] width 448 height 23
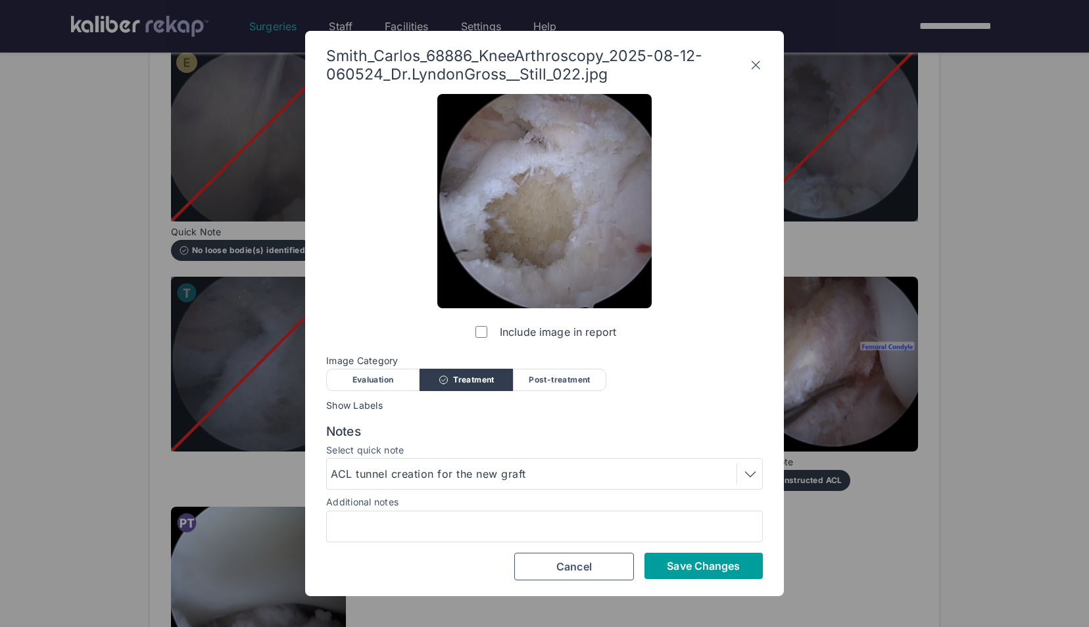
click at [722, 564] on span "Save Changes" at bounding box center [703, 566] width 73 height 13
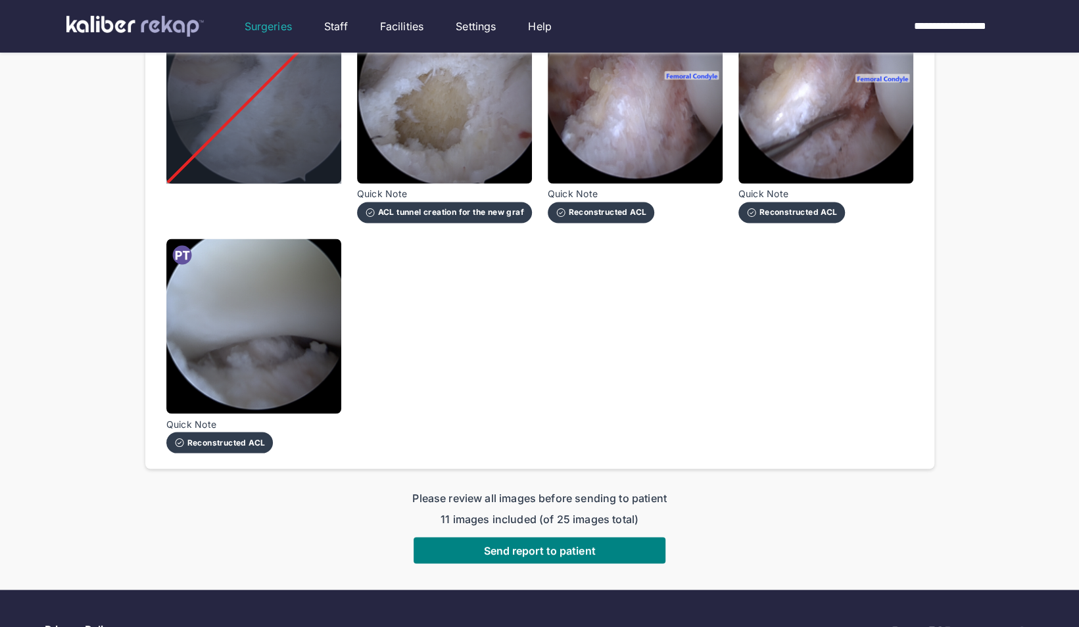
scroll to position [1395, 0]
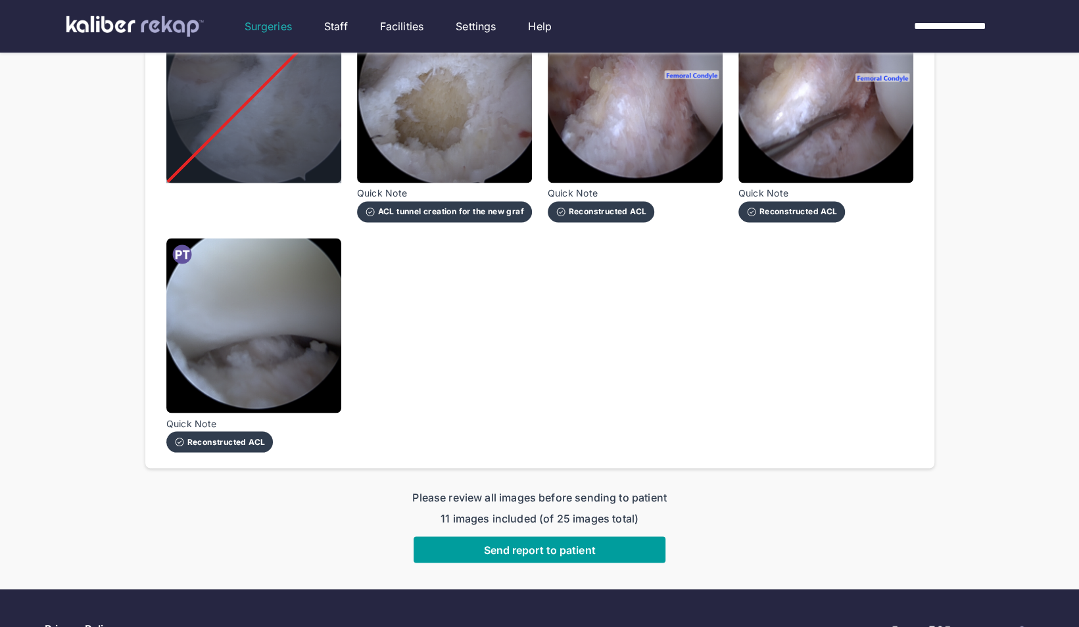
click at [547, 543] on span "Send report to patient" at bounding box center [539, 549] width 112 height 13
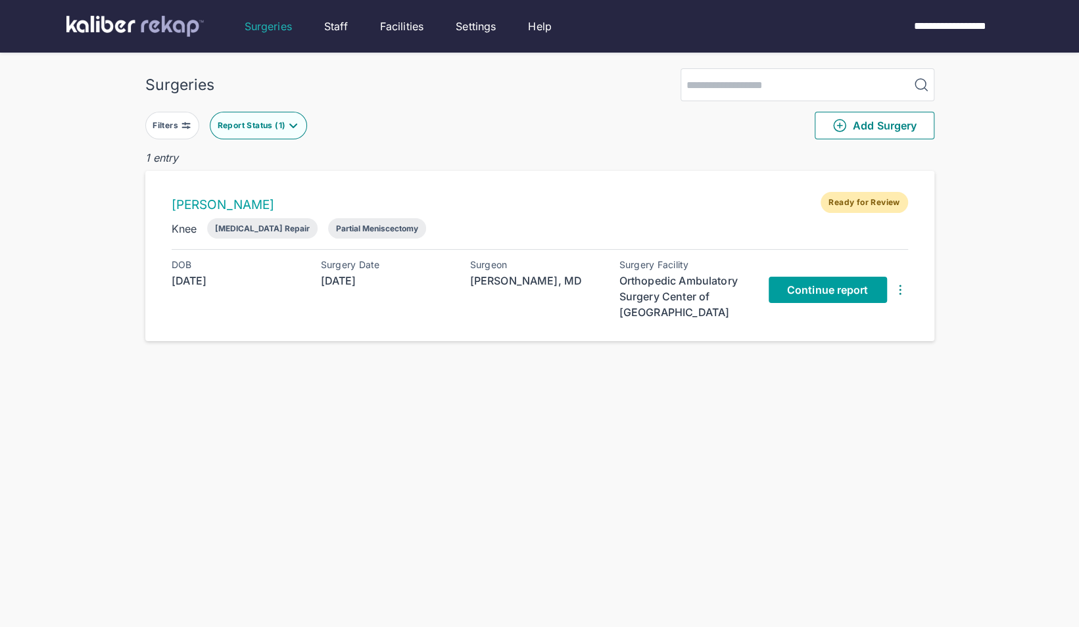
click at [839, 289] on span "Continue report" at bounding box center [828, 289] width 82 height 13
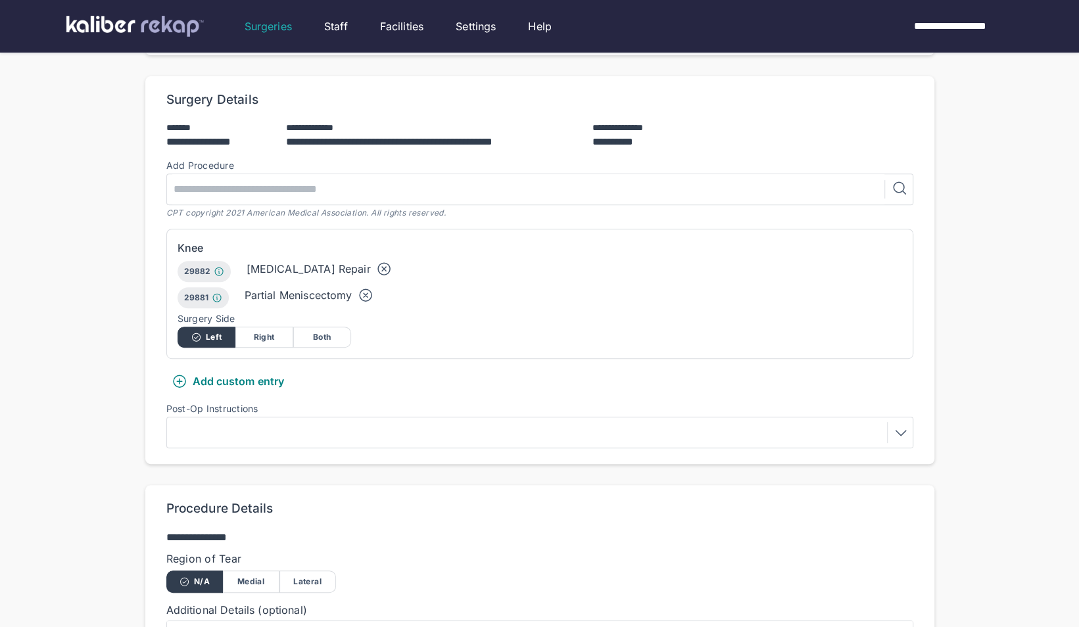
scroll to position [233, 0]
click at [376, 264] on icon at bounding box center [384, 270] width 16 height 16
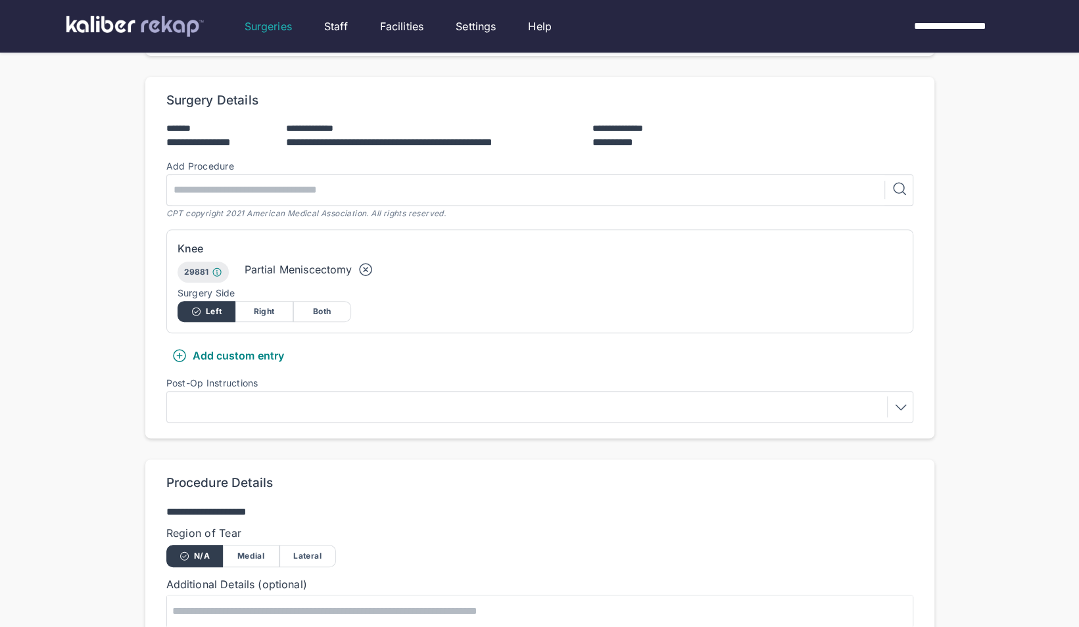
click at [245, 414] on div at bounding box center [540, 407] width 738 height 21
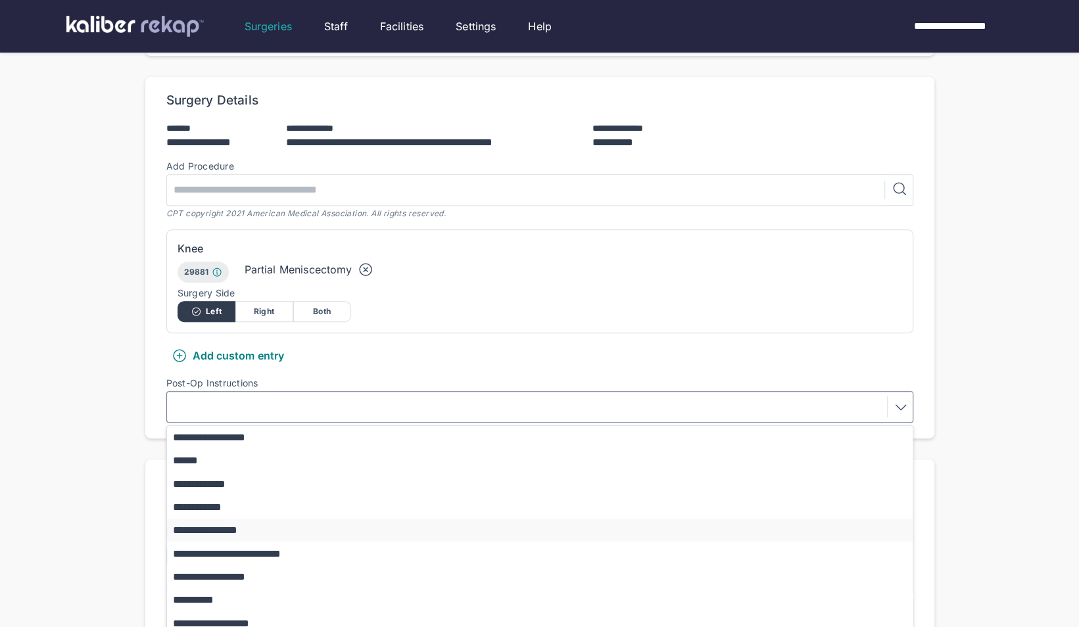
click at [251, 533] on button "**********" at bounding box center [546, 530] width 758 height 23
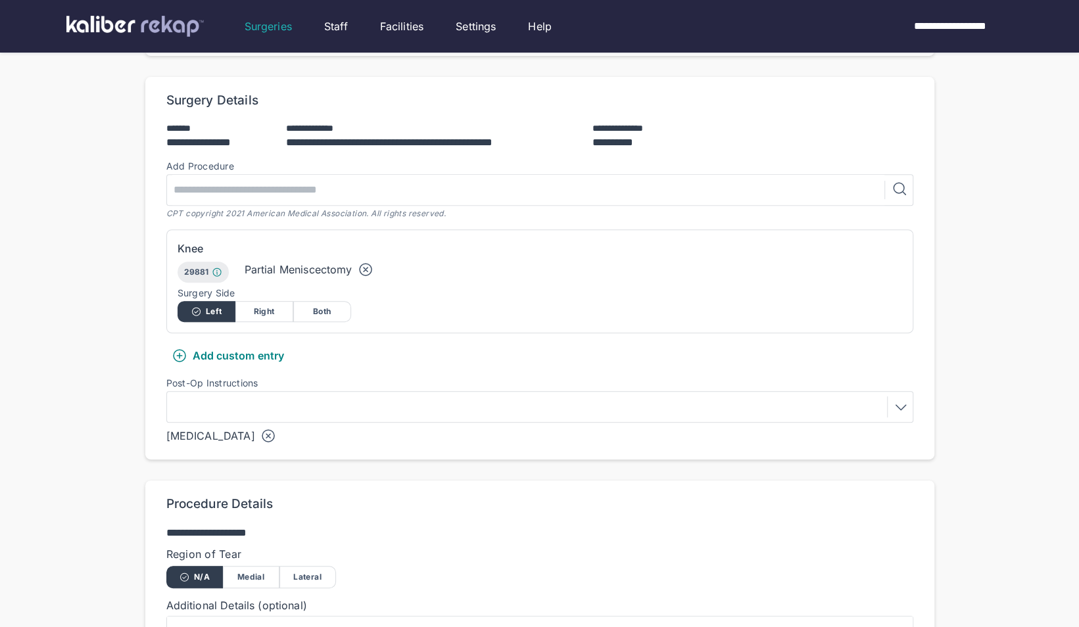
scroll to position [525, 0]
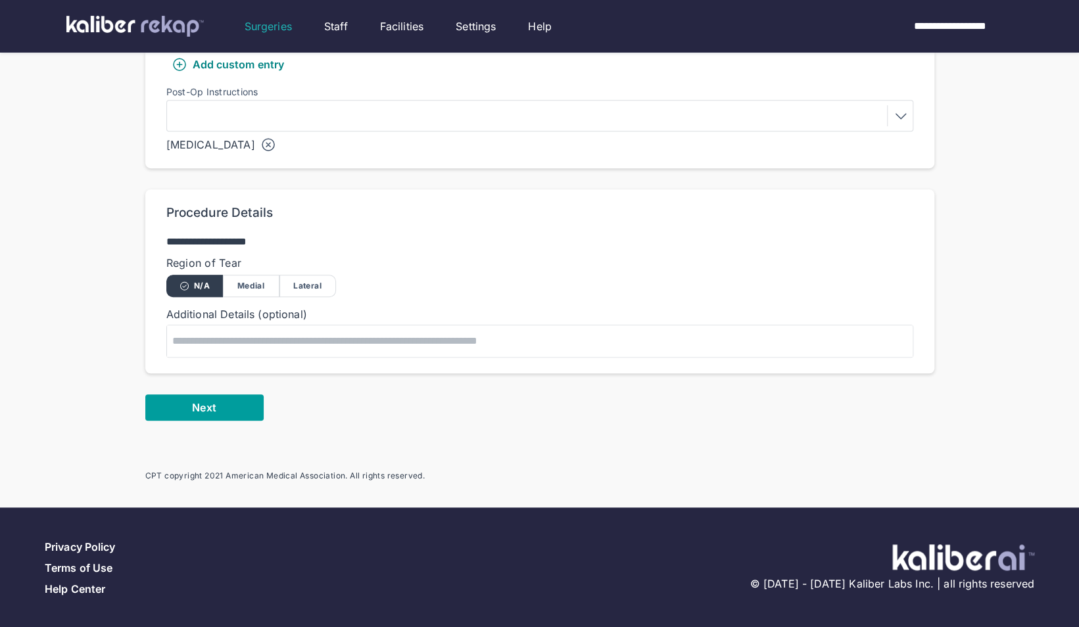
click at [220, 404] on button "Next" at bounding box center [204, 408] width 118 height 26
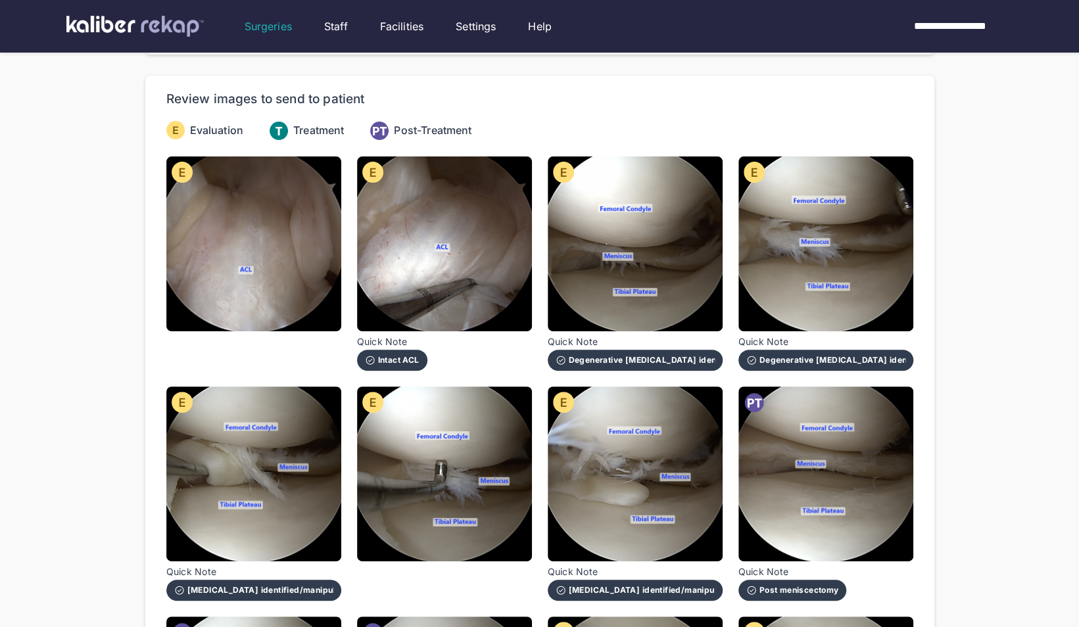
scroll to position [85, 0]
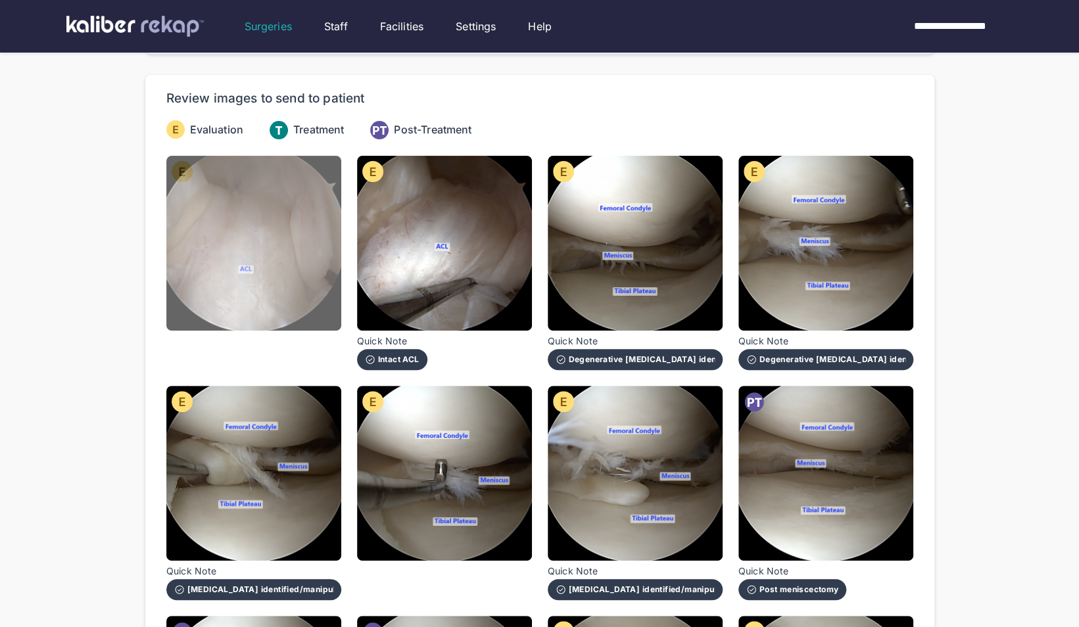
click at [288, 209] on img at bounding box center [253, 243] width 175 height 175
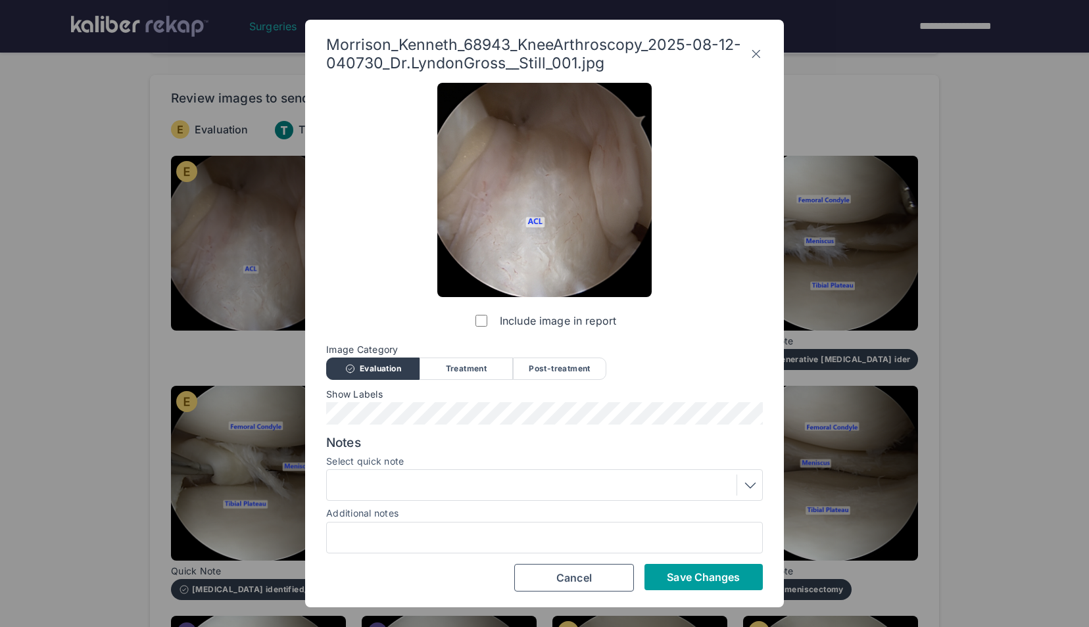
click at [687, 571] on span "Save Changes" at bounding box center [703, 577] width 73 height 13
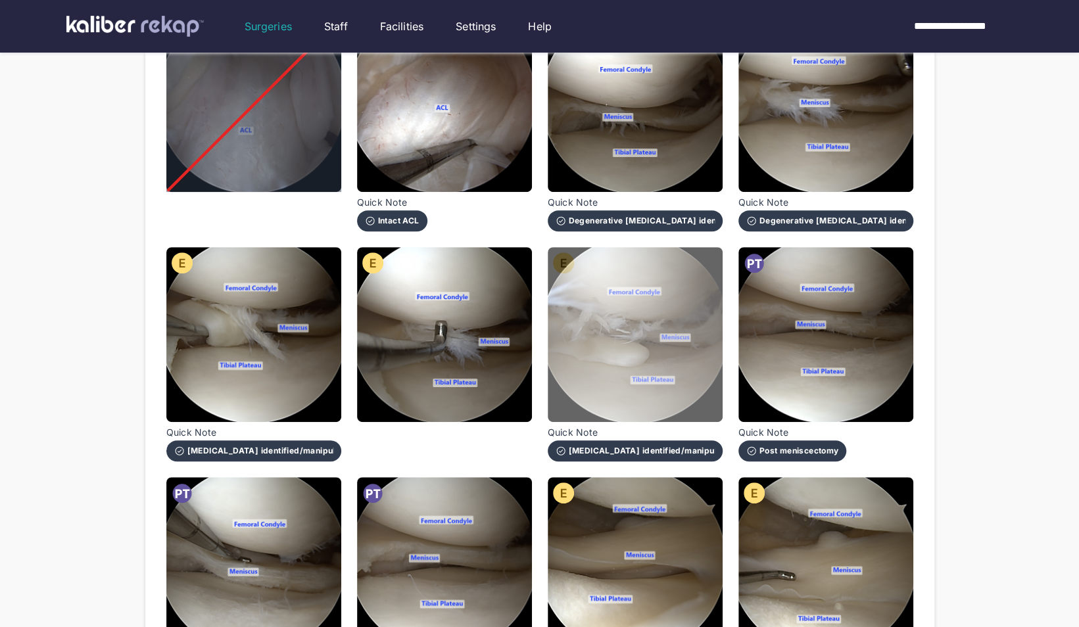
scroll to position [225, 0]
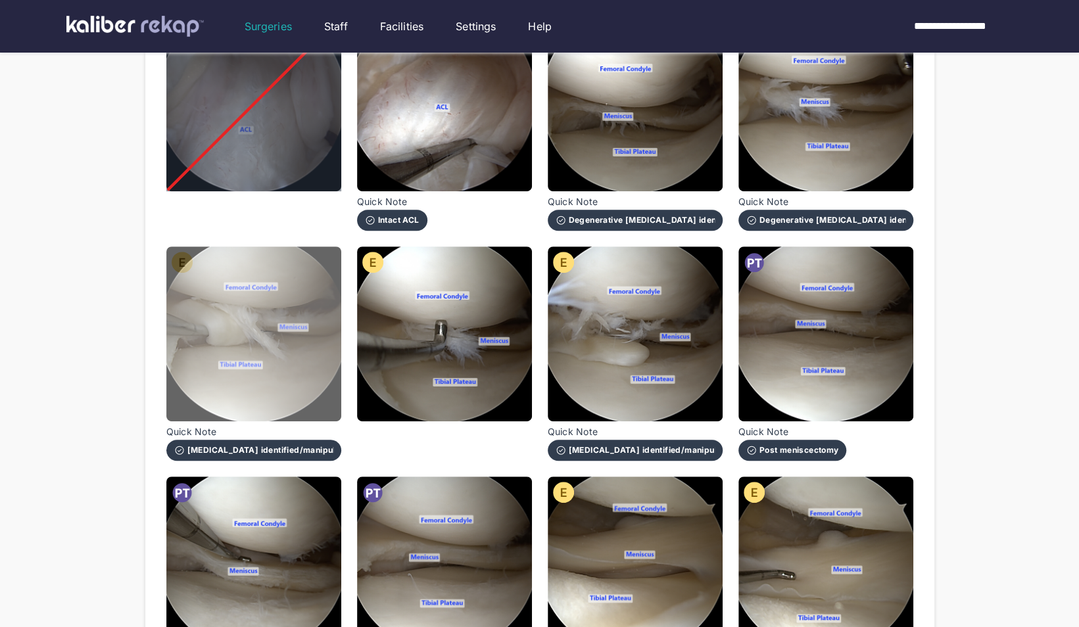
click at [329, 380] on img at bounding box center [253, 334] width 175 height 175
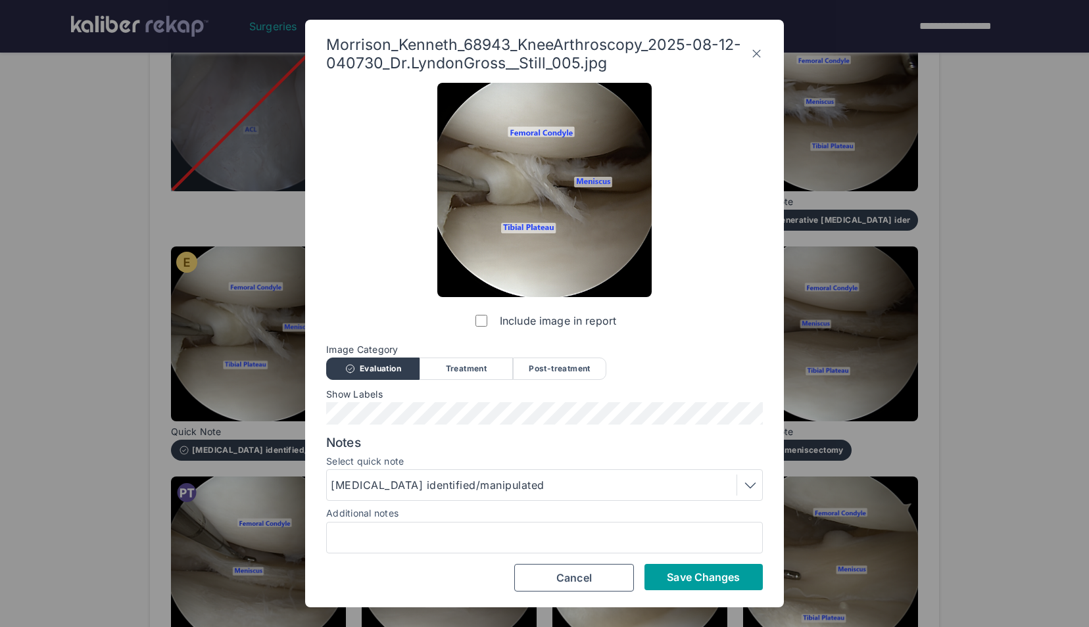
click at [723, 585] on button "Save Changes" at bounding box center [703, 577] width 118 height 26
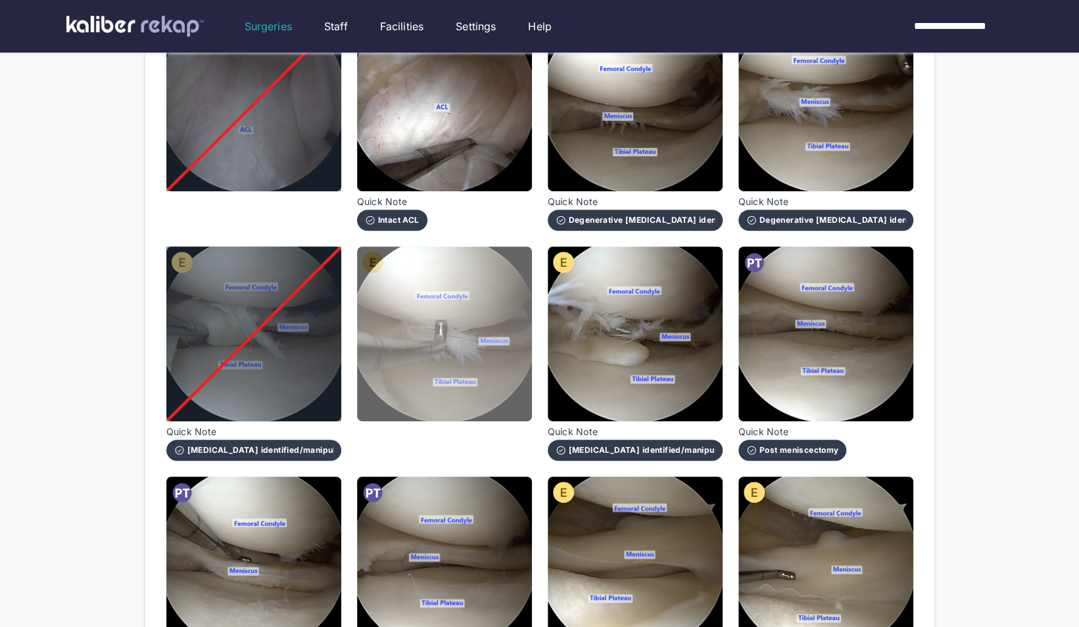
click at [523, 375] on img at bounding box center [444, 334] width 175 height 175
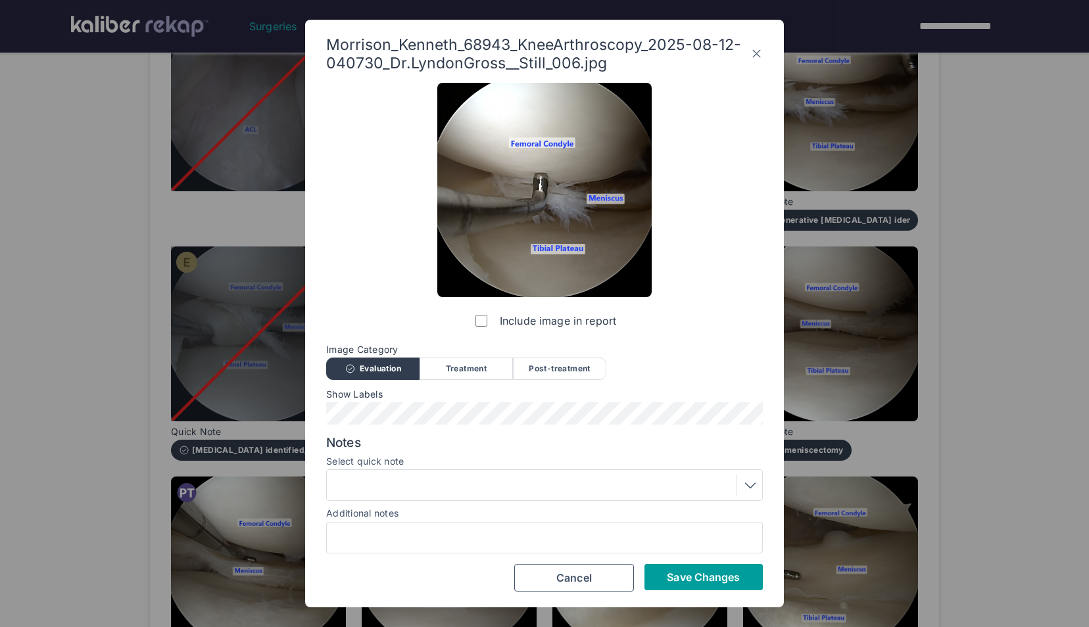
click at [687, 573] on span "Save Changes" at bounding box center [703, 577] width 73 height 13
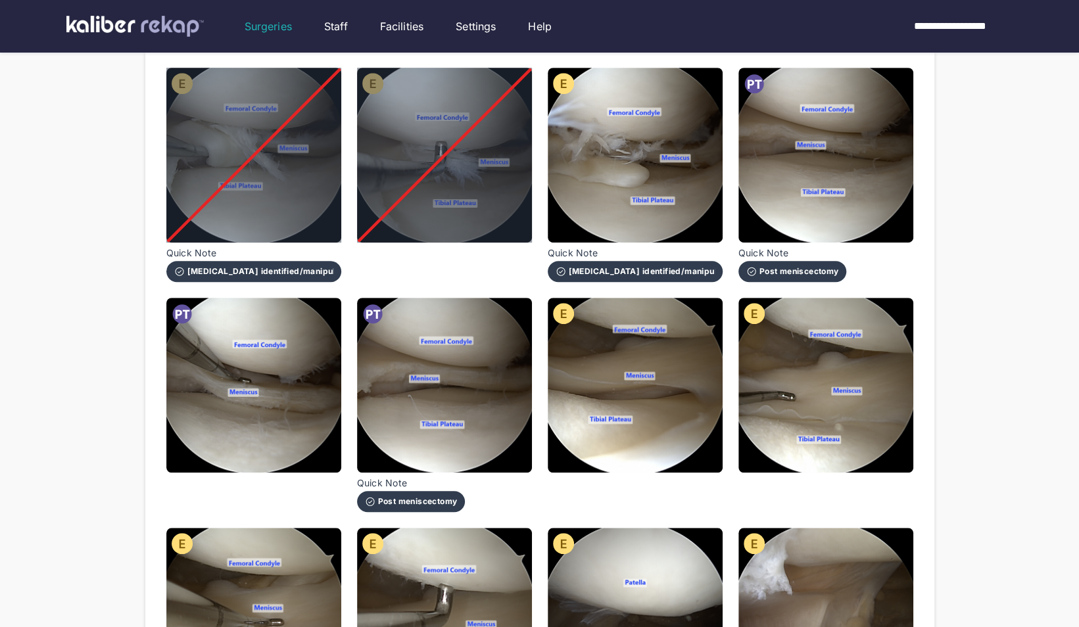
scroll to position [404, 0]
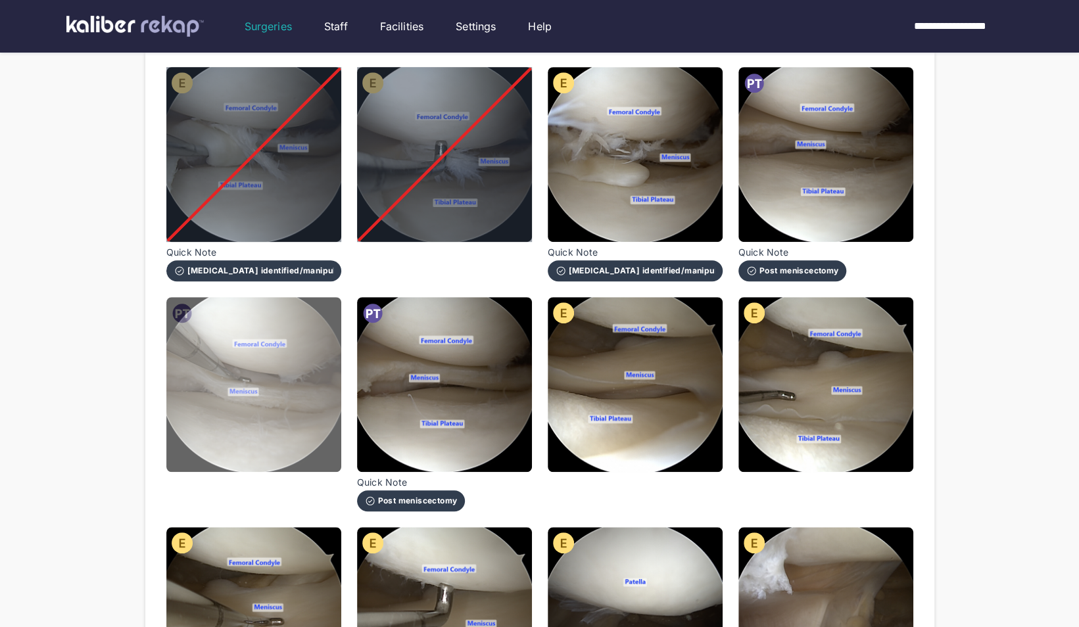
click at [295, 393] on img at bounding box center [253, 384] width 175 height 175
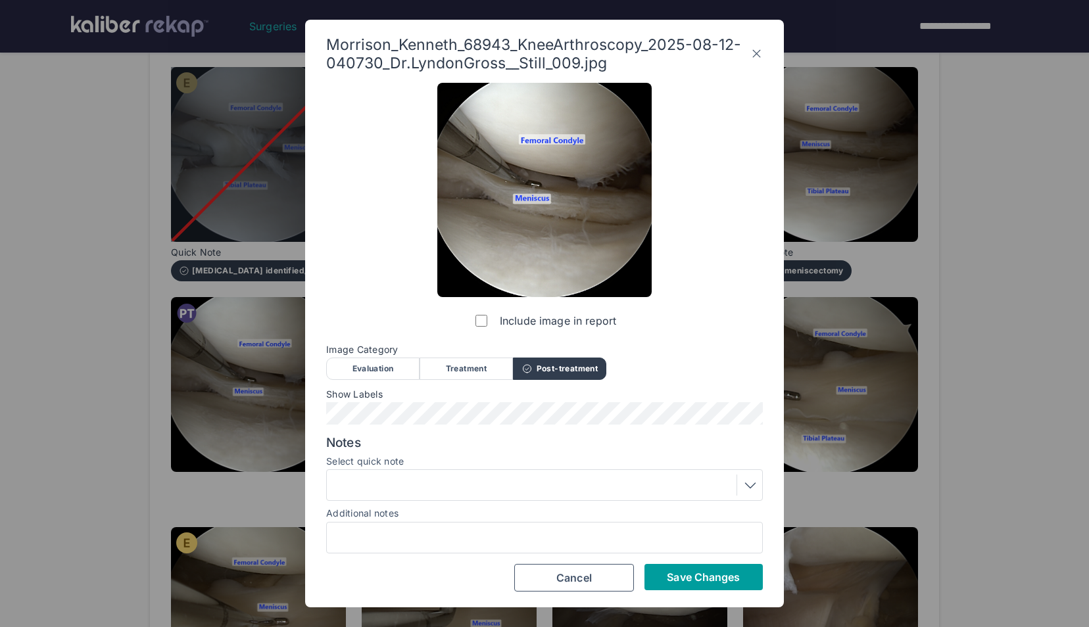
click at [690, 577] on span "Save Changes" at bounding box center [703, 577] width 73 height 13
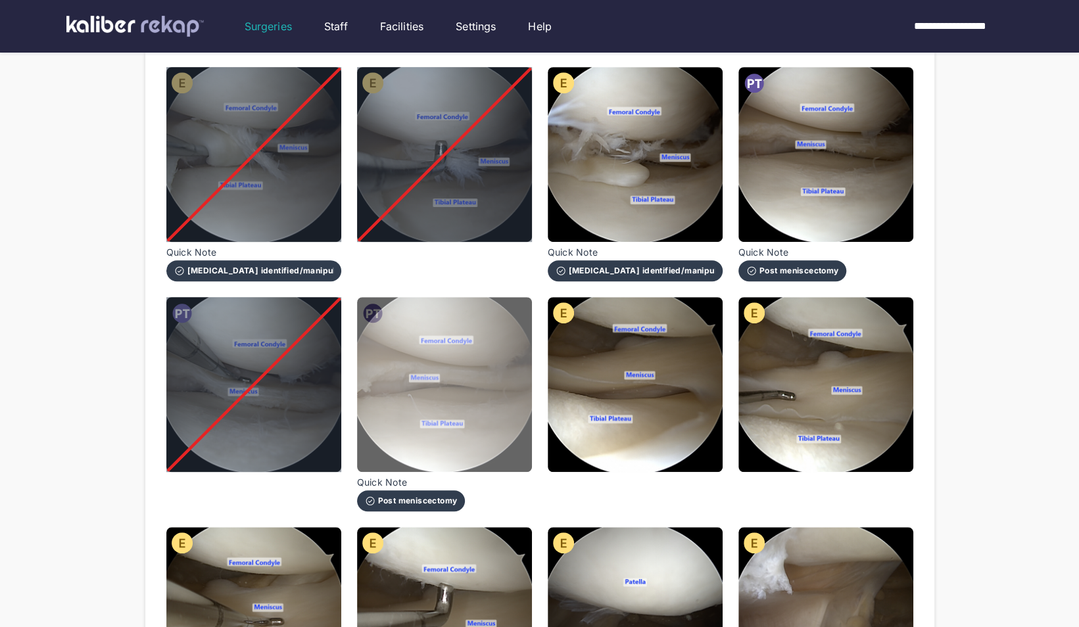
click at [505, 385] on img at bounding box center [444, 384] width 175 height 175
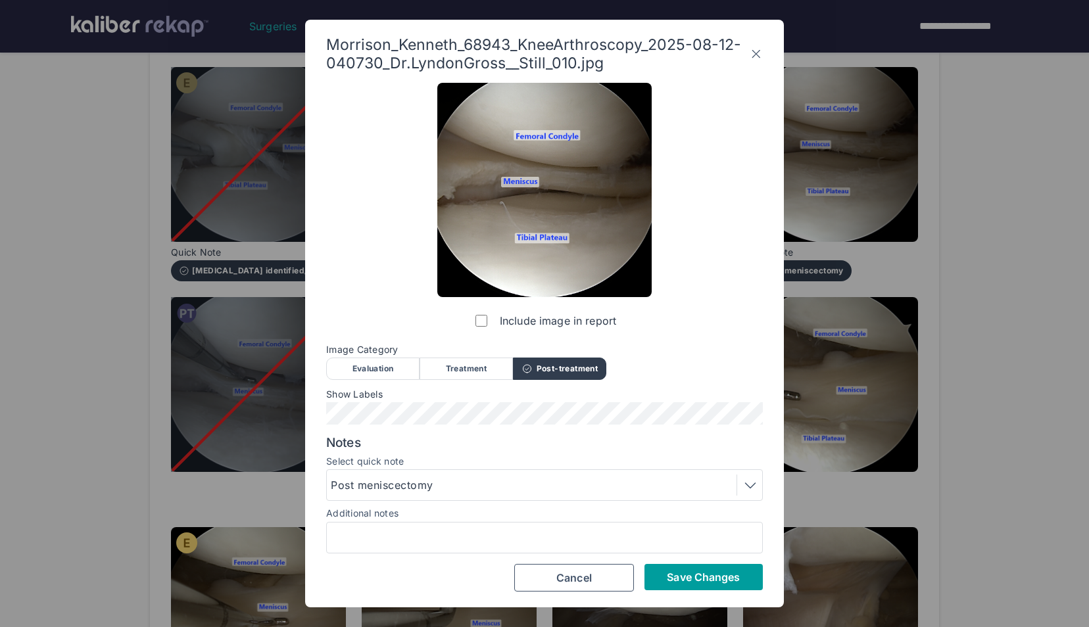
click at [739, 583] on span "Save Changes" at bounding box center [703, 577] width 73 height 13
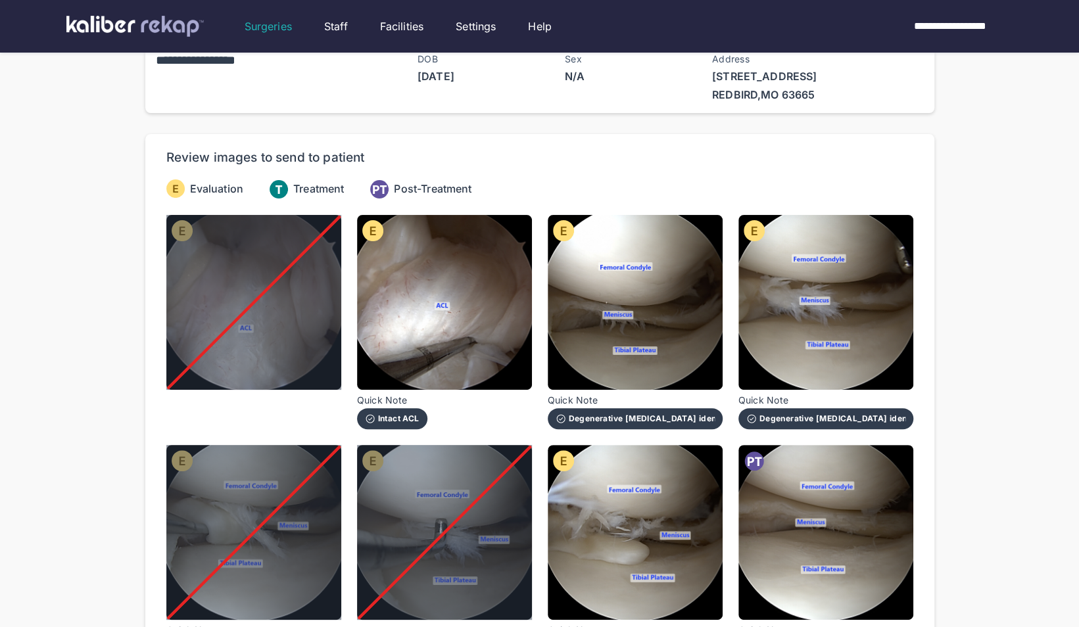
scroll to position [0, 0]
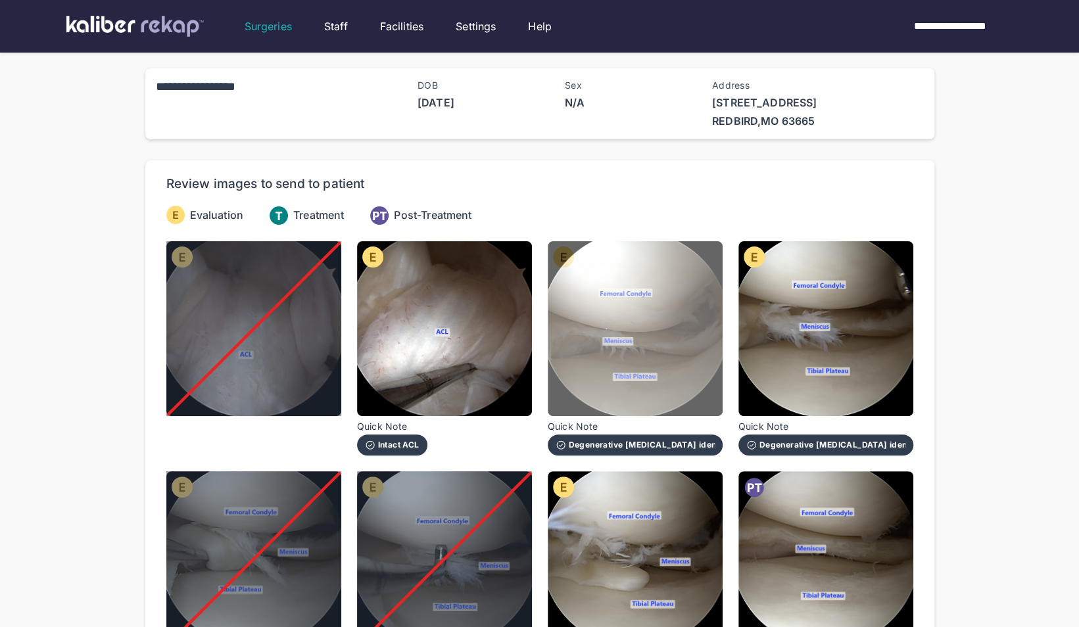
click at [660, 319] on img at bounding box center [635, 328] width 175 height 175
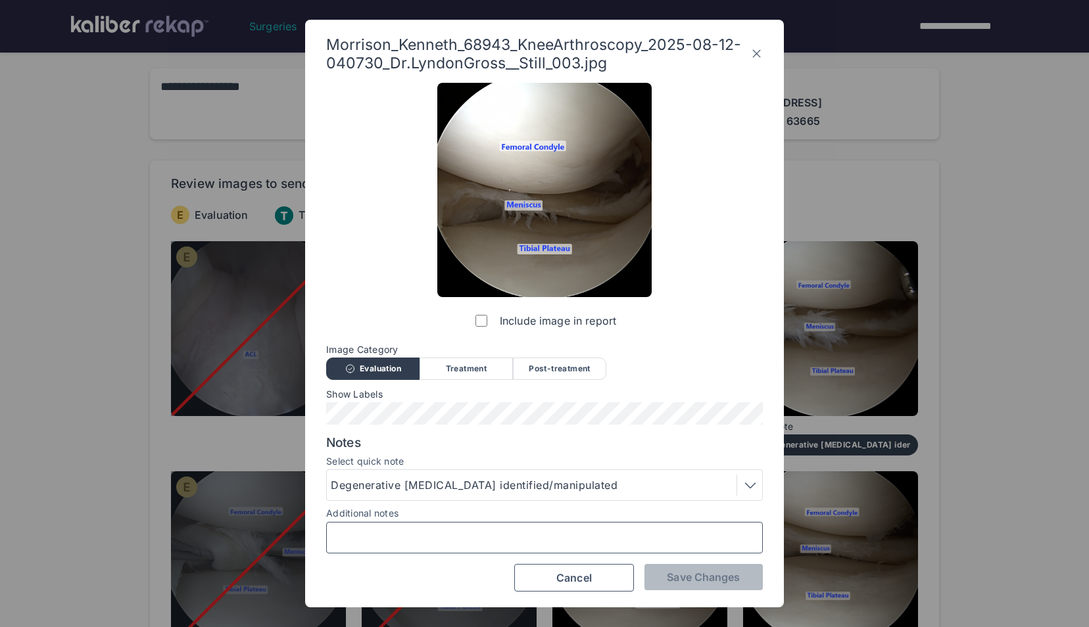
click at [476, 531] on input "Additional notes" at bounding box center [544, 537] width 425 height 17
type input "**********"
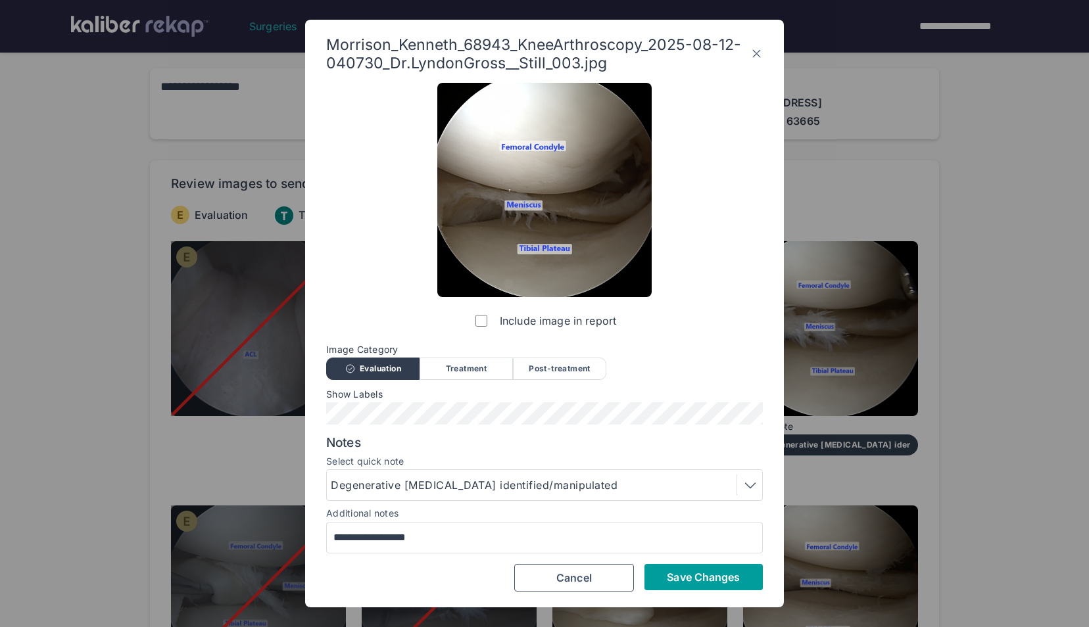
click at [688, 572] on span "Save Changes" at bounding box center [703, 577] width 73 height 13
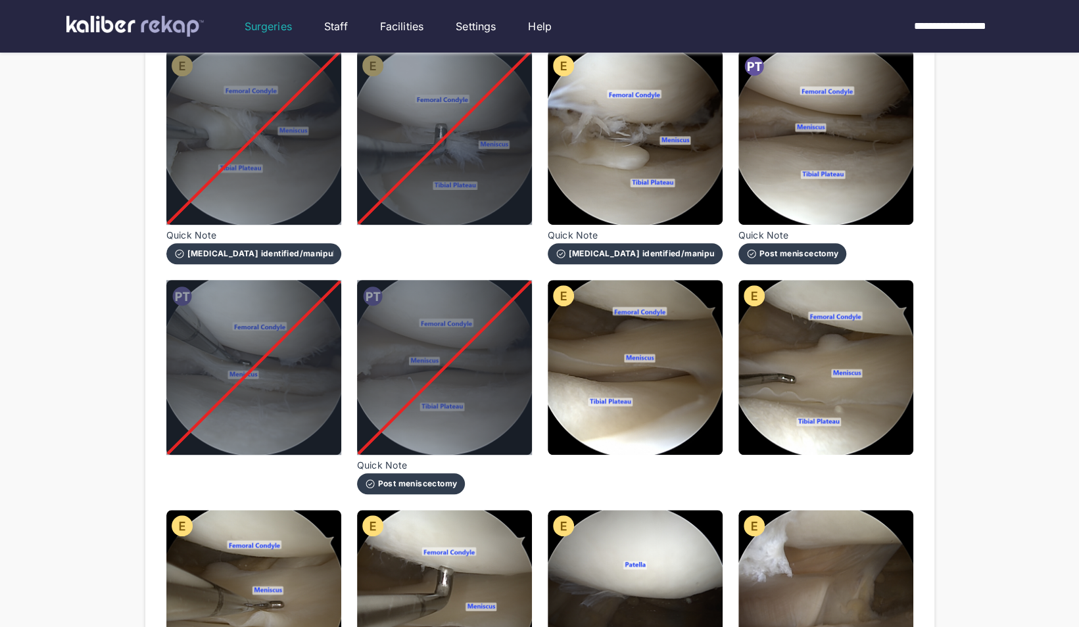
scroll to position [456, 0]
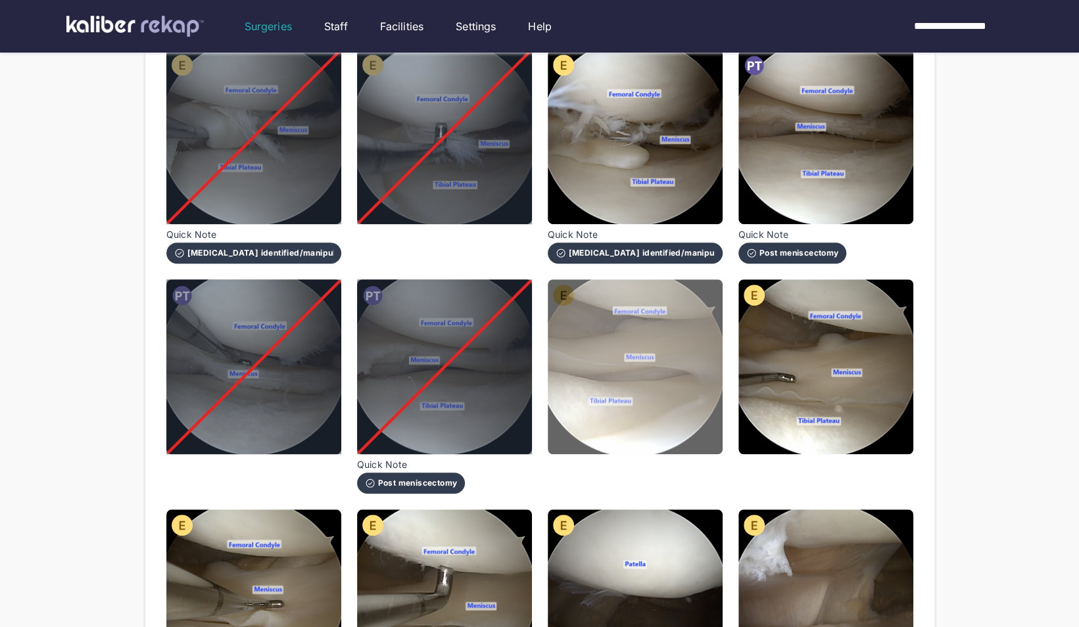
click at [670, 452] on img at bounding box center [635, 366] width 175 height 175
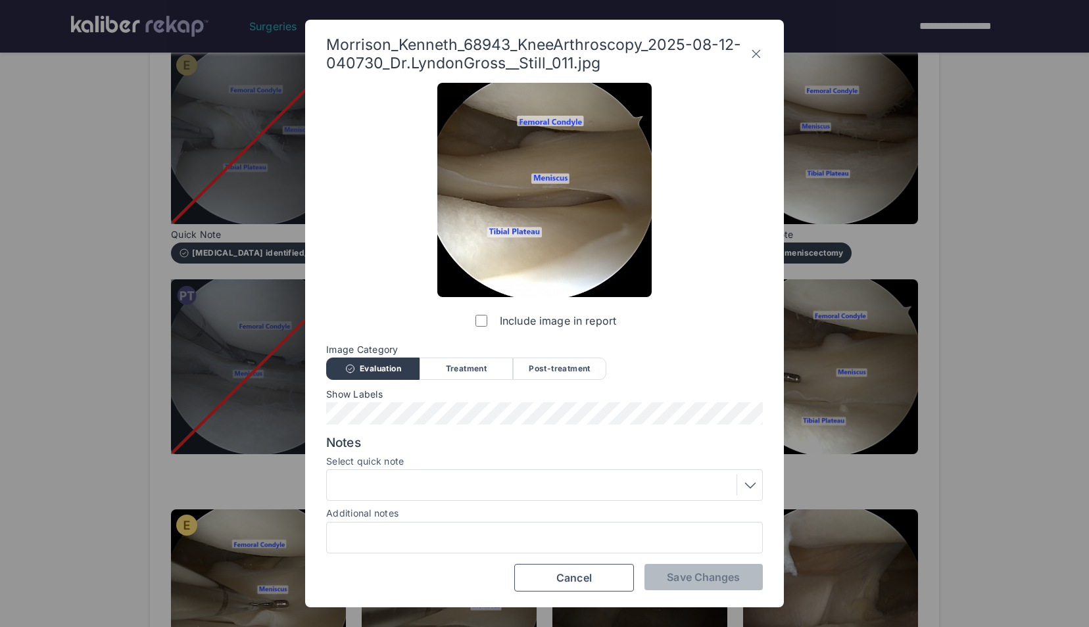
click at [670, 452] on div "Notes Select quick note Additional notes" at bounding box center [544, 494] width 437 height 118
click at [456, 527] on div at bounding box center [544, 538] width 437 height 32
click at [409, 542] on input "Additional notes" at bounding box center [544, 537] width 425 height 17
type input "**********"
click at [696, 574] on span "Save Changes" at bounding box center [703, 577] width 73 height 13
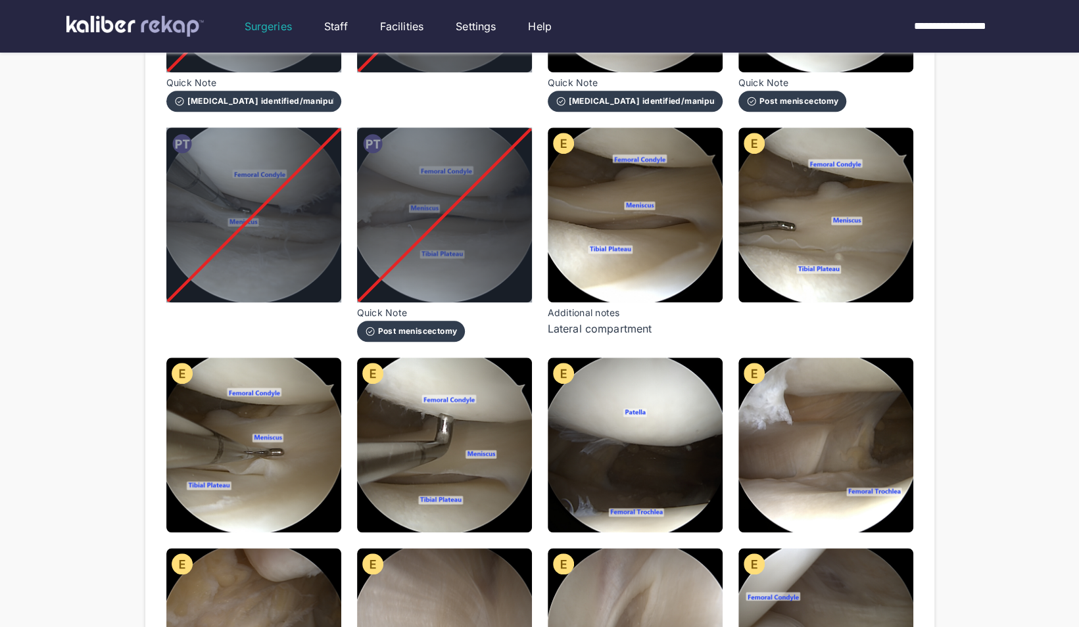
scroll to position [609, 0]
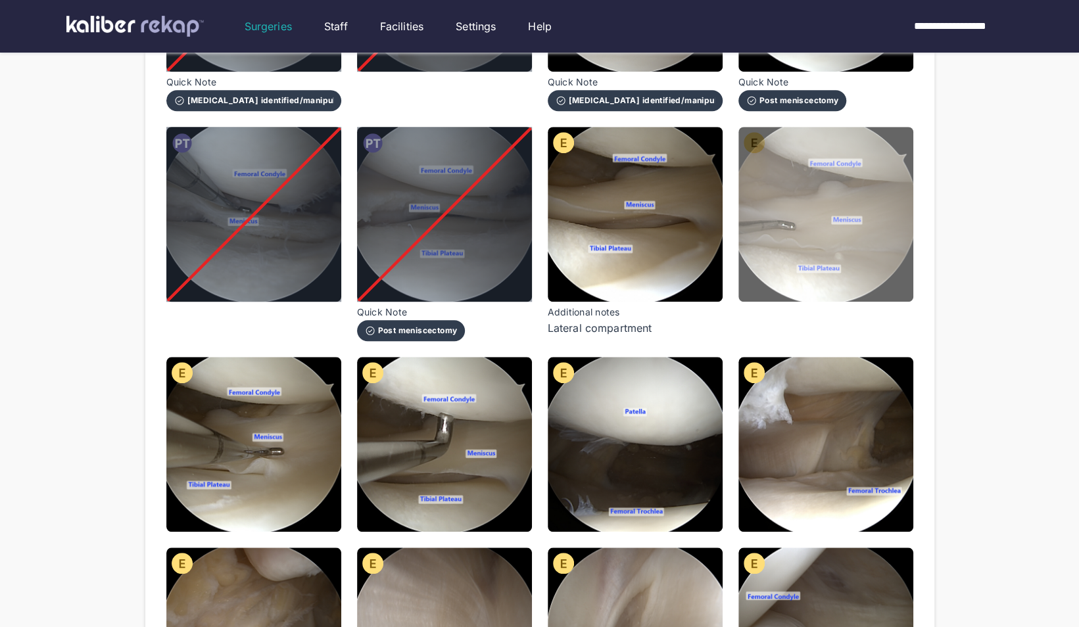
click at [790, 222] on img at bounding box center [825, 214] width 175 height 175
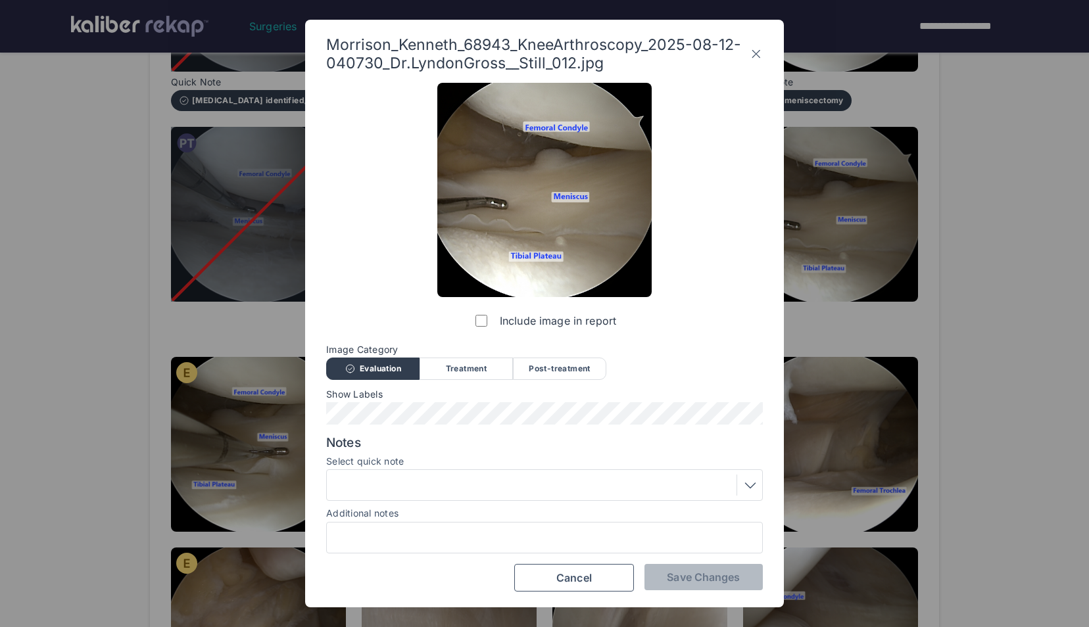
click at [476, 312] on label "Include image in report" at bounding box center [544, 321] width 143 height 26
click at [664, 573] on button "Save Changes" at bounding box center [703, 577] width 118 height 26
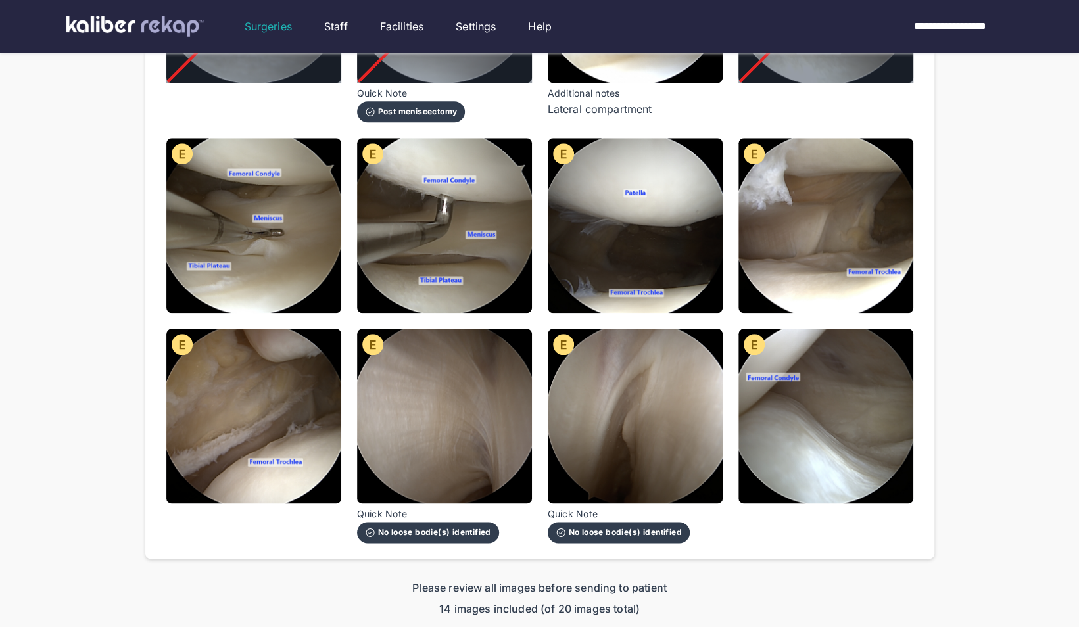
scroll to position [829, 0]
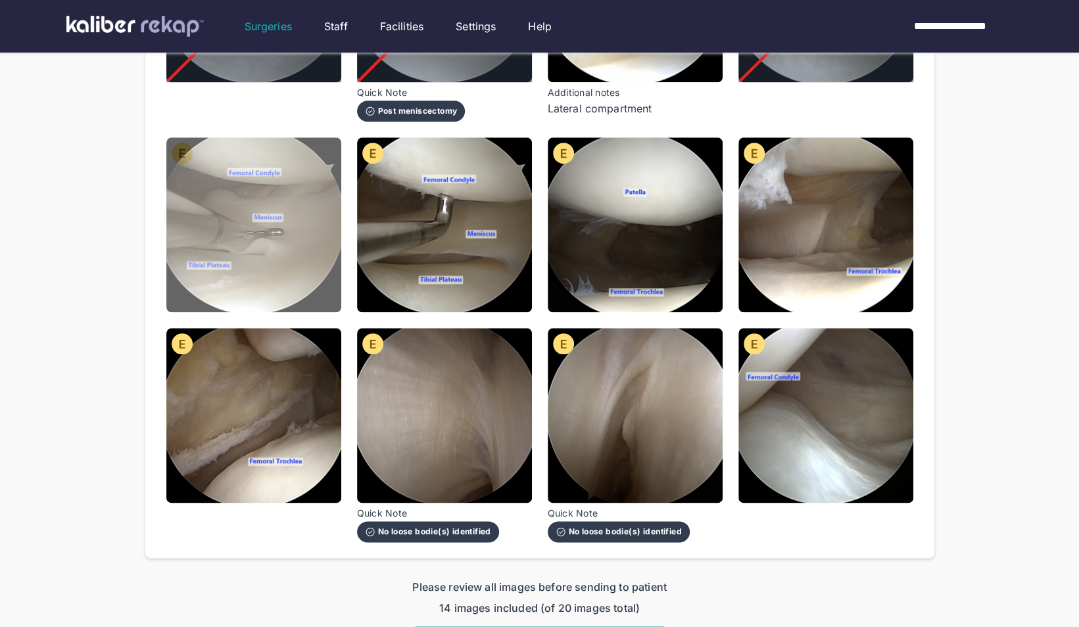
click at [306, 279] on img at bounding box center [253, 224] width 175 height 175
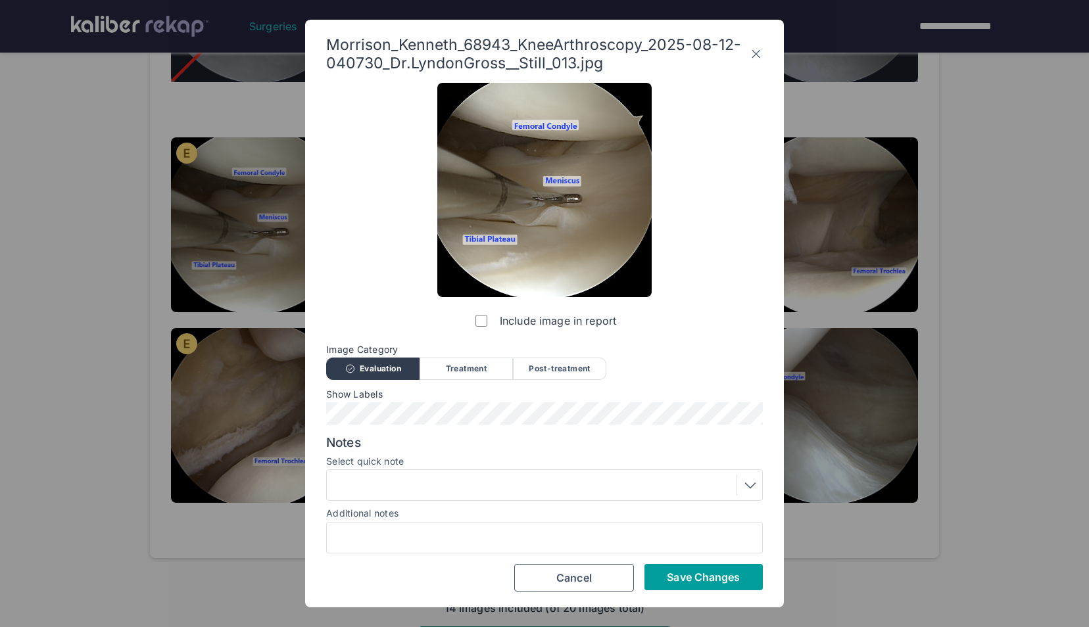
click at [669, 577] on span "Save Changes" at bounding box center [703, 577] width 73 height 13
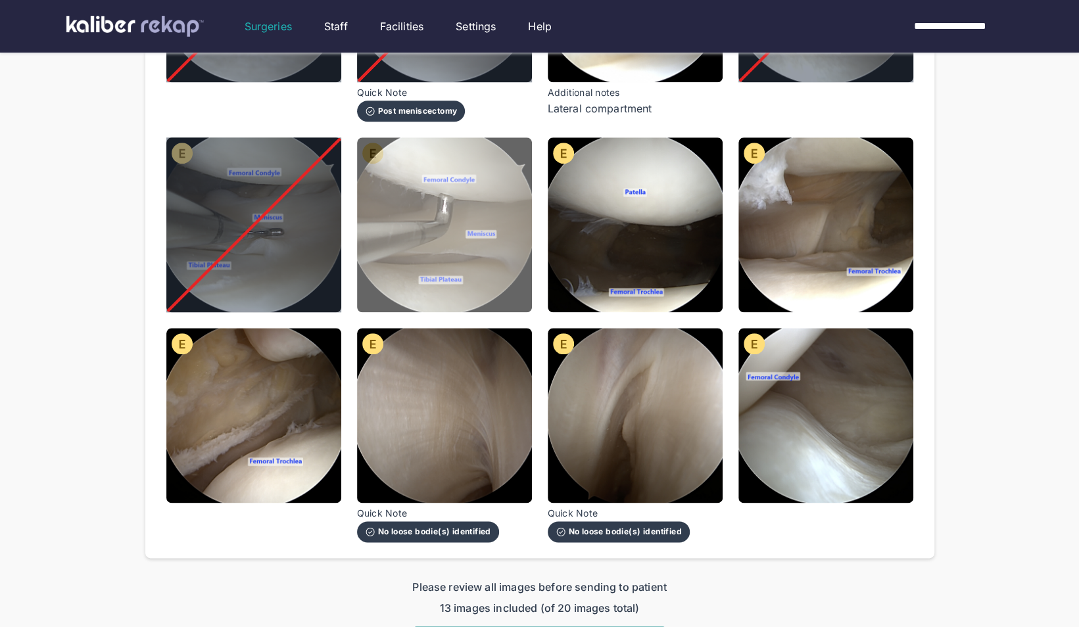
click at [489, 267] on img at bounding box center [444, 224] width 175 height 175
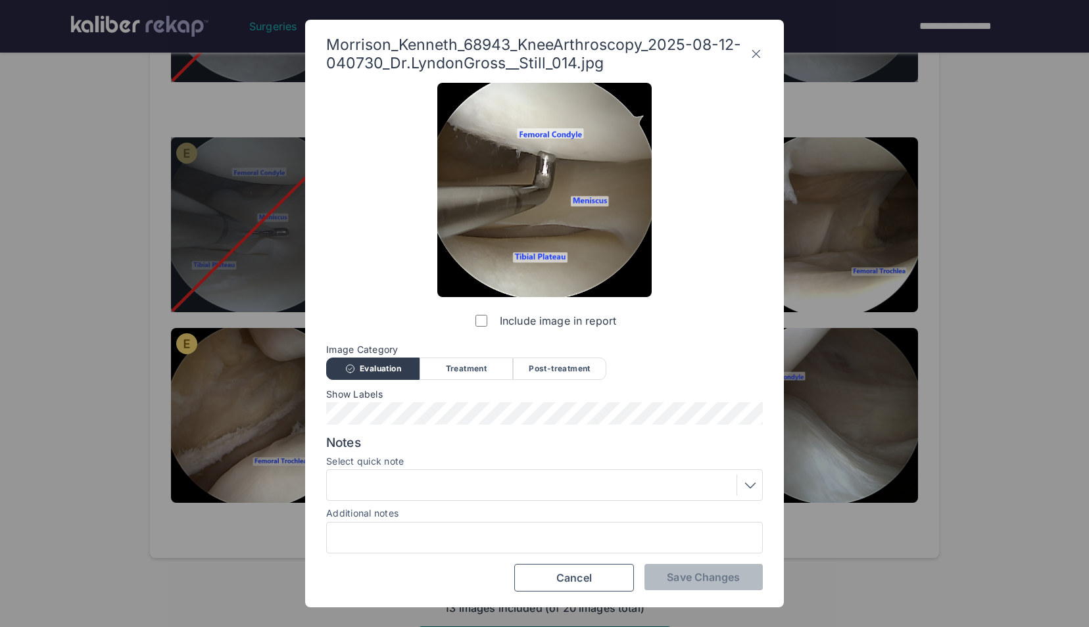
click at [483, 314] on label "Include image in report" at bounding box center [544, 321] width 143 height 26
click at [677, 580] on span "Save Changes" at bounding box center [703, 577] width 73 height 13
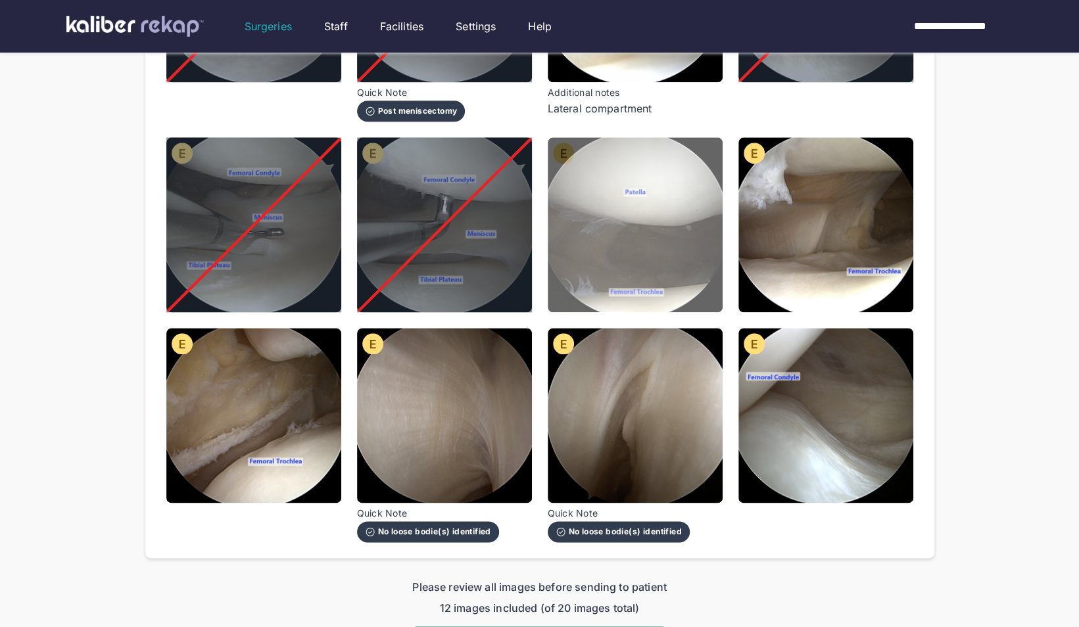
click at [677, 271] on img at bounding box center [635, 224] width 175 height 175
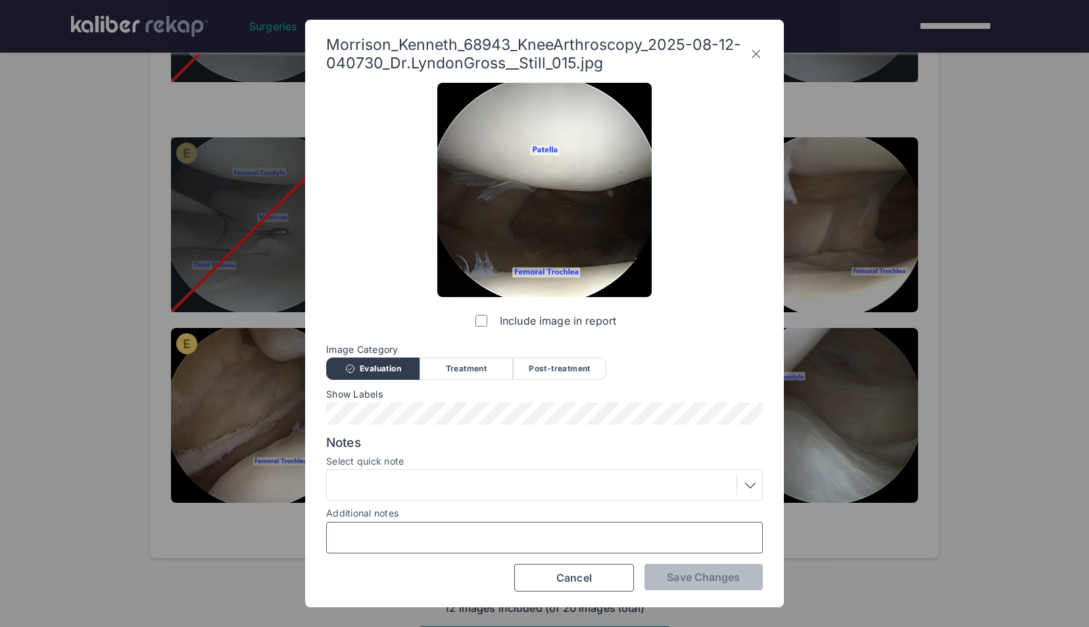
click at [406, 541] on input "Additional notes" at bounding box center [544, 537] width 425 height 17
type input "**********"
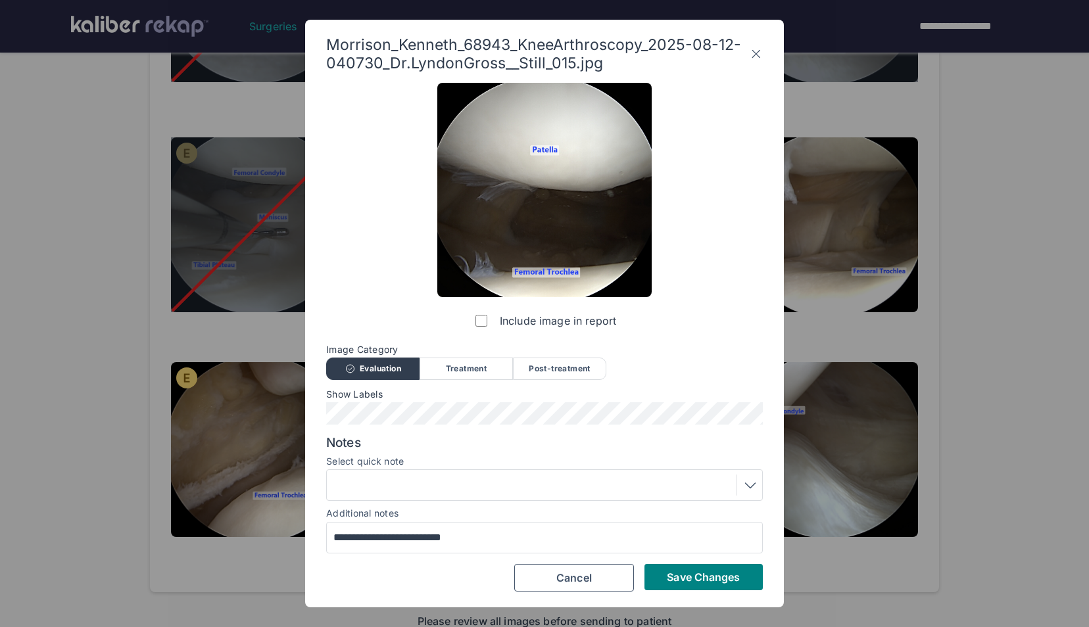
click at [690, 562] on div "**********" at bounding box center [544, 337] width 437 height 508
click at [689, 572] on span "Save Changes" at bounding box center [703, 577] width 73 height 13
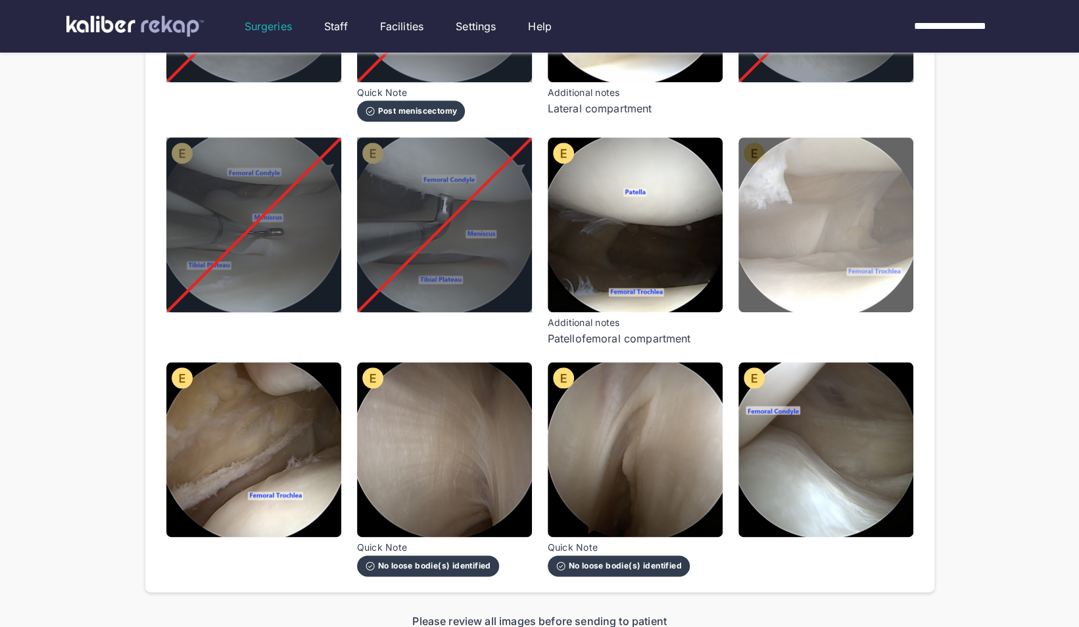
click at [765, 258] on img at bounding box center [825, 224] width 175 height 175
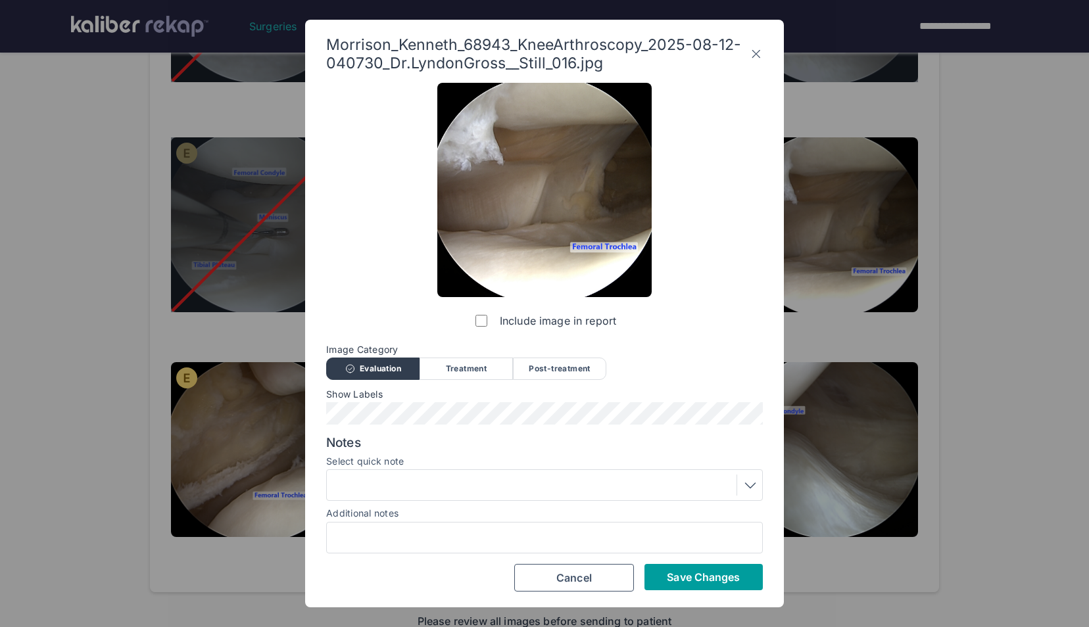
click at [704, 577] on span "Save Changes" at bounding box center [703, 577] width 73 height 13
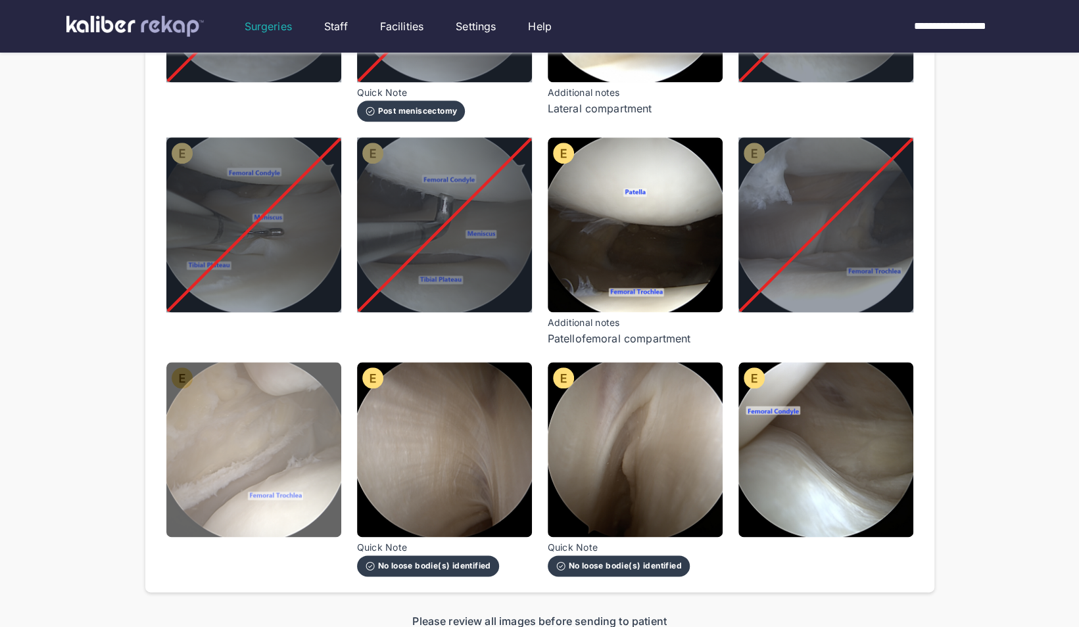
click at [274, 441] on img at bounding box center [253, 449] width 175 height 175
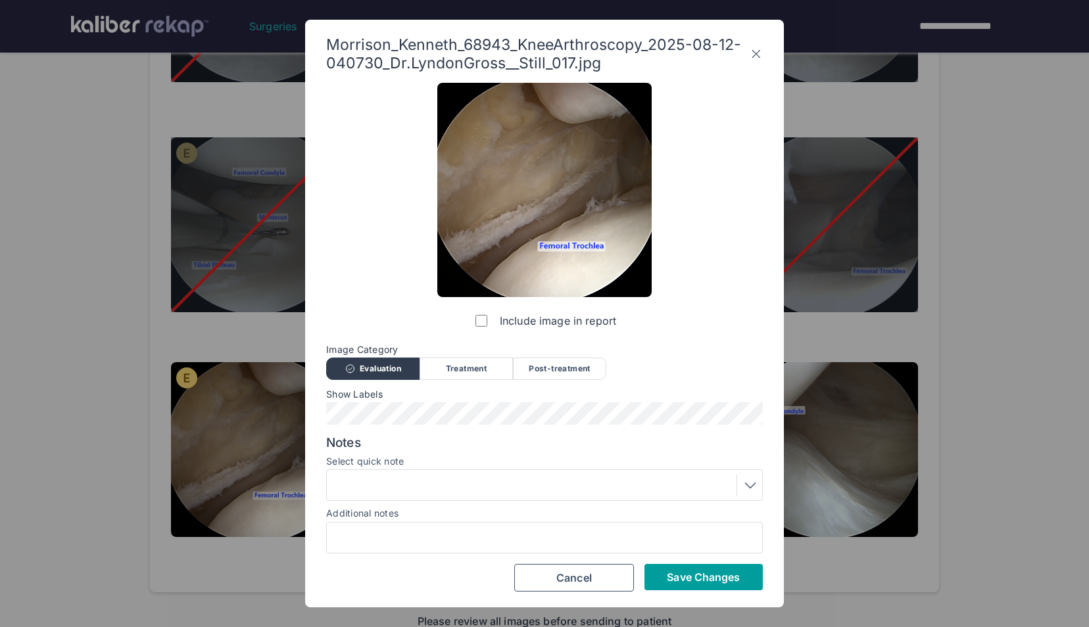
click at [714, 579] on span "Save Changes" at bounding box center [703, 577] width 73 height 13
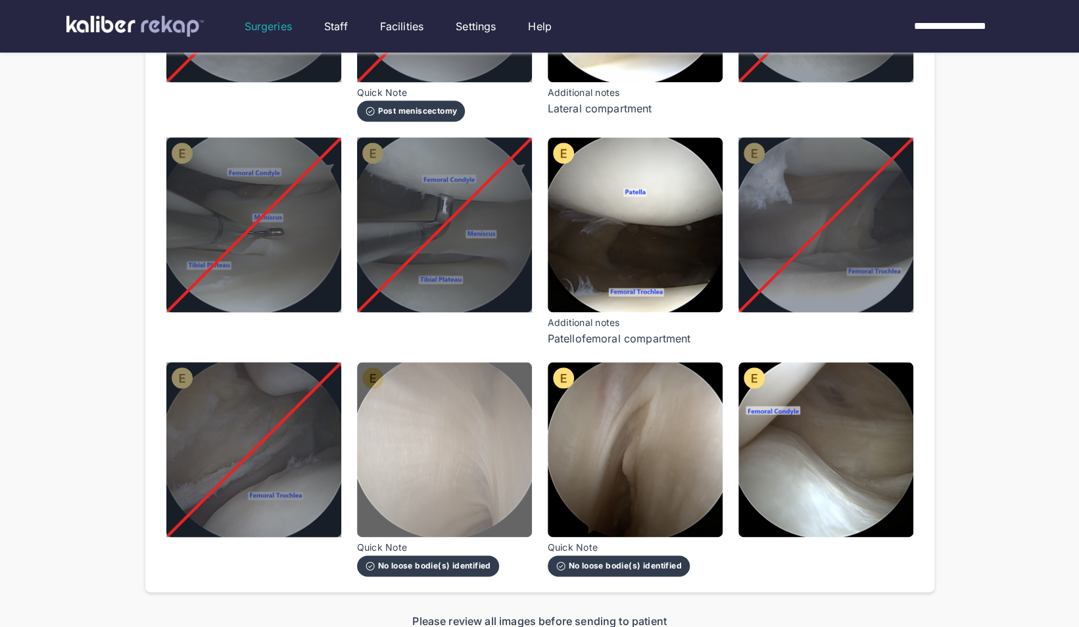
click at [499, 465] on img at bounding box center [444, 449] width 175 height 175
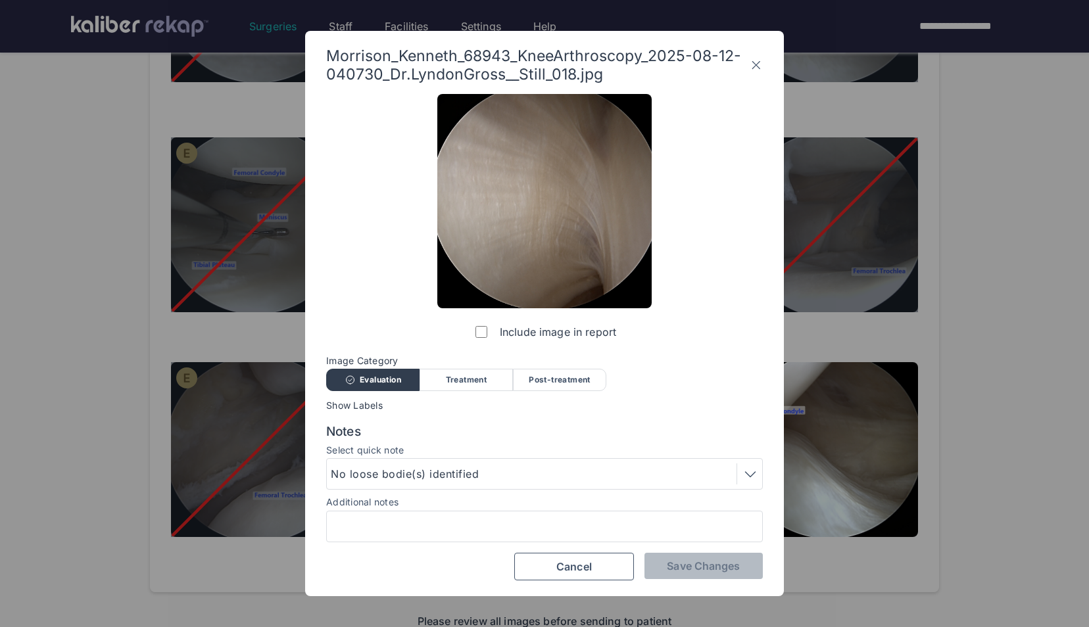
click at [488, 337] on label "Include image in report" at bounding box center [544, 332] width 143 height 26
click at [708, 564] on span "Save Changes" at bounding box center [703, 566] width 73 height 13
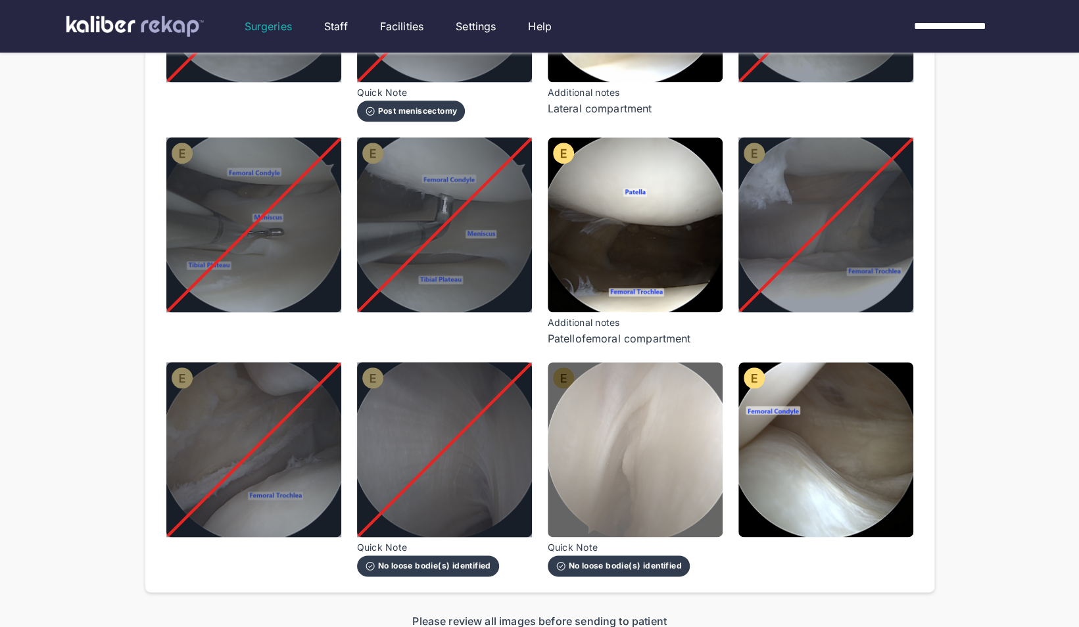
click at [639, 476] on img at bounding box center [635, 449] width 175 height 175
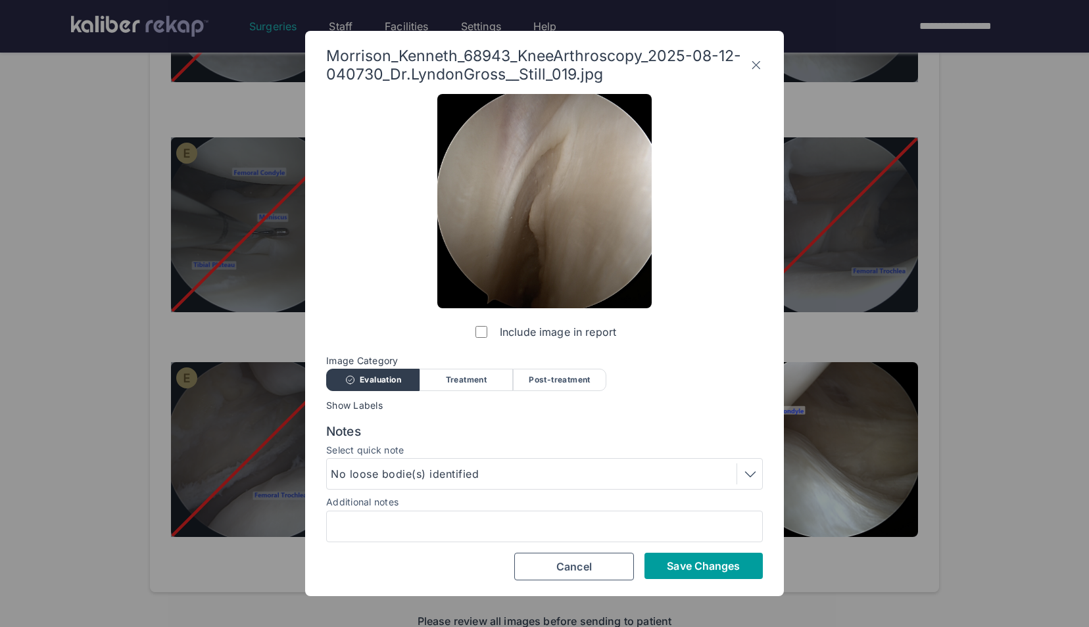
click at [736, 558] on button "Save Changes" at bounding box center [703, 566] width 118 height 26
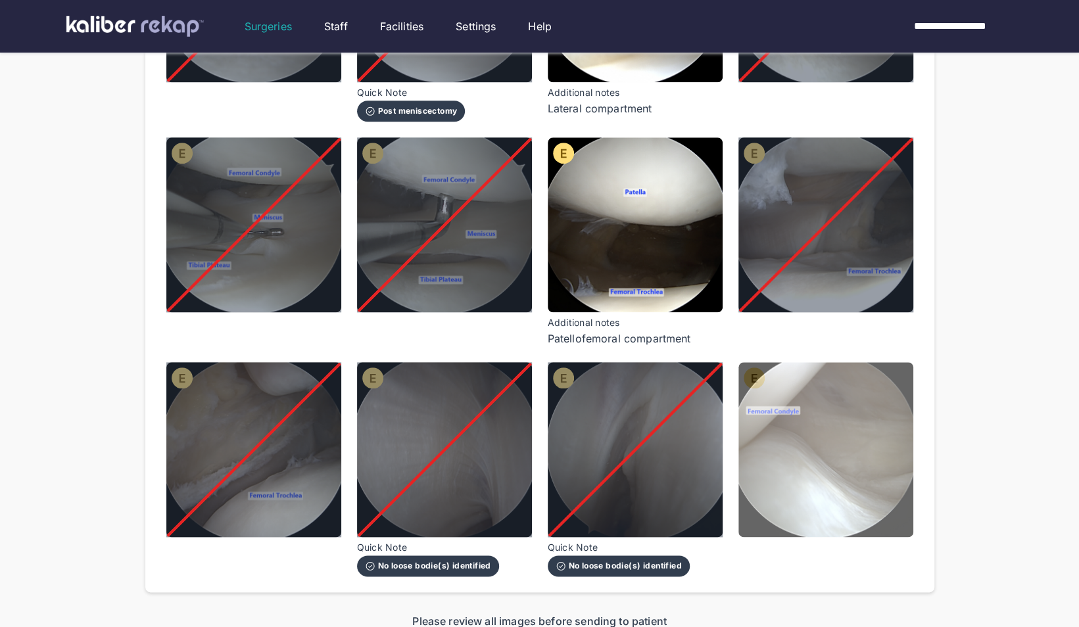
click at [811, 488] on img at bounding box center [825, 449] width 175 height 175
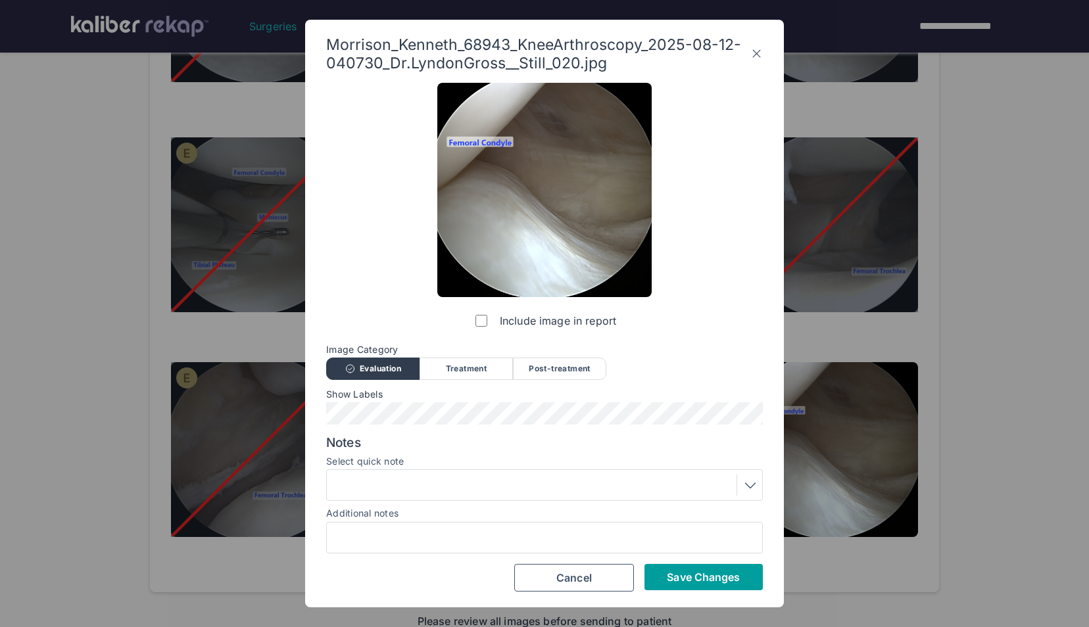
click at [689, 579] on span "Save Changes" at bounding box center [703, 577] width 73 height 13
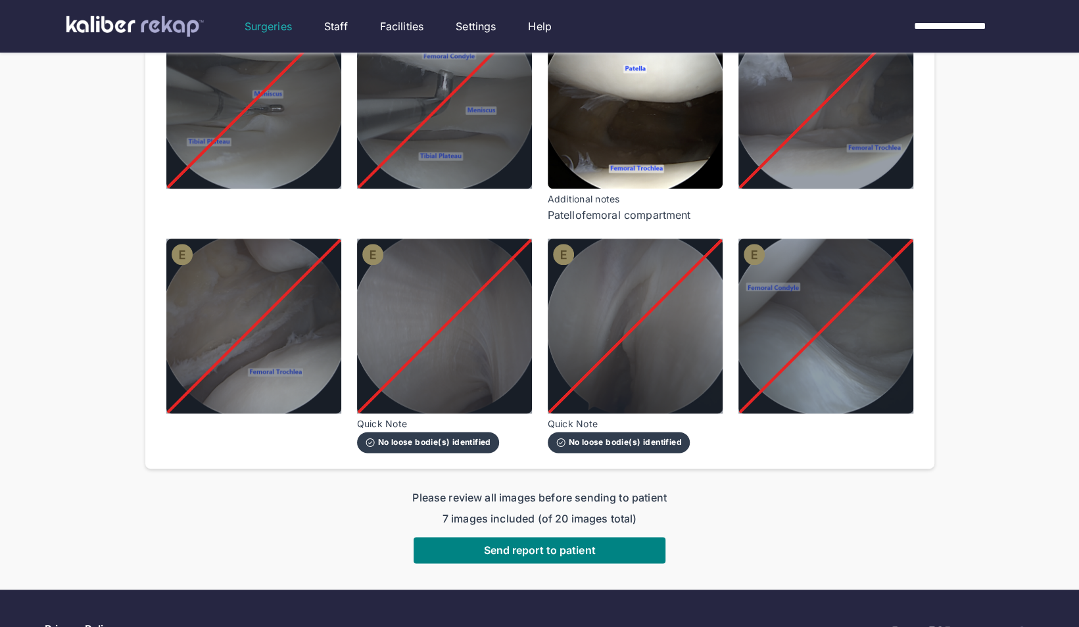
scroll to position [1035, 0]
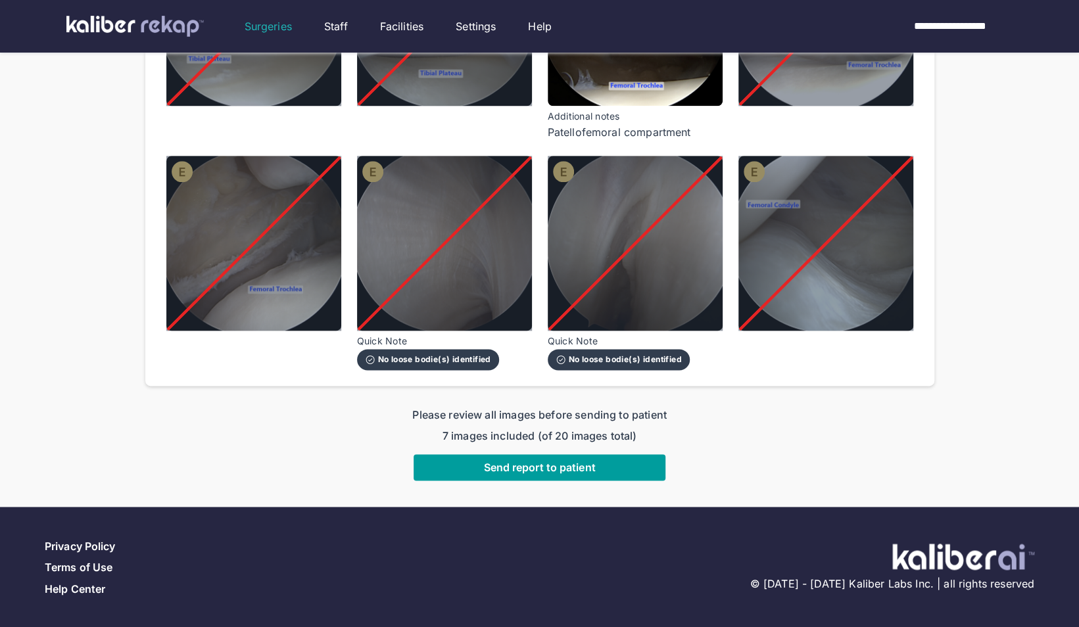
click at [529, 460] on button "Send report to patient" at bounding box center [540, 467] width 252 height 26
